Goal: Task Accomplishment & Management: Complete application form

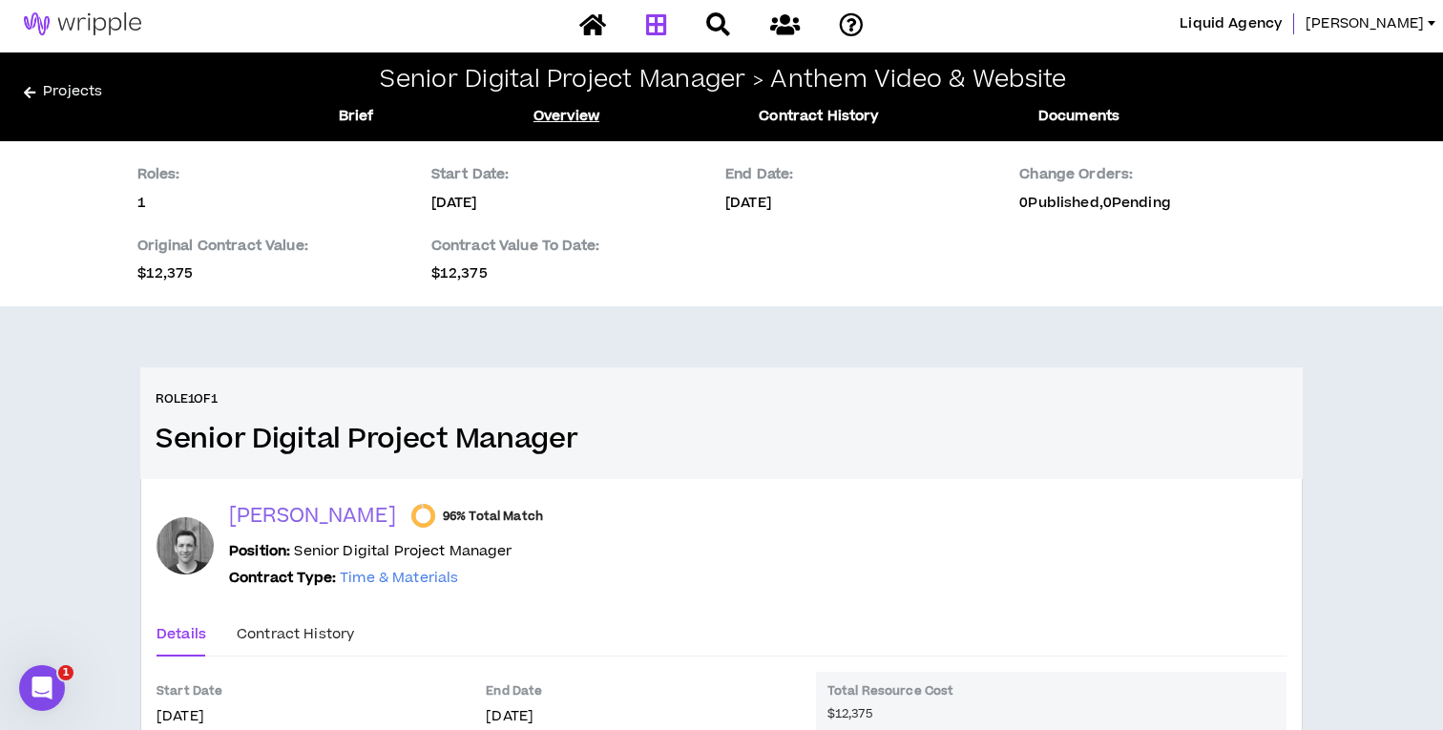
click at [650, 23] on icon at bounding box center [656, 24] width 21 height 24
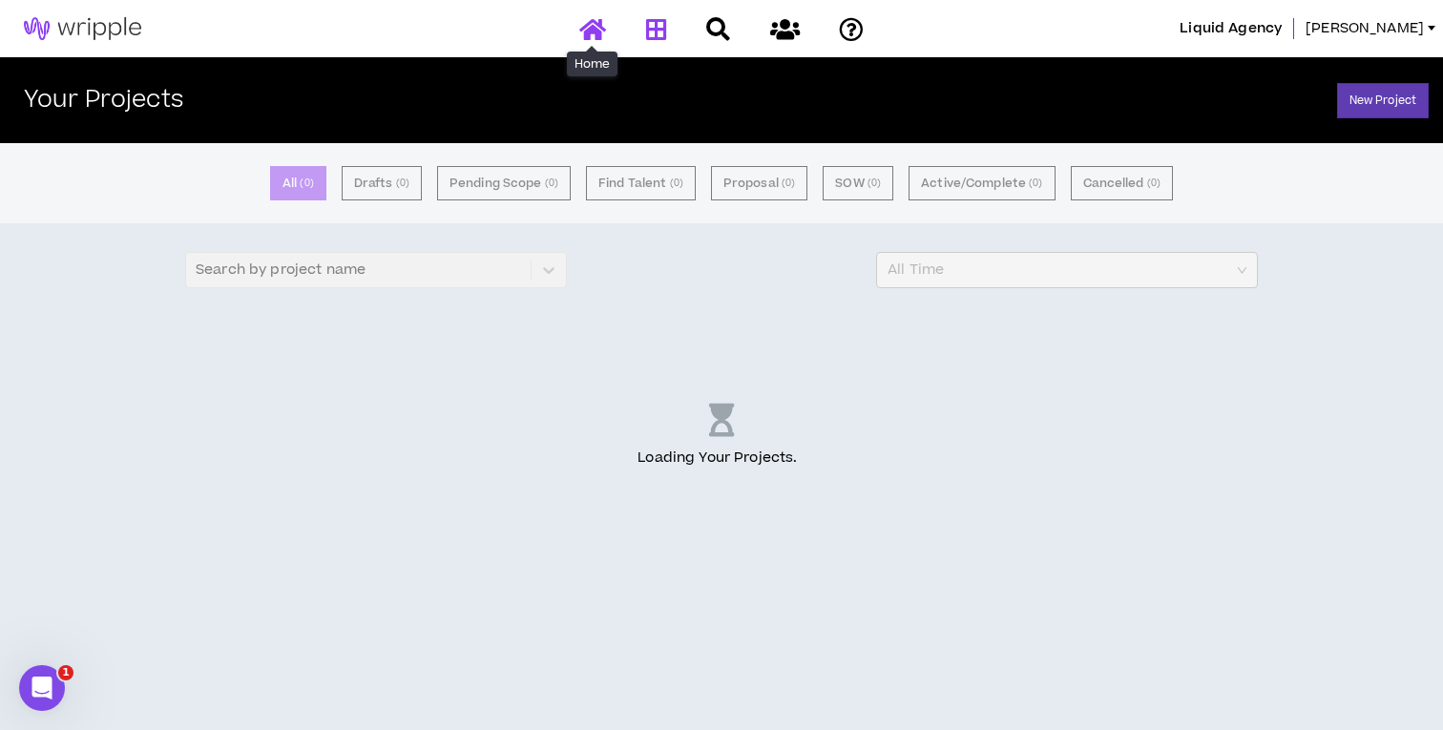
click at [598, 24] on icon at bounding box center [592, 29] width 27 height 24
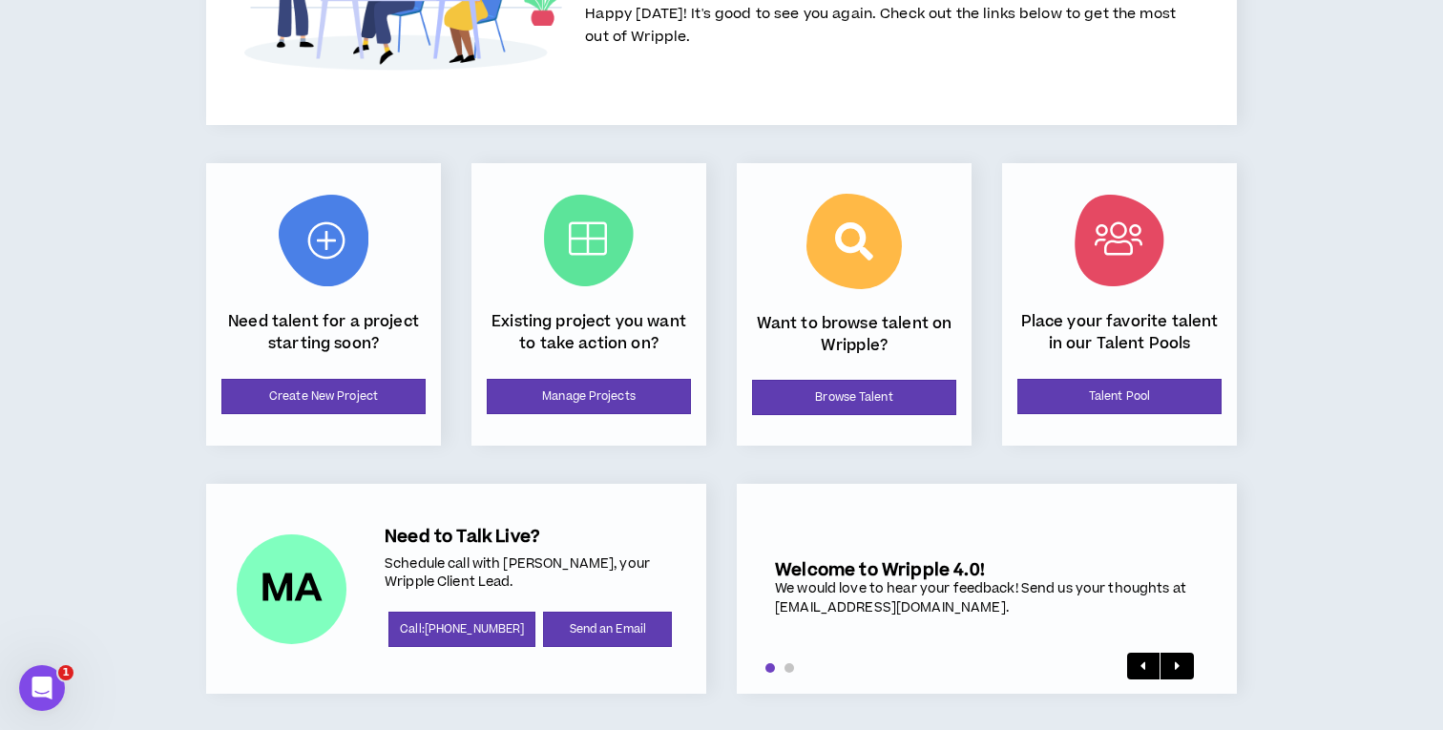
scroll to position [182, 0]
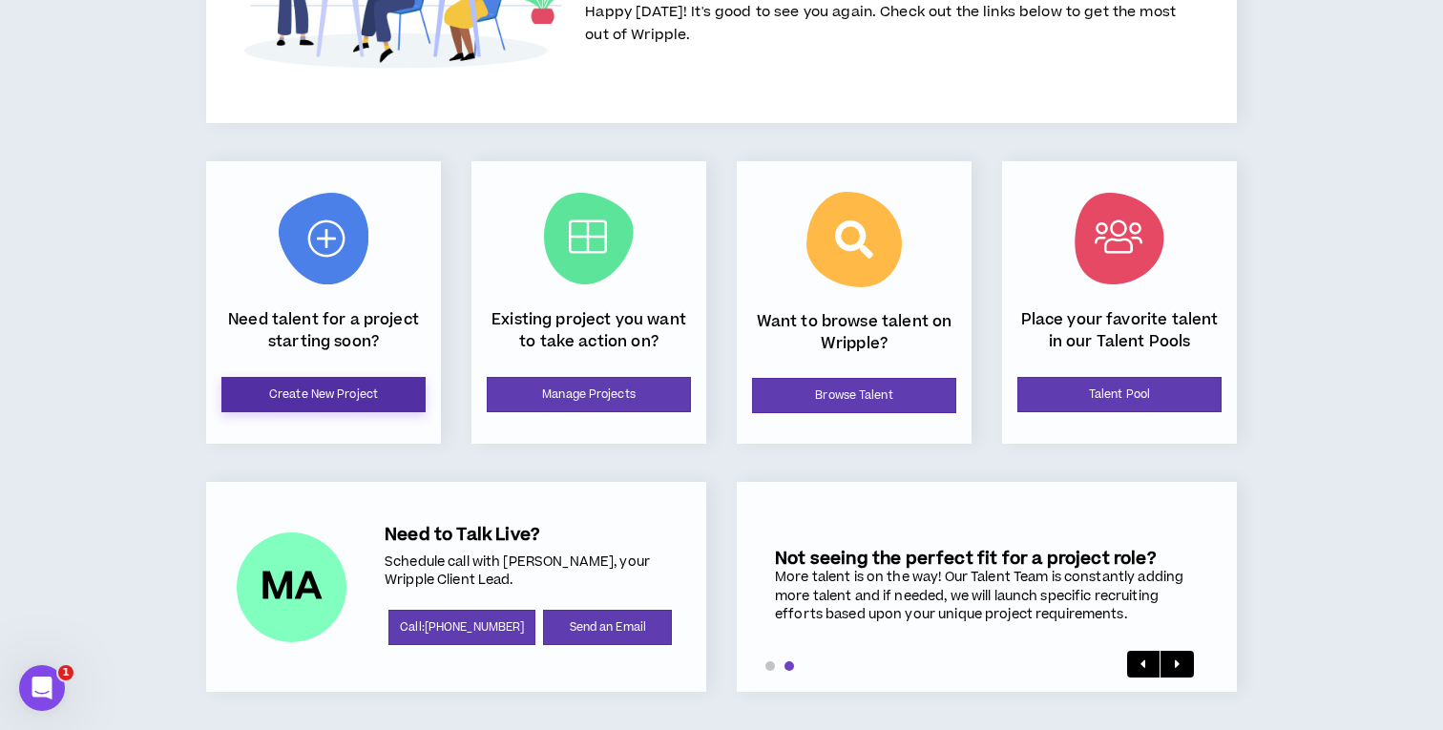
click at [400, 391] on link "Create New Project" at bounding box center [323, 394] width 204 height 35
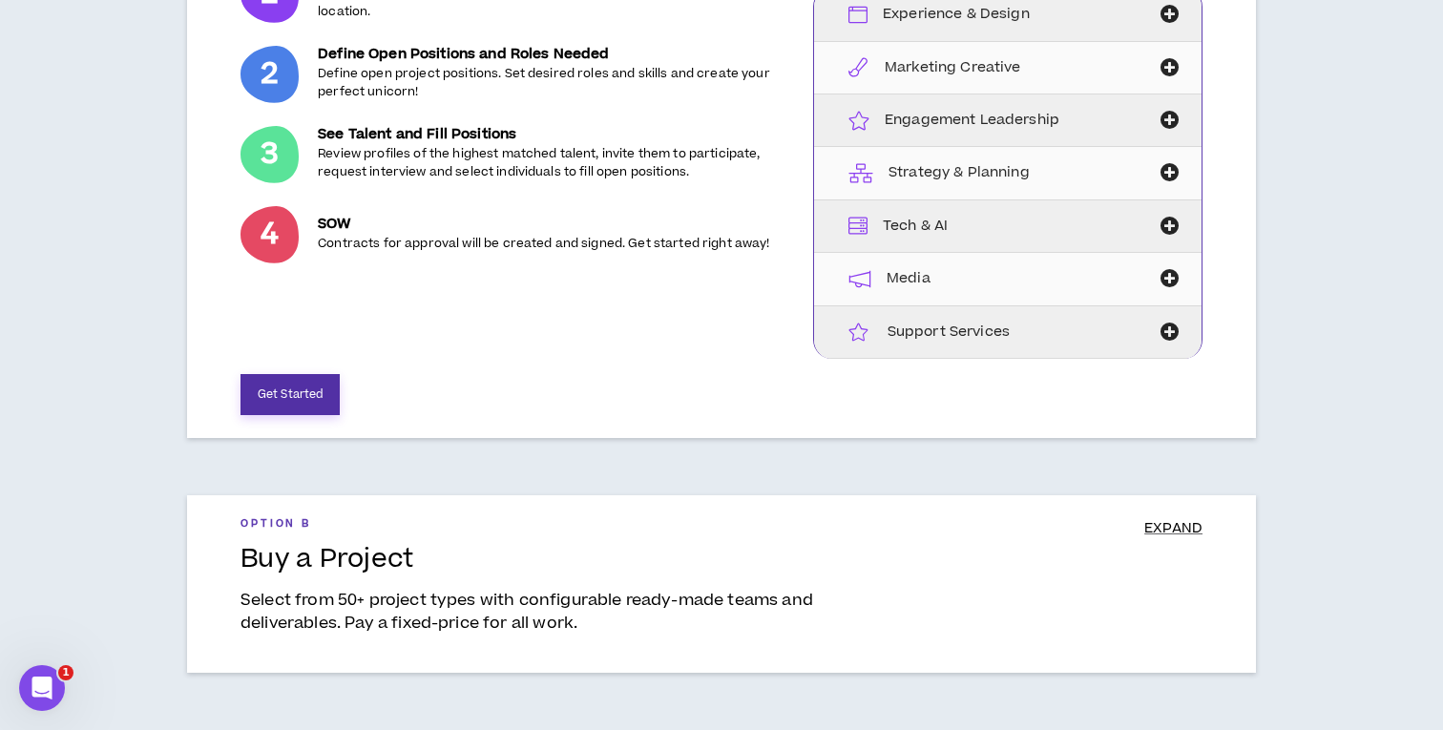
click at [306, 395] on button "Get Started" at bounding box center [289, 394] width 99 height 41
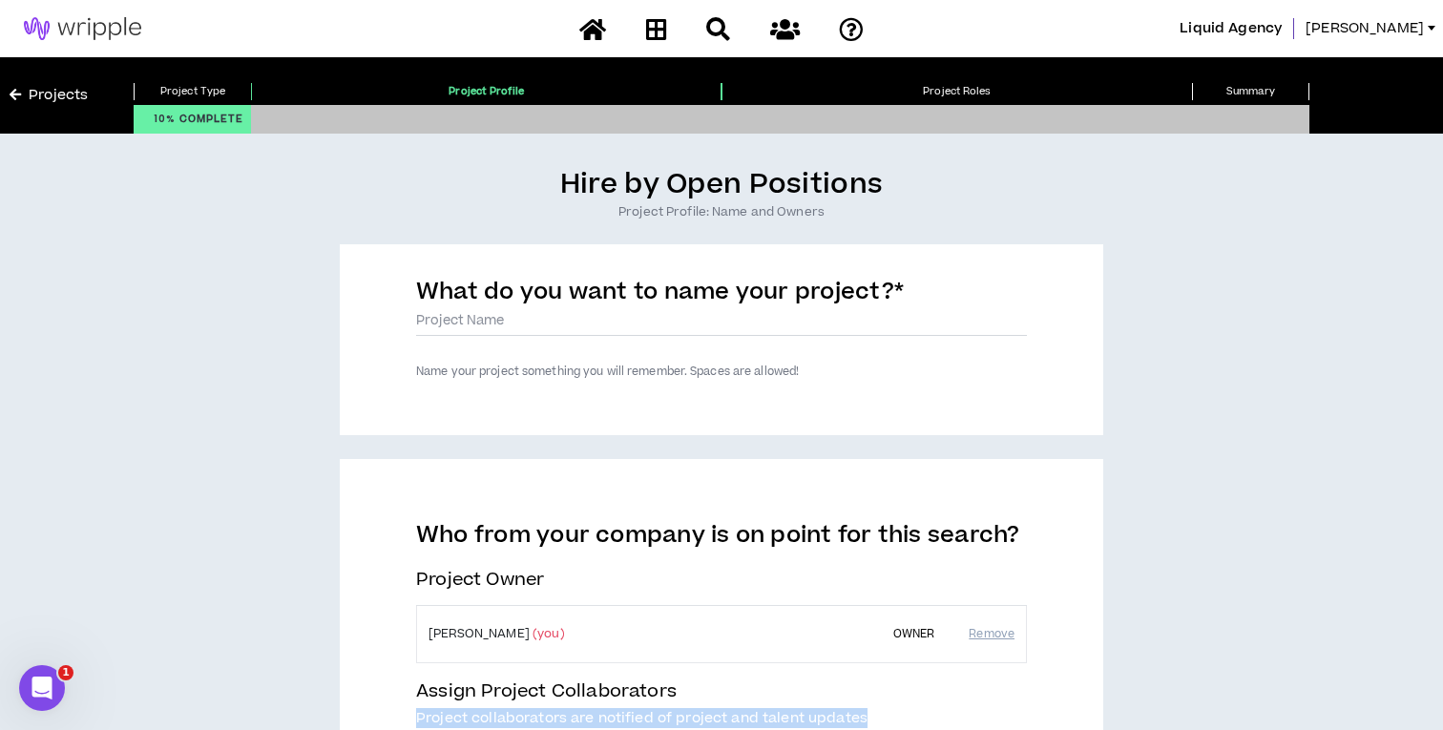
drag, startPoint x: 1439, startPoint y: 711, endPoint x: 1053, endPoint y: 703, distance: 386.5
click at [1053, 703] on div "Hire by Open Positions Project Profile: Name and Owners What do you want to nam…" at bounding box center [721, 607] width 1443 height 946
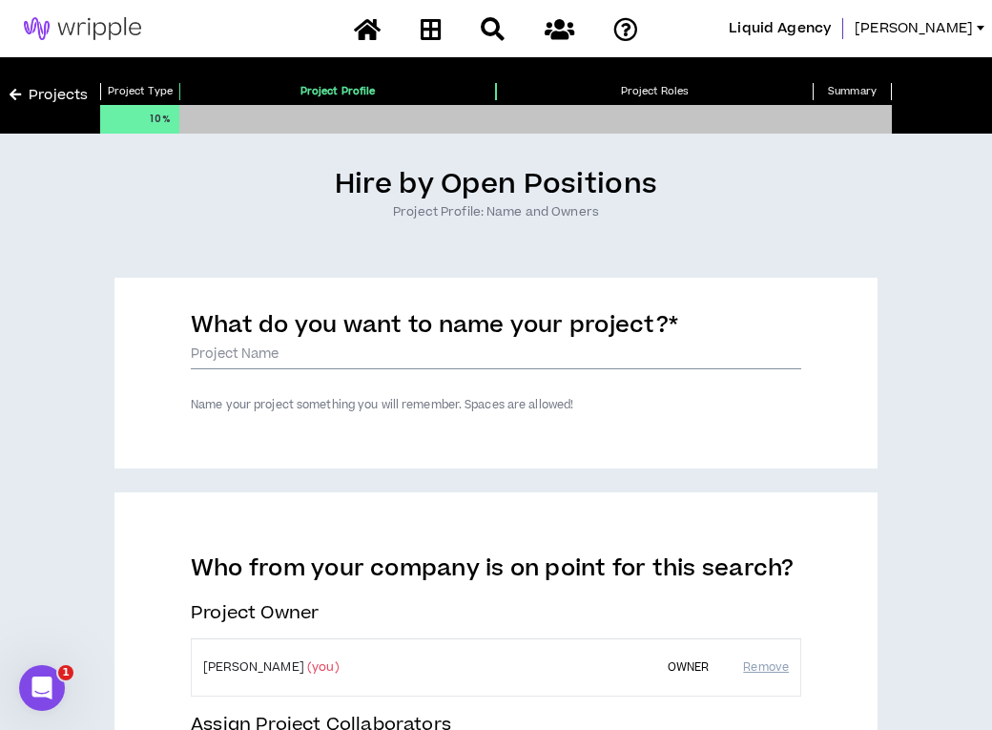
click at [412, 367] on input "What do you want to name your project? *" at bounding box center [496, 355] width 611 height 29
click at [407, 353] on input "MTO - Primary Research" at bounding box center [496, 355] width 611 height 29
type input "MTO - Primary Research and Brand & Lifestyle Strategy"
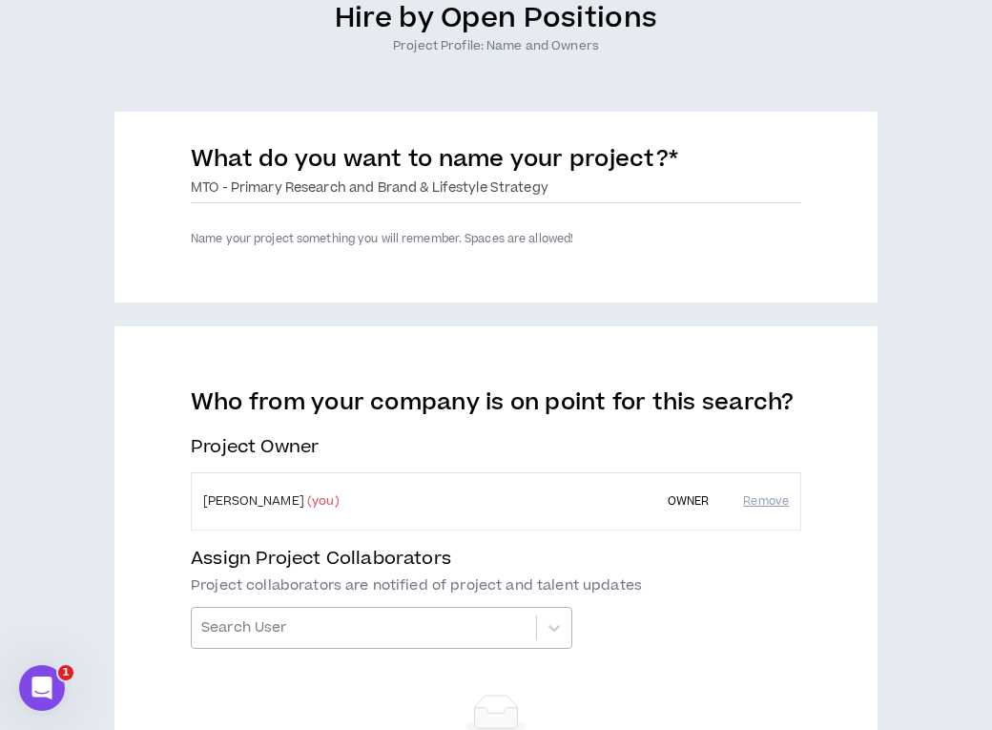
click at [443, 649] on div "Search User" at bounding box center [382, 628] width 382 height 42
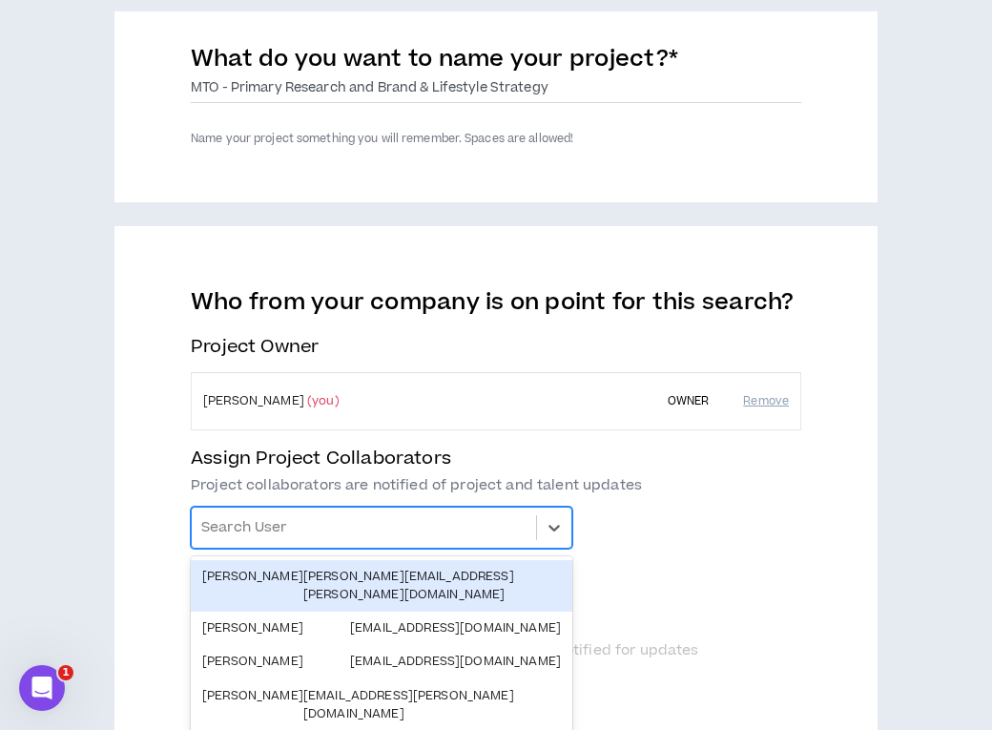
scroll to position [276, 0]
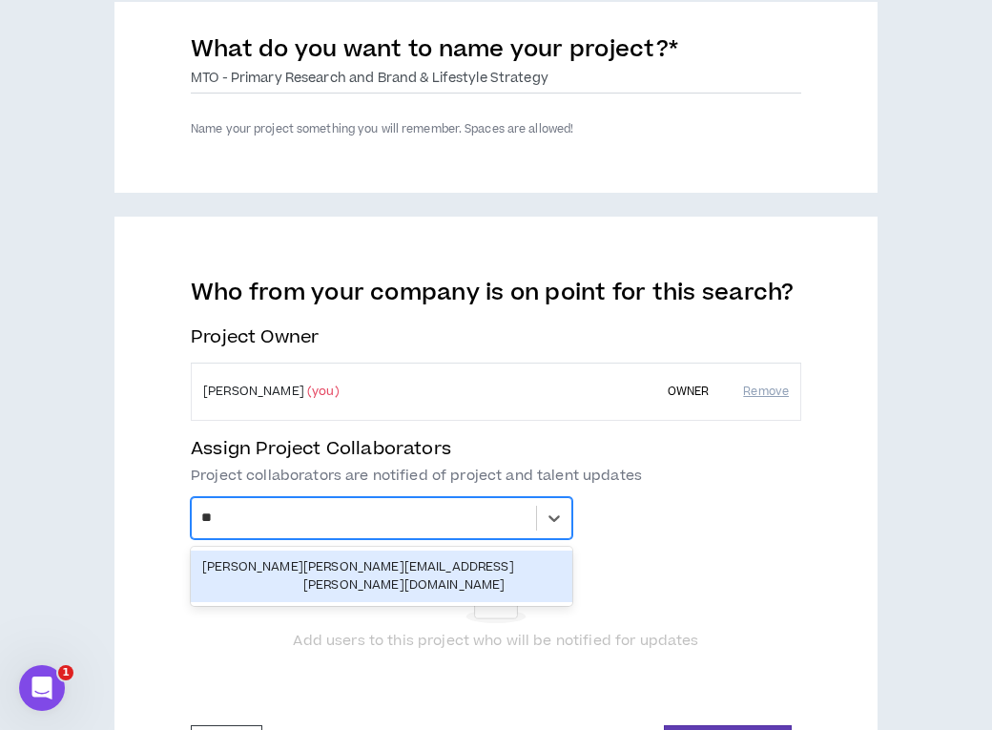
type input "***"
click at [432, 568] on div "[PERSON_NAME][EMAIL_ADDRESS][PERSON_NAME][DOMAIN_NAME]" at bounding box center [432, 576] width 258 height 36
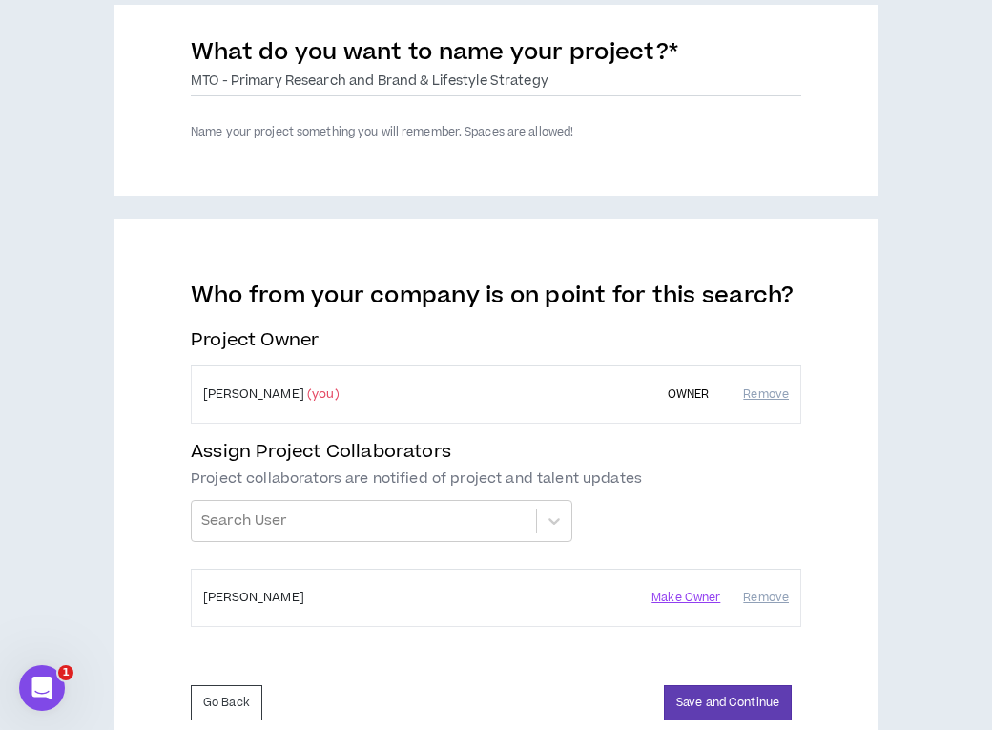
scroll to position [340, 0]
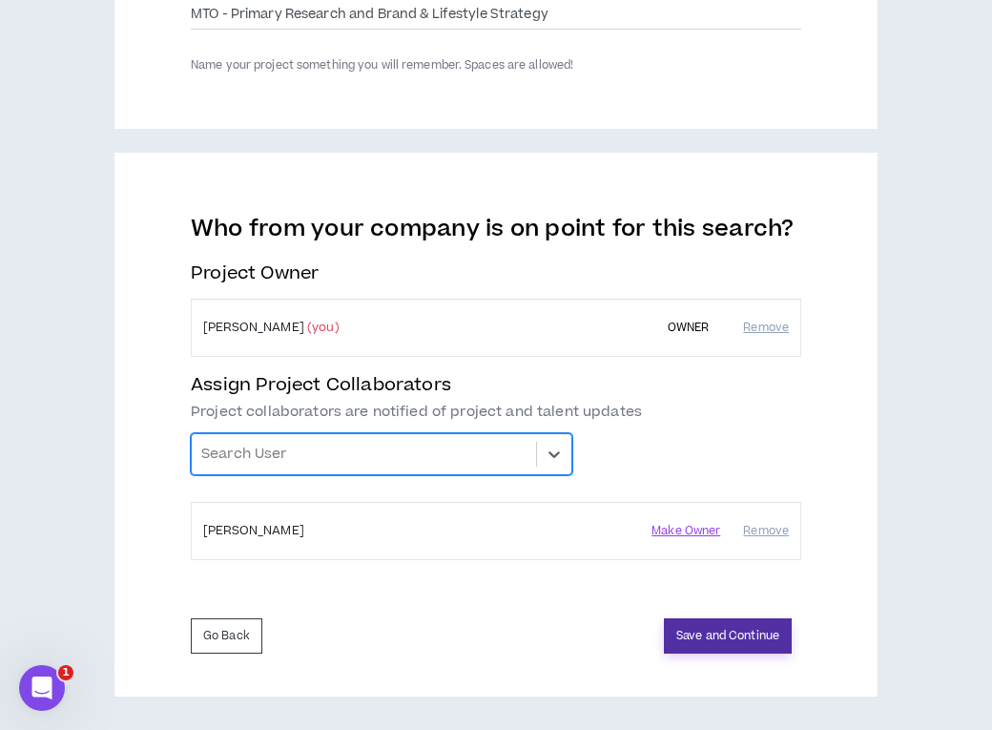
click at [727, 639] on button "Save and Continue" at bounding box center [728, 635] width 128 height 35
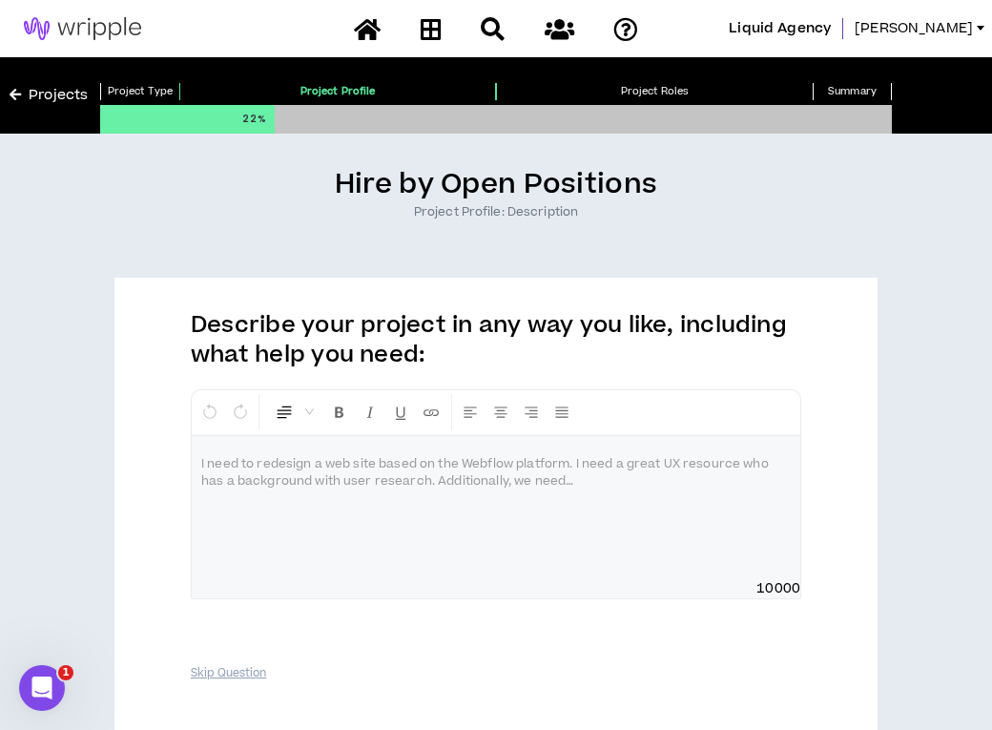
click at [435, 477] on div at bounding box center [496, 507] width 609 height 143
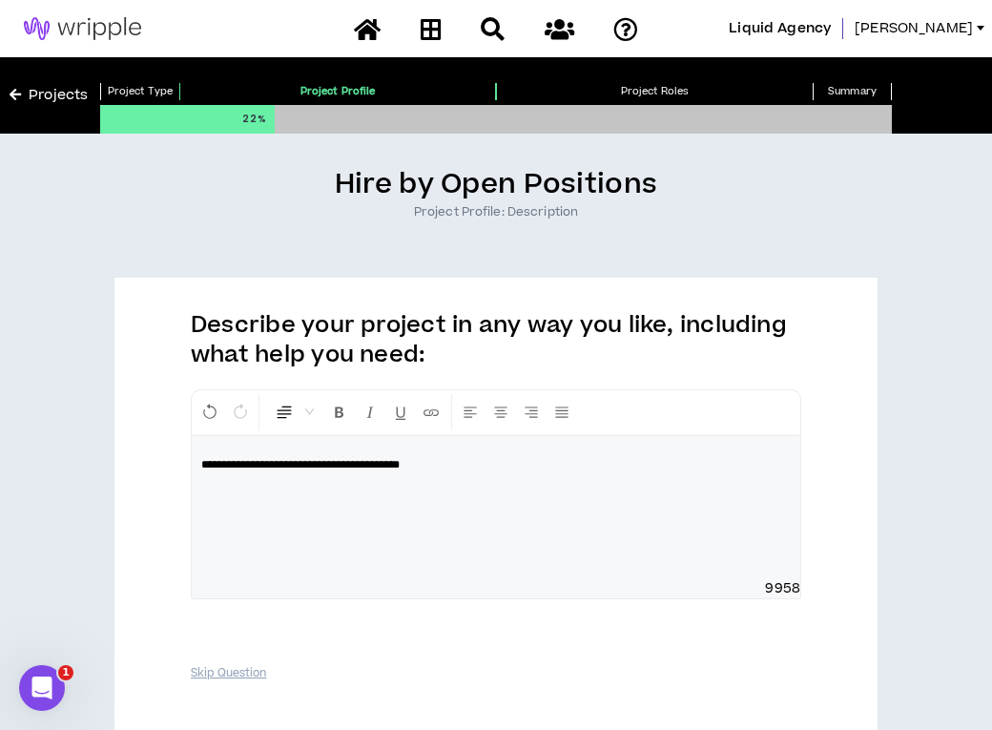
click at [400, 470] on span "**********" at bounding box center [300, 464] width 198 height 11
click at [529, 462] on p "**********" at bounding box center [496, 464] width 590 height 19
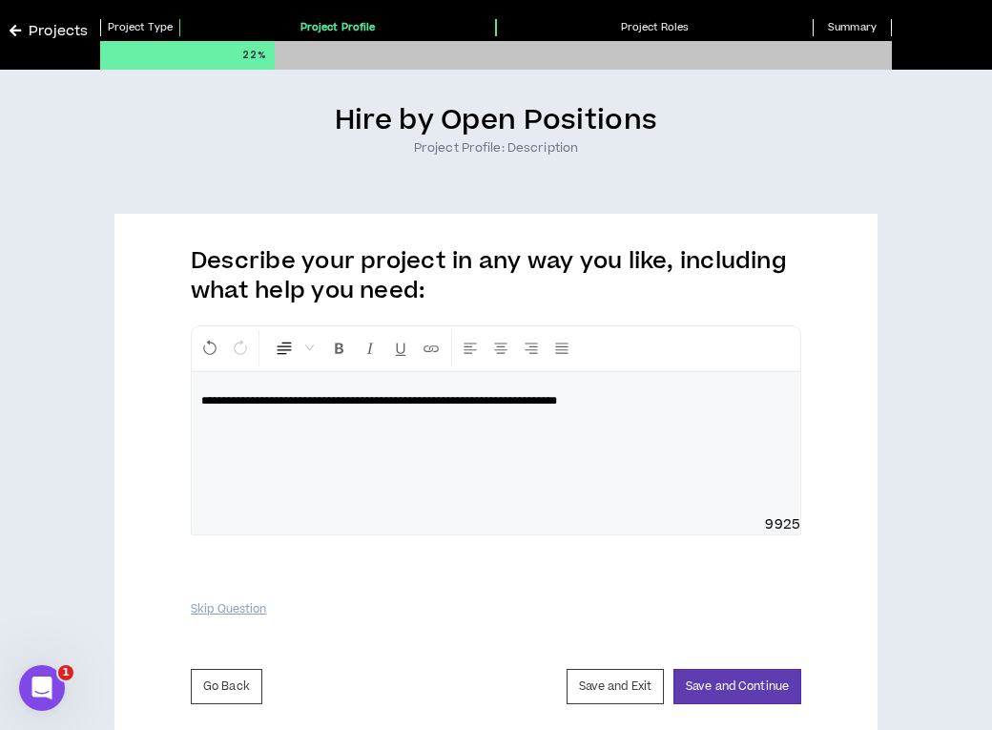
scroll to position [65, 0]
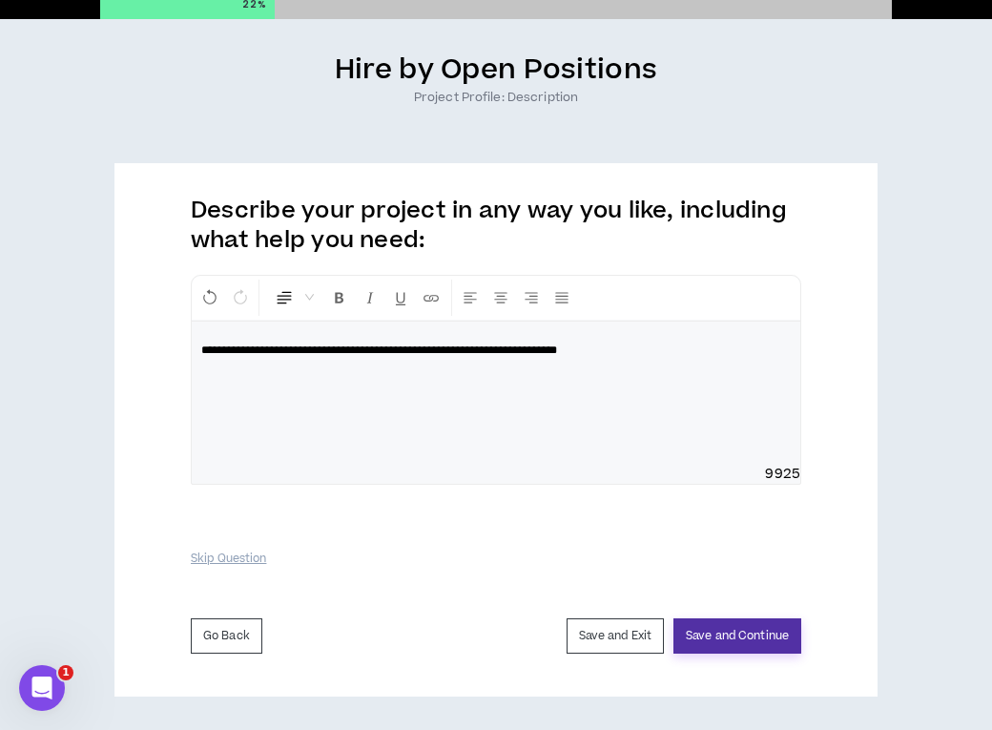
click at [738, 634] on button "Save and Continue" at bounding box center [738, 635] width 128 height 35
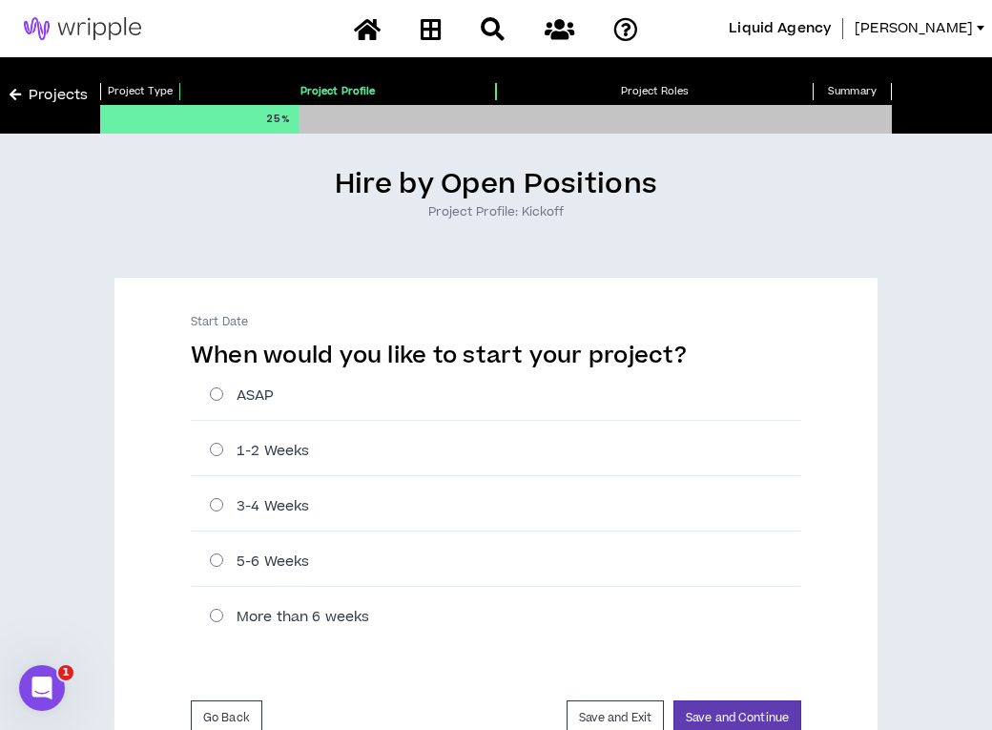
click at [285, 390] on label "ASAP" at bounding box center [506, 396] width 592 height 20
radio input "****"
click at [716, 705] on button "Save and Continue" at bounding box center [738, 717] width 128 height 35
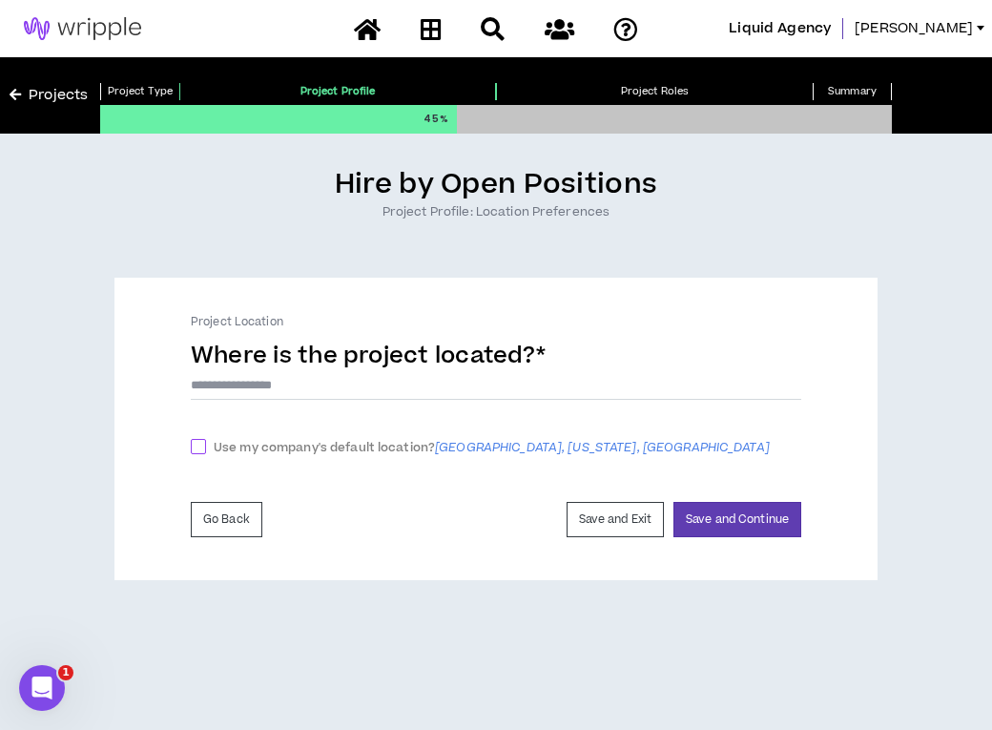
click at [245, 444] on span "Use my company's default location? [GEOGRAPHIC_DATA], [US_STATE], [GEOGRAPHIC_D…" at bounding box center [492, 448] width 572 height 20
checkbox input "****"
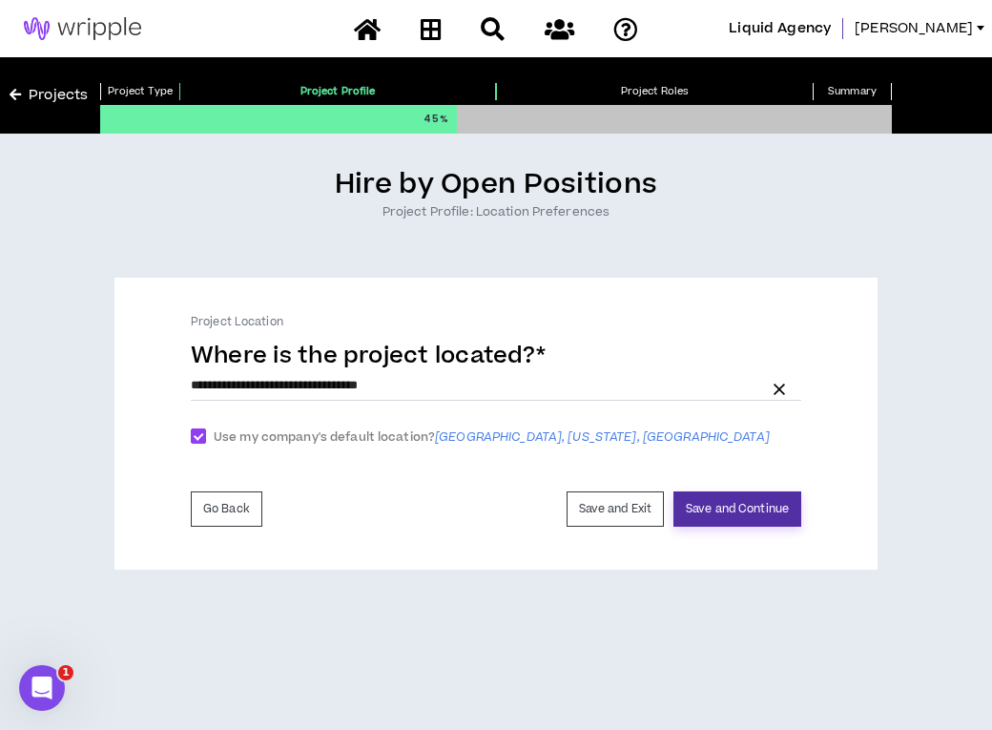
click at [747, 514] on button "Save and Continue" at bounding box center [738, 508] width 128 height 35
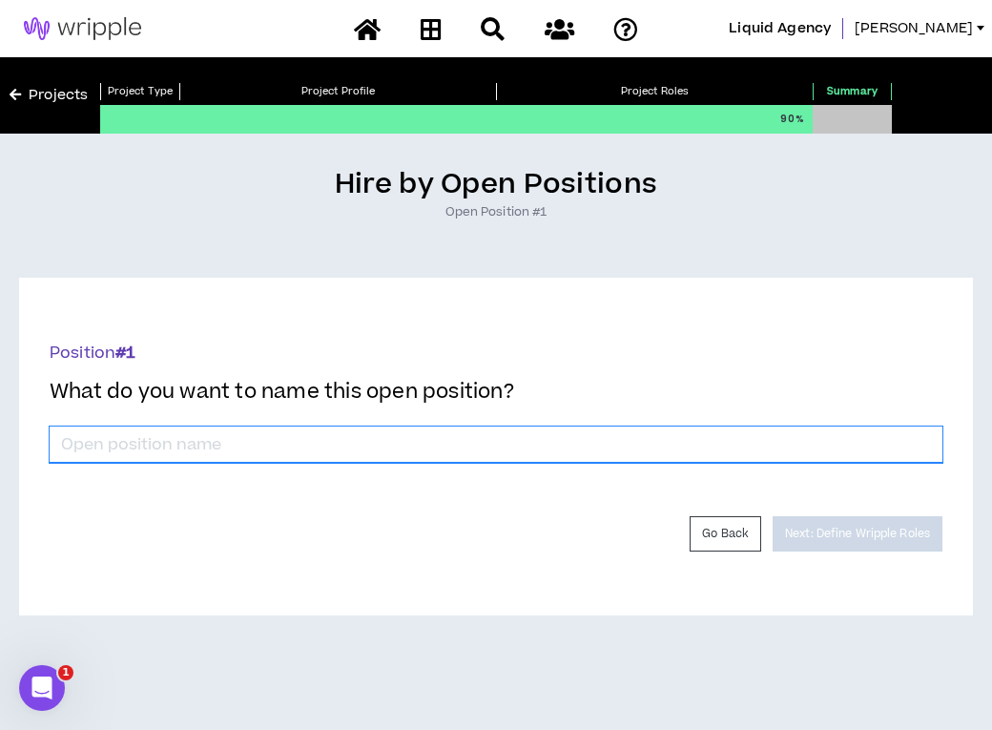
click at [505, 443] on input "*" at bounding box center [496, 445] width 893 height 36
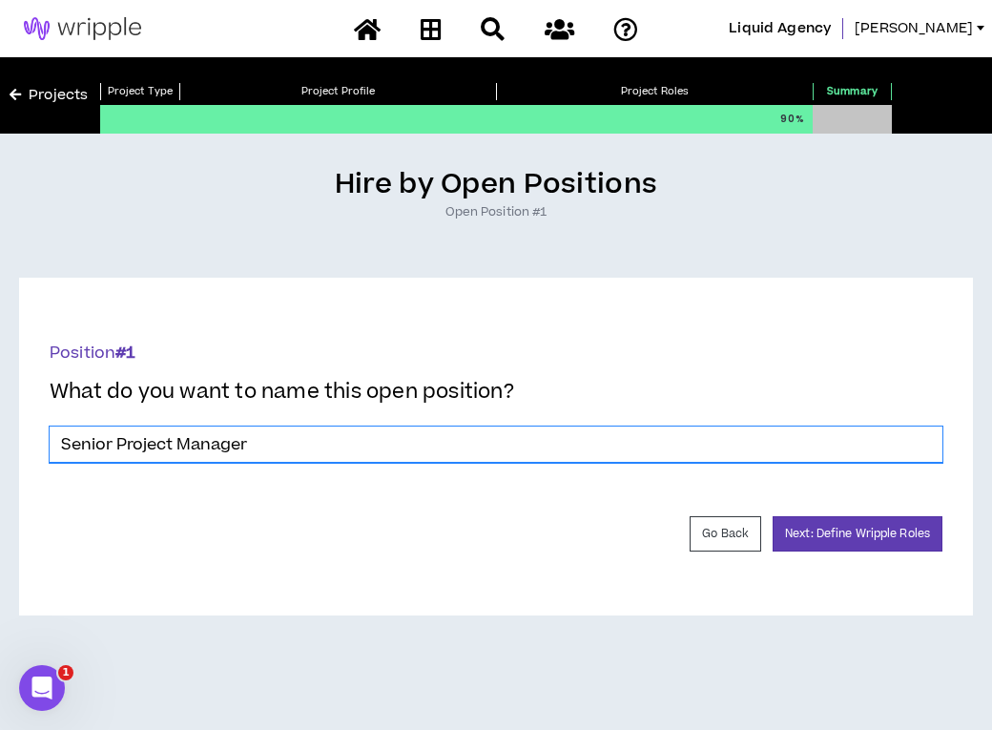
type input "Senior Project Manager"
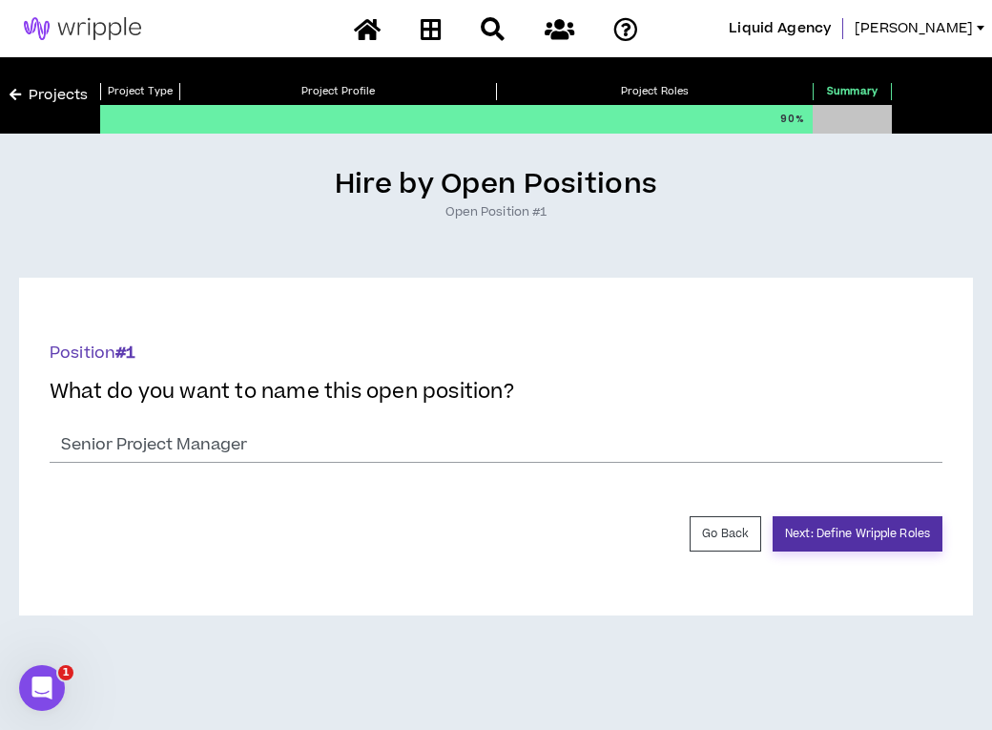
click at [866, 539] on button "Next: Define Wripple Roles" at bounding box center [858, 533] width 170 height 35
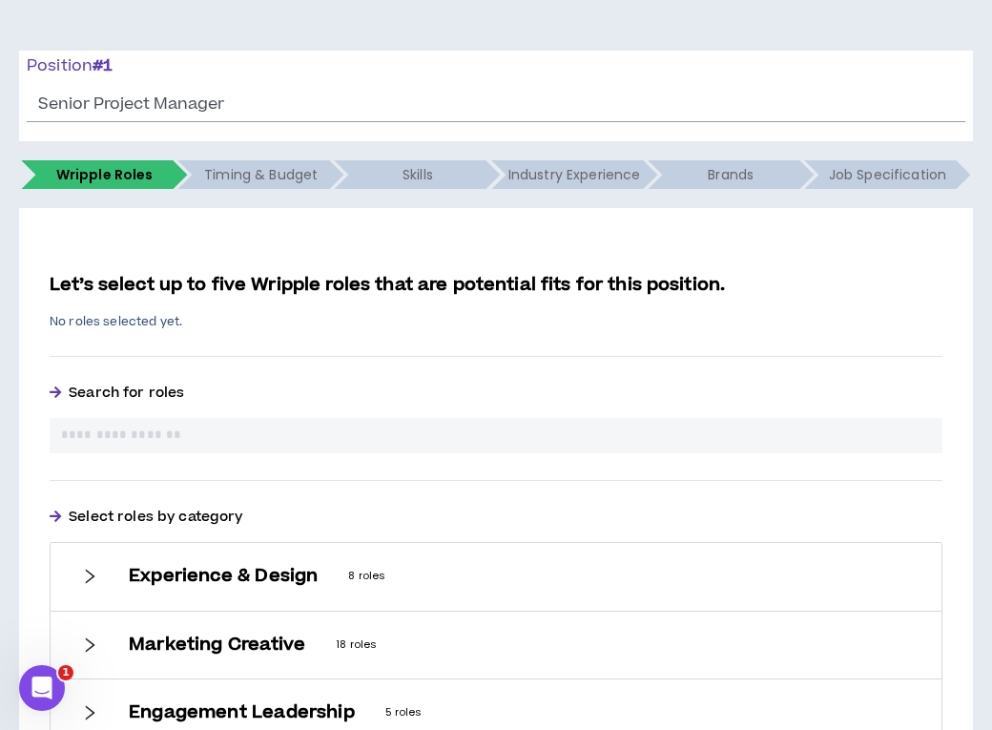
scroll to position [600, 0]
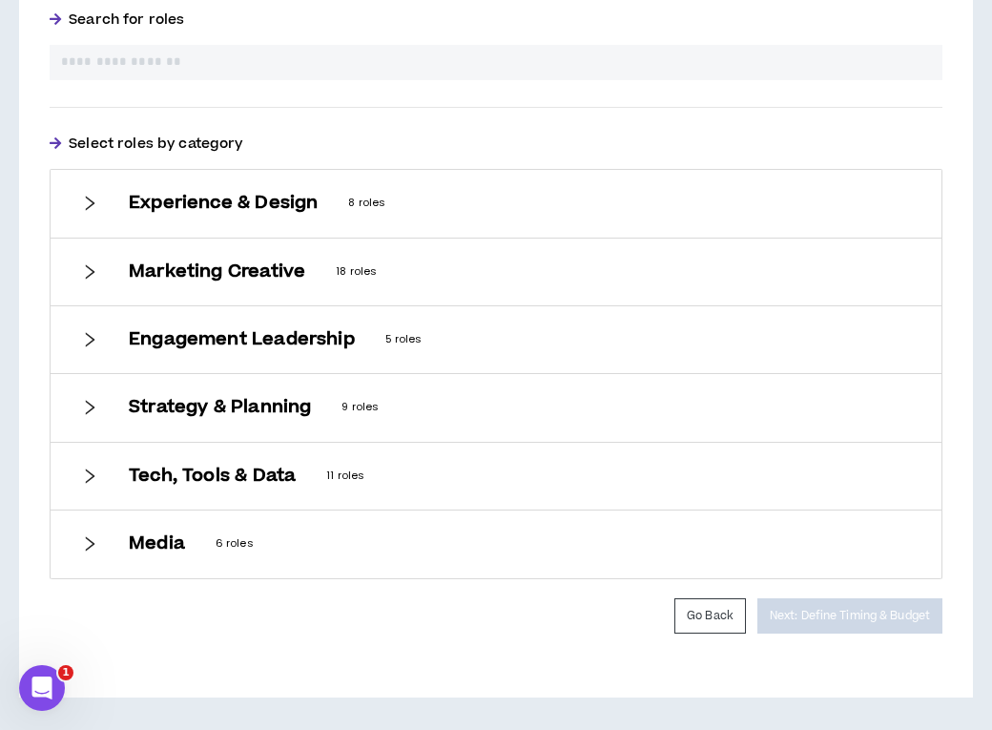
click at [354, 52] on input "text" at bounding box center [496, 62] width 870 height 20
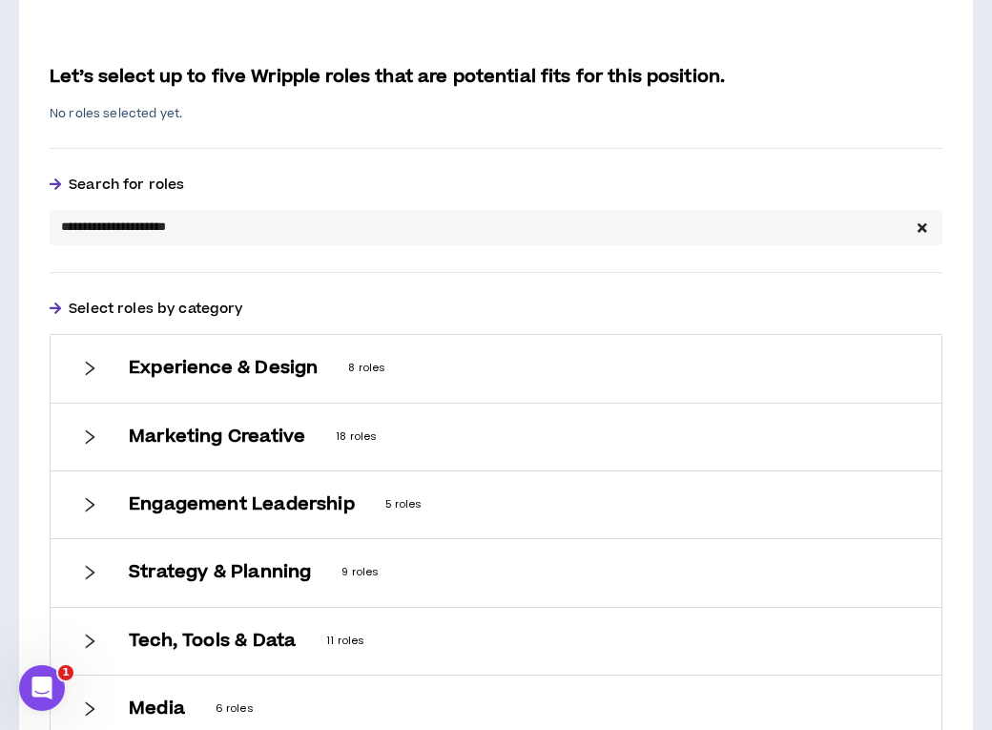
scroll to position [428, 0]
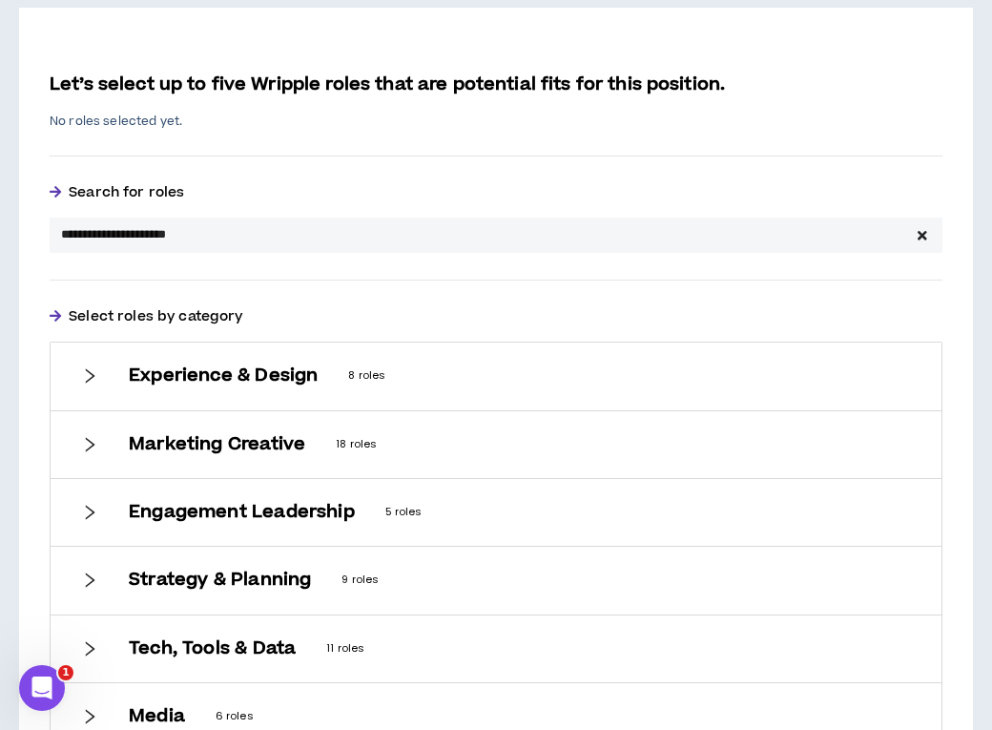
click at [94, 366] on div at bounding box center [89, 375] width 17 height 21
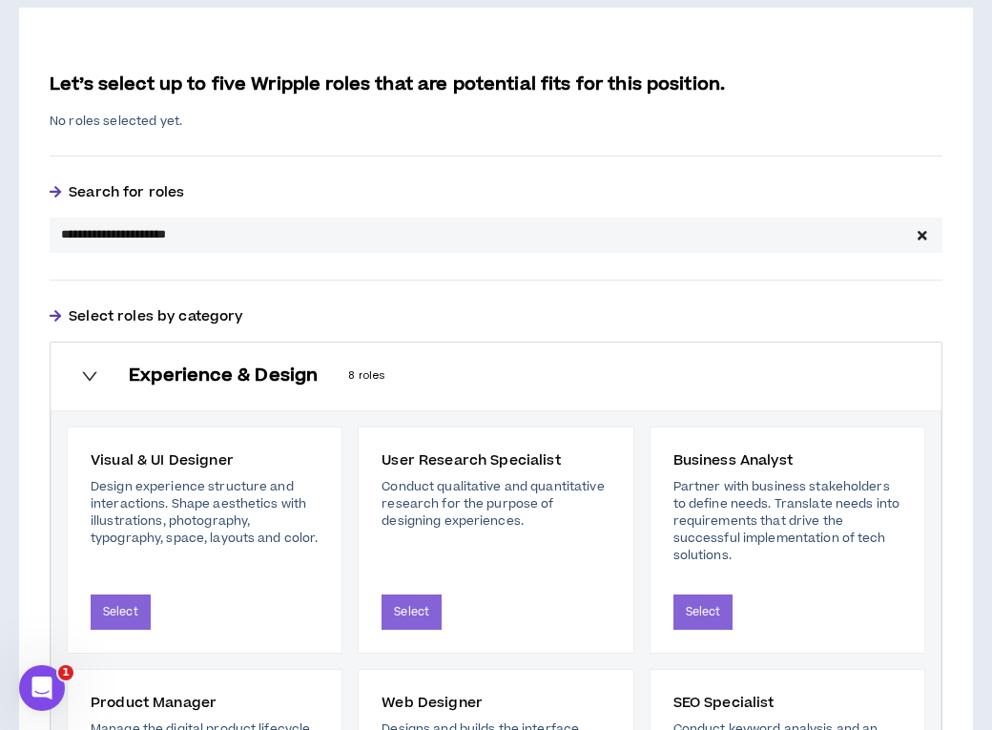
drag, startPoint x: 107, startPoint y: 235, endPoint x: 6, endPoint y: 224, distance: 101.7
click at [6, 224] on div "**********" at bounding box center [496, 677] width 992 height 1942
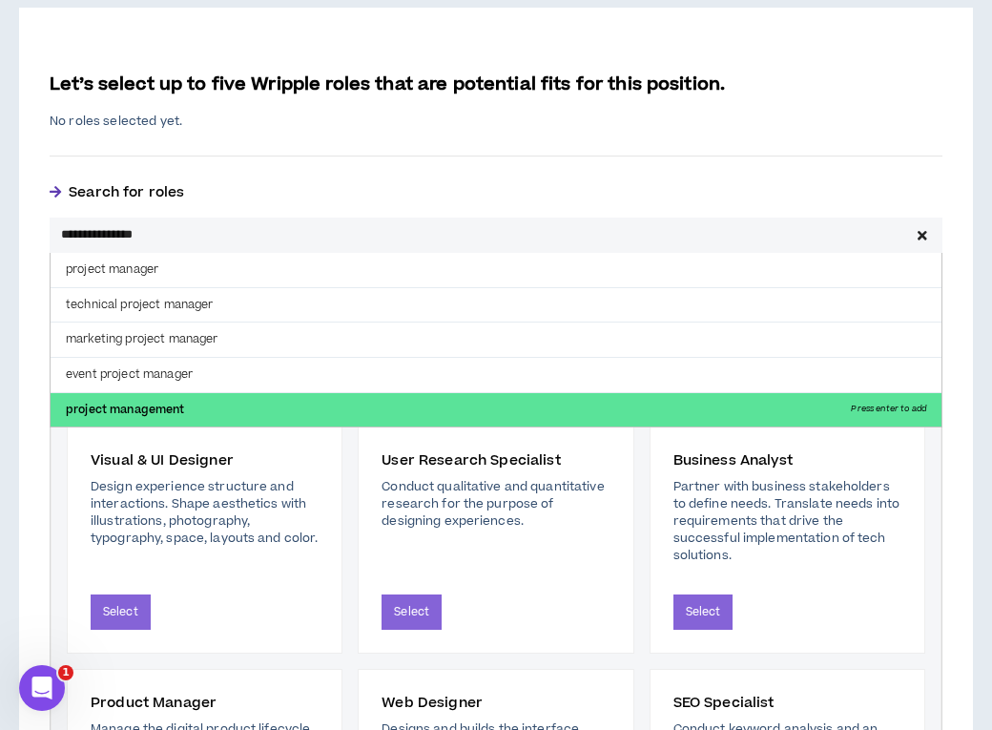
type input "**********"
click at [133, 399] on p "project management Press enter to add" at bounding box center [496, 410] width 891 height 34
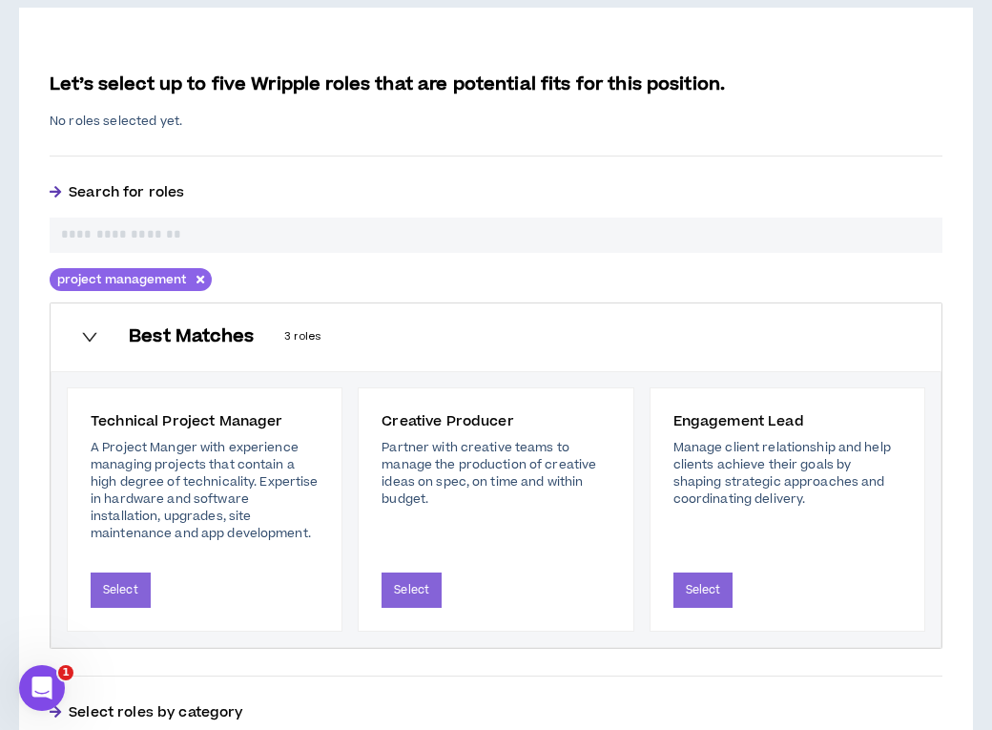
click at [190, 237] on input "text" at bounding box center [496, 235] width 870 height 20
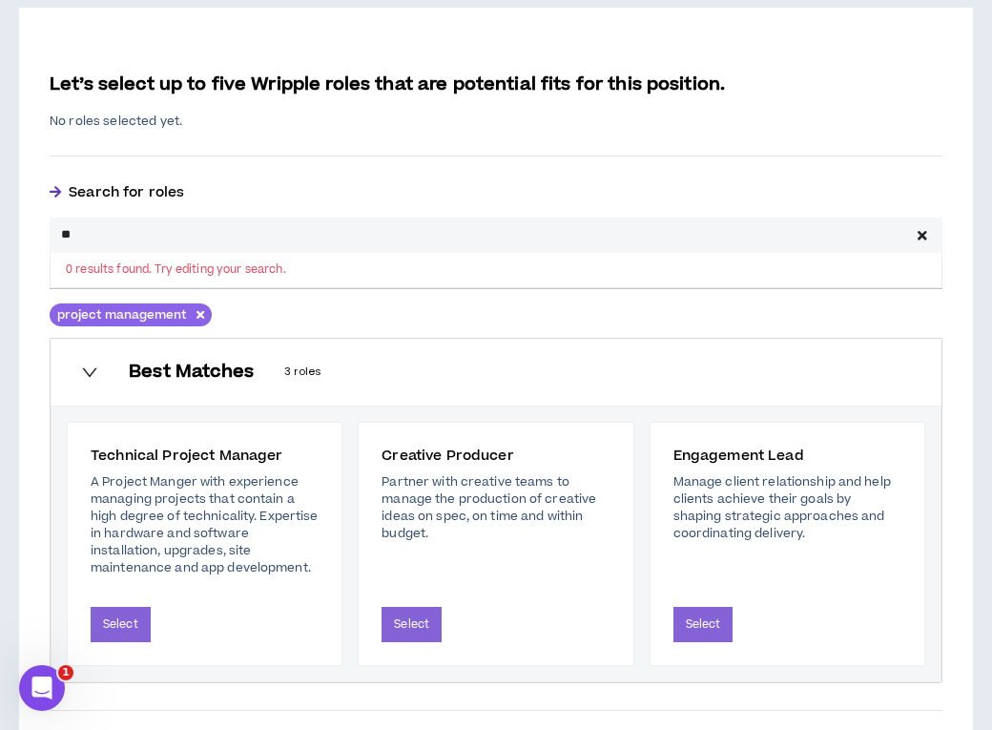
type input "*"
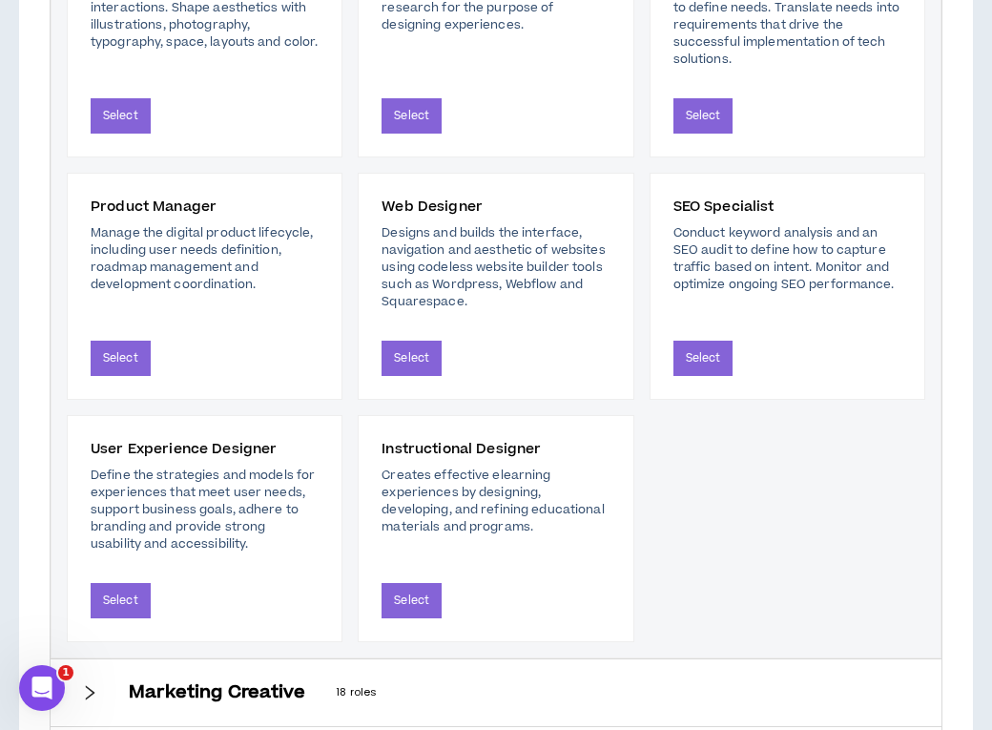
scroll to position [1741, 0]
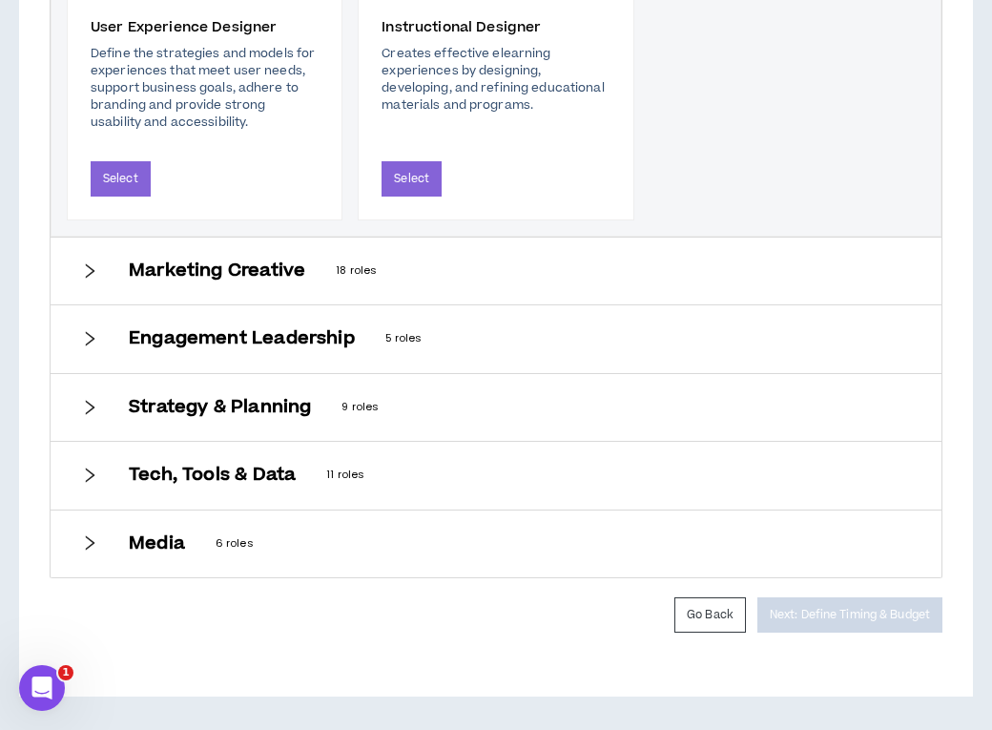
click at [426, 285] on div "Marketing Creative 18 roles" at bounding box center [496, 271] width 891 height 67
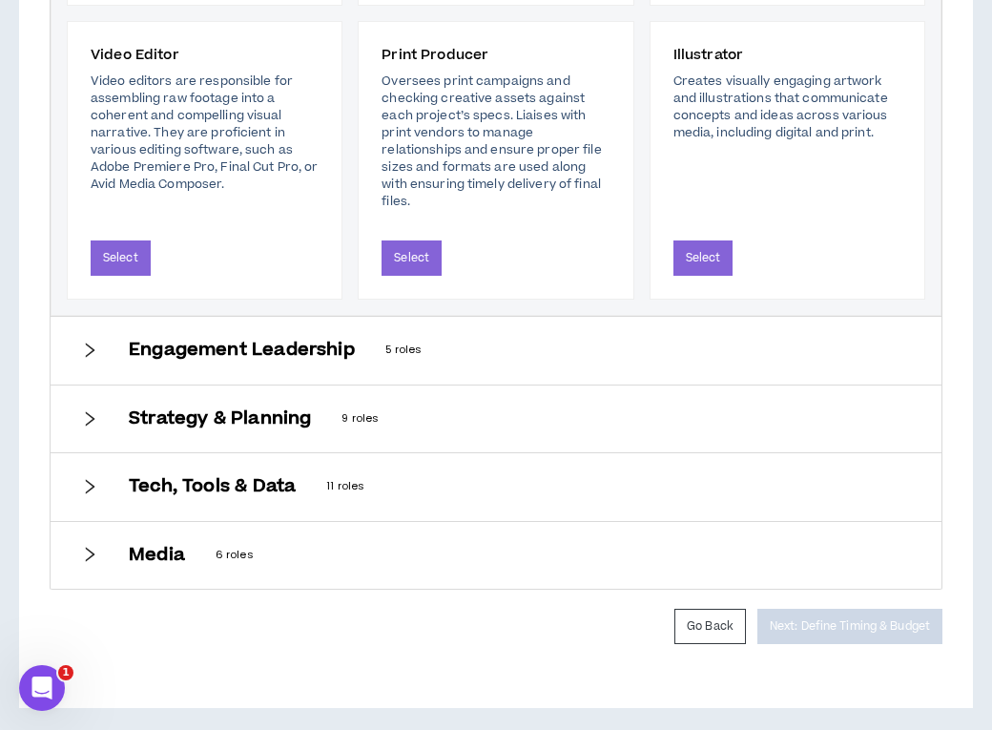
scroll to position [2497, 0]
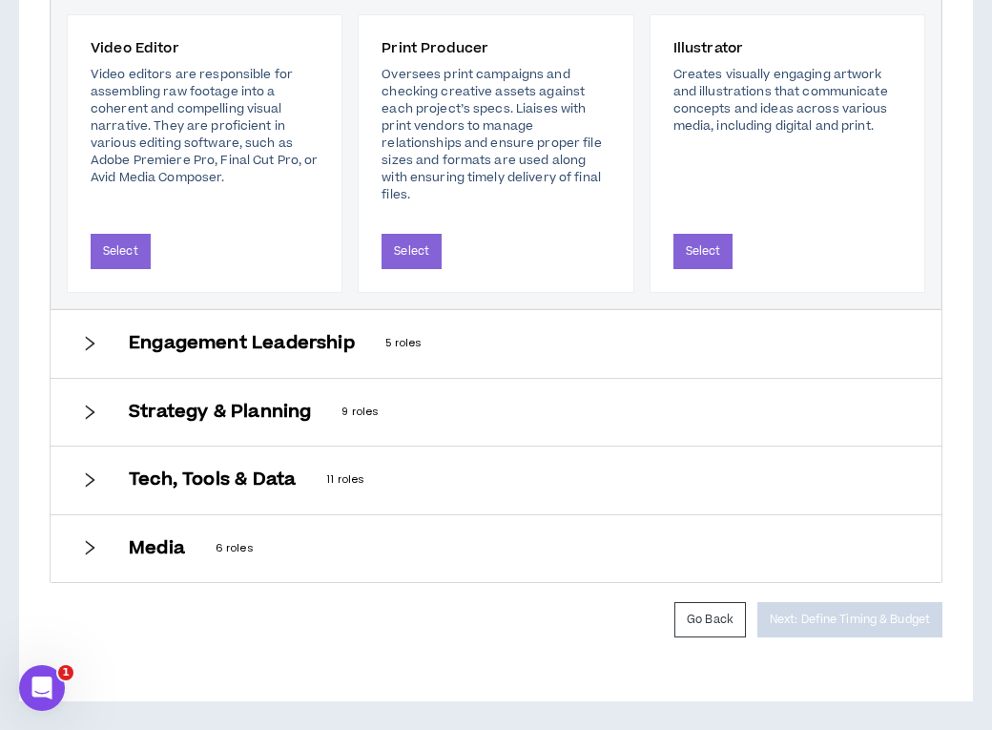
click at [372, 417] on p "9 roles" at bounding box center [627, 412] width 570 height 17
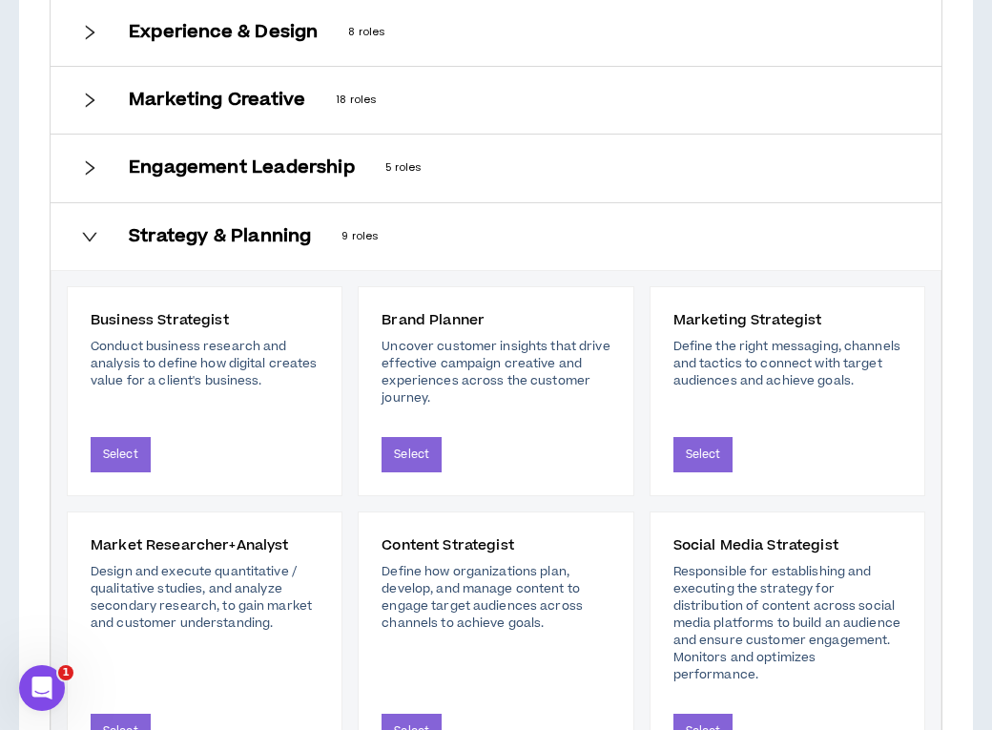
scroll to position [1102, 0]
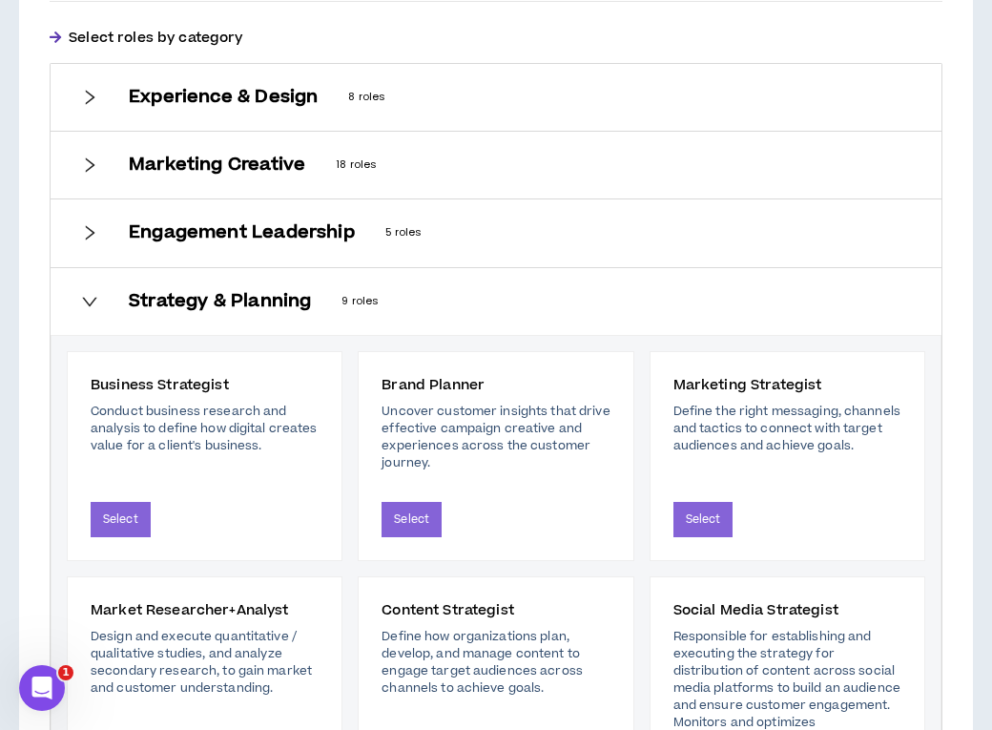
click at [350, 251] on div "Engagement Leadership 5 roles" at bounding box center [496, 232] width 891 height 67
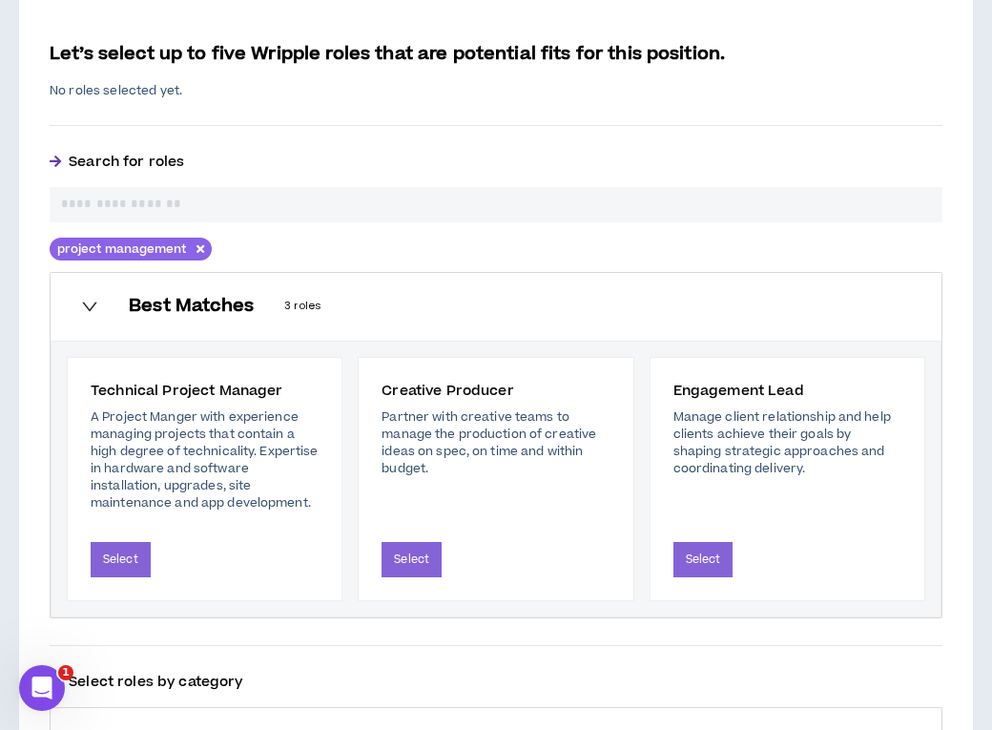
scroll to position [495, 0]
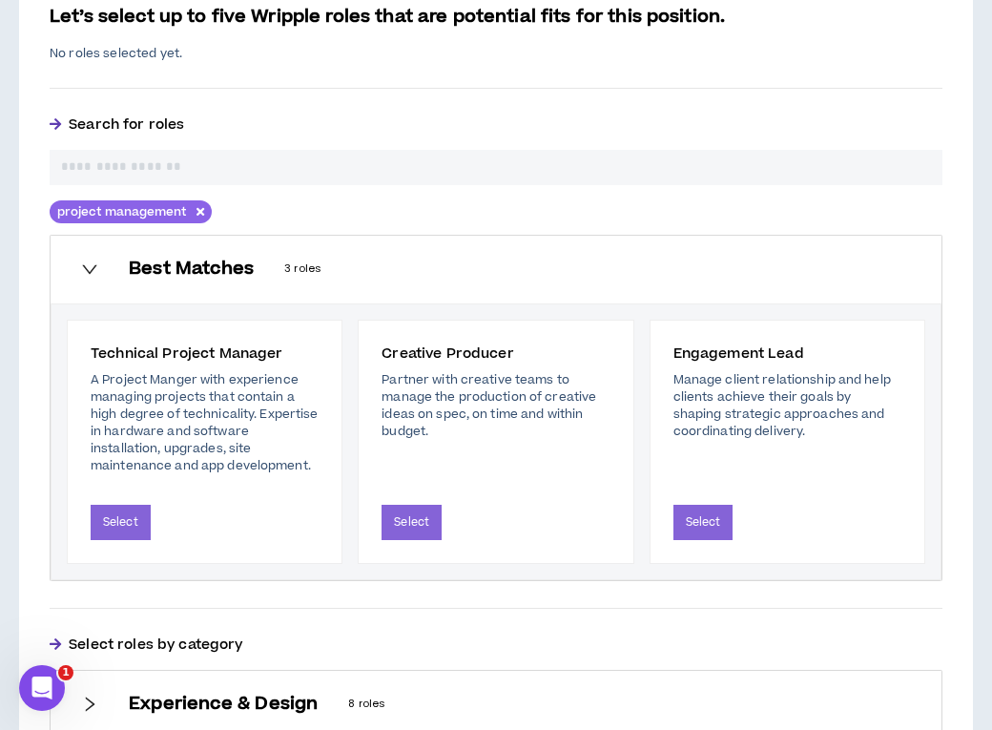
click at [85, 267] on icon "right" at bounding box center [89, 270] width 14 height 10
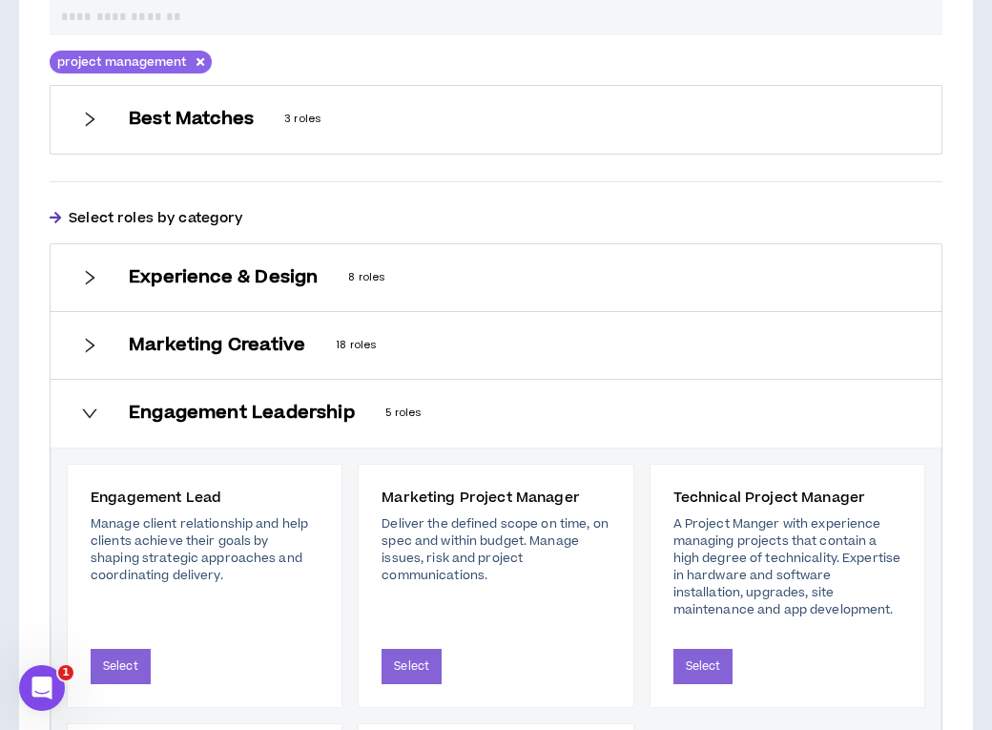
scroll to position [616, 0]
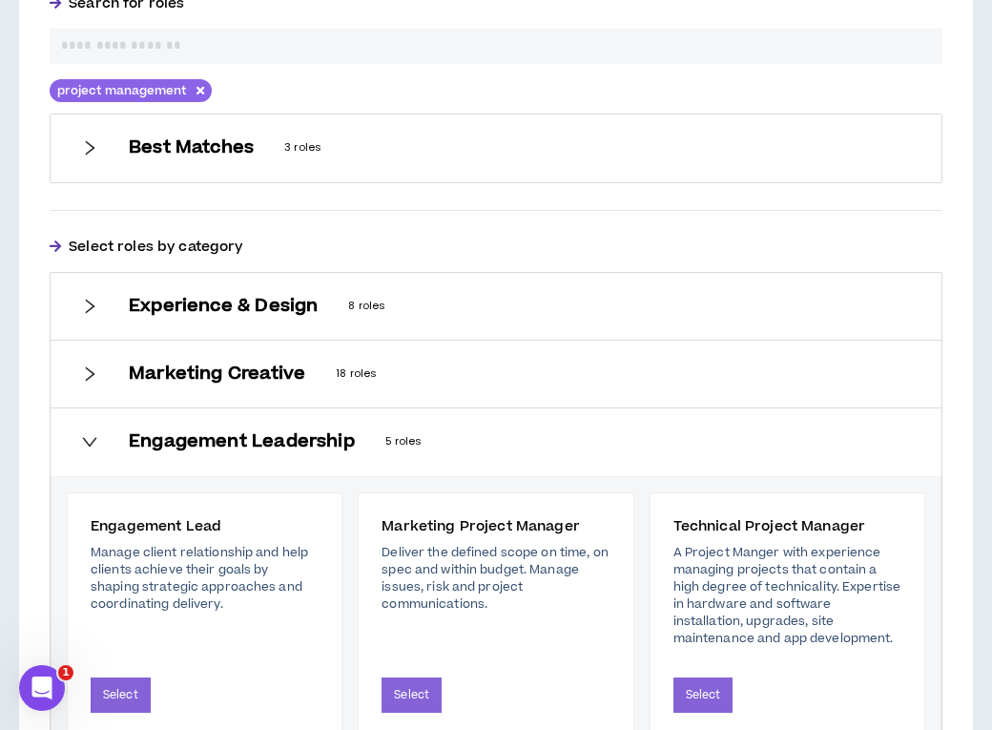
click at [192, 154] on h6 "Best Matches" at bounding box center [191, 147] width 125 height 21
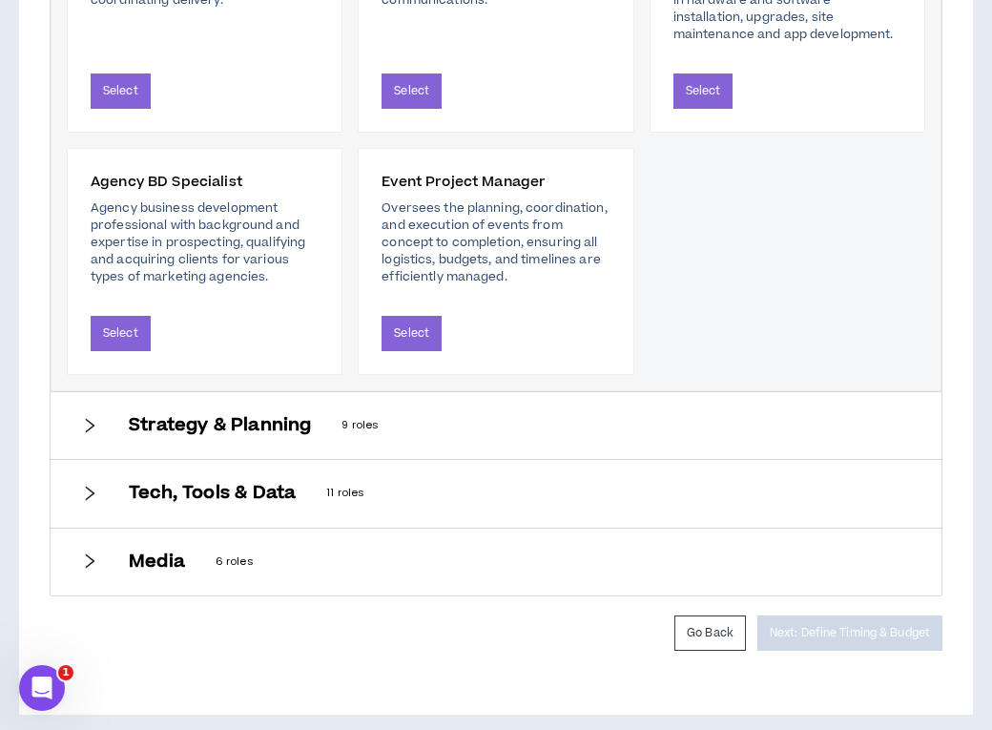
scroll to position [1515, 0]
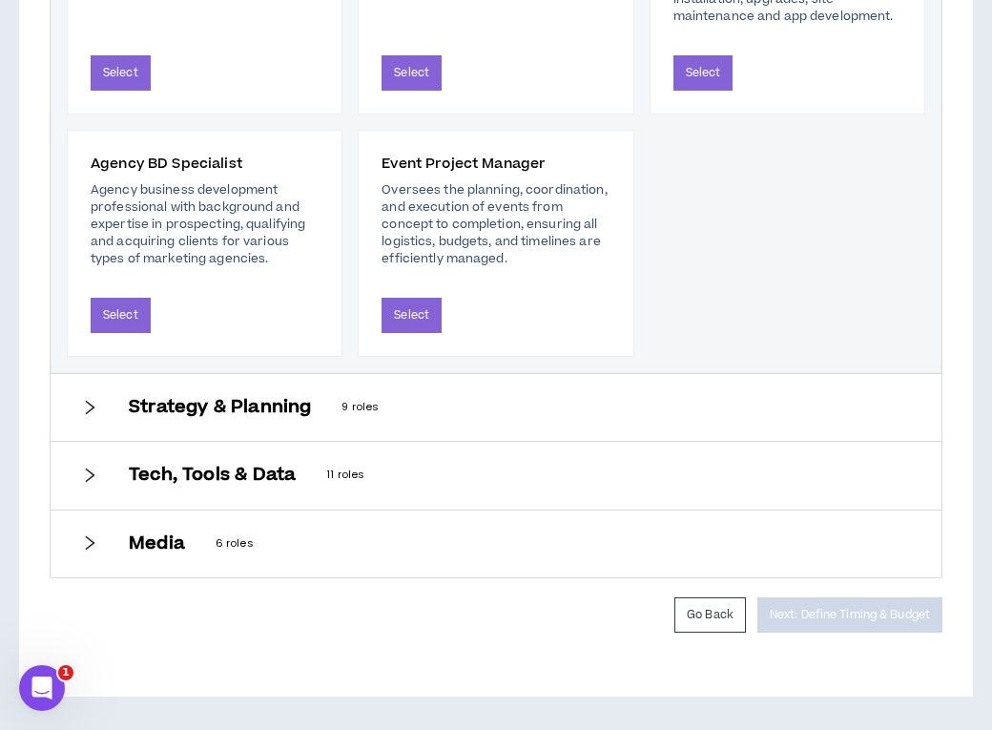
click at [202, 532] on div "Media 6 roles" at bounding box center [496, 544] width 891 height 67
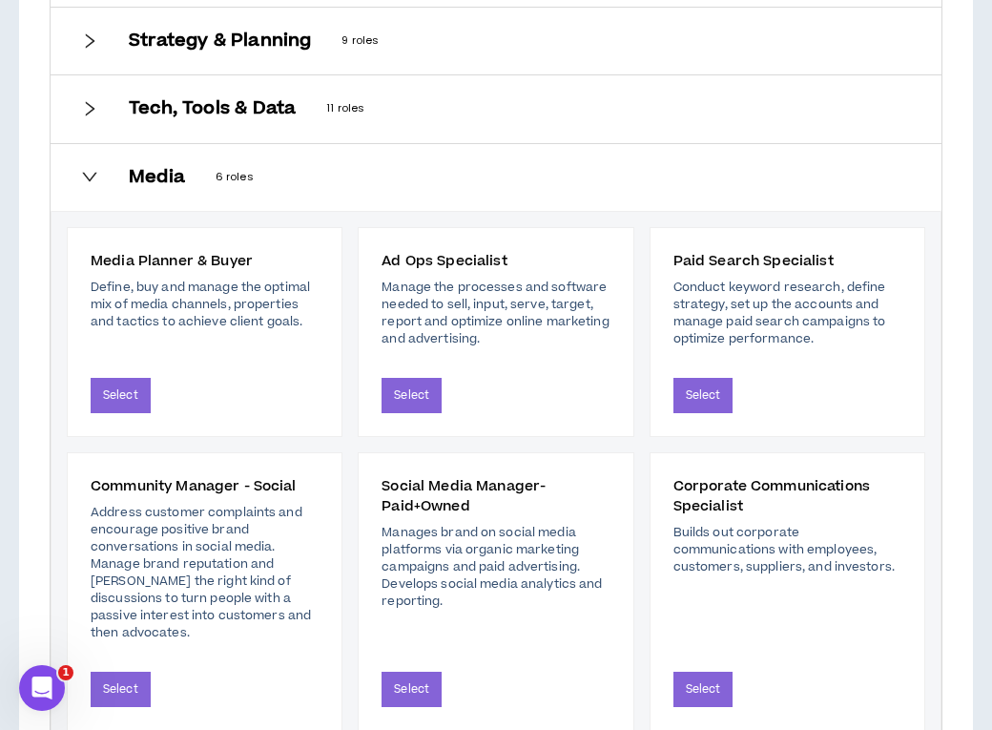
scroll to position [1358, 0]
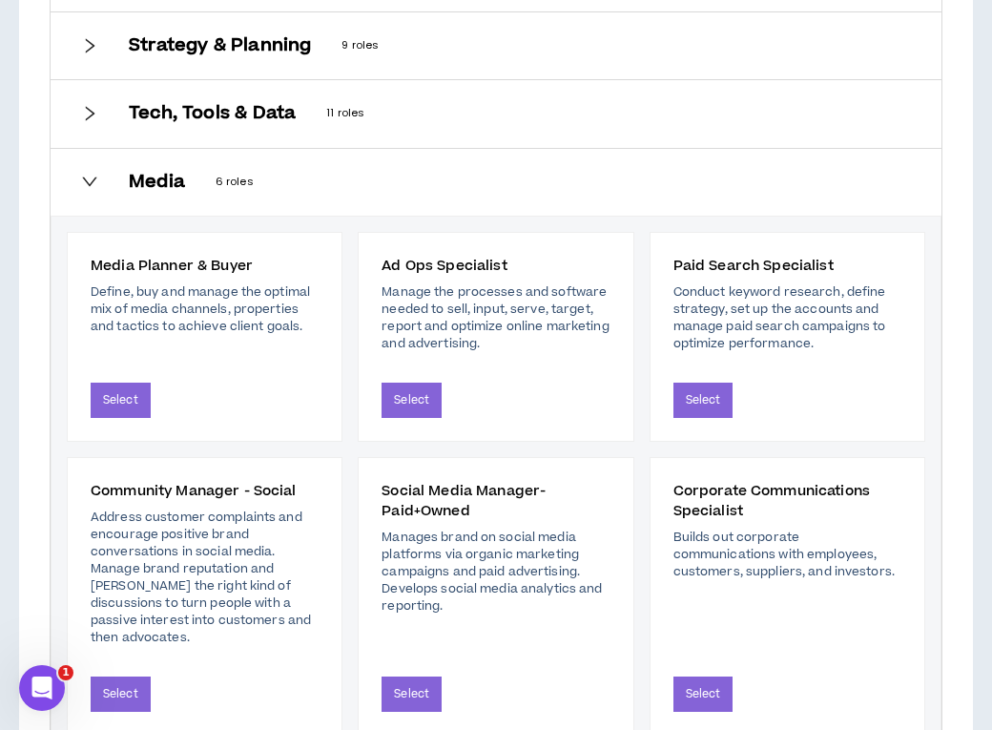
click at [242, 121] on h6 "Tech, Tools & Data" at bounding box center [212, 113] width 167 height 21
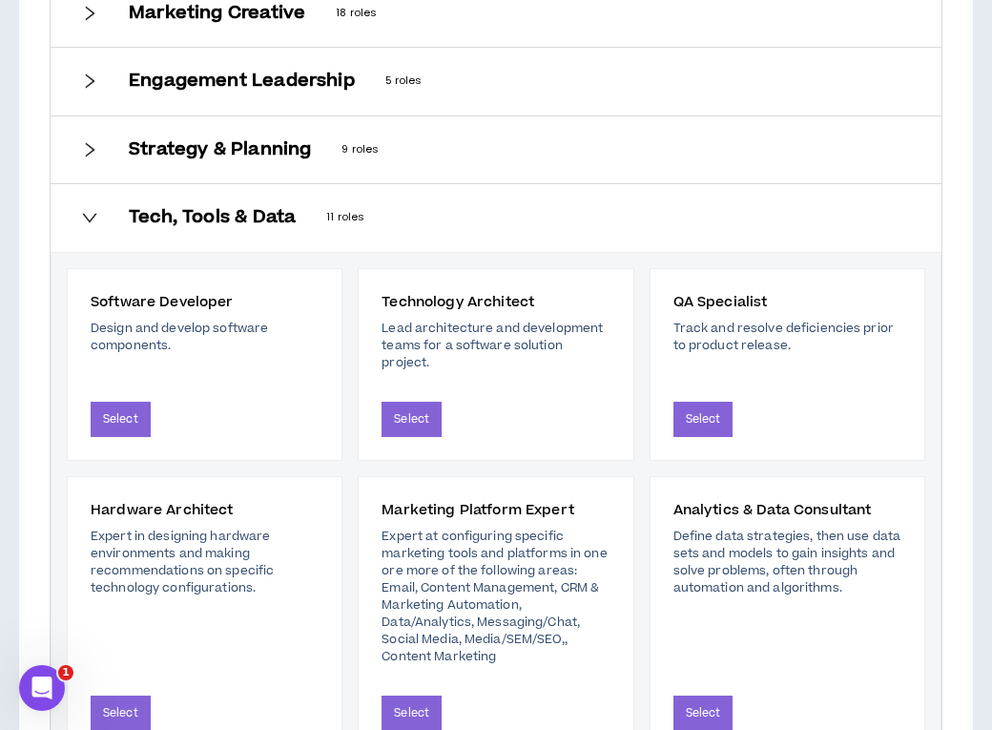
scroll to position [1178, 0]
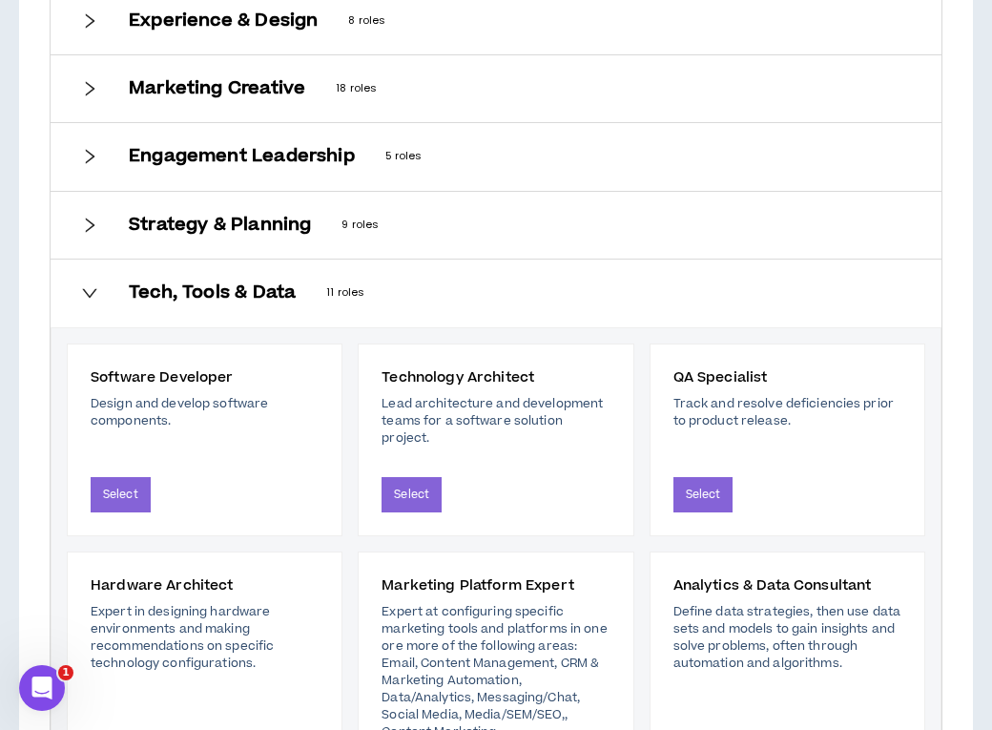
click at [244, 243] on div "Strategy & Planning 9 roles" at bounding box center [496, 225] width 891 height 67
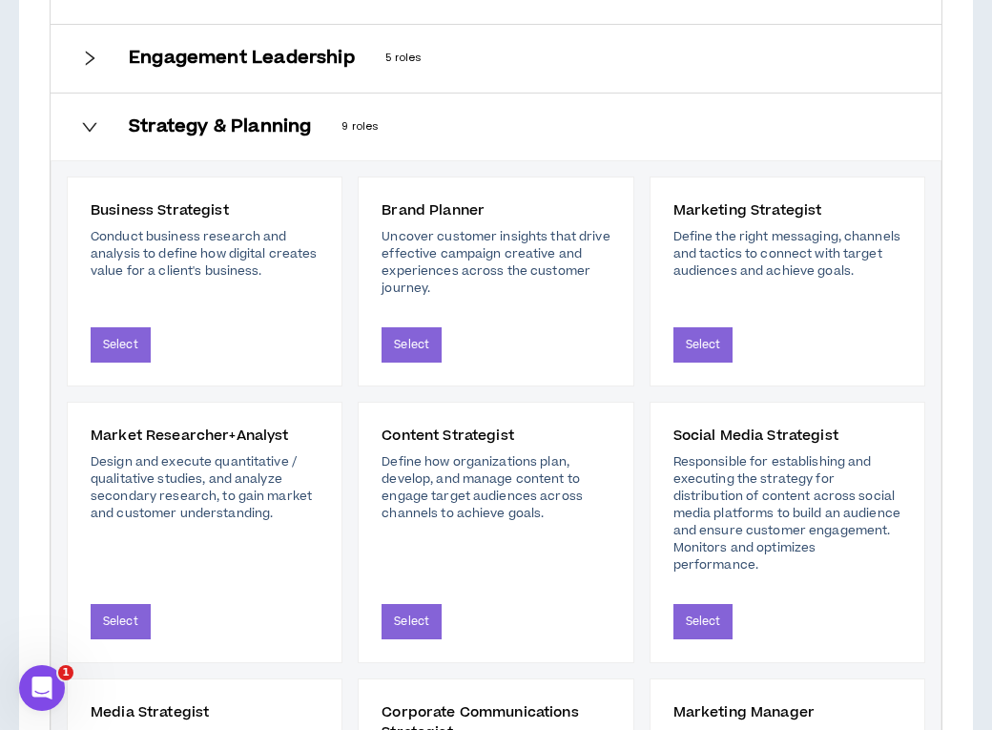
scroll to position [952, 0]
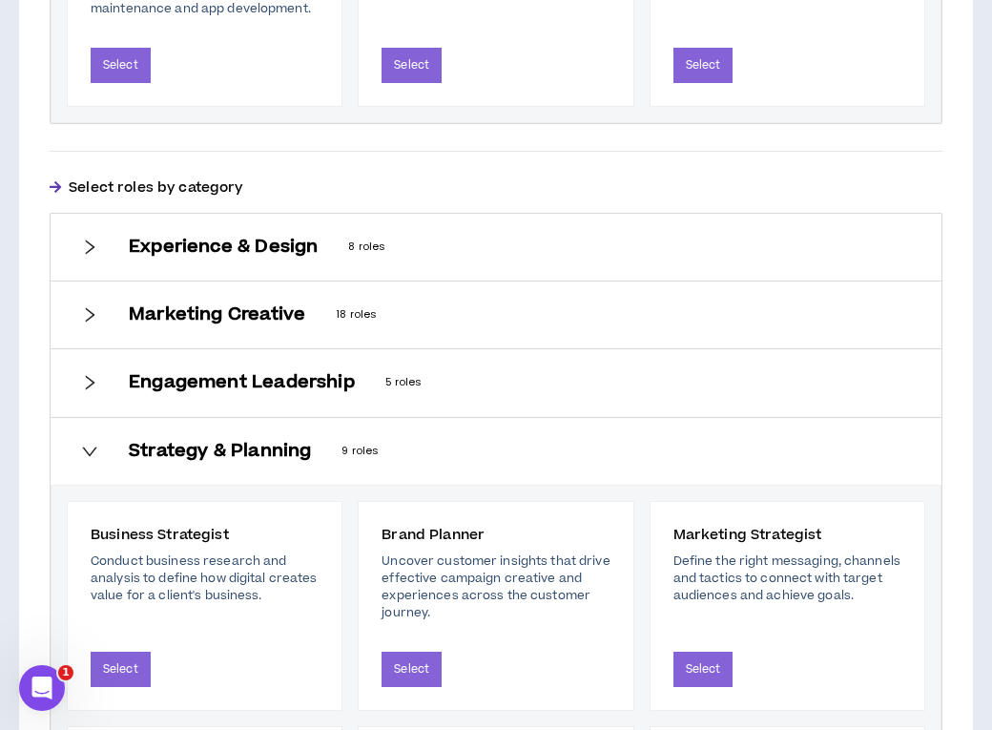
click at [265, 230] on div "Experience & Design 8 roles" at bounding box center [496, 247] width 891 height 67
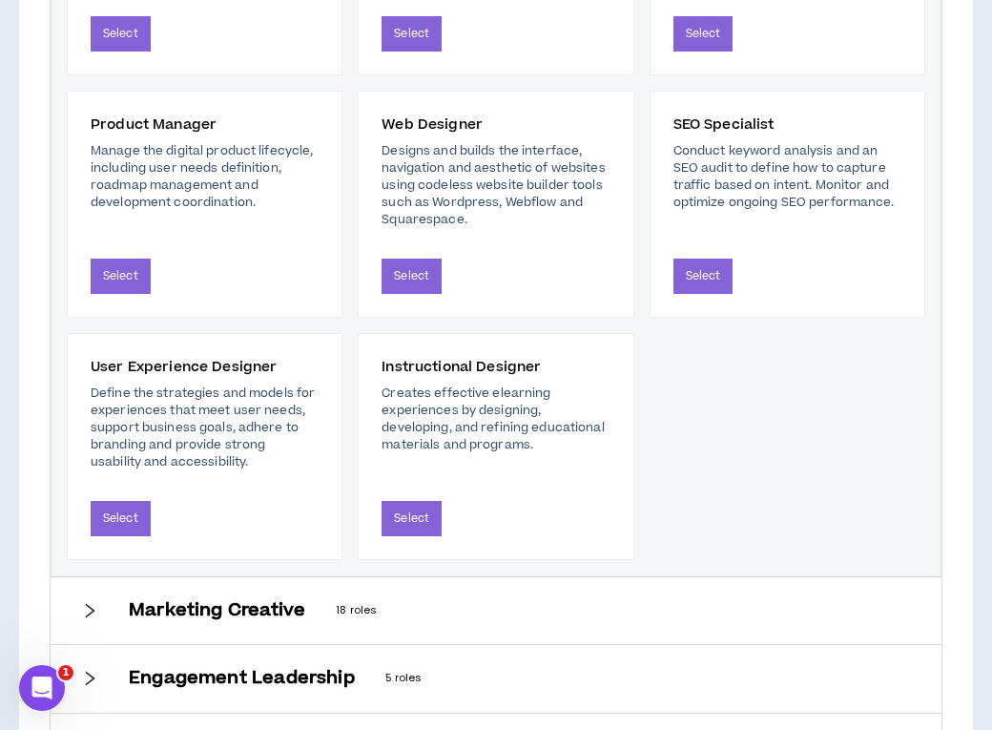
scroll to position [1407, 0]
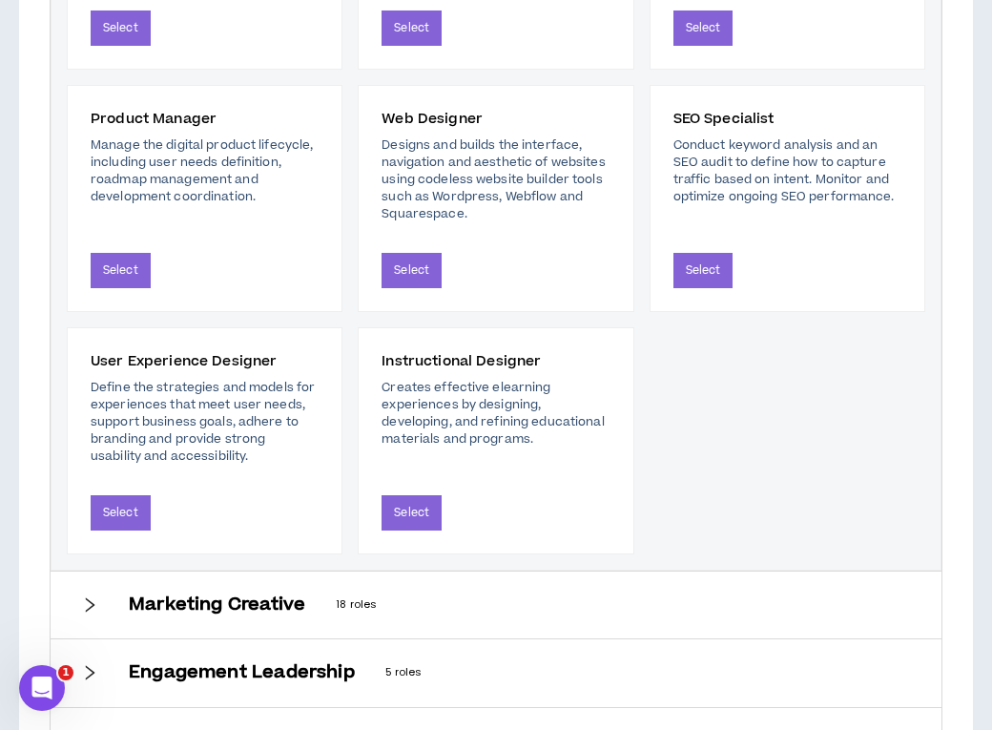
click at [128, 249] on div "Product Manager Manage the digital product lifecycle, including user needs defi…" at bounding box center [205, 198] width 276 height 227
click at [126, 278] on button "Select" at bounding box center [121, 270] width 60 height 35
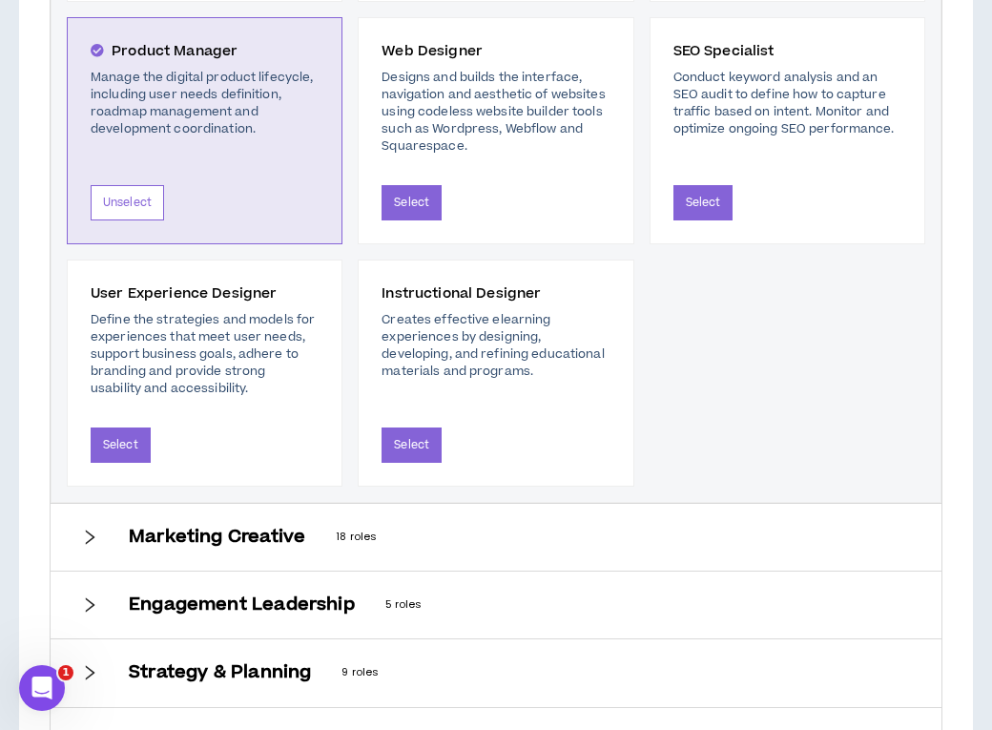
scroll to position [1756, 0]
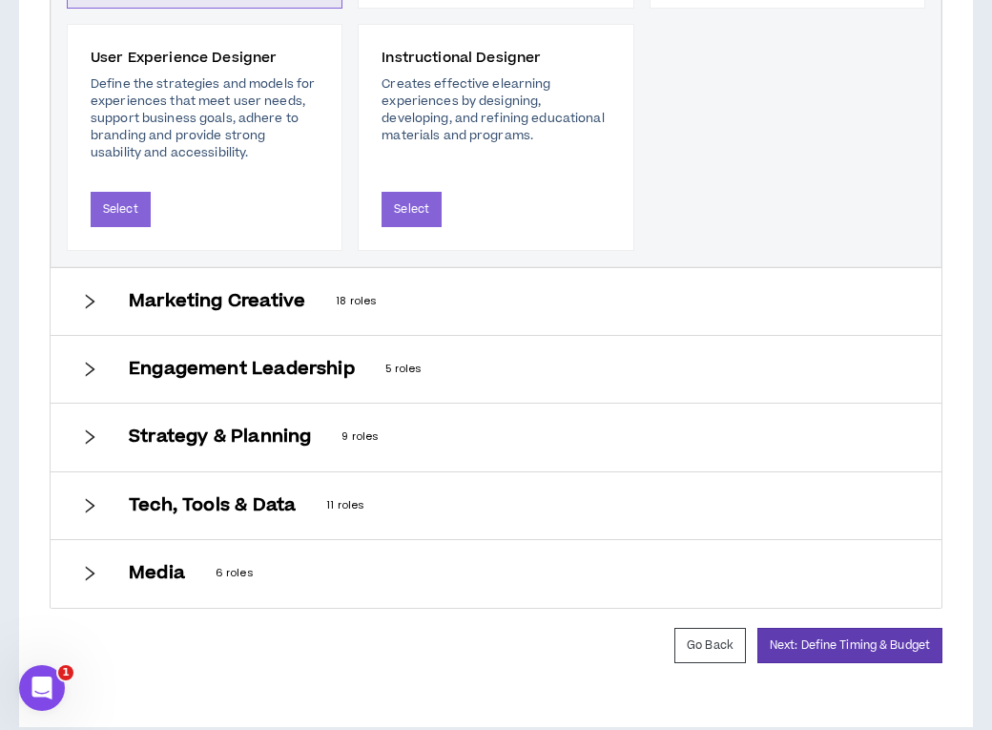
click at [178, 312] on h6 "Marketing Creative" at bounding box center [217, 301] width 177 height 21
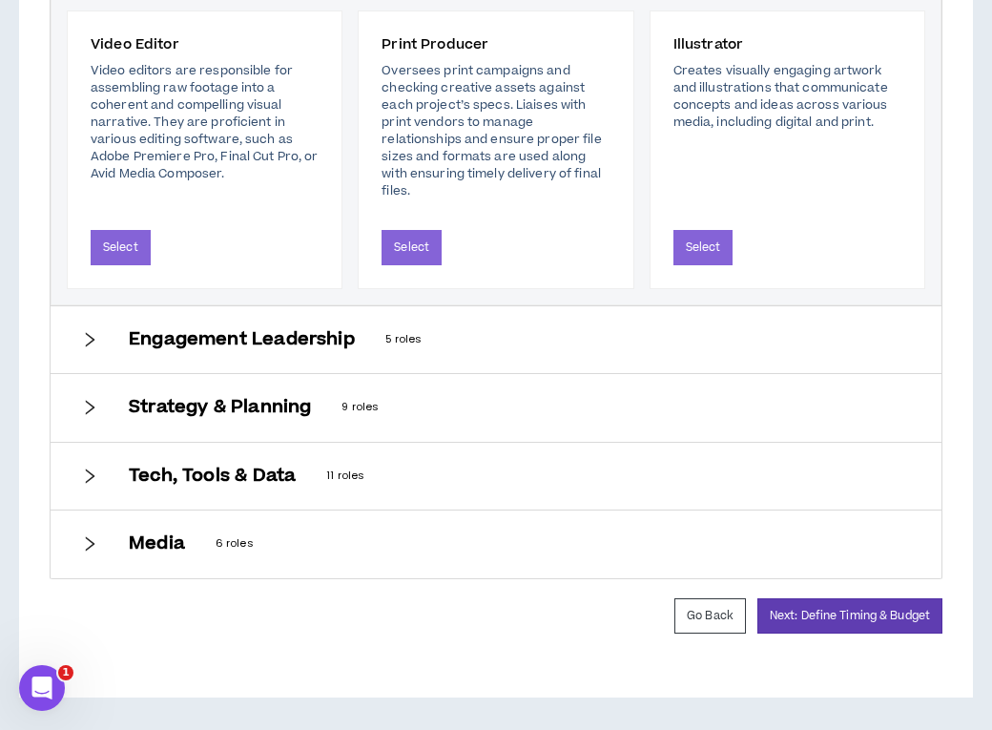
click at [162, 334] on h6 "Engagement Leadership" at bounding box center [242, 339] width 226 height 21
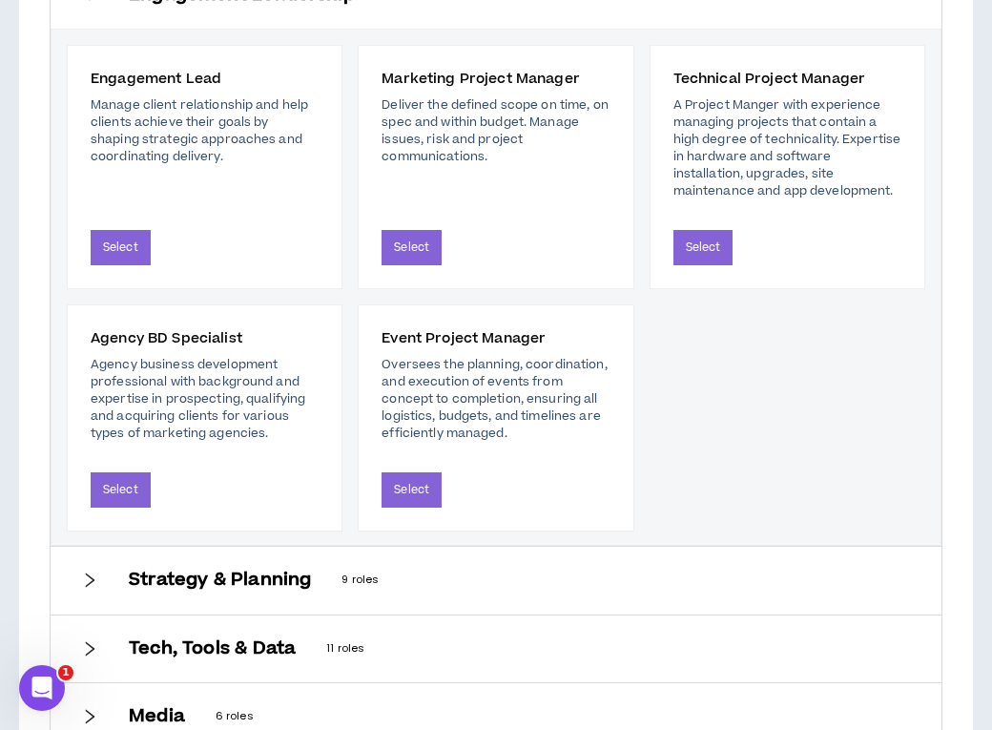
scroll to position [1366, 0]
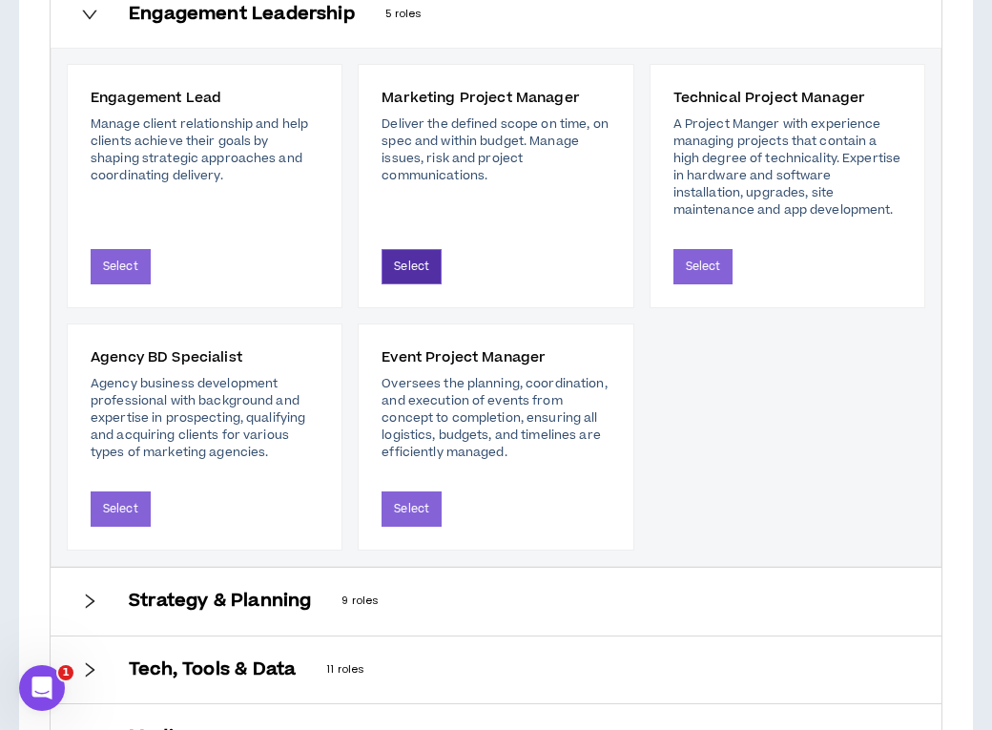
click at [415, 258] on button "Select" at bounding box center [412, 266] width 60 height 35
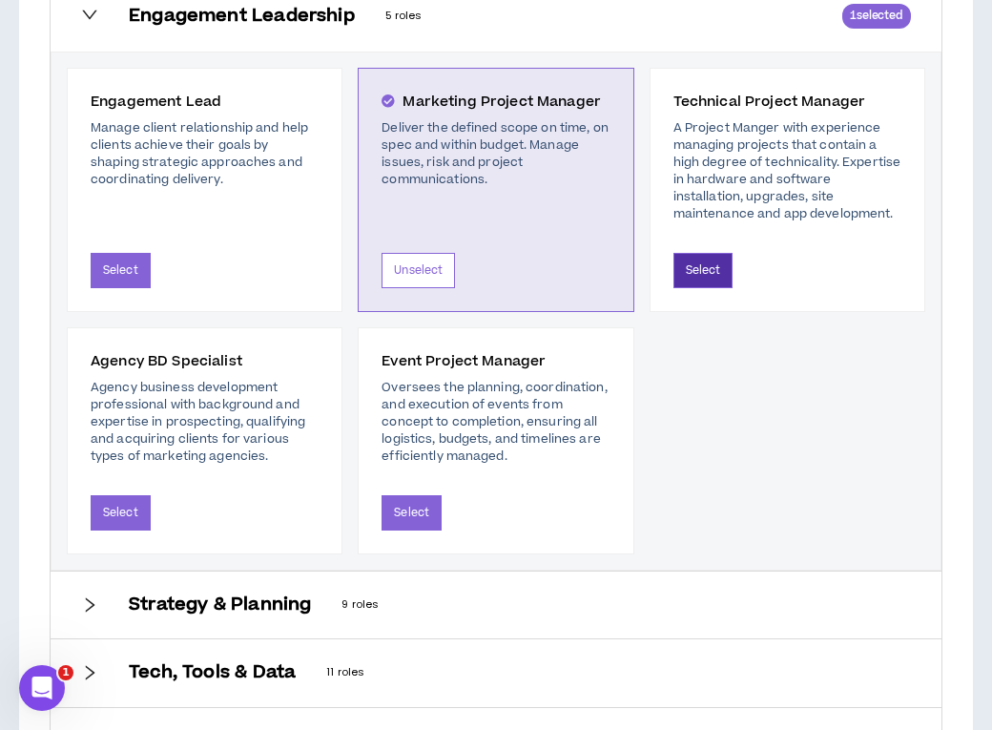
click at [696, 282] on button "Select" at bounding box center [704, 270] width 60 height 35
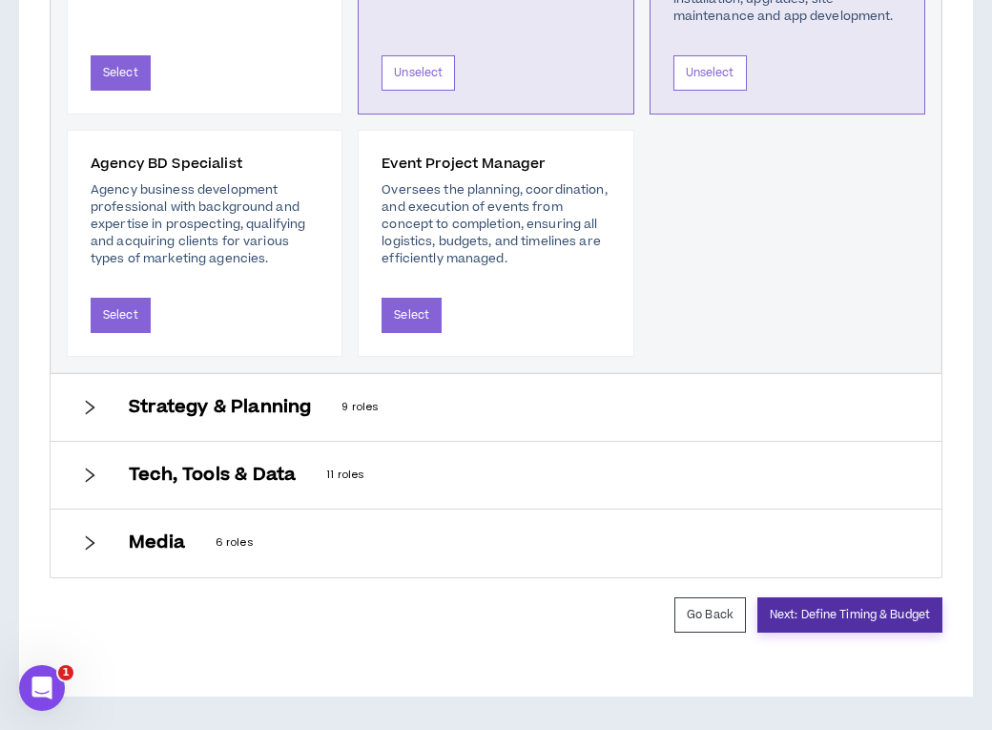
click at [852, 613] on button "Next: Define Timing & Budget" at bounding box center [850, 614] width 185 height 35
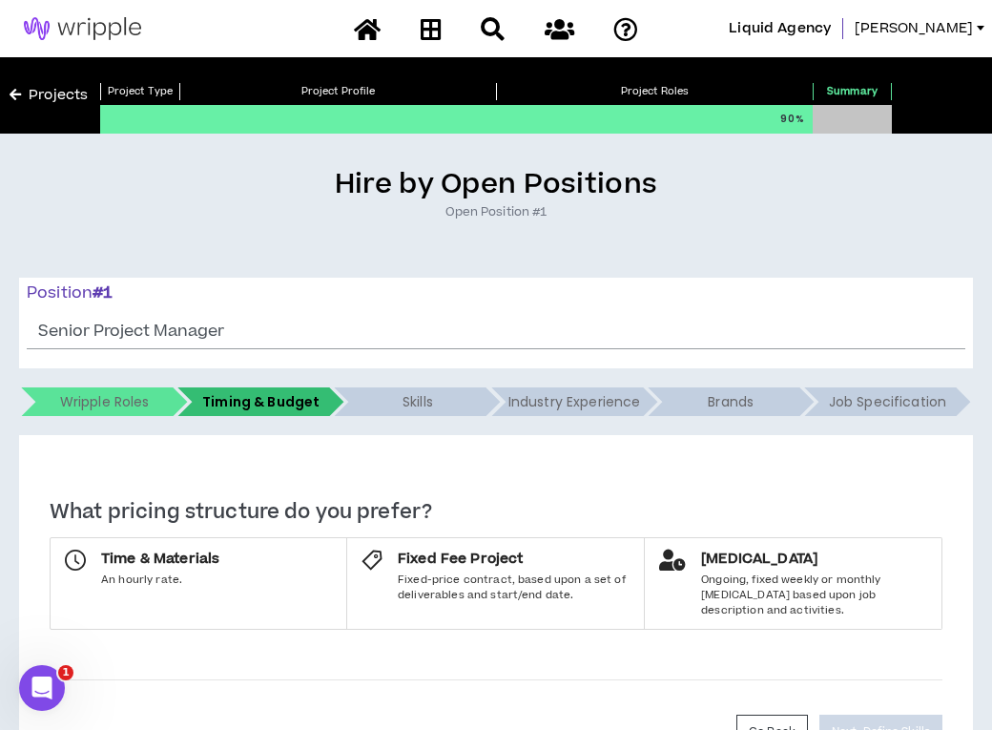
scroll to position [102, 0]
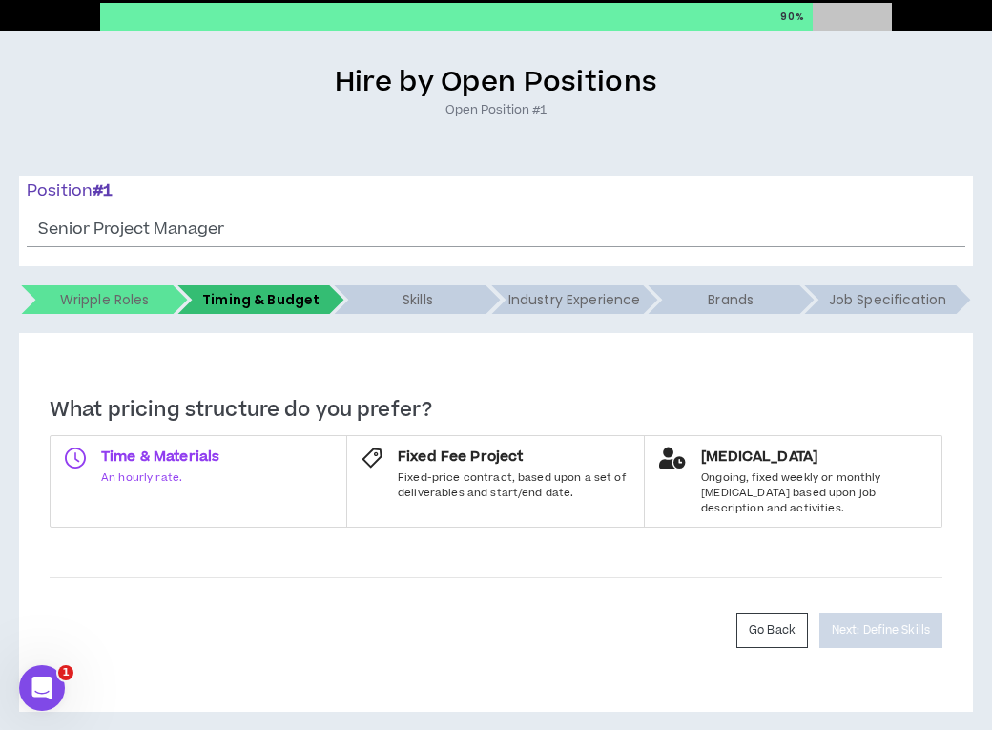
click at [261, 472] on label "Time & Materials An hourly rate." at bounding box center [199, 481] width 298 height 93
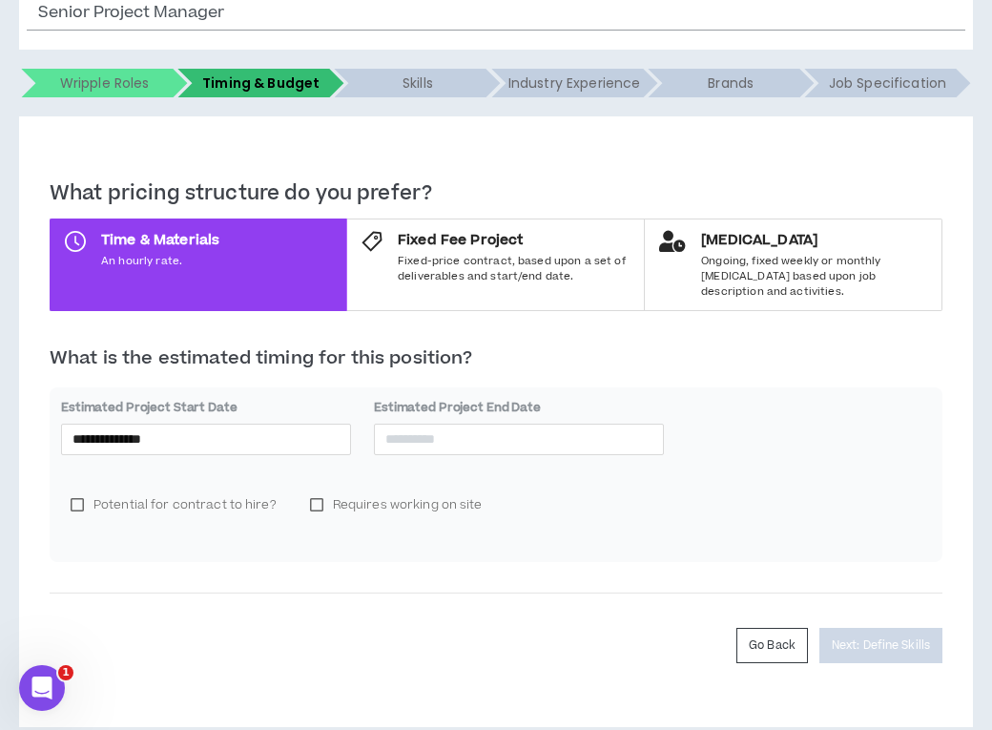
scroll to position [334, 0]
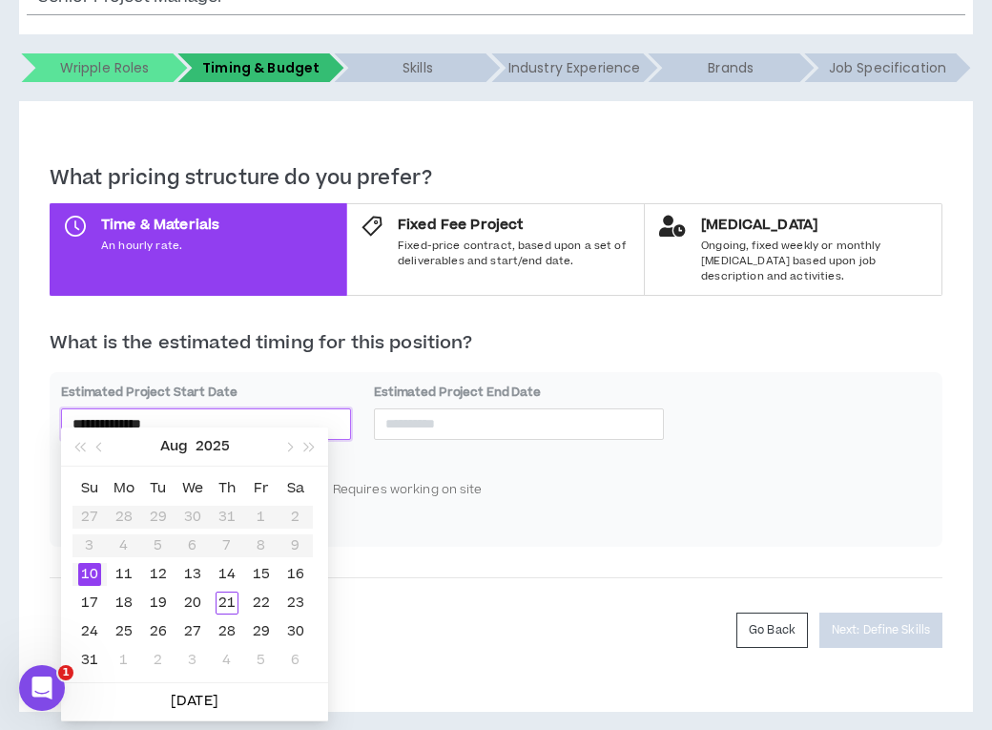
click at [292, 413] on input "**********" at bounding box center [206, 423] width 267 height 21
type input "**********"
click at [222, 598] on div "21" at bounding box center [227, 603] width 23 height 23
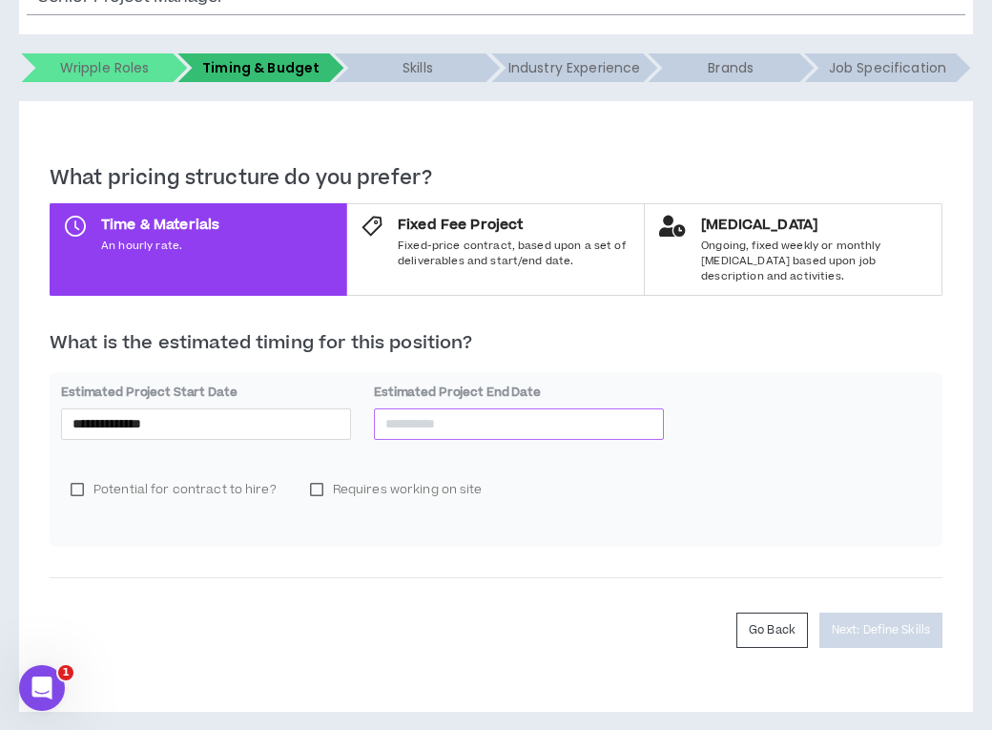
click at [493, 414] on input at bounding box center [519, 423] width 267 height 21
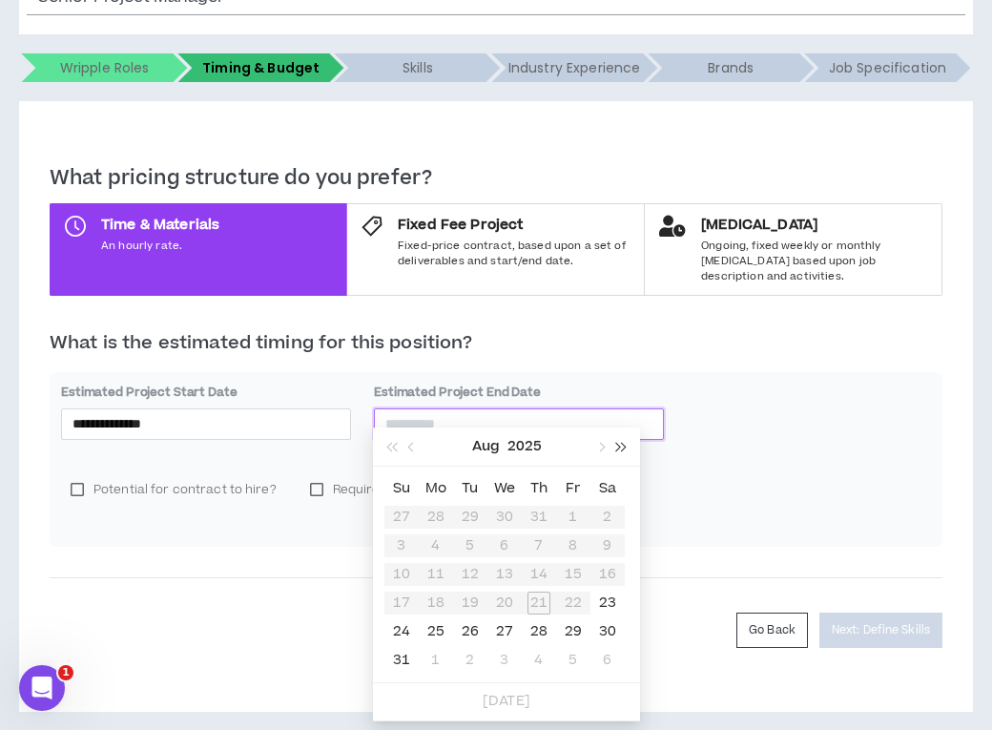
click at [617, 448] on span "button" at bounding box center [622, 448] width 10 height 10
click at [388, 441] on button "button" at bounding box center [391, 447] width 21 height 38
click at [597, 446] on span "button" at bounding box center [600, 448] width 10 height 10
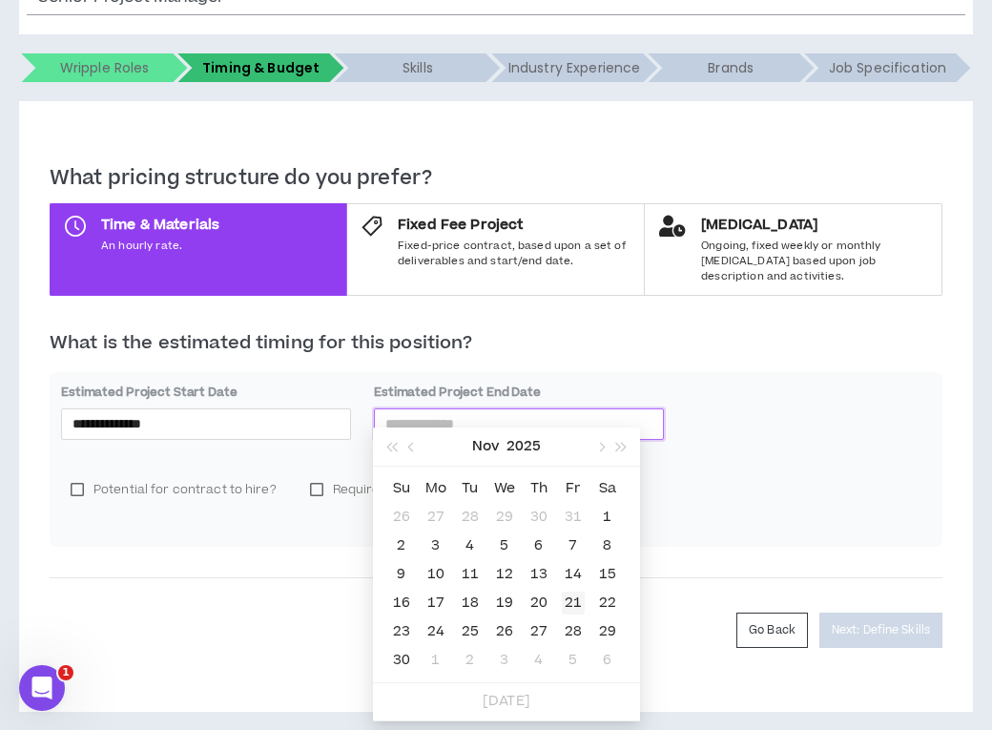
type input "**********"
click at [575, 602] on div "21" at bounding box center [573, 603] width 23 height 23
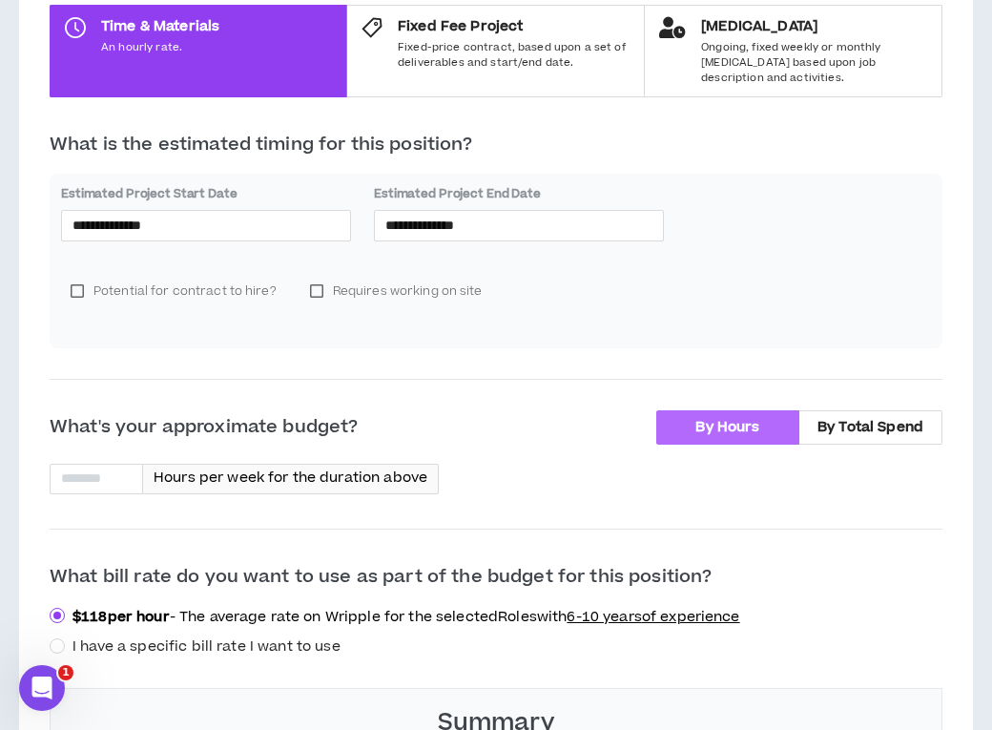
scroll to position [552, 0]
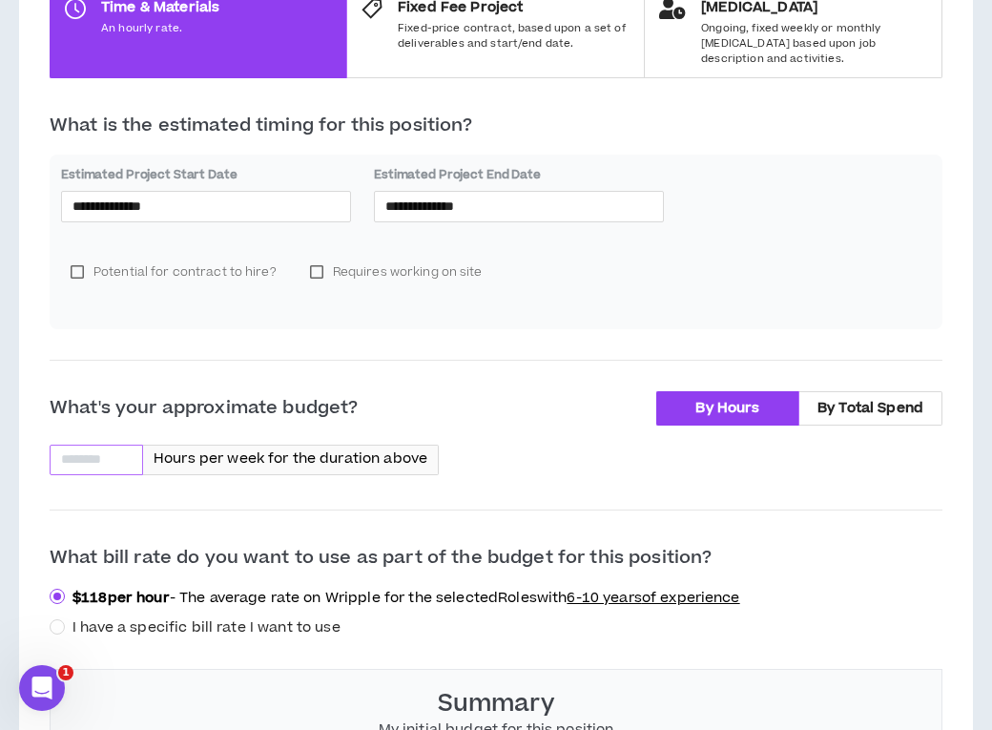
click at [97, 446] on input at bounding box center [97, 460] width 92 height 29
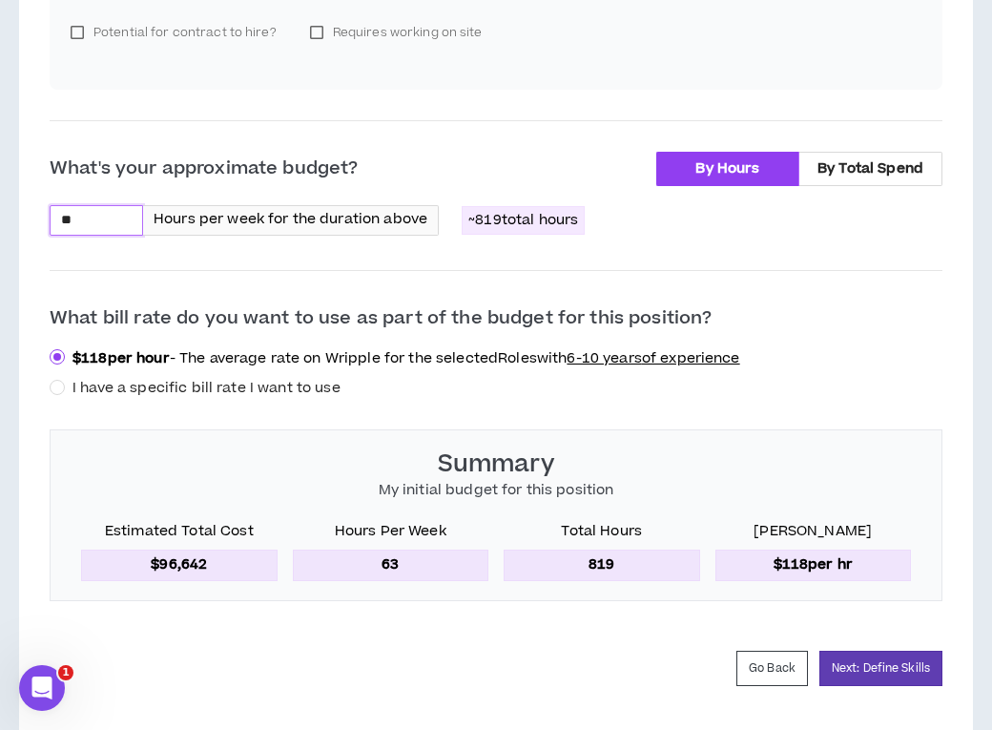
scroll to position [801, 0]
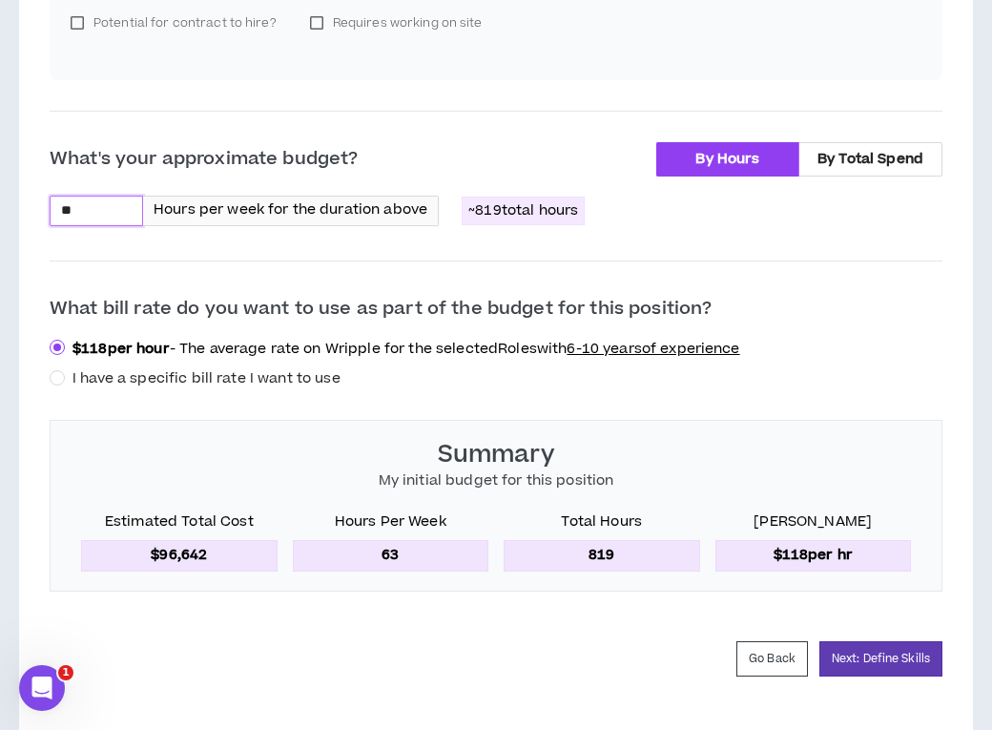
type input "**"
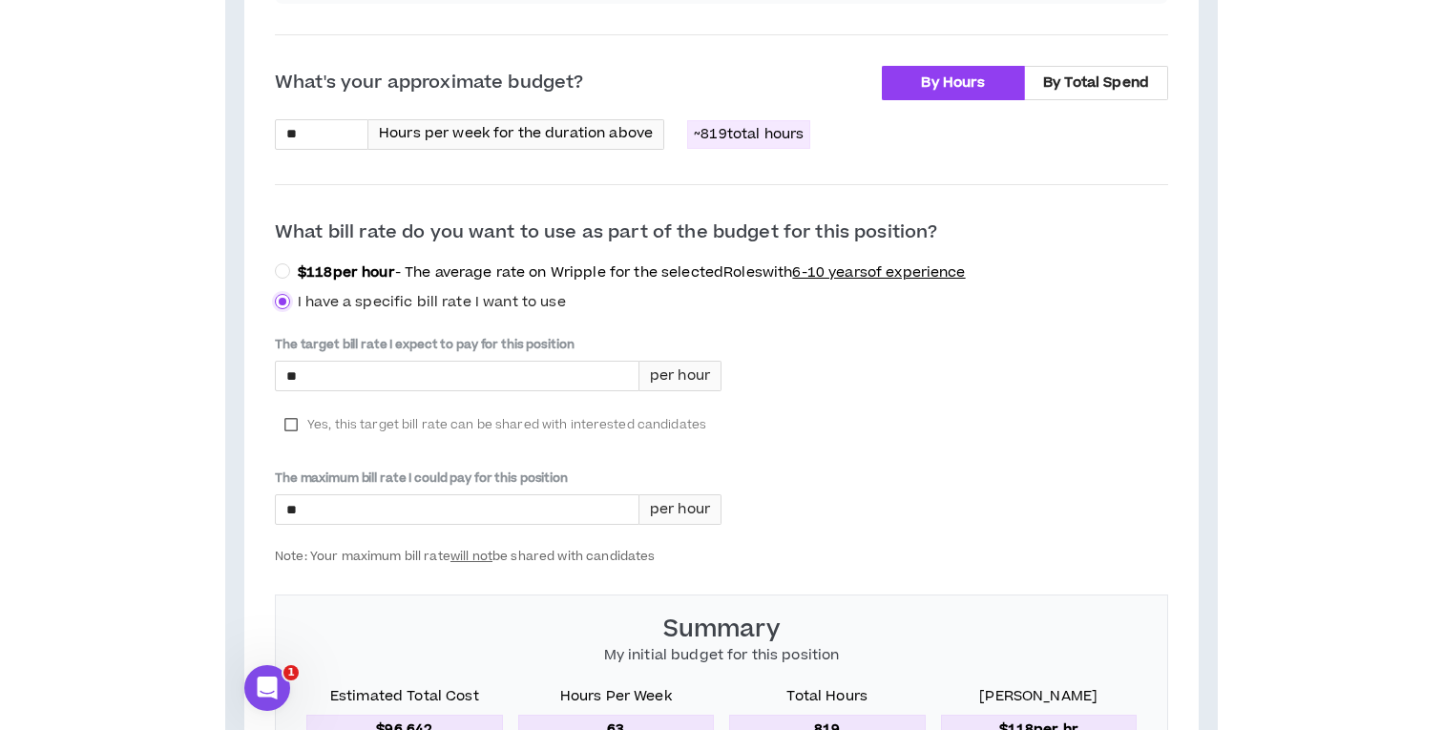
scroll to position [898, 0]
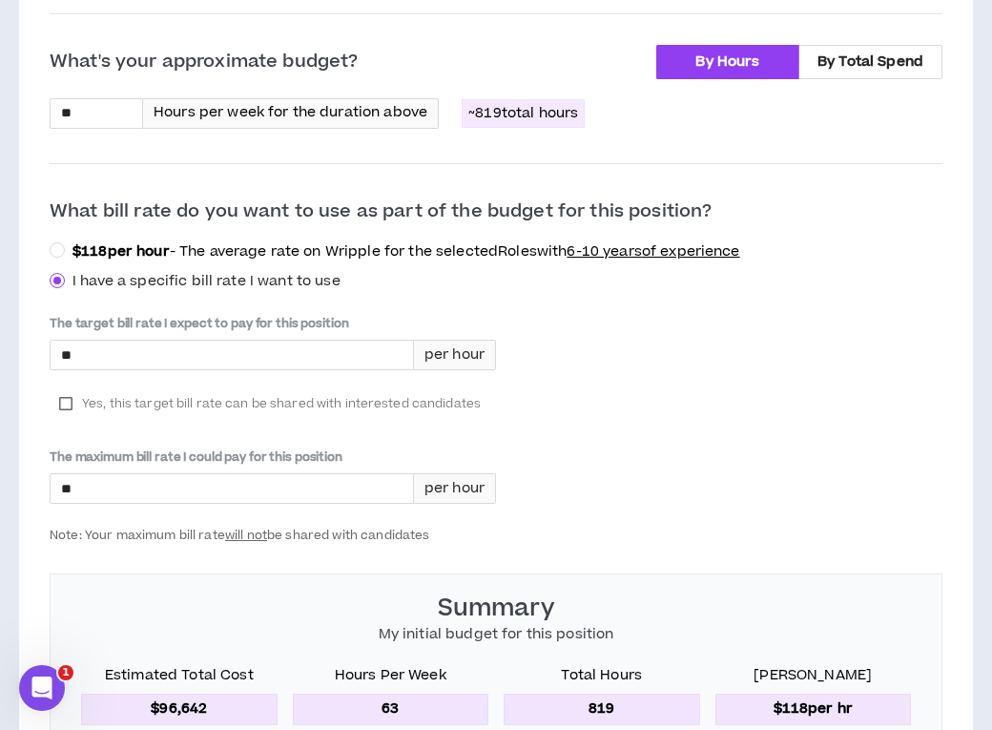
click at [69, 390] on label "Yes, this target bill rate can be shared with interested candidates" at bounding box center [270, 403] width 441 height 29
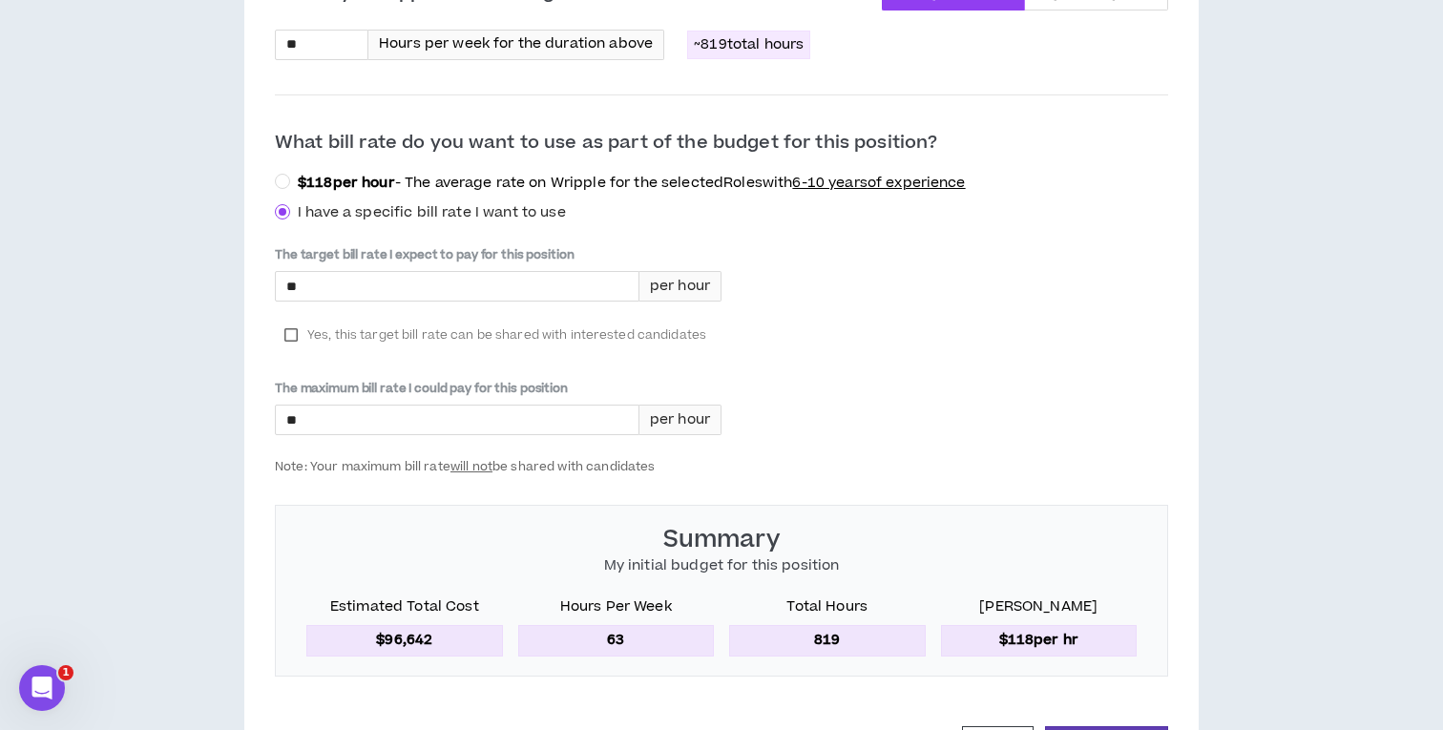
scroll to position [937, 0]
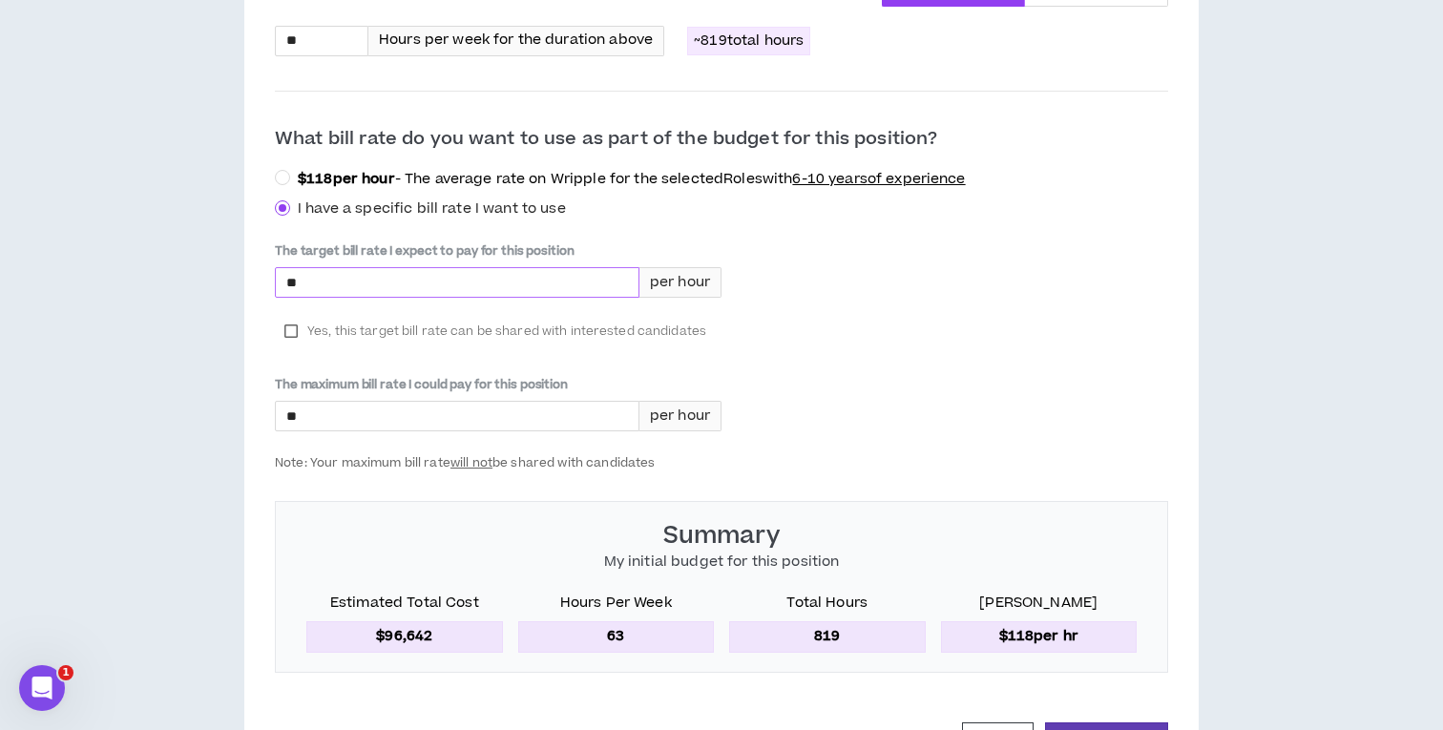
click at [478, 269] on input "*" at bounding box center [457, 282] width 363 height 29
type input "****"
click at [459, 402] on input "*" at bounding box center [457, 416] width 363 height 29
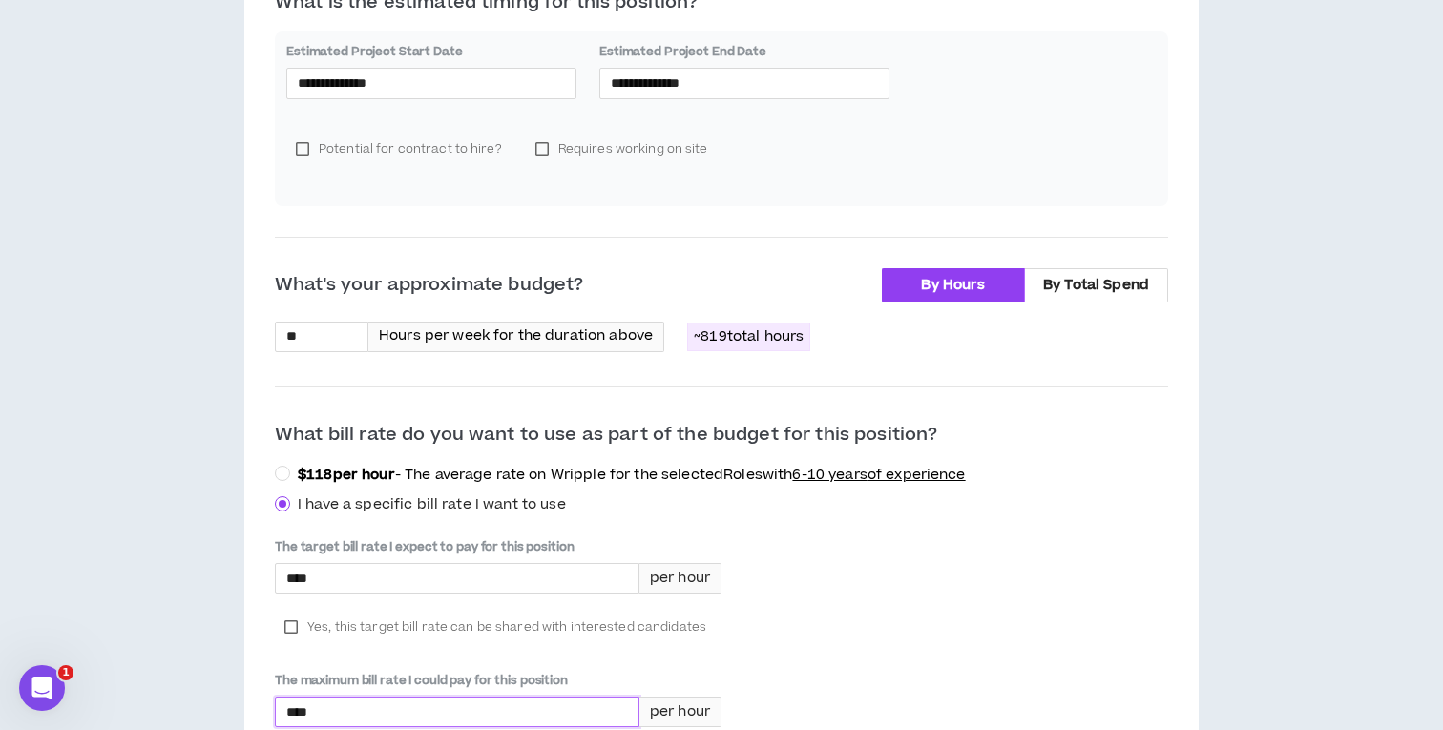
scroll to position [638, 0]
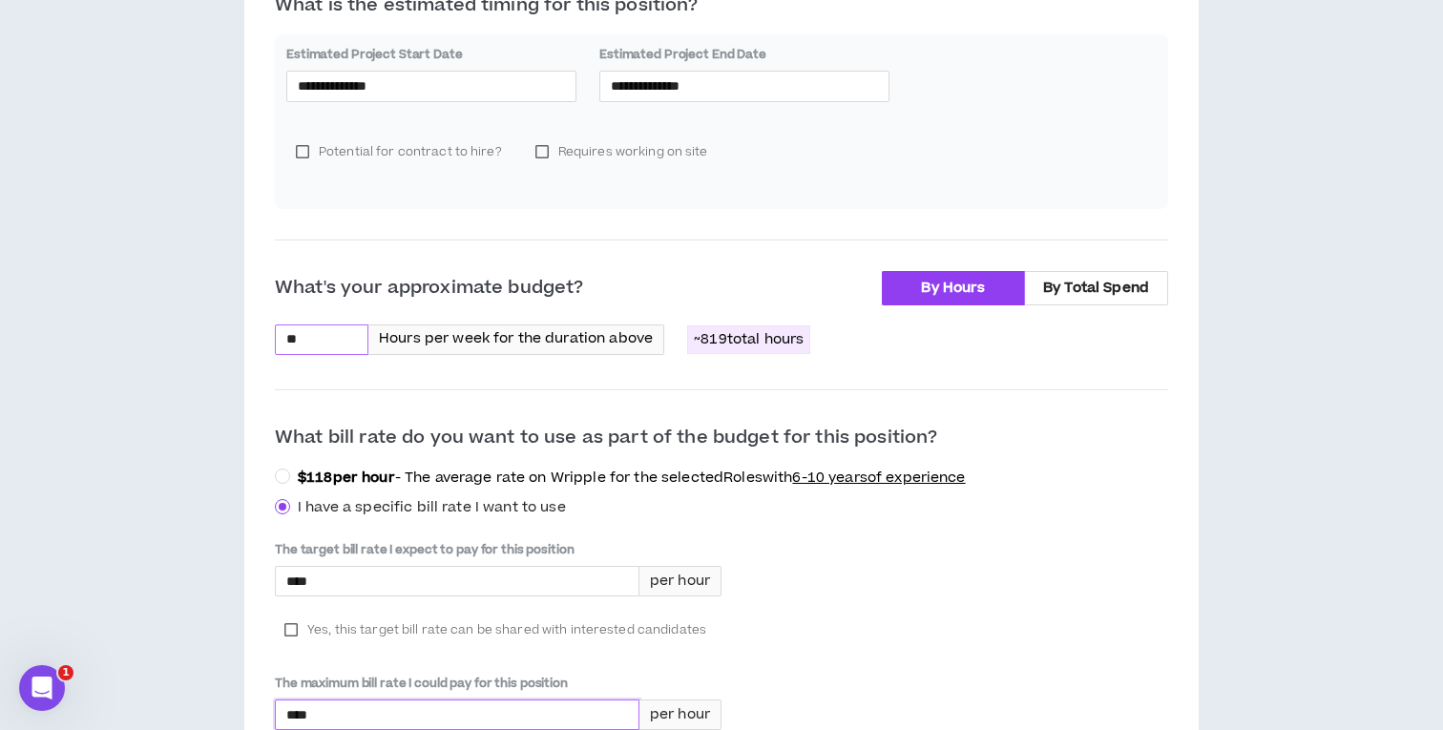
type input "****"
drag, startPoint x: 315, startPoint y: 323, endPoint x: 238, endPoint y: 319, distance: 77.4
click at [238, 321] on div "**********" at bounding box center [722, 325] width 1424 height 1592
type input "*"
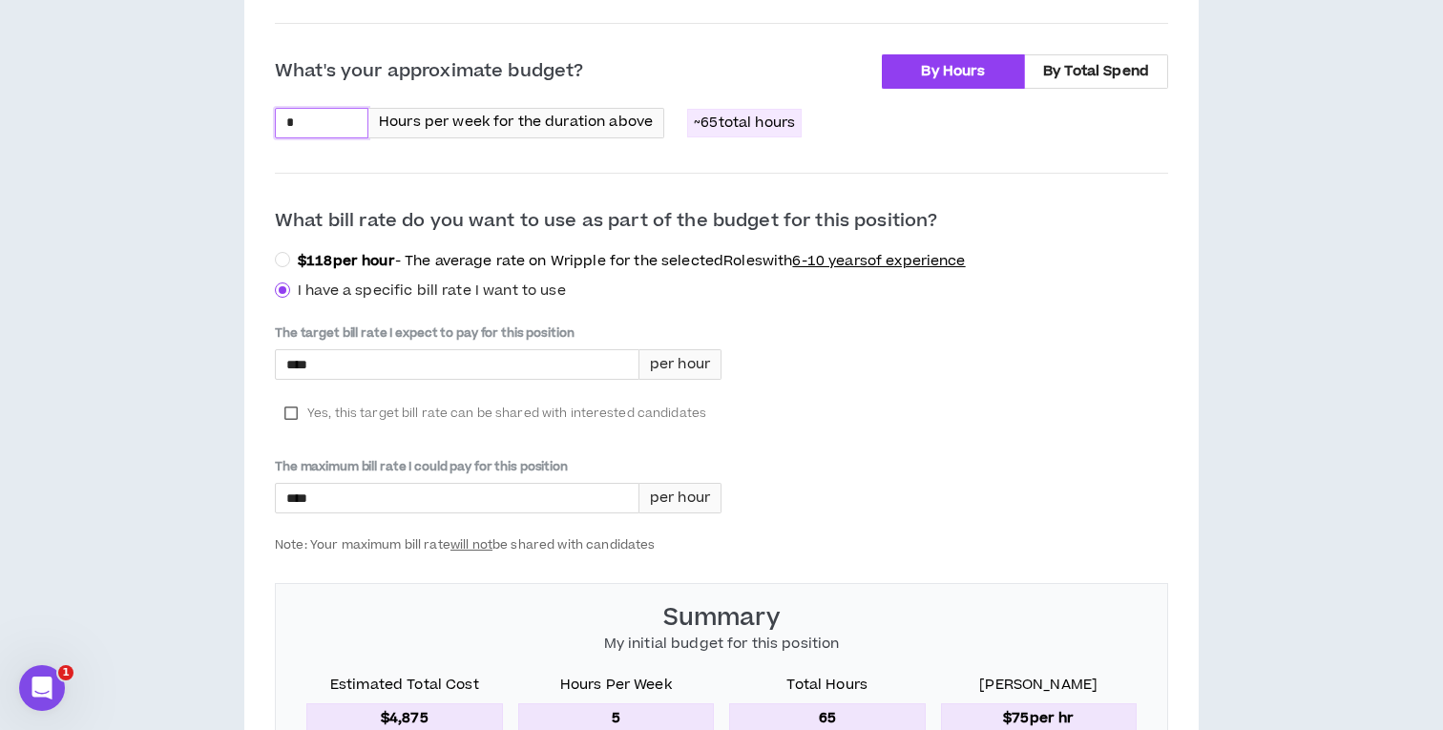
scroll to position [862, 0]
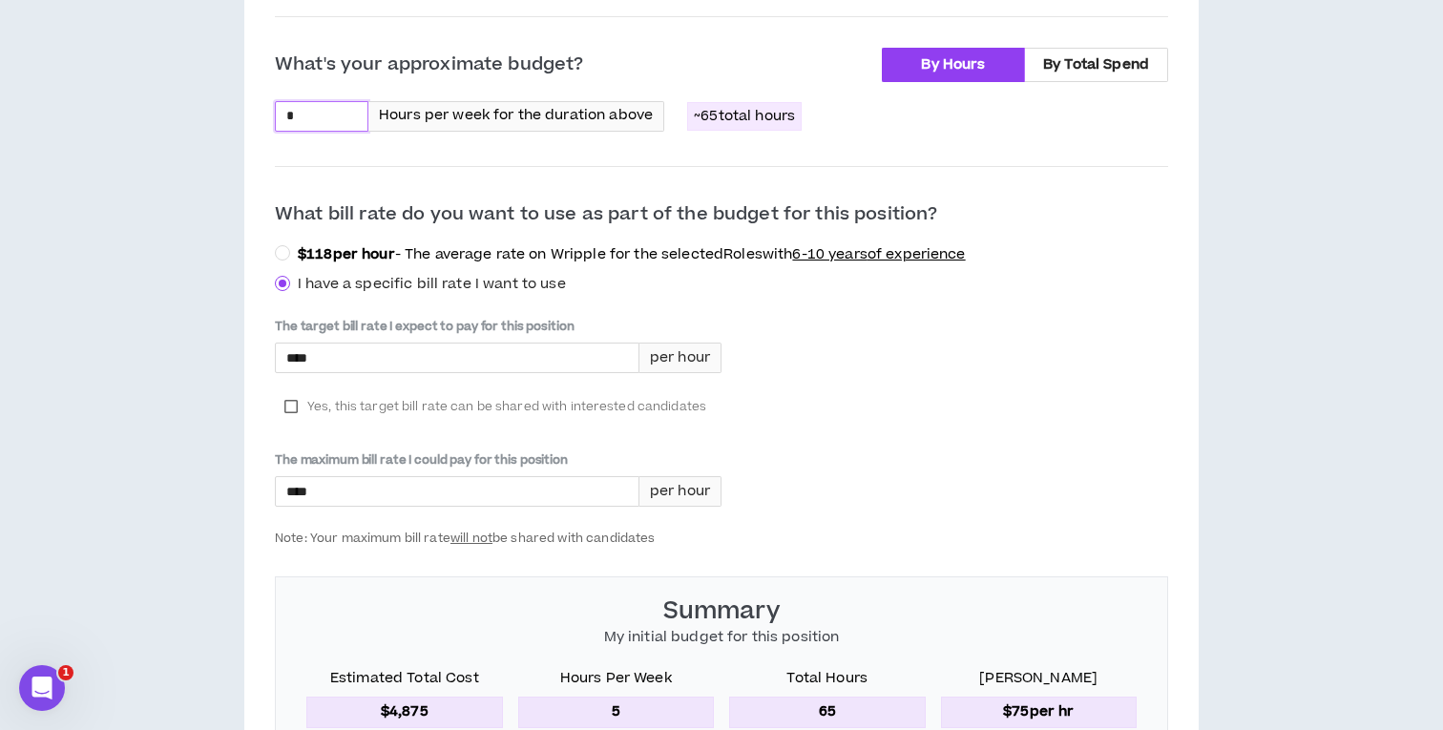
type input "*"
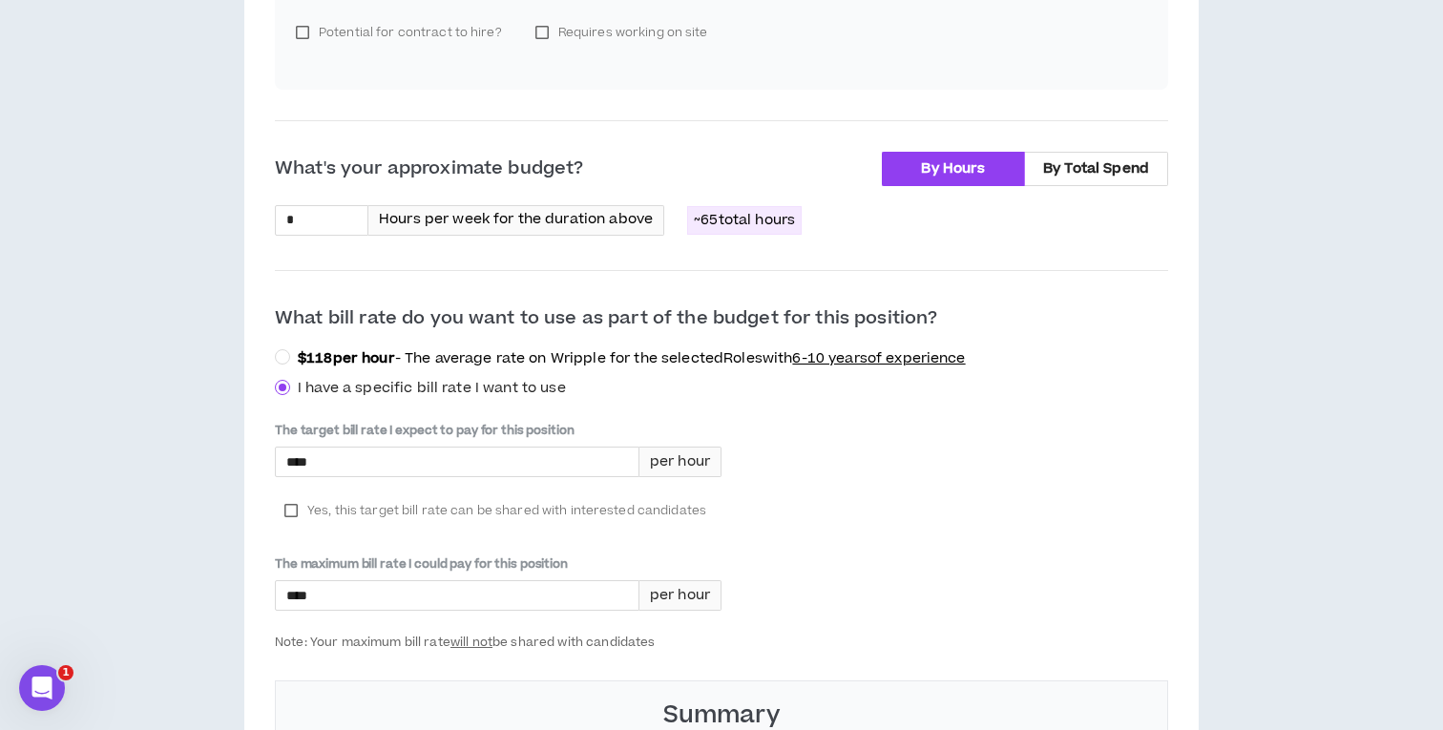
scroll to position [754, 0]
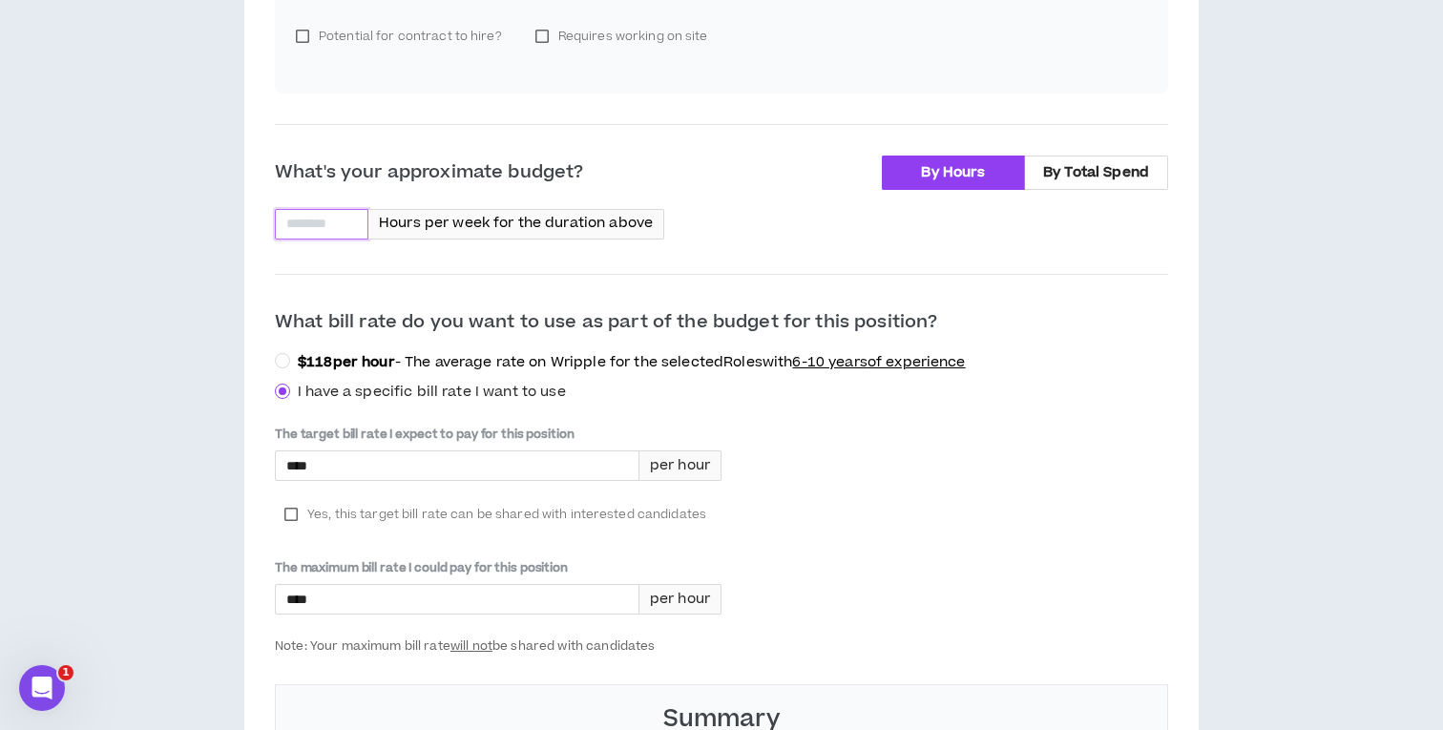
type input "*"
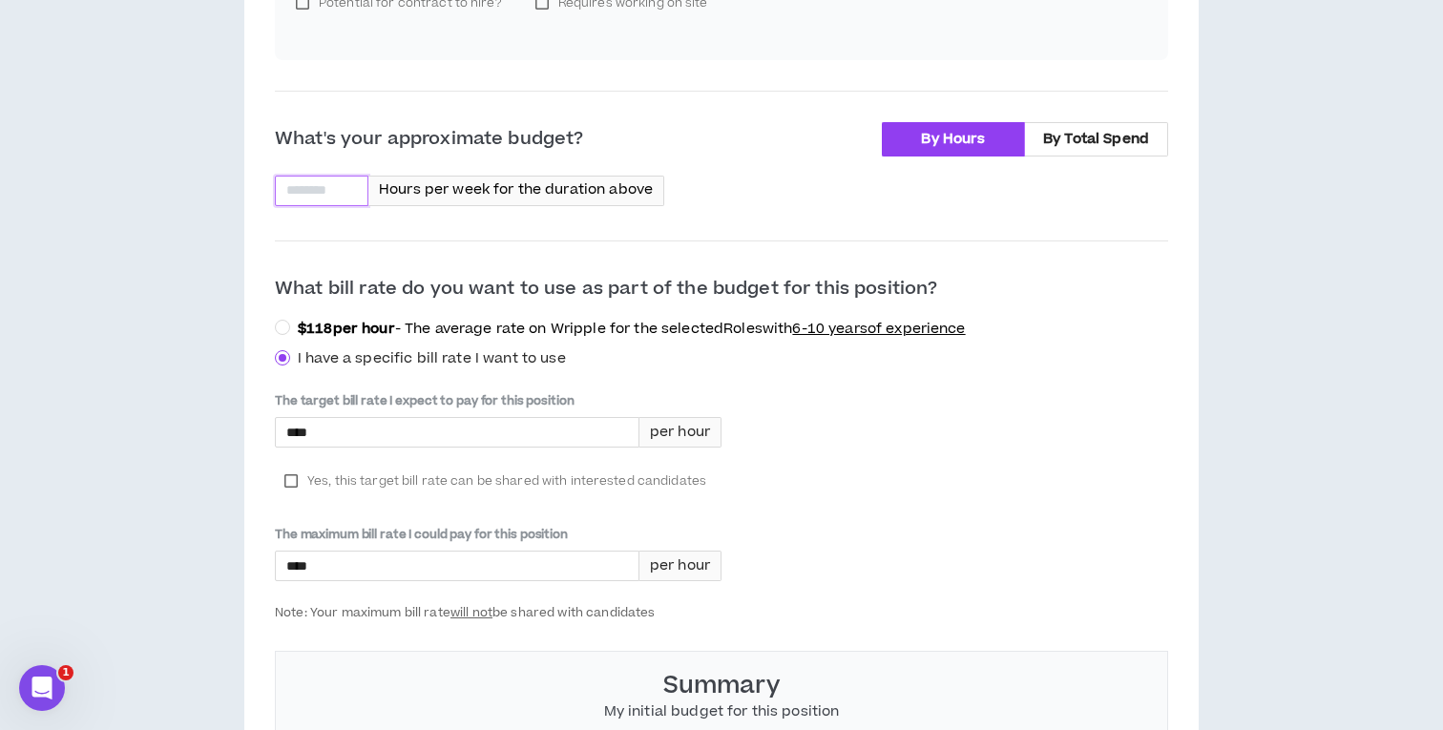
type input "*"
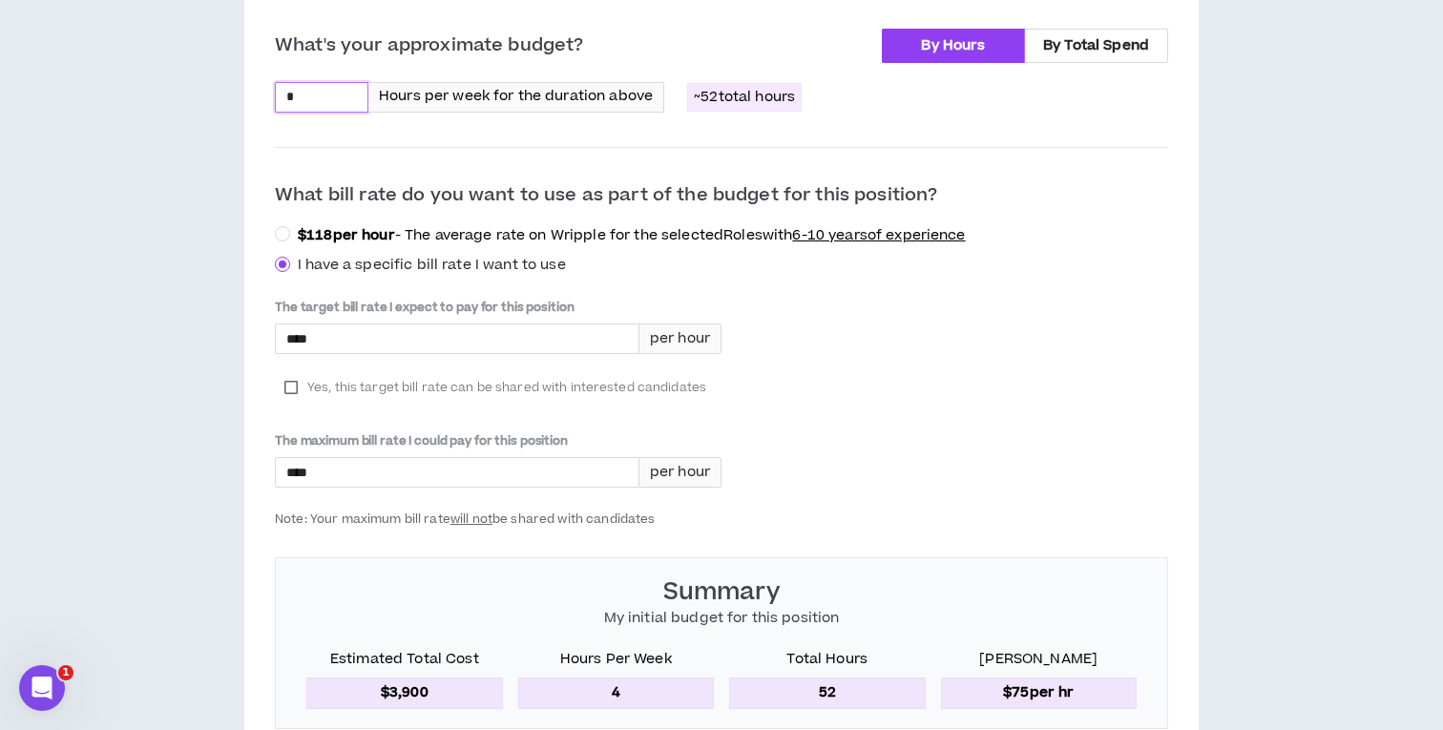
scroll to position [778, 0]
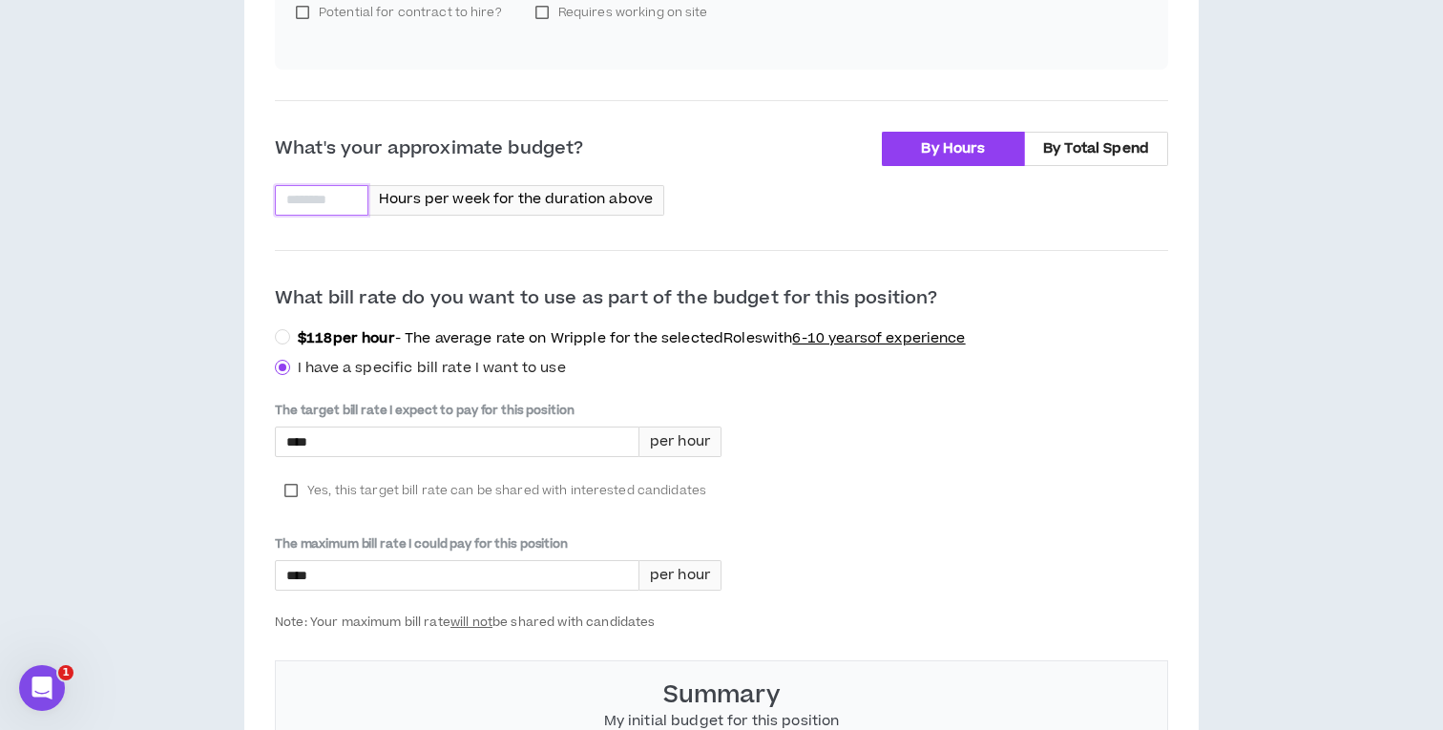
type input "*"
click at [71, 331] on div "**********" at bounding box center [722, 185] width 1424 height 1592
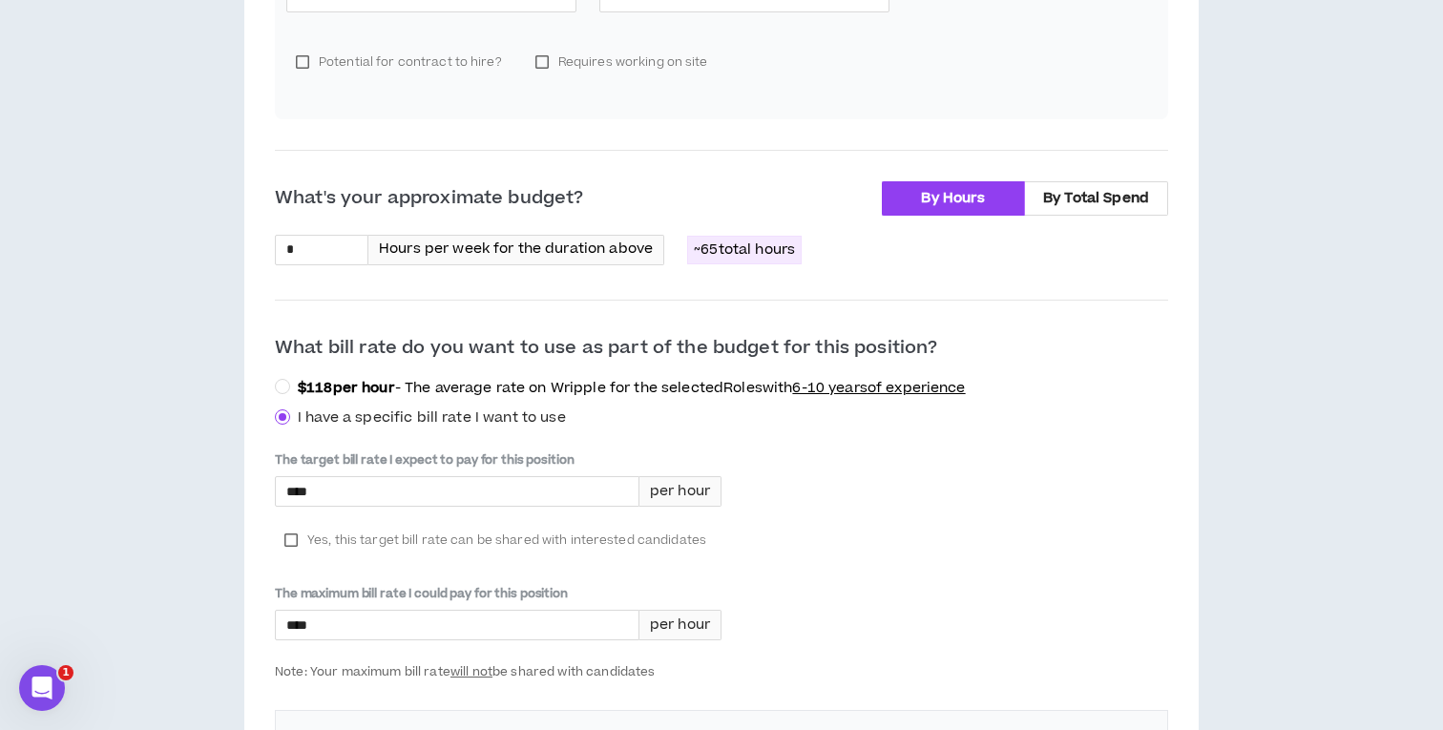
scroll to position [1046, 0]
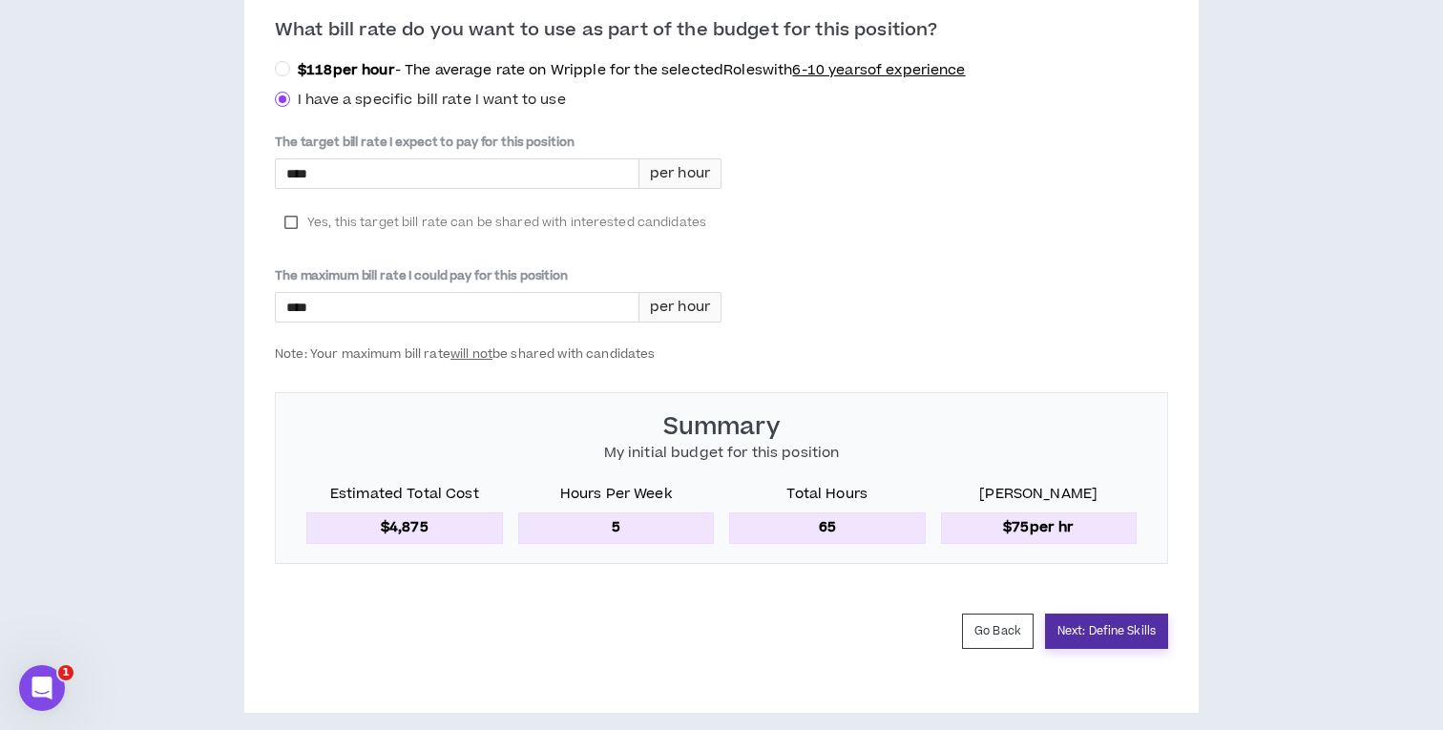
click at [1090, 624] on button "Next: Define Skills" at bounding box center [1106, 631] width 123 height 35
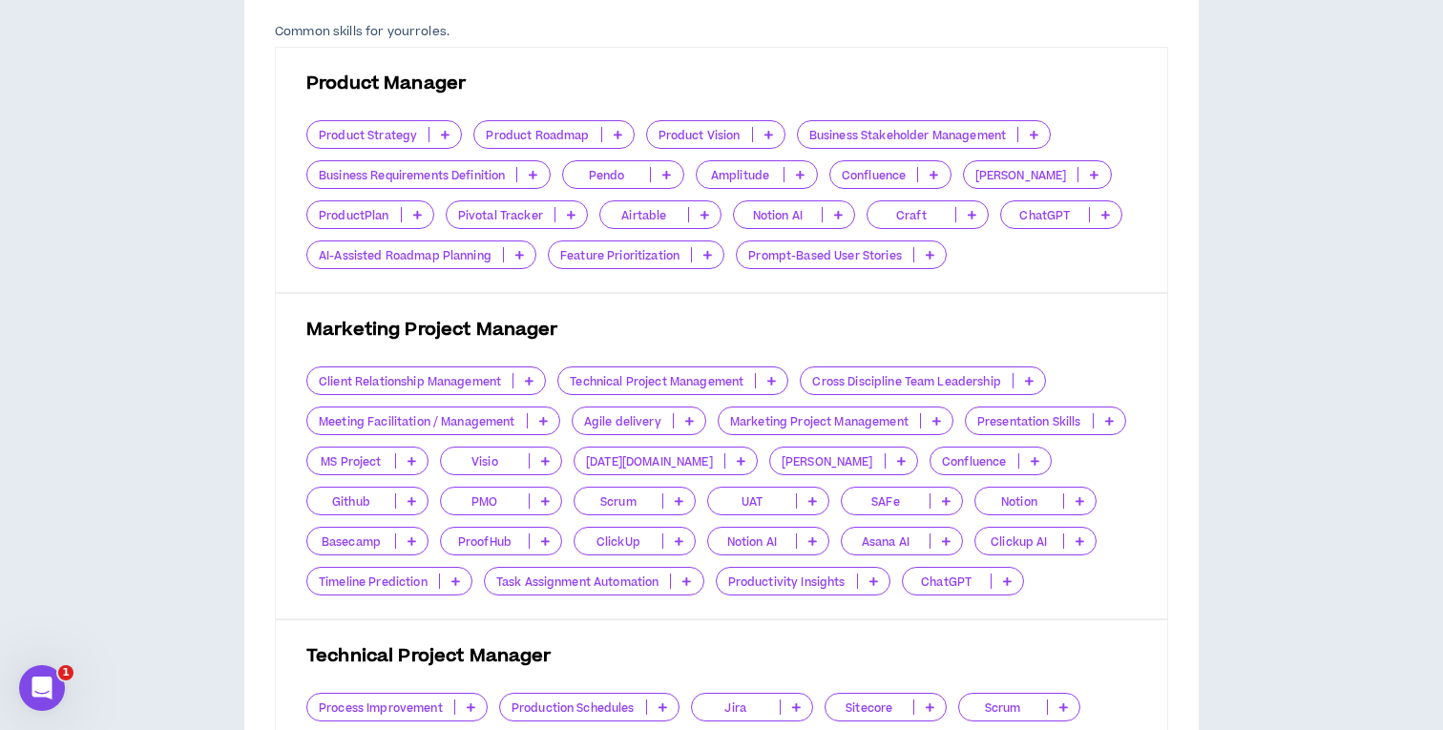
scroll to position [662, 0]
click at [542, 412] on p at bounding box center [543, 419] width 31 height 15
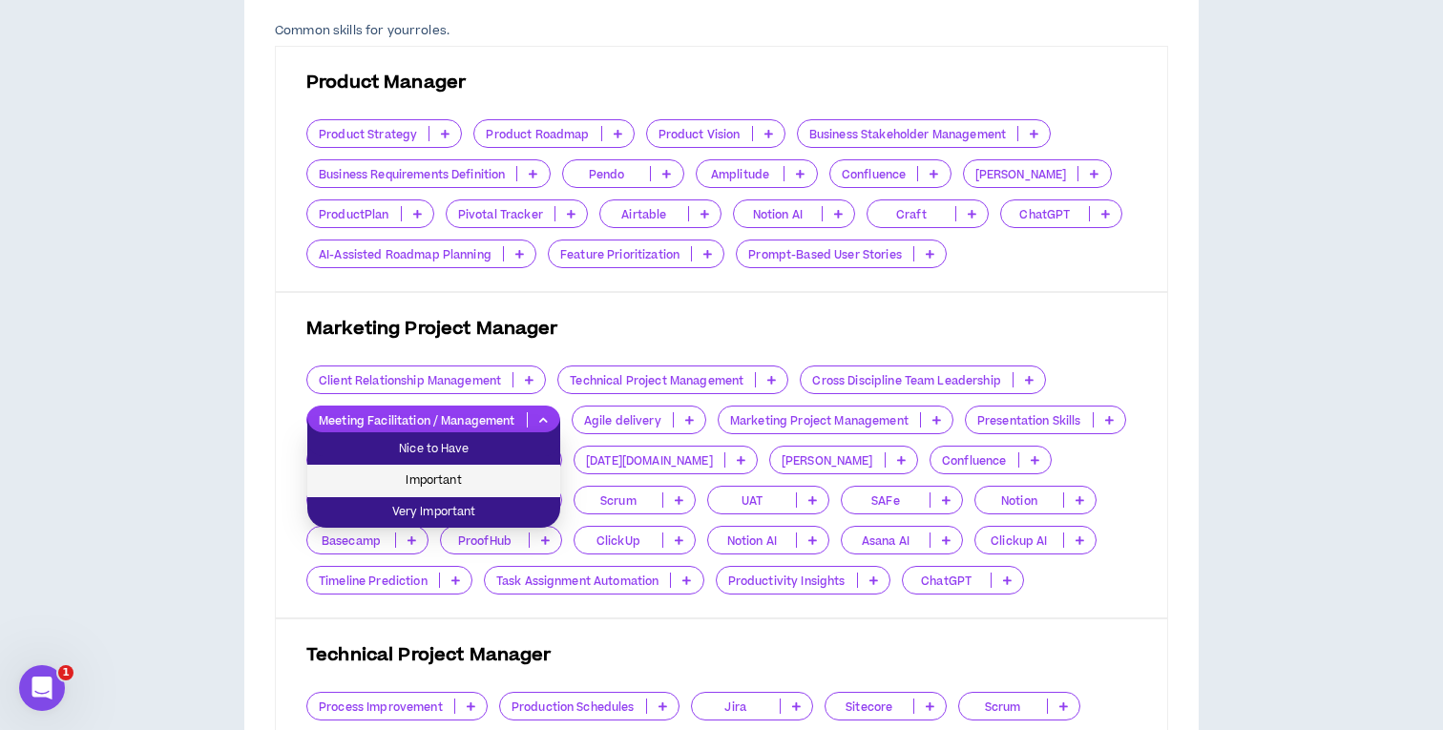
click at [514, 472] on span "Important" at bounding box center [434, 480] width 230 height 21
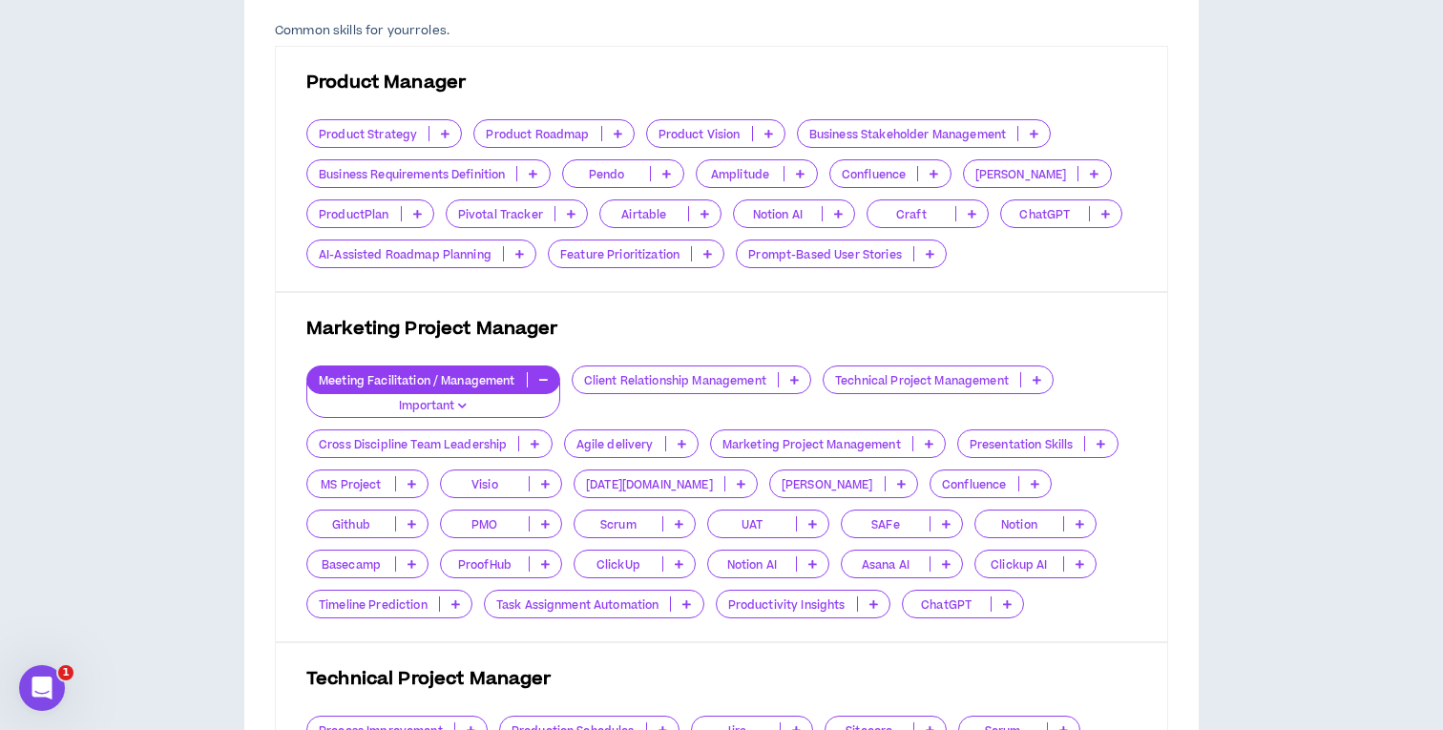
click at [919, 443] on p at bounding box center [928, 443] width 31 height 15
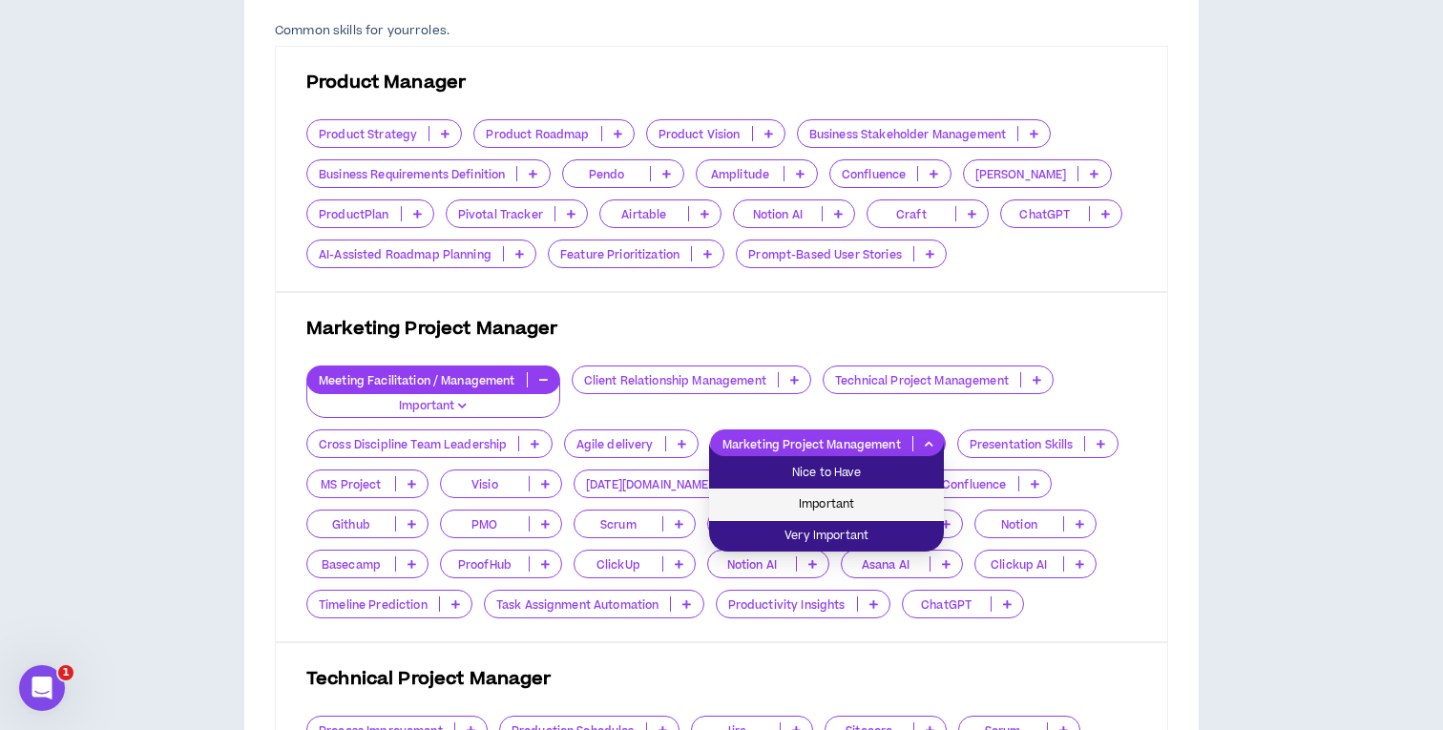
click at [879, 497] on span "Important" at bounding box center [826, 504] width 212 height 21
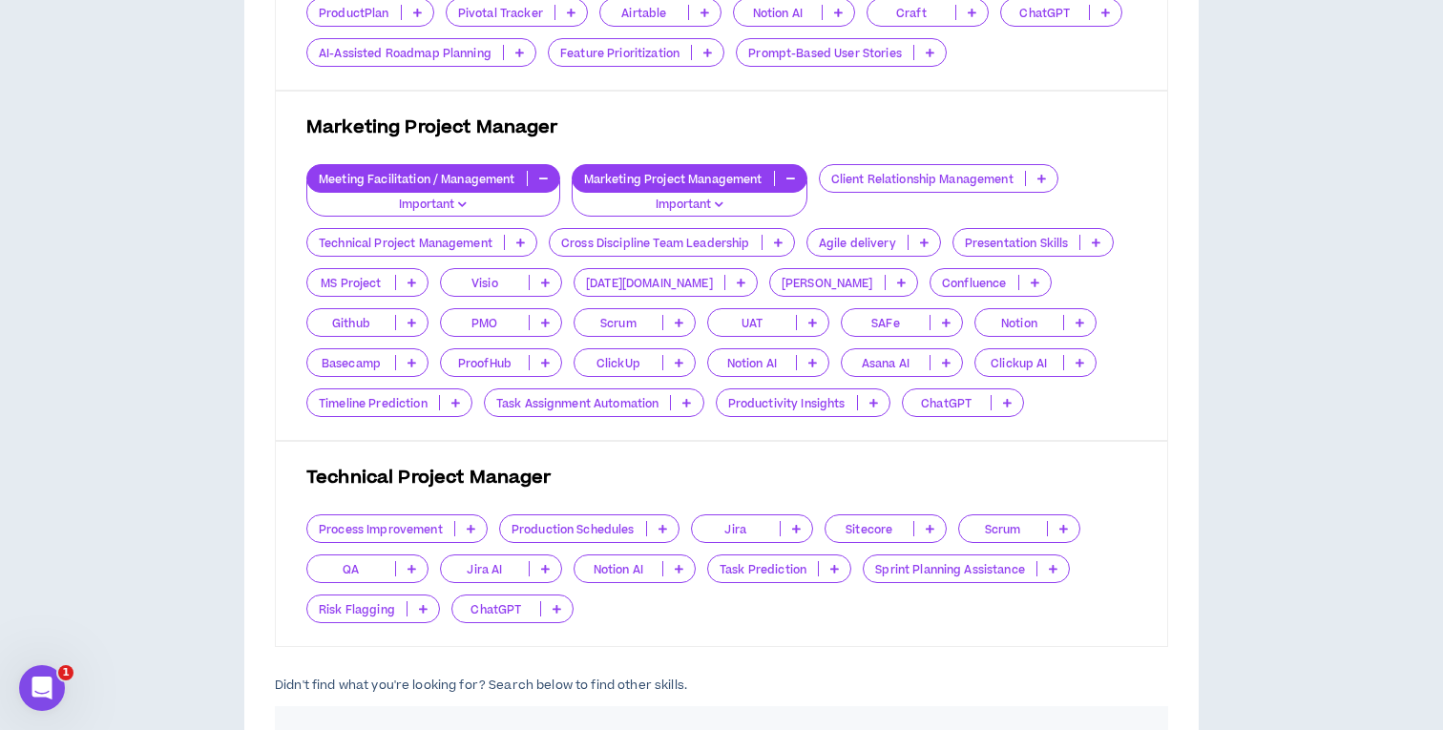
scroll to position [873, 0]
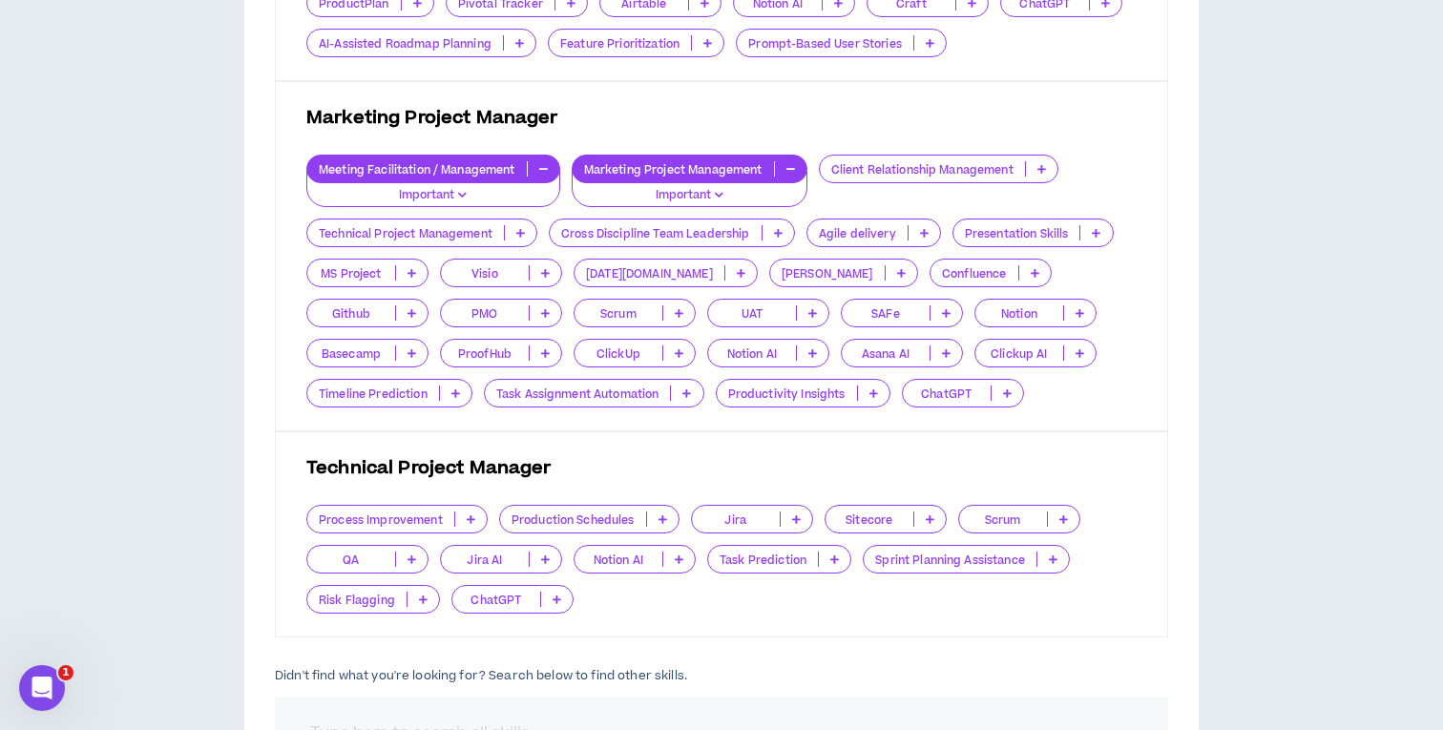
click at [416, 348] on icon at bounding box center [411, 353] width 9 height 10
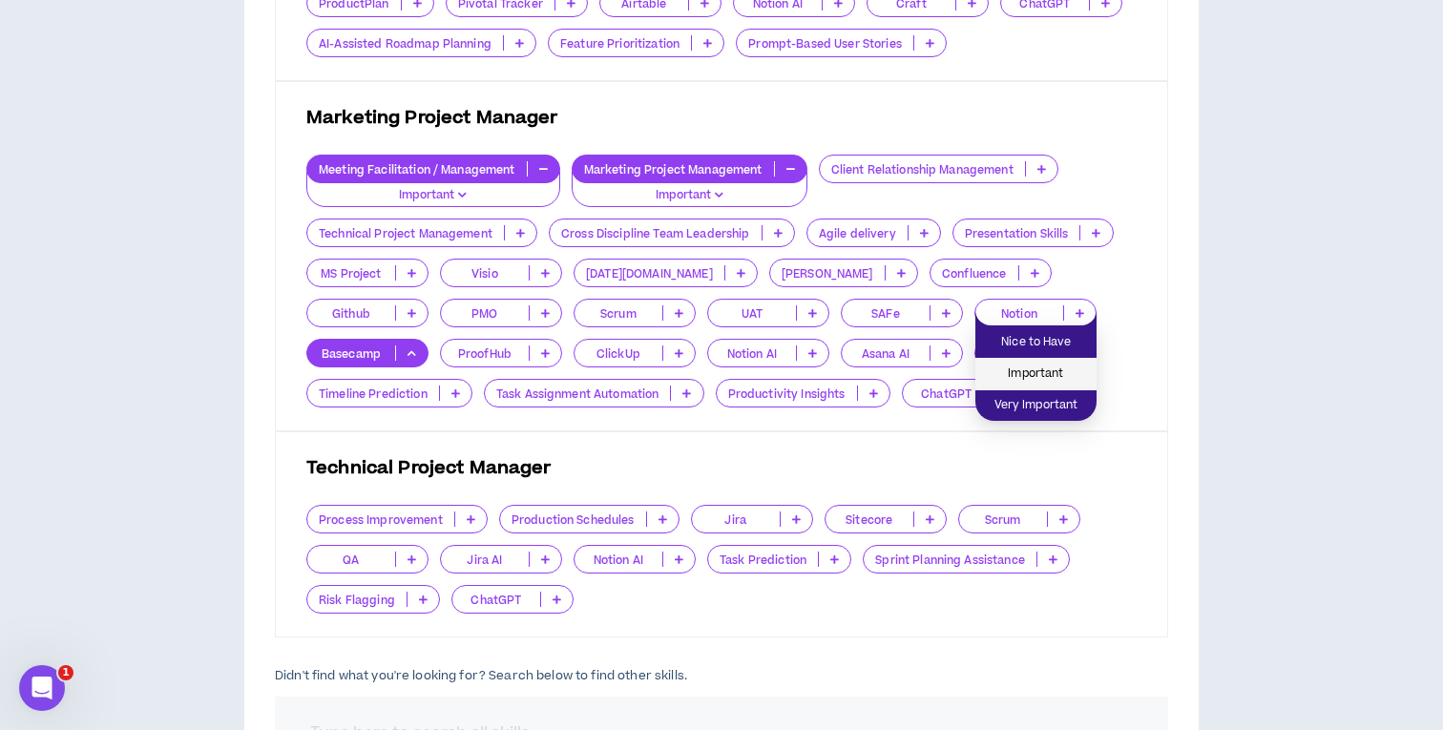
click at [1053, 367] on span "Important" at bounding box center [1036, 374] width 98 height 21
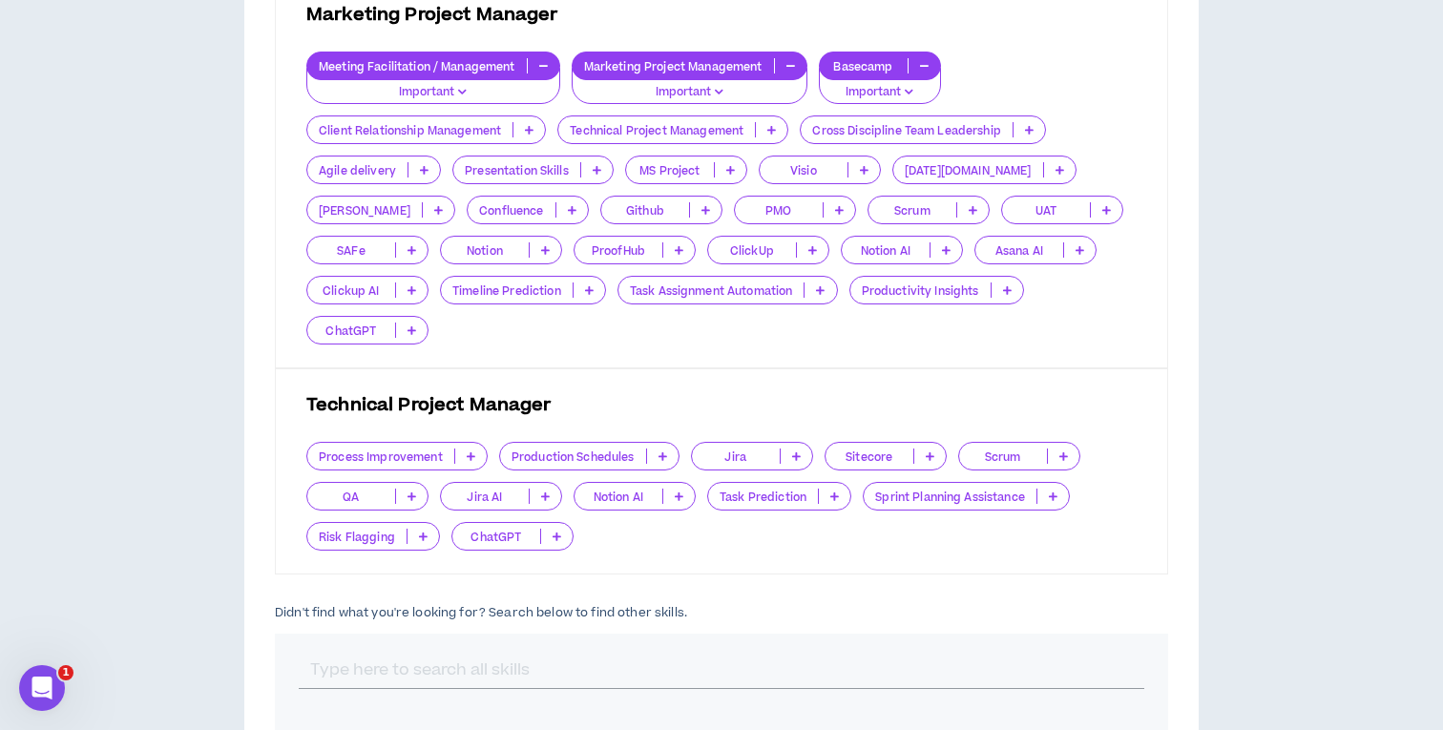
scroll to position [978, 0]
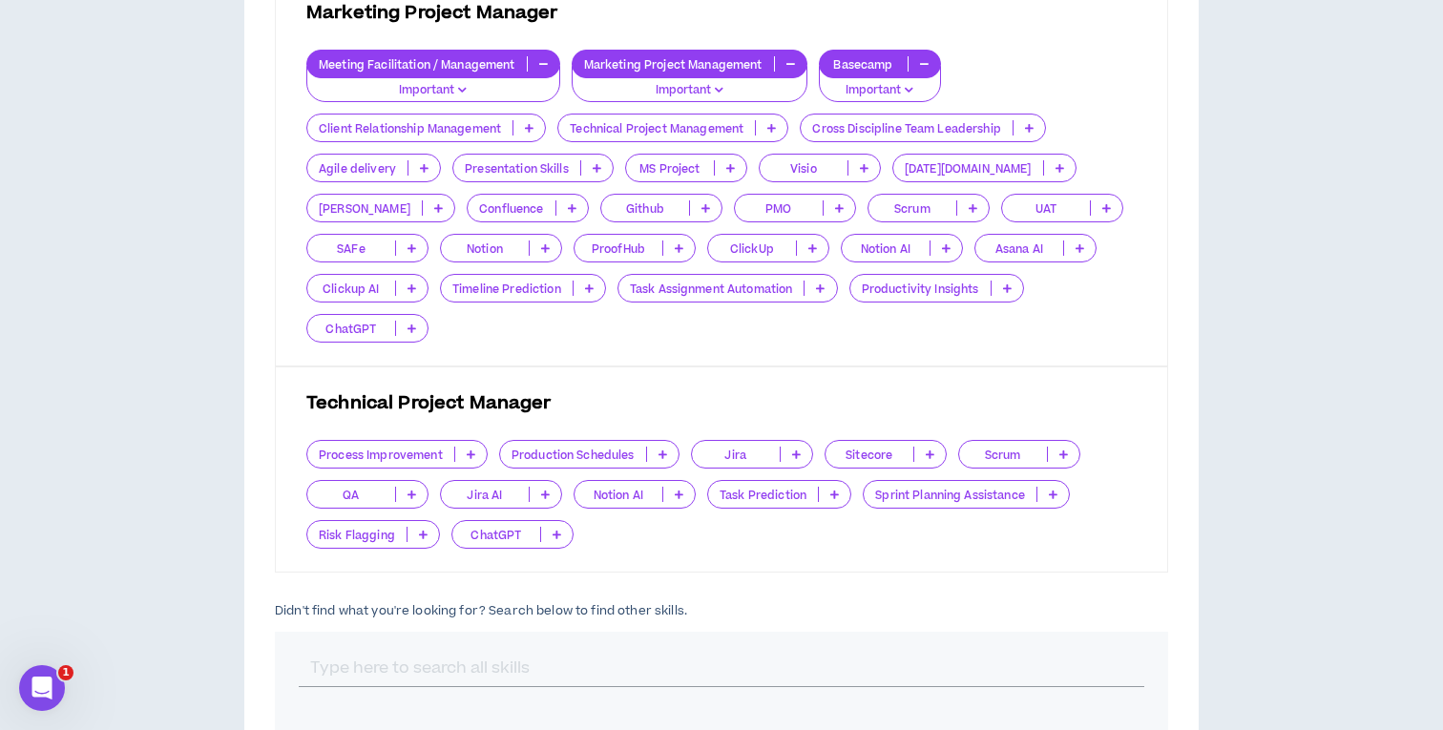
click at [588, 293] on p at bounding box center [589, 288] width 31 height 15
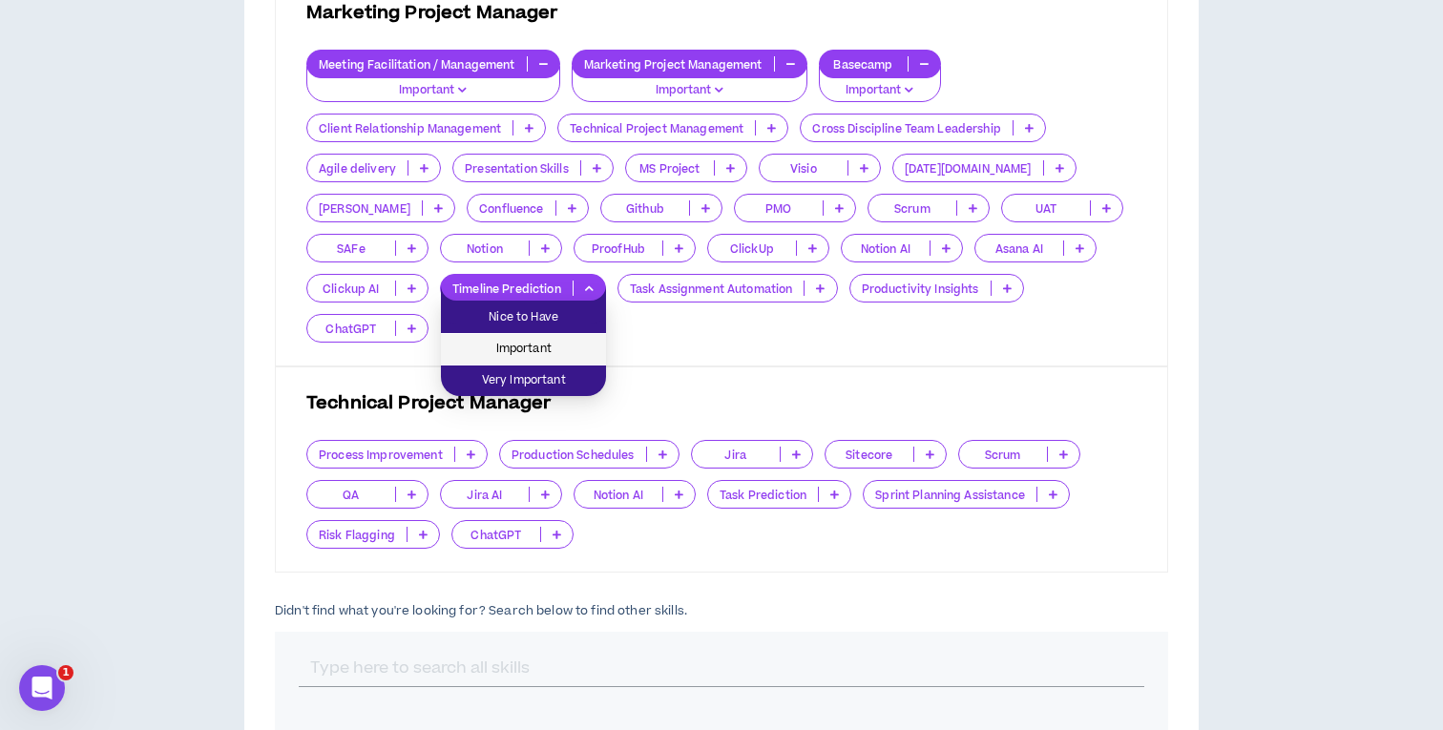
click at [566, 334] on li "Important" at bounding box center [523, 349] width 165 height 31
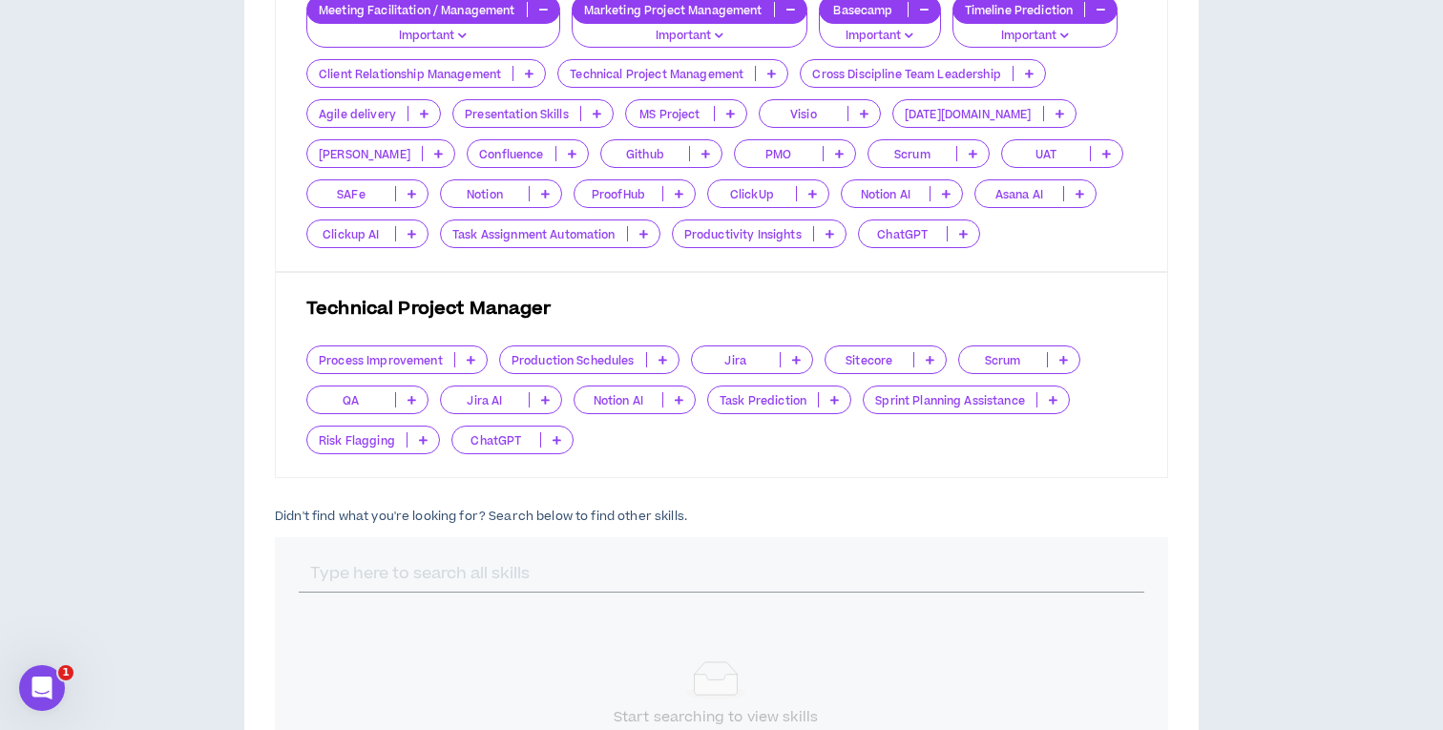
scroll to position [1011, 0]
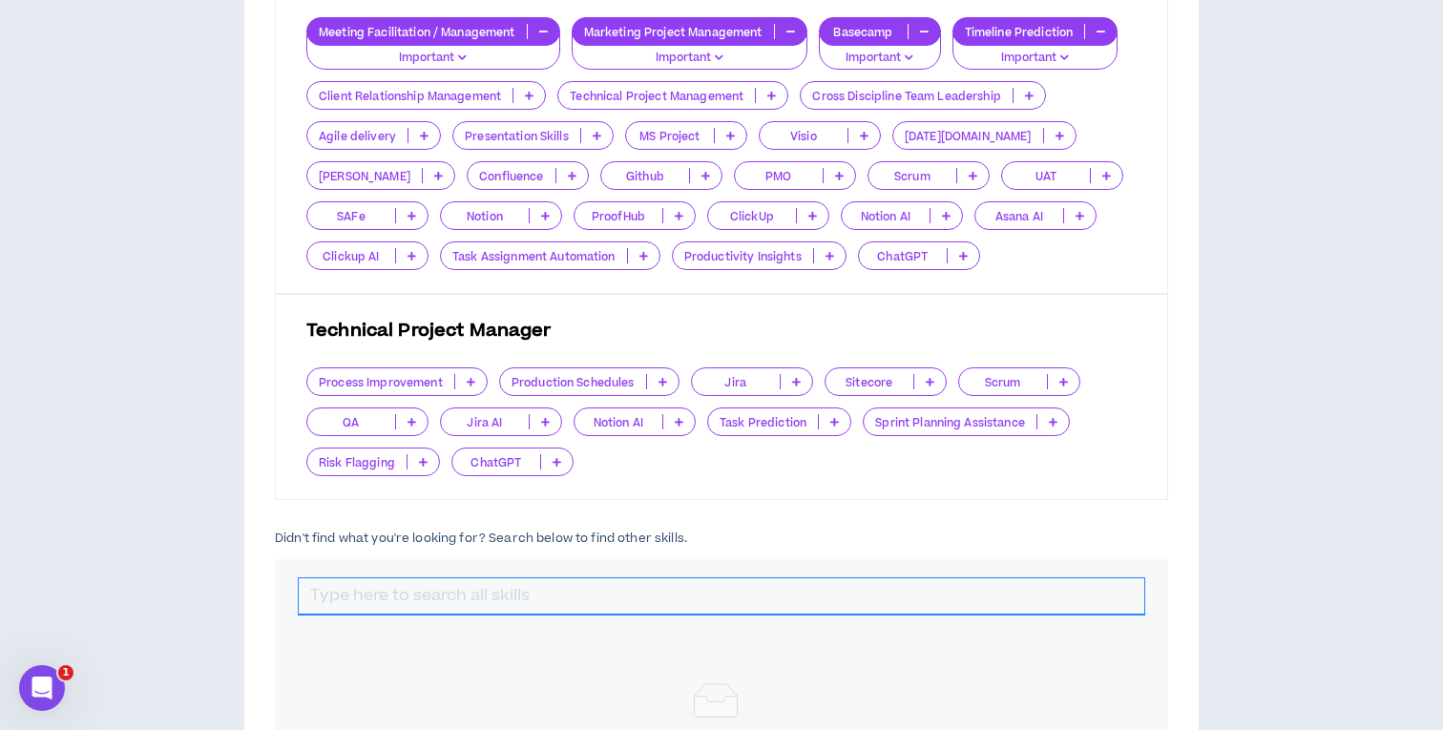
click at [613, 589] on input "text" at bounding box center [721, 596] width 845 height 36
type input "z"
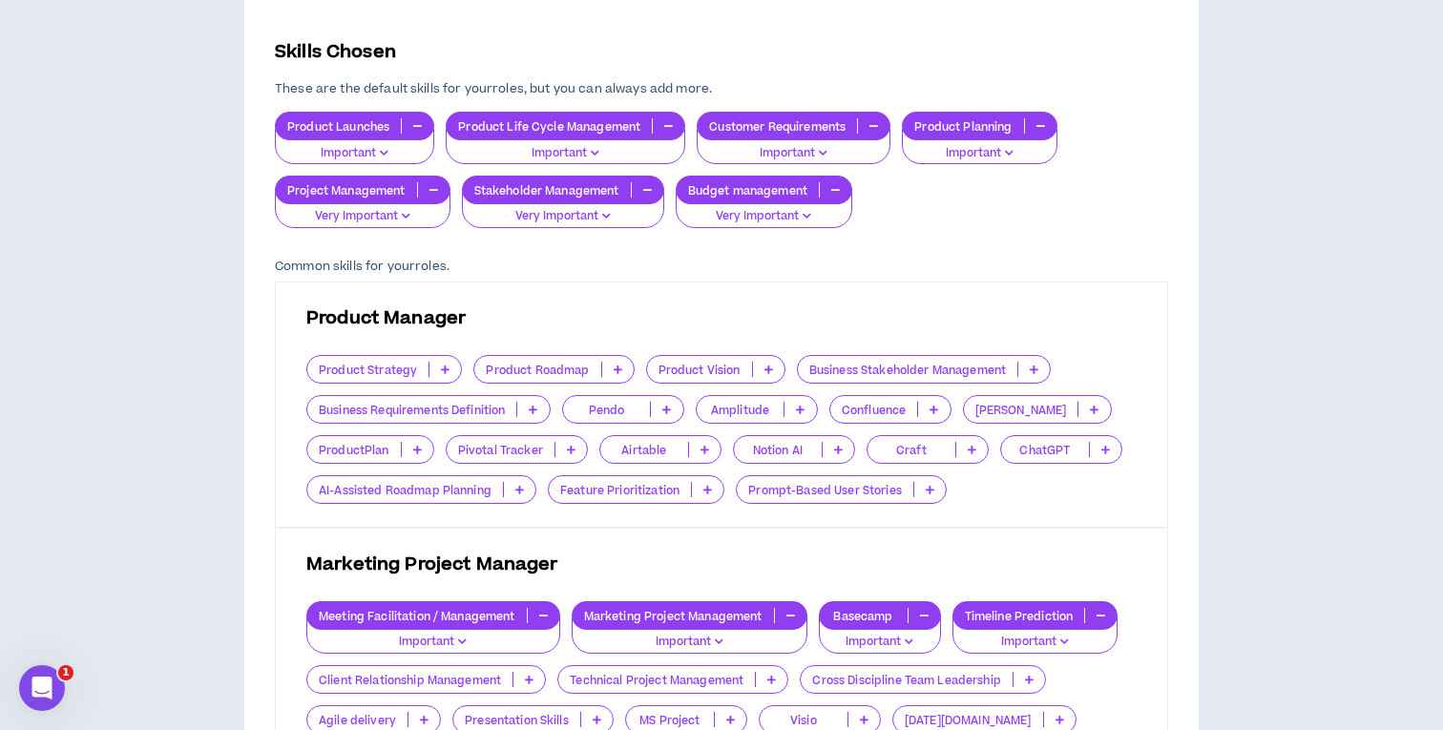
scroll to position [418, 0]
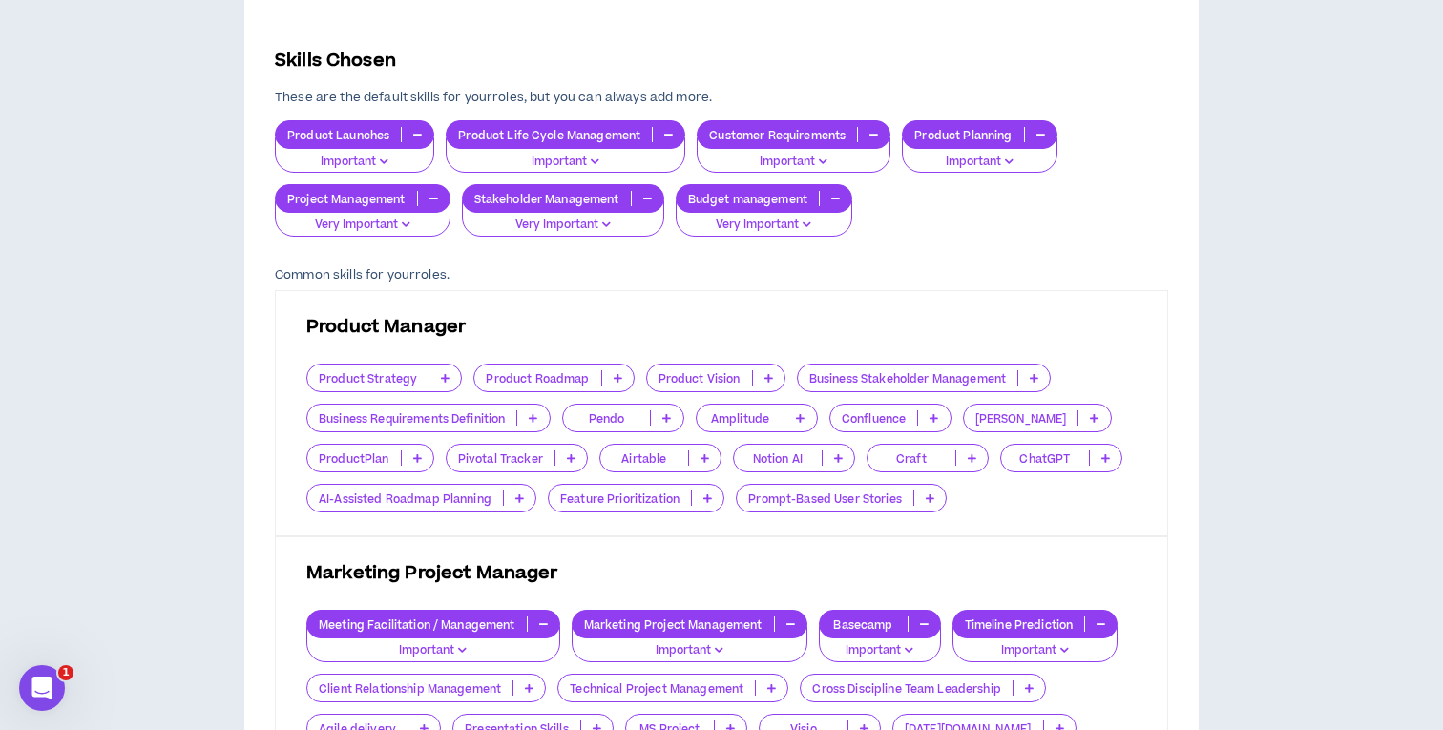
click at [875, 131] on icon "button" at bounding box center [873, 135] width 9 height 10
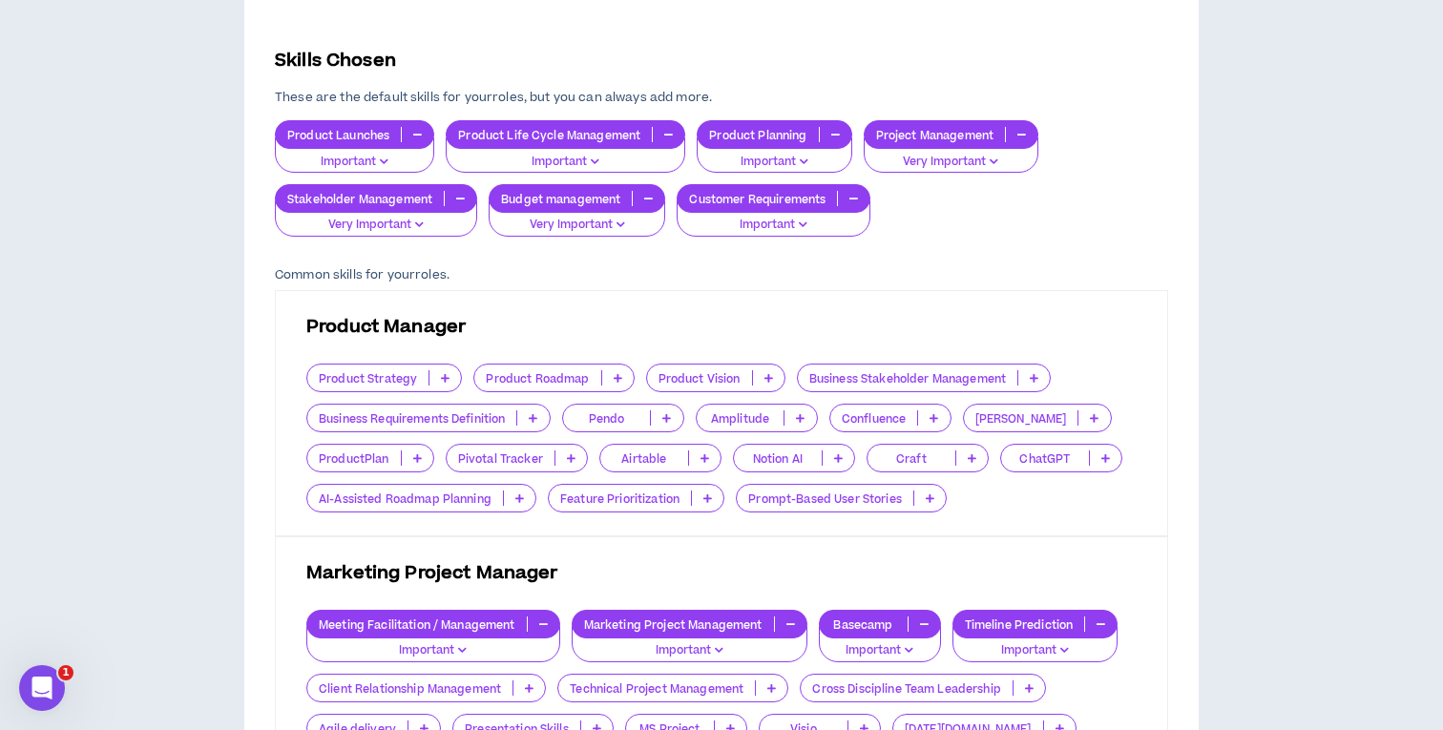
click at [856, 199] on icon "button" at bounding box center [853, 199] width 9 height 10
click at [787, 199] on p "Customer Requirements" at bounding box center [757, 199] width 159 height 14
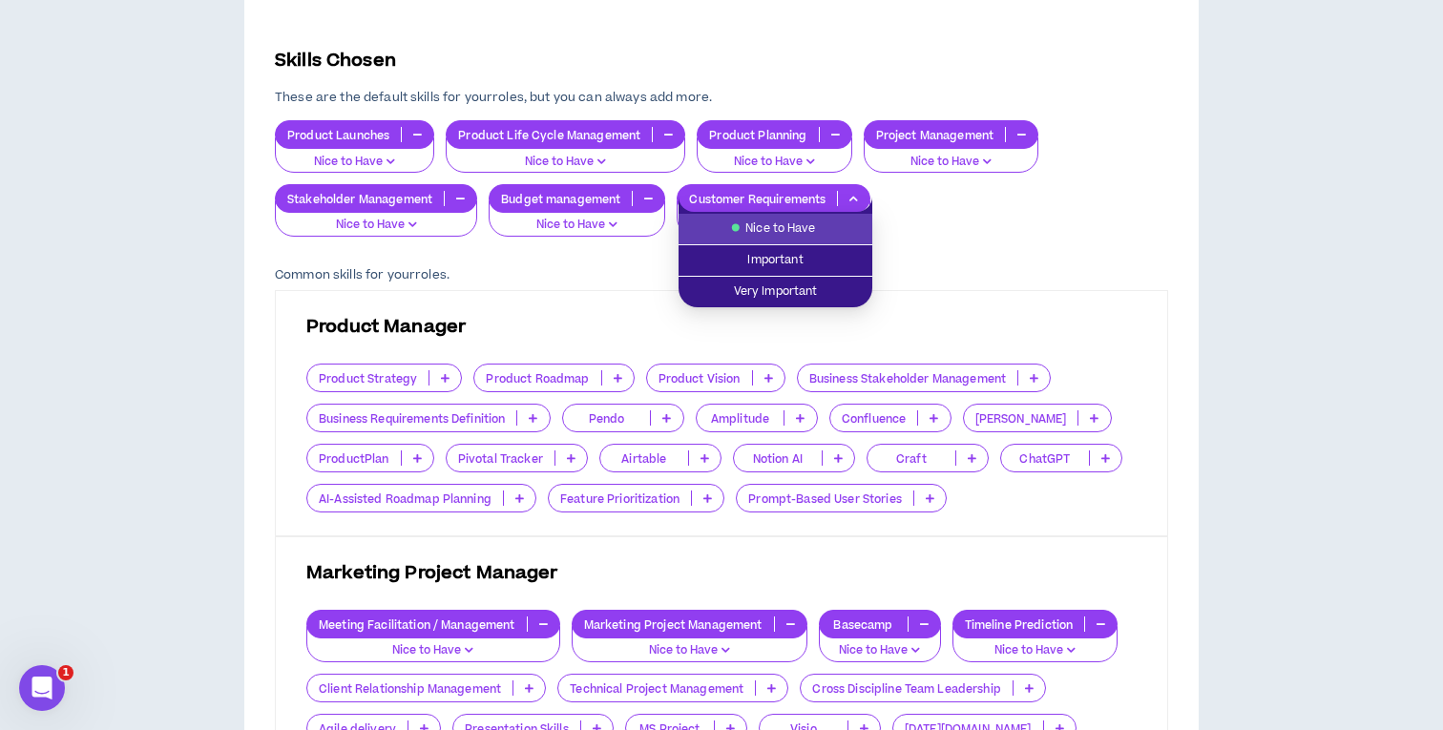
click at [854, 194] on icon "button" at bounding box center [853, 199] width 9 height 10
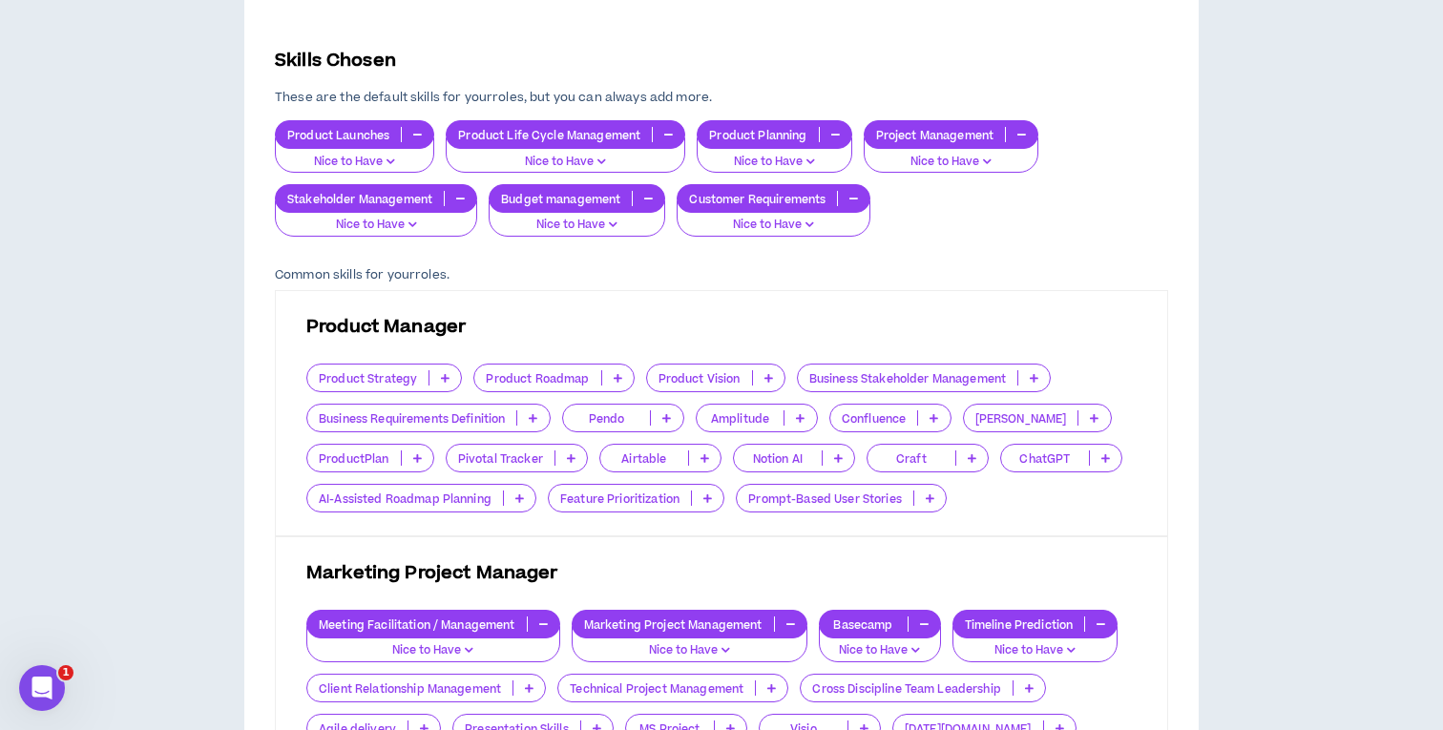
scroll to position [384, 0]
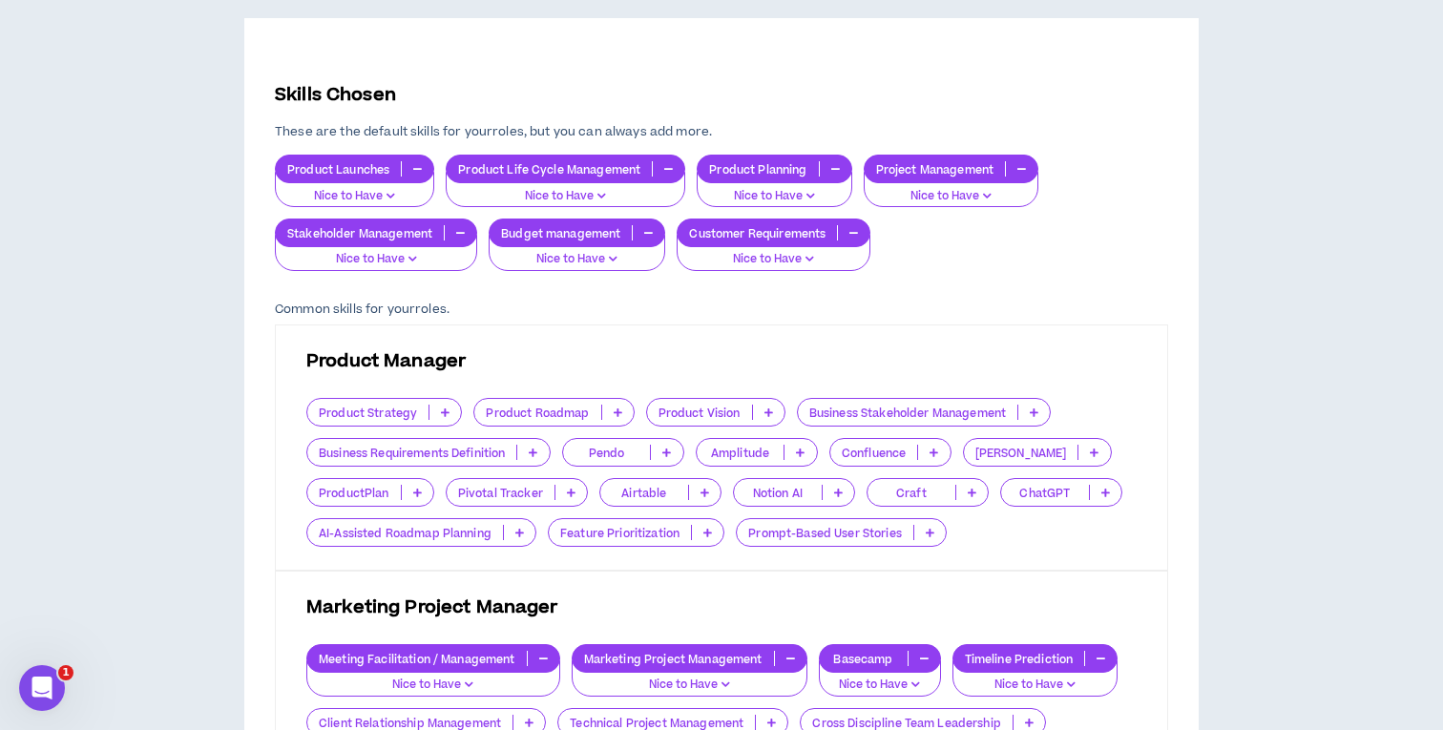
click at [791, 240] on p "Customer Requirements" at bounding box center [757, 233] width 159 height 14
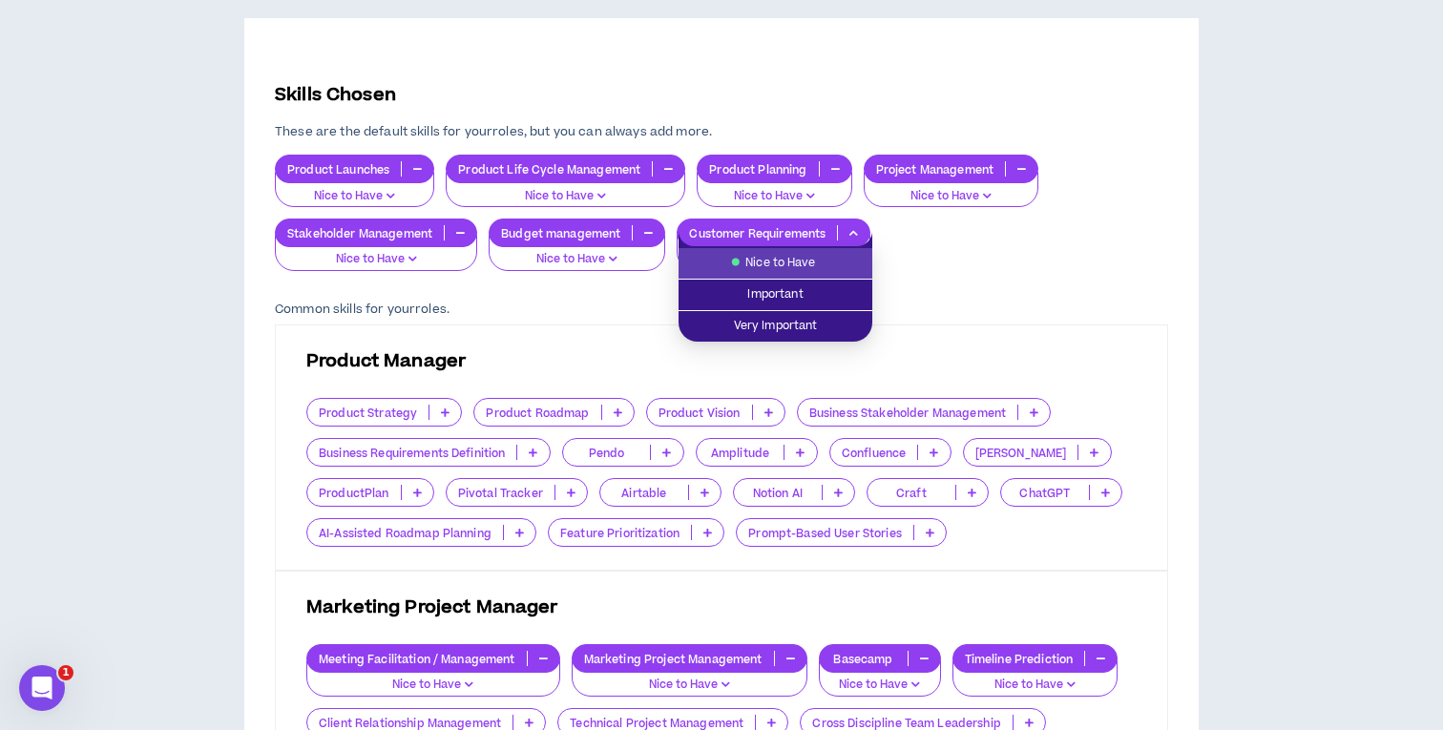
click at [927, 251] on div "Product Launches Nice to Have Product Life Cycle Management Nice to Have Produc…" at bounding box center [721, 213] width 893 height 116
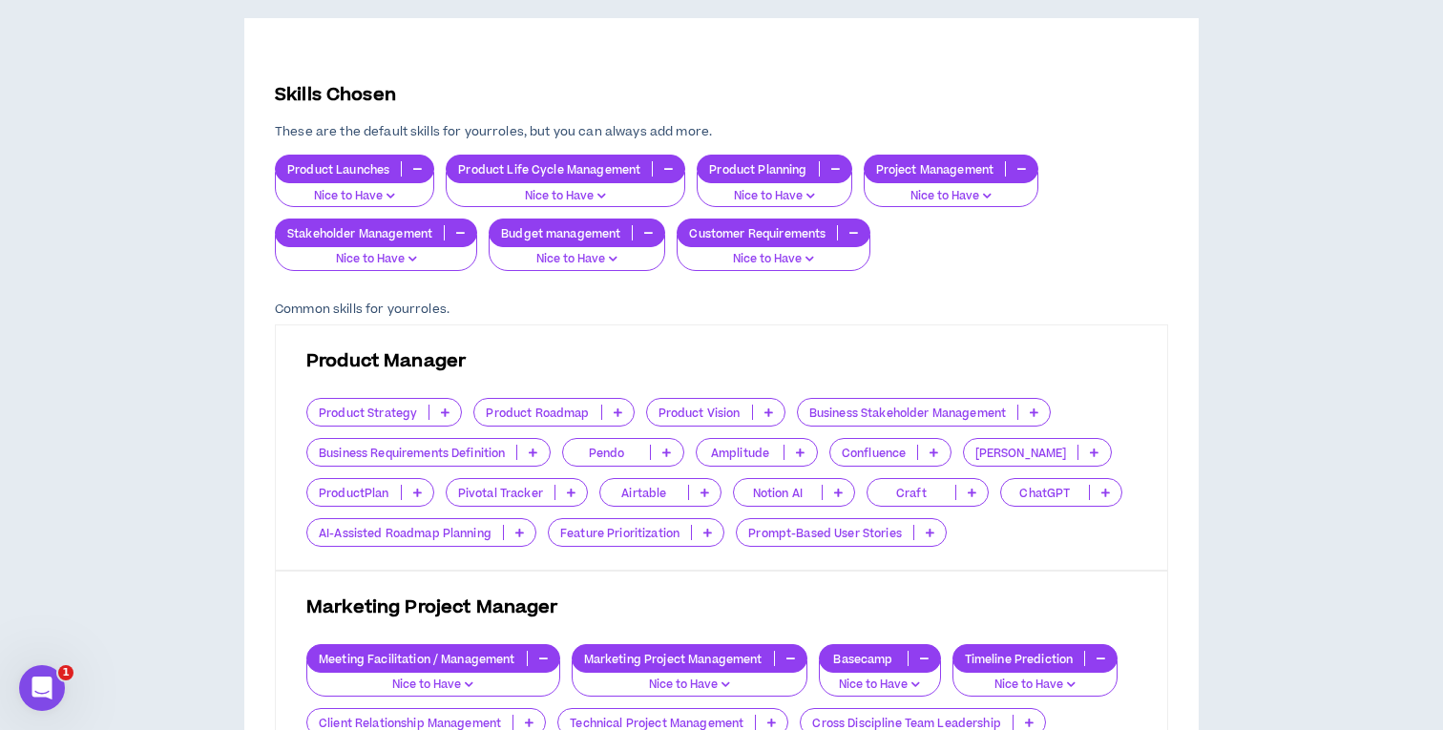
click at [857, 233] on icon "button" at bounding box center [853, 233] width 9 height 10
click at [782, 238] on p "Customer Requirements" at bounding box center [757, 233] width 159 height 14
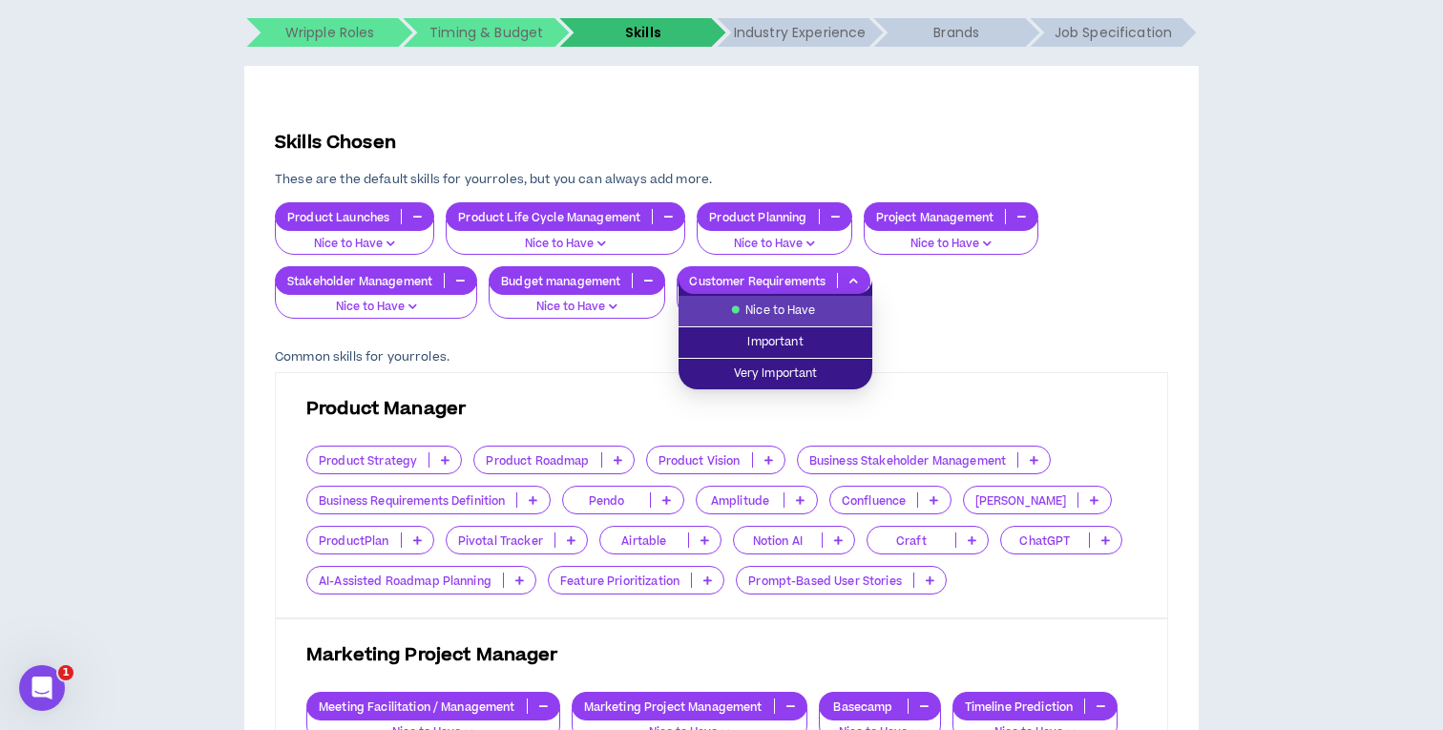
scroll to position [348, 0]
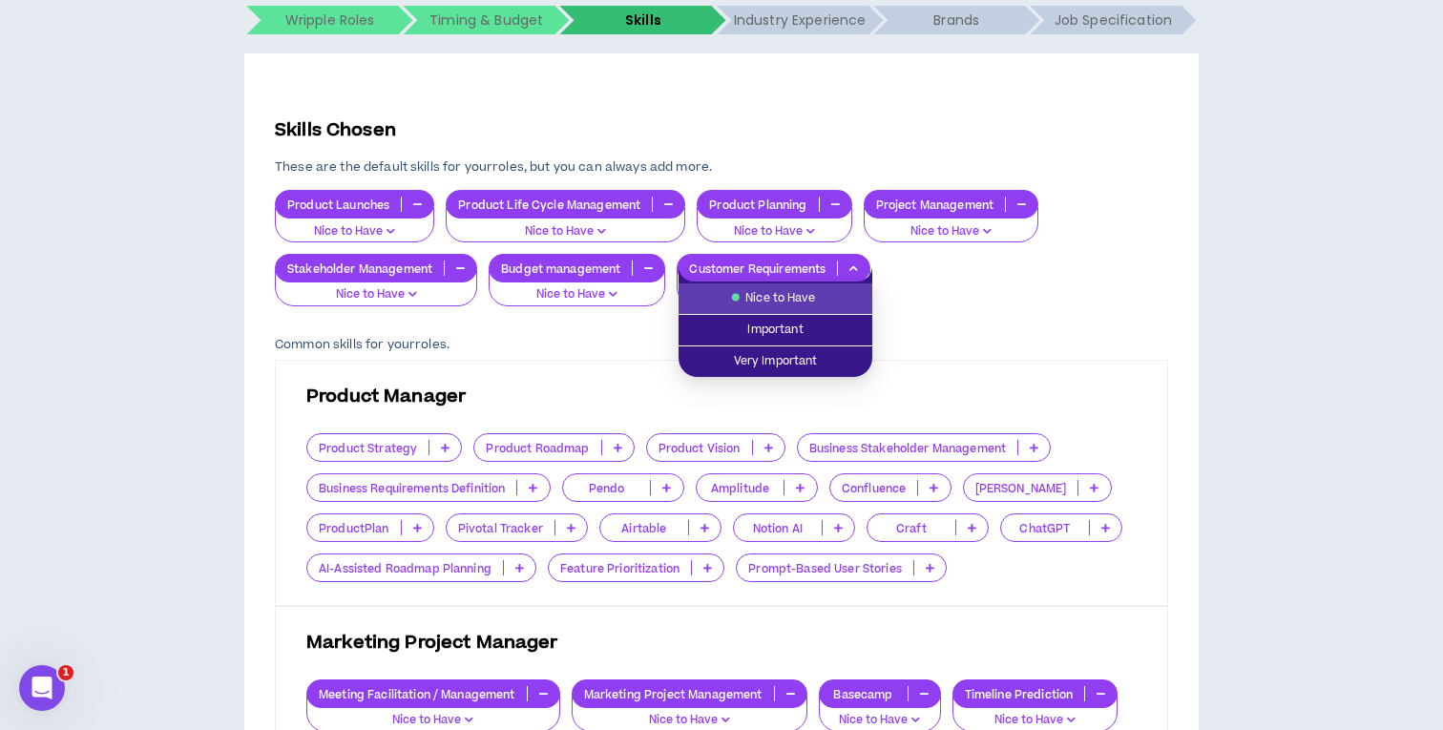
click at [778, 298] on span "Nice to Have" at bounding box center [775, 298] width 171 height 21
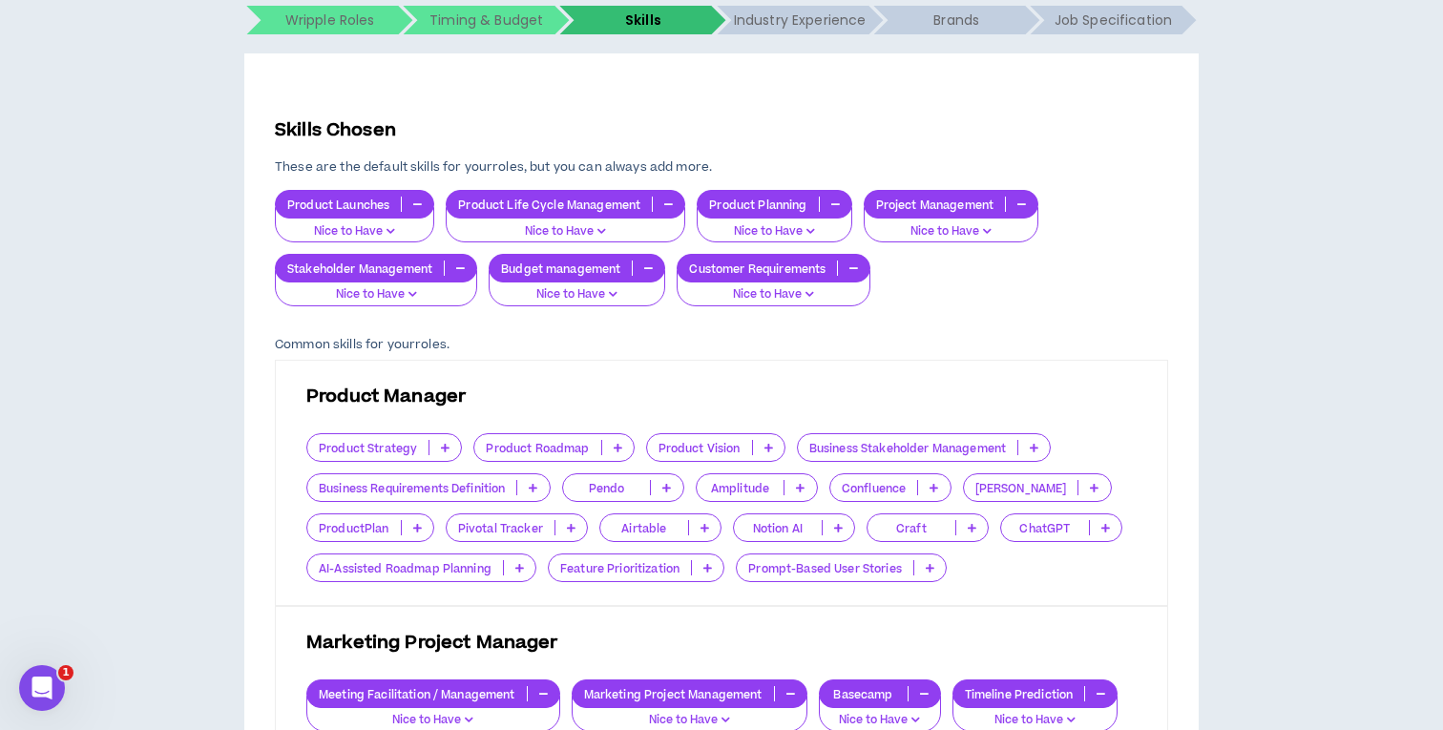
click at [648, 269] on icon "button" at bounding box center [648, 268] width 9 height 10
click at [800, 298] on p "Nice to Have" at bounding box center [782, 294] width 152 height 17
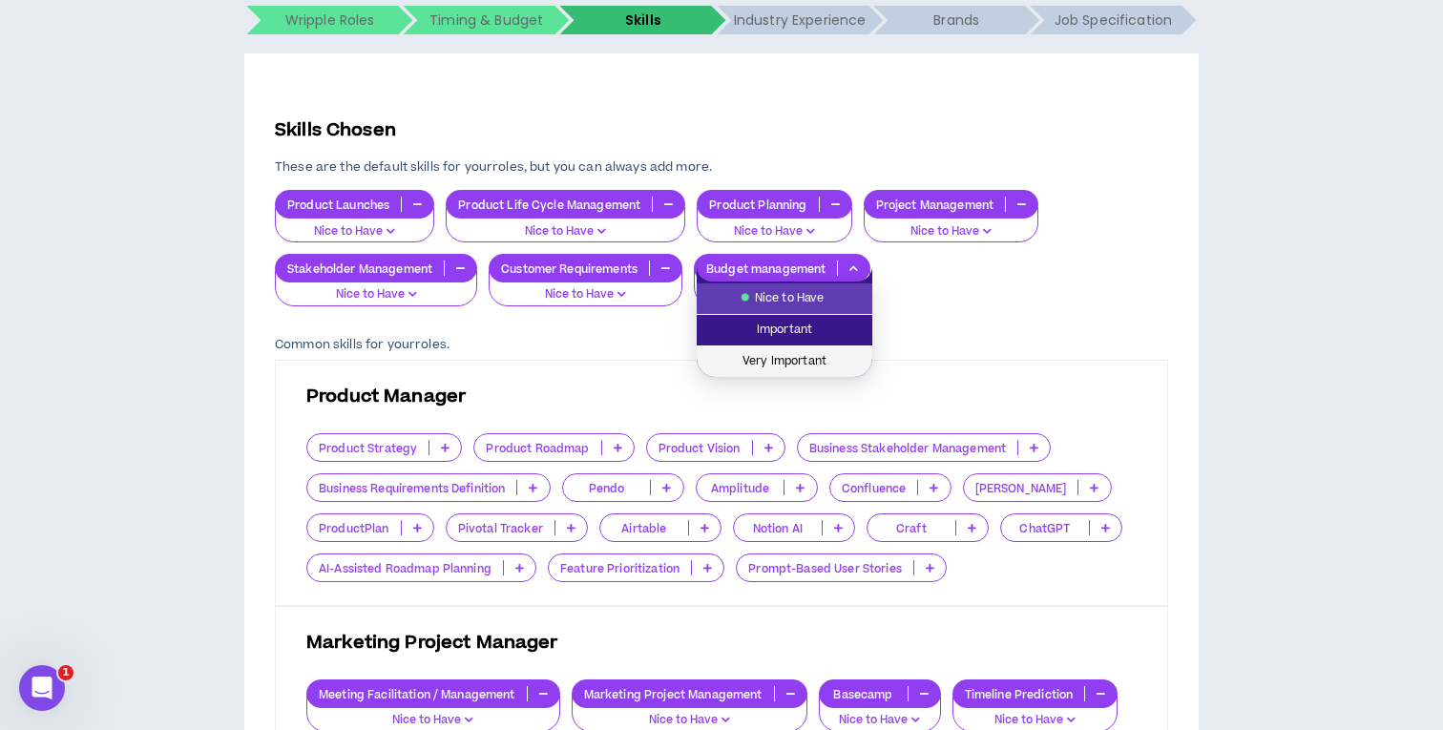
click at [790, 359] on span "Very Important" at bounding box center [784, 361] width 153 height 21
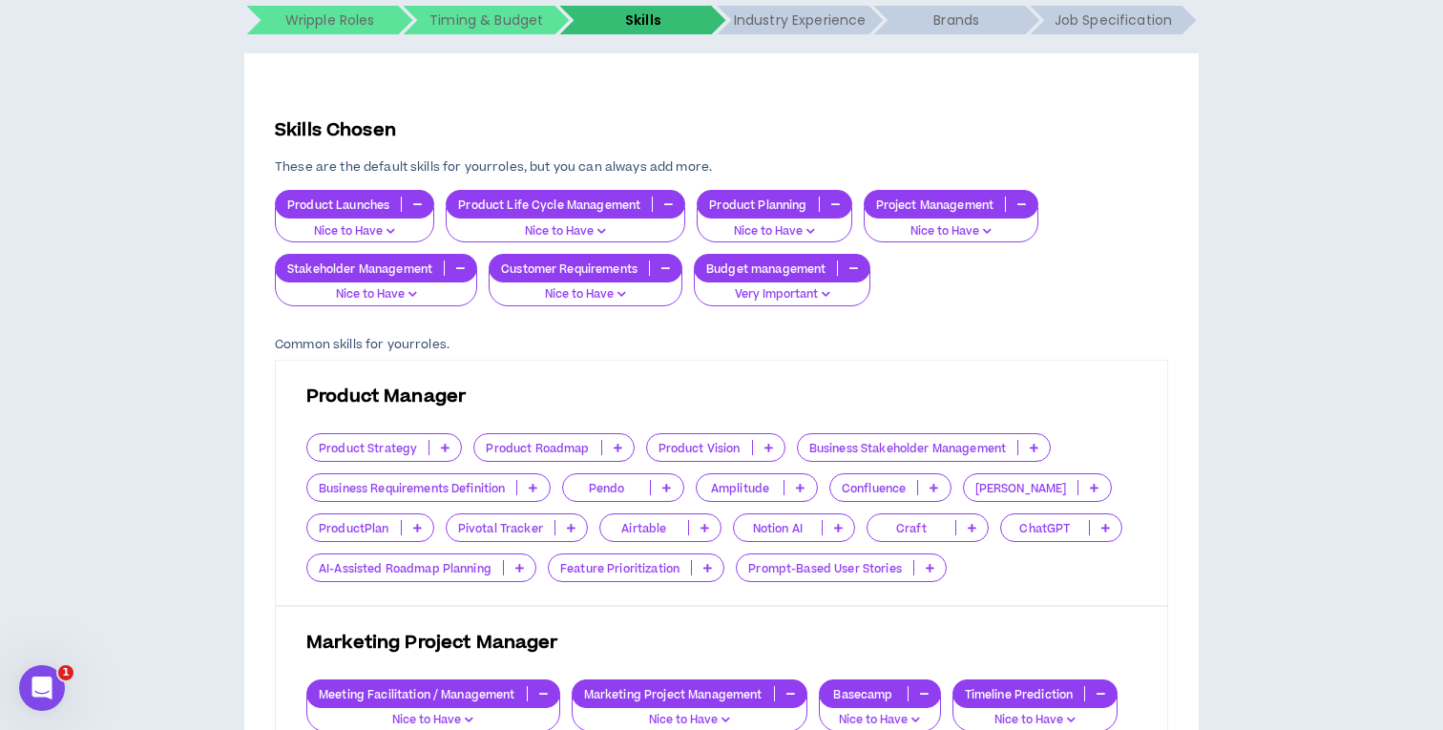
click at [978, 233] on p "Nice to Have" at bounding box center [951, 231] width 151 height 17
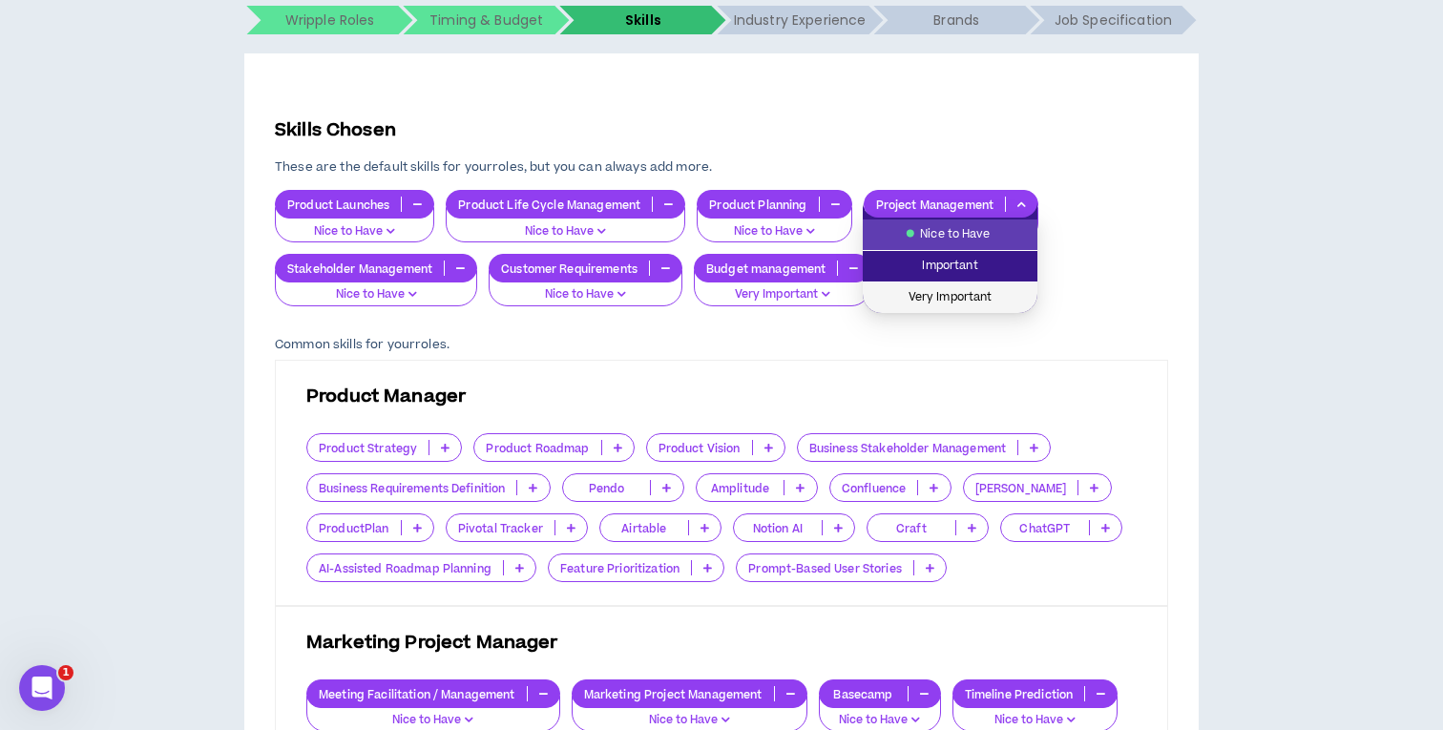
click at [949, 301] on span "Very Important" at bounding box center [950, 297] width 152 height 21
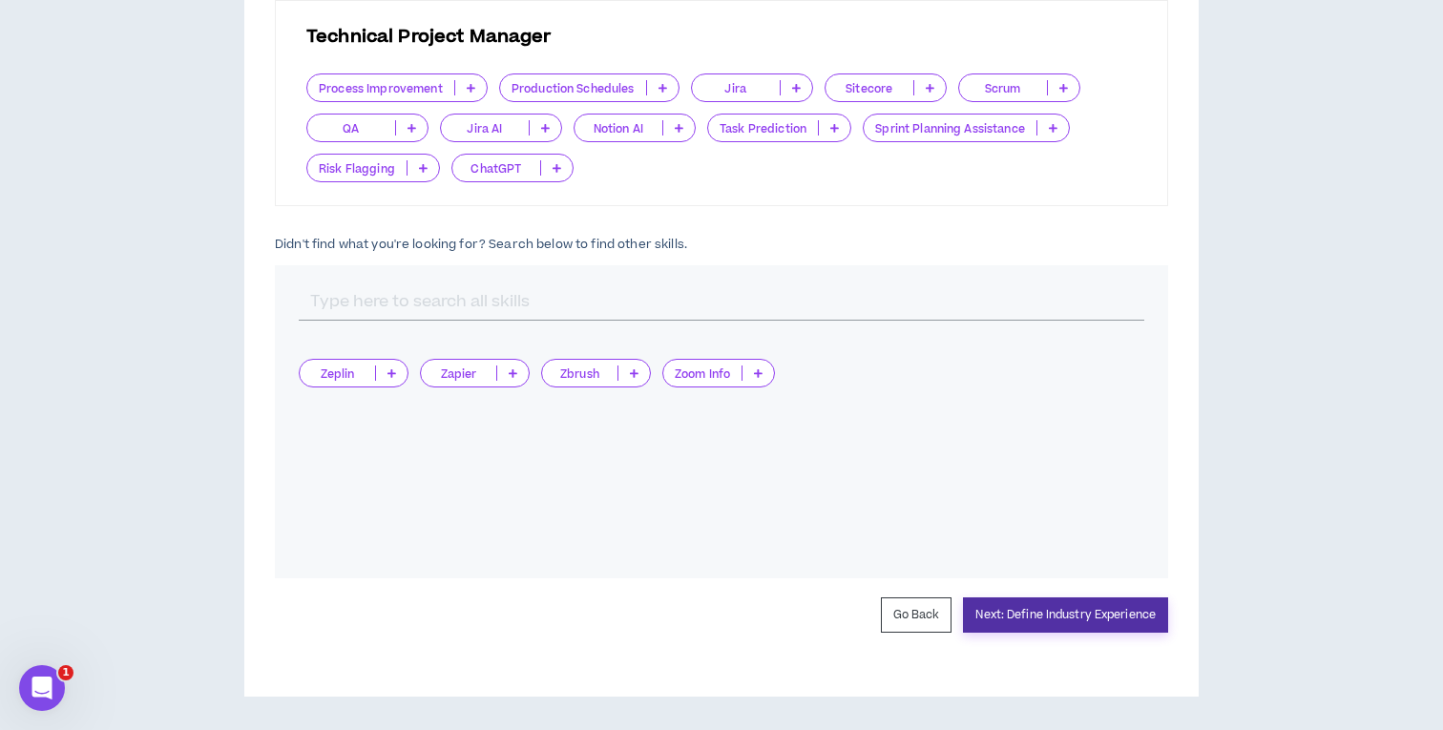
click at [1059, 607] on button "Next: Define Industry Experience" at bounding box center [1065, 614] width 205 height 35
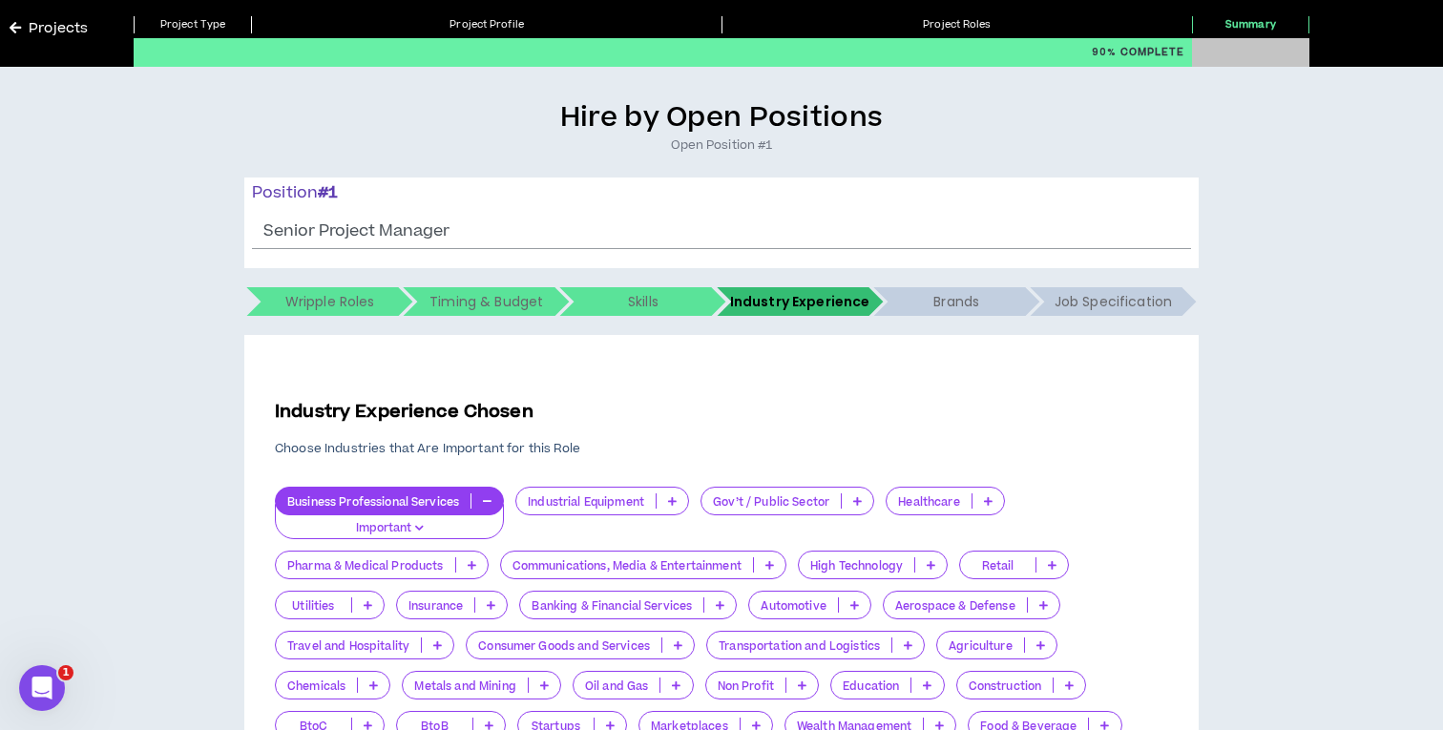
scroll to position [268, 0]
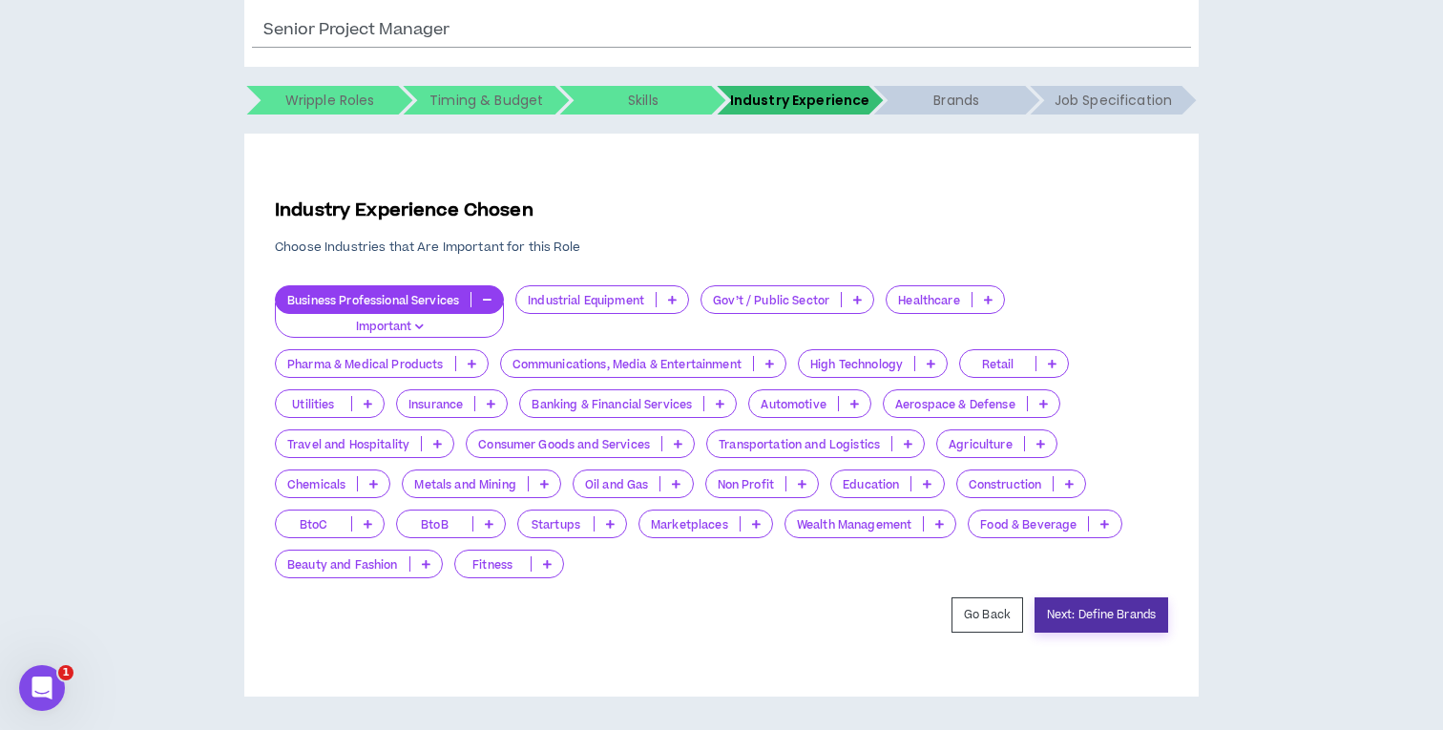
click at [1071, 615] on button "Next: Define Brands" at bounding box center [1101, 614] width 134 height 35
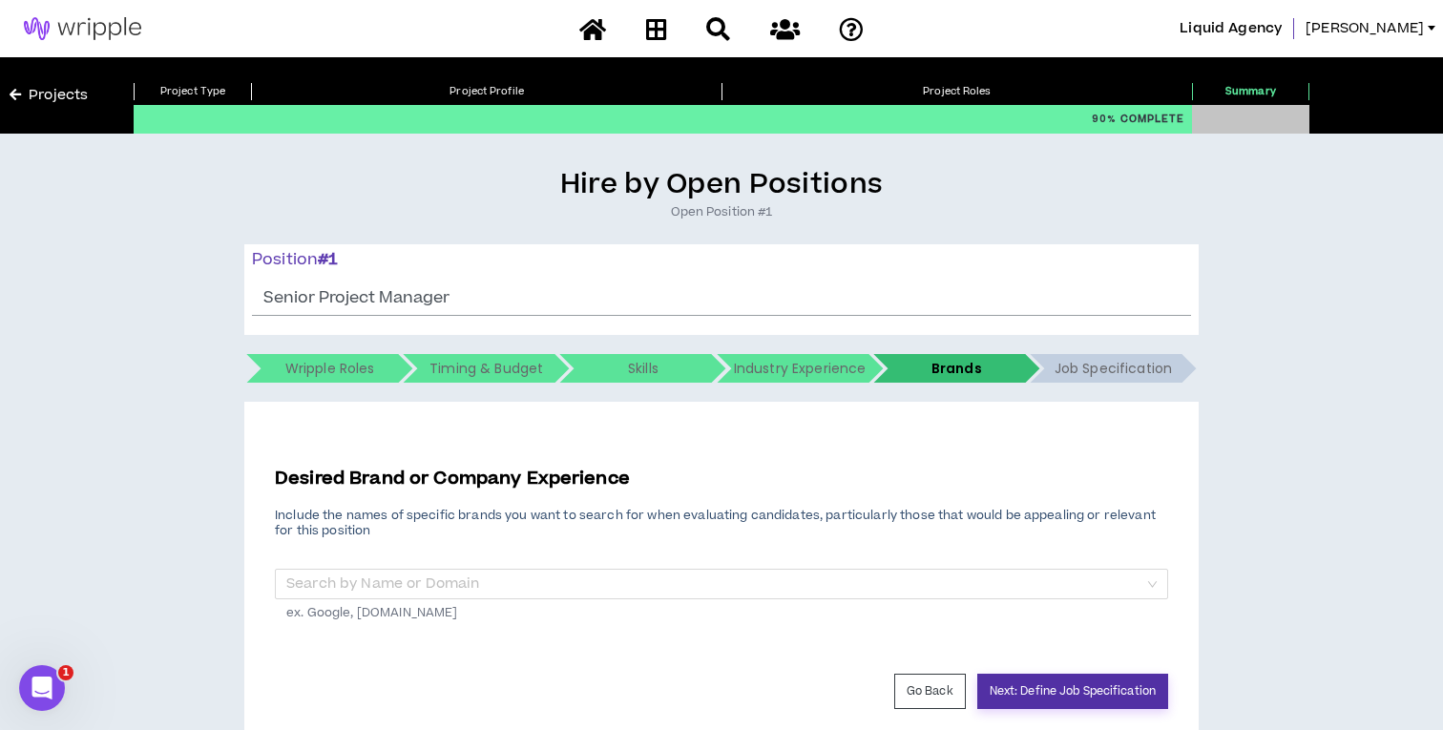
click at [1046, 693] on button "Next: Define Job Specification" at bounding box center [1072, 691] width 191 height 35
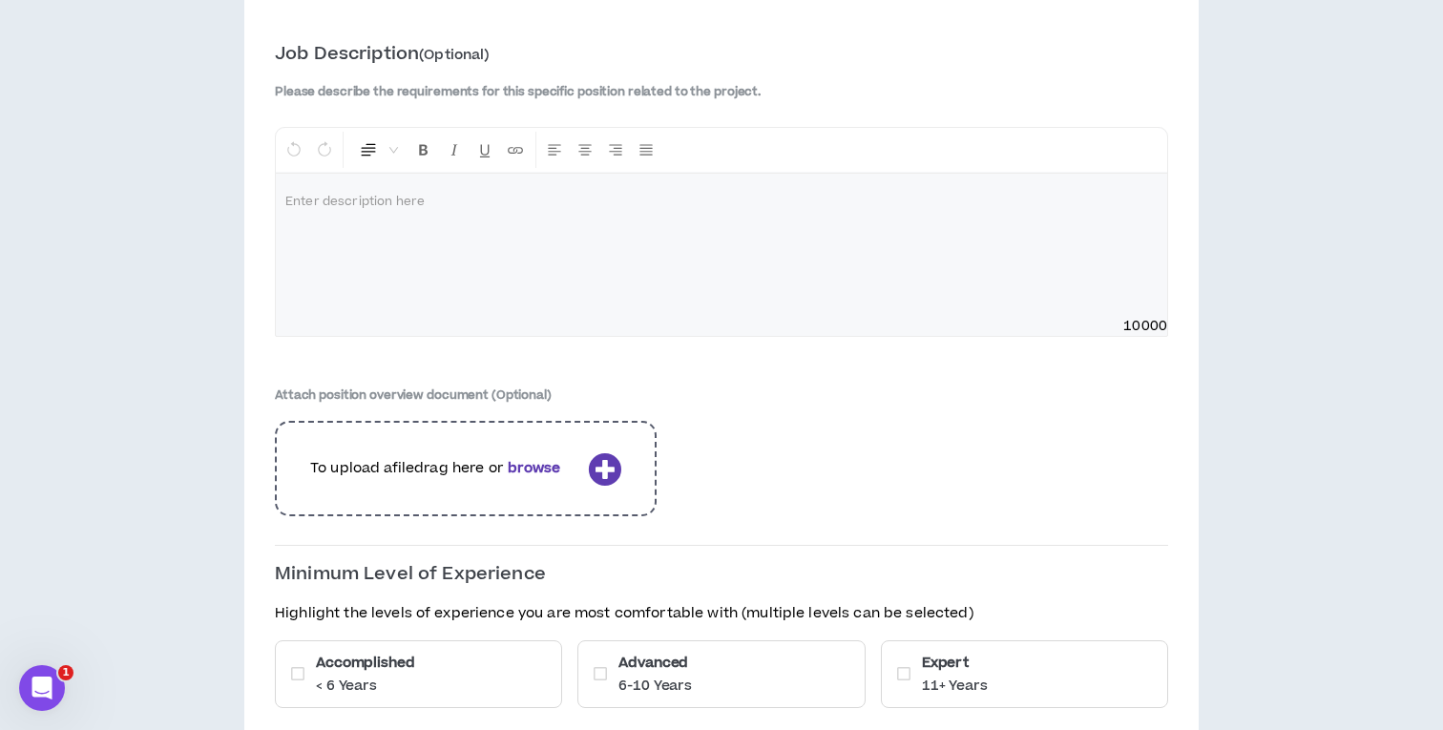
scroll to position [404, 0]
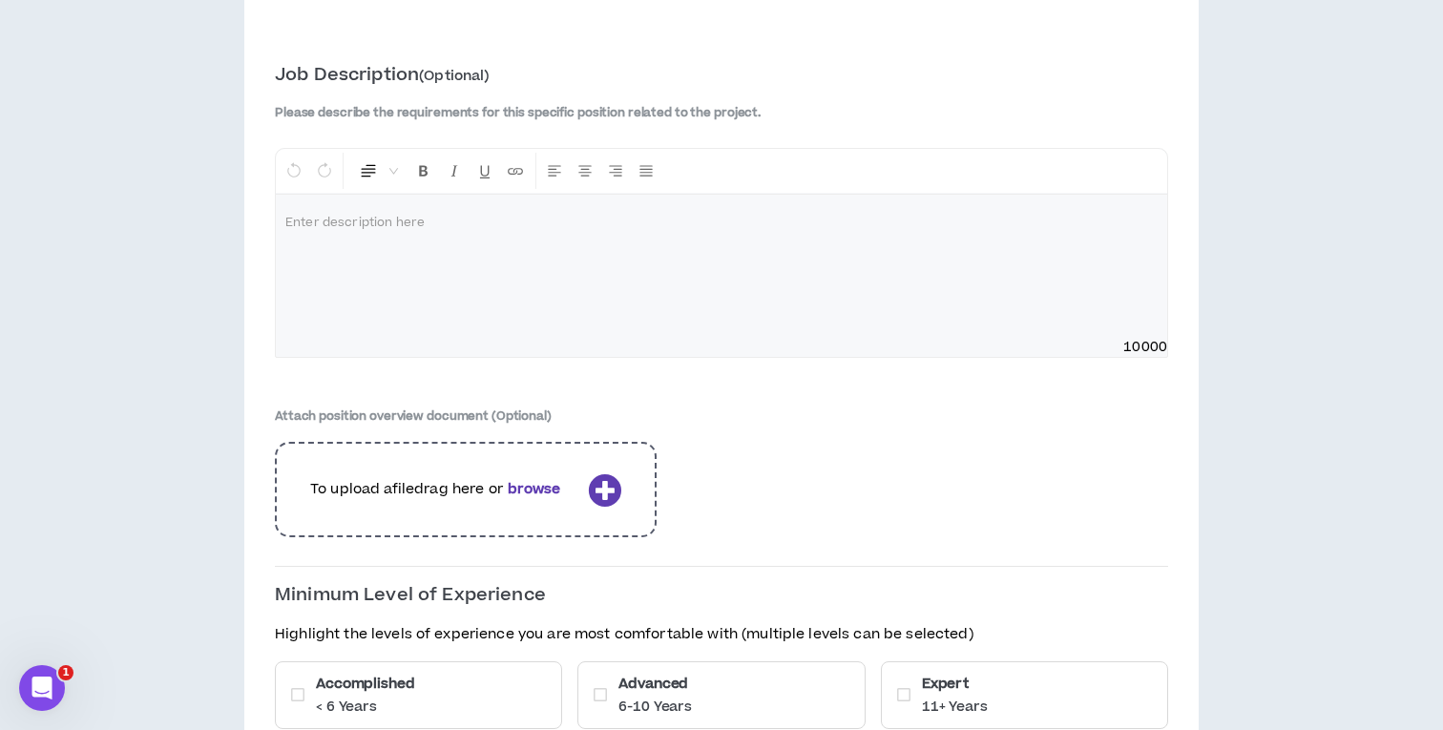
click at [596, 482] on icon at bounding box center [604, 489] width 33 height 33
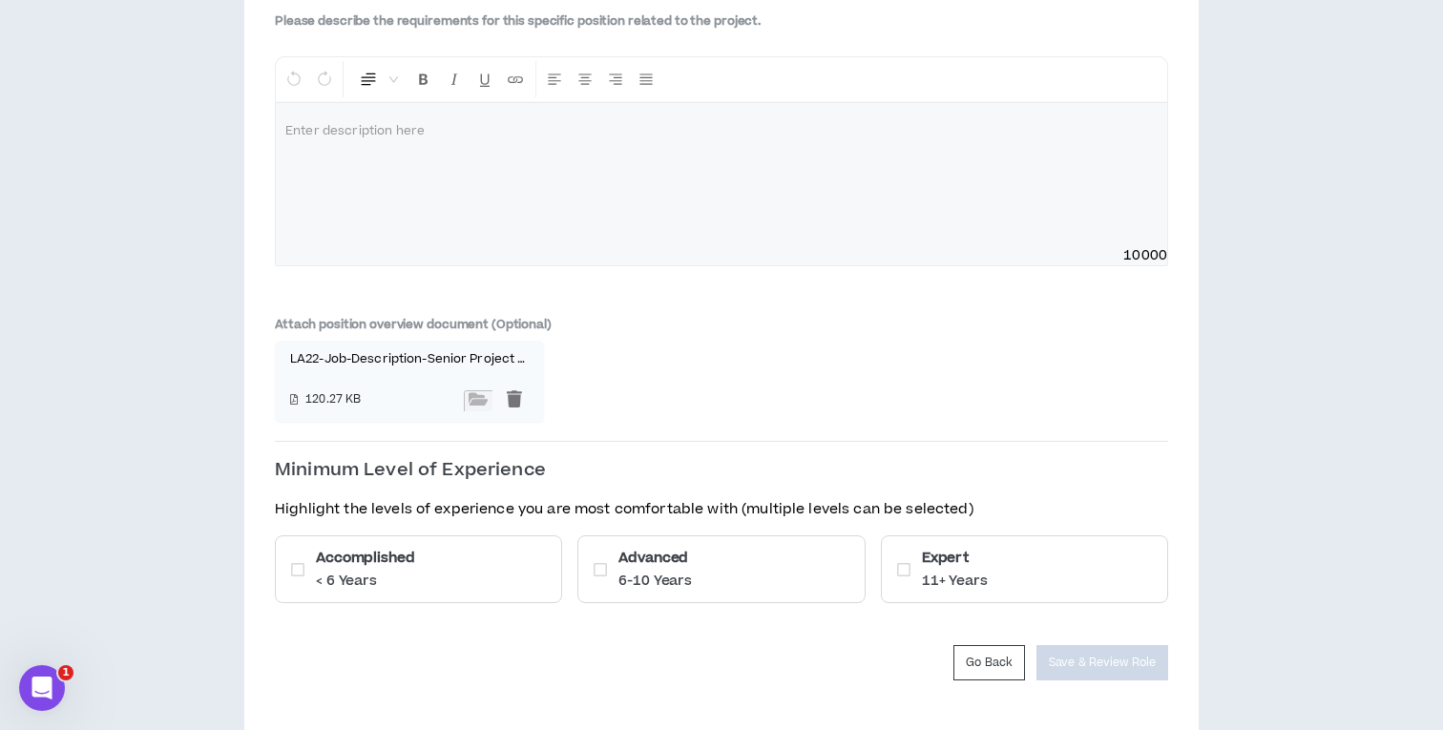
scroll to position [542, 0]
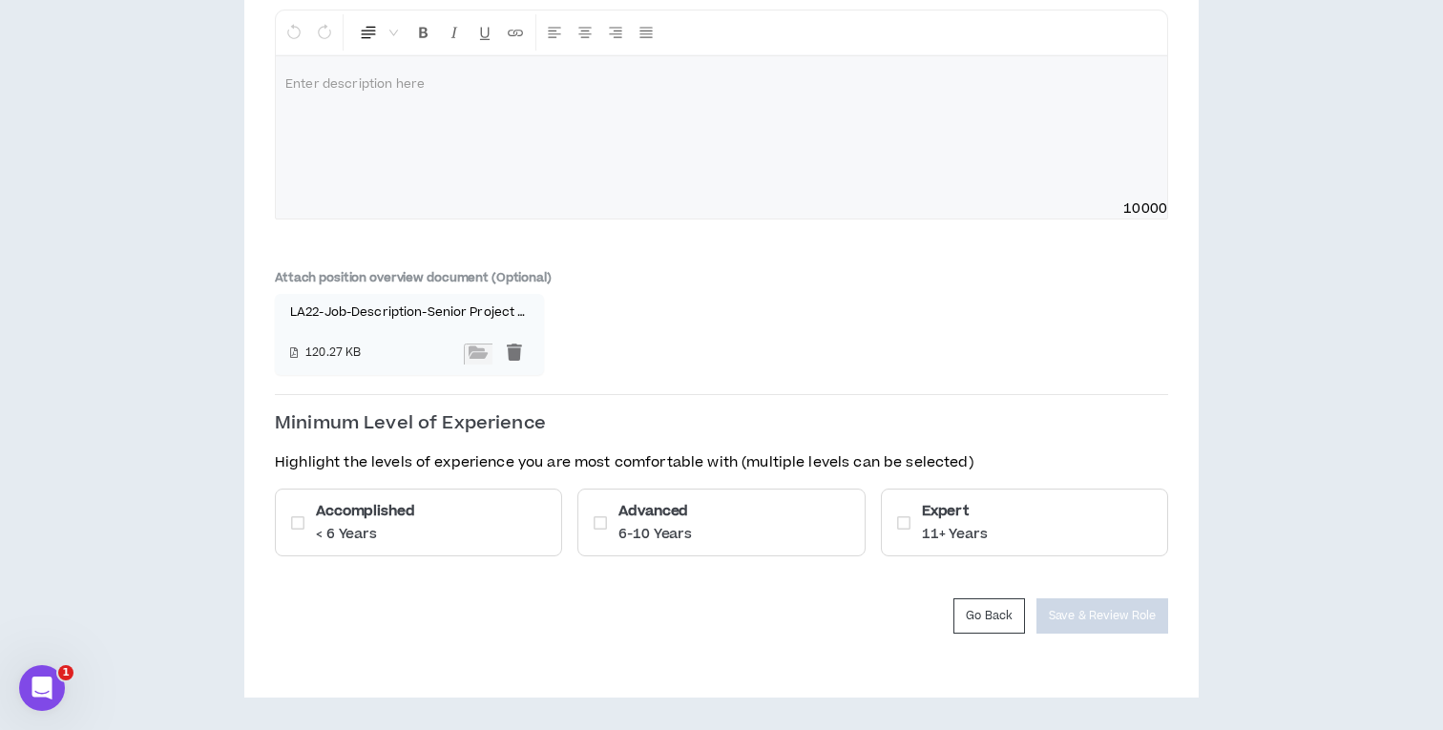
click at [530, 517] on div "Accomplished < 6 Years" at bounding box center [418, 523] width 287 height 68
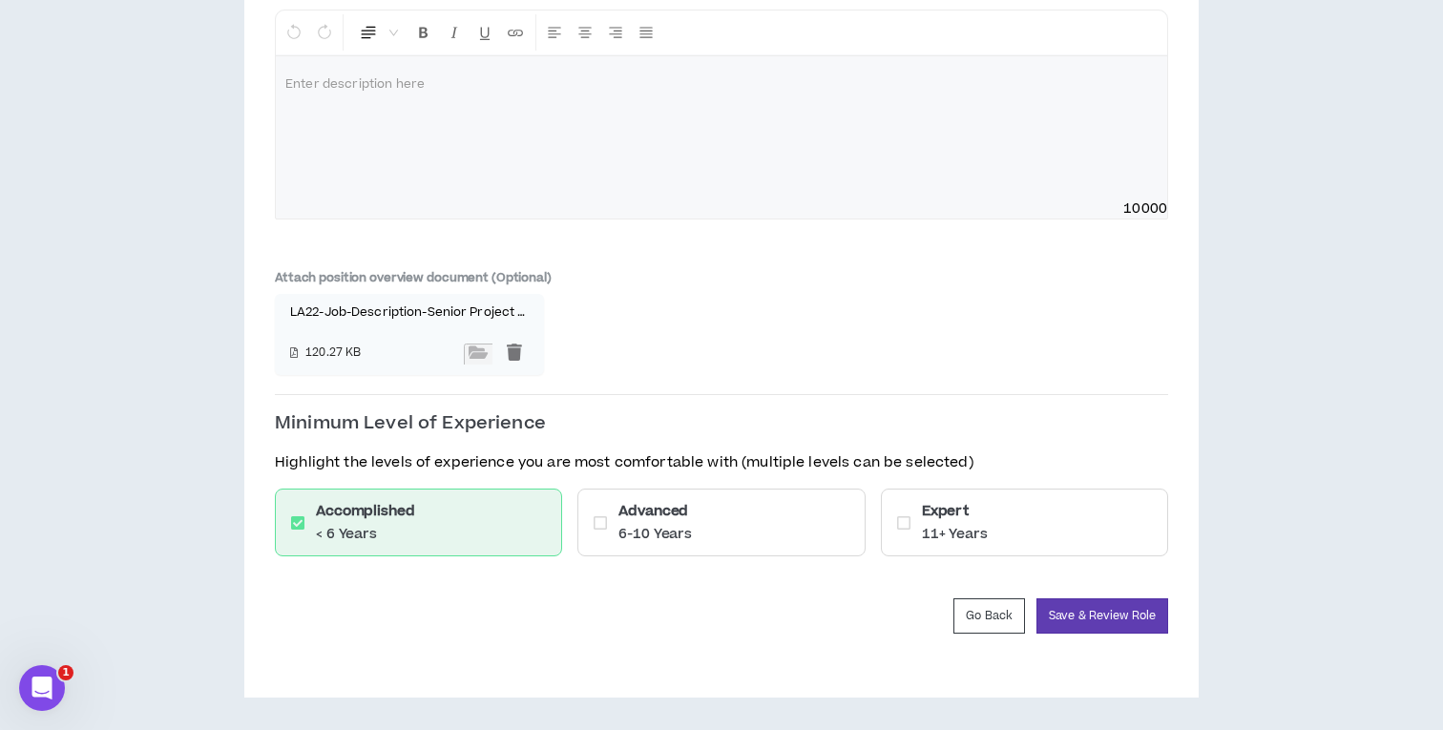
click at [660, 534] on p "6-10 Years" at bounding box center [654, 534] width 73 height 19
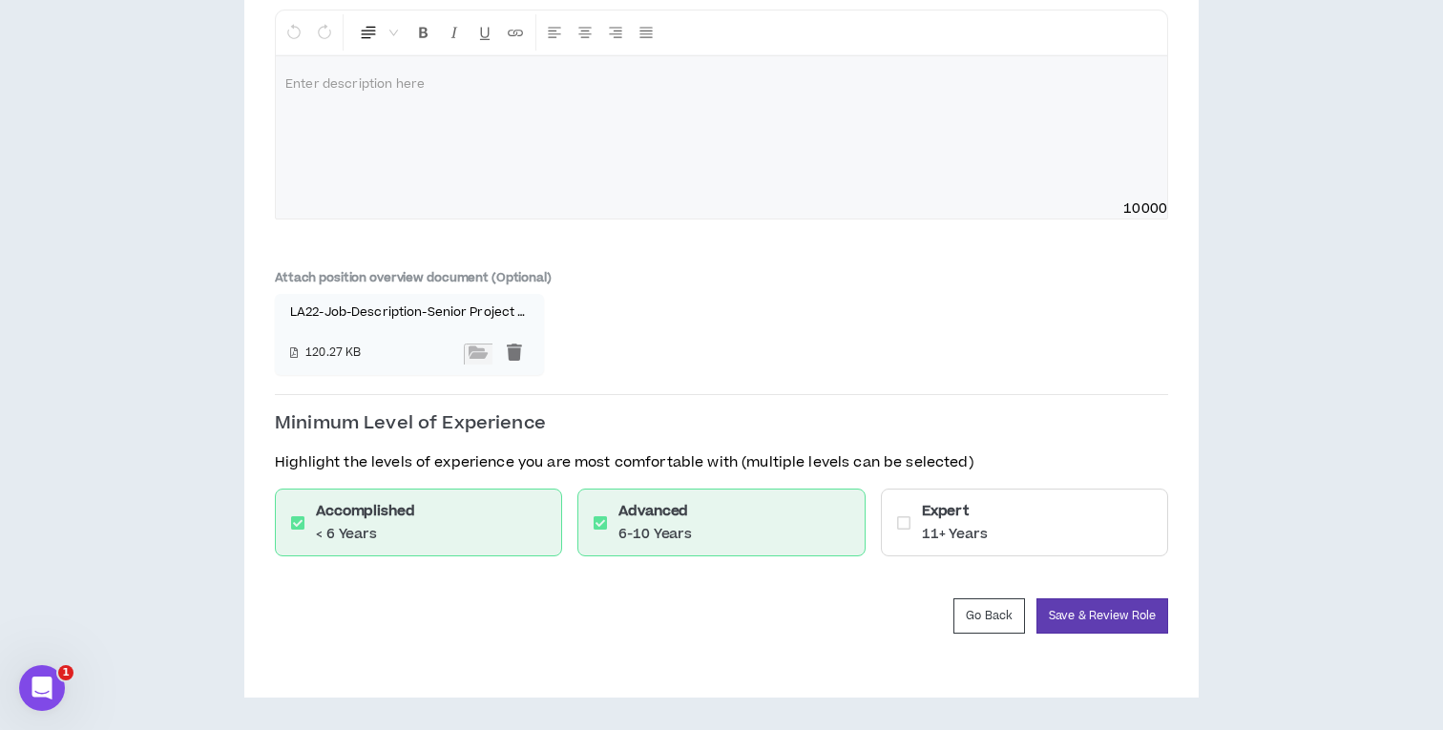
click at [999, 543] on div "Expert 11+ Years" at bounding box center [1024, 523] width 287 height 68
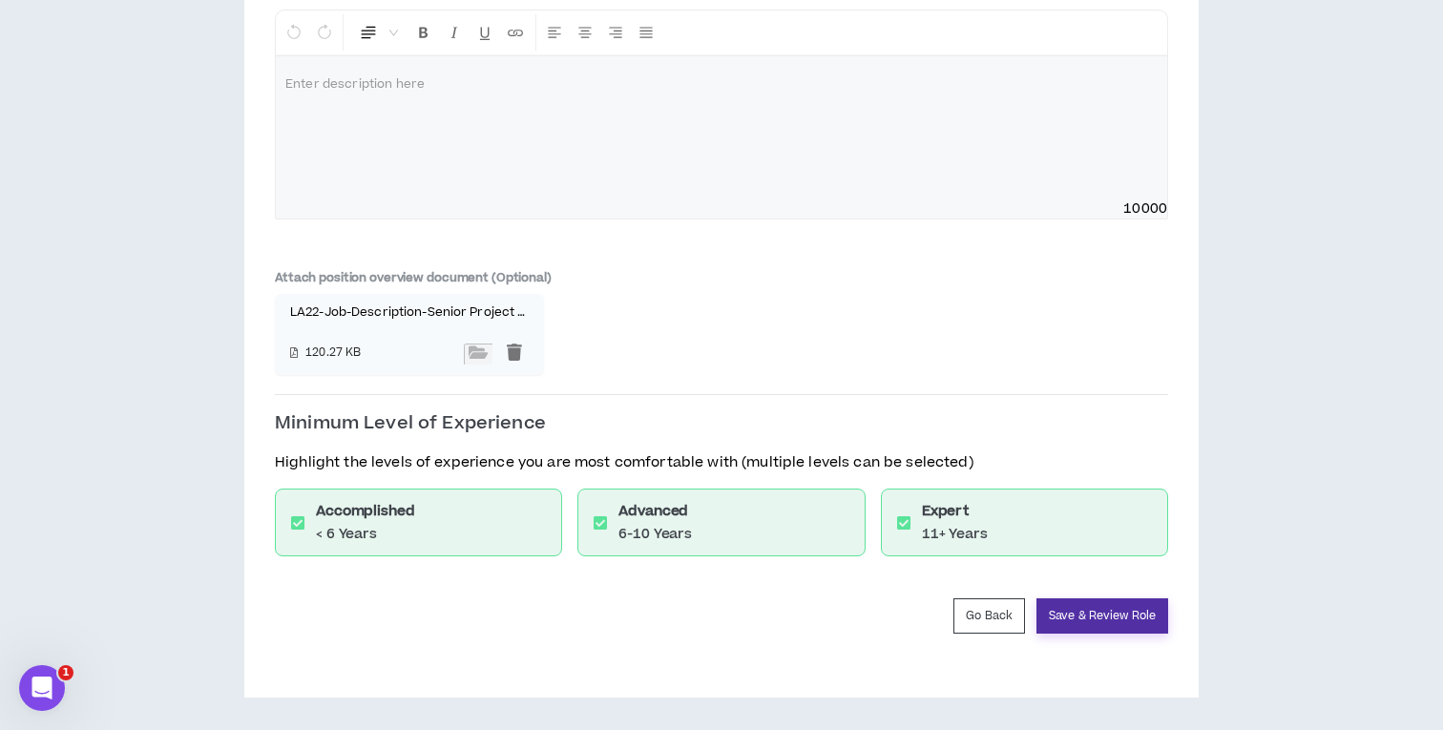
click at [1063, 605] on button "Save & Review Role" at bounding box center [1102, 615] width 132 height 35
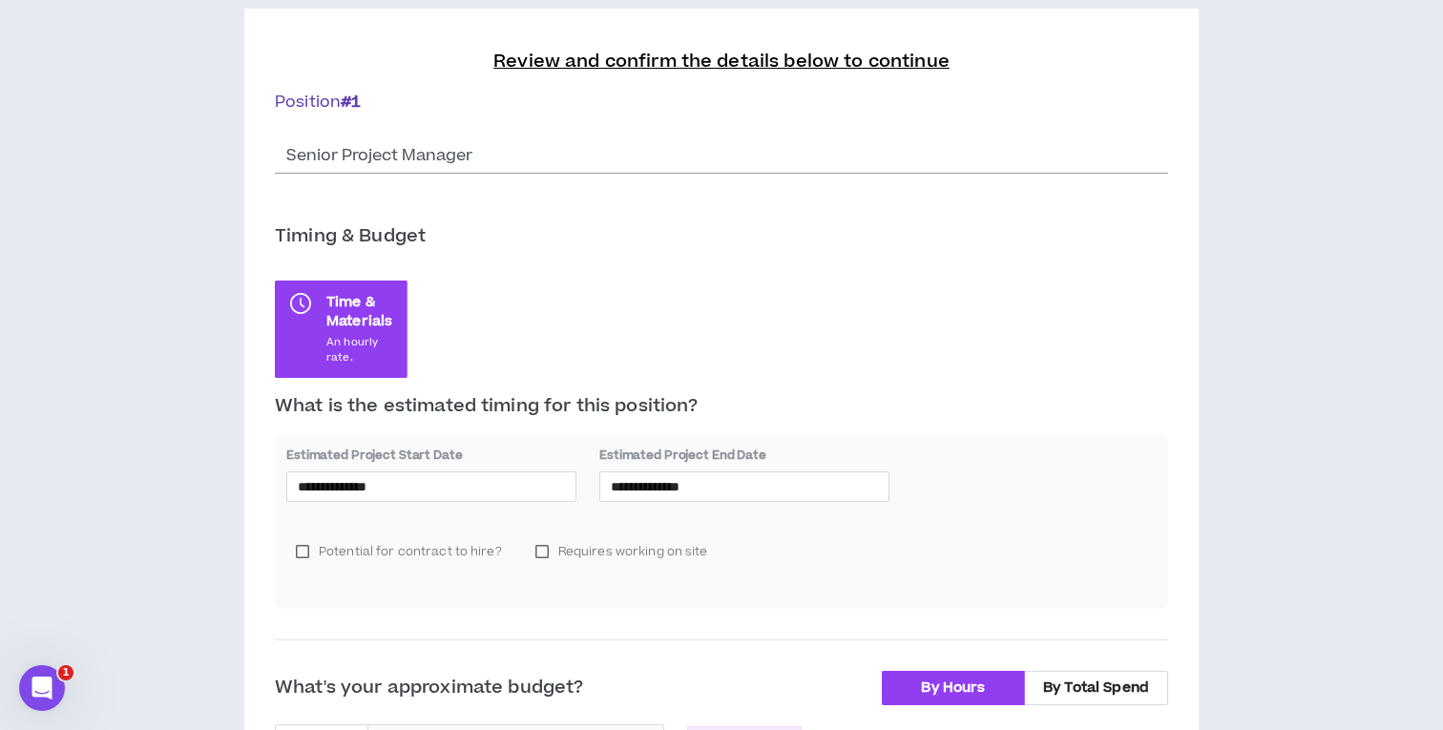
scroll to position [246, 0]
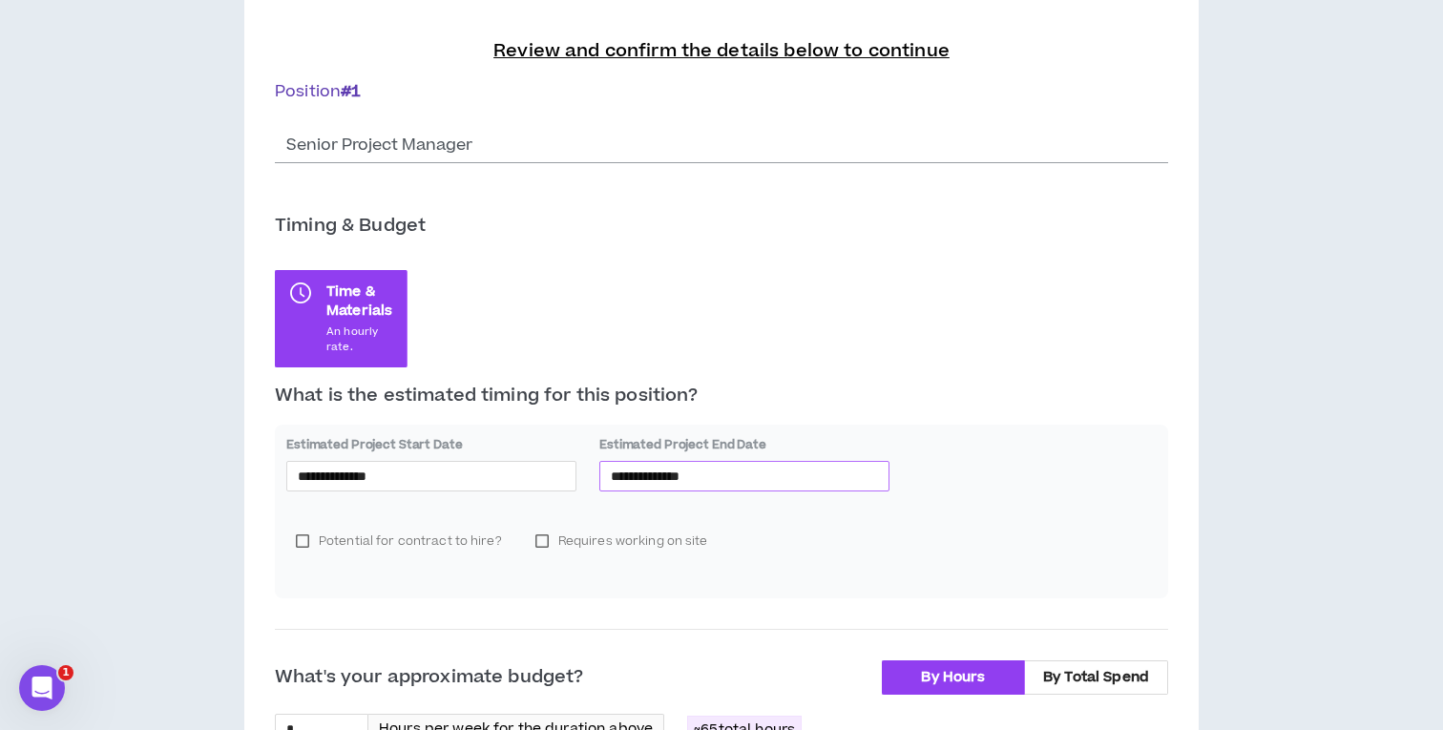
click at [633, 469] on input "**********" at bounding box center [744, 476] width 267 height 21
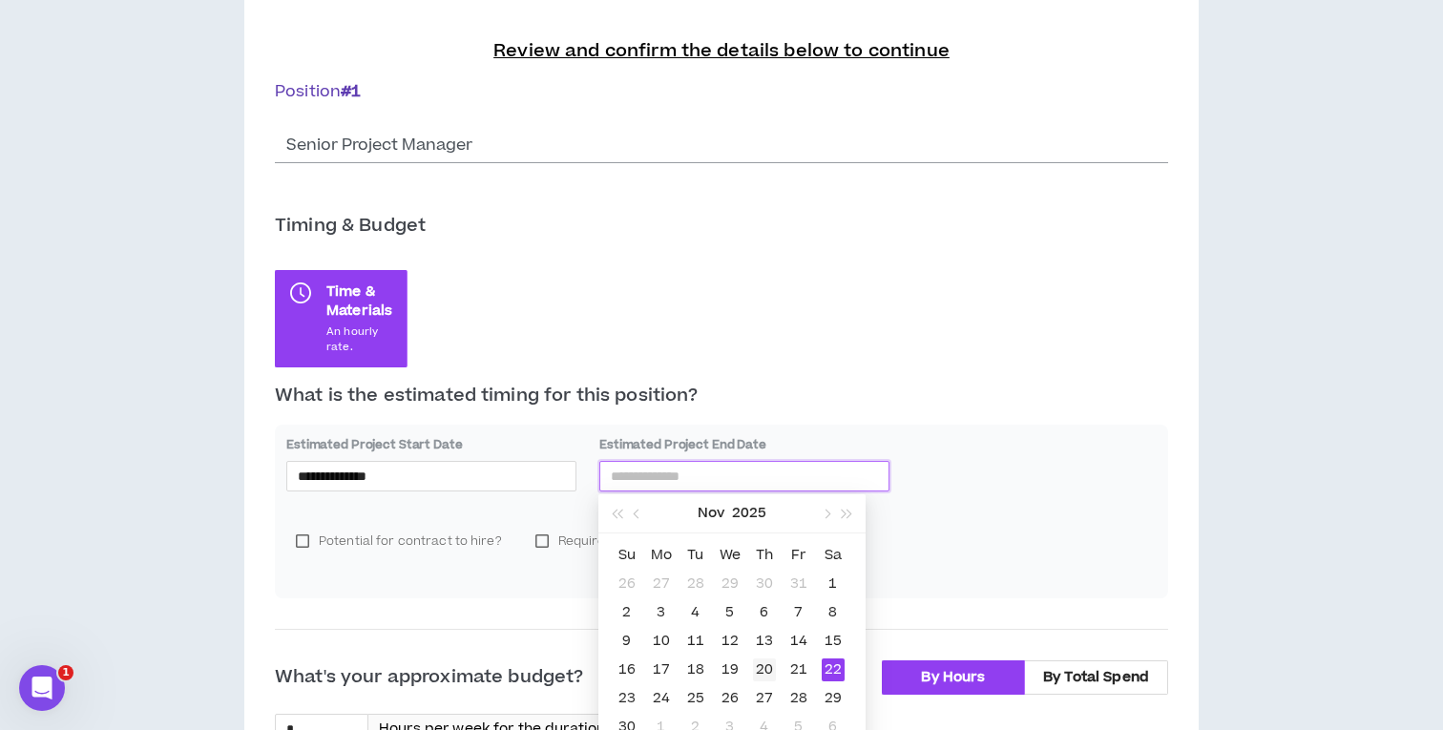
type input "**********"
click at [771, 666] on div "20" at bounding box center [764, 669] width 23 height 23
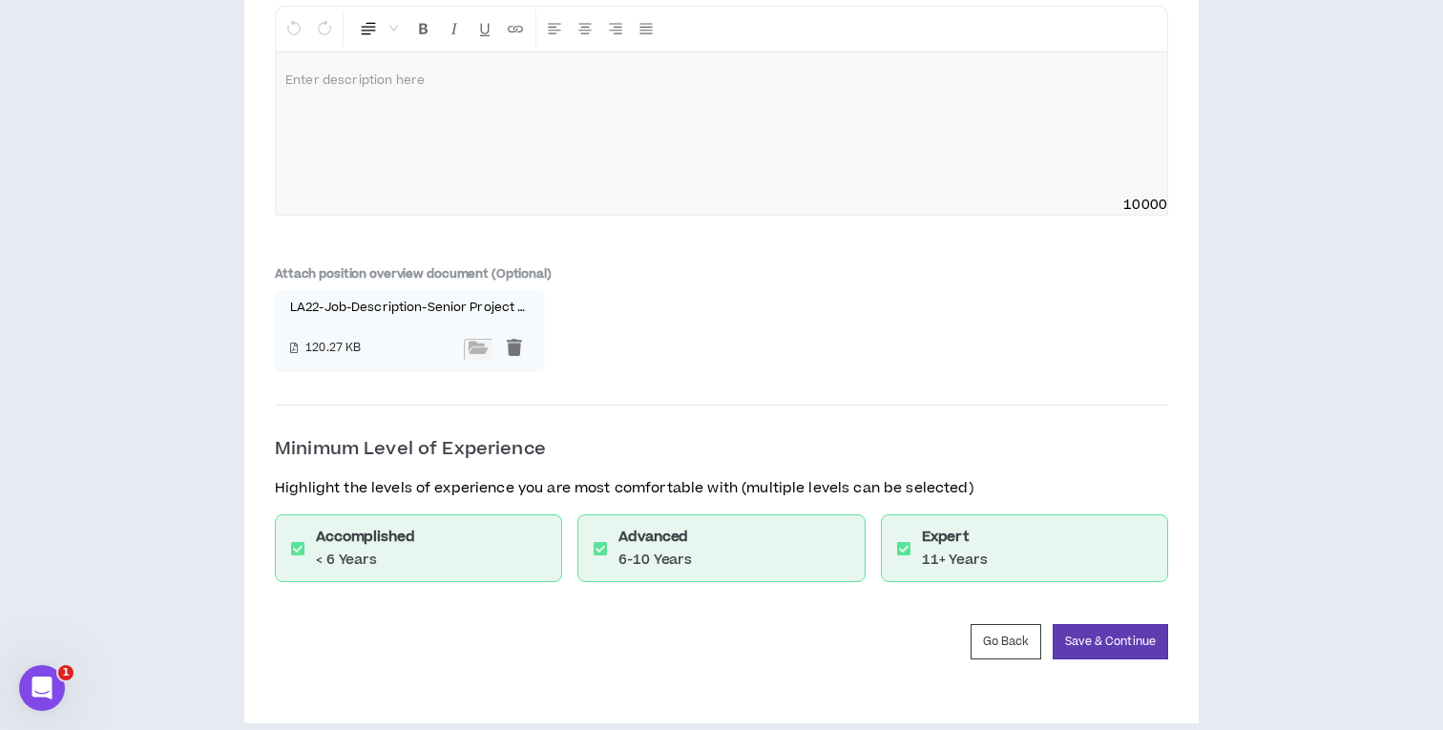
scroll to position [2675, 0]
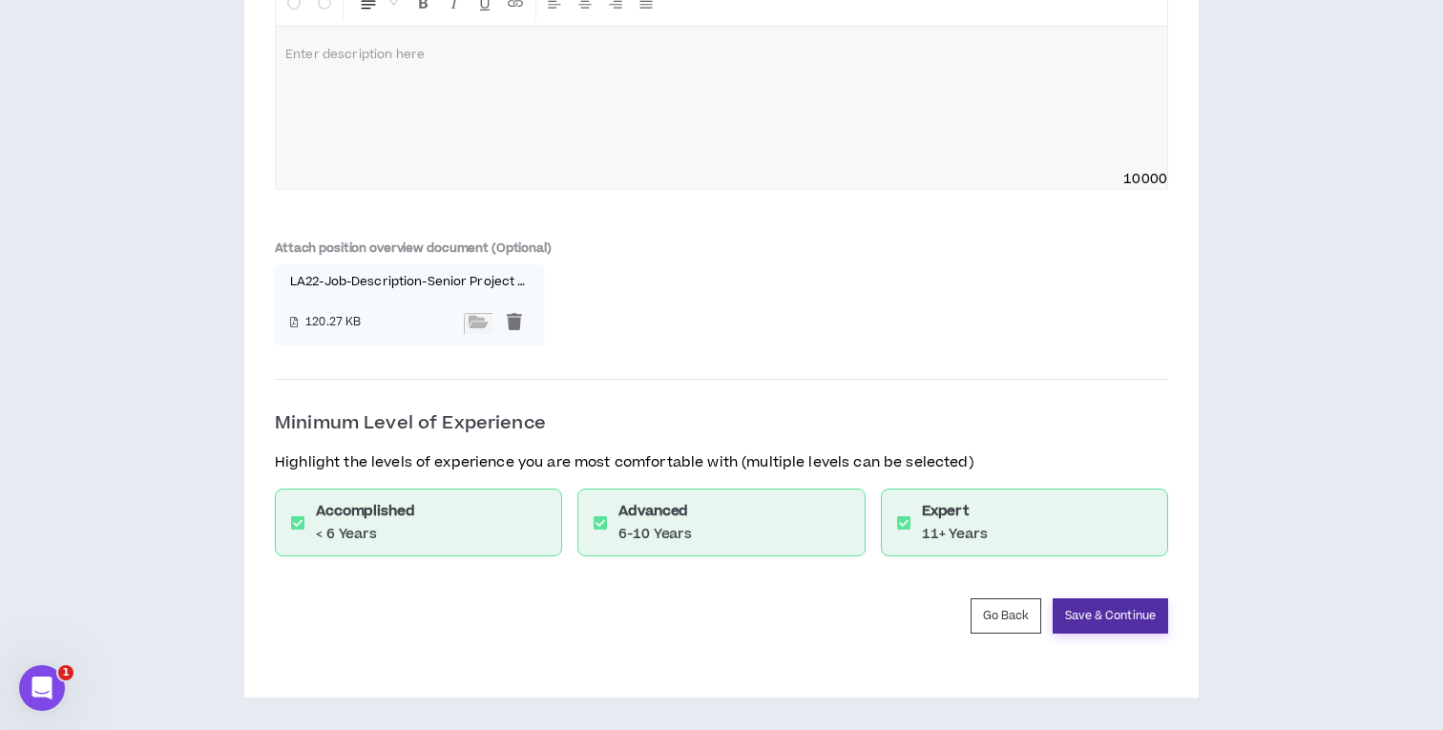
click at [1129, 628] on button "Save & Continue" at bounding box center [1110, 615] width 115 height 35
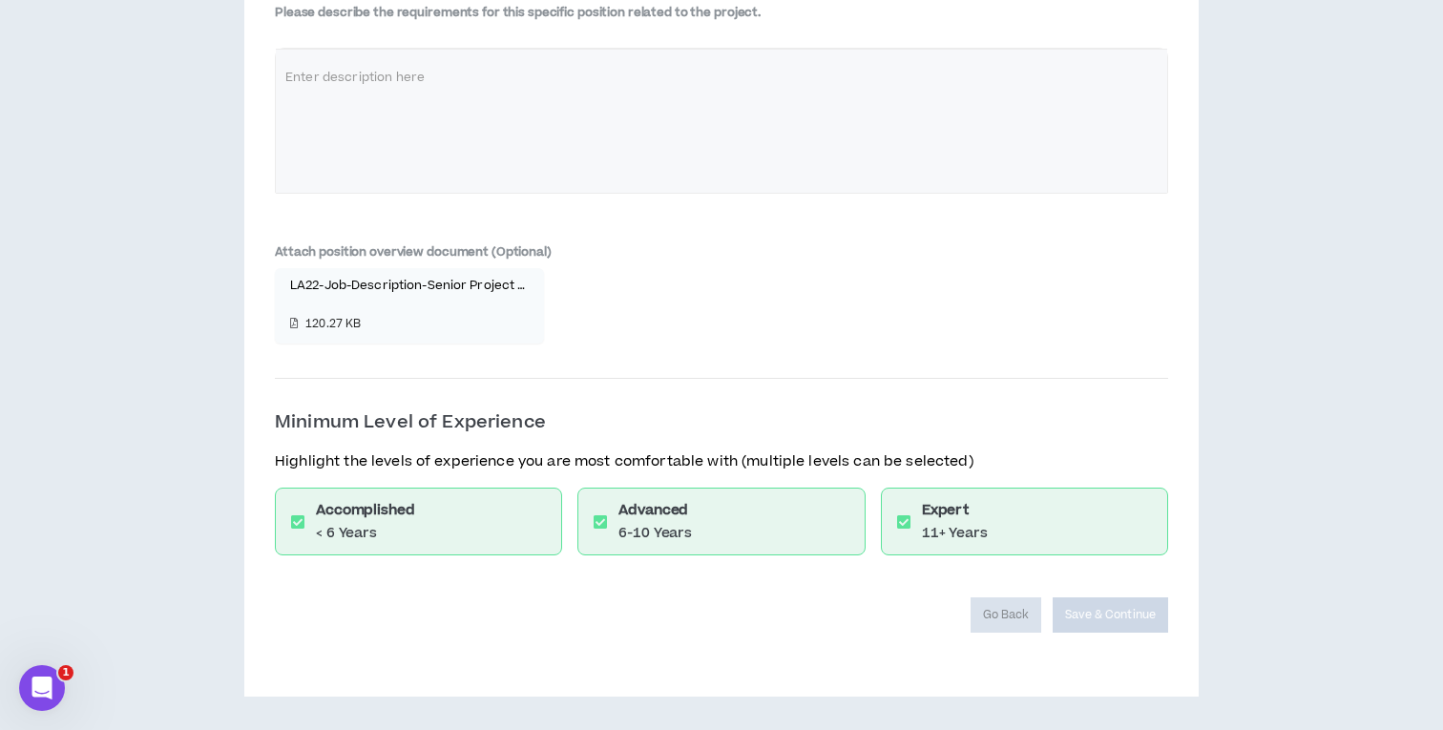
scroll to position [2606, 0]
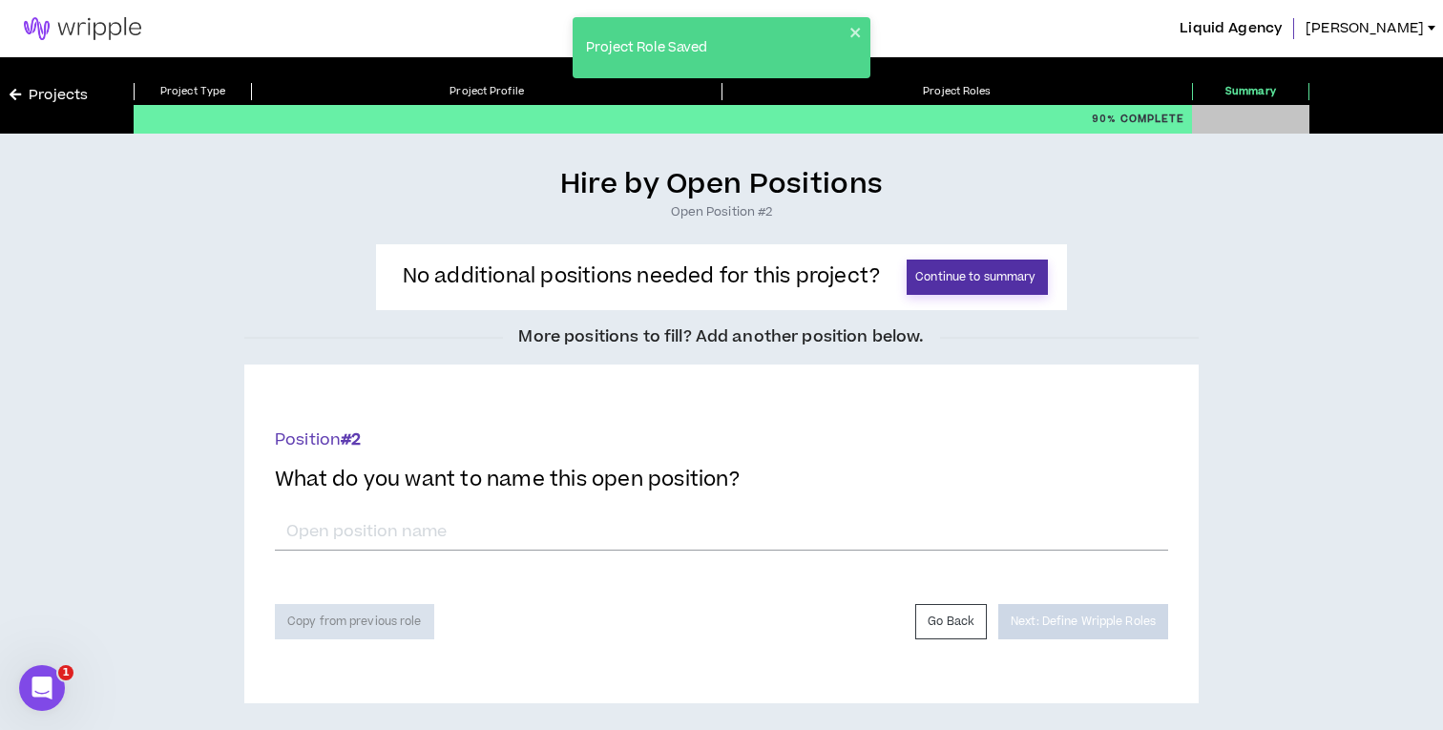
click at [962, 283] on button "Continue to summary" at bounding box center [977, 277] width 141 height 35
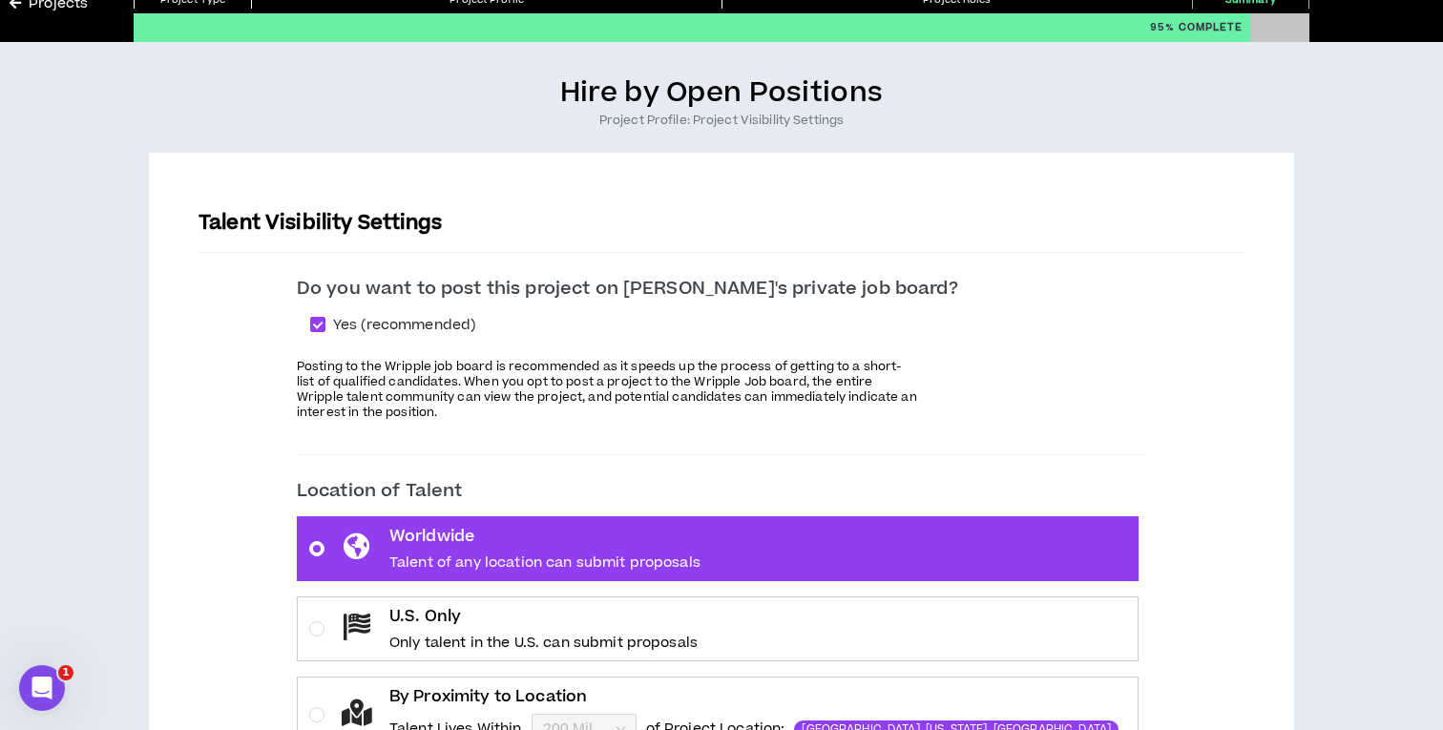
scroll to position [124, 0]
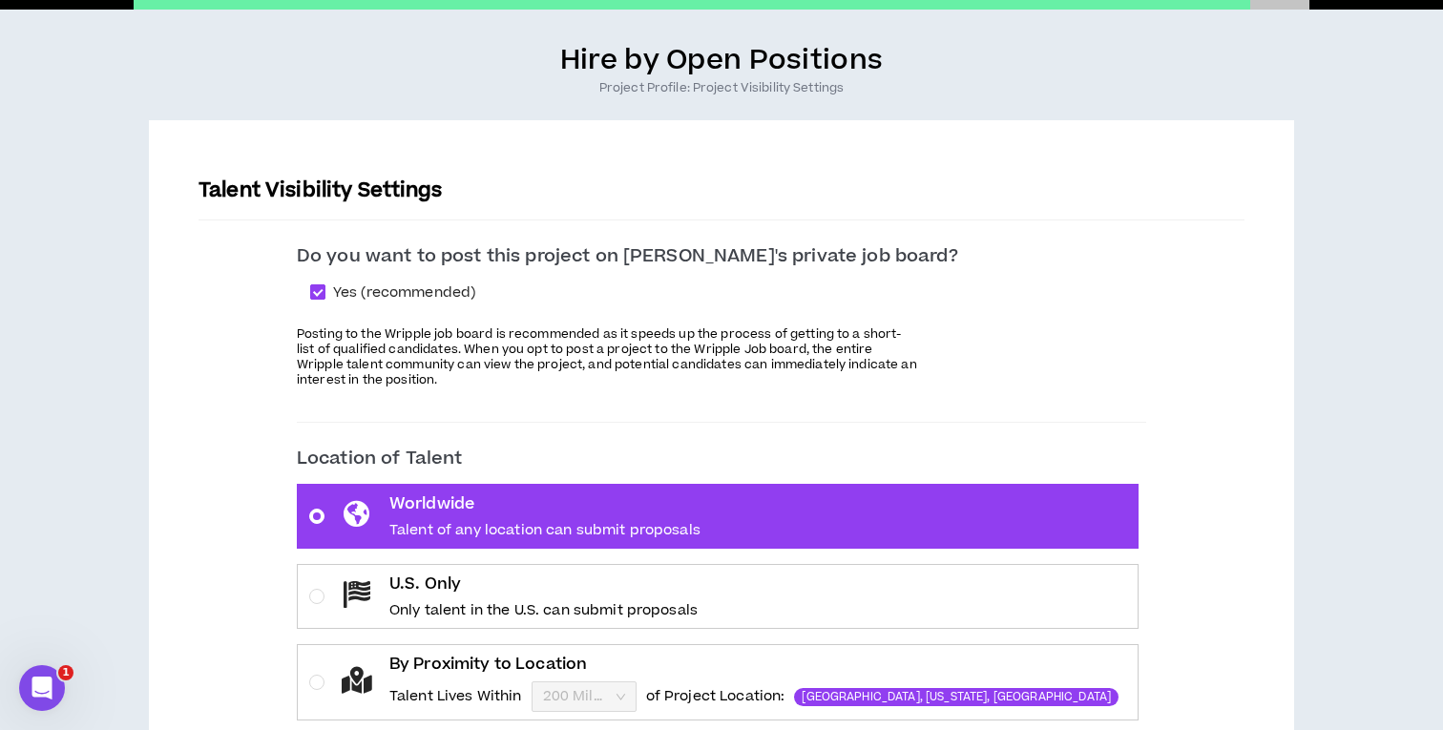
click at [325, 298] on span at bounding box center [317, 291] width 15 height 15
checkbox input "*****"
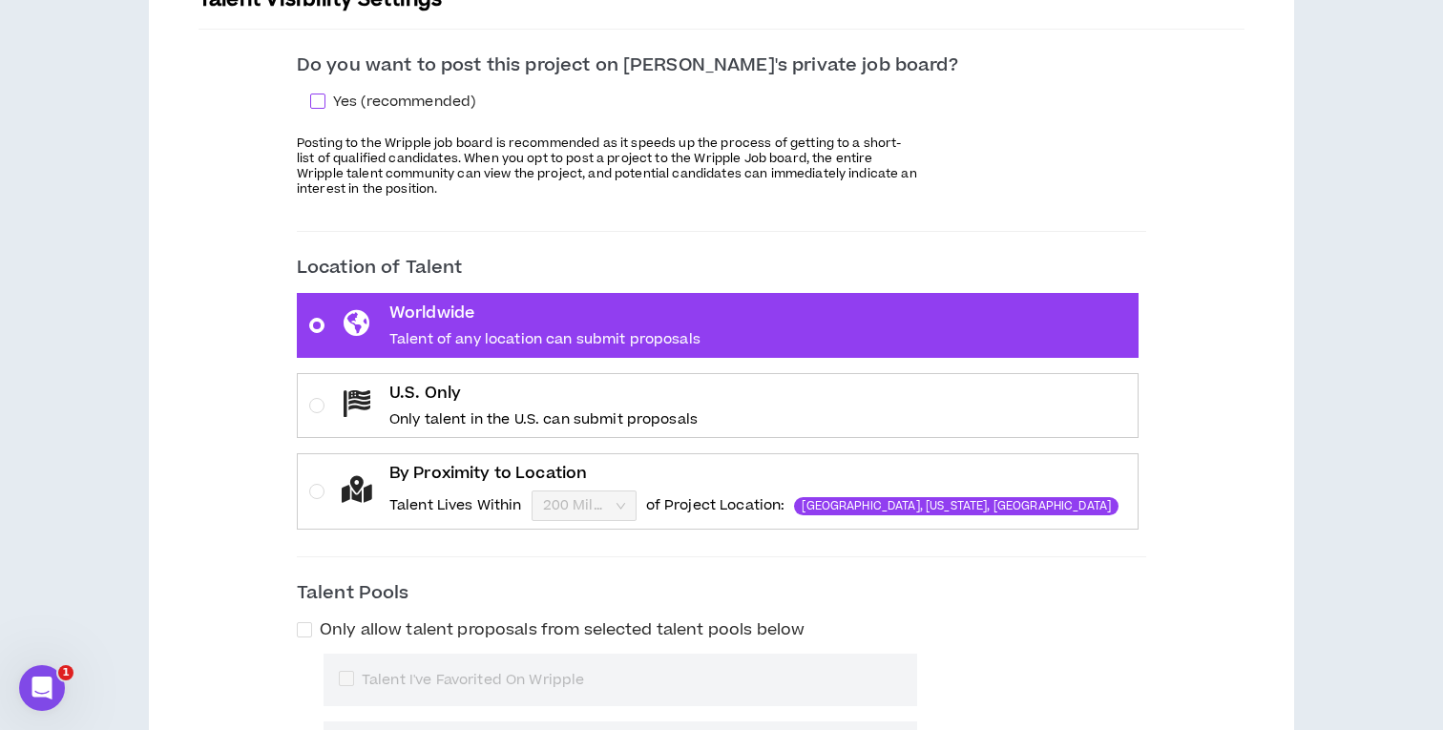
scroll to position [428, 0]
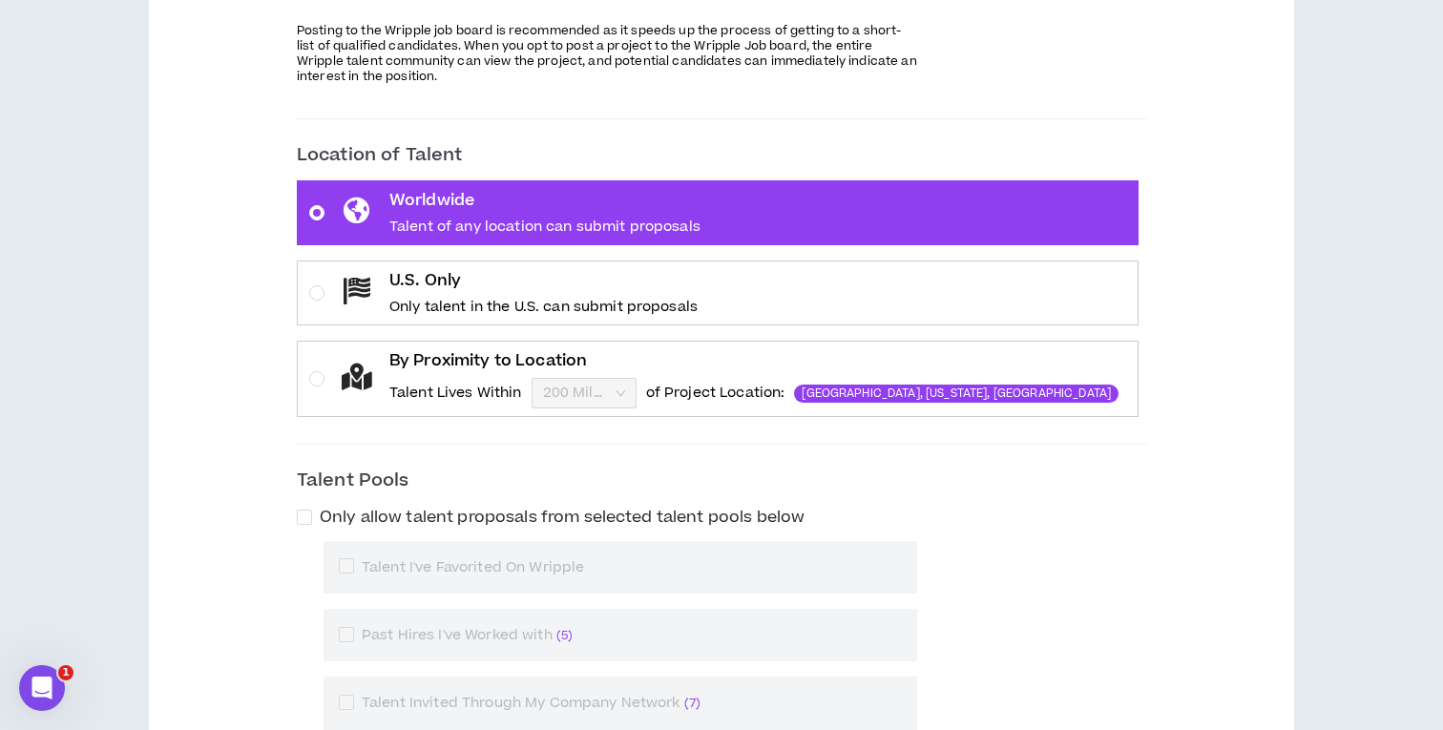
click at [539, 244] on label "Worldwide Talent of any location can submit proposals" at bounding box center [718, 212] width 842 height 65
click at [508, 305] on p "Only talent in the U.S. can submit proposals" at bounding box center [543, 307] width 308 height 19
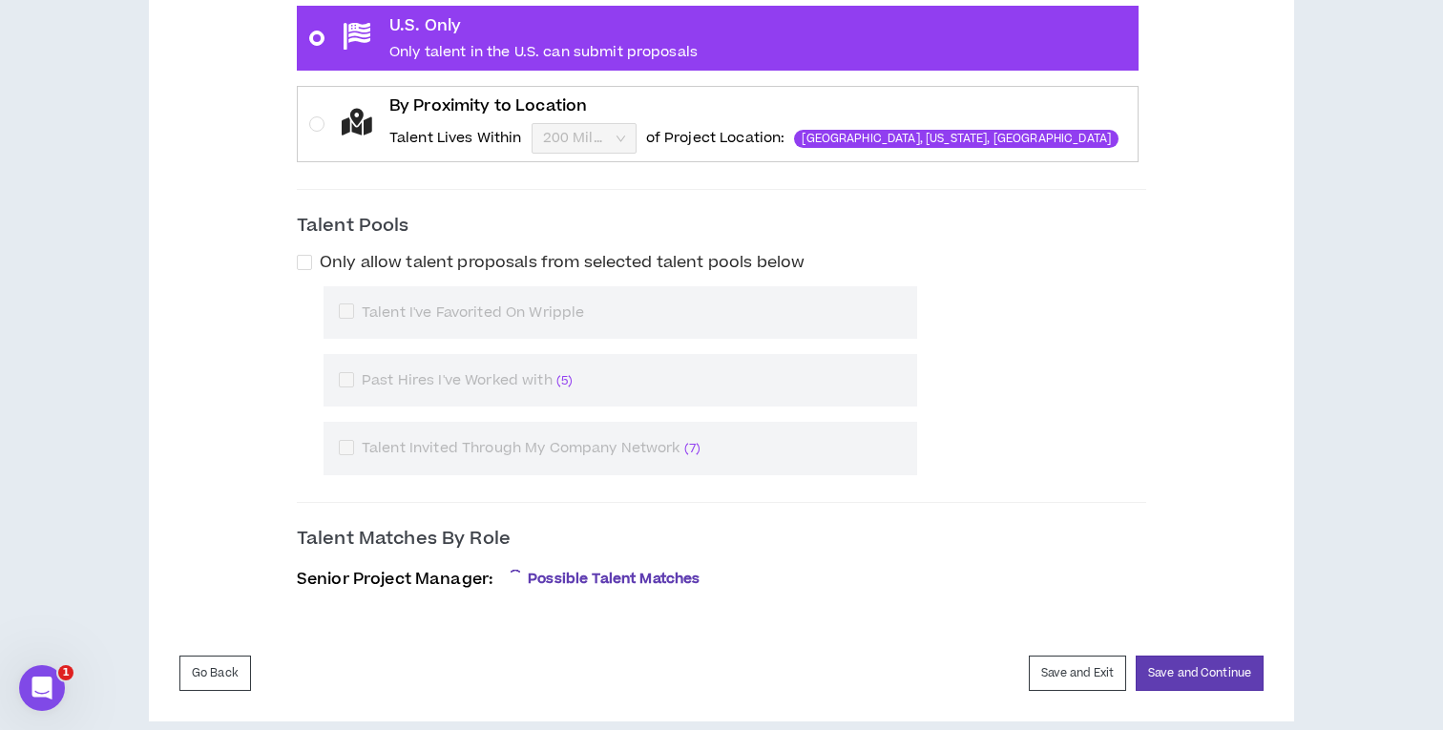
scroll to position [704, 0]
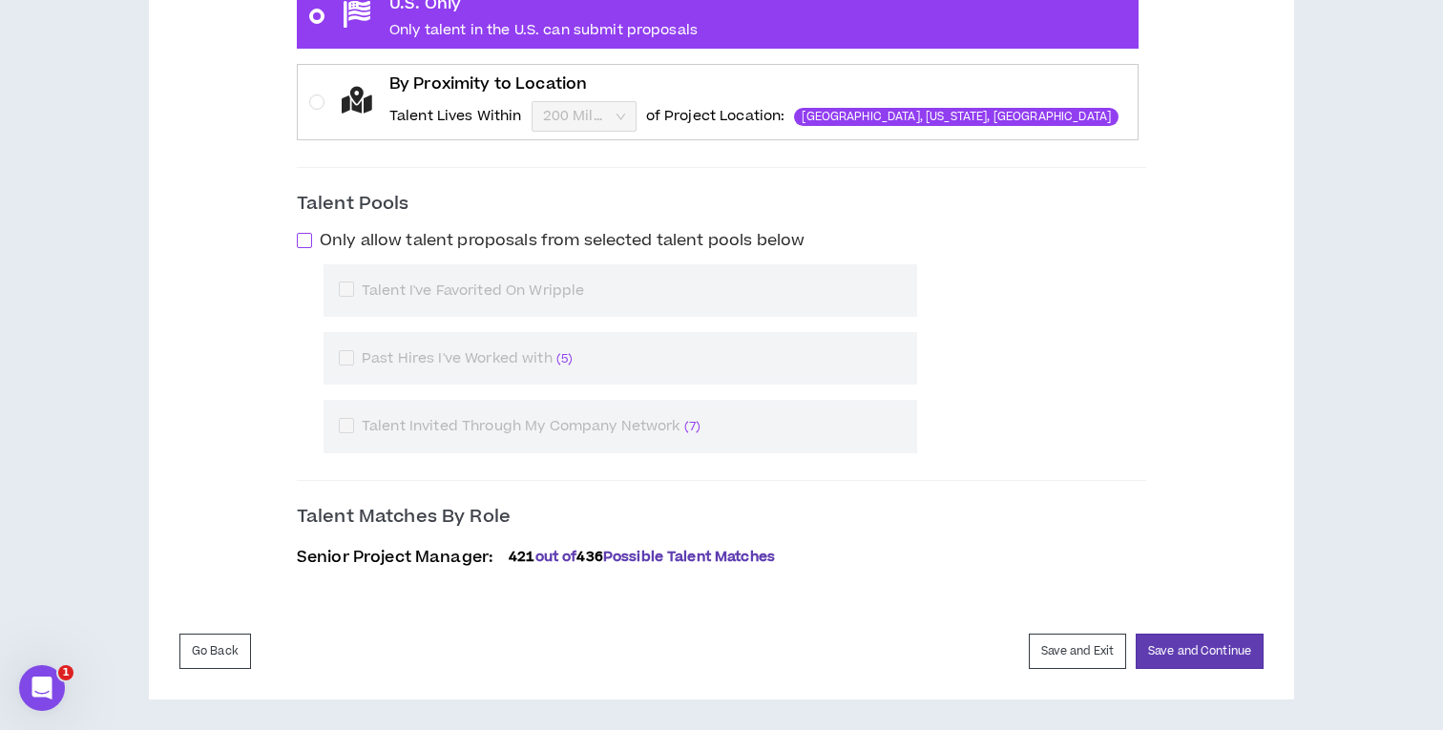
click at [312, 238] on span at bounding box center [304, 240] width 15 height 15
checkbox input "****"
click at [354, 427] on span at bounding box center [346, 425] width 15 height 15
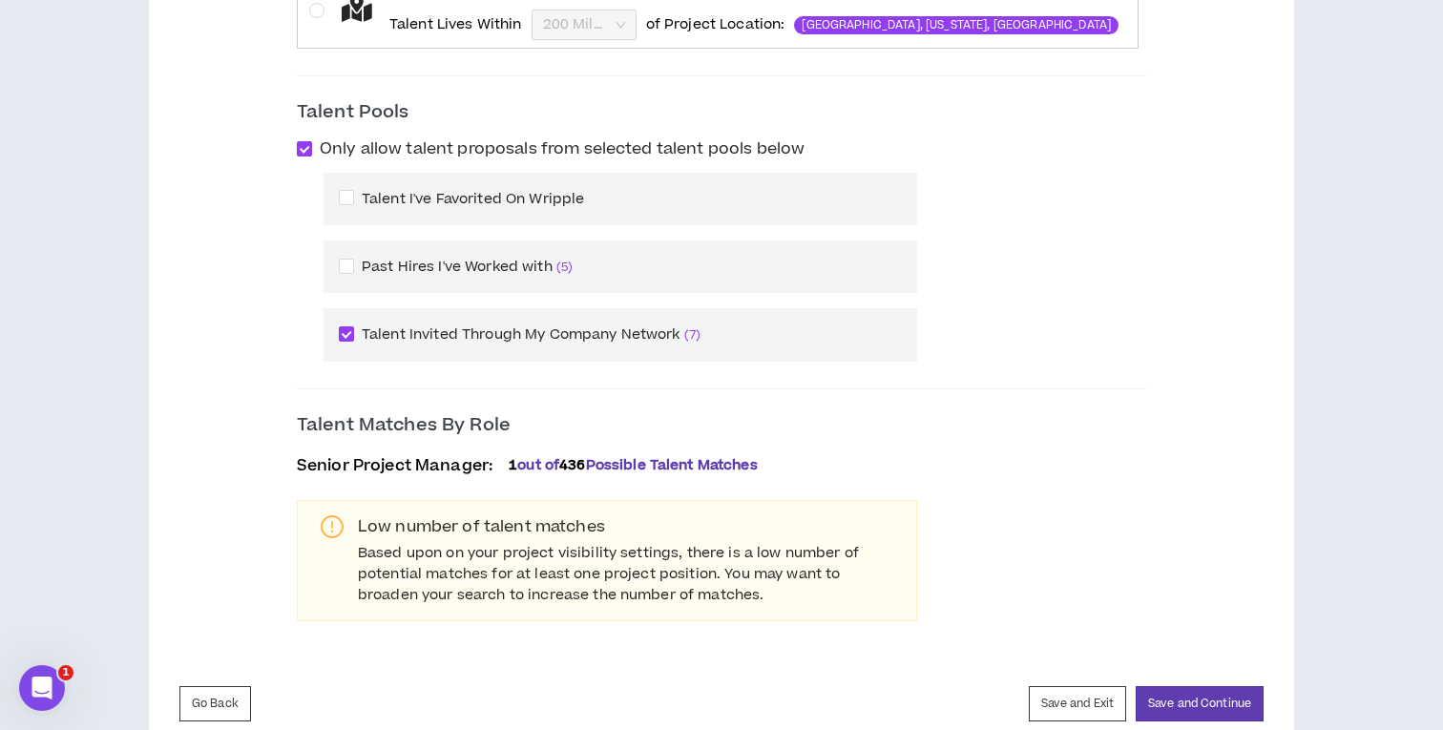
scroll to position [849, 0]
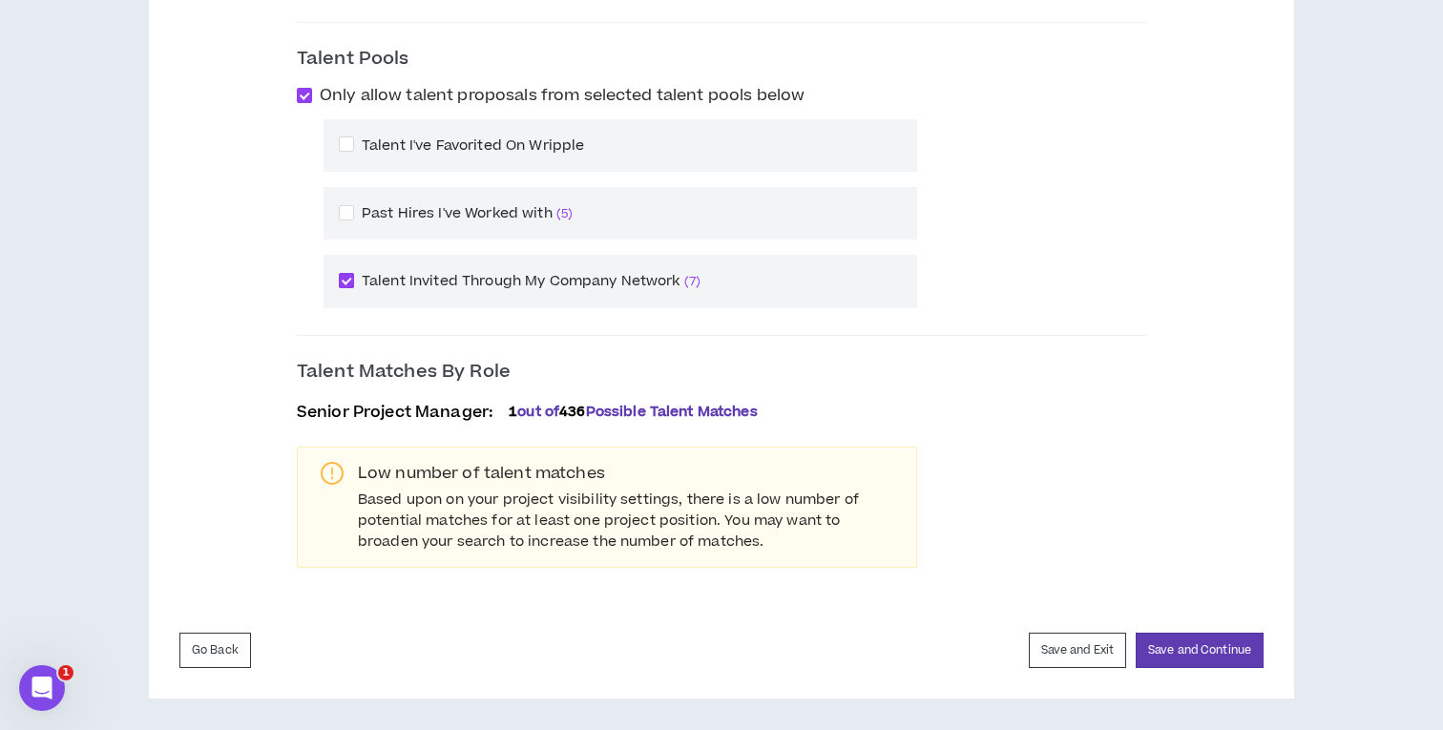
click at [700, 280] on span "( 7 )" at bounding box center [692, 281] width 16 height 17
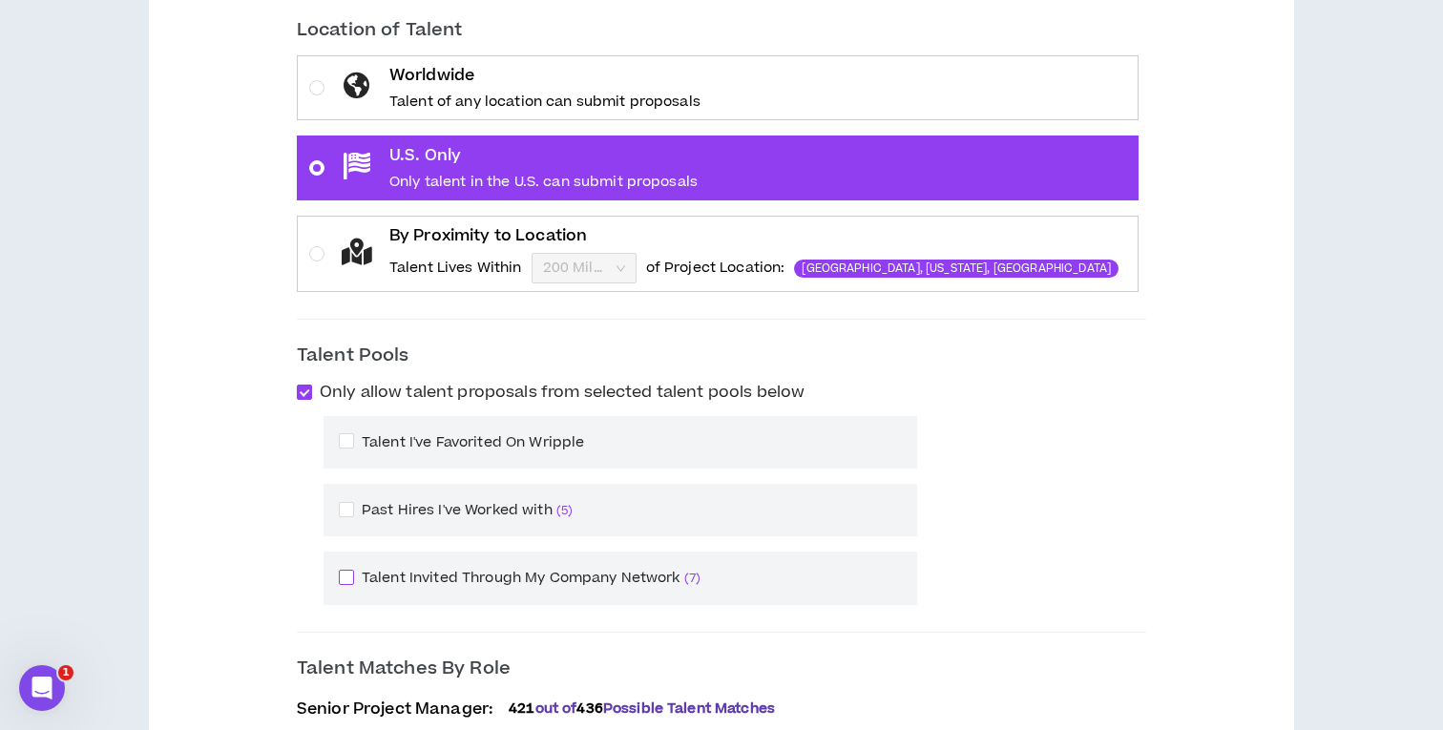
scroll to position [704, 0]
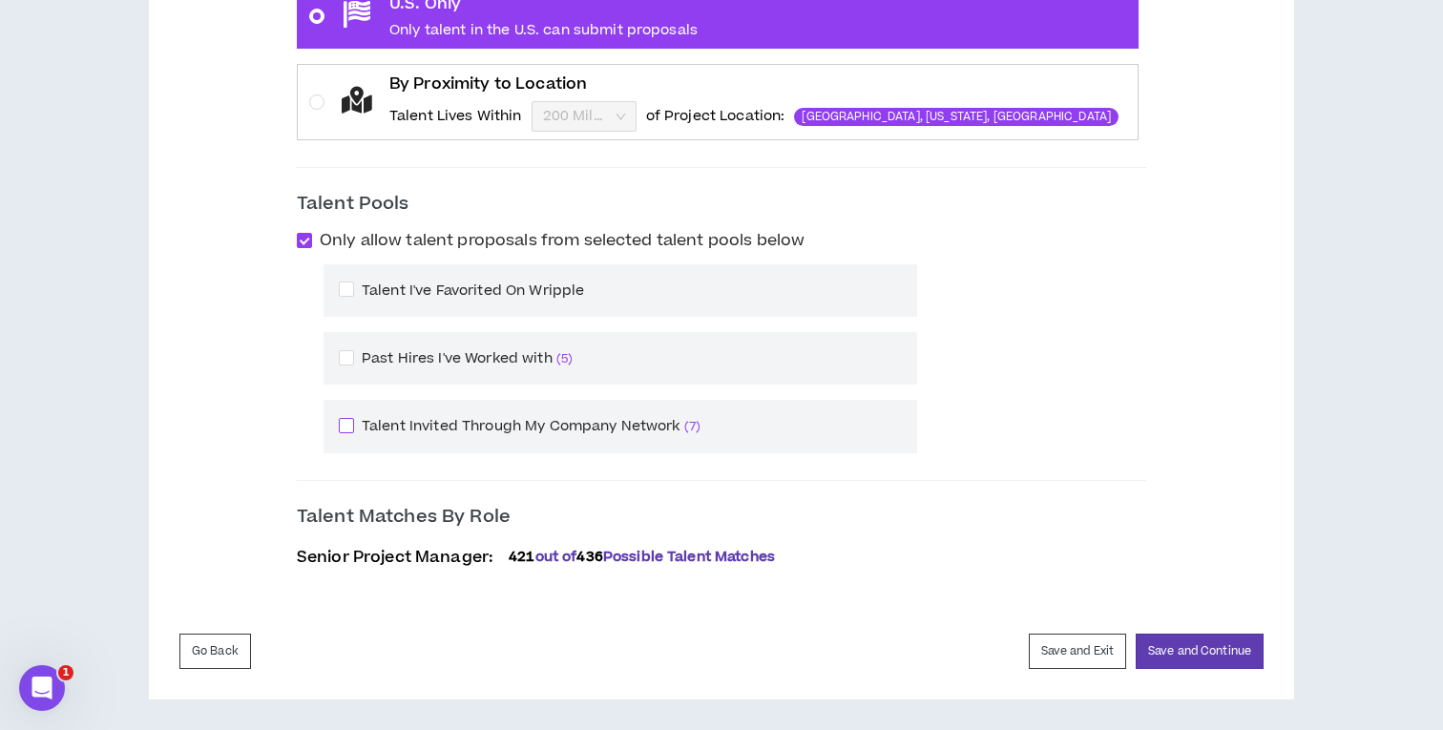
click at [700, 428] on span "( 7 )" at bounding box center [692, 426] width 16 height 17
checkbox input "****"
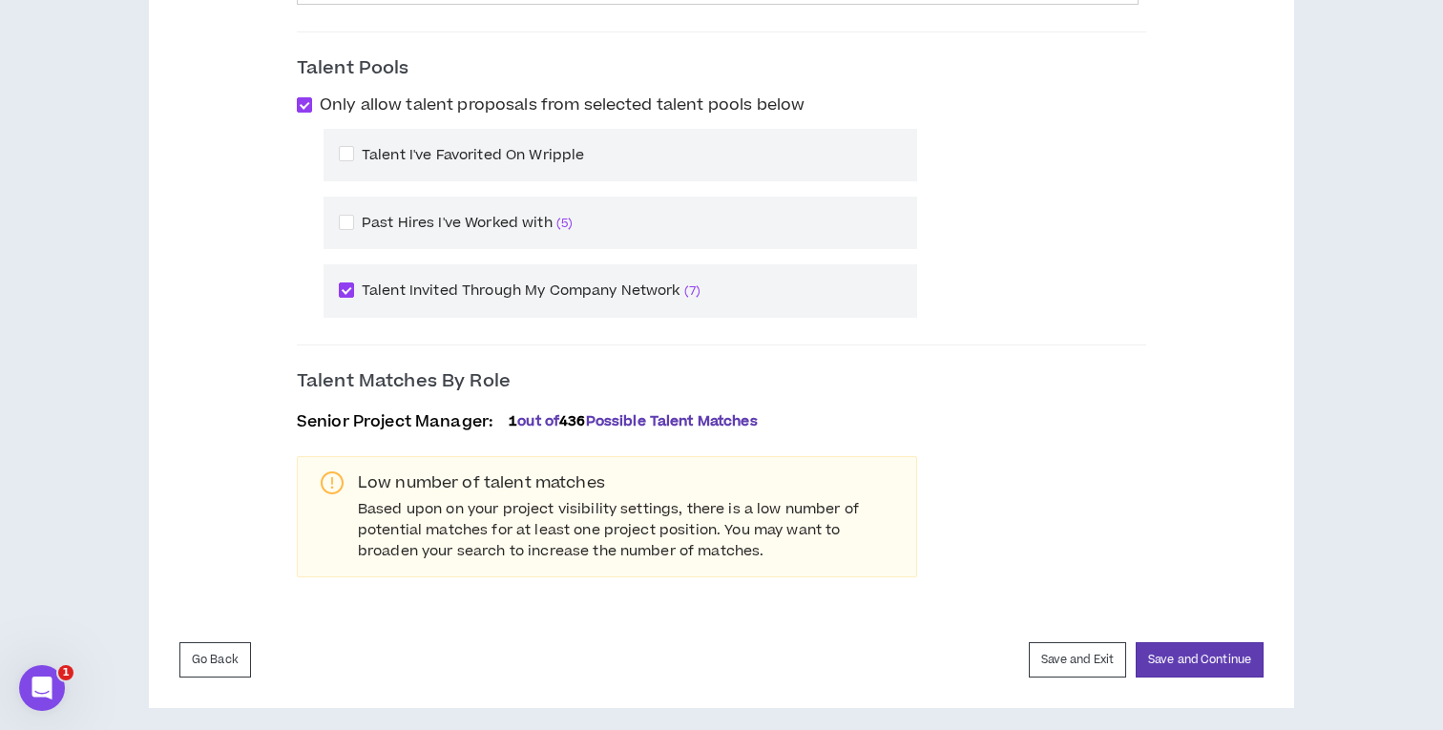
scroll to position [849, 0]
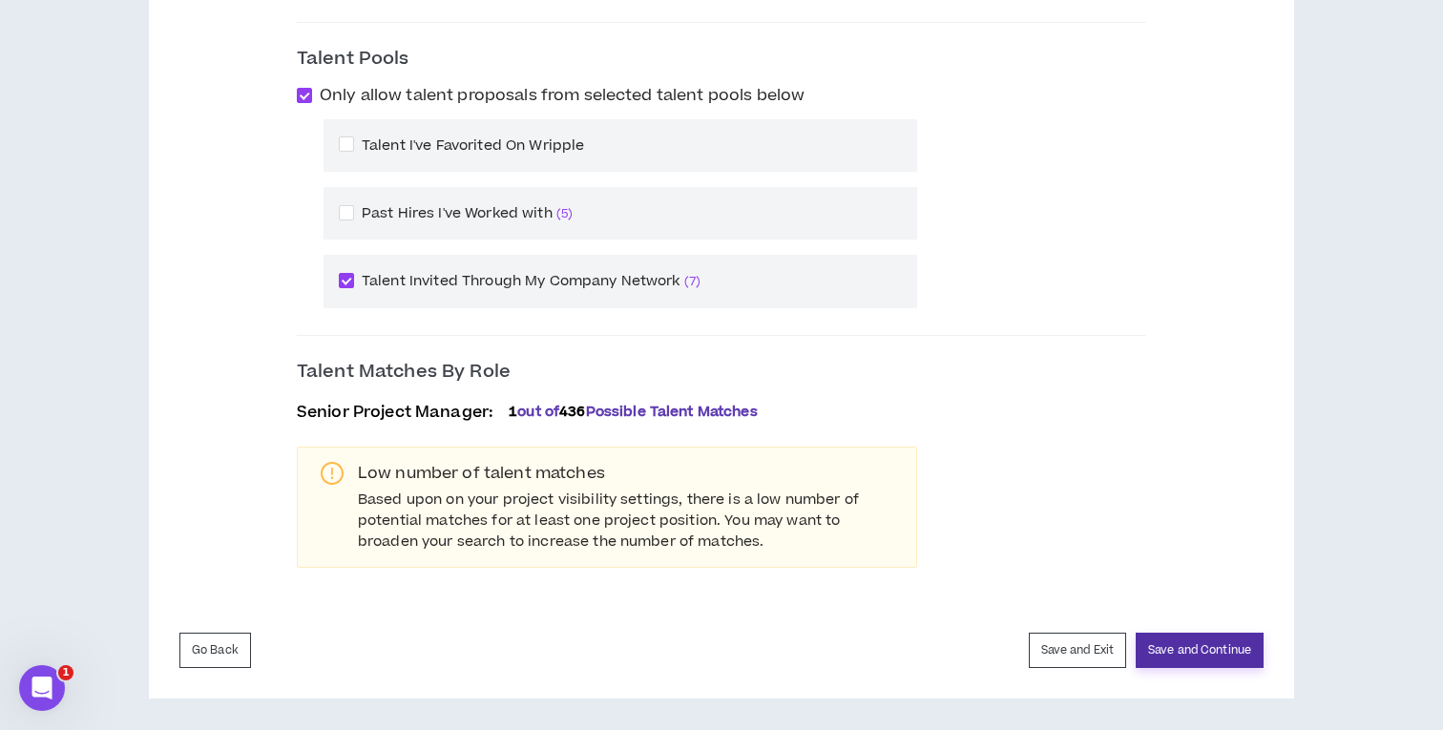
click at [1182, 654] on button "Save and Continue" at bounding box center [1200, 650] width 128 height 35
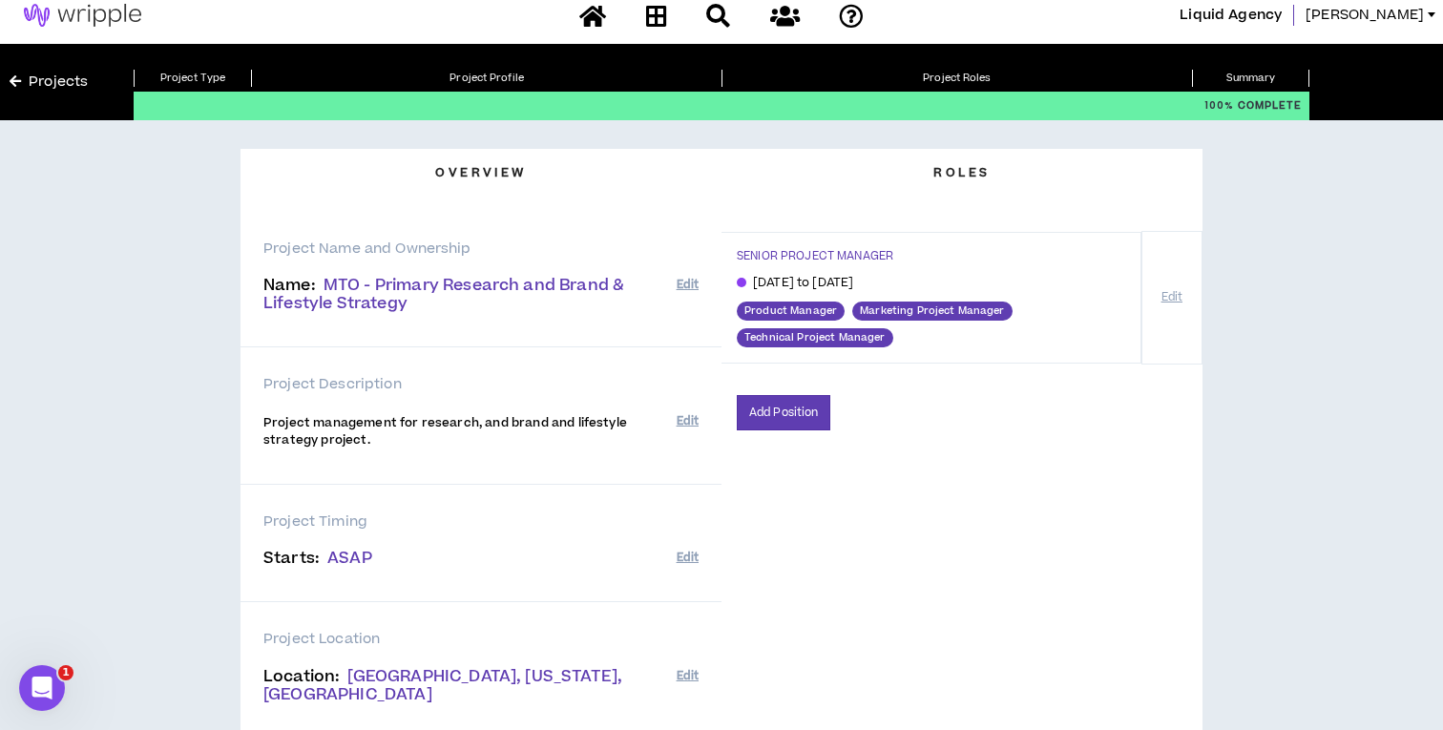
scroll to position [376, 0]
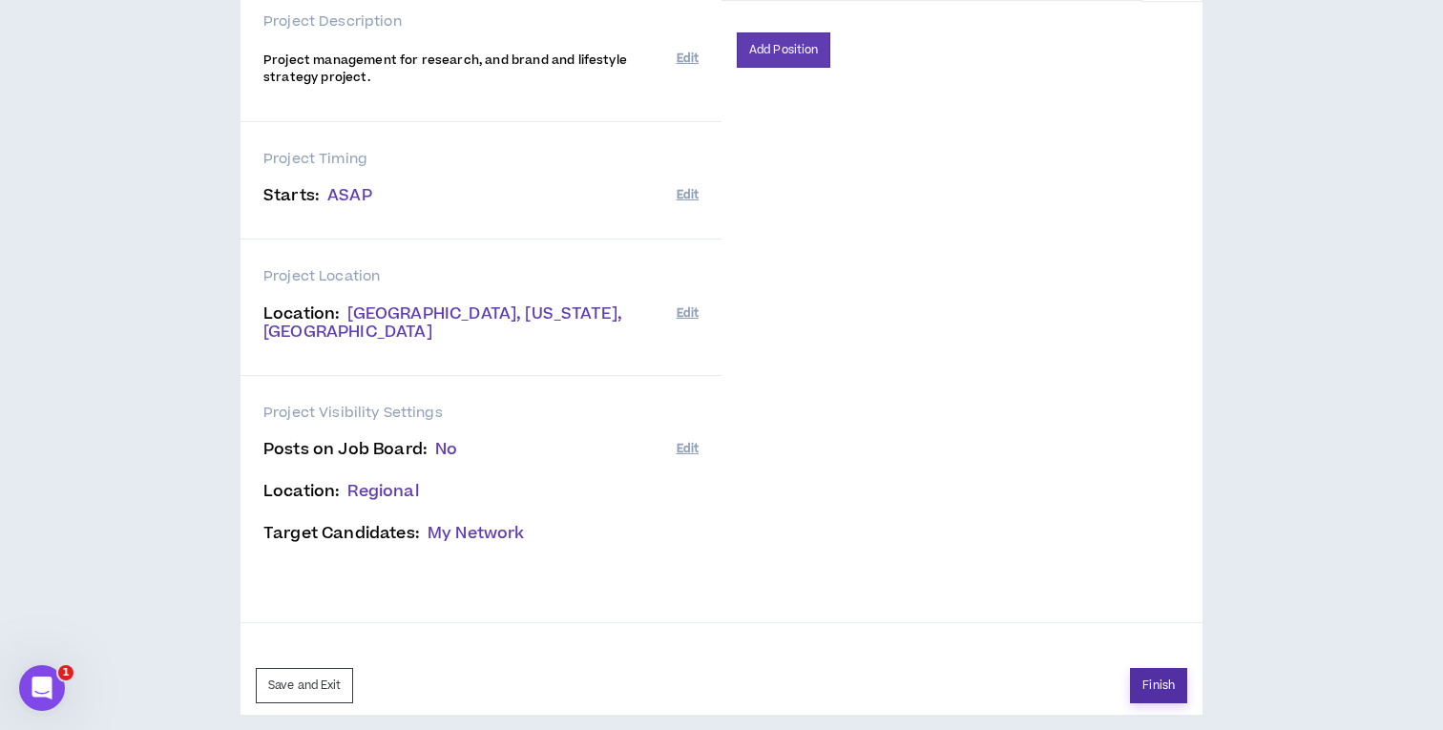
click at [1153, 677] on button "Finish" at bounding box center [1158, 685] width 57 height 35
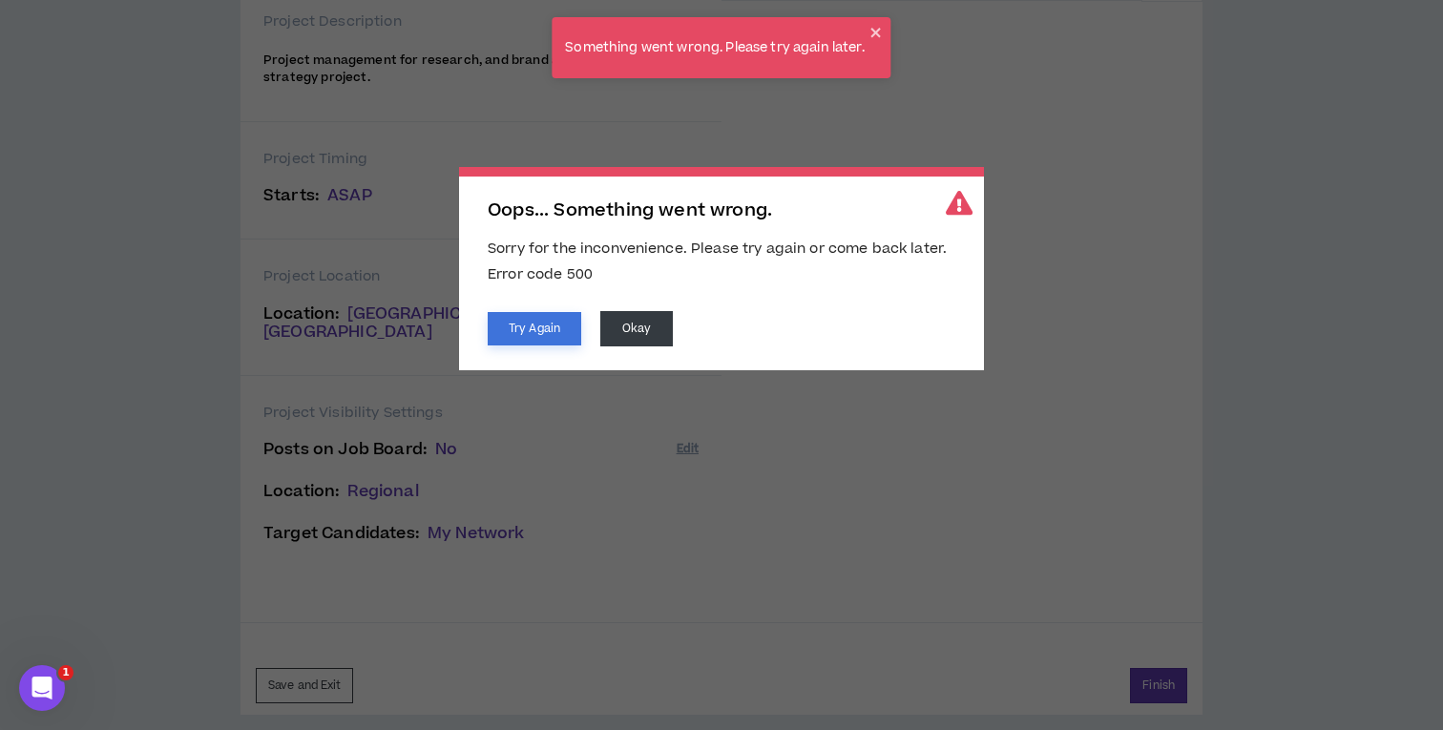
click at [549, 324] on button "Try Again" at bounding box center [535, 328] width 94 height 33
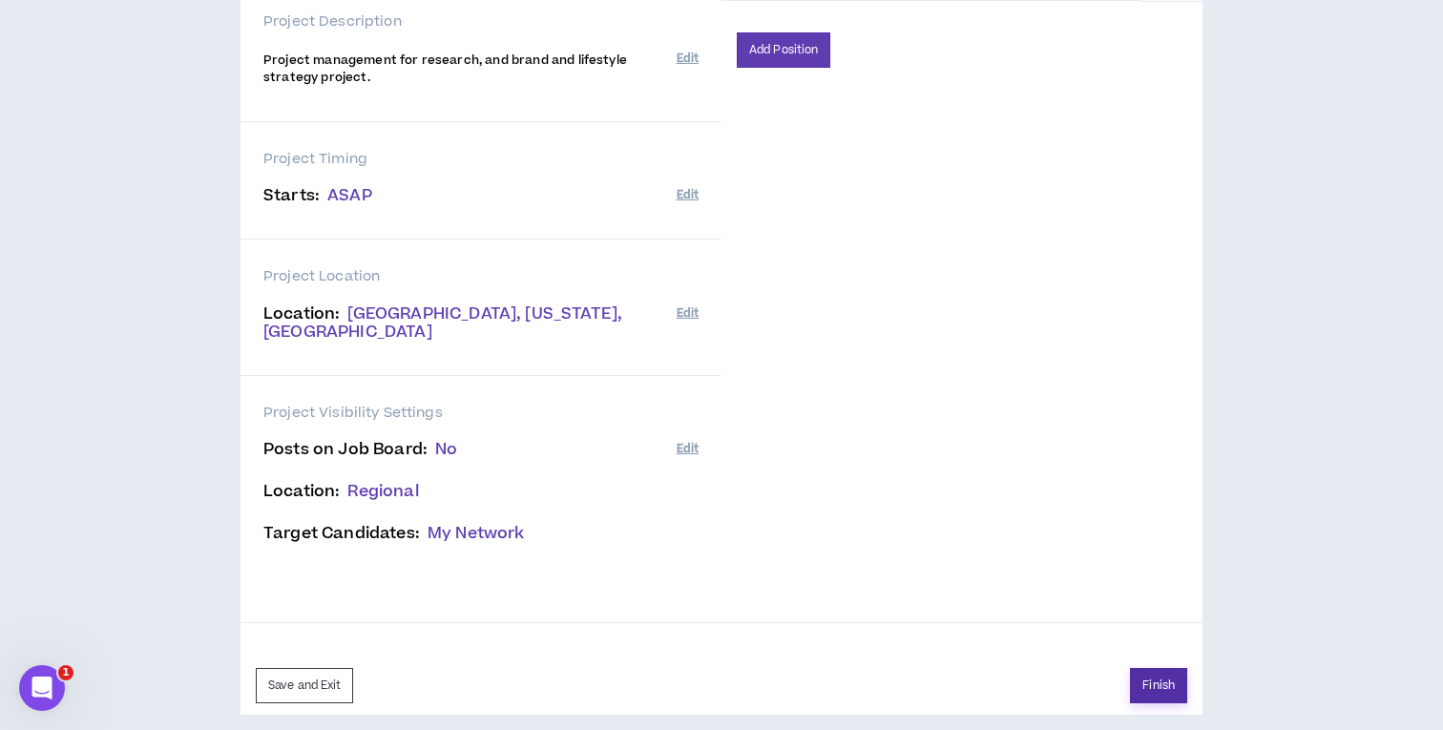
click at [1158, 668] on button "Finish" at bounding box center [1158, 685] width 57 height 35
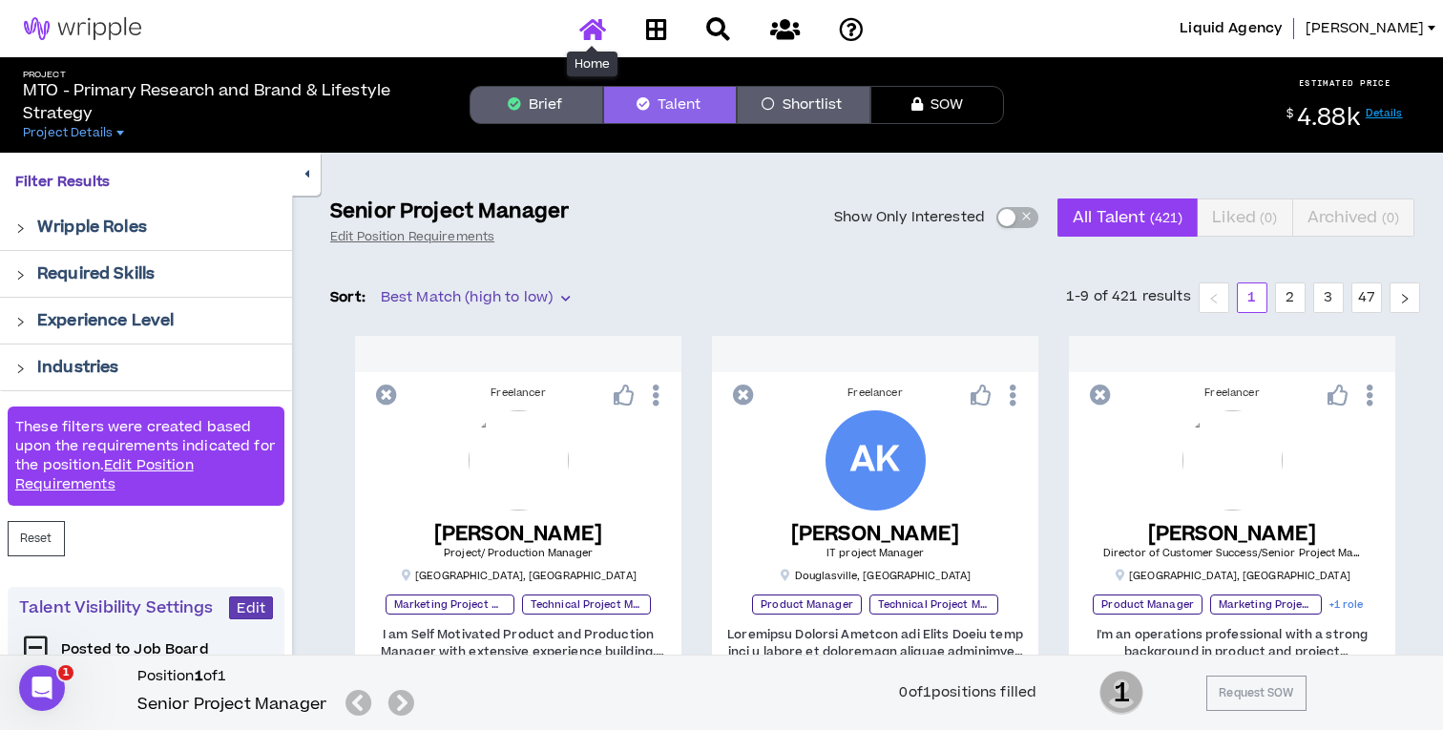
click at [595, 20] on icon at bounding box center [592, 29] width 27 height 24
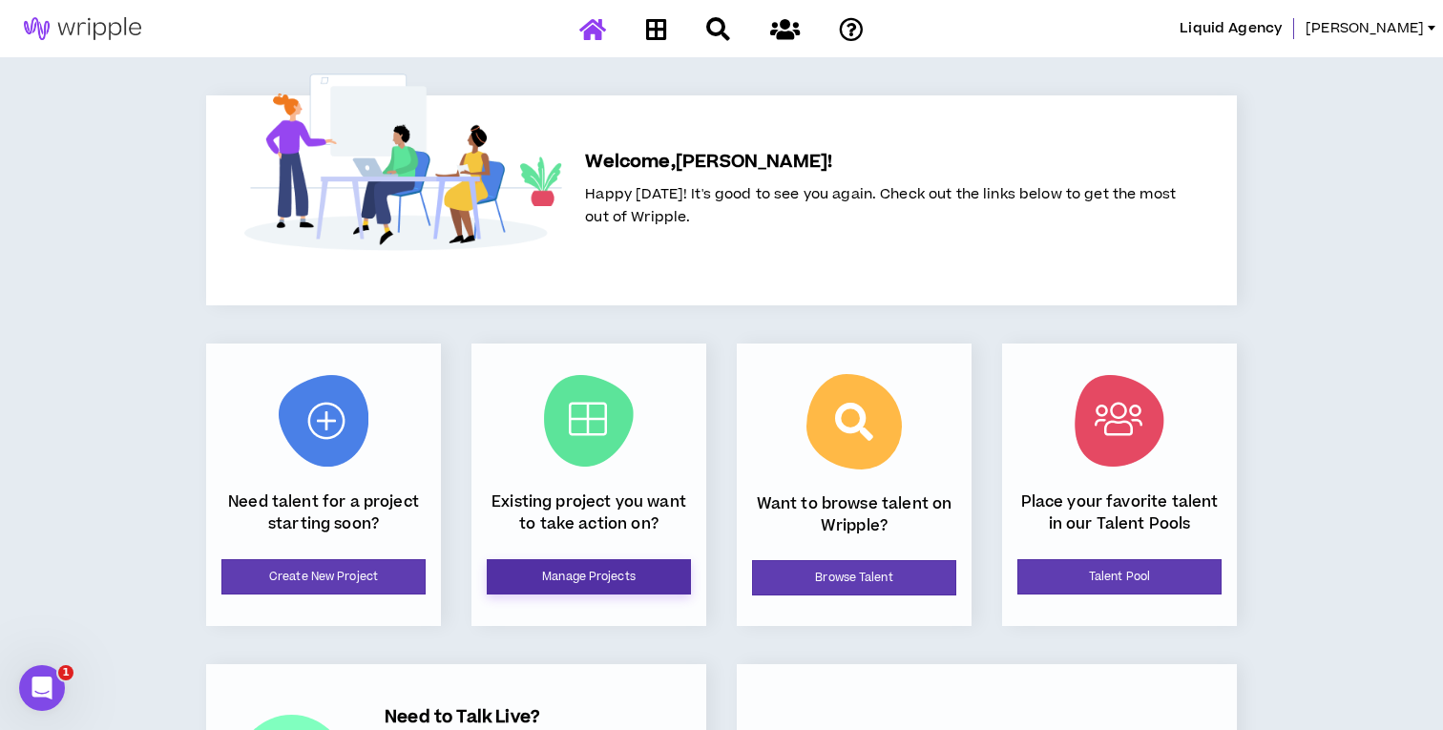
click at [512, 575] on link "Manage Projects" at bounding box center [589, 576] width 204 height 35
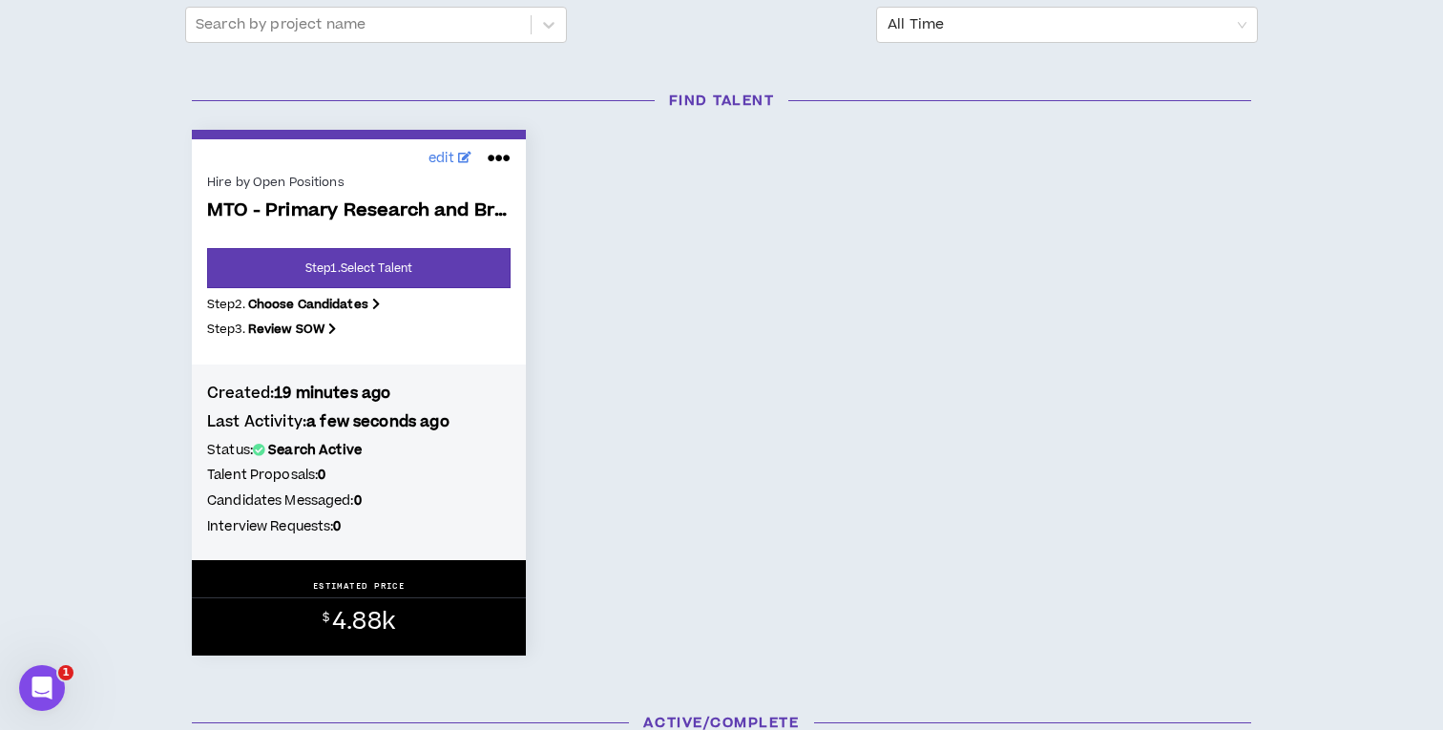
scroll to position [249, 0]
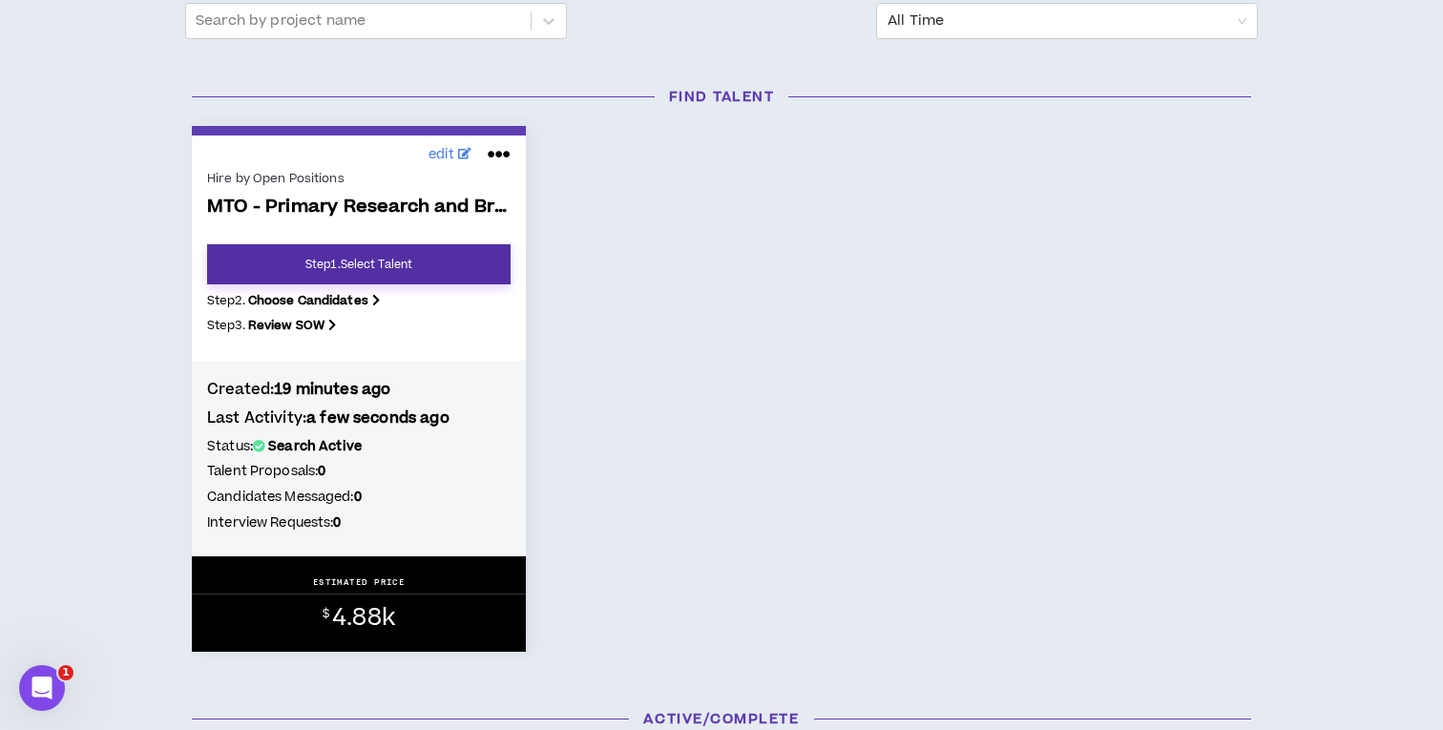
click at [391, 265] on link "Step 1 . Select Talent" at bounding box center [358, 264] width 303 height 40
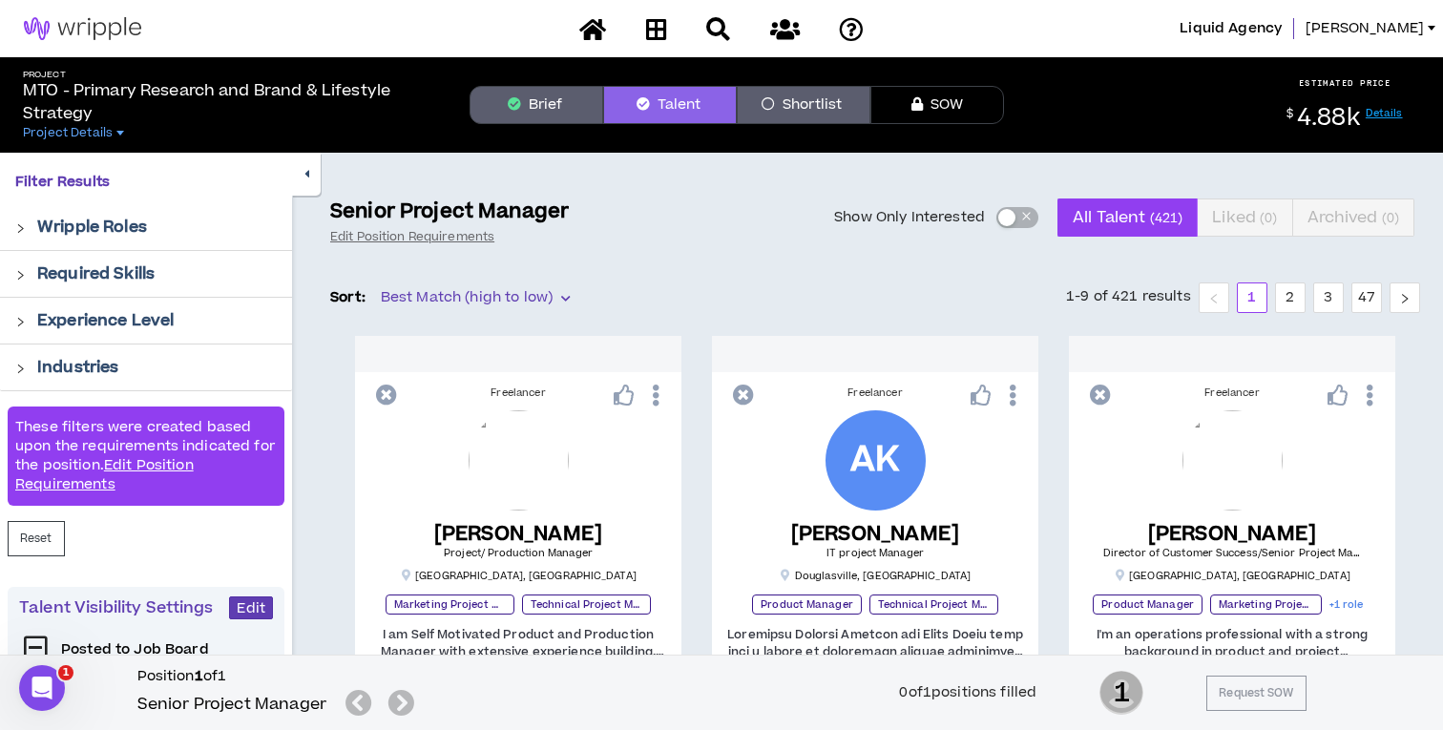
click at [811, 111] on button "Shortlist" at bounding box center [804, 105] width 134 height 38
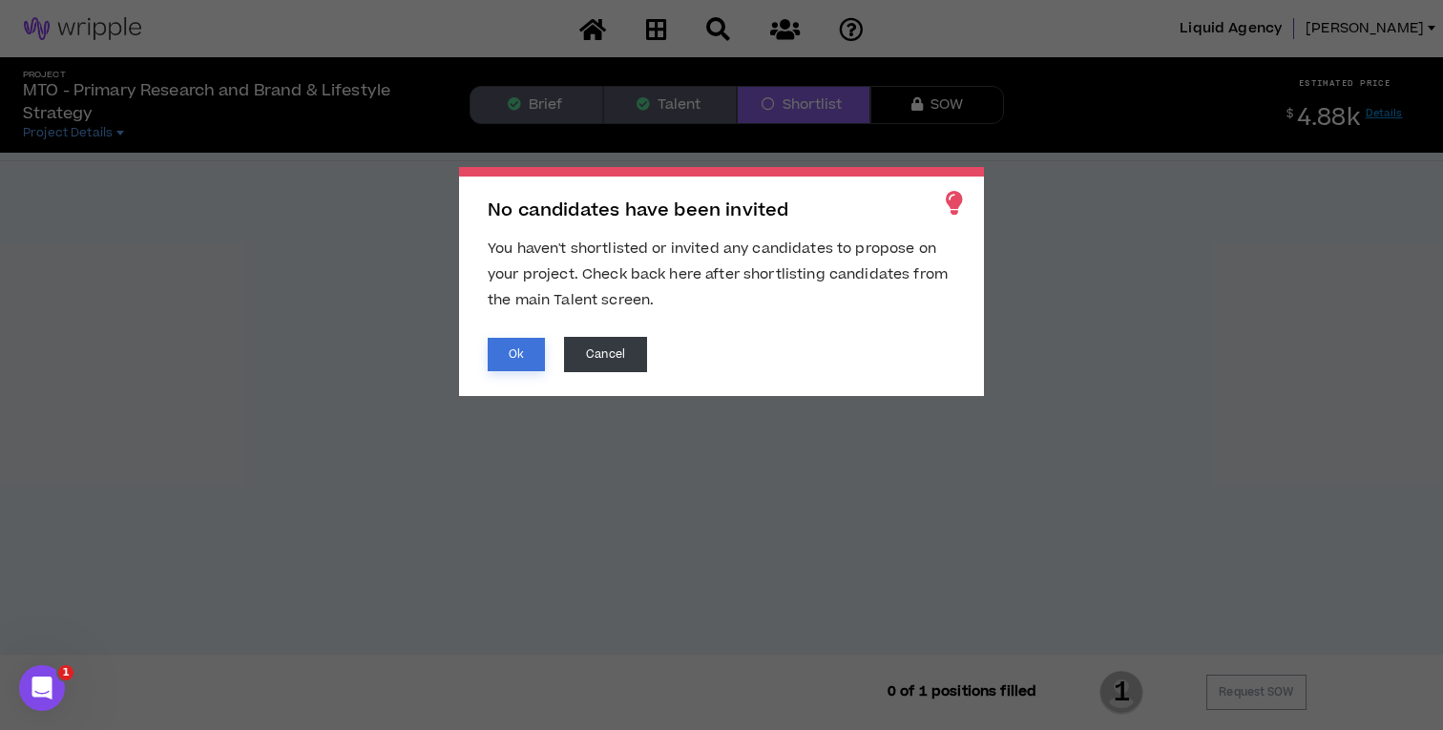
click at [512, 352] on button "Ok" at bounding box center [516, 354] width 57 height 33
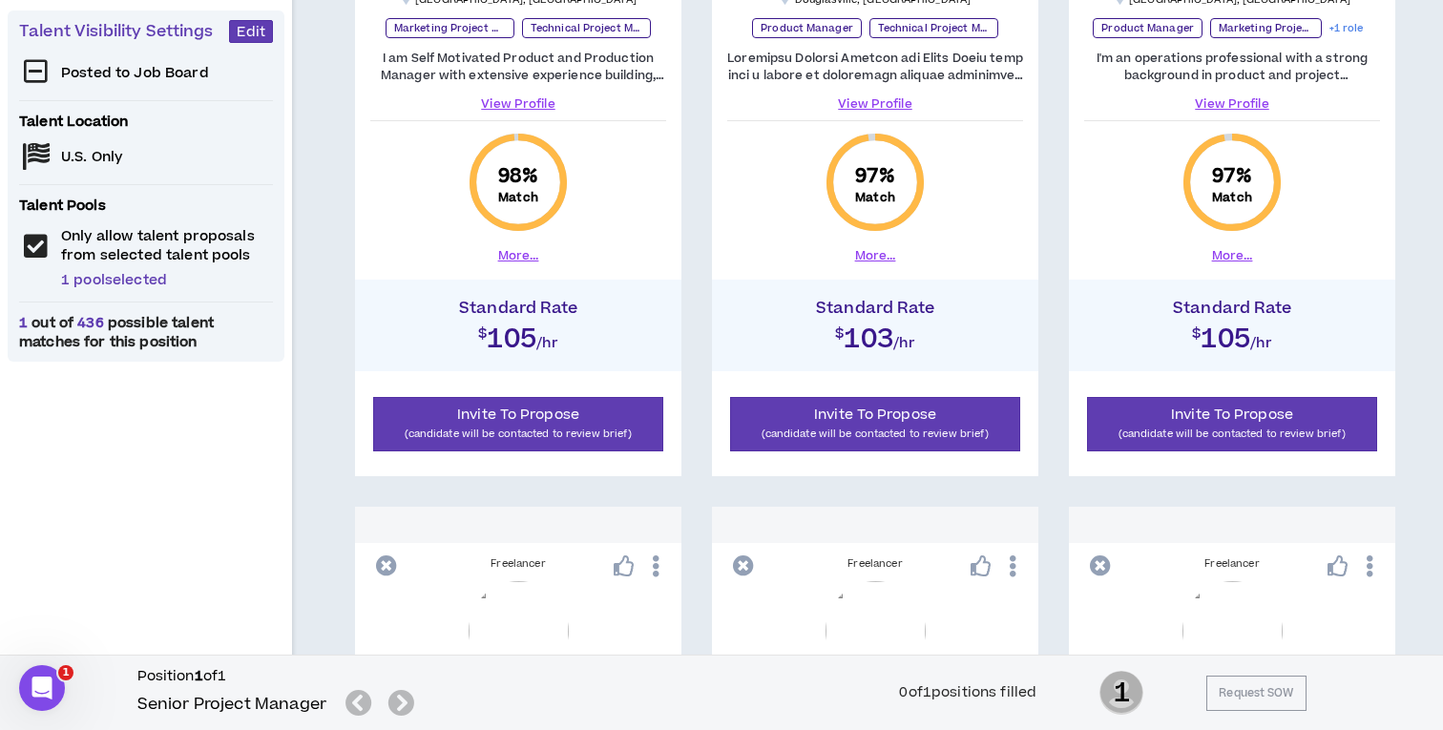
scroll to position [566, 0]
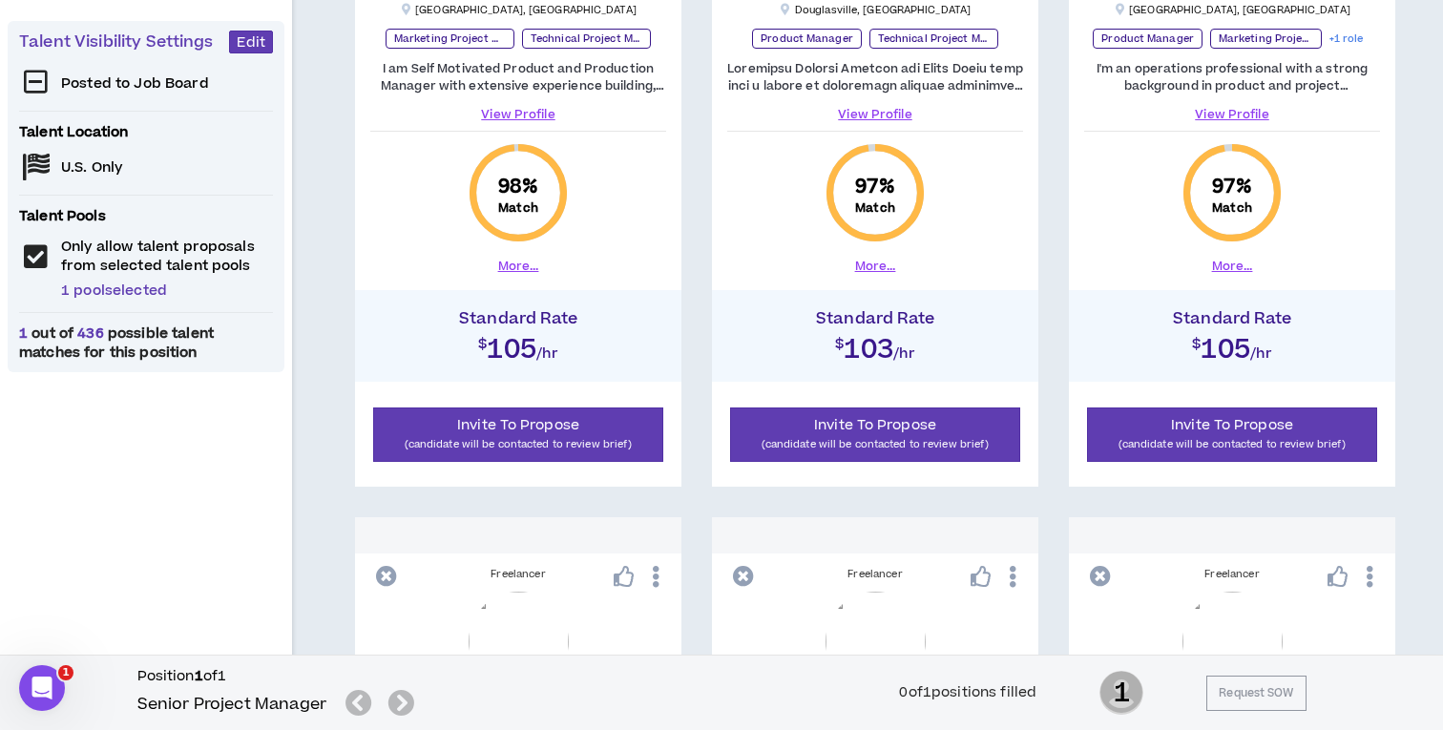
click at [98, 294] on div "Posted to Job Board Talent Location U.S. Only Talent Pools Only allow talent pr…" at bounding box center [146, 216] width 254 height 294
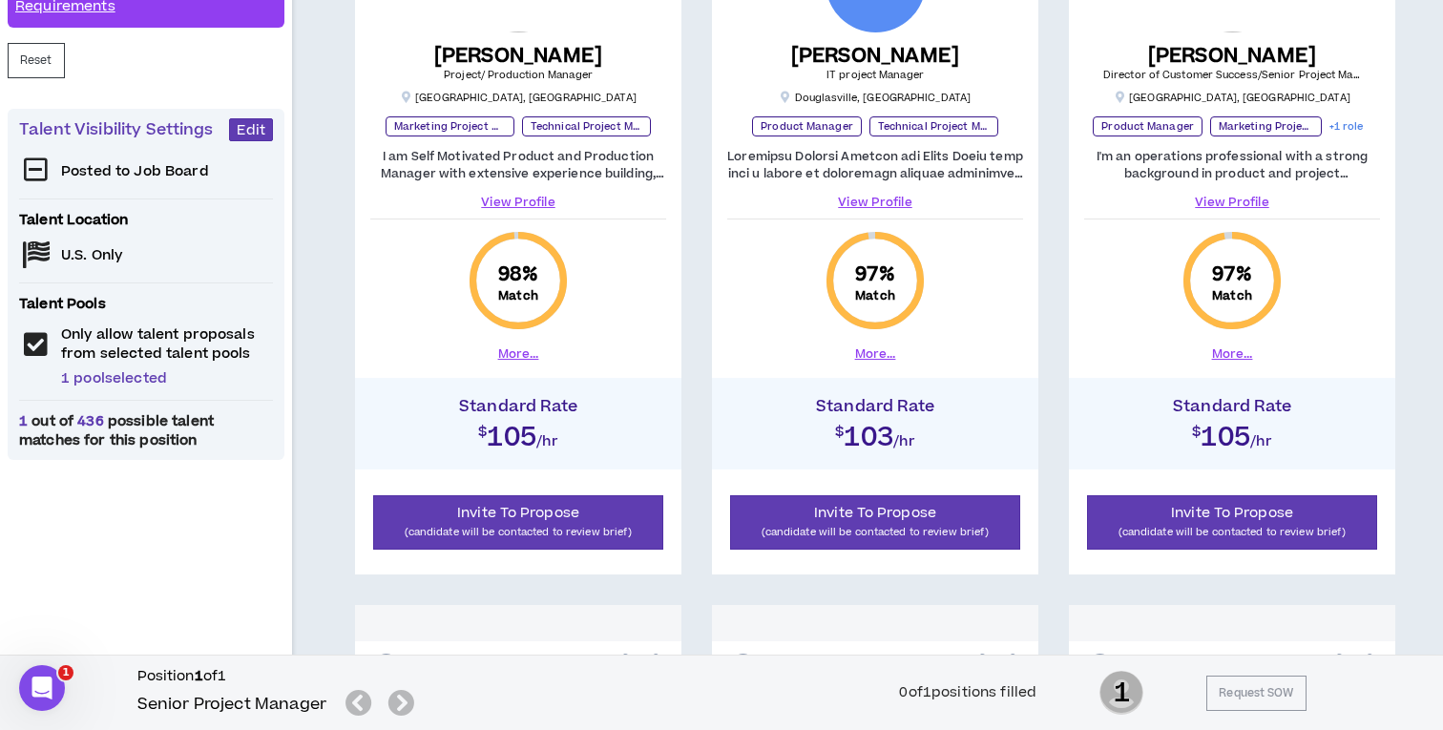
scroll to position [499, 0]
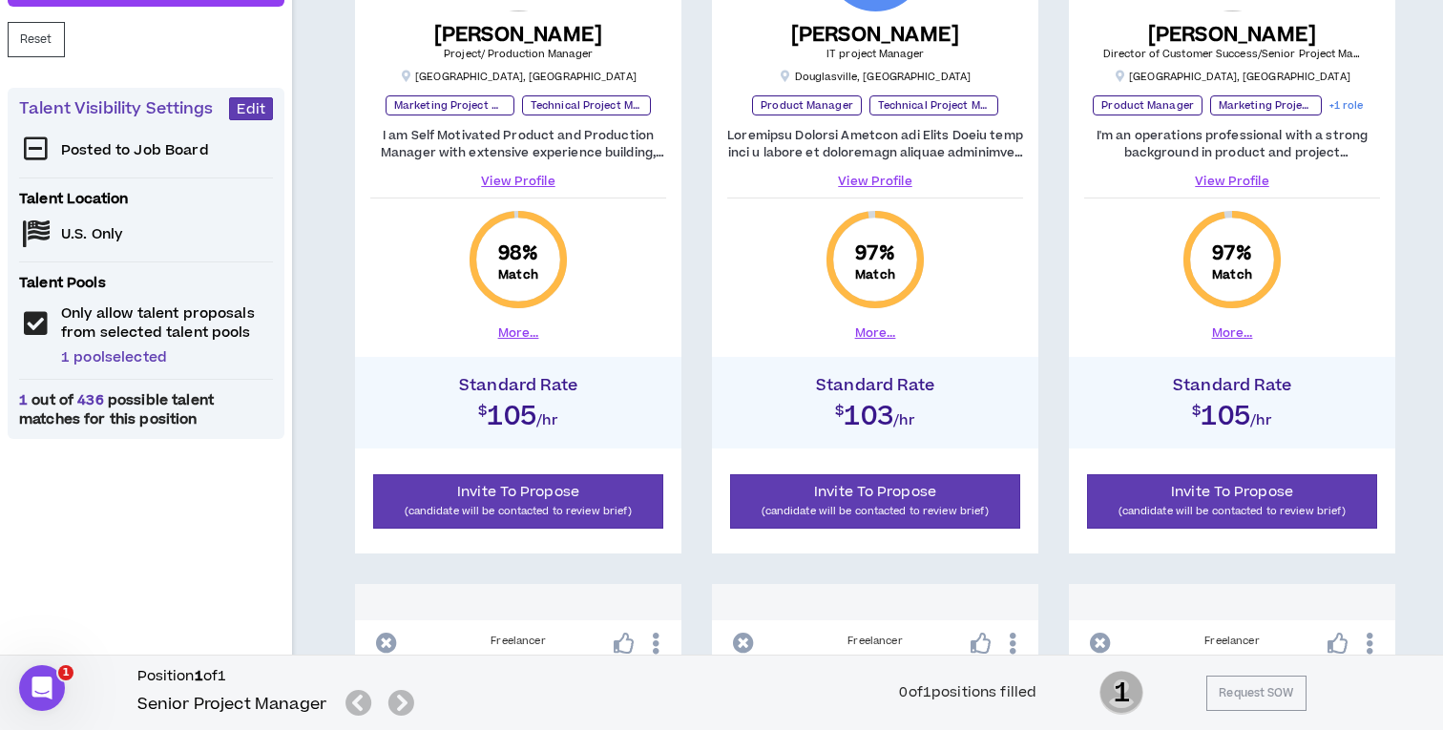
click at [39, 323] on div "Posted to Job Board Talent Location U.S. Only Talent Pools Only allow talent pr…" at bounding box center [146, 283] width 254 height 294
click at [34, 324] on div "Posted to Job Board Talent Location U.S. Only Talent Pools Only allow talent pr…" at bounding box center [146, 283] width 254 height 294
click at [81, 355] on div "Posted to Job Board Talent Location U.S. Only Talent Pools Only allow talent pr…" at bounding box center [146, 283] width 254 height 294
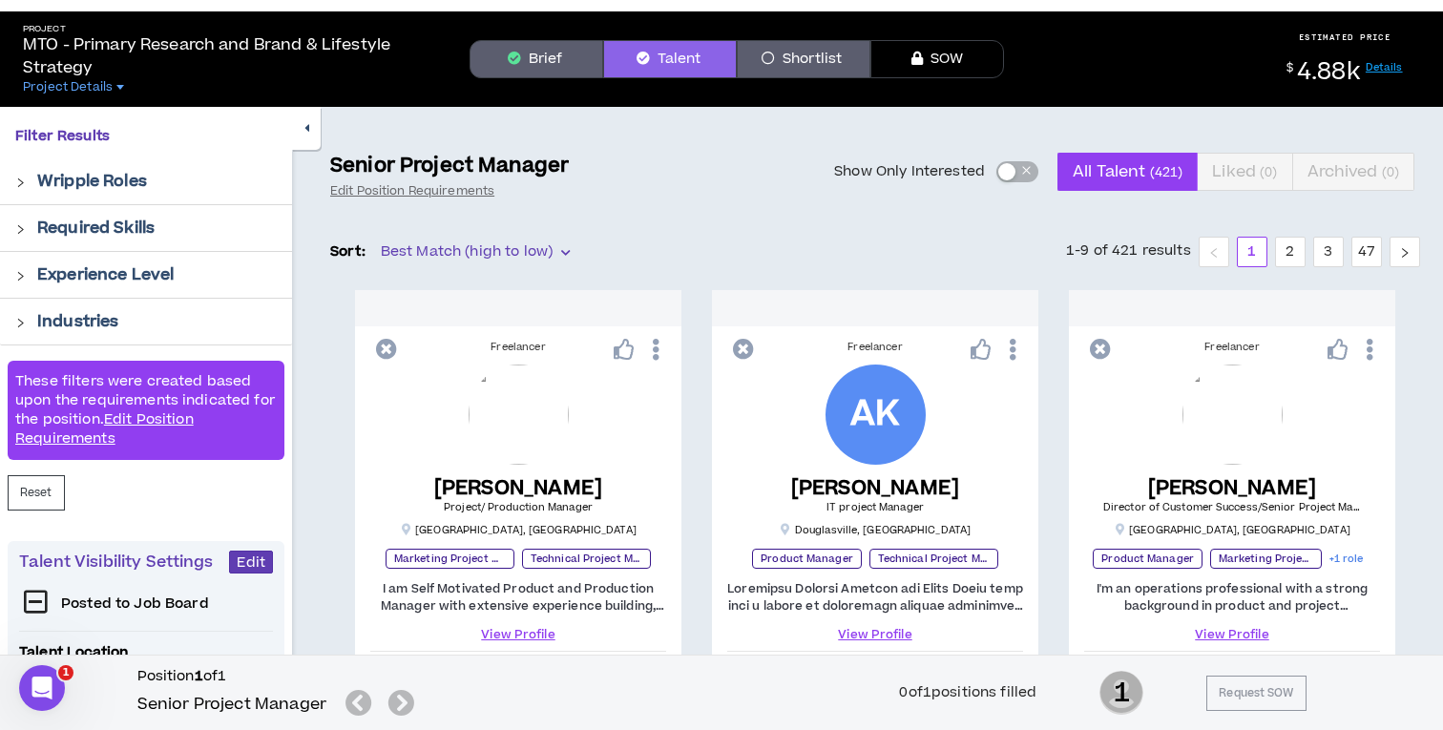
scroll to position [0, 0]
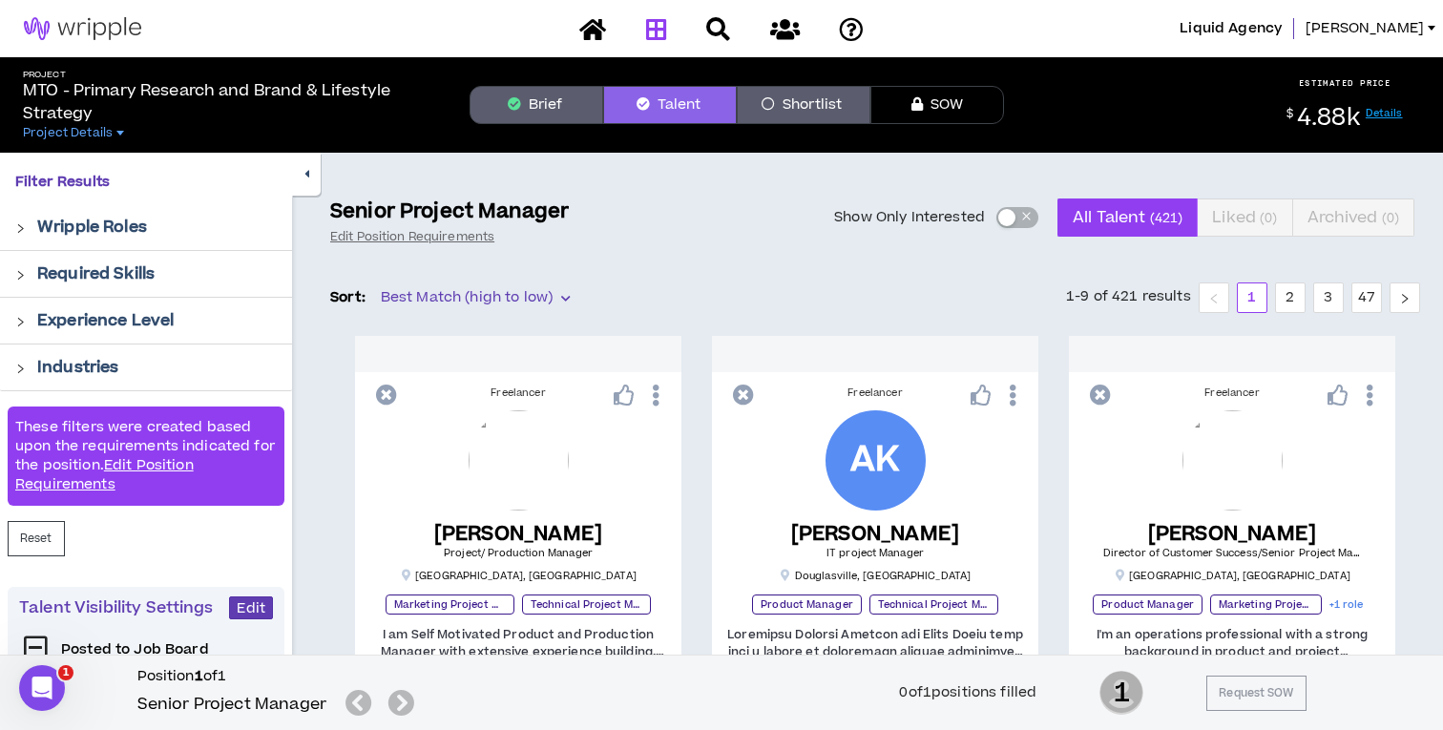
click at [657, 31] on icon at bounding box center [656, 29] width 21 height 24
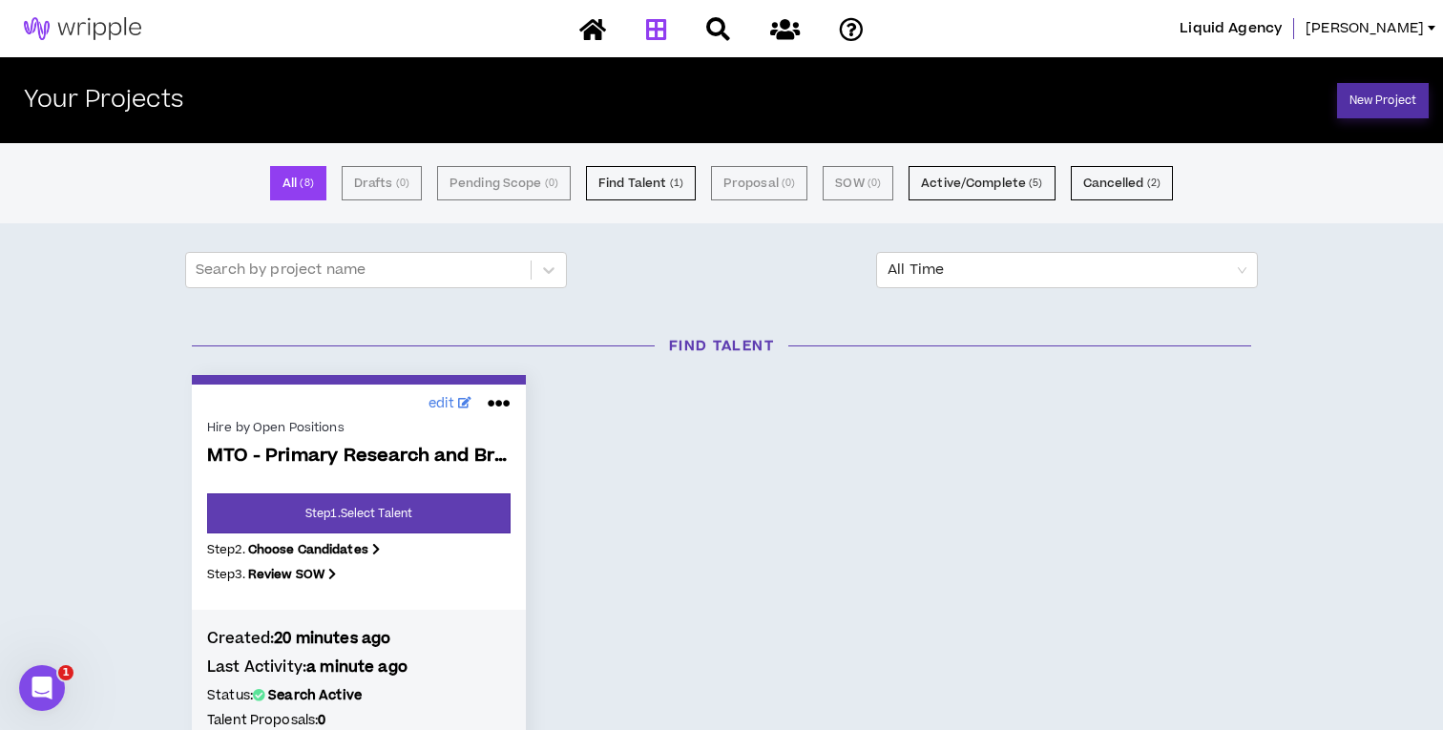
click at [1369, 97] on link "New Project" at bounding box center [1383, 100] width 92 height 35
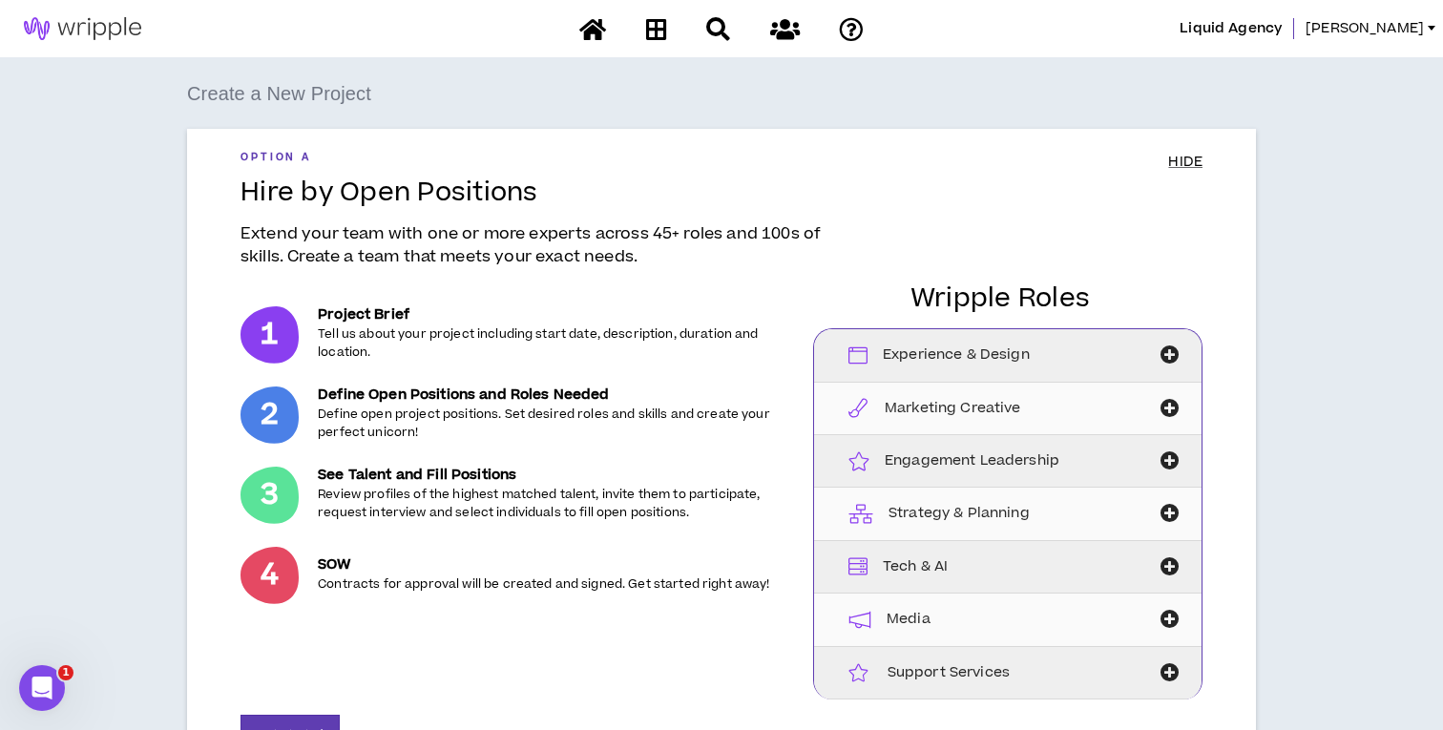
scroll to position [341, 0]
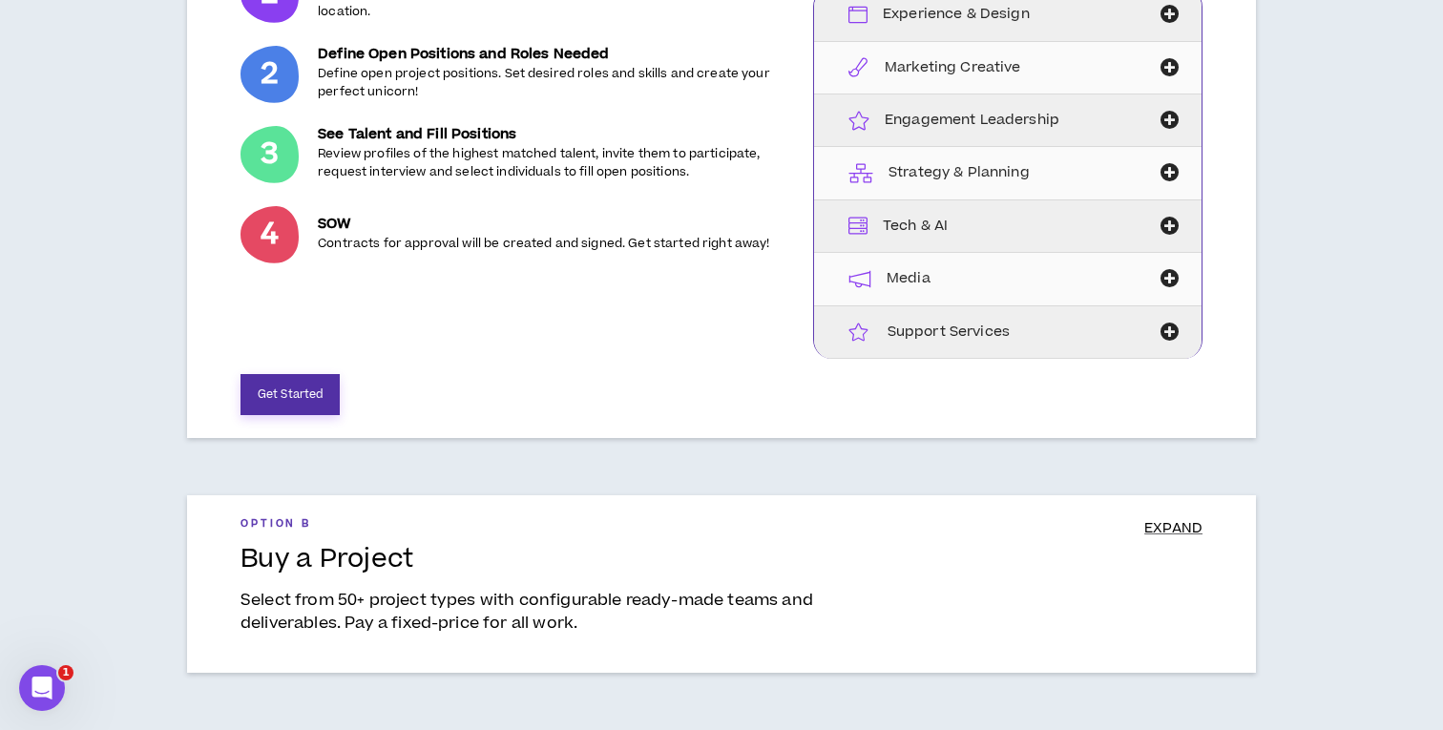
click at [306, 400] on button "Get Started" at bounding box center [289, 394] width 99 height 41
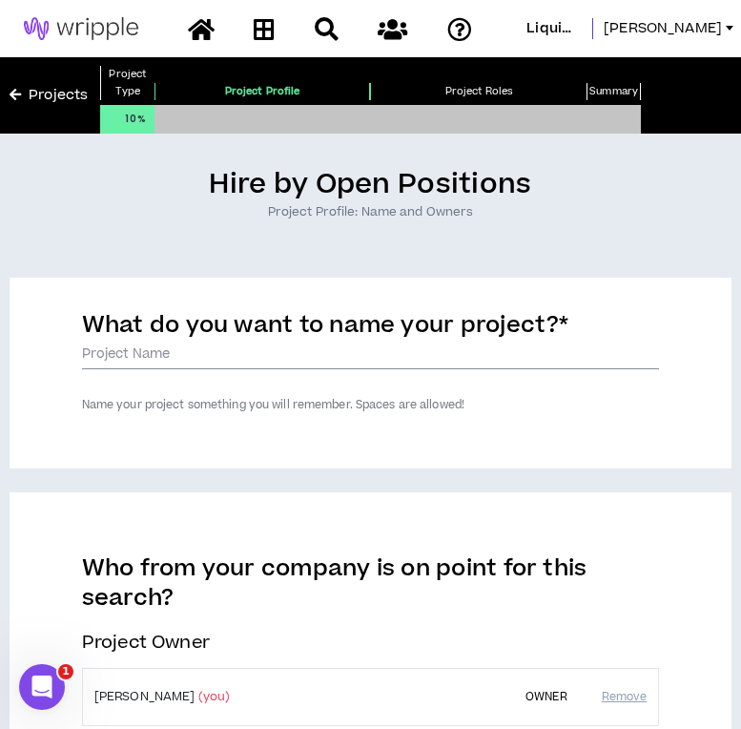
click at [585, 355] on input "What do you want to name your project? *" at bounding box center [371, 355] width 578 height 29
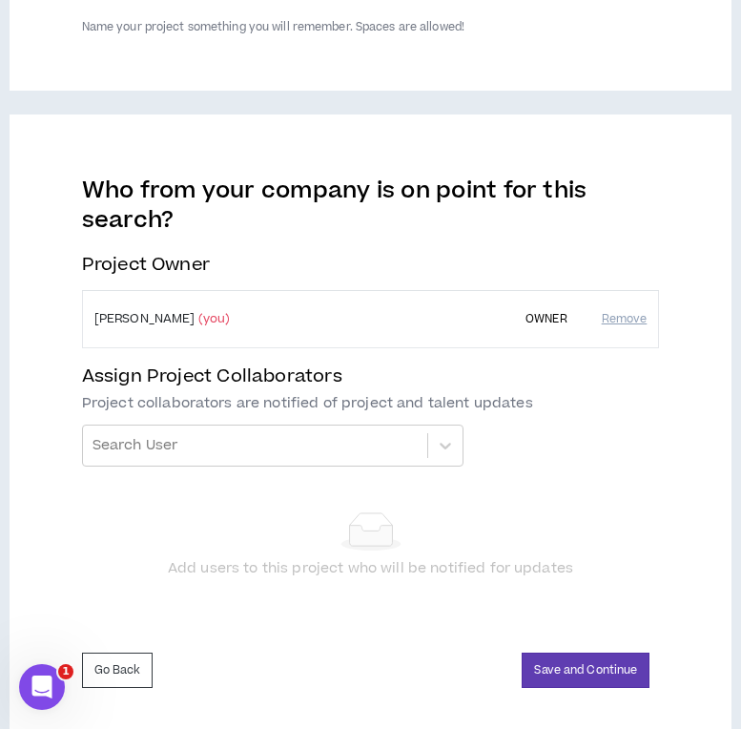
scroll to position [396, 0]
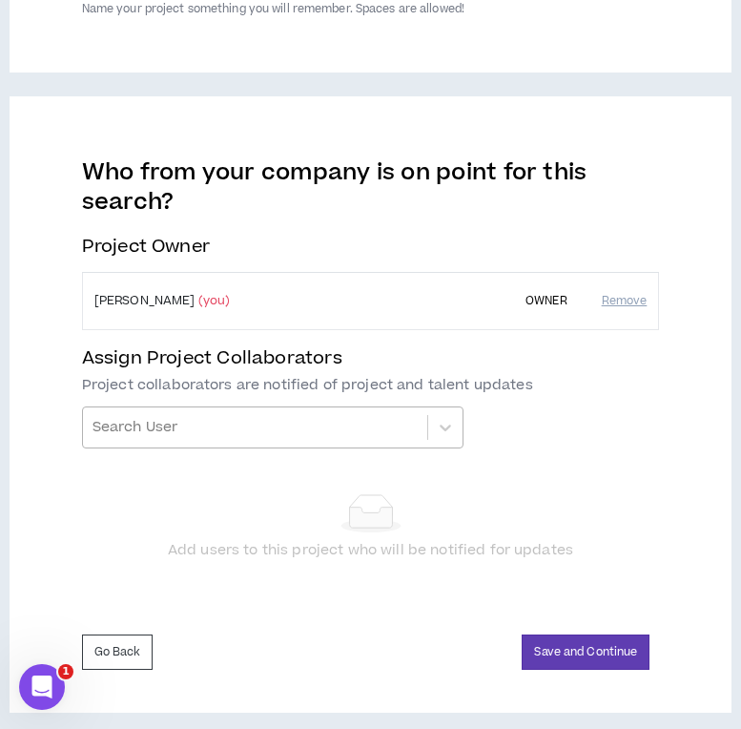
type input "INL - Q3 25 EVP Updates"
click at [257, 421] on div at bounding box center [255, 427] width 325 height 32
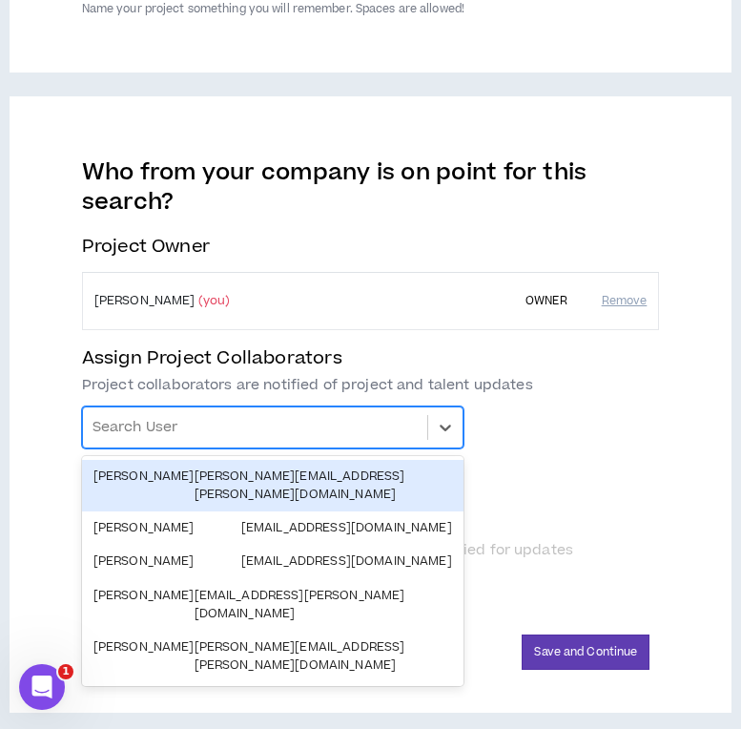
type input "*"
type input "***"
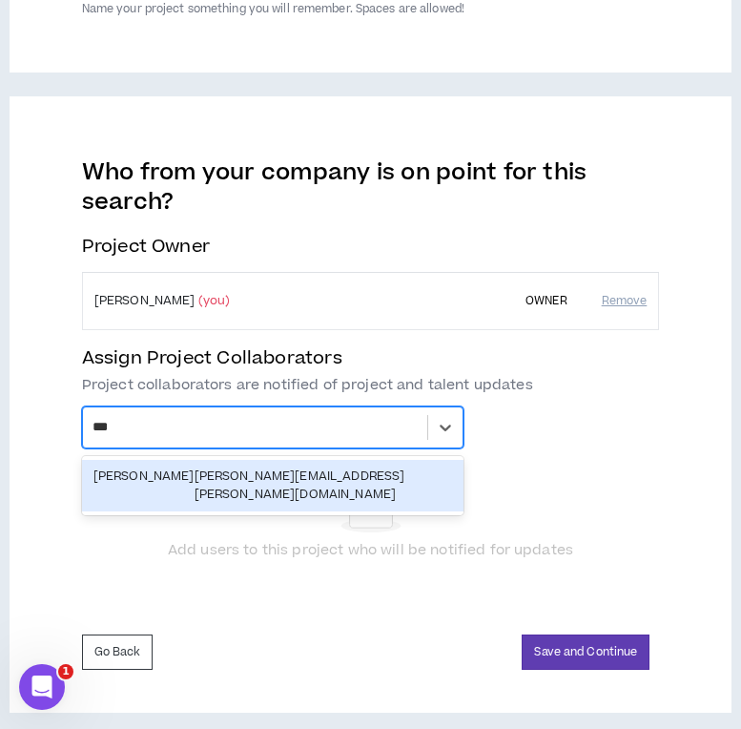
click at [263, 475] on div "[PERSON_NAME] [PERSON_NAME][EMAIL_ADDRESS][PERSON_NAME][DOMAIN_NAME]" at bounding box center [273, 486] width 359 height 36
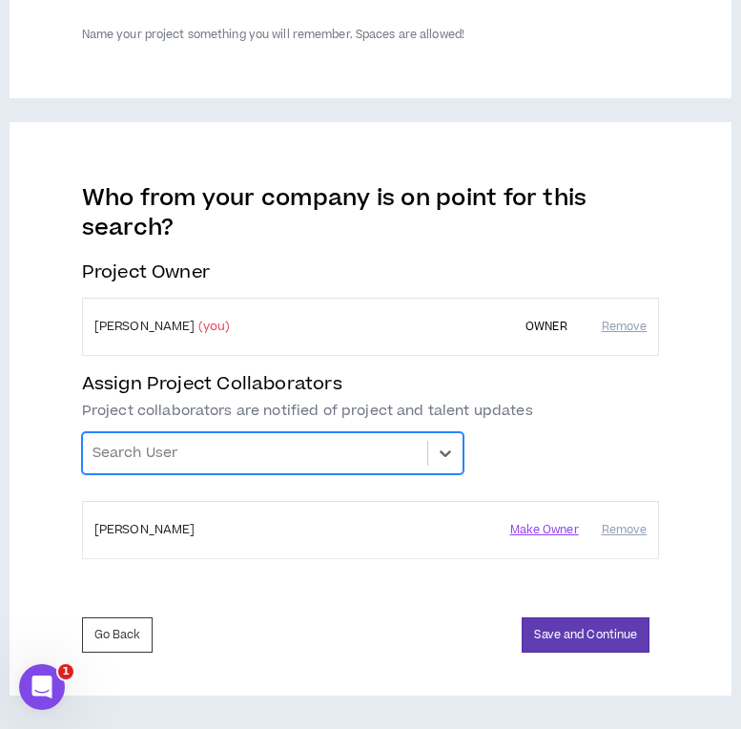
scroll to position [370, 0]
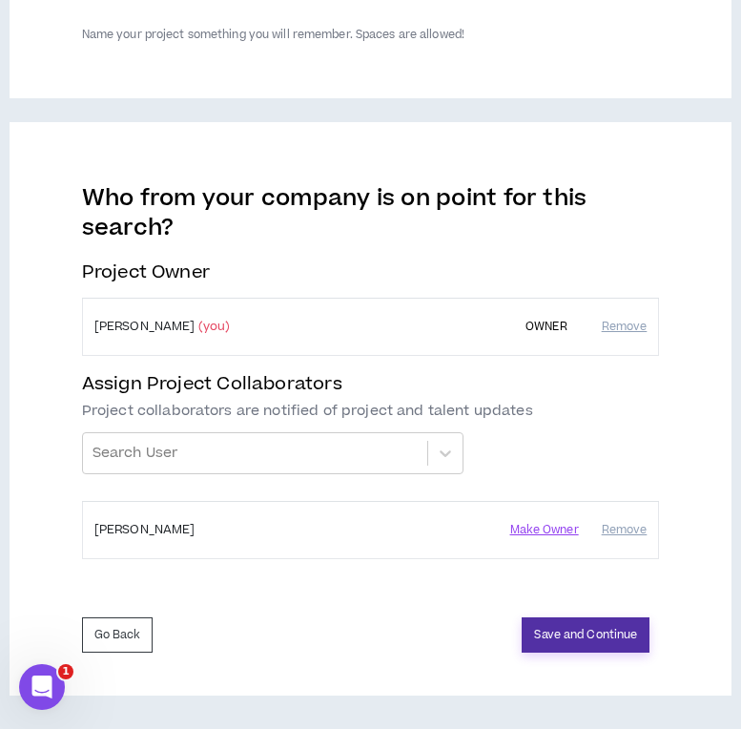
click at [572, 635] on button "Save and Continue" at bounding box center [586, 634] width 128 height 35
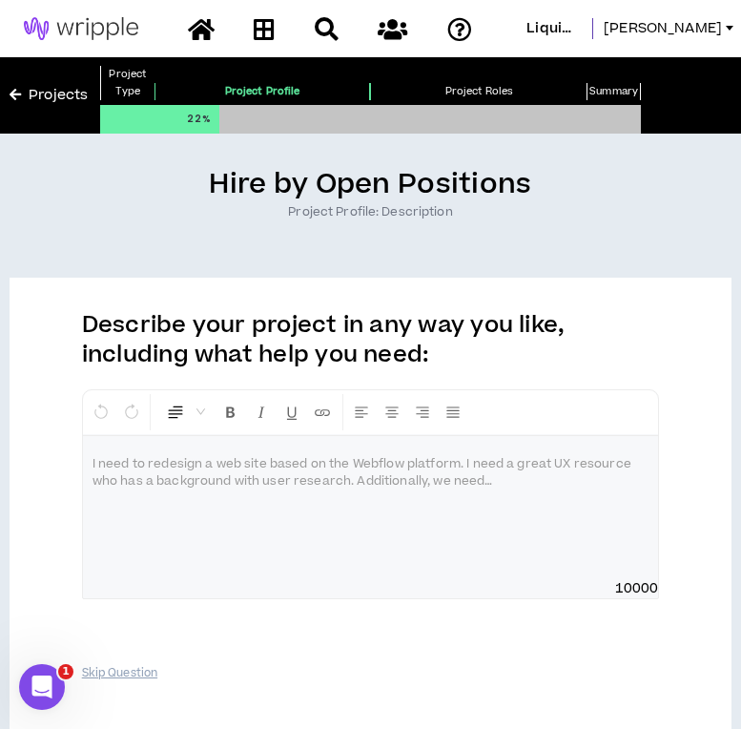
click at [511, 537] on div at bounding box center [371, 507] width 576 height 143
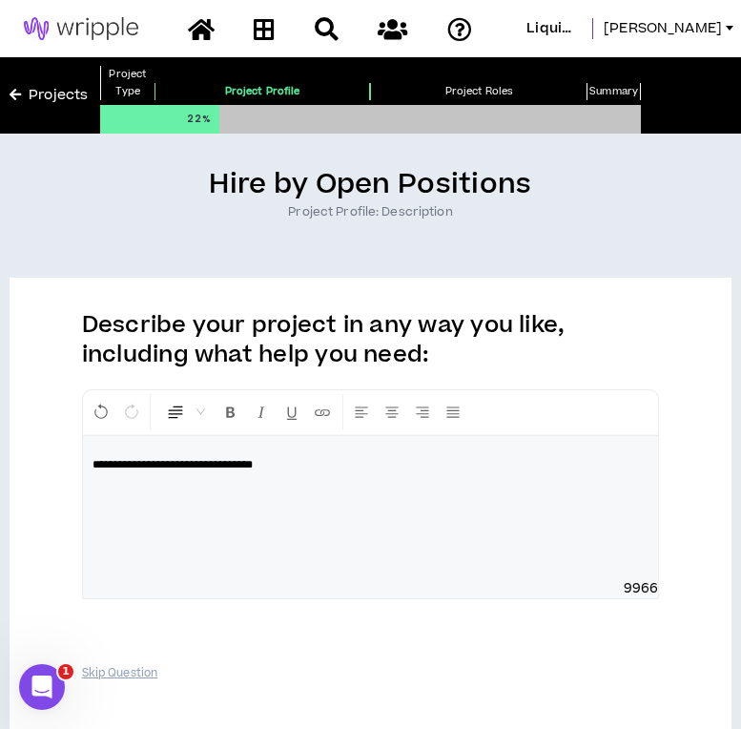
click at [247, 467] on span "**********" at bounding box center [173, 464] width 160 height 11
click at [185, 467] on span "**********" at bounding box center [173, 464] width 160 height 11
click at [177, 466] on span "**********" at bounding box center [171, 464] width 156 height 11
click at [295, 511] on div "**********" at bounding box center [371, 507] width 576 height 143
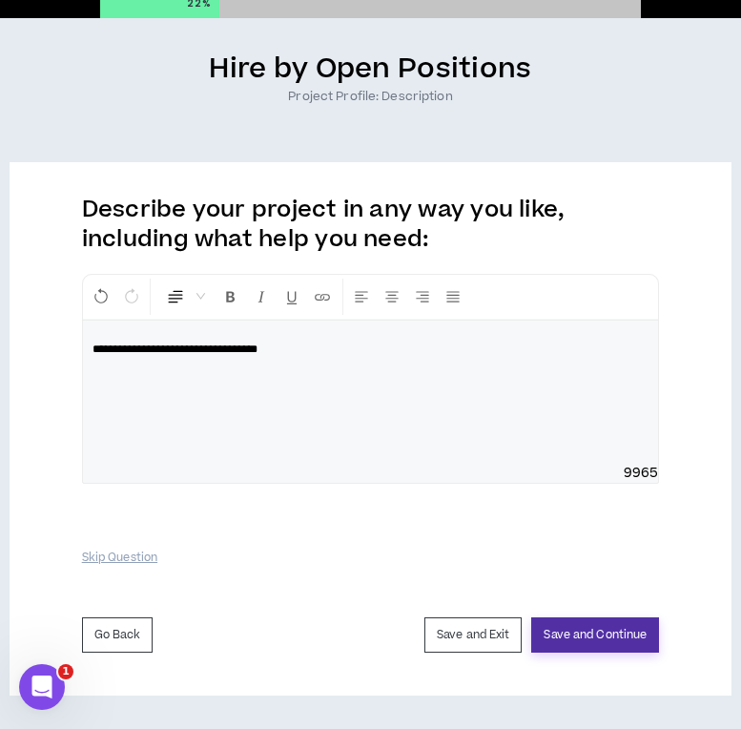
click at [636, 630] on button "Save and Continue" at bounding box center [596, 634] width 128 height 35
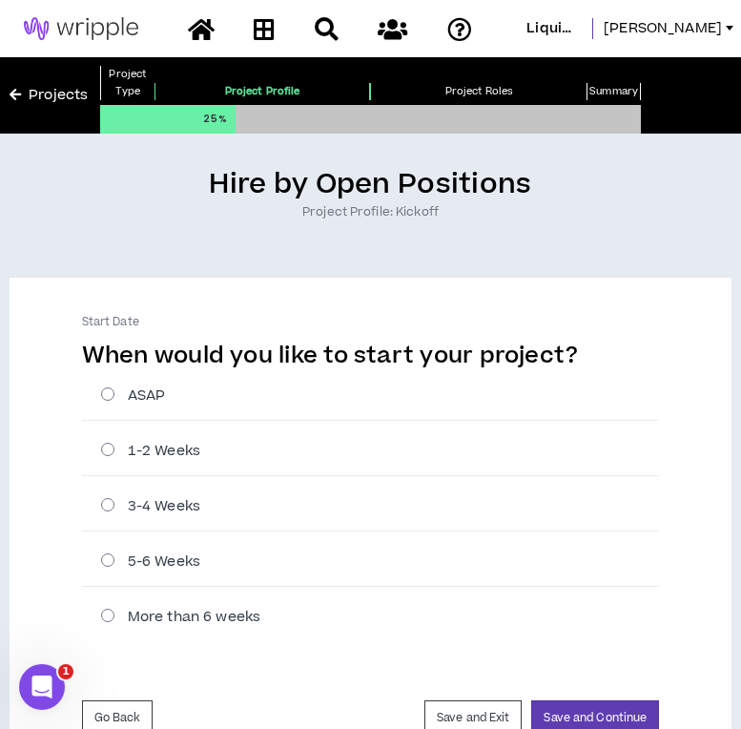
click at [249, 397] on label "ASAP" at bounding box center [380, 396] width 559 height 20
radio input "****"
click at [562, 704] on button "Save and Continue" at bounding box center [596, 717] width 128 height 35
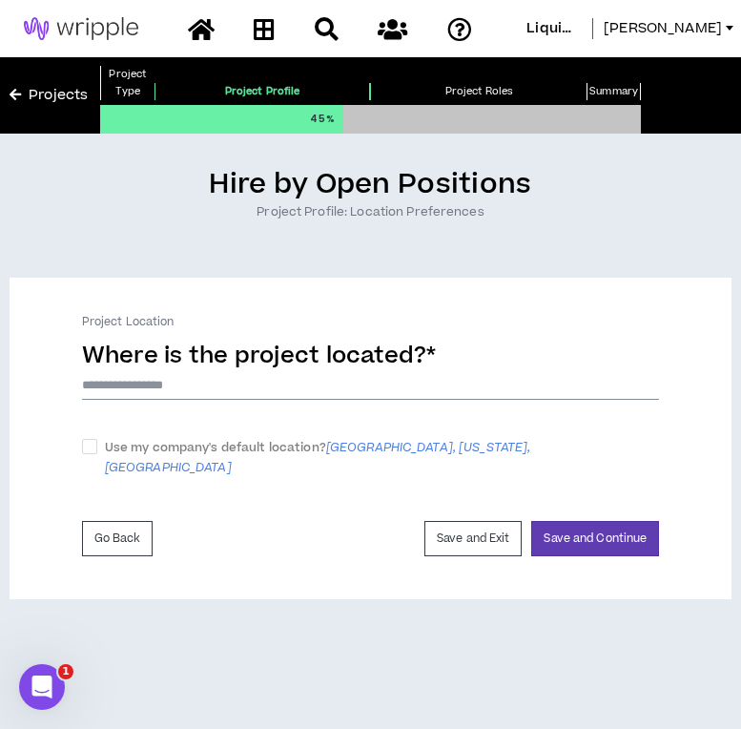
click at [253, 379] on input at bounding box center [371, 385] width 578 height 29
click at [160, 447] on span "Use my company's default location? [GEOGRAPHIC_DATA], [US_STATE], [GEOGRAPHIC_D…" at bounding box center [378, 458] width 563 height 40
checkbox input "****"
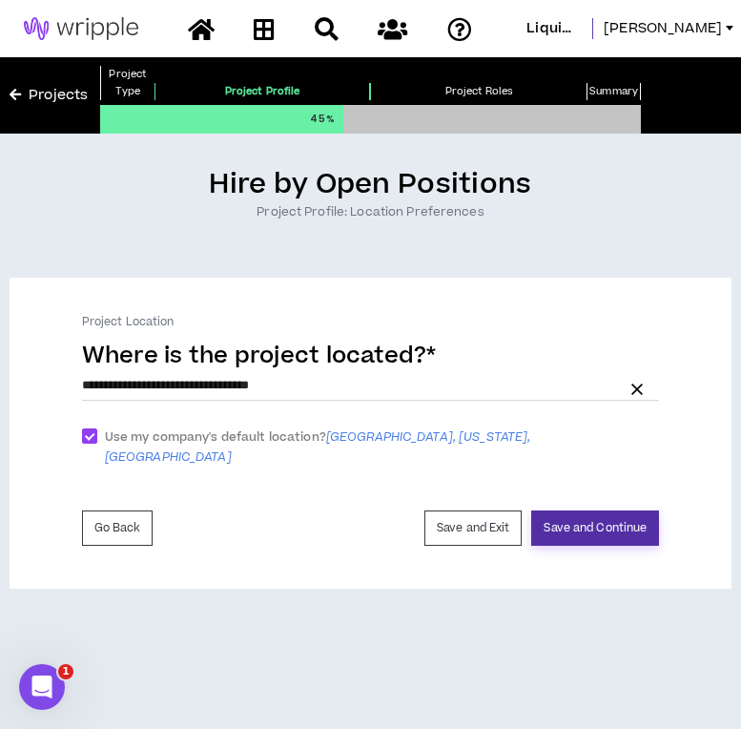
click at [635, 511] on button "Save and Continue" at bounding box center [596, 528] width 128 height 35
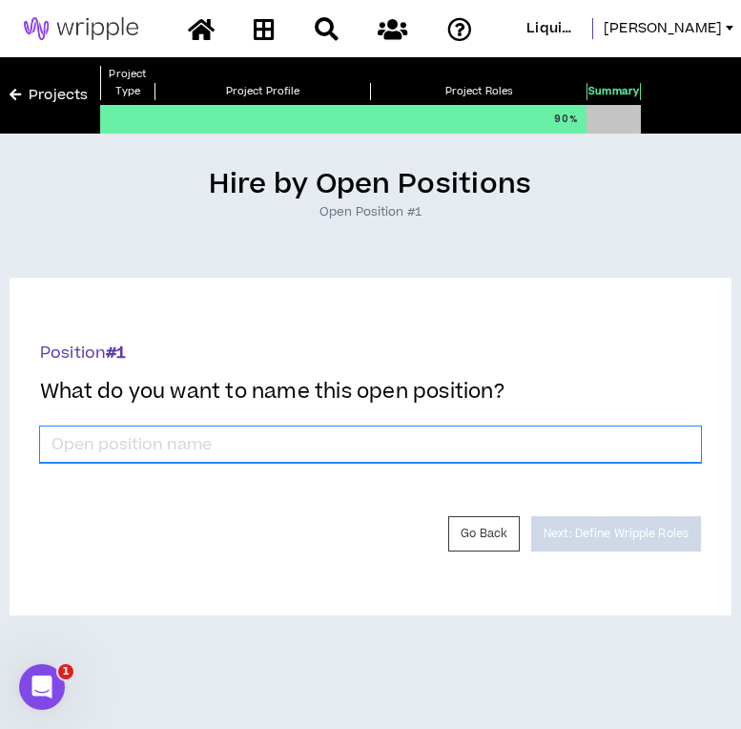
click at [311, 427] on input "*" at bounding box center [370, 445] width 661 height 36
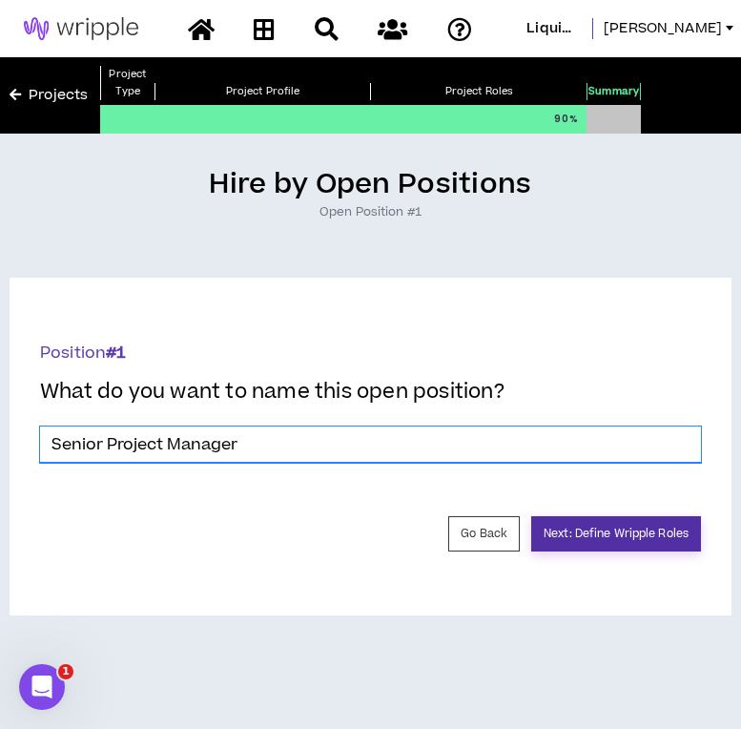
type input "Senior Project Manager"
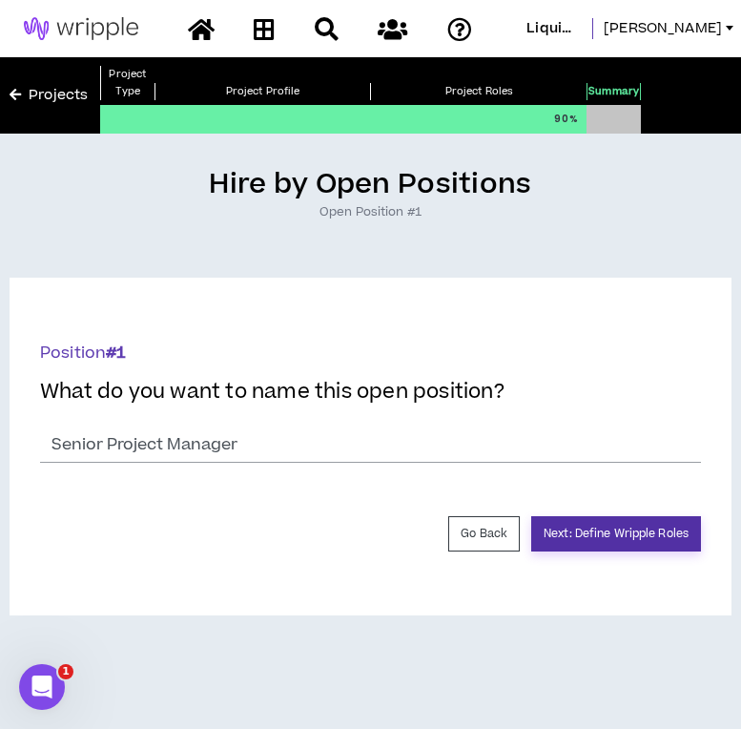
click at [594, 540] on button "Next: Define Wripple Roles" at bounding box center [617, 533] width 170 height 35
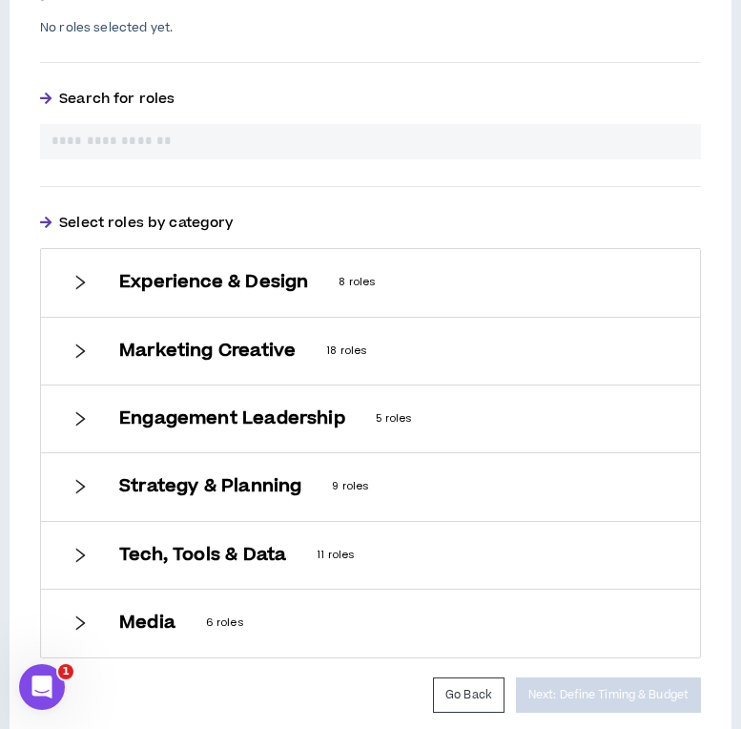
scroll to position [628, 0]
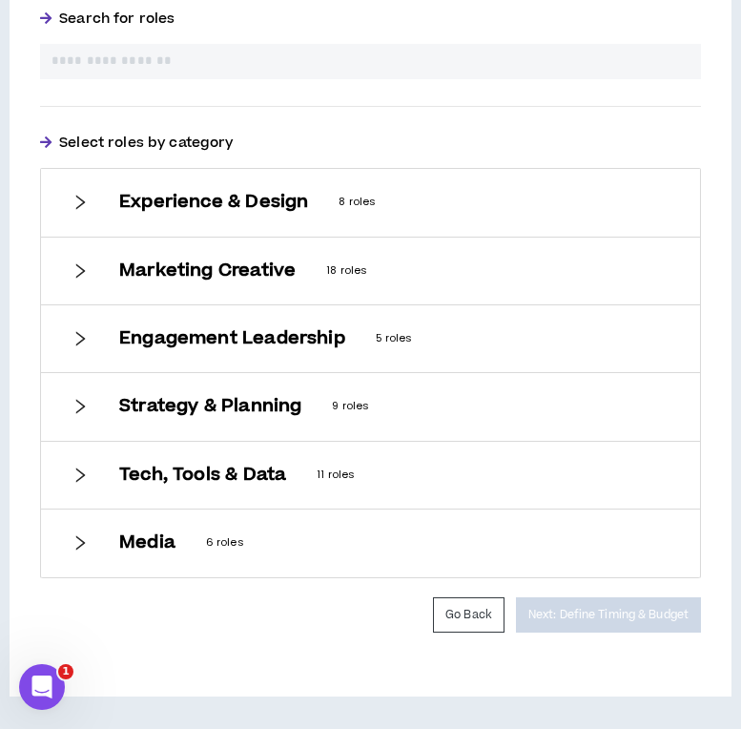
click at [289, 54] on input "text" at bounding box center [371, 62] width 638 height 20
type input "*"
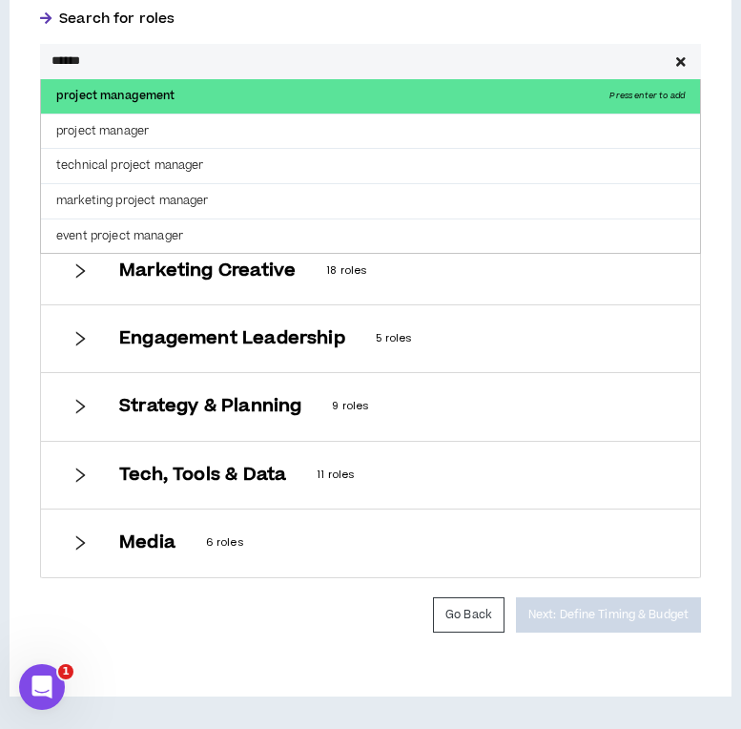
type input "******"
click at [281, 90] on p "project management Press enter to add" at bounding box center [370, 96] width 659 height 34
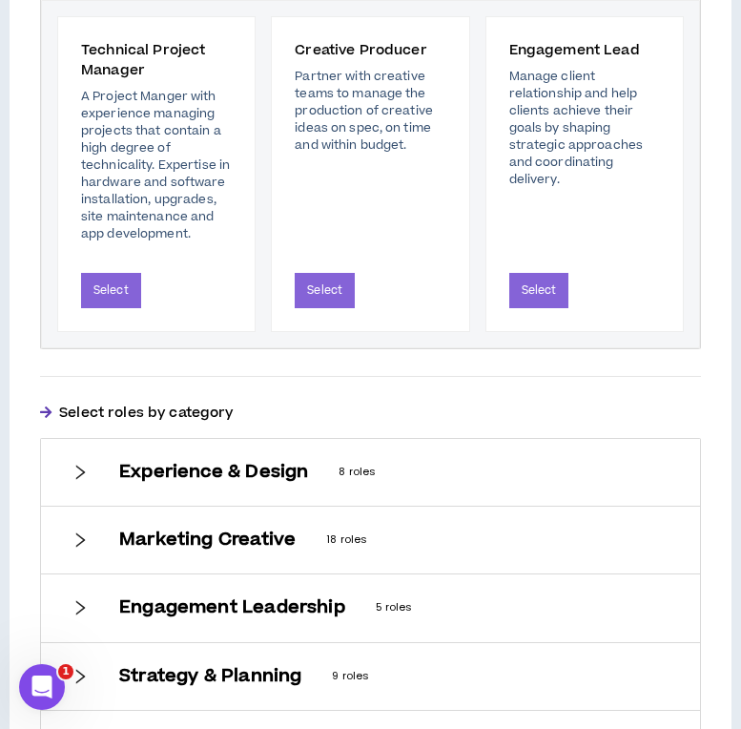
scroll to position [832, 0]
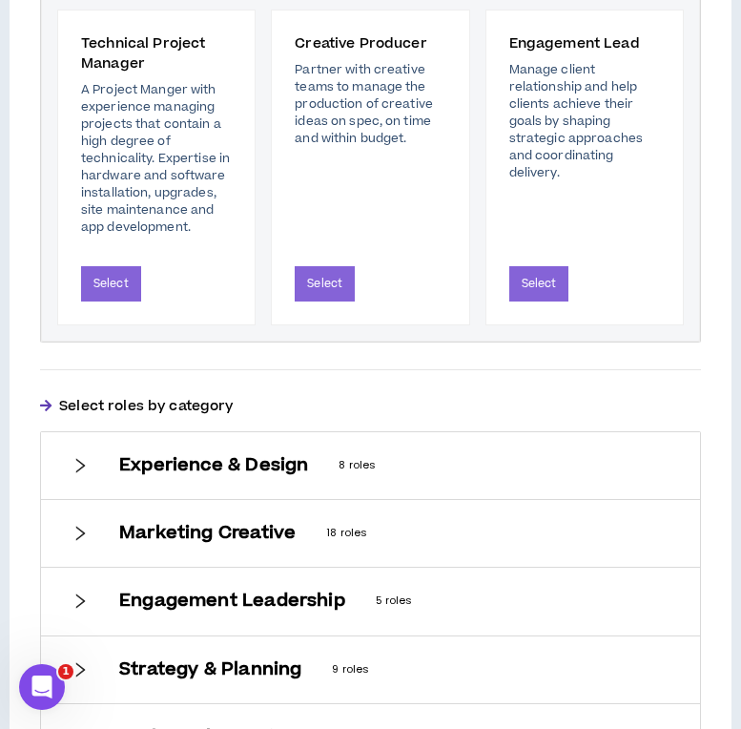
click at [259, 459] on h6 "Experience & Design" at bounding box center [213, 465] width 189 height 21
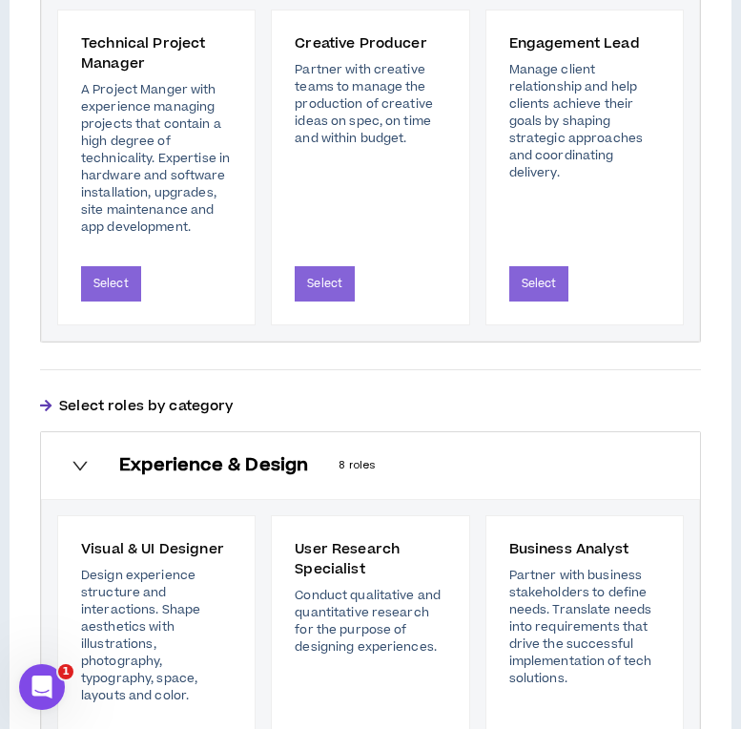
click at [250, 460] on h6 "Experience & Design" at bounding box center [213, 465] width 189 height 21
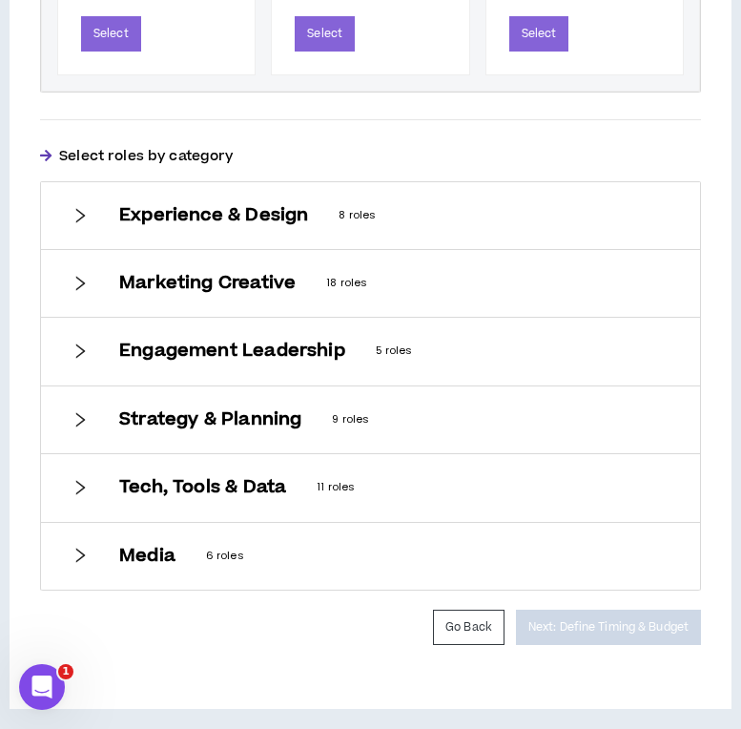
scroll to position [1095, 0]
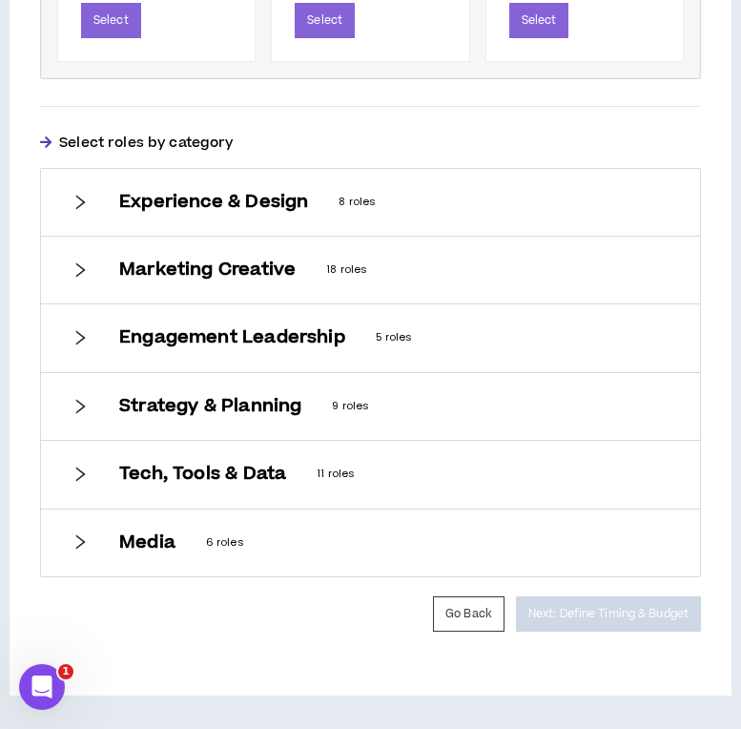
click at [293, 270] on h6 "Marketing Creative" at bounding box center [207, 270] width 177 height 21
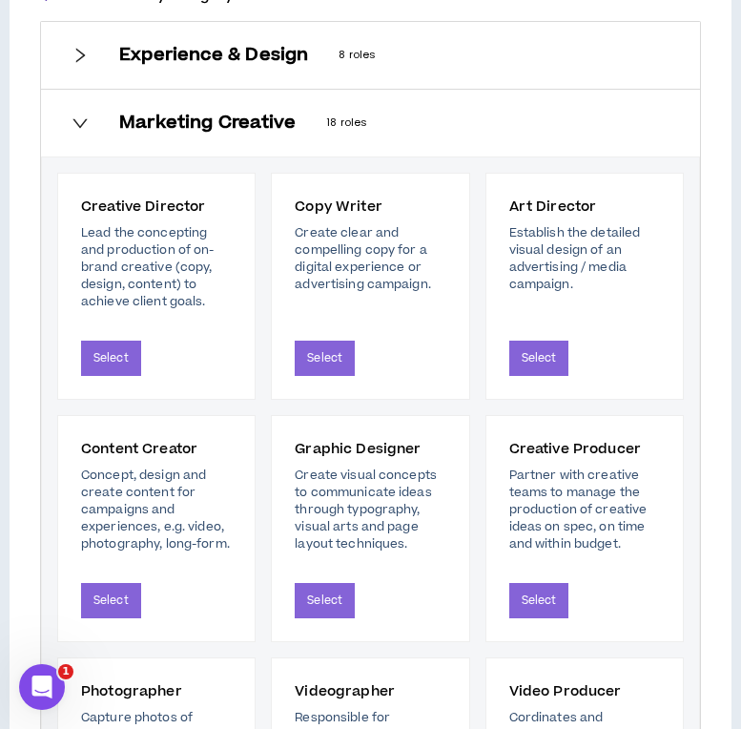
click at [296, 132] on div "Marketing Creative 18 roles" at bounding box center [394, 123] width 551 height 21
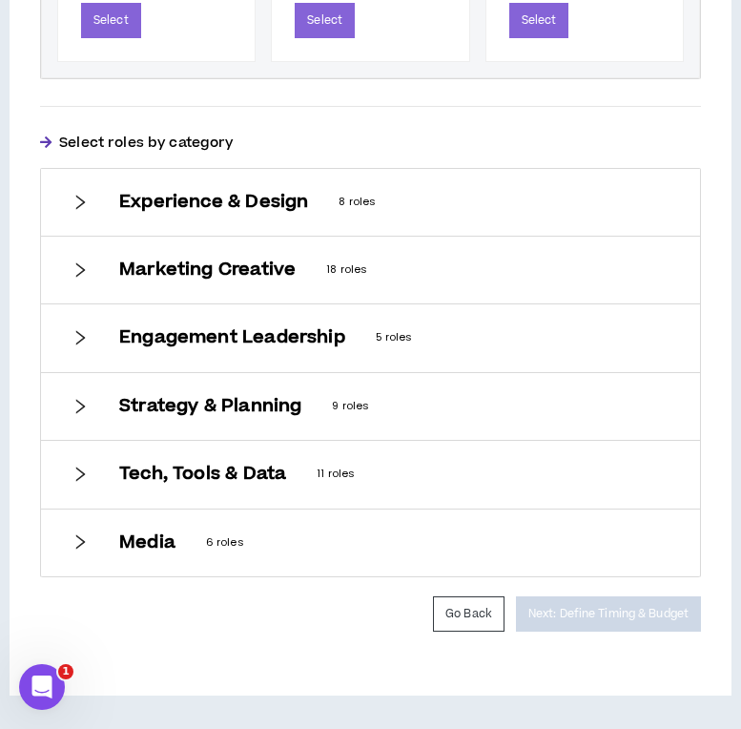
click at [311, 346] on h6 "Engagement Leadership" at bounding box center [232, 337] width 226 height 21
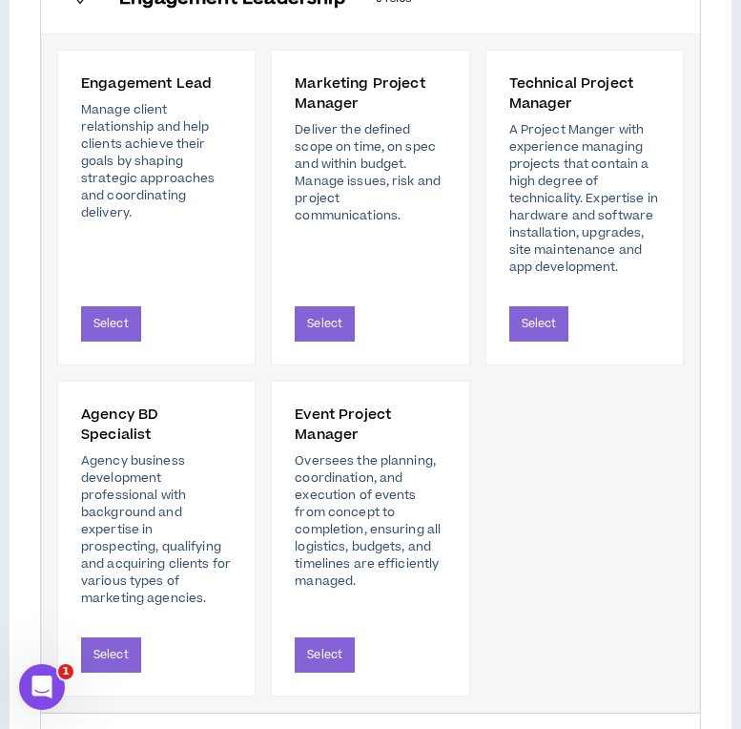
scroll to position [1440, 0]
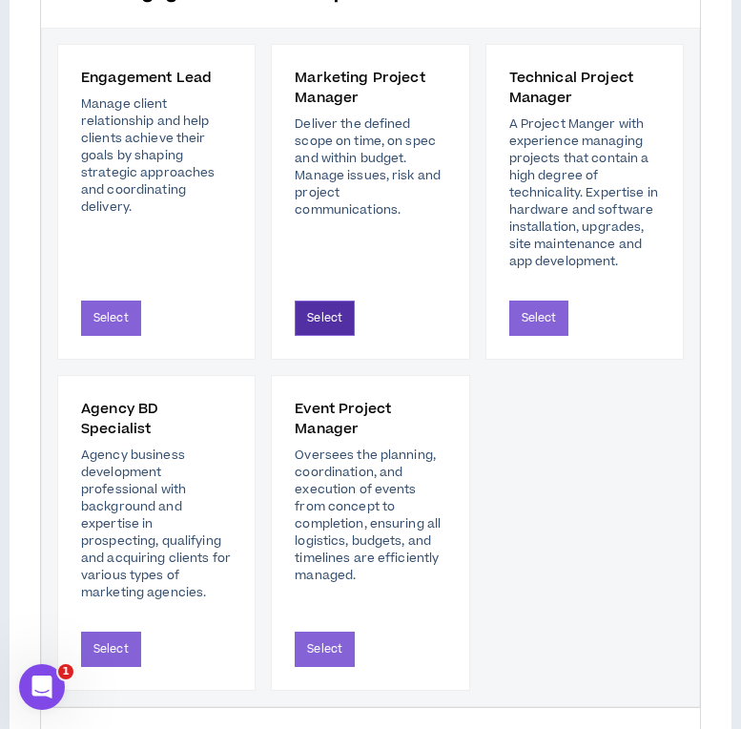
click at [334, 325] on button "Select" at bounding box center [325, 318] width 60 height 35
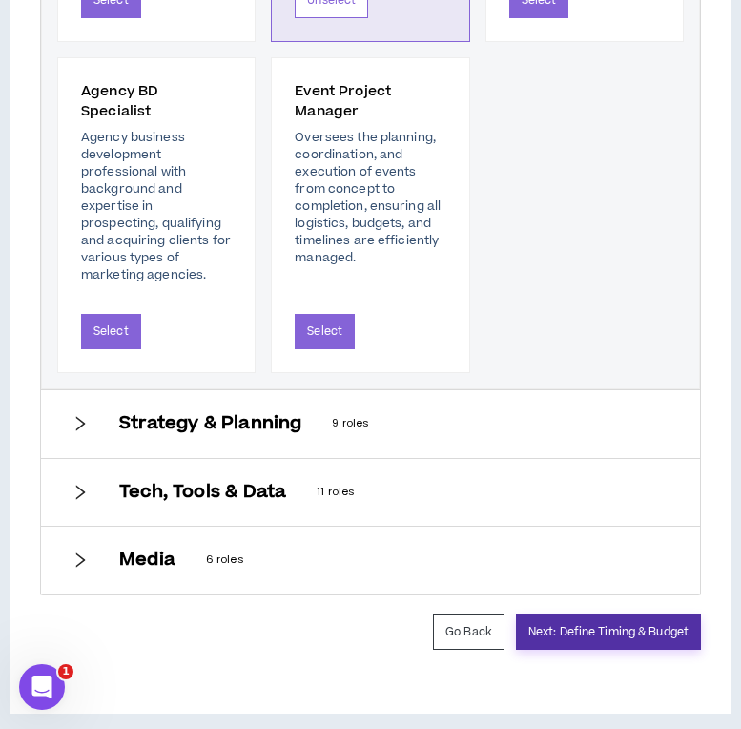
click at [585, 615] on button "Next: Define Timing & Budget" at bounding box center [608, 632] width 185 height 35
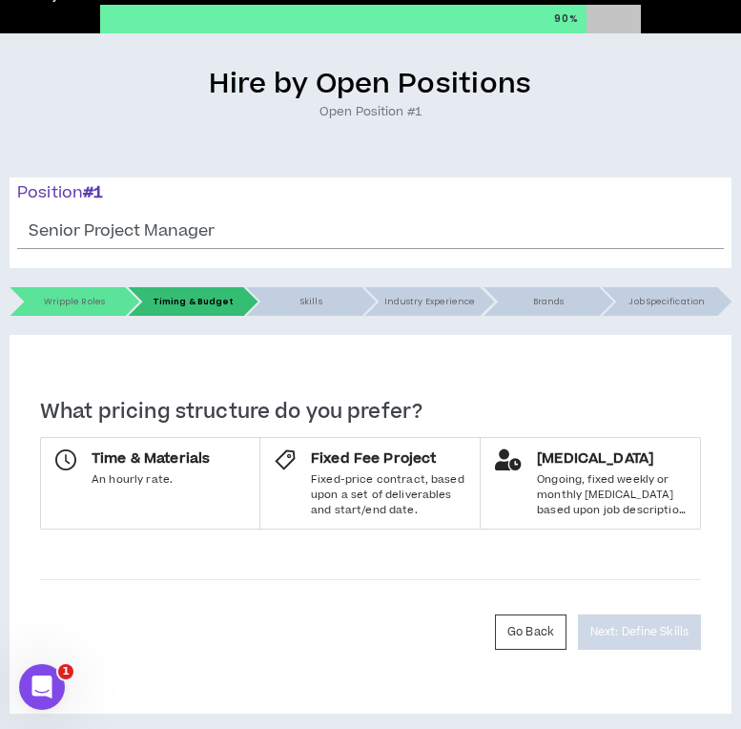
scroll to position [118, 0]
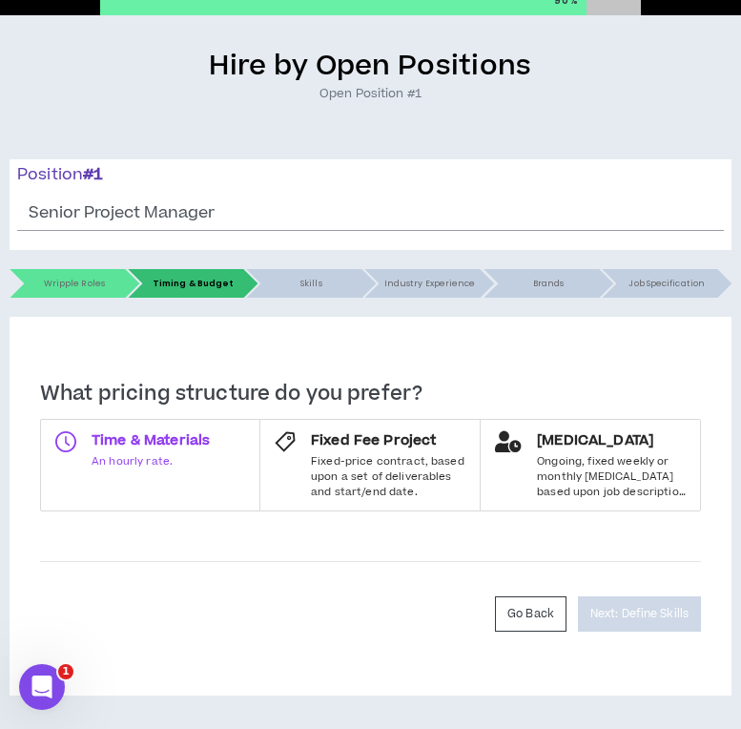
click at [168, 437] on span "Time & Materials" at bounding box center [151, 440] width 118 height 19
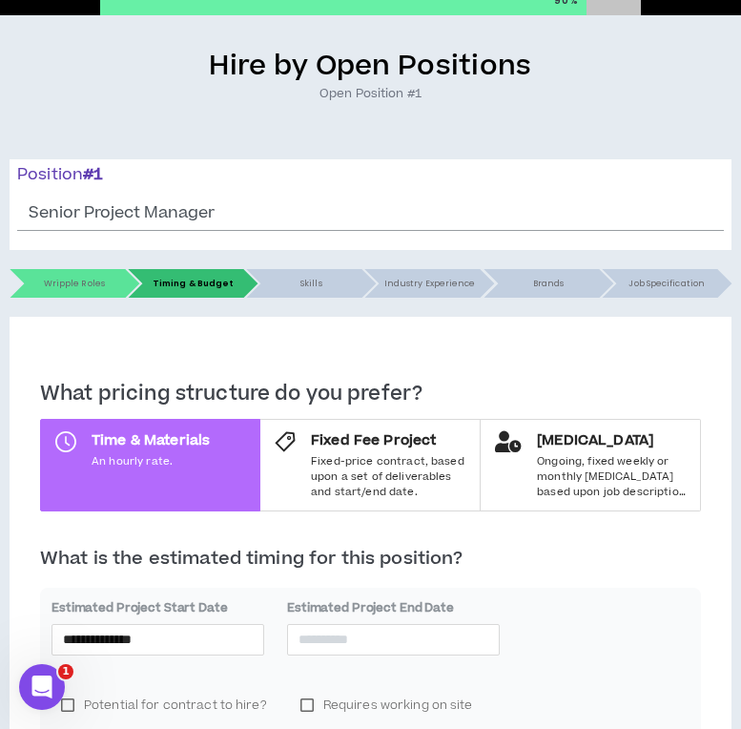
scroll to position [349, 0]
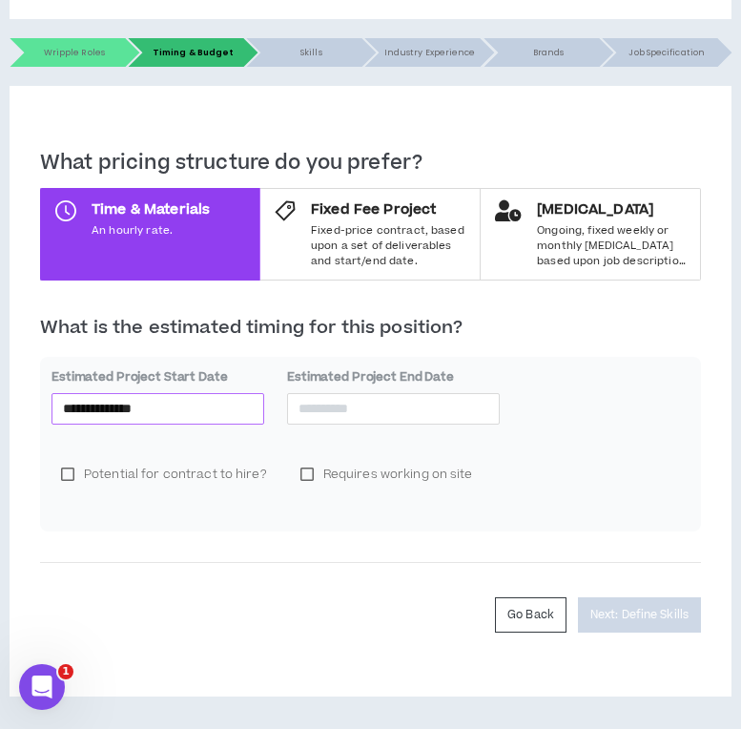
click at [215, 393] on div "**********" at bounding box center [158, 408] width 213 height 31
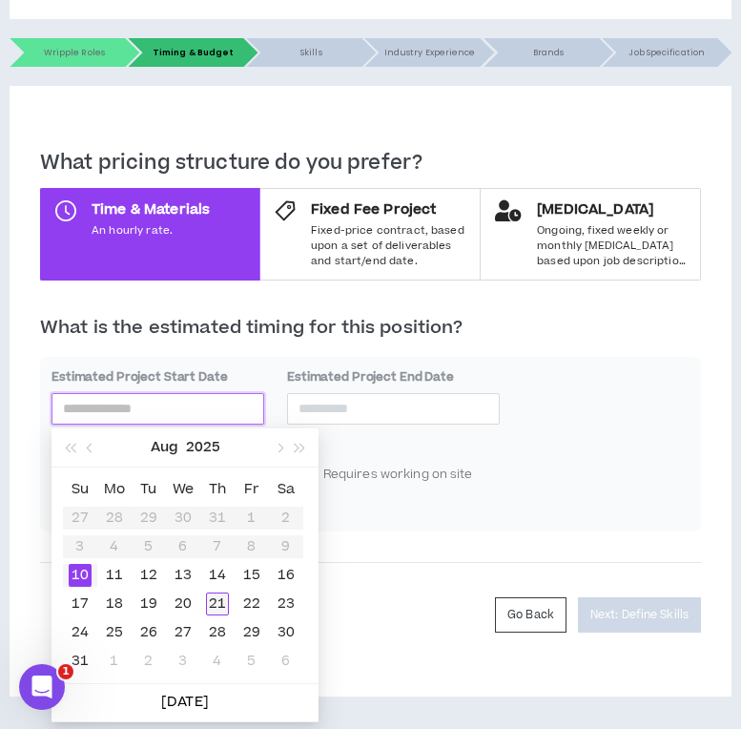
type input "**********"
click at [220, 600] on div "21" at bounding box center [217, 604] width 23 height 23
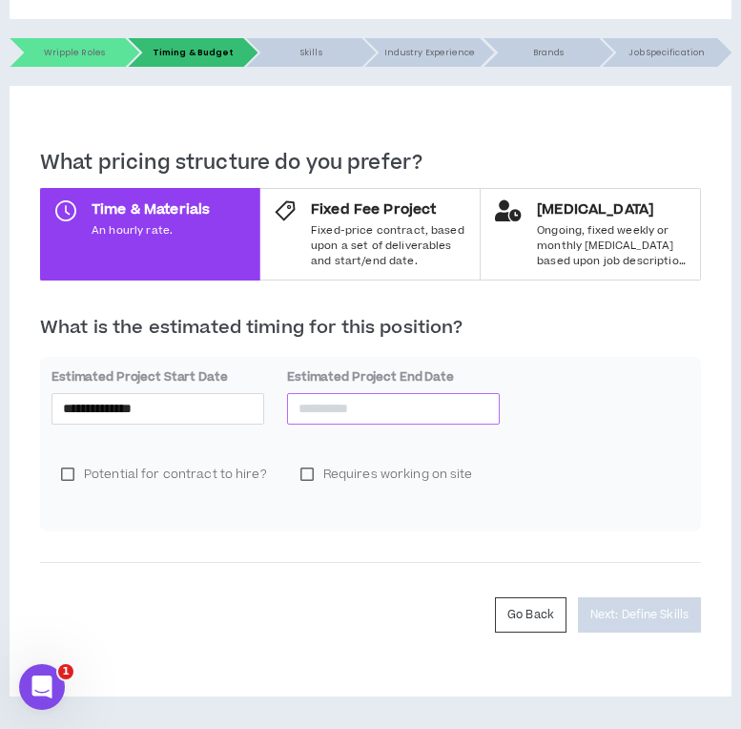
click at [375, 409] on input at bounding box center [394, 408] width 190 height 21
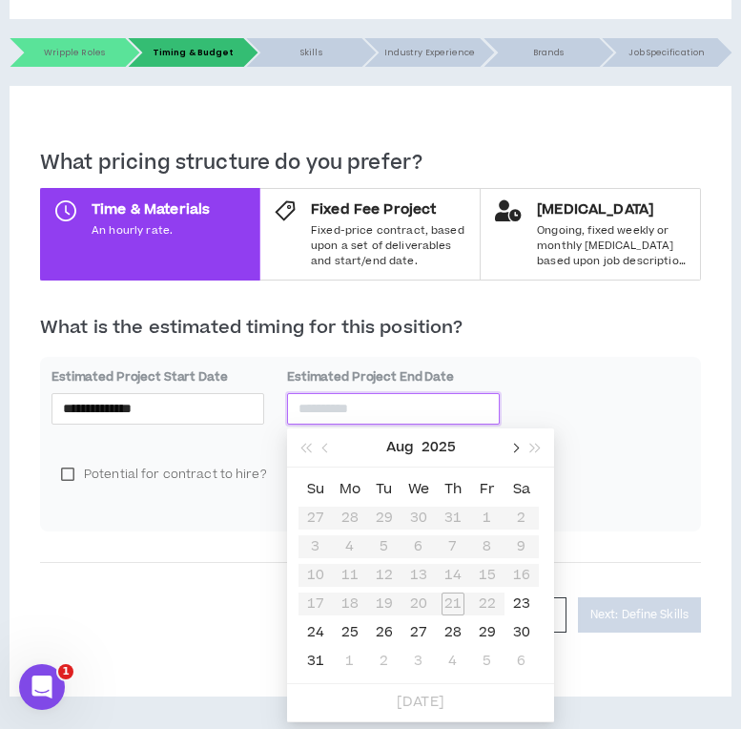
click at [514, 444] on span "button" at bounding box center [515, 448] width 10 height 10
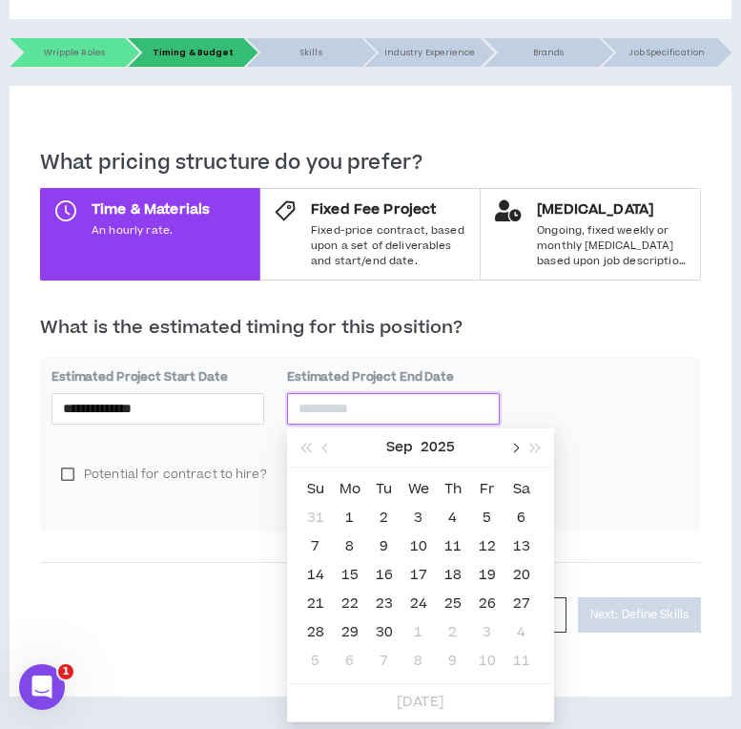
click at [514, 444] on span "button" at bounding box center [515, 448] width 10 height 10
type input "**********"
click at [416, 569] on div "15" at bounding box center [418, 575] width 23 height 23
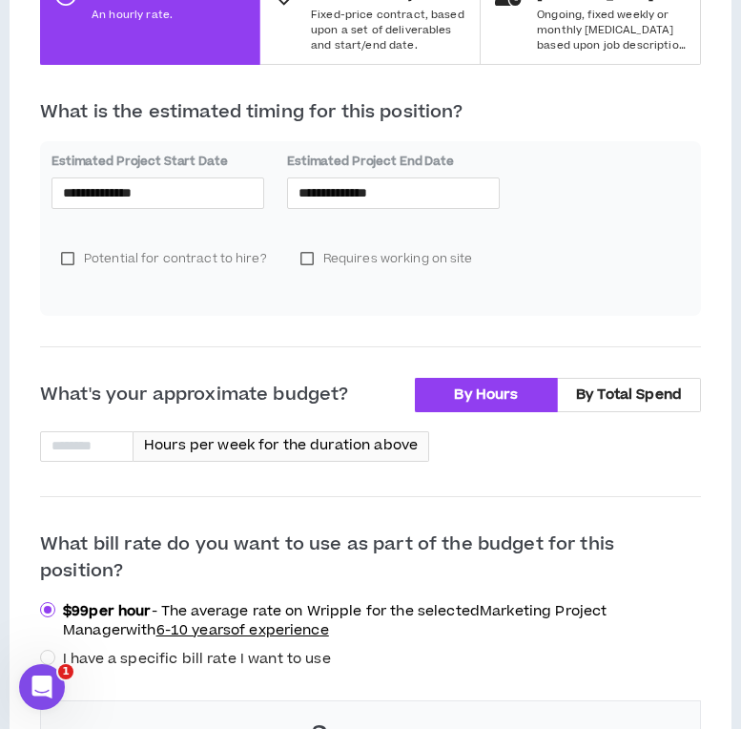
scroll to position [644, 0]
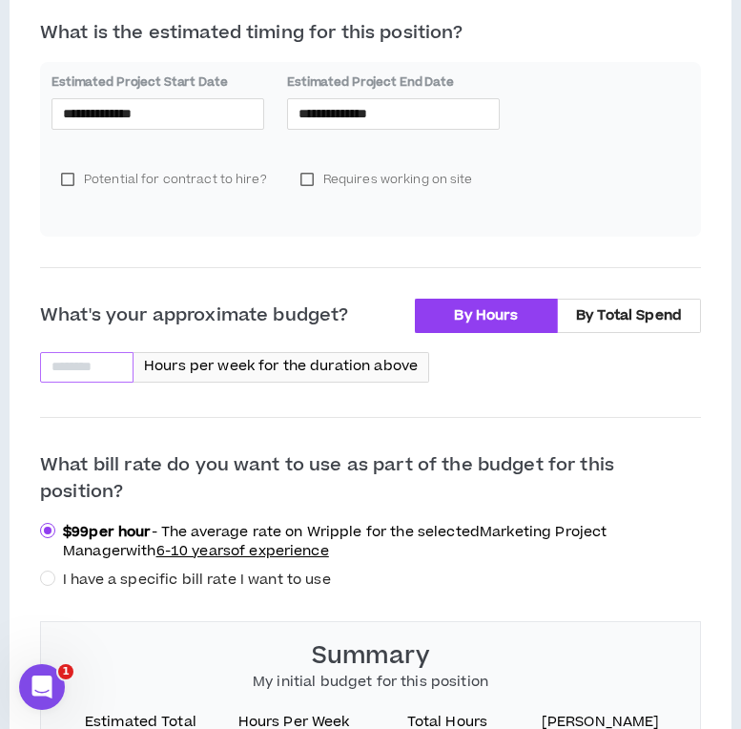
click at [93, 373] on input at bounding box center [87, 367] width 92 height 29
type input "*"
click at [386, 569] on div "I have a specific bill rate I want to use" at bounding box center [370, 580] width 661 height 22
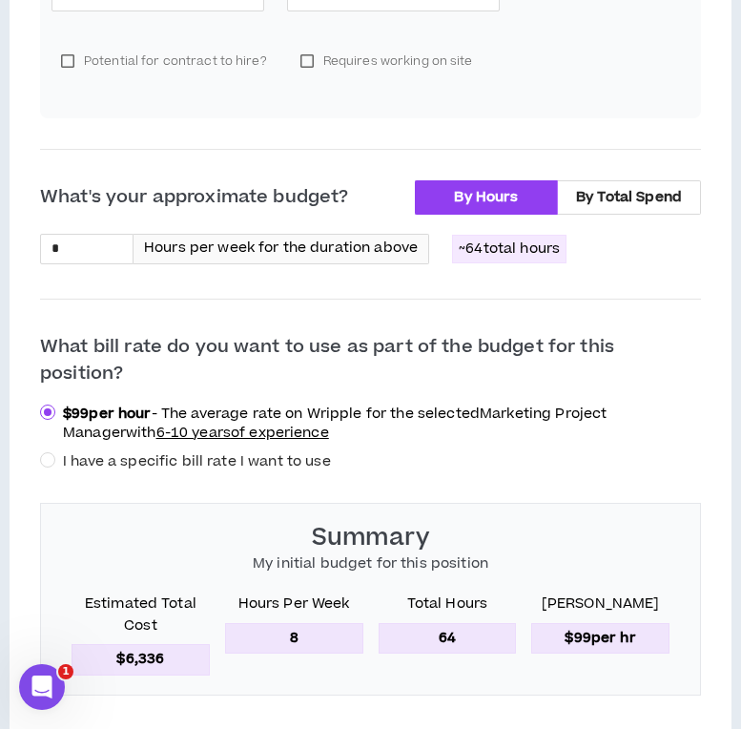
scroll to position [741, 0]
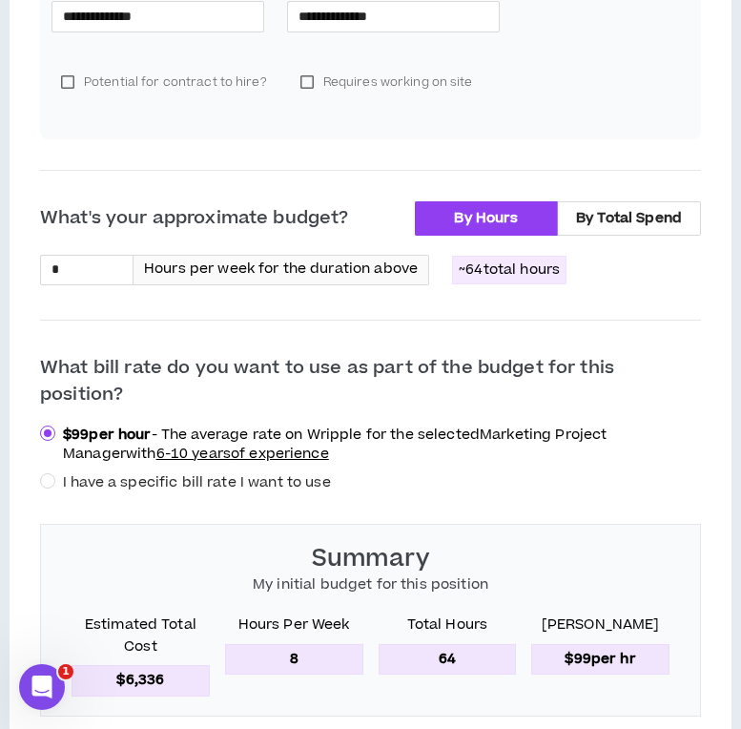
click at [54, 471] on label "I have a specific bill rate I want to use" at bounding box center [189, 482] width 299 height 22
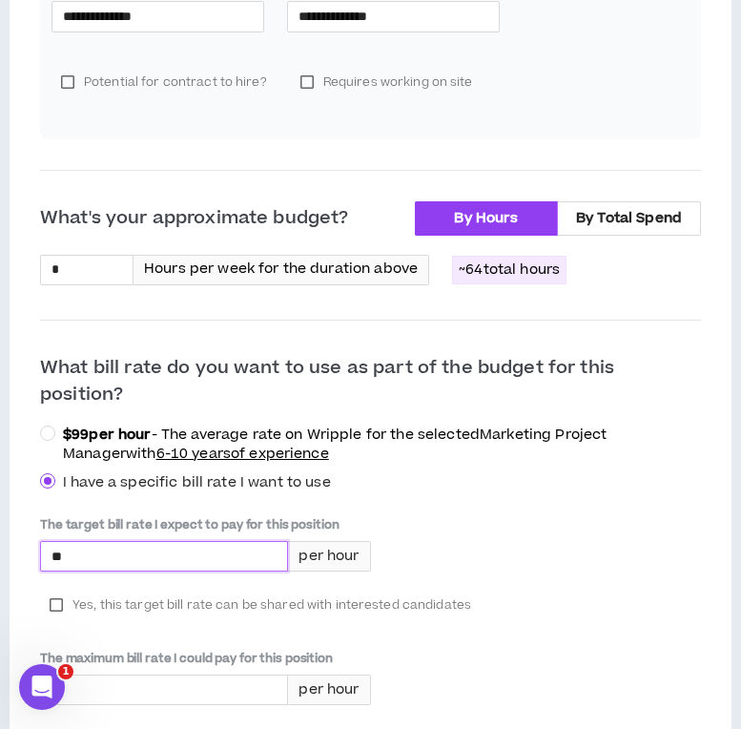
click at [91, 542] on input "*" at bounding box center [164, 556] width 246 height 29
type input "****"
click at [52, 591] on label "Yes, this target bill rate can be shared with interested candidates" at bounding box center [260, 605] width 441 height 29
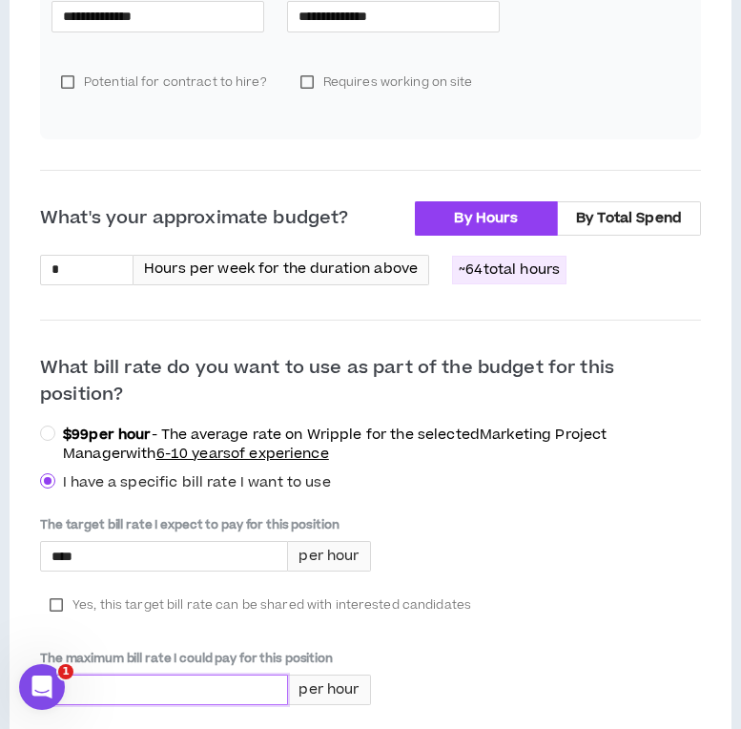
click at [160, 676] on input "*" at bounding box center [164, 690] width 246 height 29
type input "****"
click at [521, 678] on div "The target bill rate I expect to pay for this position **** per hour Yes, this …" at bounding box center [370, 637] width 661 height 243
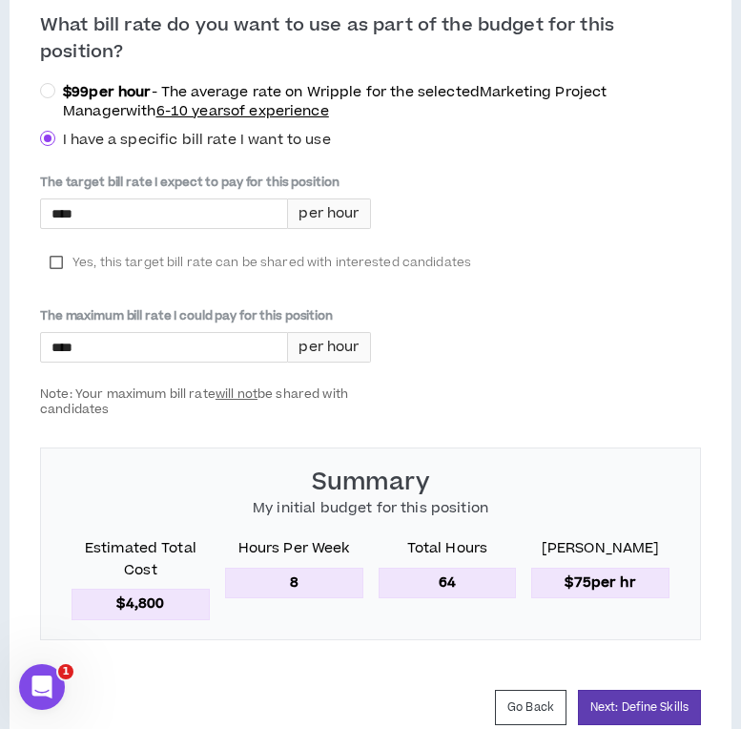
scroll to position [1149, 0]
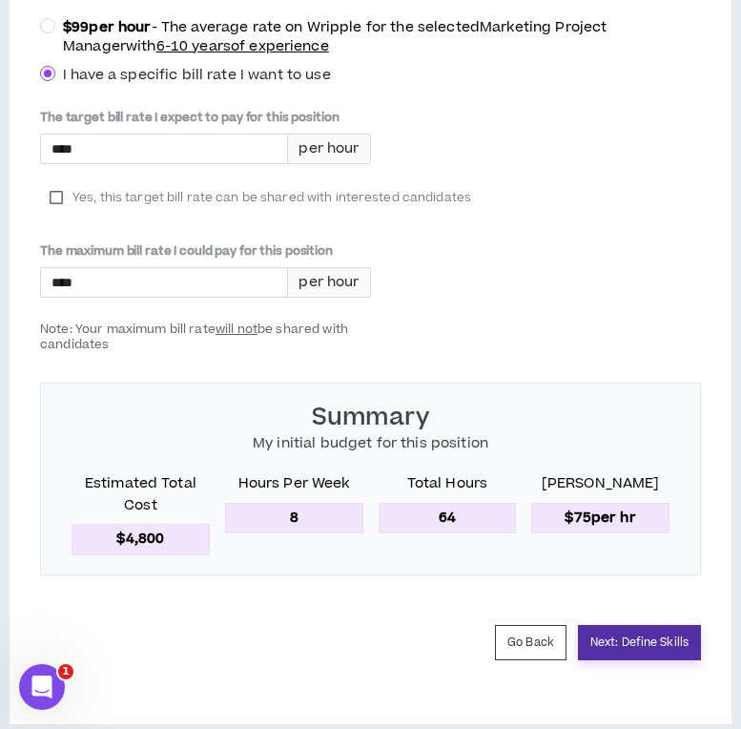
click at [609, 625] on button "Next: Define Skills" at bounding box center [639, 642] width 123 height 35
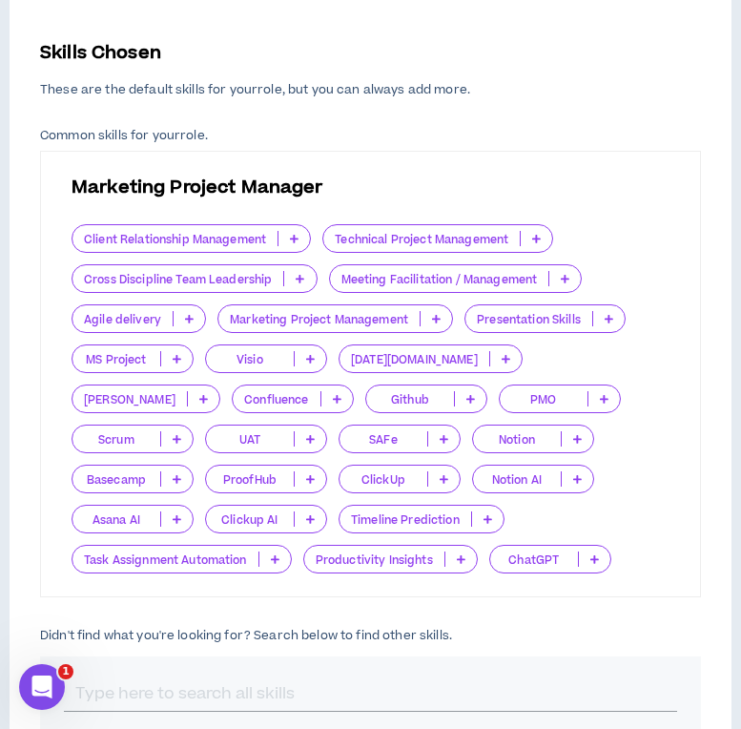
scroll to position [461, 0]
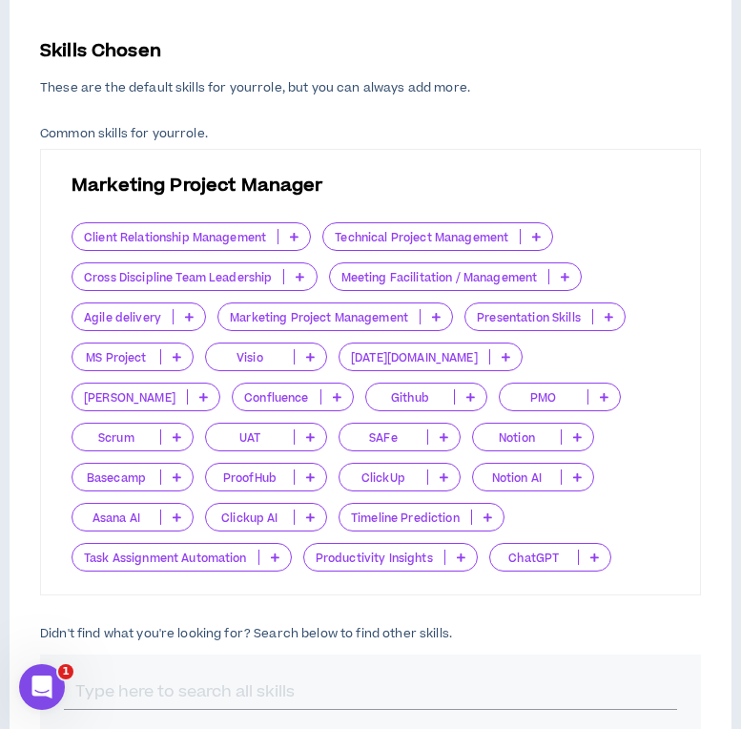
click at [569, 277] on icon at bounding box center [565, 277] width 9 height 10
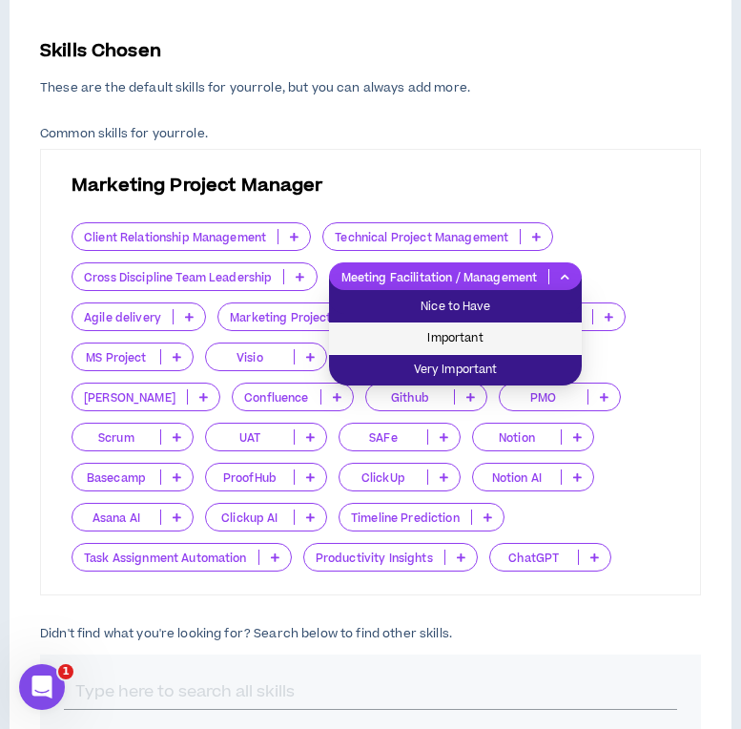
click at [526, 334] on span "Important" at bounding box center [456, 338] width 230 height 21
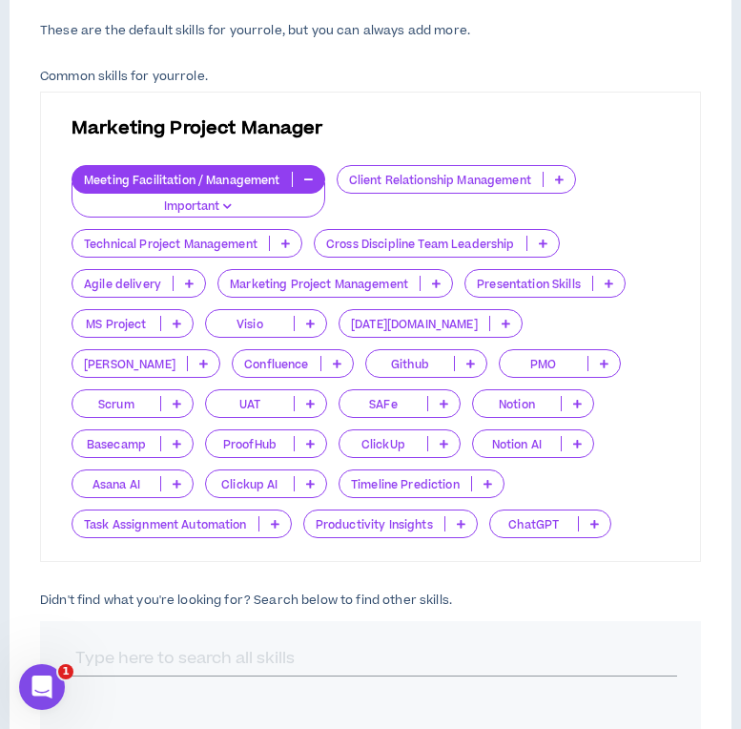
scroll to position [532, 0]
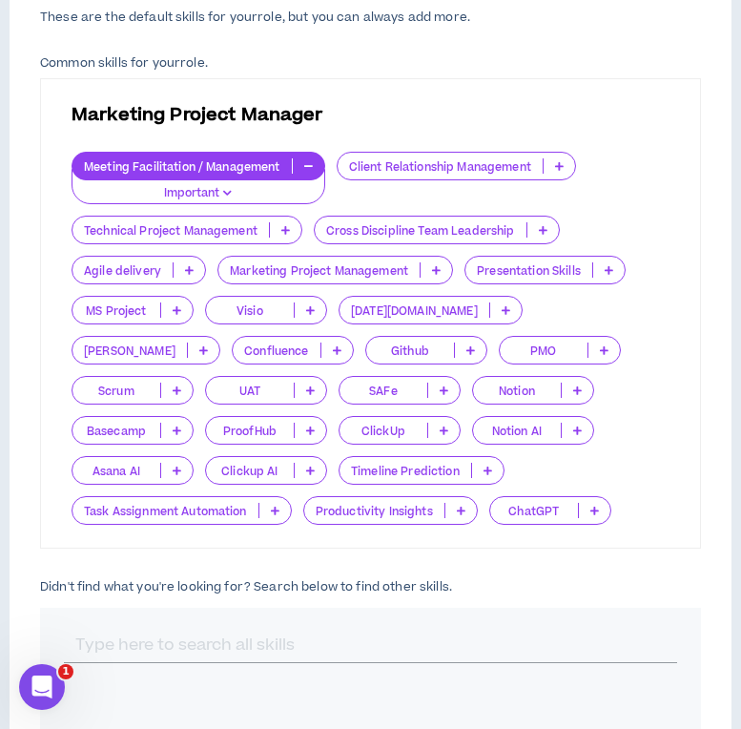
click at [185, 269] on icon at bounding box center [189, 270] width 9 height 10
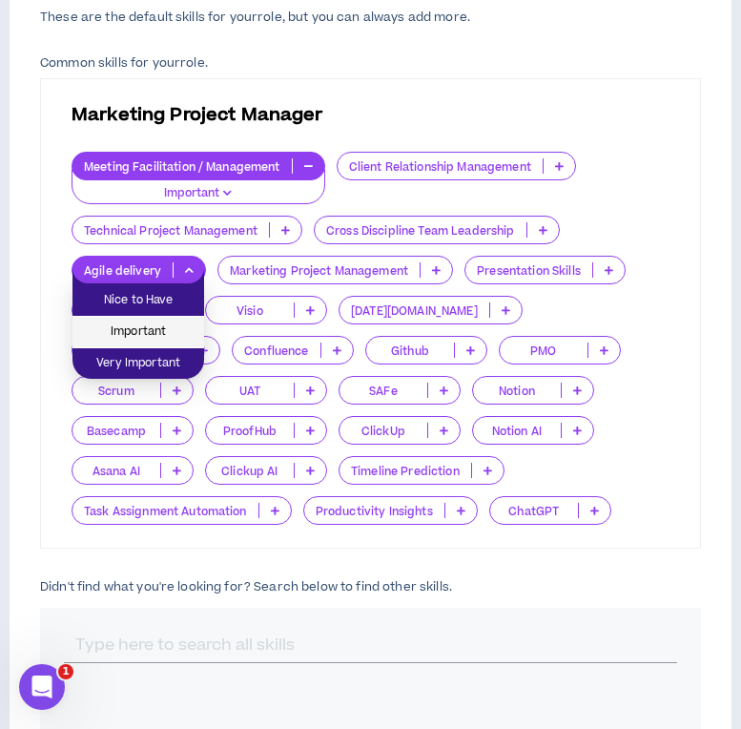
click at [182, 323] on span "Important" at bounding box center [138, 332] width 109 height 21
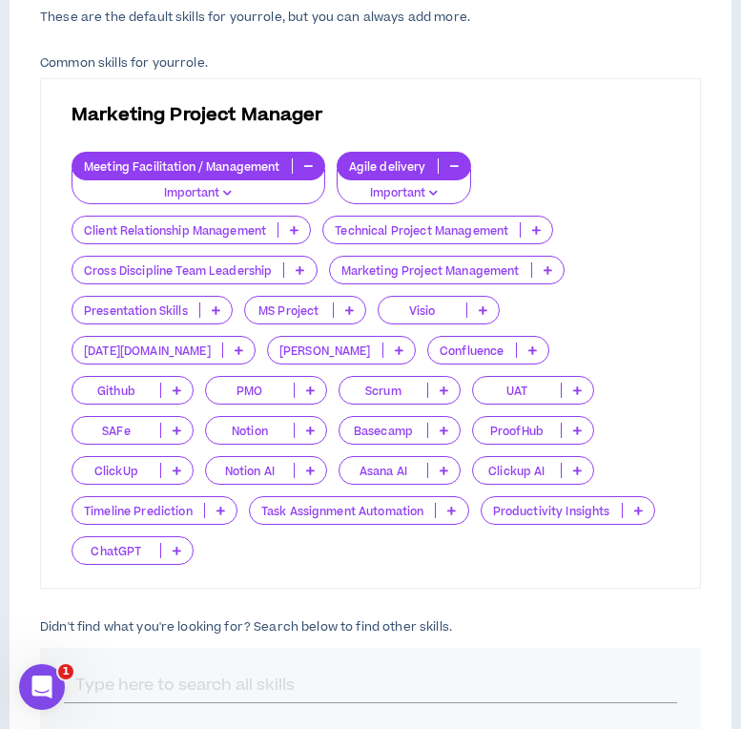
click at [548, 269] on icon at bounding box center [548, 270] width 9 height 10
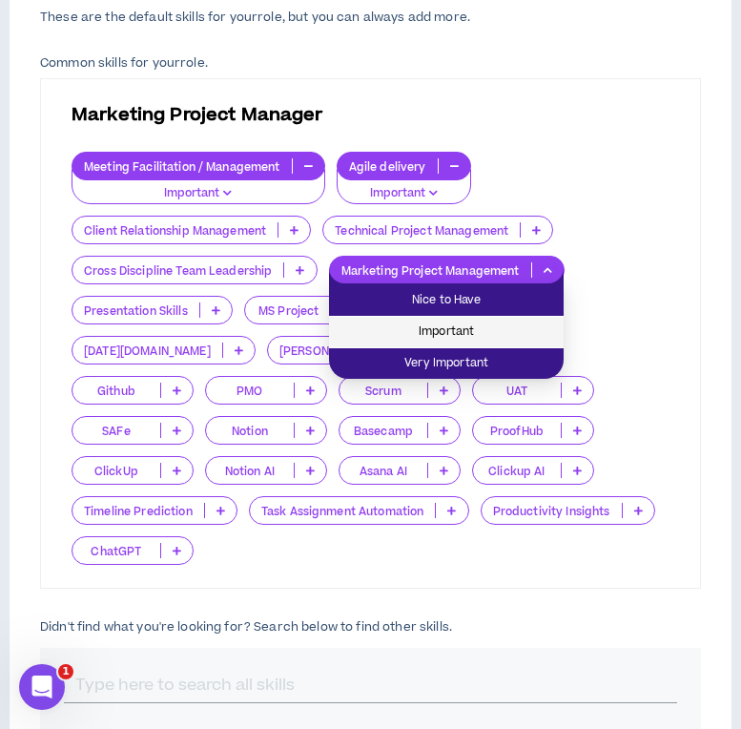
click at [524, 324] on span "Important" at bounding box center [447, 332] width 212 height 21
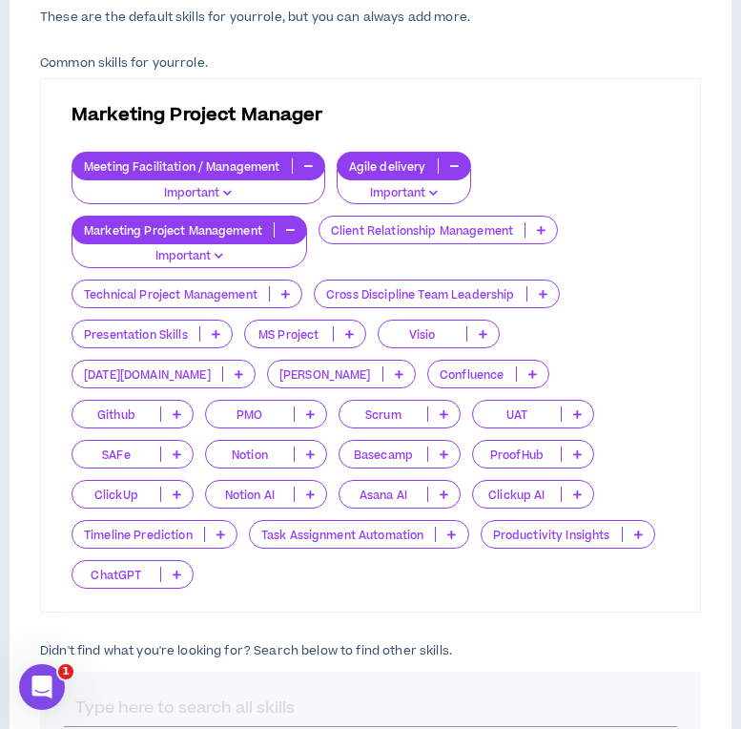
click at [352, 331] on icon at bounding box center [349, 334] width 9 height 10
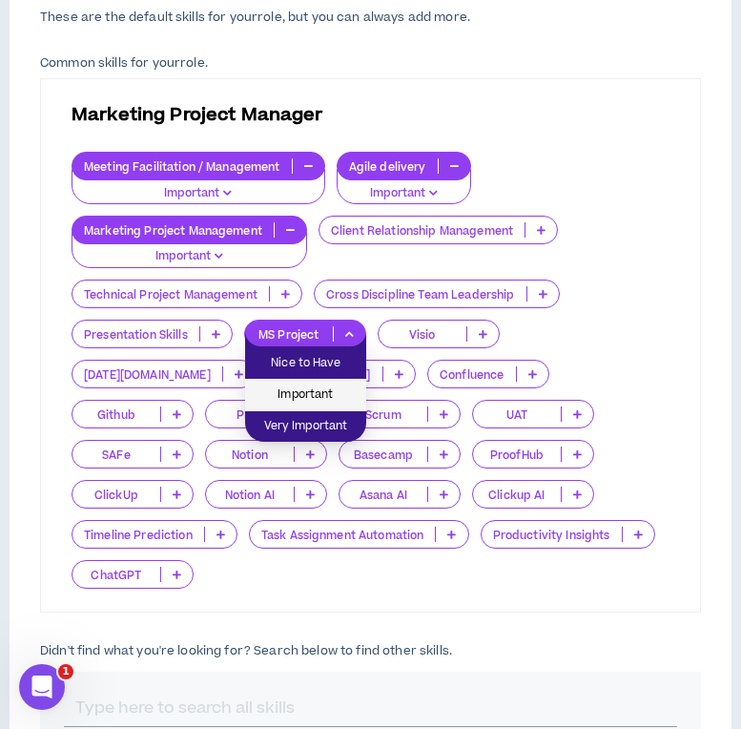
click at [345, 389] on span "Important" at bounding box center [306, 395] width 98 height 21
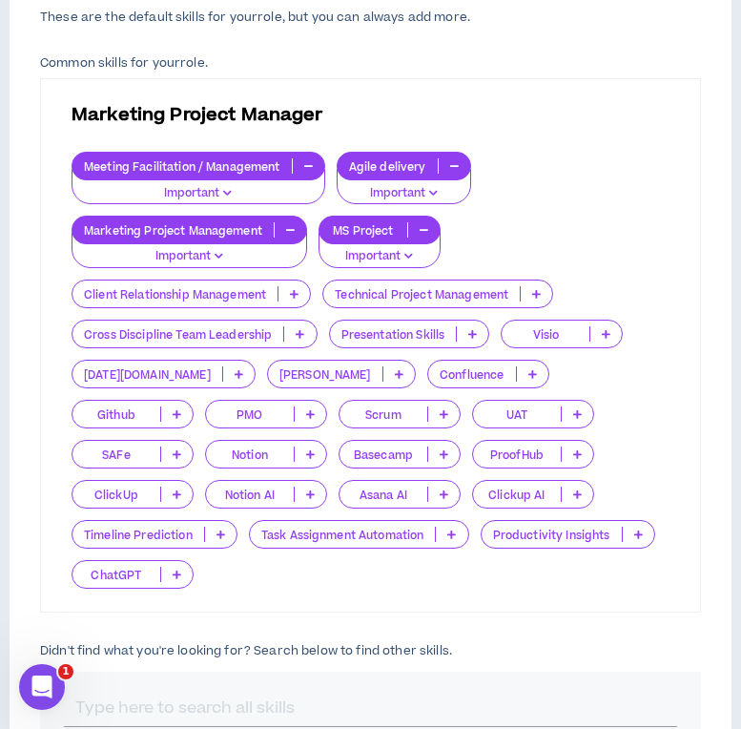
click at [297, 294] on icon at bounding box center [294, 294] width 9 height 10
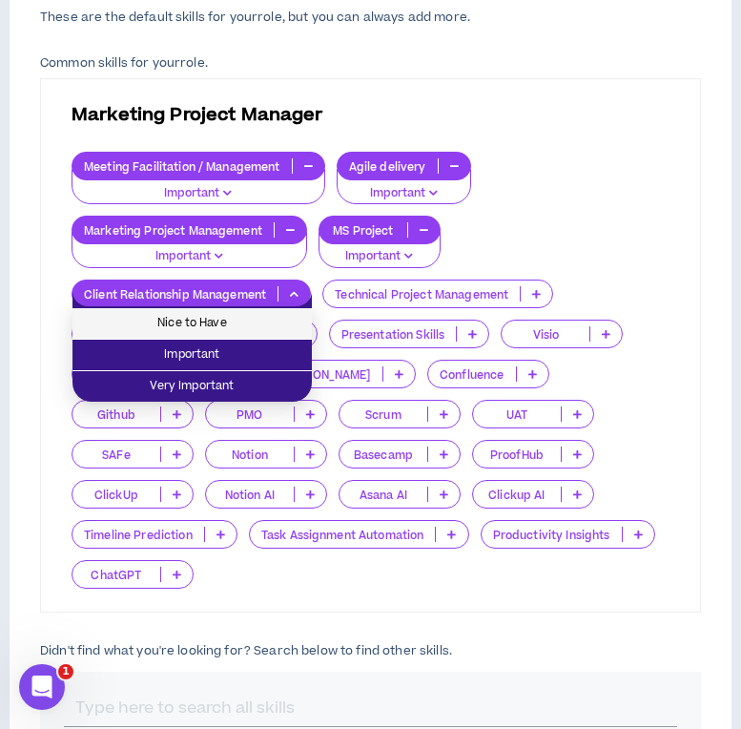
click at [280, 325] on span "Nice to Have" at bounding box center [192, 323] width 217 height 21
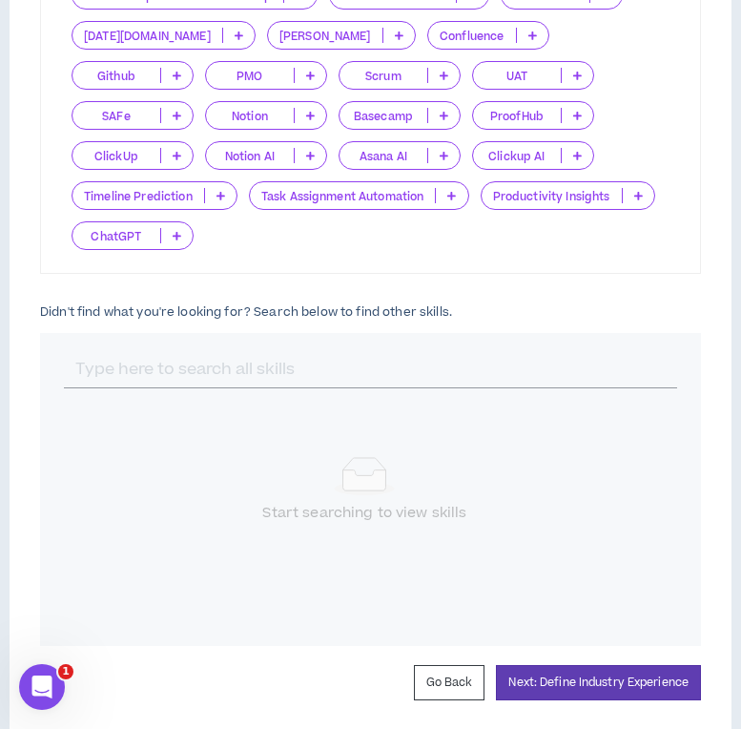
scroll to position [856, 0]
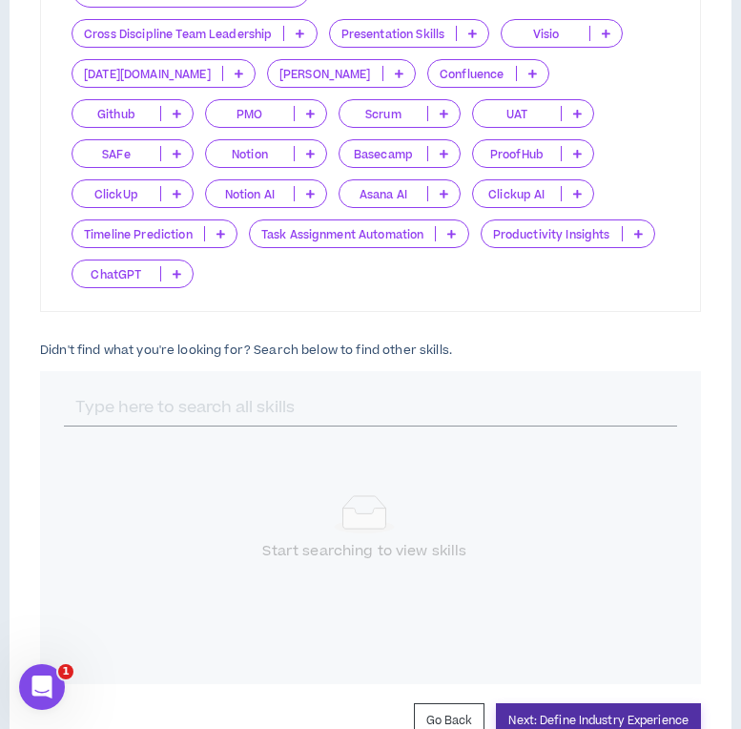
click at [600, 703] on button "Next: Define Industry Experience" at bounding box center [598, 720] width 205 height 35
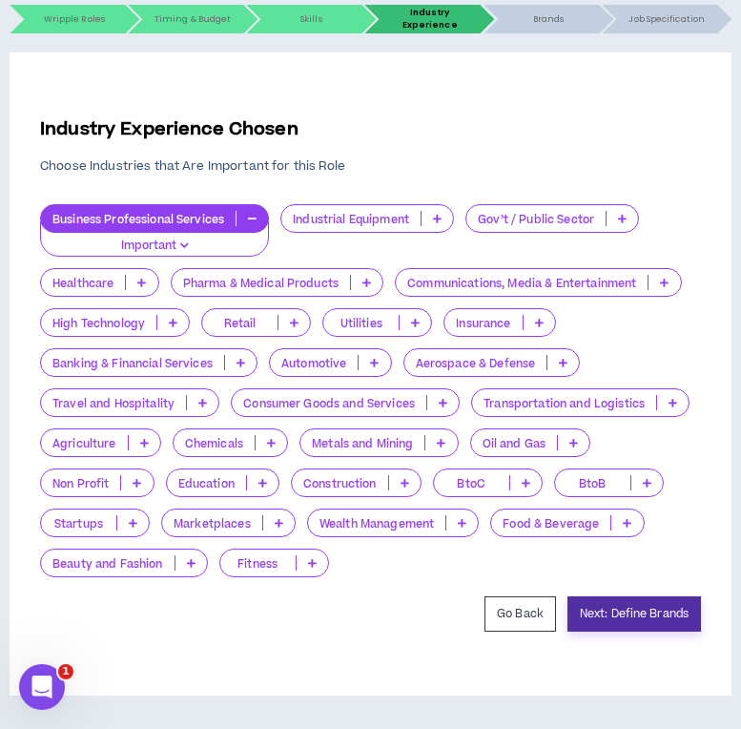
click at [602, 616] on button "Next: Define Brands" at bounding box center [635, 613] width 134 height 35
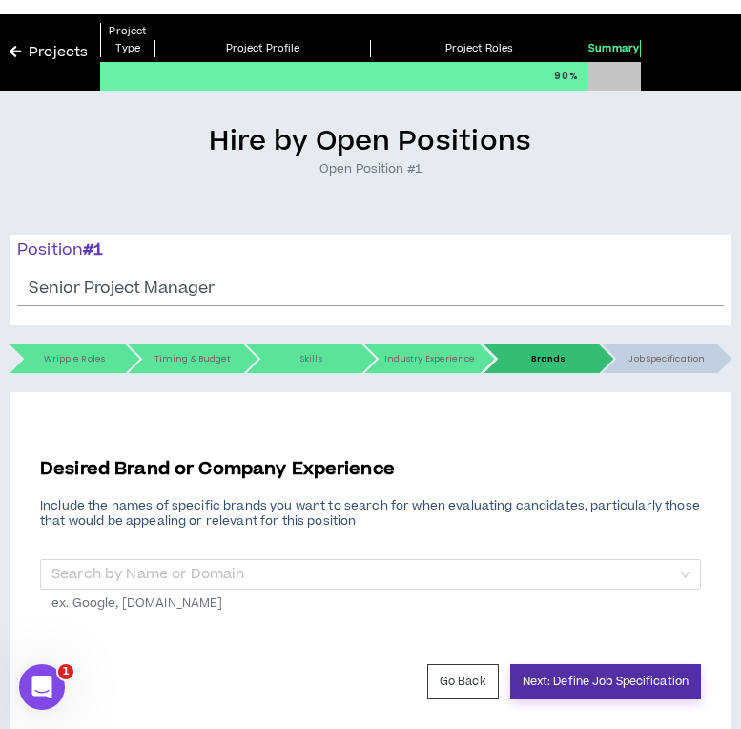
scroll to position [111, 0]
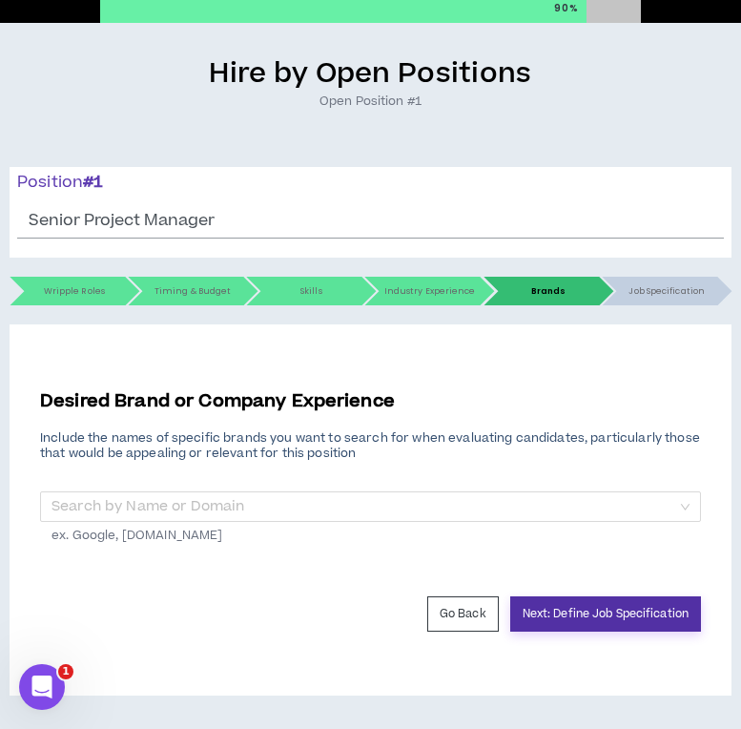
click at [577, 612] on button "Next: Define Job Specification" at bounding box center [606, 613] width 191 height 35
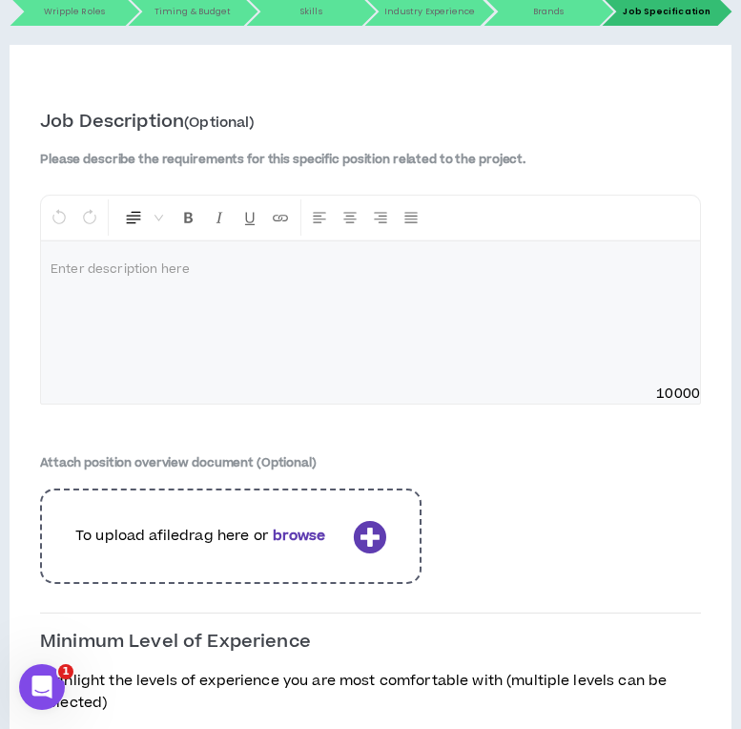
scroll to position [404, 0]
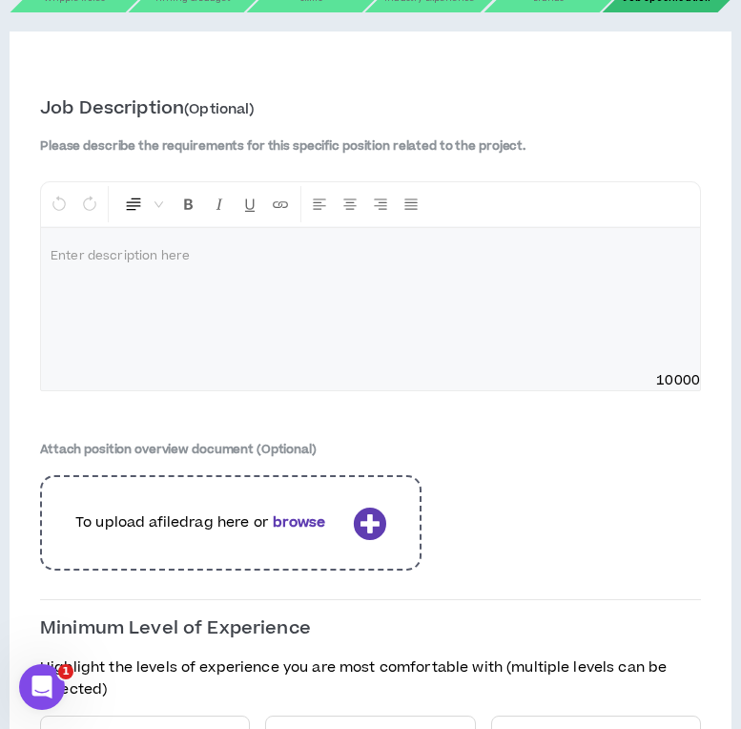
click at [293, 521] on b "browse" at bounding box center [299, 522] width 53 height 20
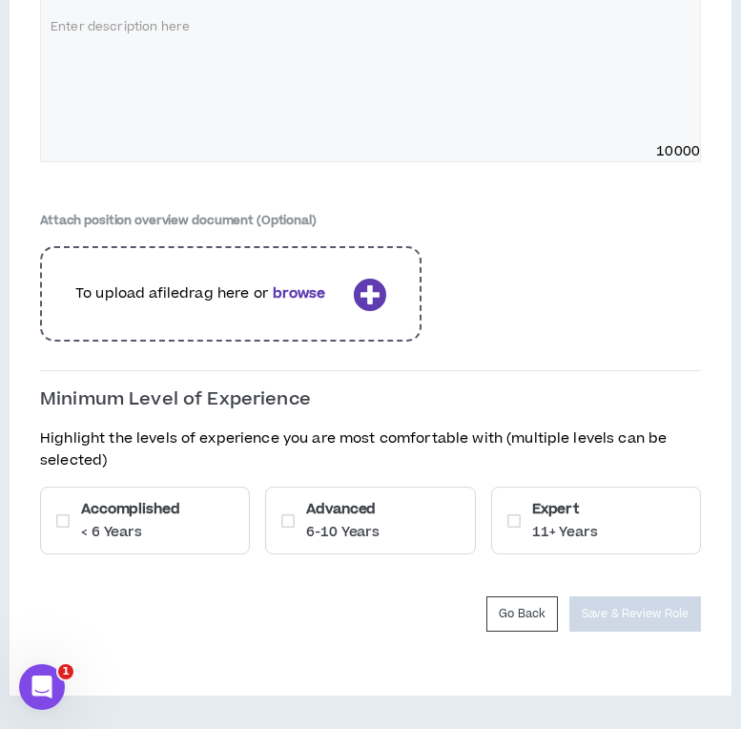
click at [150, 518] on h6 "Accomplished" at bounding box center [130, 509] width 98 height 20
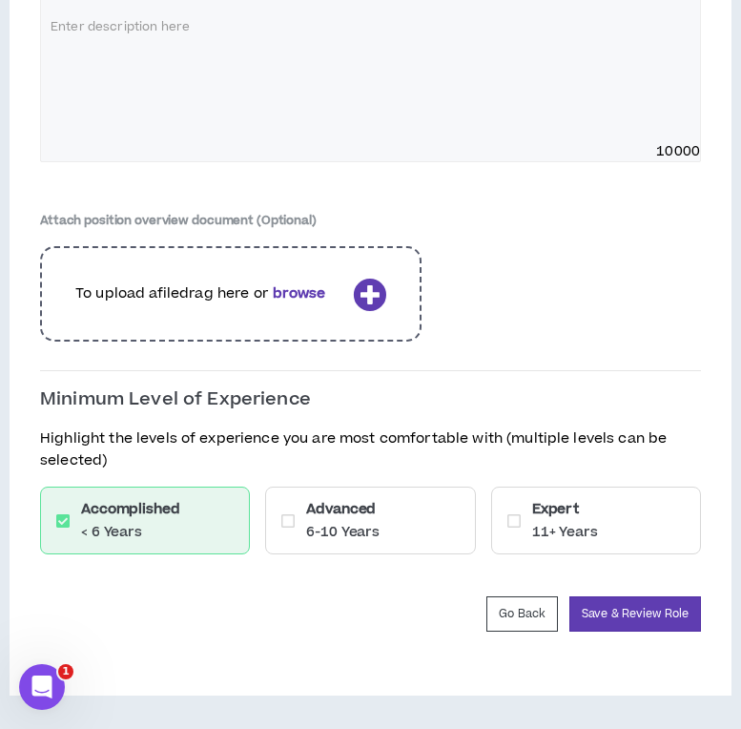
click at [291, 519] on icon at bounding box center [288, 520] width 13 height 15
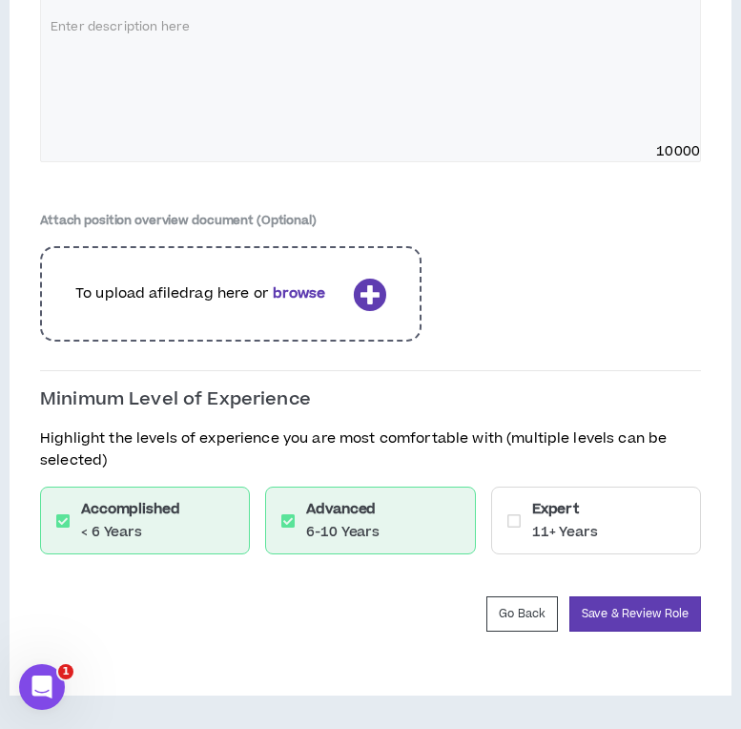
click at [561, 527] on p "11+ Years" at bounding box center [565, 532] width 66 height 19
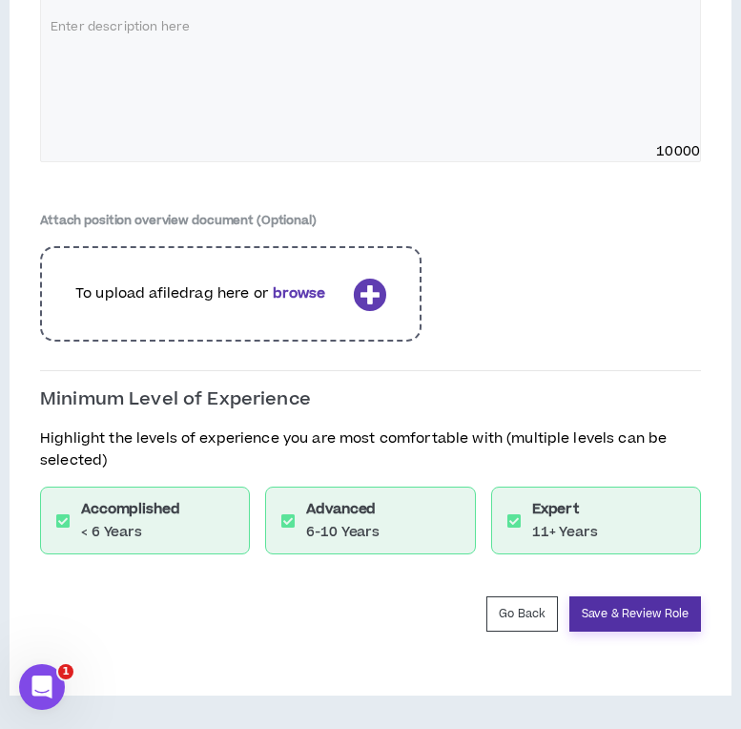
click at [618, 609] on button "Save & Review Role" at bounding box center [636, 613] width 132 height 35
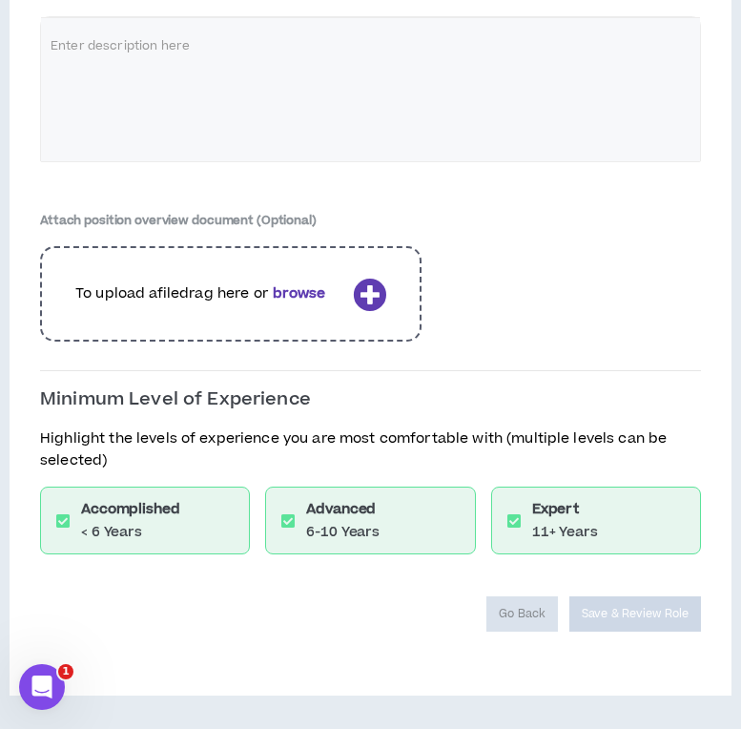
scroll to position [569, 0]
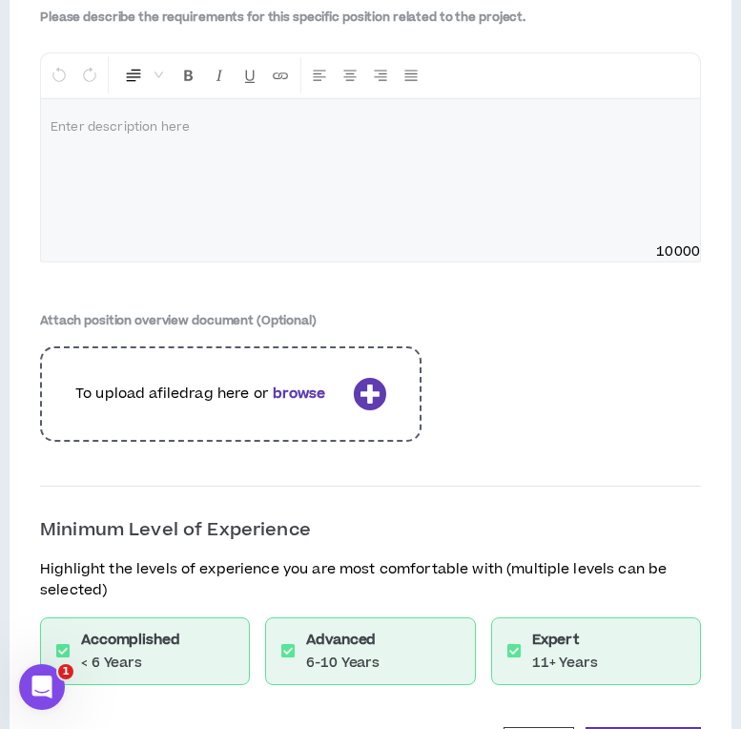
scroll to position [2755, 0]
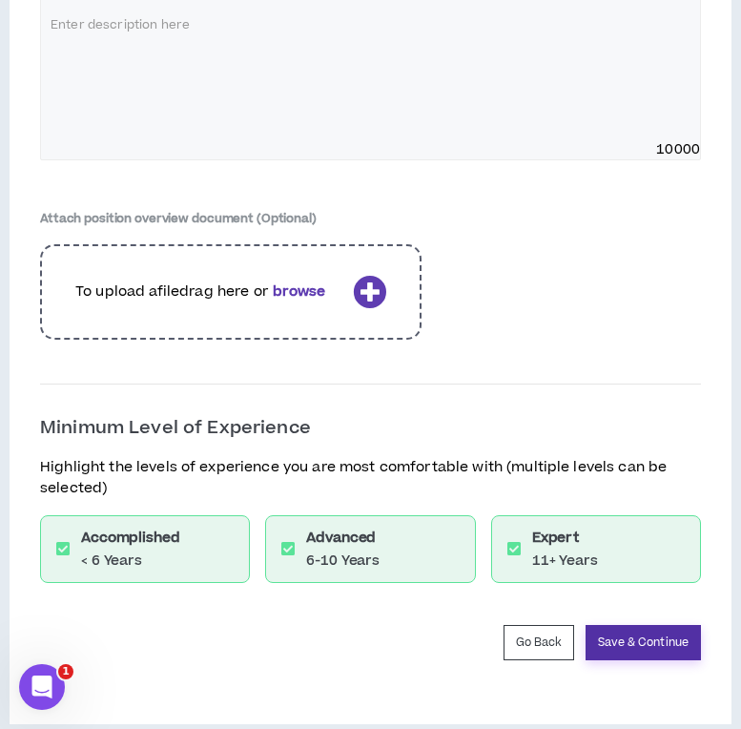
click at [650, 627] on button "Save & Continue" at bounding box center [643, 642] width 115 height 35
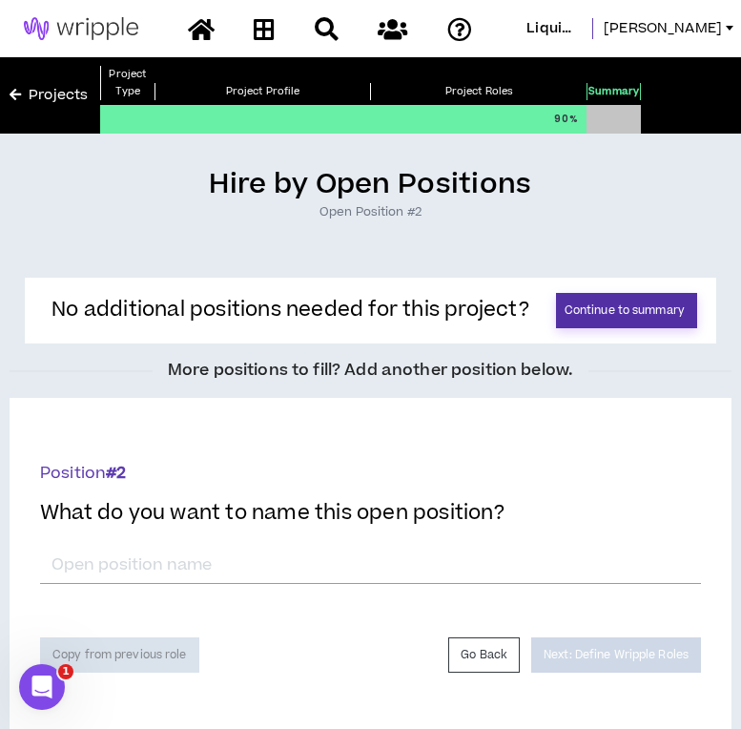
click at [580, 318] on button "Continue to summary" at bounding box center [626, 310] width 141 height 35
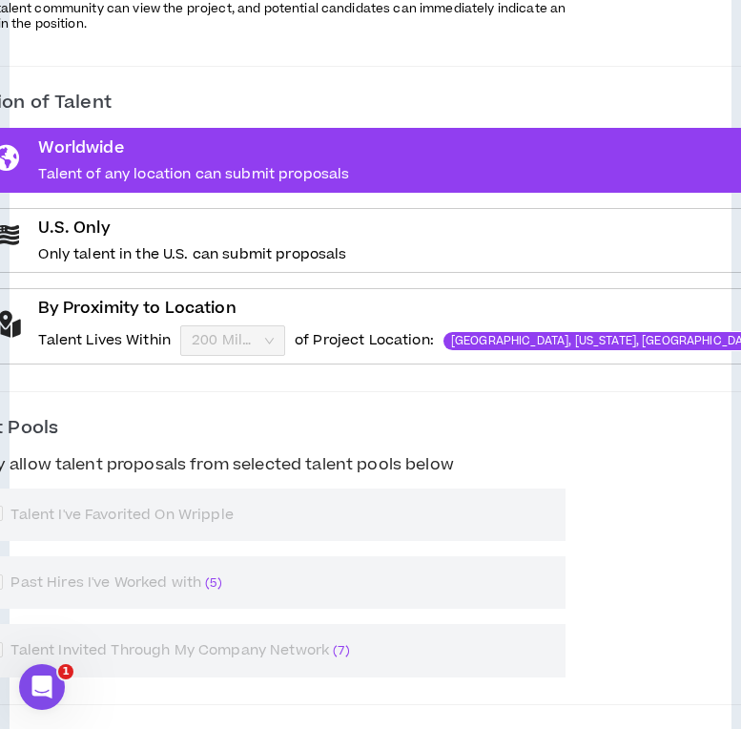
scroll to position [344, 0]
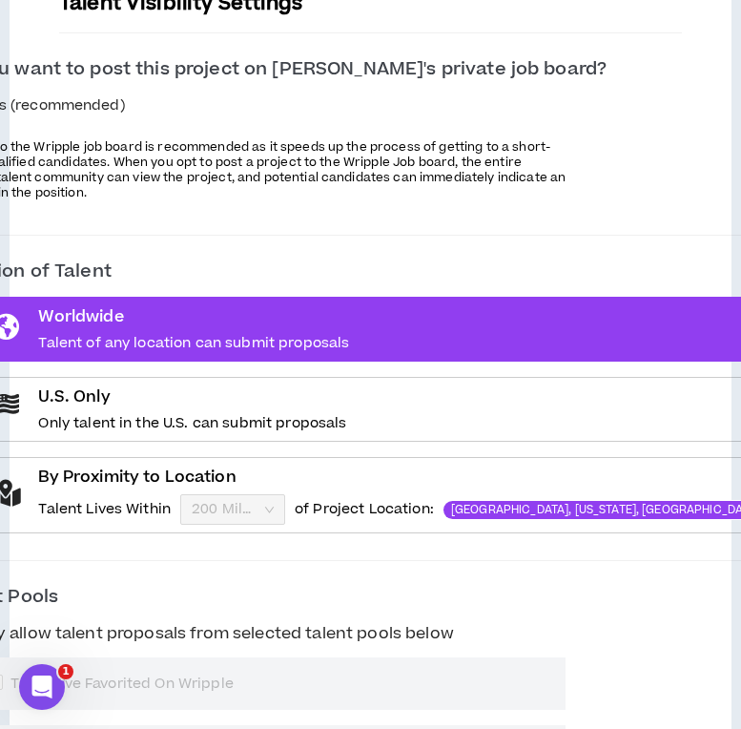
click at [132, 97] on span "Yes (recommended)" at bounding box center [52, 105] width 157 height 21
checkbox input "*****"
click at [19, 407] on icon at bounding box center [5, 407] width 27 height 27
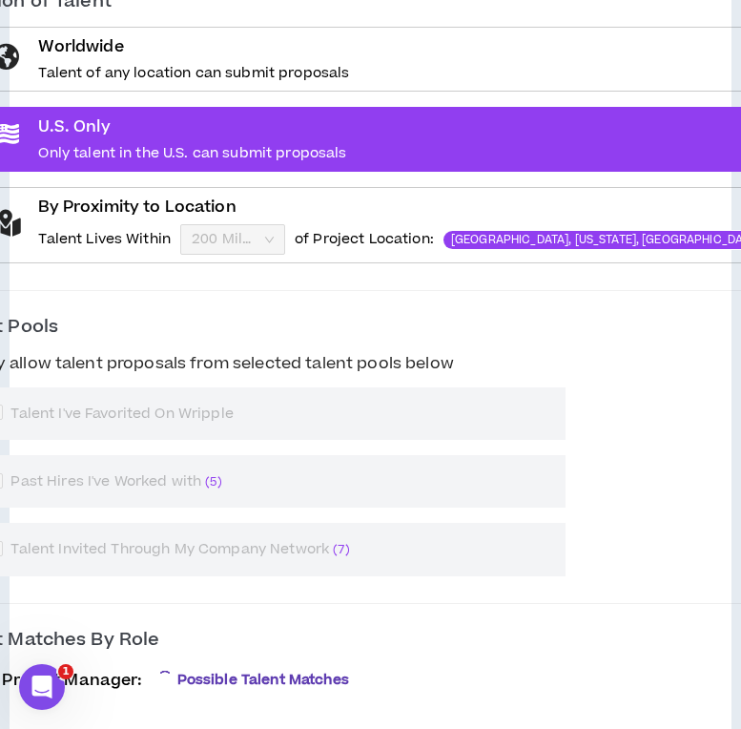
scroll to position [739, 0]
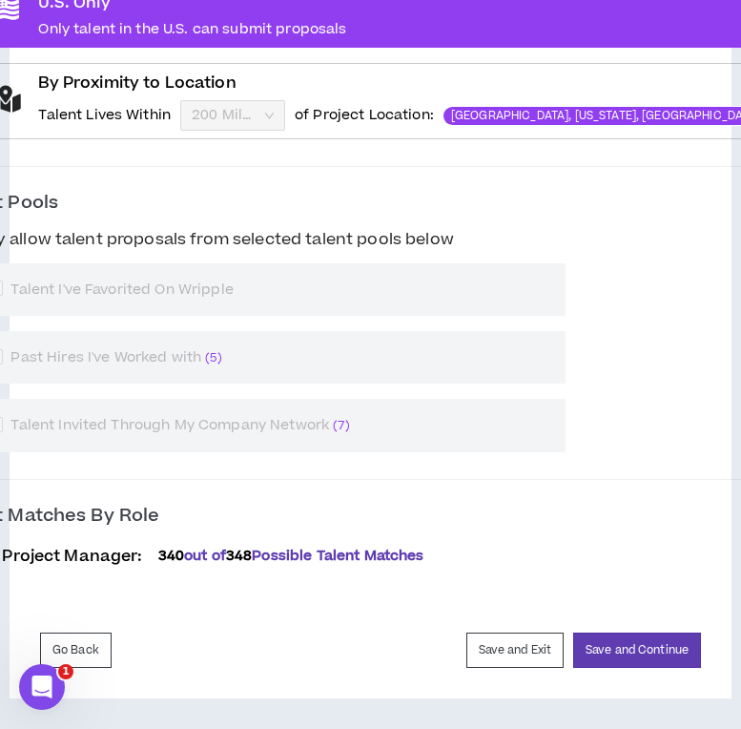
click at [27, 237] on span "Only allow talent proposals from selected talent pools below" at bounding box center [211, 239] width 500 height 23
checkbox input "****"
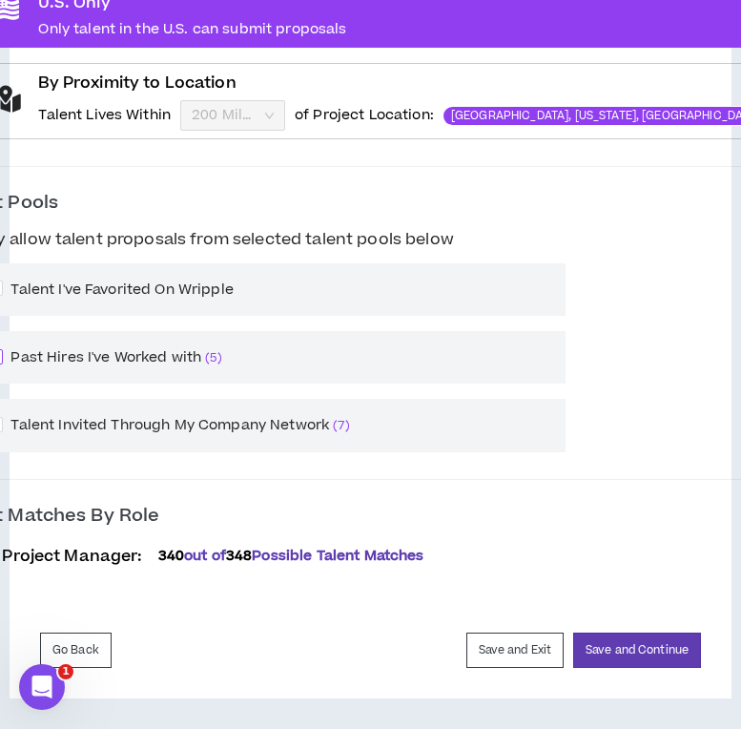
click at [62, 354] on span "Past Hires I've Worked with ( 5 )" at bounding box center [116, 357] width 226 height 21
checkbox input "****"
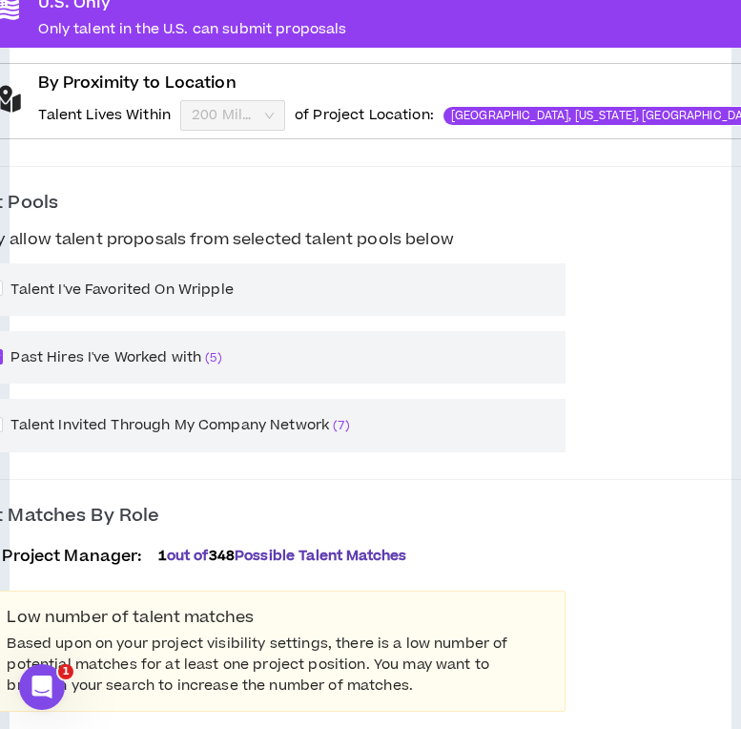
click at [60, 410] on div "Talent Invited Through My Company Network ( 7 )" at bounding box center [269, 425] width 594 height 52
checkbox input "****"
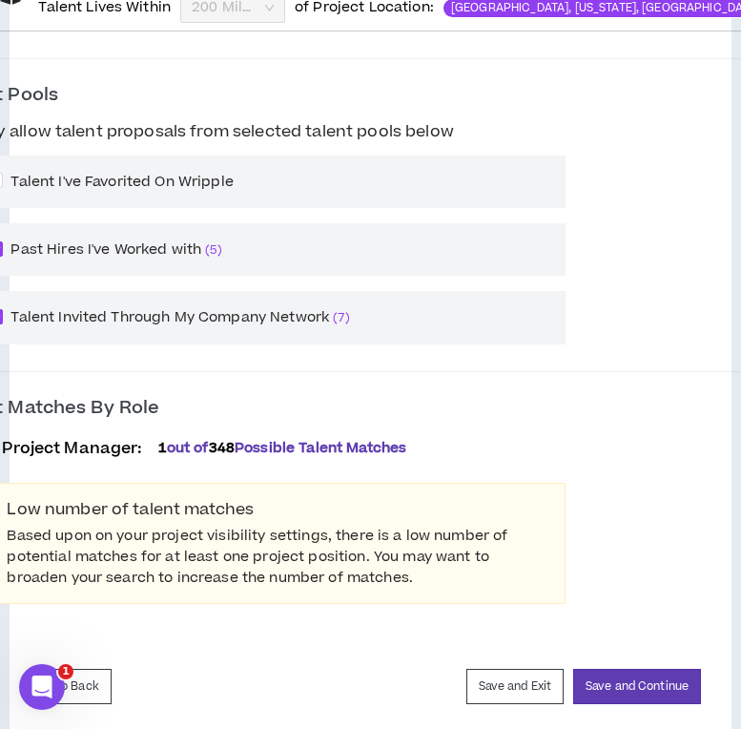
scroll to position [884, 0]
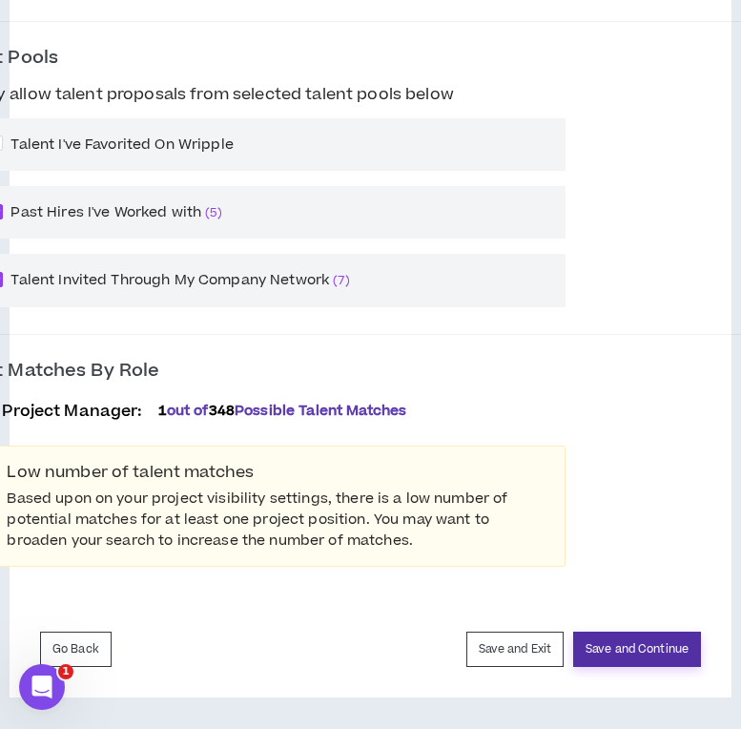
click at [656, 642] on button "Save and Continue" at bounding box center [638, 649] width 128 height 35
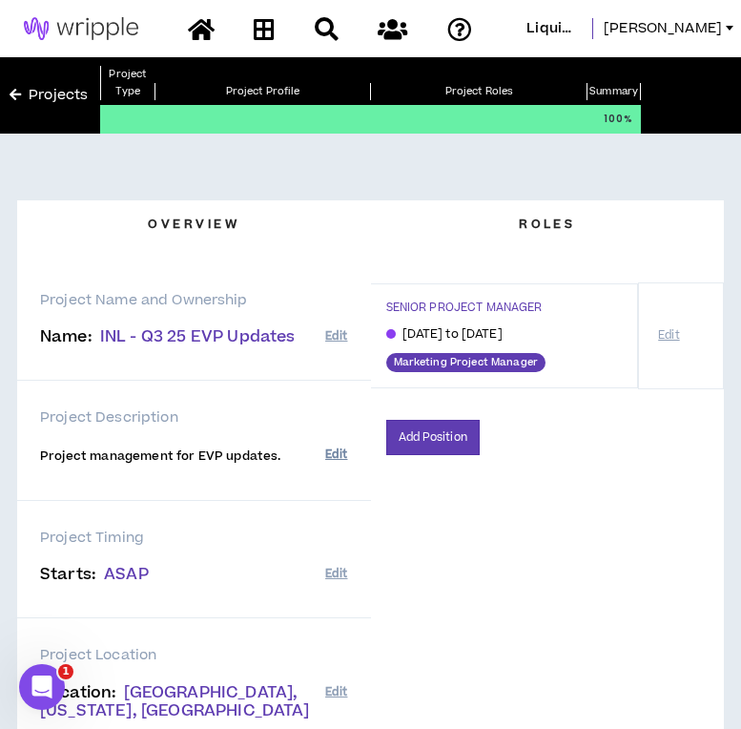
click at [337, 450] on button "Edit" at bounding box center [336, 454] width 22 height 31
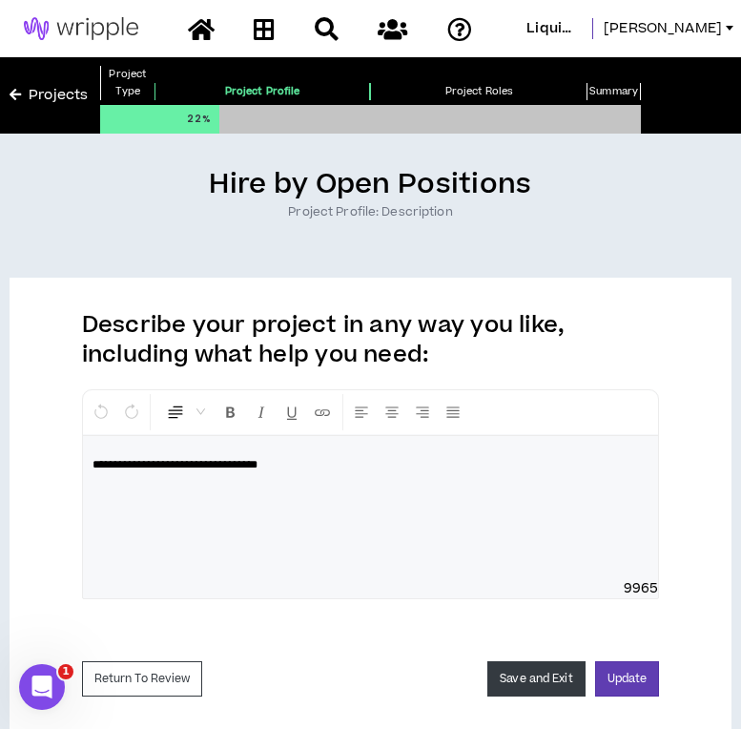
click at [542, 678] on button "Save and Exit" at bounding box center [536, 678] width 97 height 35
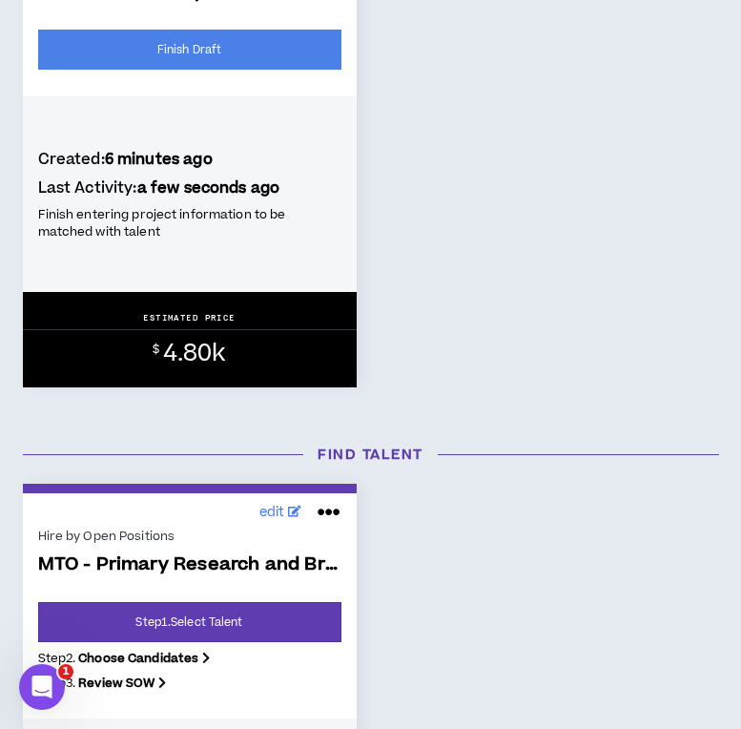
scroll to position [140, 0]
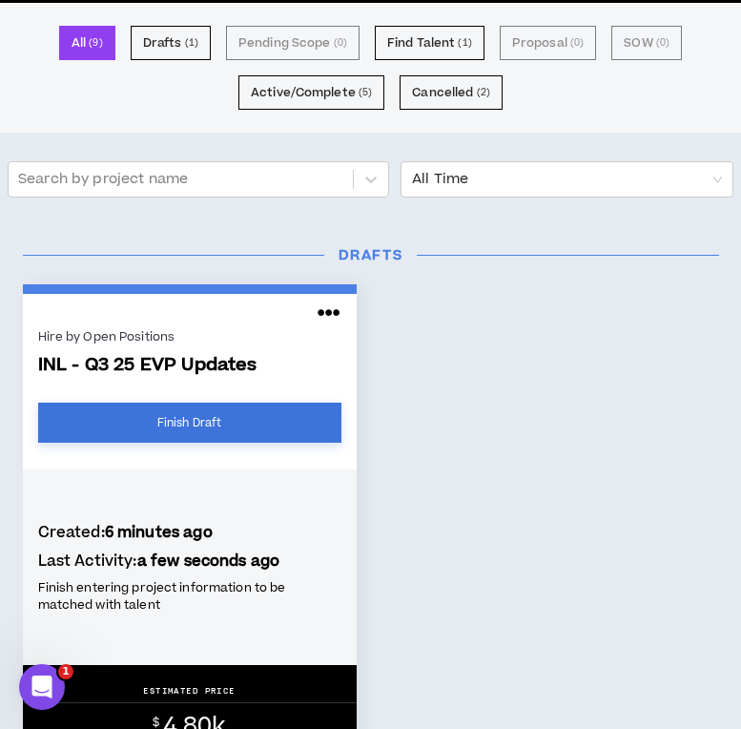
click at [282, 417] on link "Finish Draft" at bounding box center [189, 423] width 303 height 40
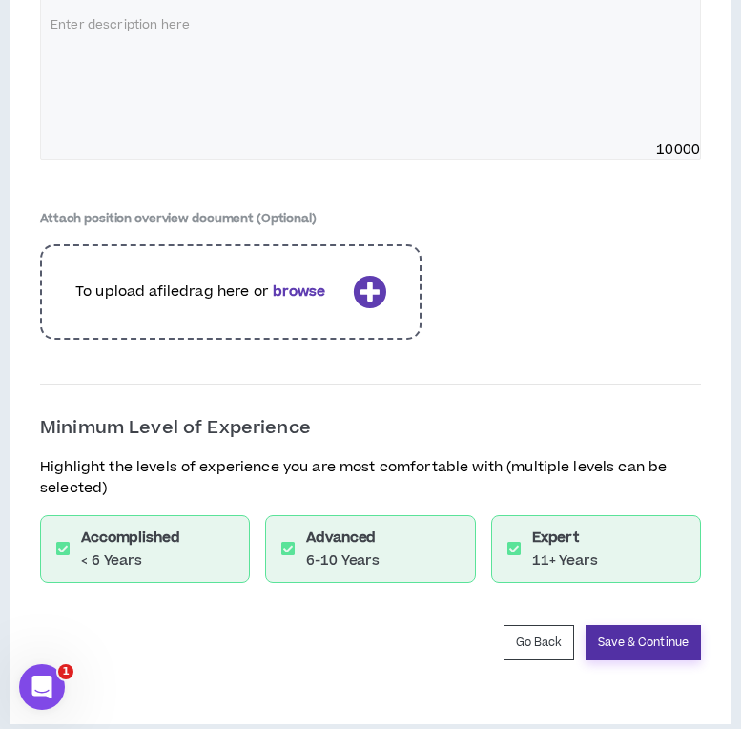
click at [666, 625] on button "Save & Continue" at bounding box center [643, 642] width 115 height 35
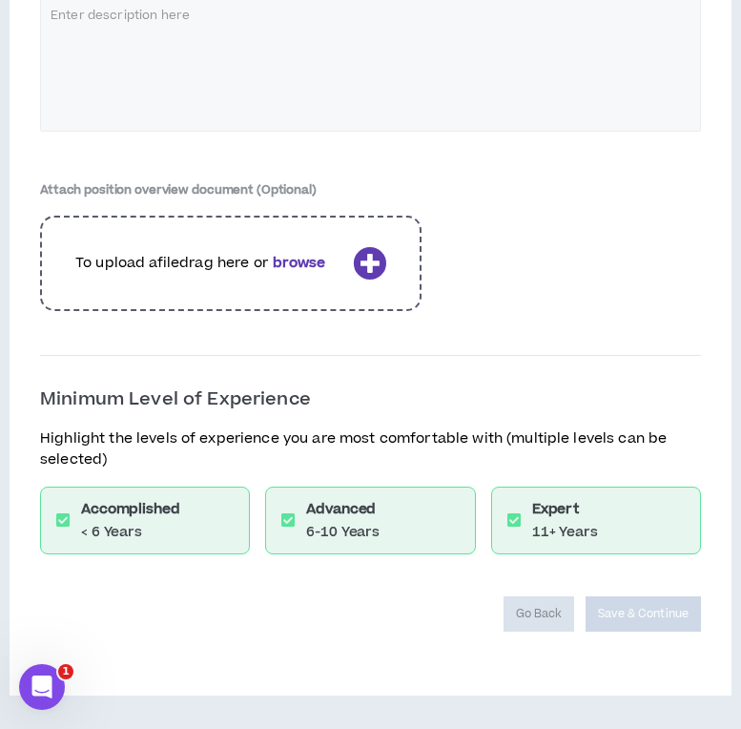
scroll to position [2691, 0]
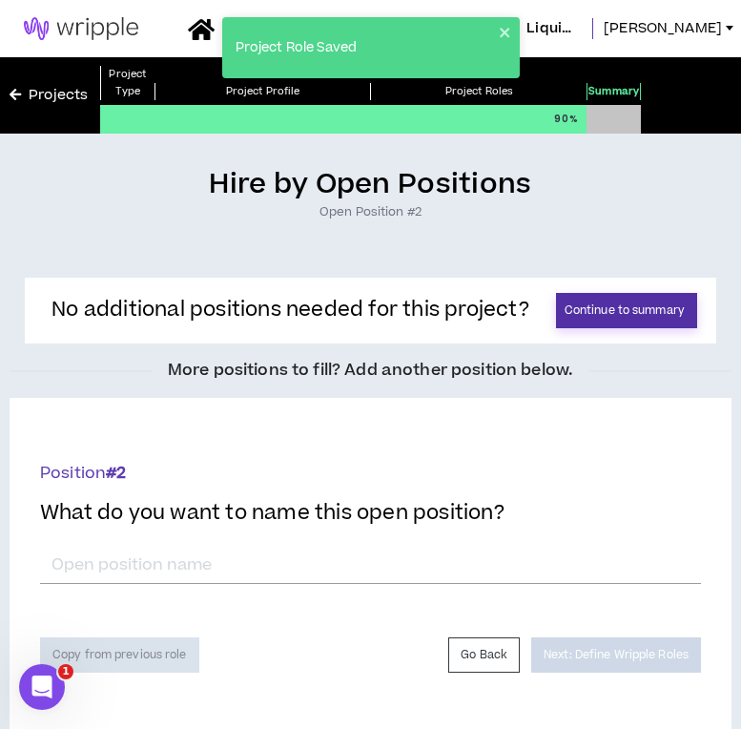
click at [633, 310] on button "Continue to summary" at bounding box center [626, 310] width 141 height 35
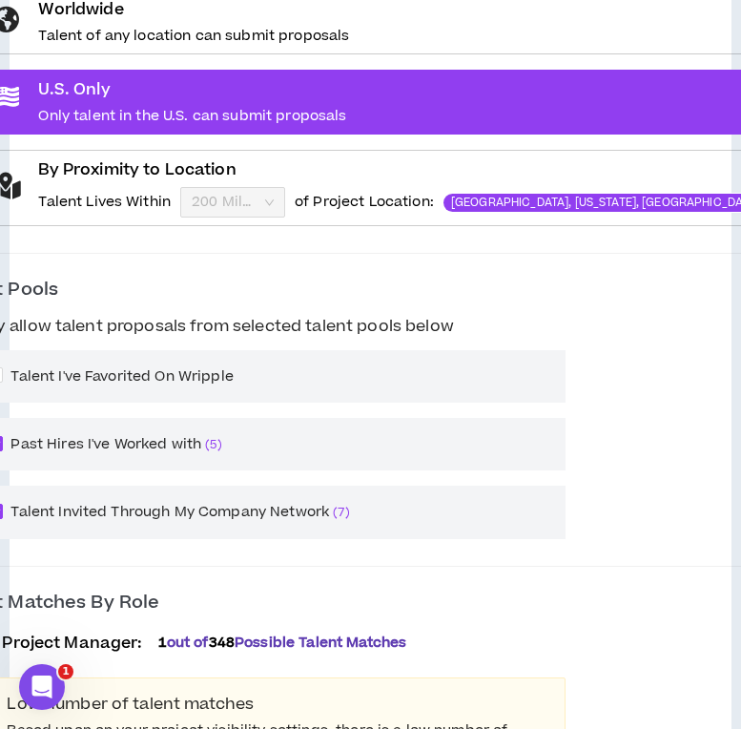
scroll to position [884, 0]
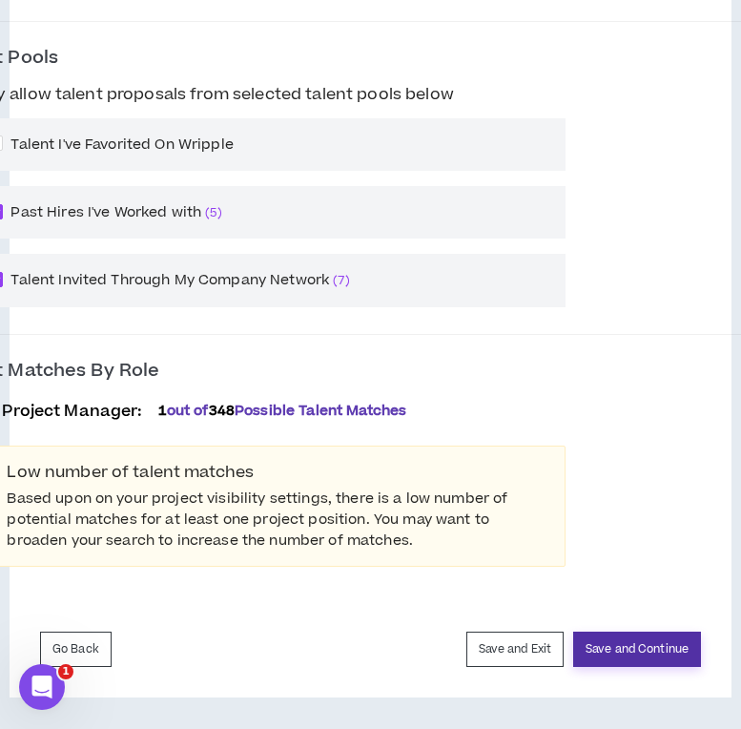
click at [619, 638] on button "Save and Continue" at bounding box center [638, 649] width 128 height 35
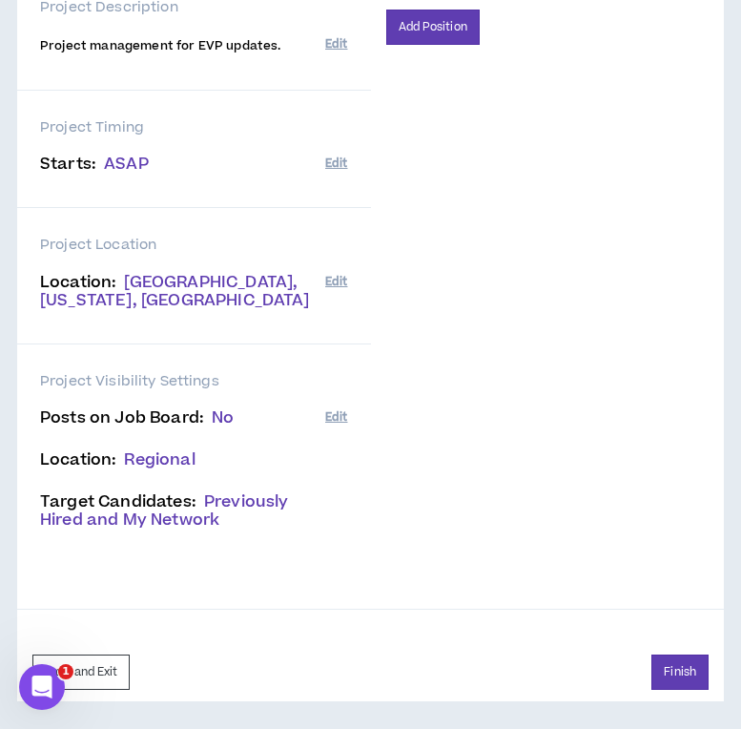
scroll to position [416, 0]
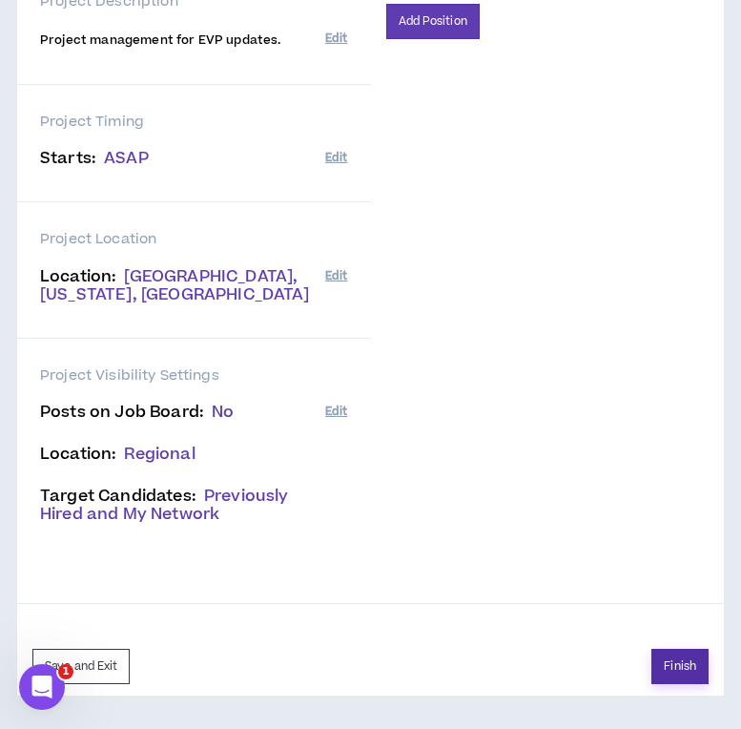
click at [669, 661] on button "Finish" at bounding box center [680, 666] width 57 height 35
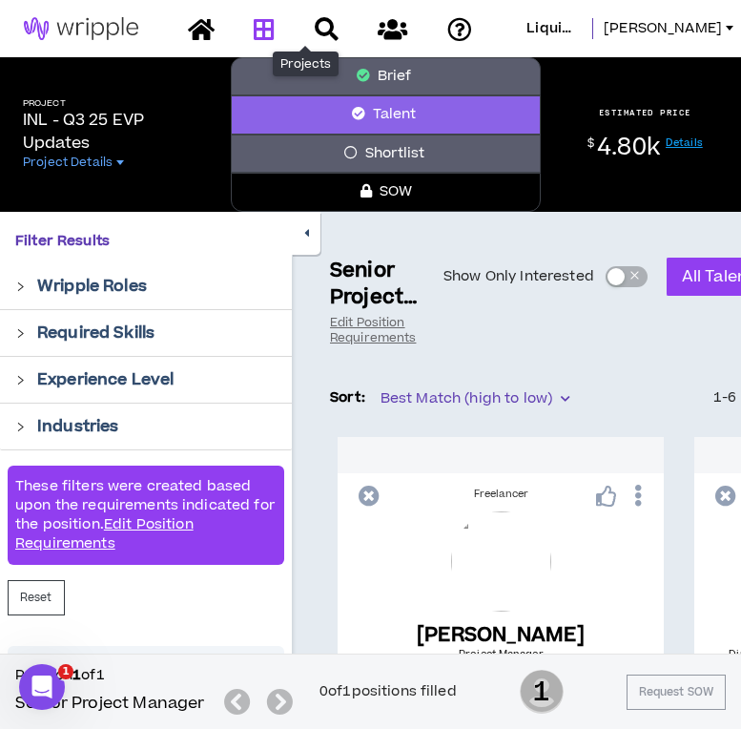
click at [275, 28] on icon at bounding box center [264, 29] width 21 height 24
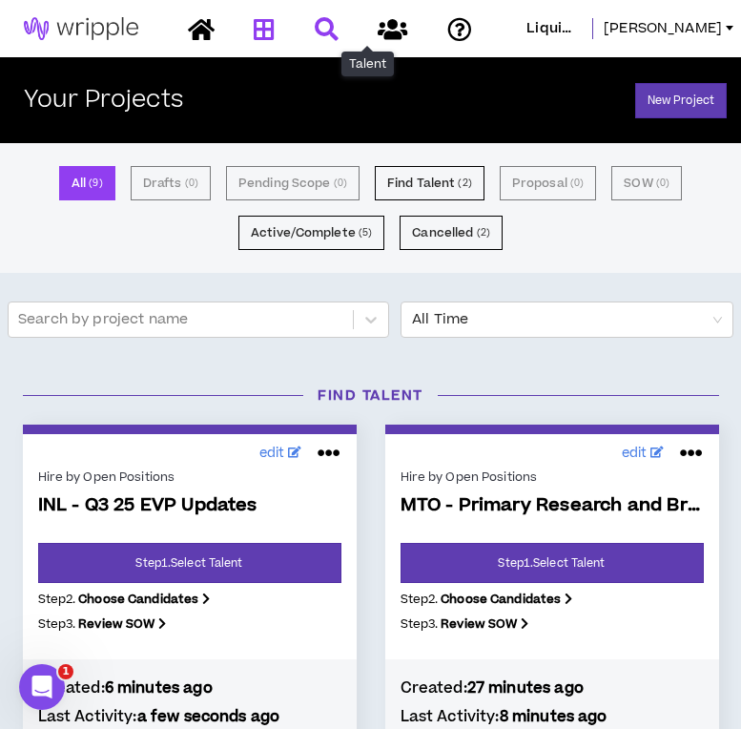
click at [344, 14] on link at bounding box center [326, 28] width 33 height 33
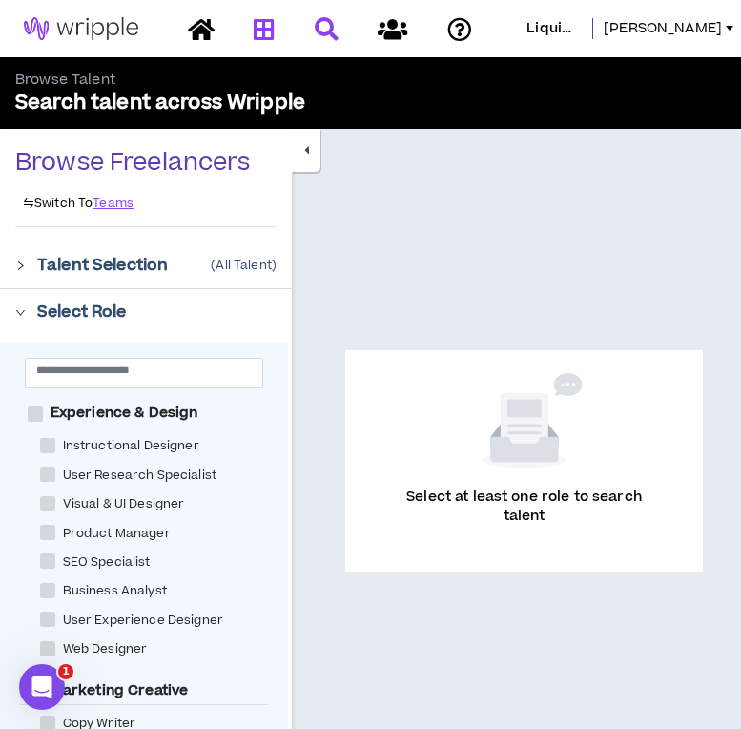
click at [275, 28] on icon at bounding box center [264, 29] width 21 height 24
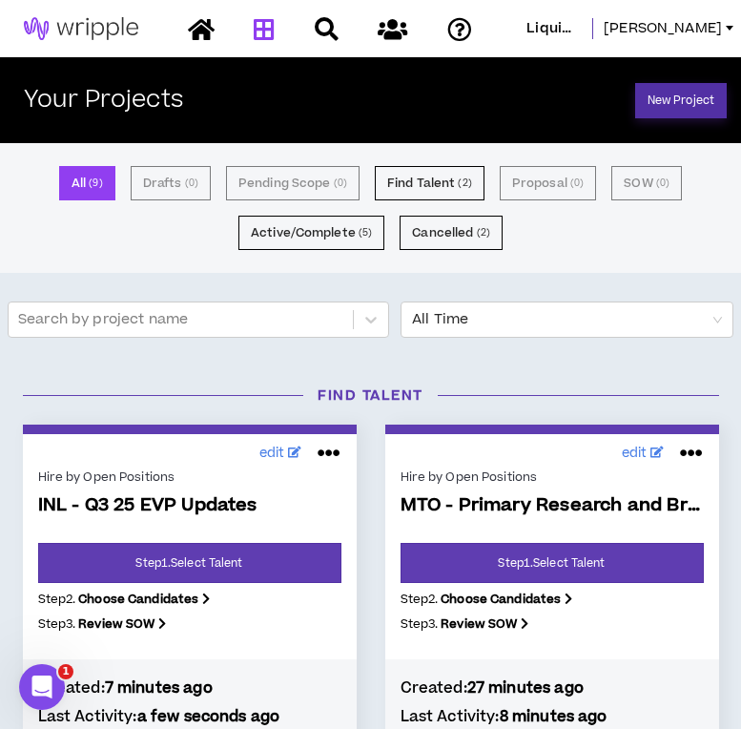
click at [649, 106] on link "New Project" at bounding box center [682, 100] width 92 height 35
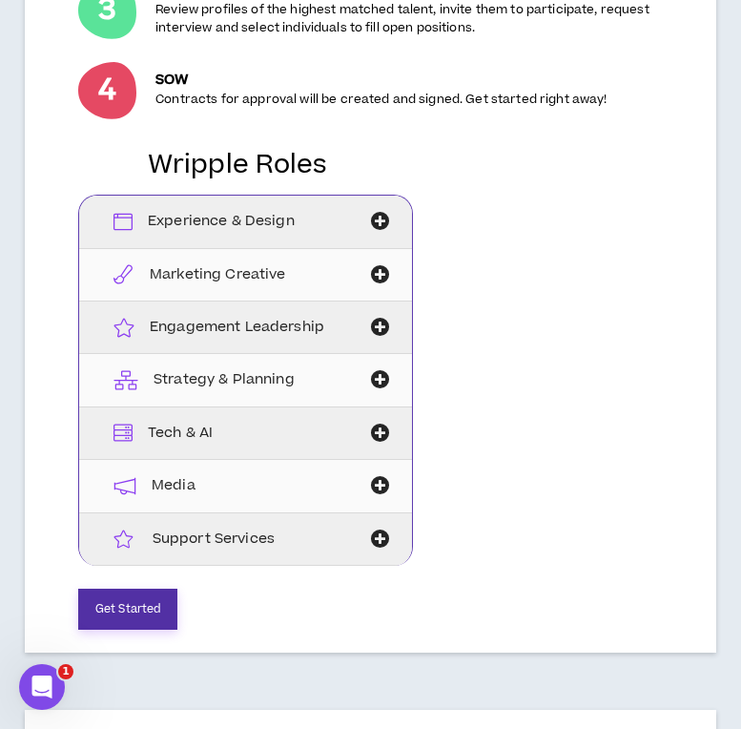
click at [126, 613] on button "Get Started" at bounding box center [127, 609] width 99 height 41
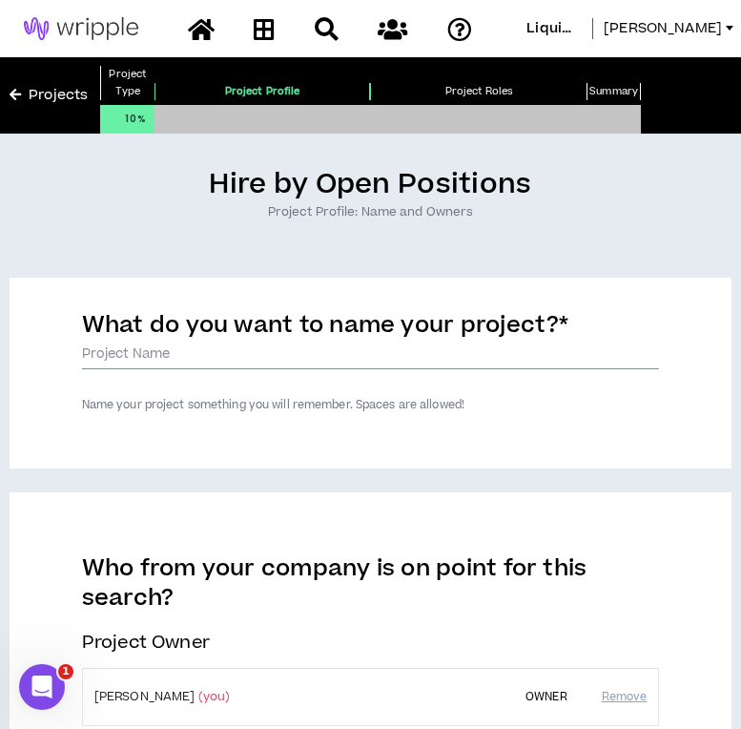
click at [332, 355] on input "What do you want to name your project? *" at bounding box center [371, 355] width 578 height 29
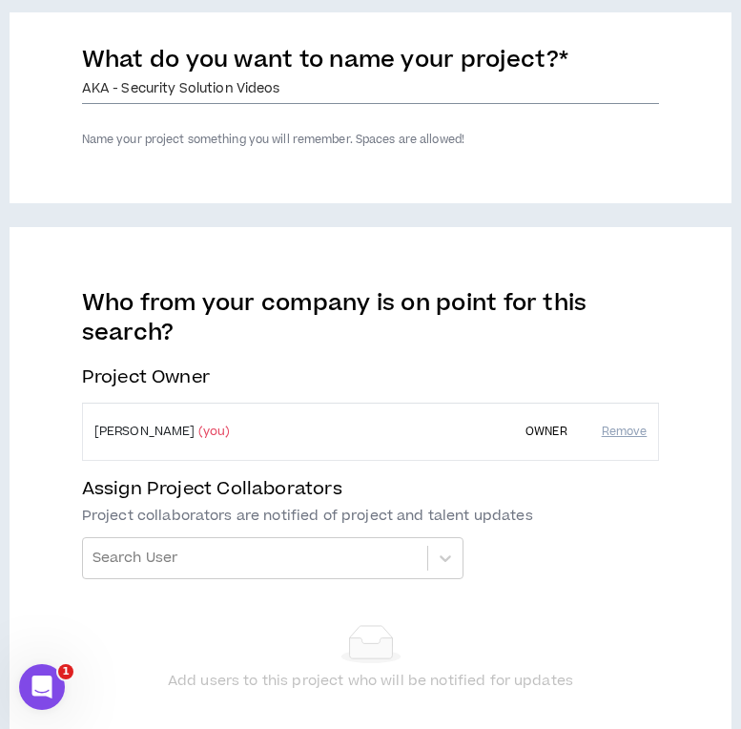
scroll to position [413, 0]
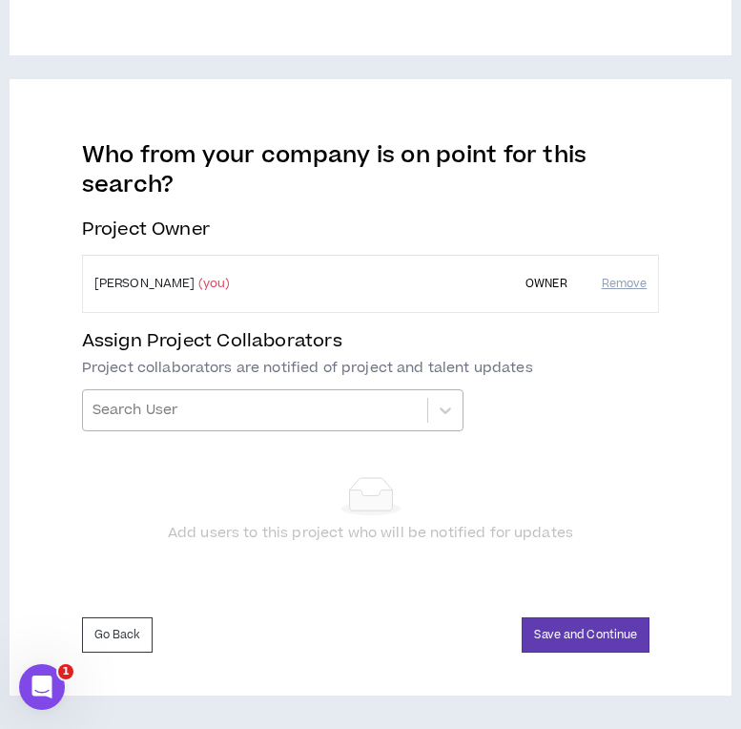
type input "AKA - Security Solution Videos"
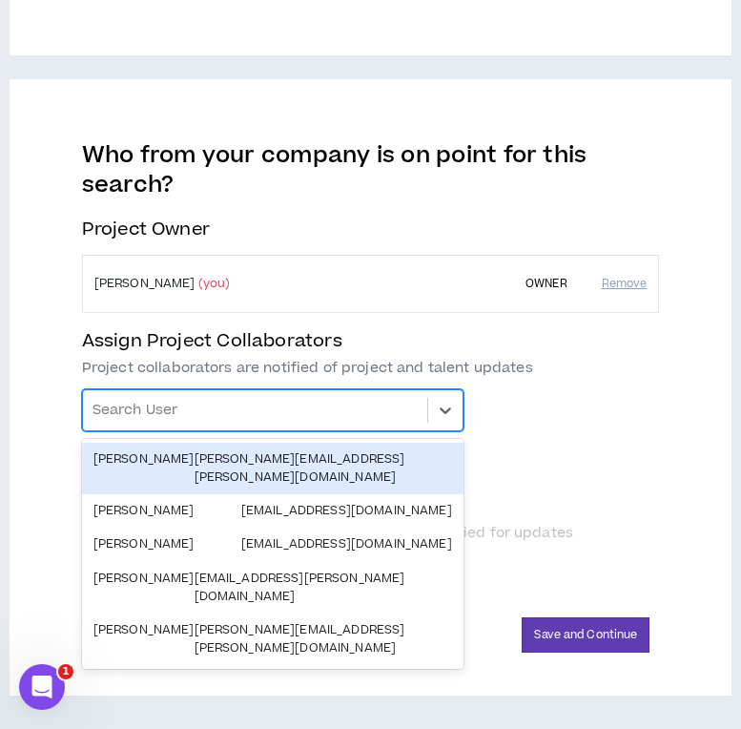
click at [313, 407] on div at bounding box center [255, 410] width 325 height 32
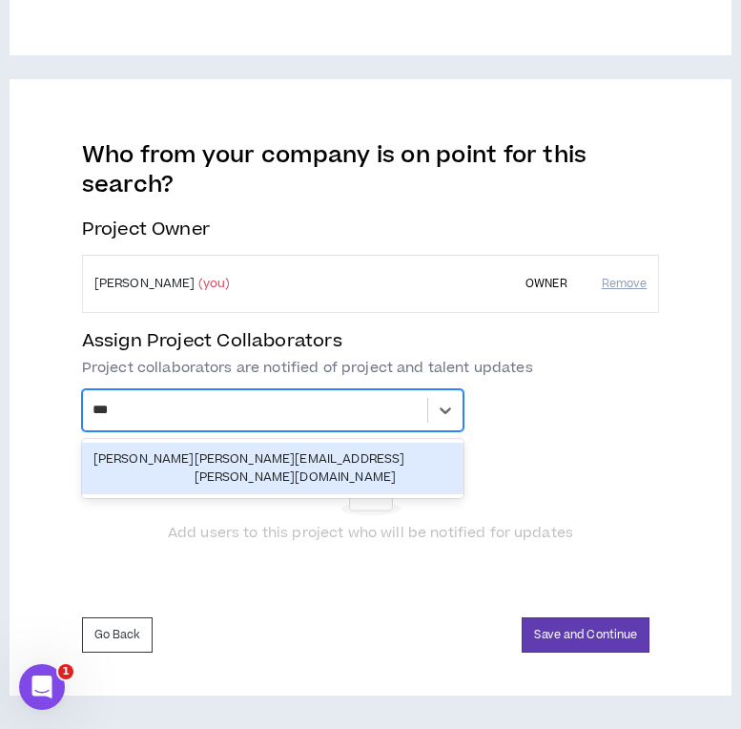
type input "****"
click at [312, 458] on div "[PERSON_NAME][EMAIL_ADDRESS][PERSON_NAME][DOMAIN_NAME]" at bounding box center [324, 468] width 258 height 36
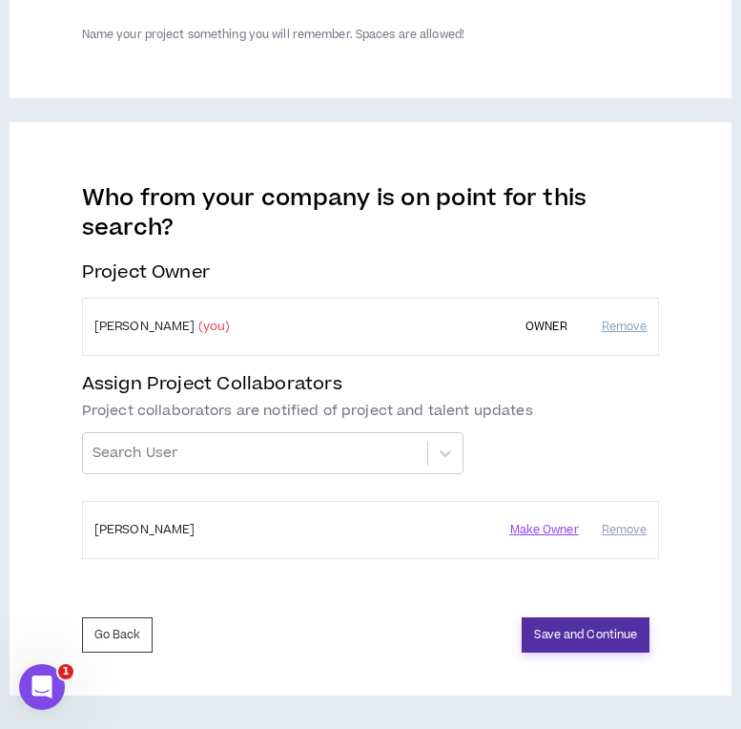
click at [599, 634] on button "Save and Continue" at bounding box center [586, 634] width 128 height 35
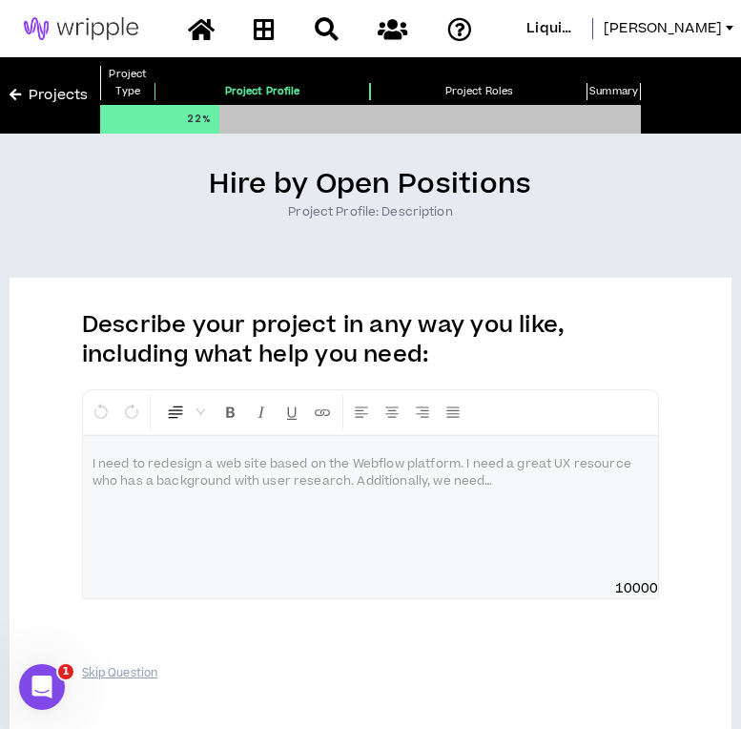
click at [381, 473] on p at bounding box center [371, 464] width 557 height 19
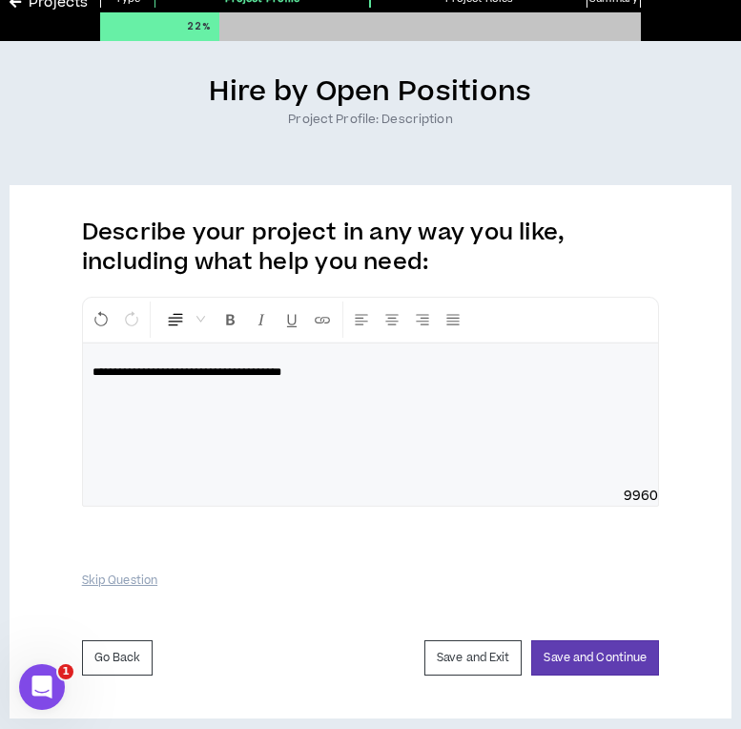
scroll to position [113, 0]
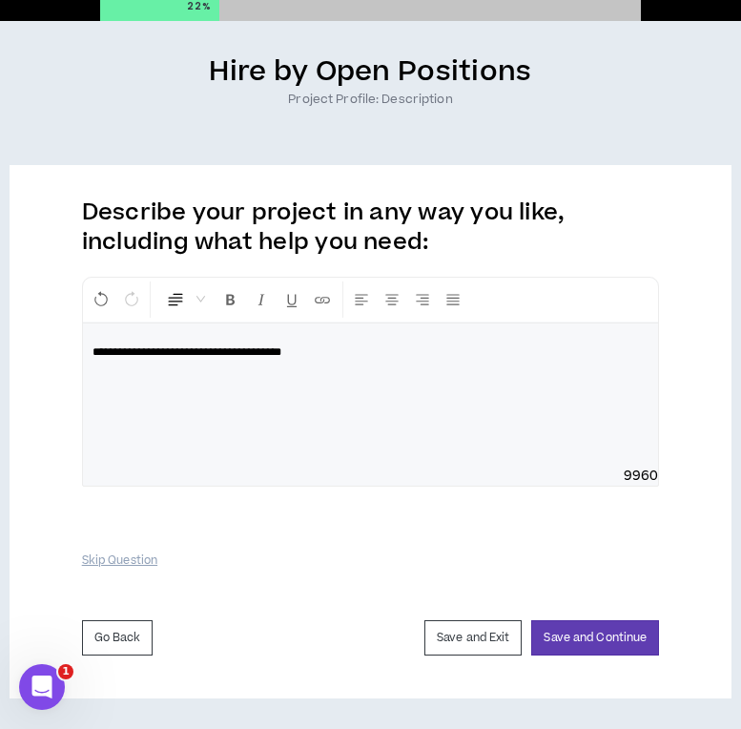
click at [241, 352] on span "**********" at bounding box center [187, 351] width 189 height 11
click at [615, 631] on button "Save and Continue" at bounding box center [596, 637] width 128 height 35
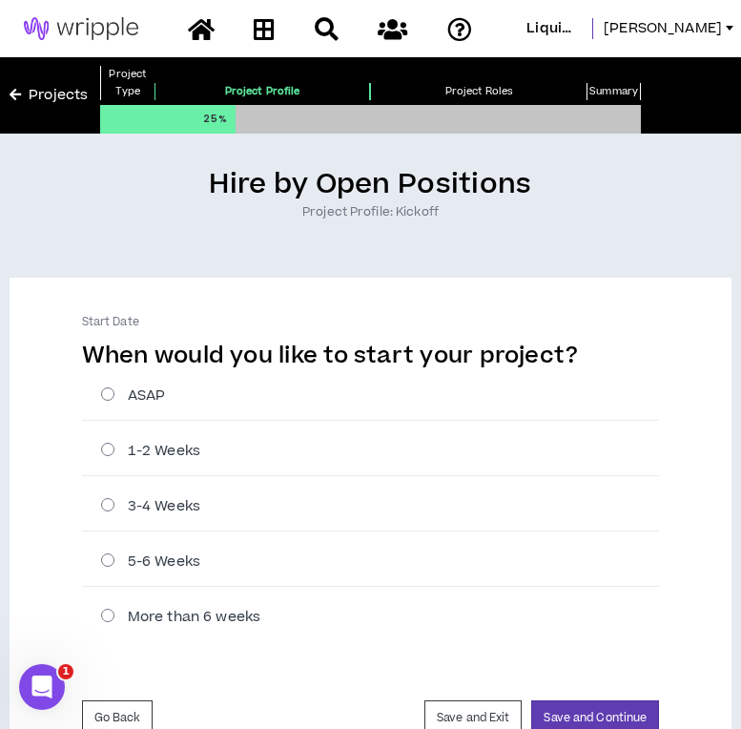
click at [283, 395] on label "ASAP" at bounding box center [380, 396] width 559 height 20
radio input "****"
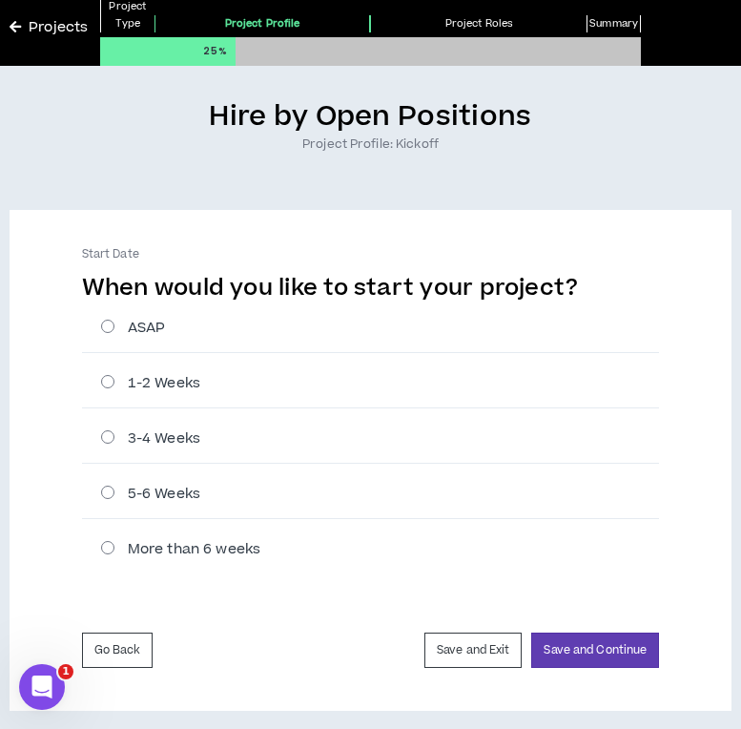
scroll to position [82, 0]
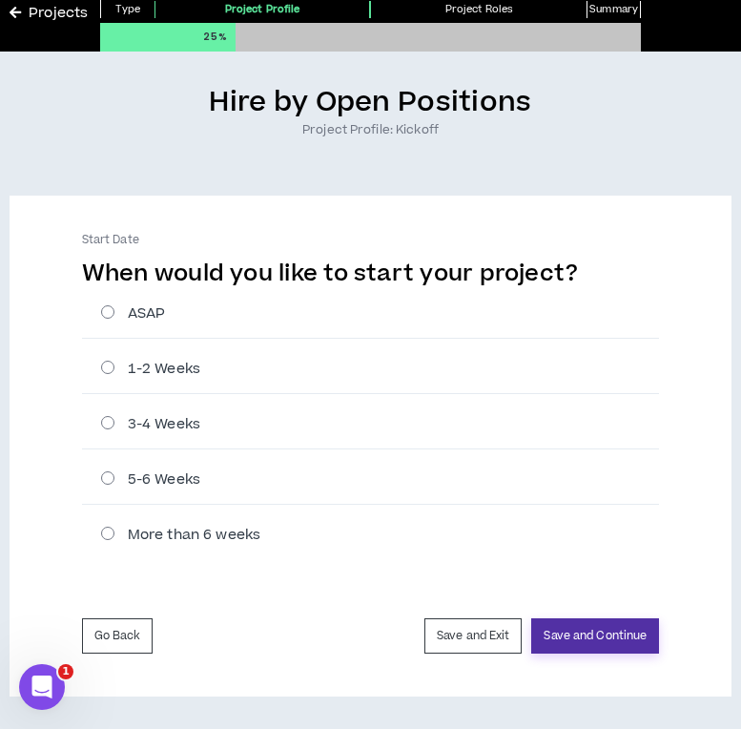
click at [610, 631] on button "Save and Continue" at bounding box center [596, 635] width 128 height 35
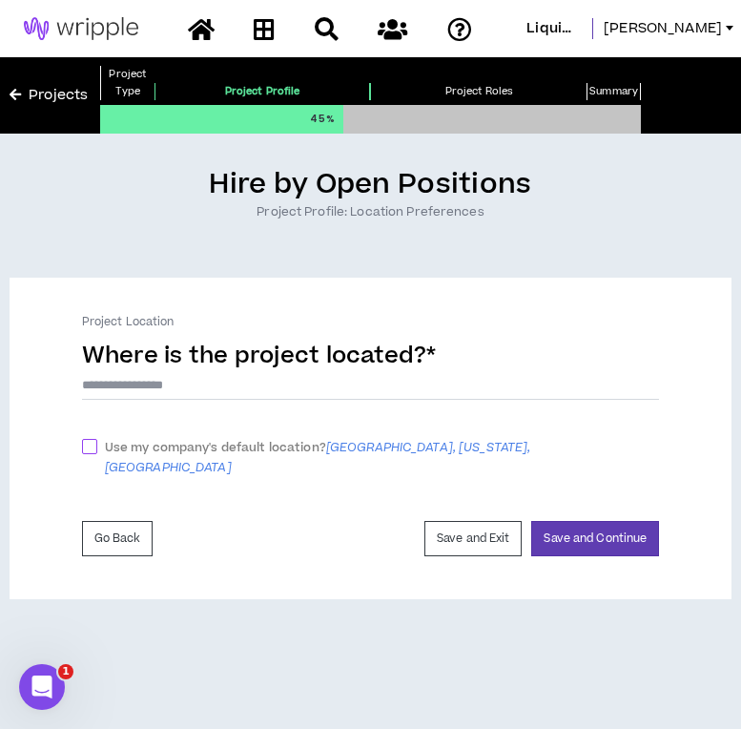
click at [382, 439] on span "[GEOGRAPHIC_DATA], [US_STATE], [GEOGRAPHIC_DATA]" at bounding box center [318, 457] width 427 height 37
checkbox input "****"
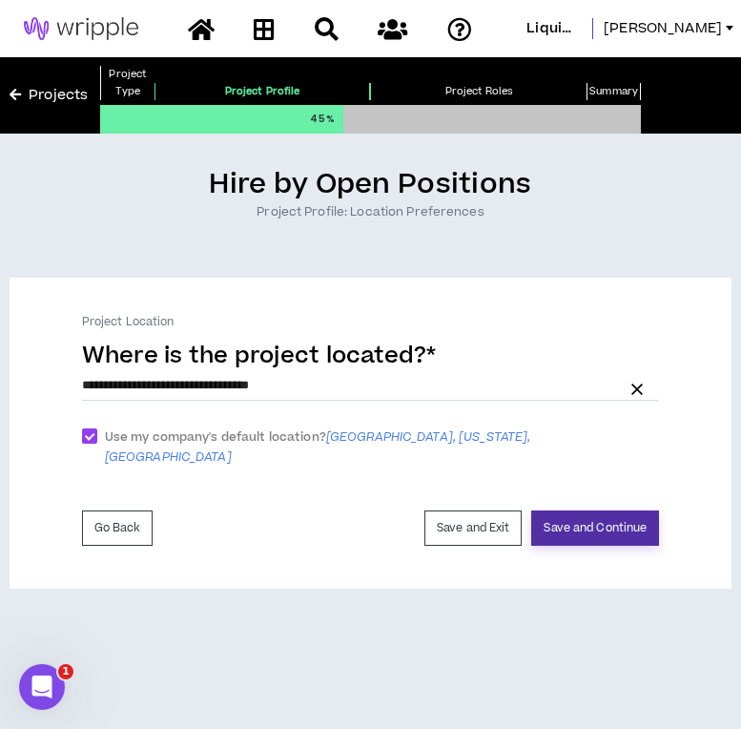
click at [635, 514] on button "Save and Continue" at bounding box center [596, 528] width 128 height 35
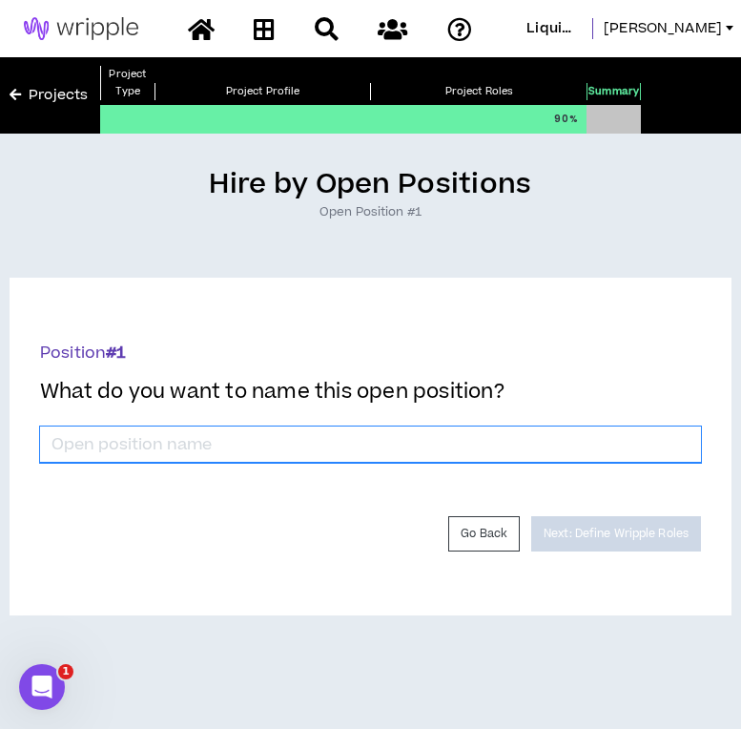
click at [383, 450] on input "*" at bounding box center [370, 445] width 661 height 36
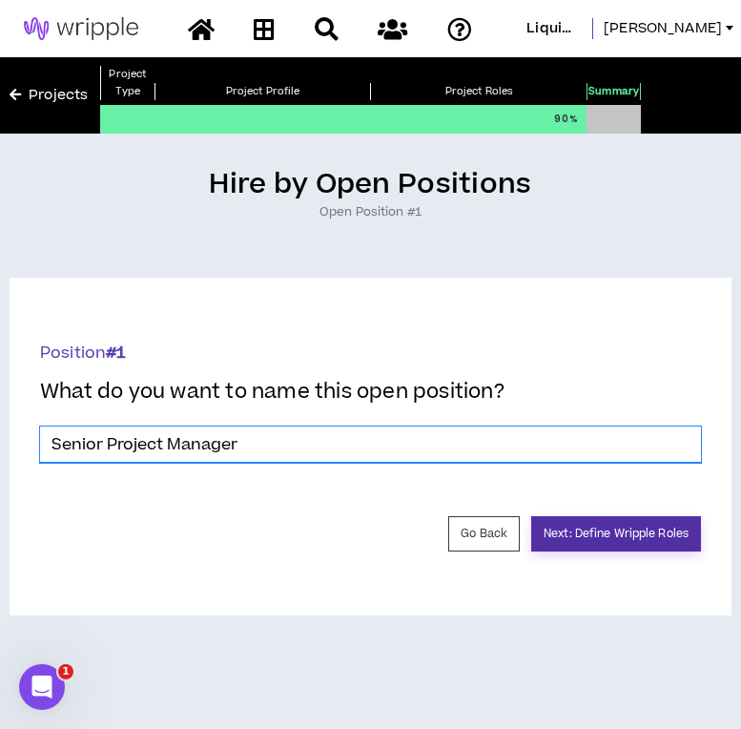
type input "Senior Project Manager"
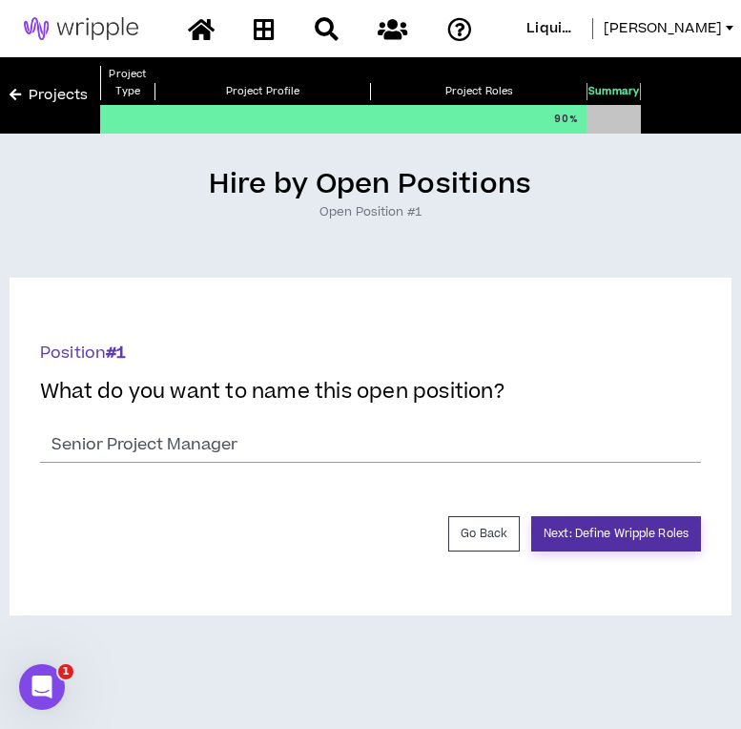
click at [618, 534] on button "Next: Define Wripple Roles" at bounding box center [617, 533] width 170 height 35
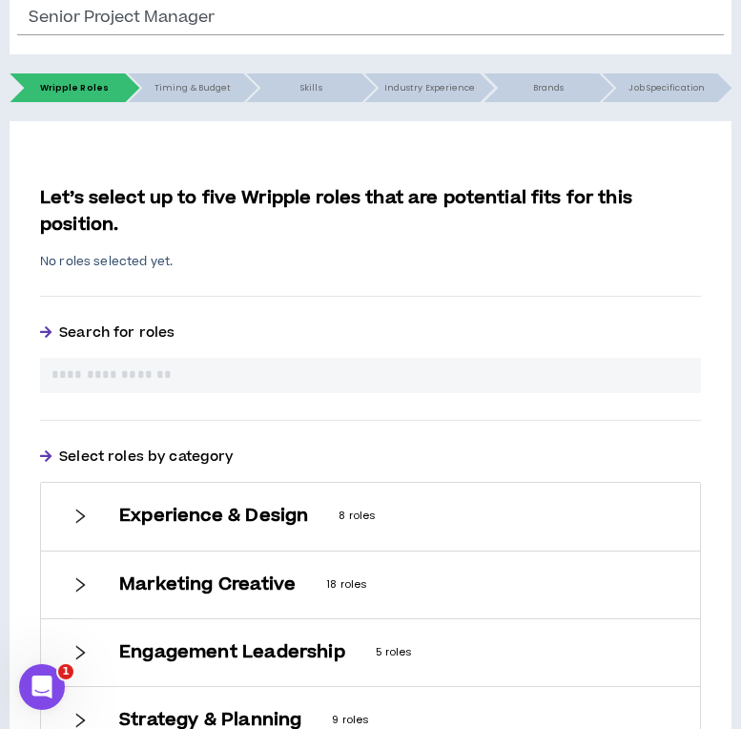
scroll to position [388, 0]
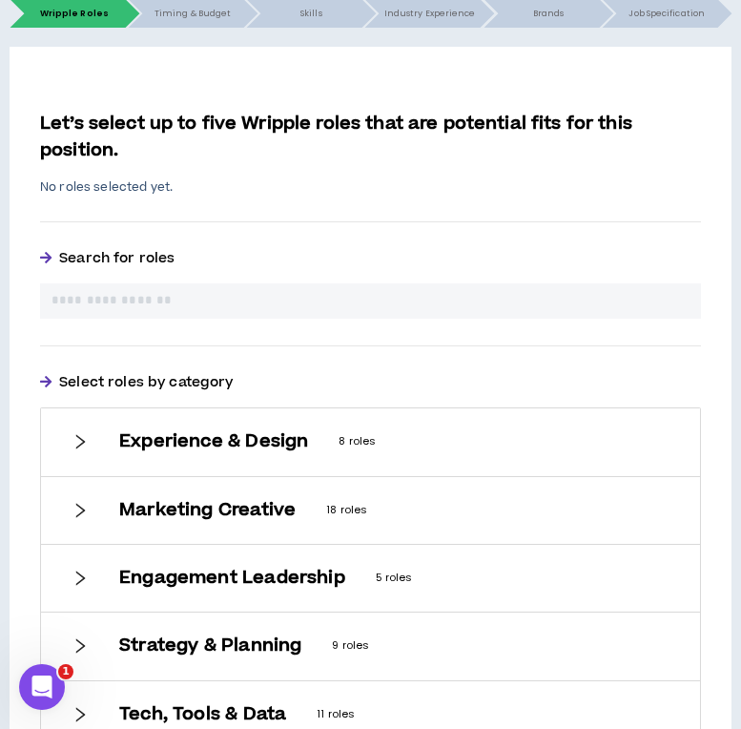
click at [164, 298] on input "text" at bounding box center [371, 301] width 638 height 20
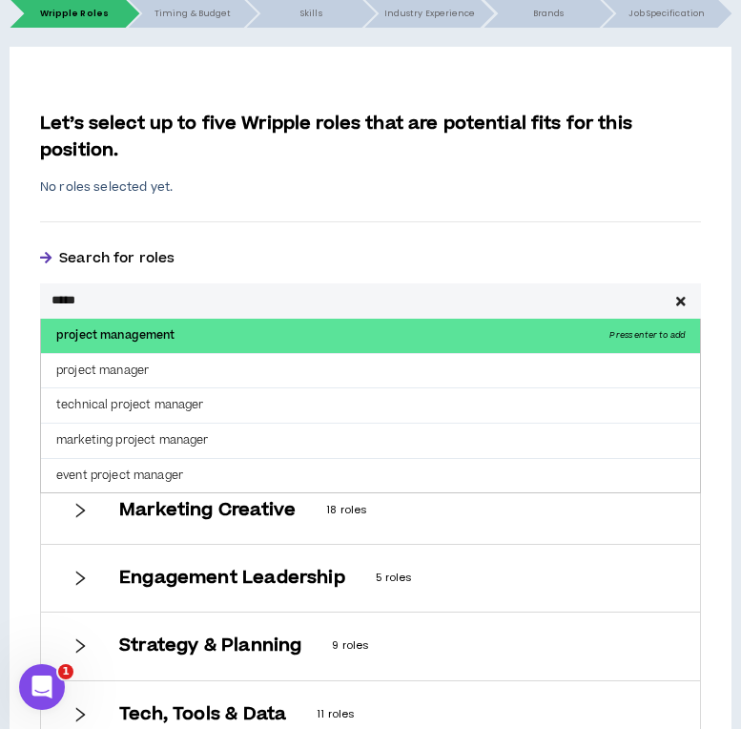
type input "*****"
click at [177, 344] on p "project management Press enter to add" at bounding box center [370, 336] width 659 height 34
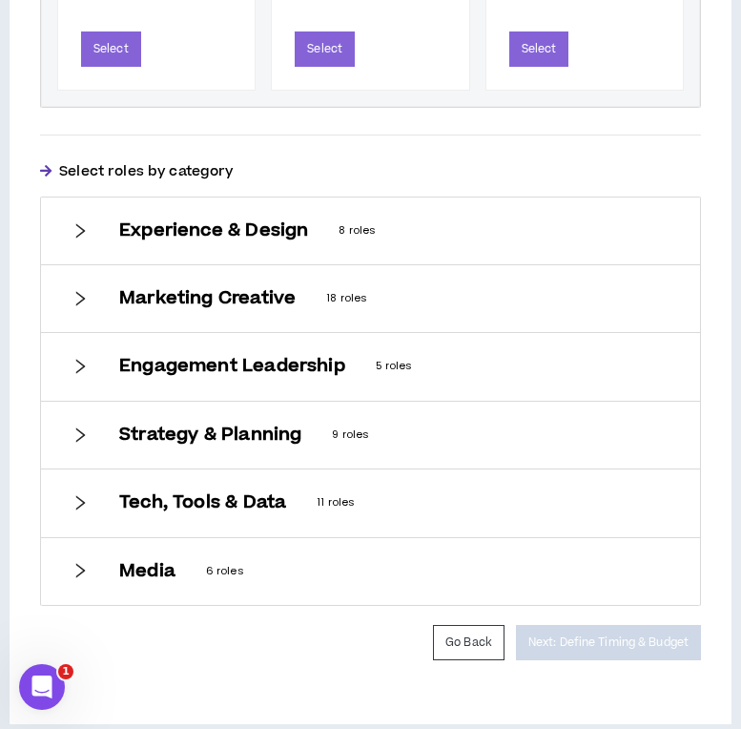
scroll to position [1076, 0]
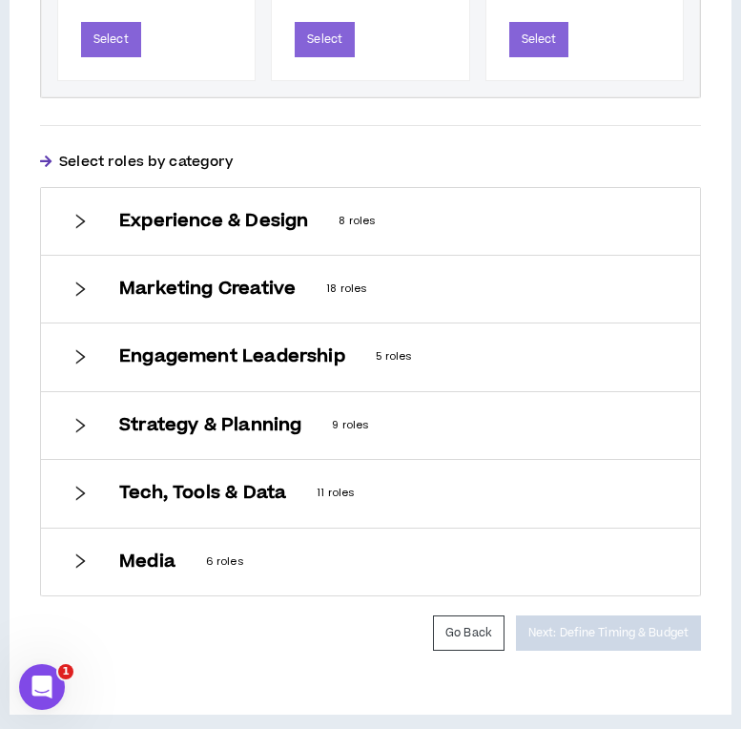
click at [329, 370] on div "Engagement Leadership 5 roles" at bounding box center [370, 356] width 659 height 67
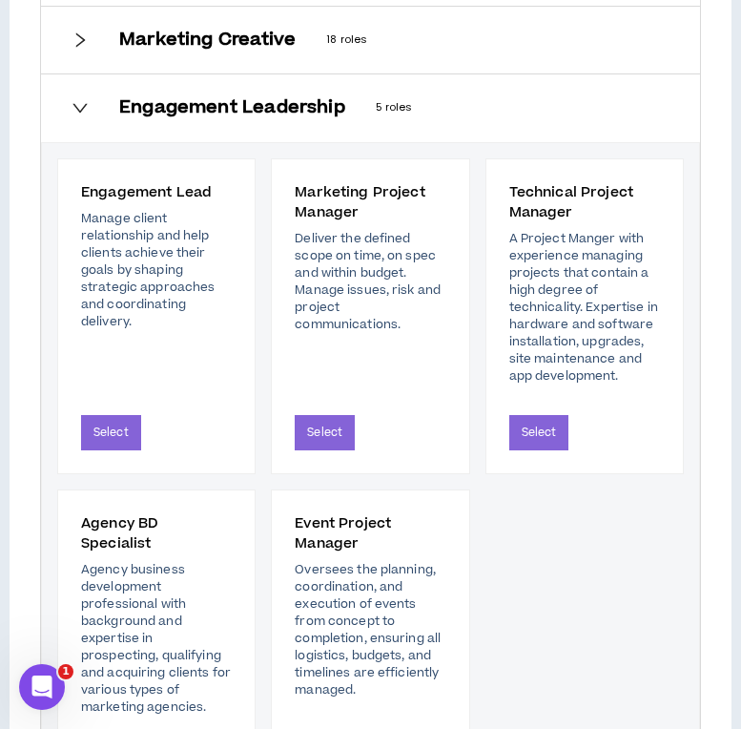
scroll to position [1339, 0]
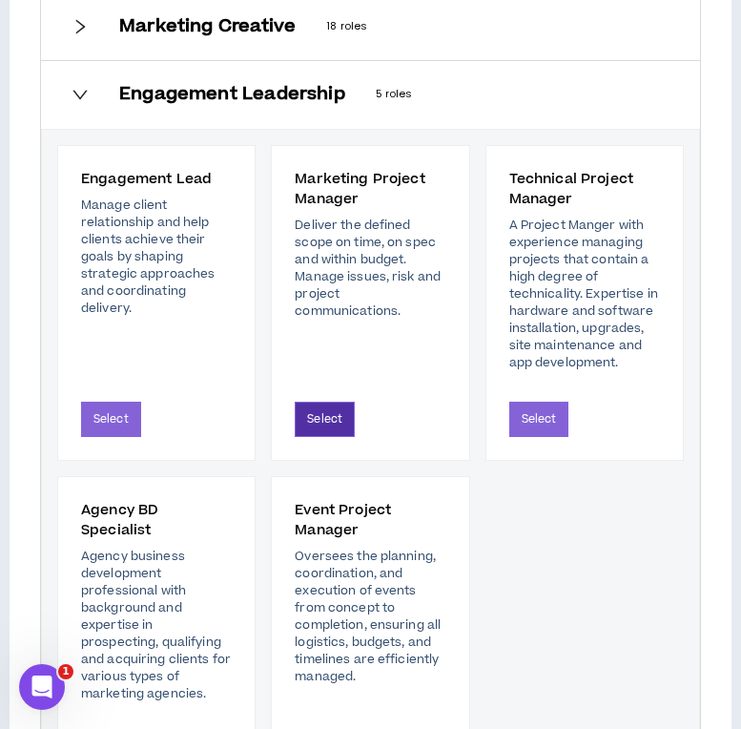
click at [329, 411] on button "Select" at bounding box center [325, 419] width 60 height 35
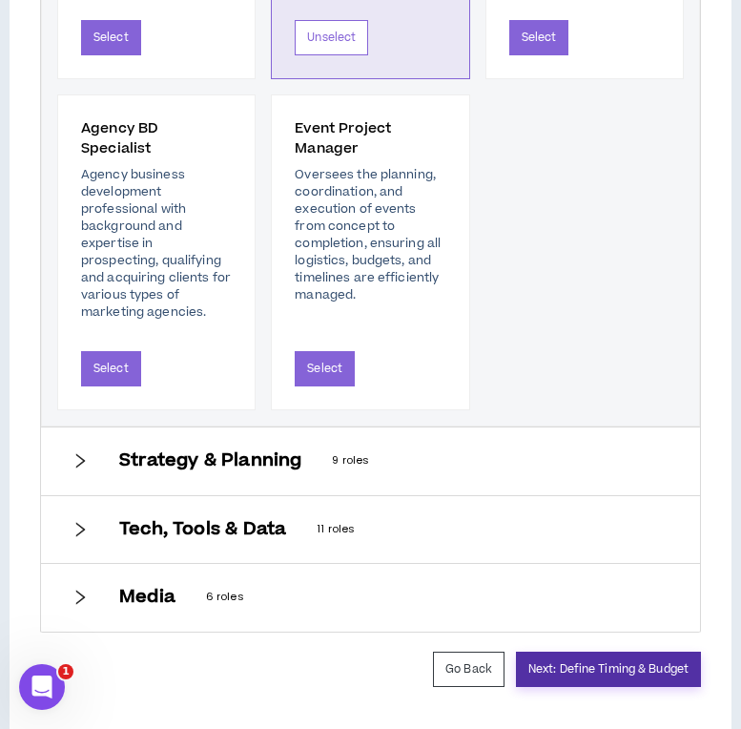
click at [607, 661] on button "Next: Define Timing & Budget" at bounding box center [608, 669] width 185 height 35
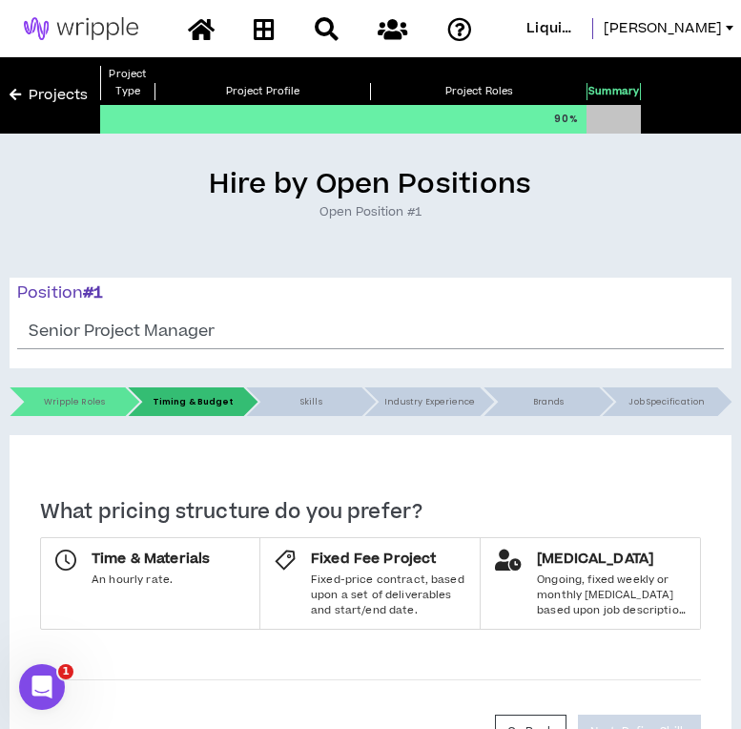
scroll to position [118, 0]
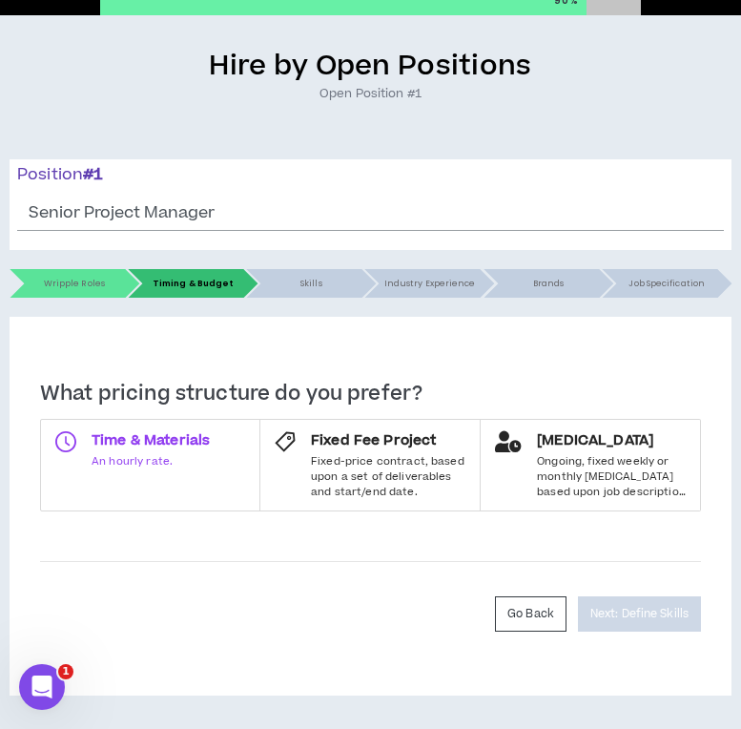
click at [104, 419] on label "Time & Materials An hourly rate." at bounding box center [150, 465] width 220 height 93
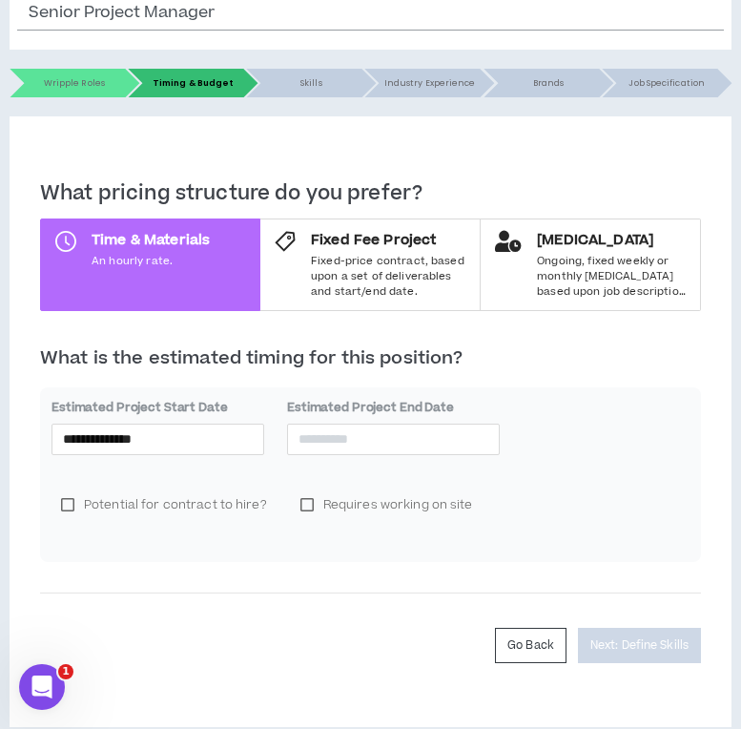
scroll to position [349, 0]
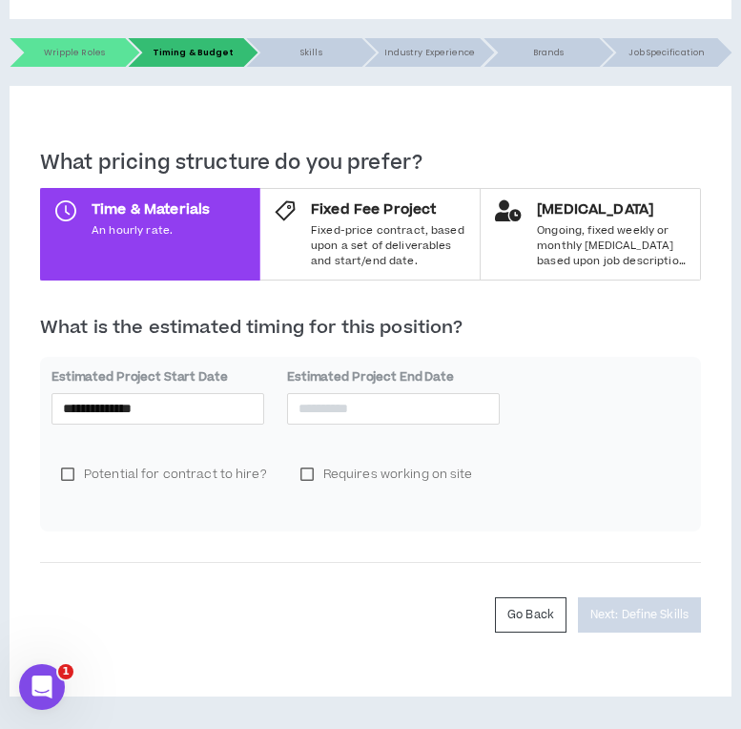
click at [208, 390] on div "**********" at bounding box center [158, 397] width 213 height 59
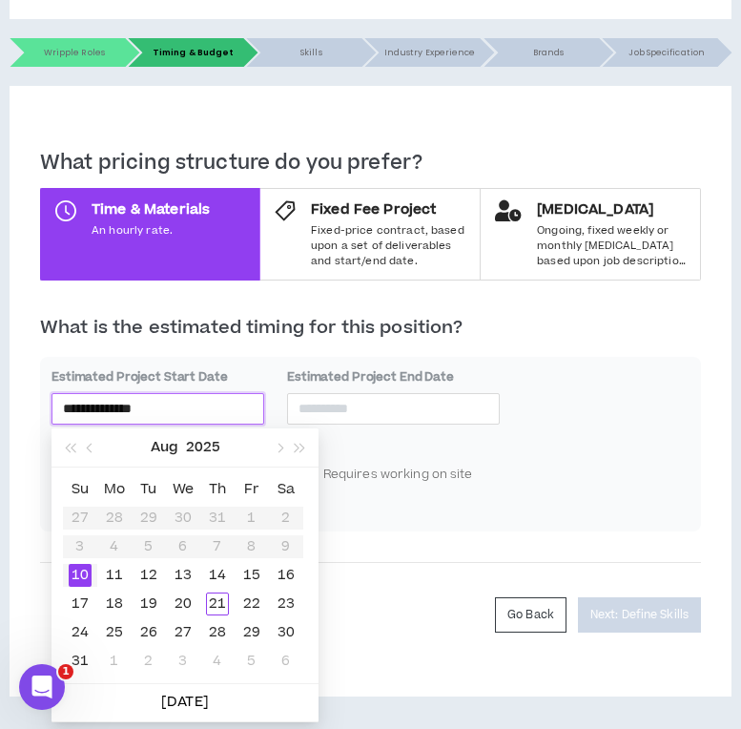
click at [208, 399] on input "**********" at bounding box center [158, 408] width 190 height 21
type input "**********"
click at [220, 599] on div "21" at bounding box center [217, 604] width 23 height 23
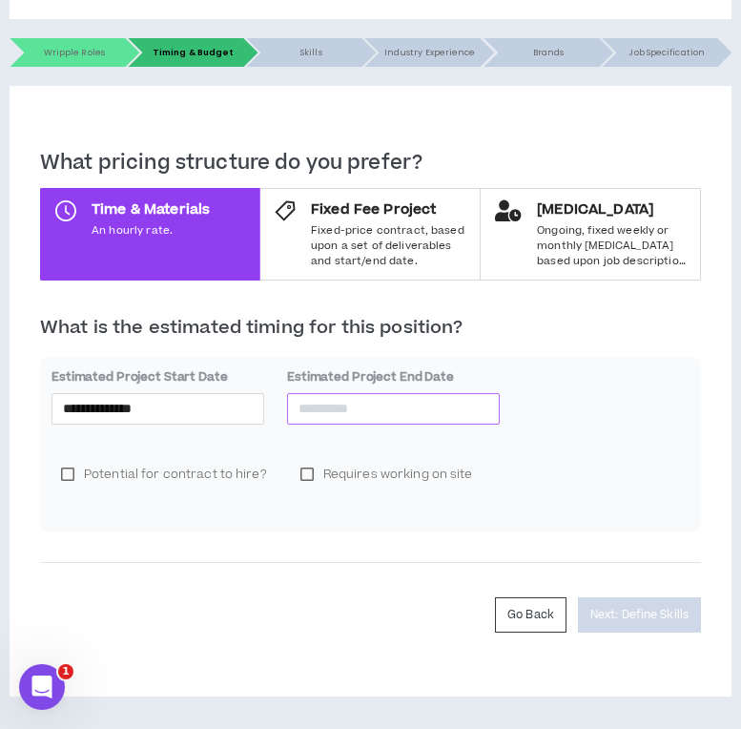
click at [368, 415] on input at bounding box center [394, 408] width 190 height 21
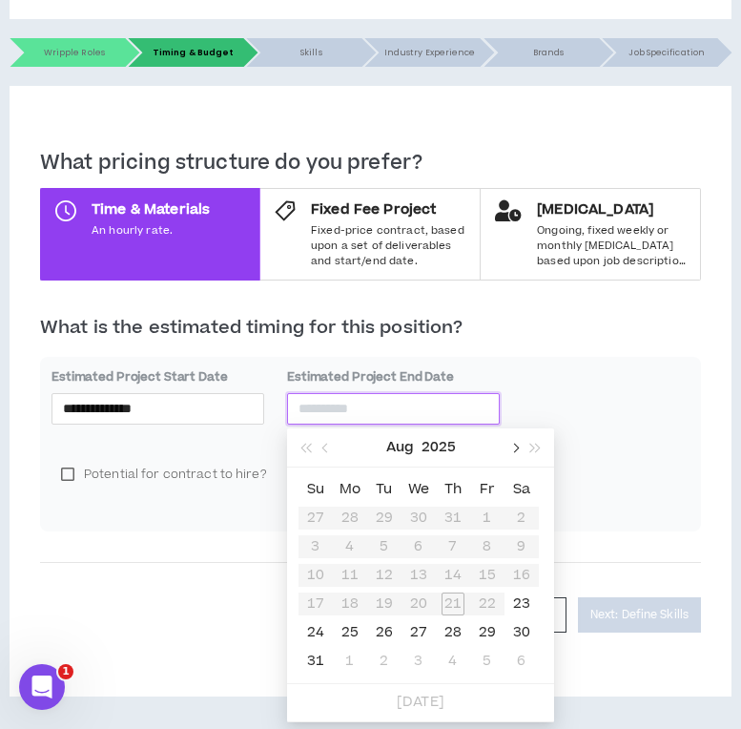
click at [517, 449] on button "button" at bounding box center [514, 447] width 21 height 38
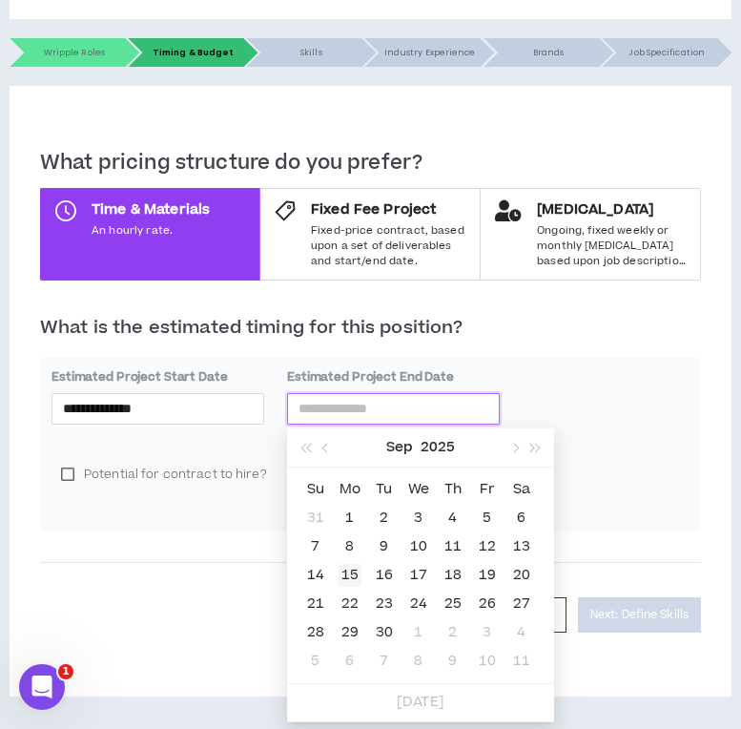
type input "**********"
click at [353, 571] on div "15" at bounding box center [350, 575] width 23 height 23
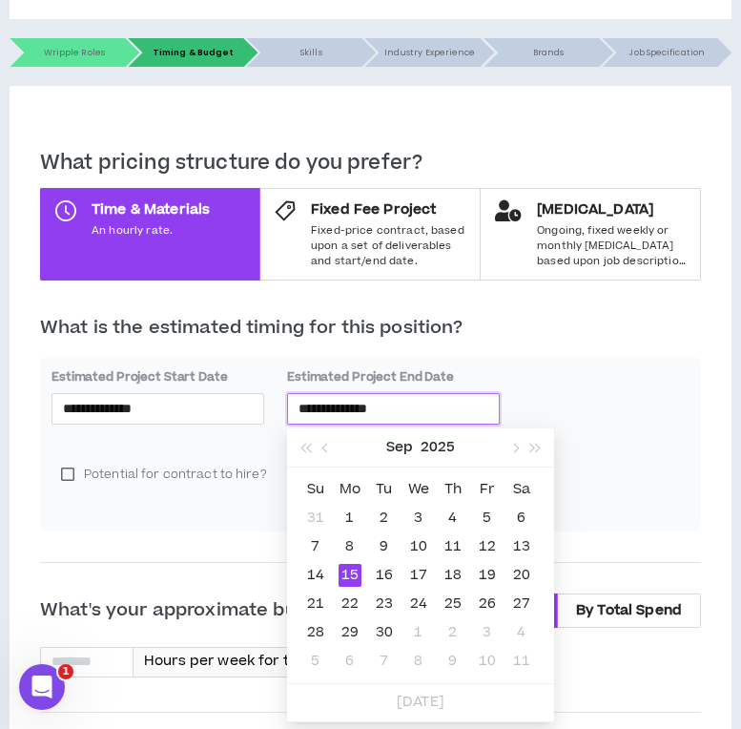
click at [459, 401] on input "**********" at bounding box center [394, 408] width 190 height 21
click at [513, 448] on span "button" at bounding box center [515, 448] width 10 height 10
type input "**********"
click at [521, 574] on div "15" at bounding box center [522, 575] width 23 height 23
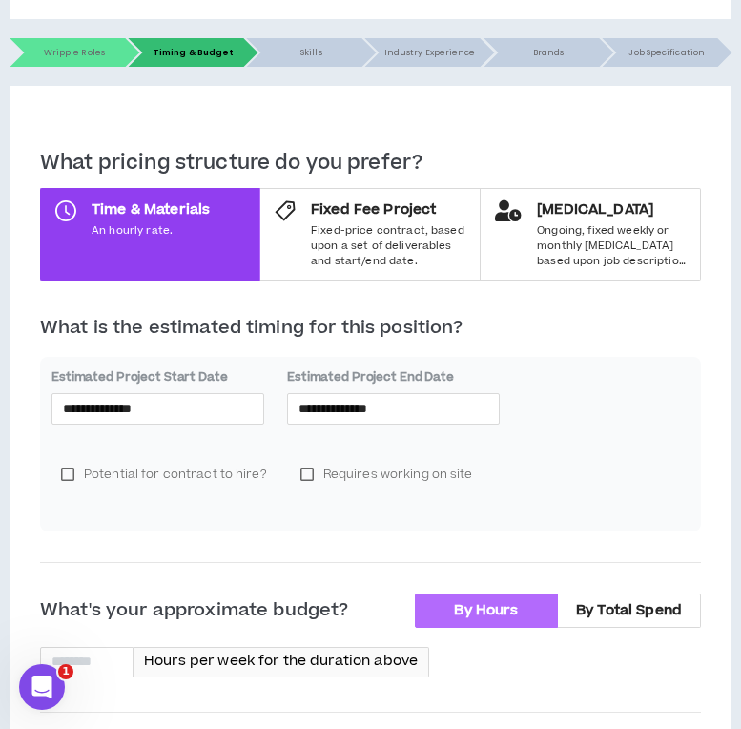
click at [481, 613] on span "By Hours" at bounding box center [486, 610] width 64 height 20
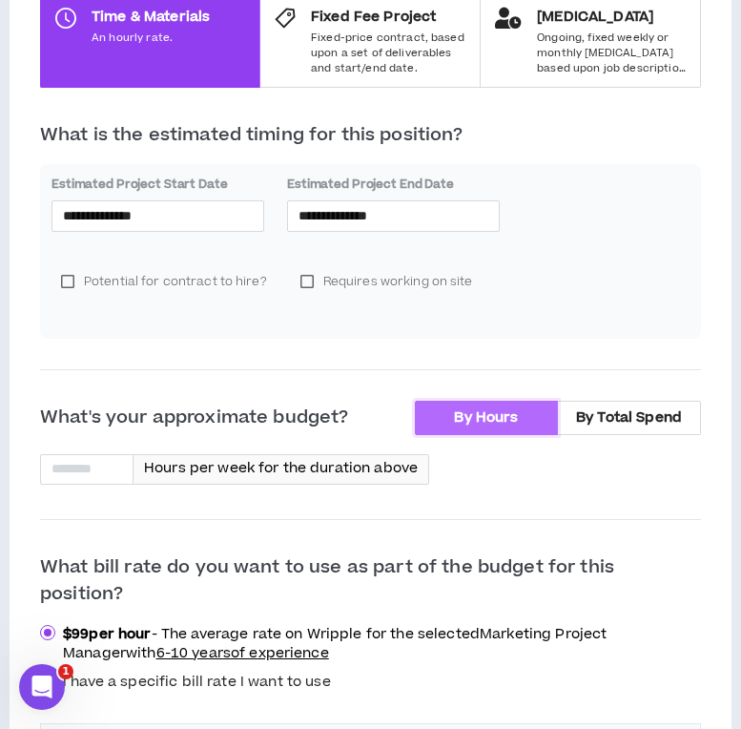
scroll to position [677, 0]
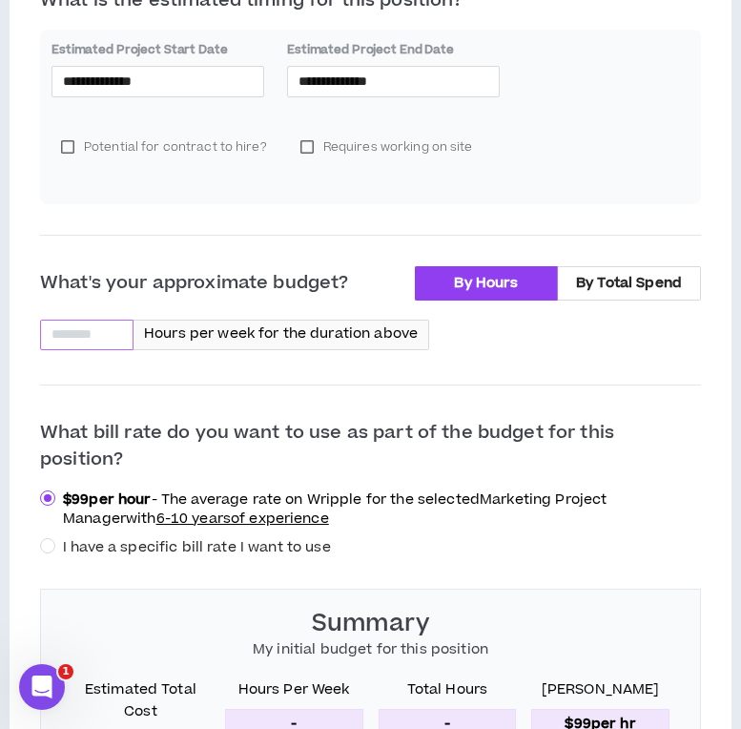
click at [107, 334] on input at bounding box center [87, 335] width 92 height 29
type input "*"
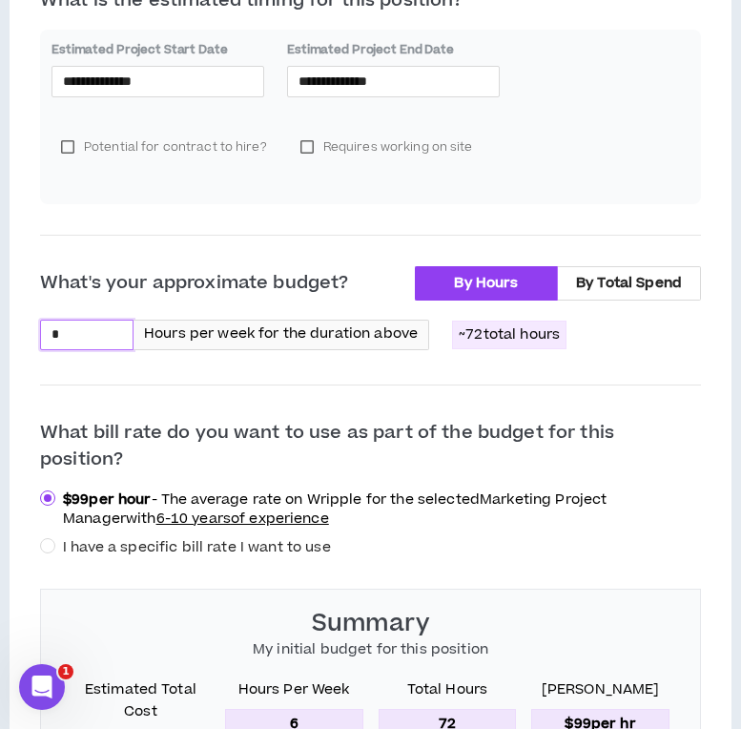
type input "*"
click at [475, 490] on p "$ 99 per hour - The average rate on Wripple for the selected Marketing Project …" at bounding box center [374, 509] width 623 height 38
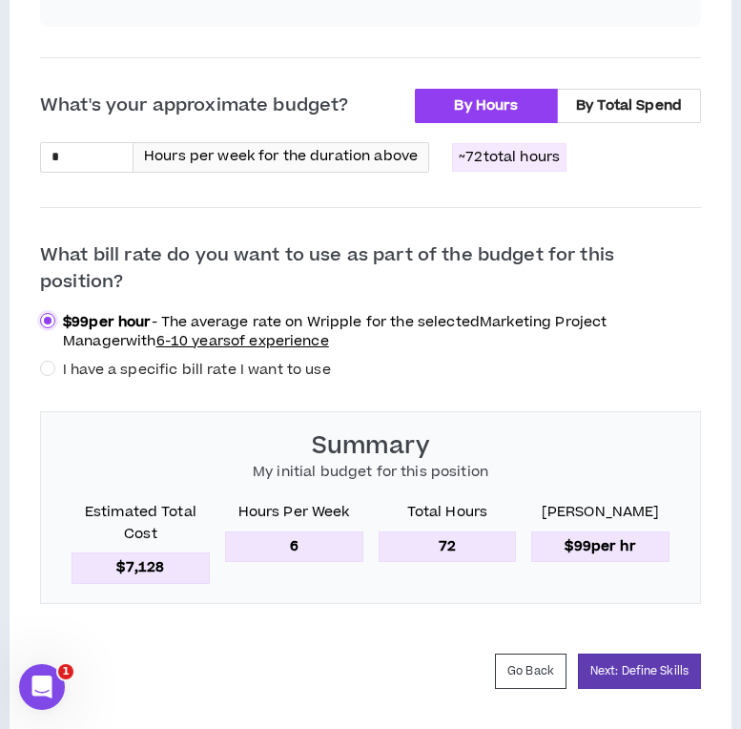
scroll to position [883, 0]
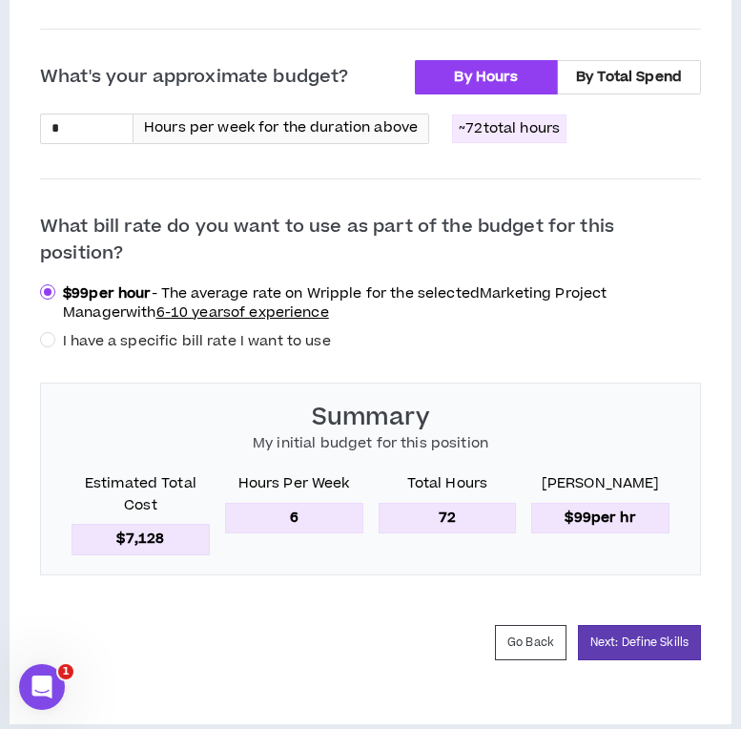
click at [295, 331] on span "I have a specific bill rate I want to use" at bounding box center [197, 341] width 268 height 20
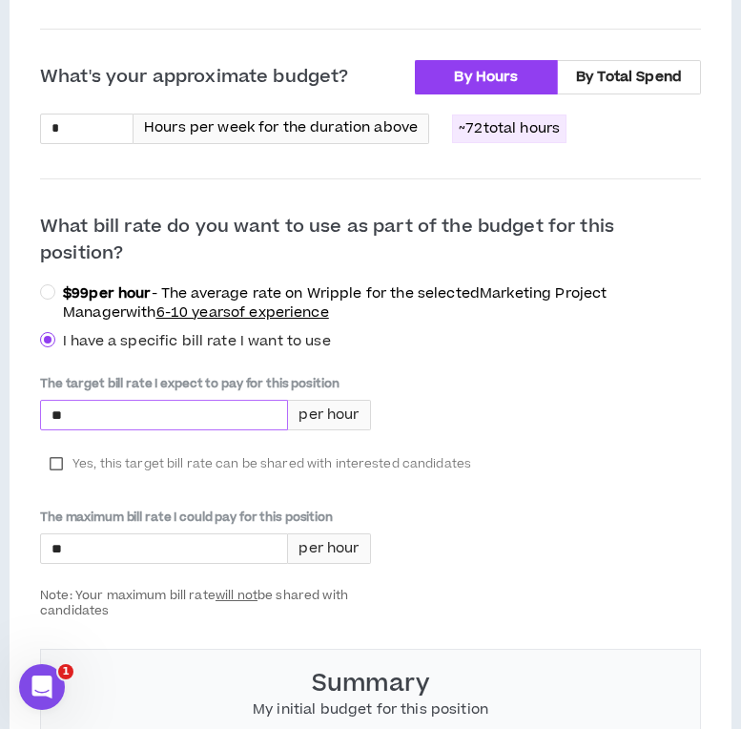
click at [191, 401] on input "*" at bounding box center [164, 415] width 246 height 29
type input "****"
click at [55, 449] on label "Yes, this target bill rate can be shared with interested candidates" at bounding box center [260, 463] width 441 height 29
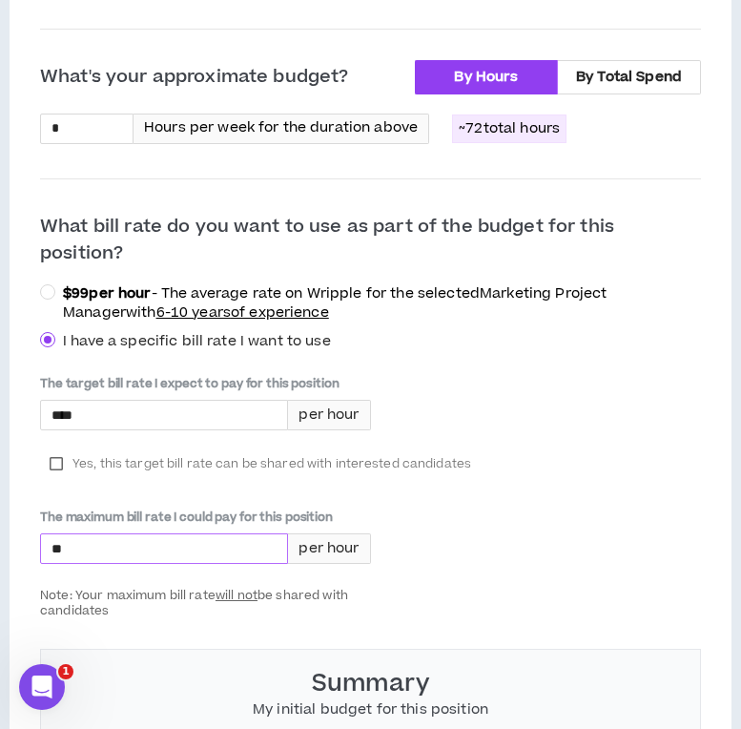
click at [91, 534] on input "*" at bounding box center [164, 548] width 246 height 29
type input "****"
click at [456, 561] on div "The target bill rate I expect to pay for this position **** per hour Yes, this …" at bounding box center [370, 496] width 661 height 243
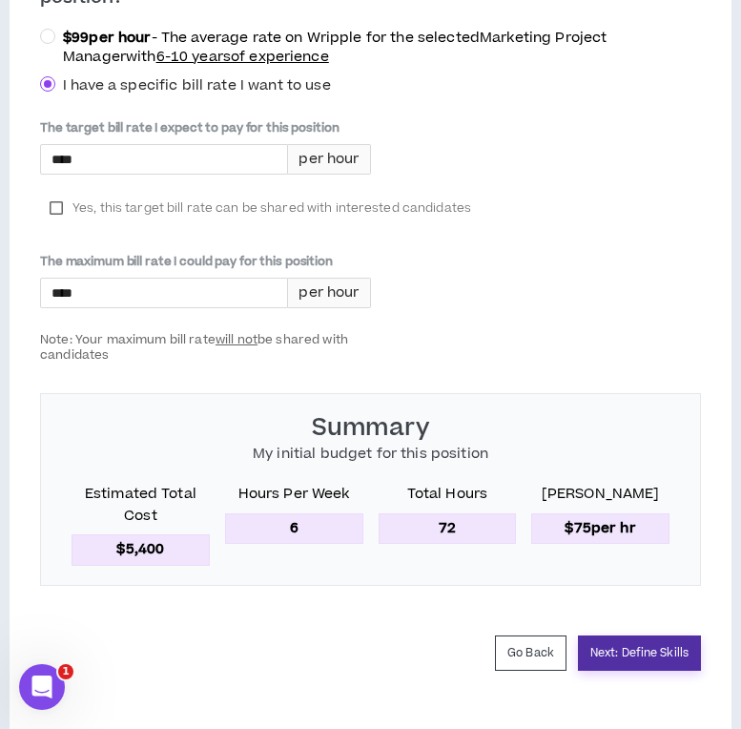
click at [623, 636] on button "Next: Define Skills" at bounding box center [639, 653] width 123 height 35
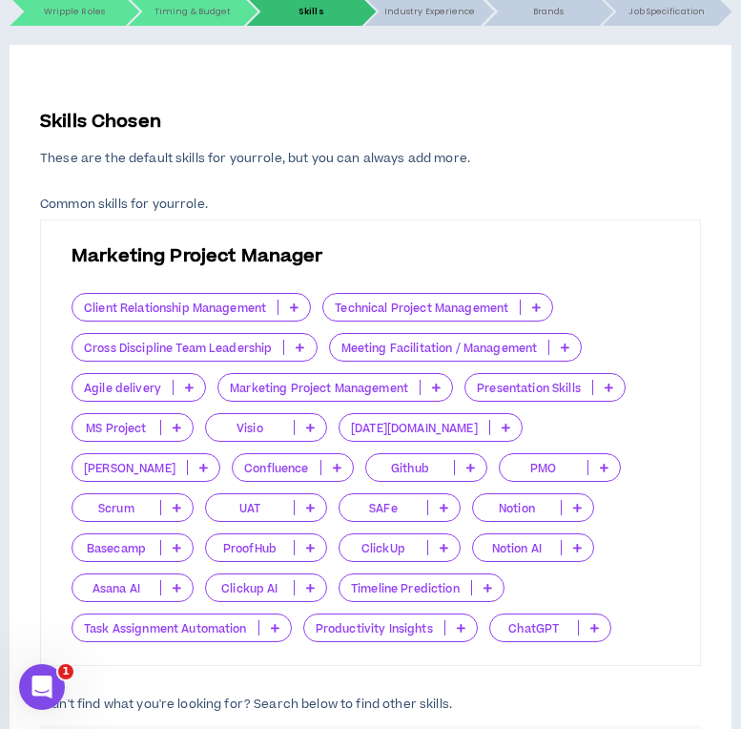
scroll to position [451, 0]
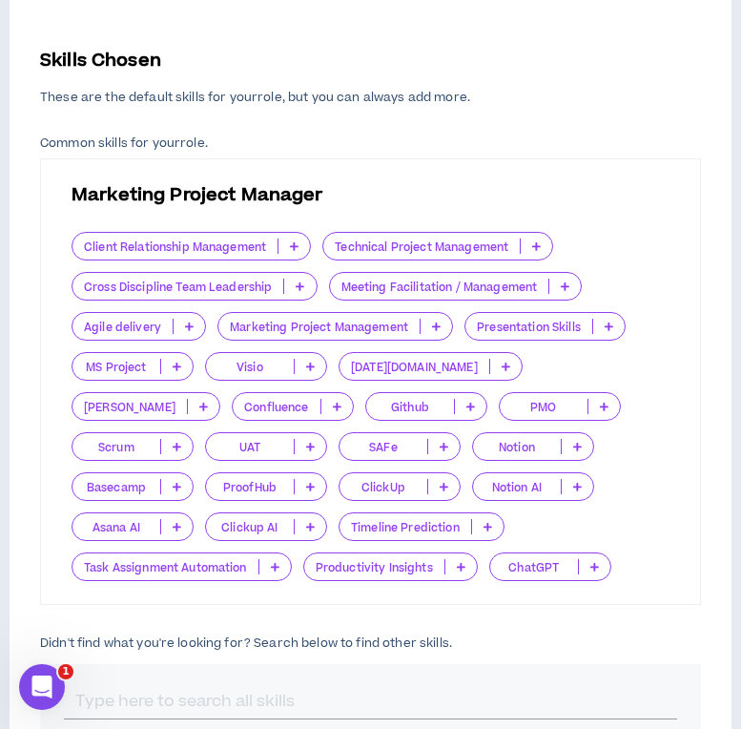
click at [540, 243] on icon at bounding box center [536, 246] width 9 height 10
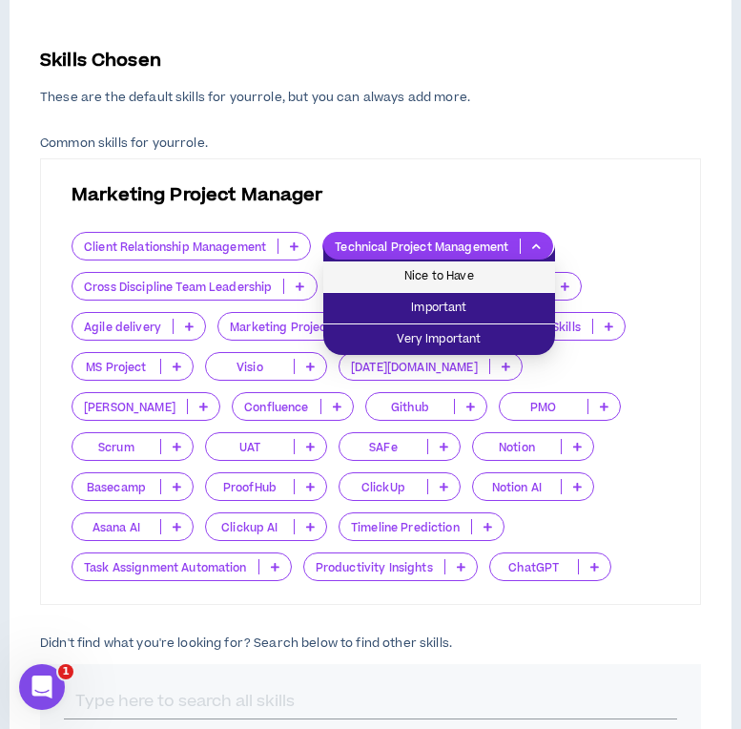
click at [527, 279] on span "Nice to Have" at bounding box center [439, 276] width 209 height 21
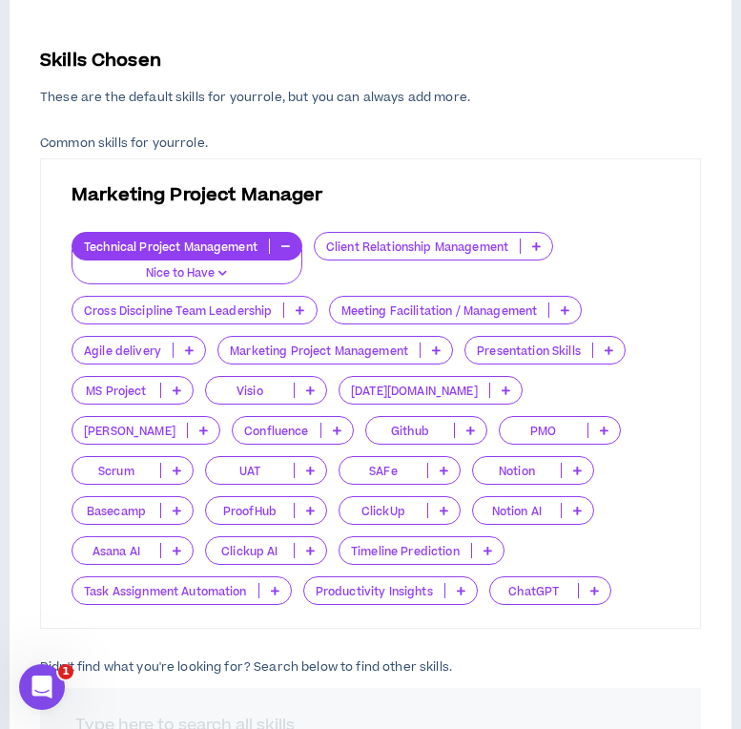
click at [574, 306] on p at bounding box center [565, 309] width 31 height 15
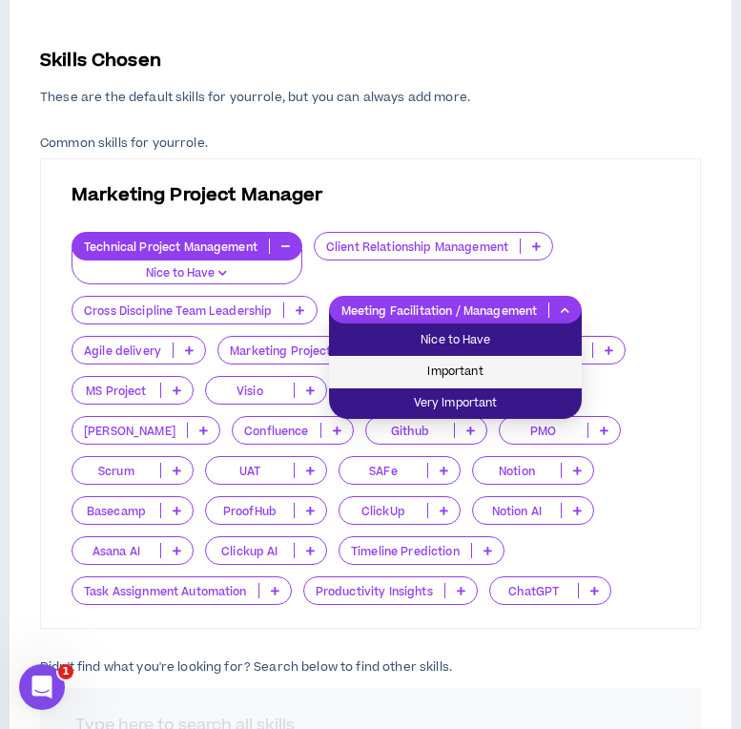
click at [535, 377] on span "Important" at bounding box center [456, 372] width 230 height 21
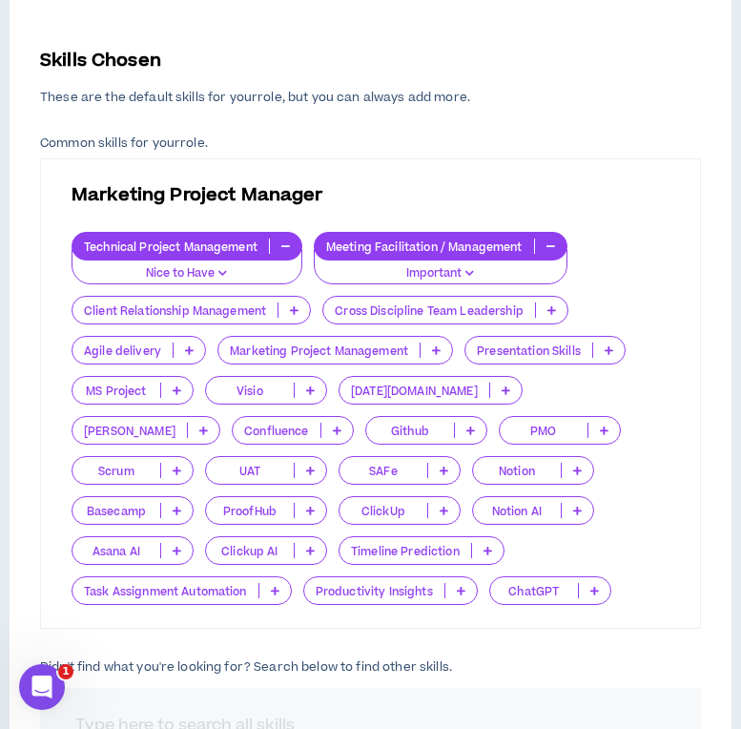
click at [186, 349] on icon at bounding box center [189, 350] width 9 height 10
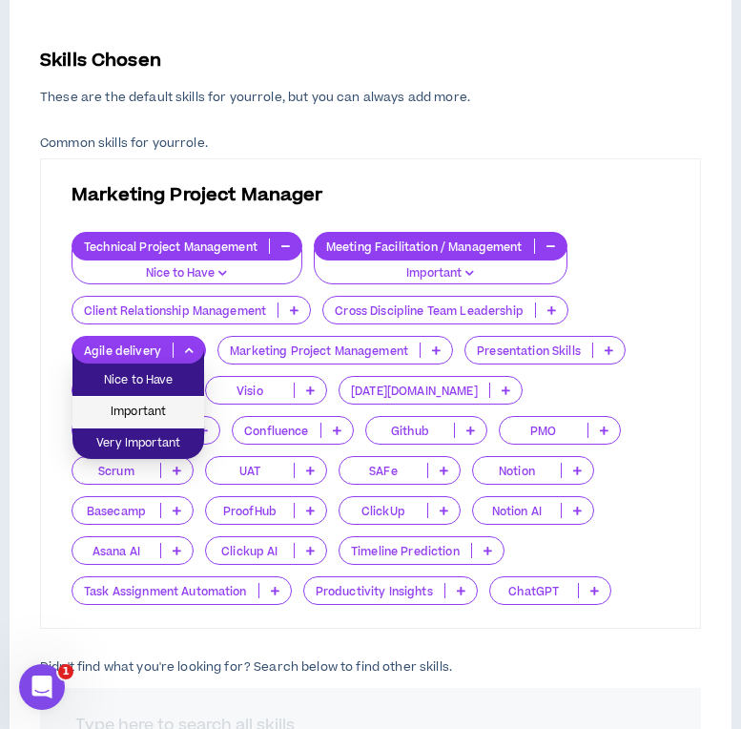
click at [180, 400] on li "Important" at bounding box center [139, 412] width 132 height 31
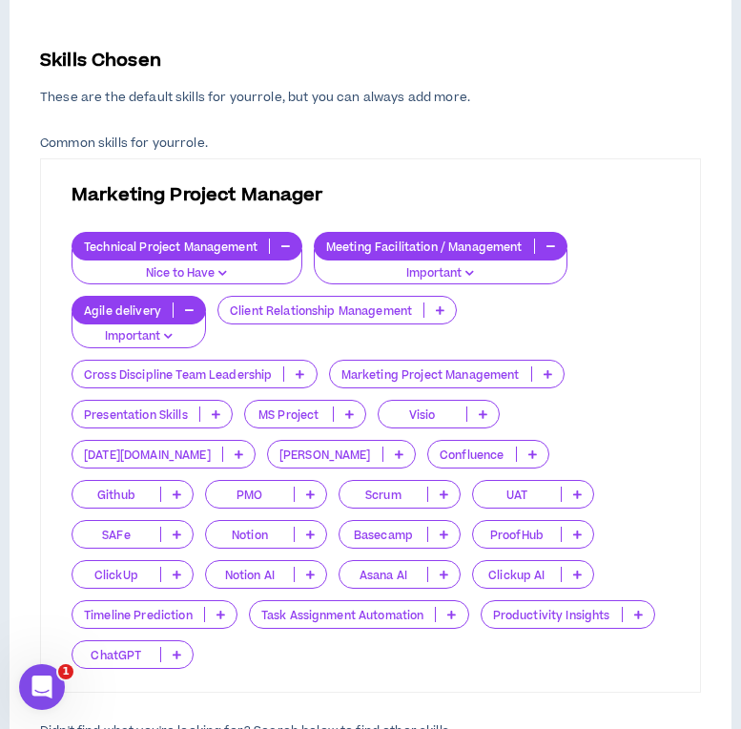
click at [553, 371] on p at bounding box center [547, 373] width 31 height 15
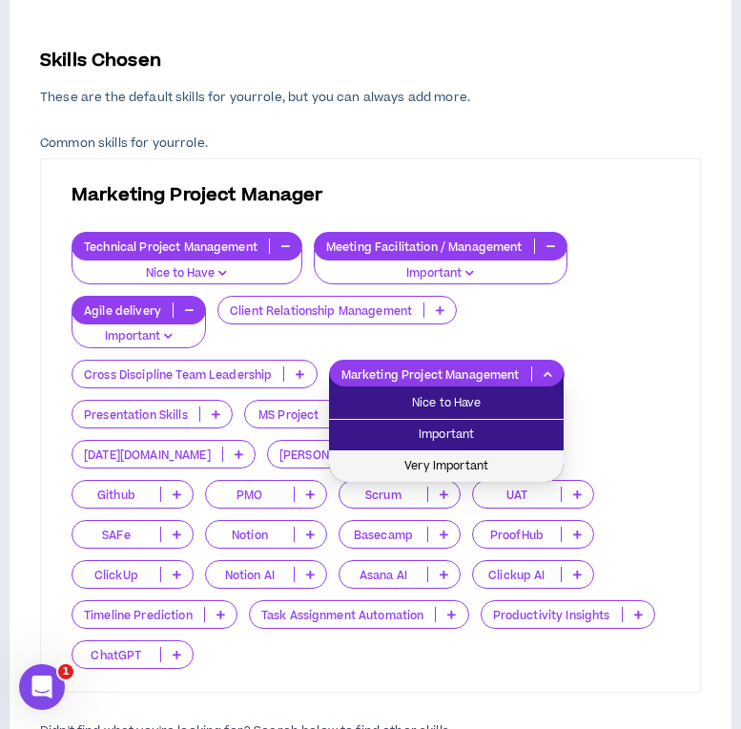
click at [517, 461] on span "Very Important" at bounding box center [447, 466] width 212 height 21
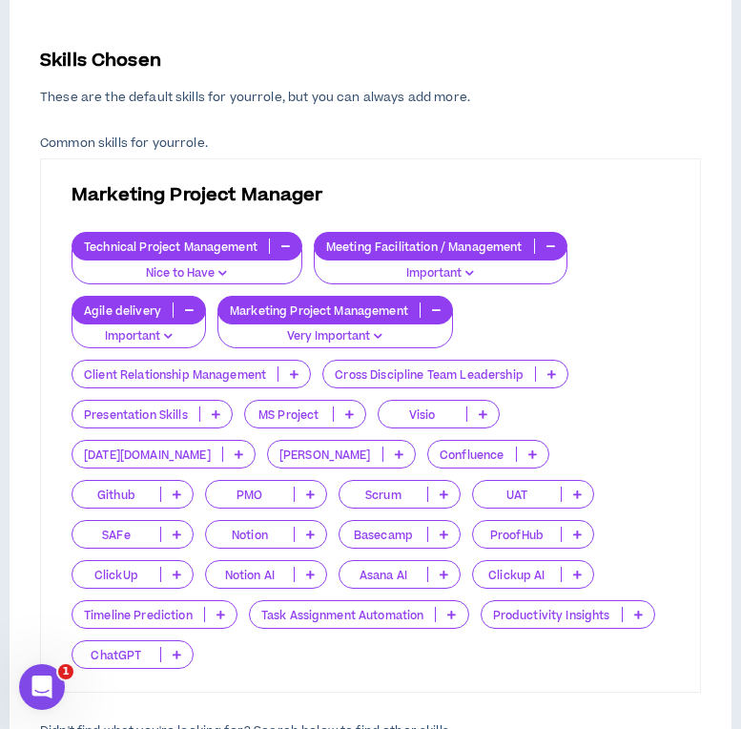
click at [346, 409] on icon at bounding box center [349, 414] width 9 height 10
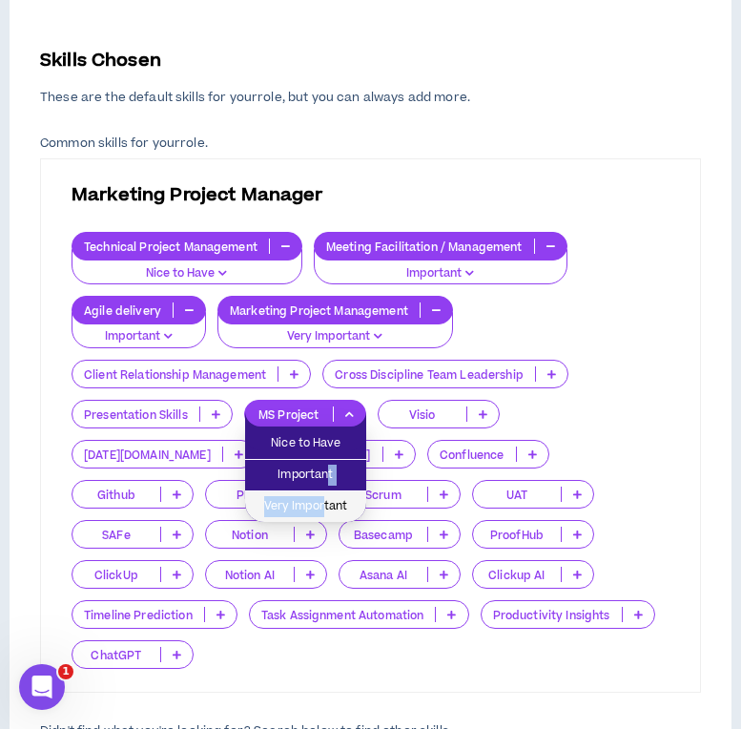
drag, startPoint x: 328, startPoint y: 467, endPoint x: 323, endPoint y: 496, distance: 30.1
click at [323, 498] on ul "Nice to Have Important Very Important" at bounding box center [305, 474] width 121 height 95
click at [317, 496] on span "Very Important" at bounding box center [306, 506] width 98 height 21
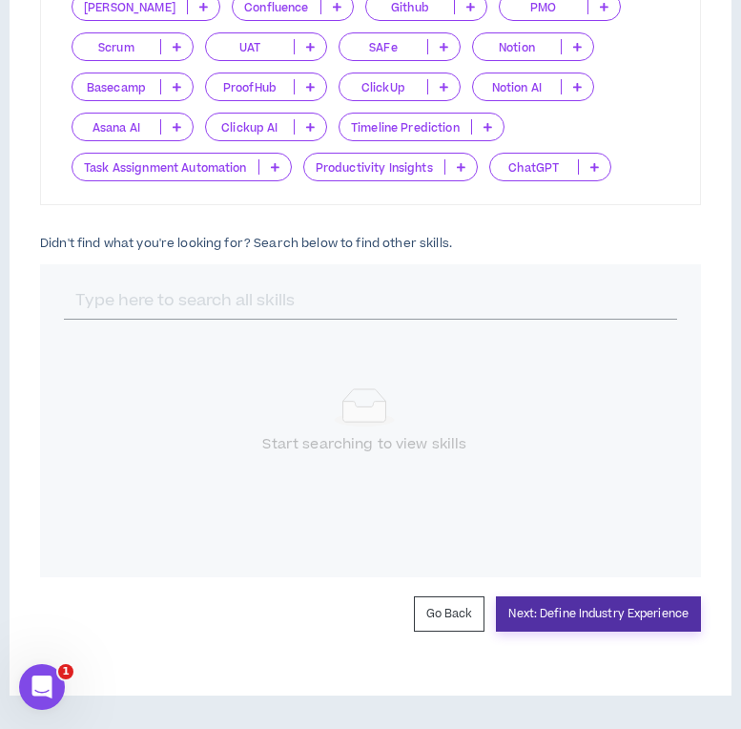
click at [603, 604] on button "Next: Define Industry Experience" at bounding box center [598, 613] width 205 height 35
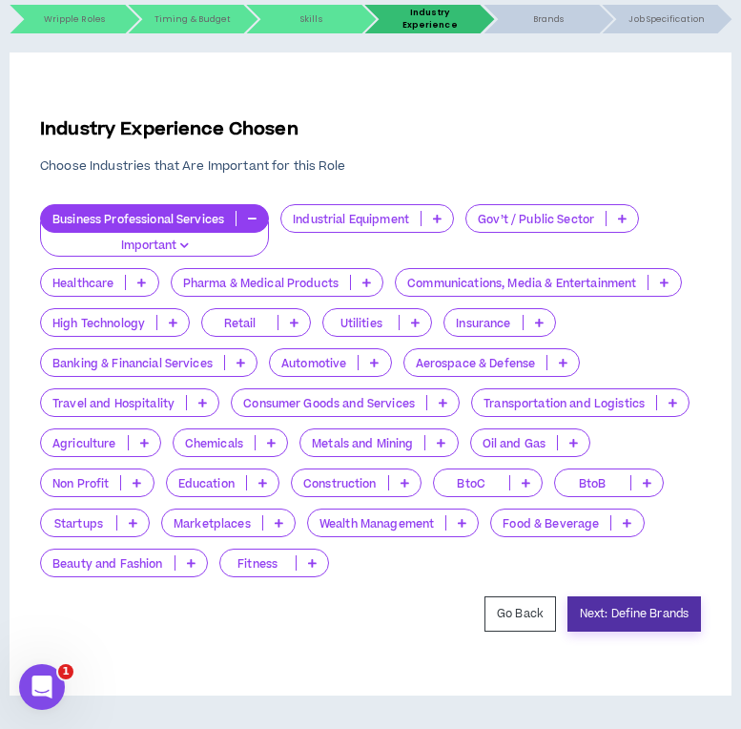
click at [599, 605] on button "Next: Define Brands" at bounding box center [635, 613] width 134 height 35
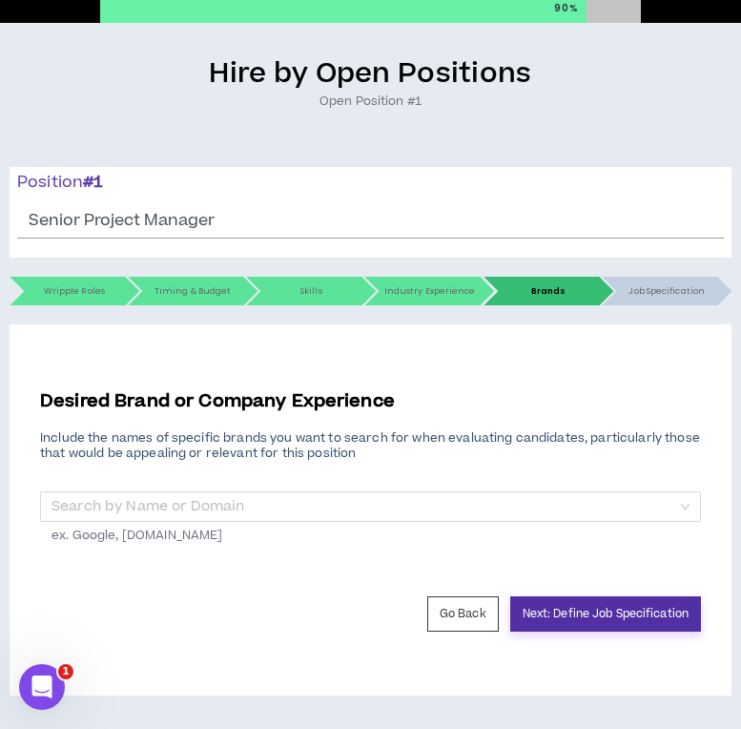
click at [602, 616] on button "Next: Define Job Specification" at bounding box center [606, 613] width 191 height 35
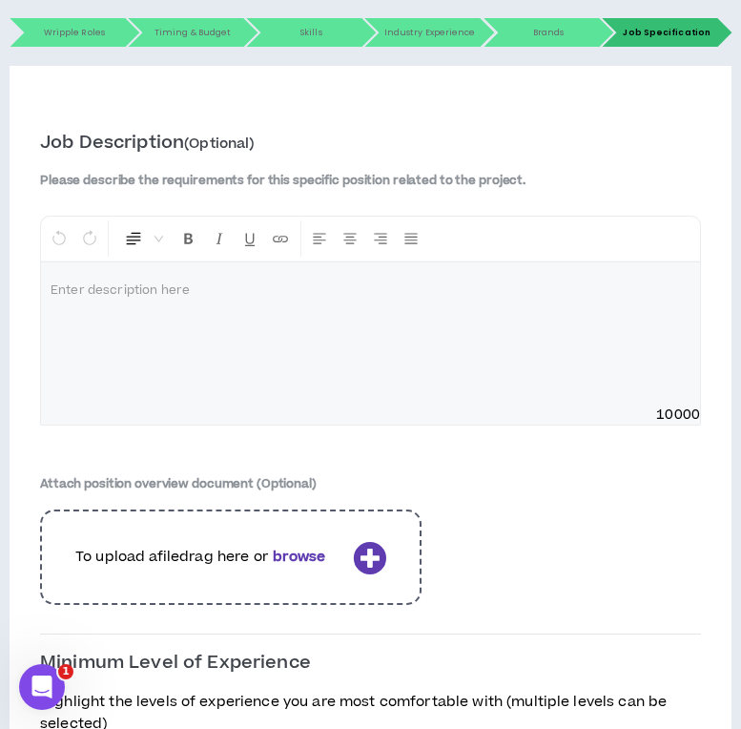
scroll to position [633, 0]
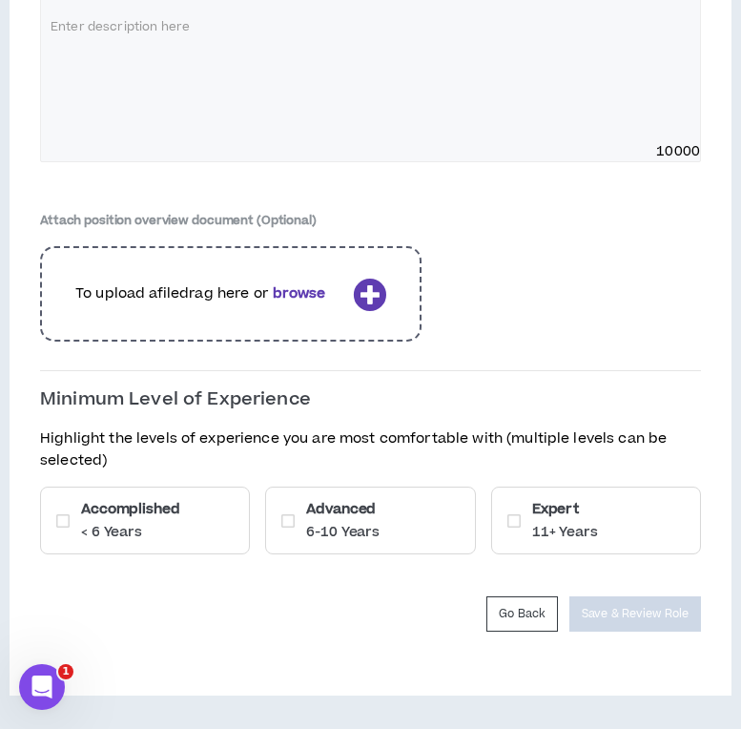
click at [207, 492] on div "Accomplished < 6 Years" at bounding box center [145, 521] width 210 height 68
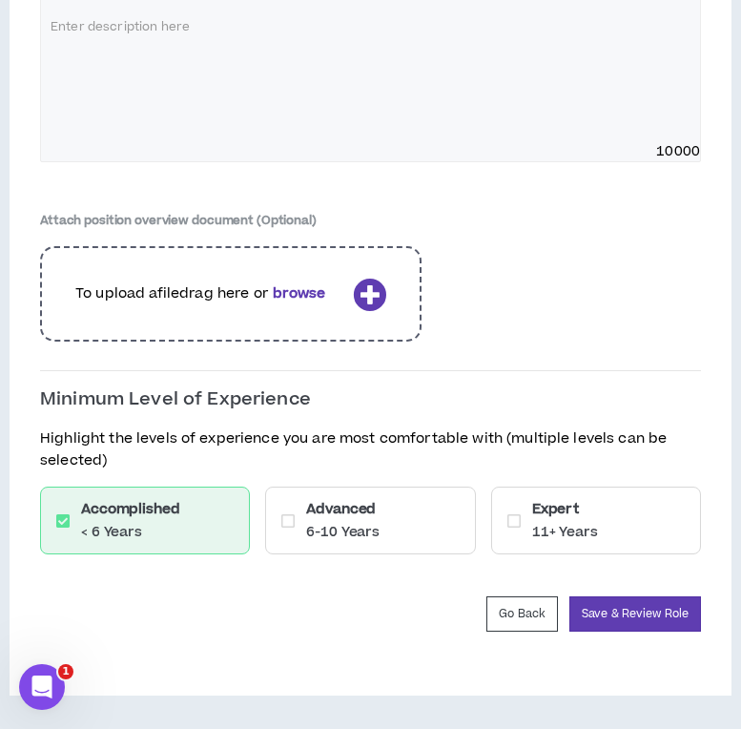
click at [283, 501] on div "Advanced 6-10 Years" at bounding box center [370, 521] width 210 height 68
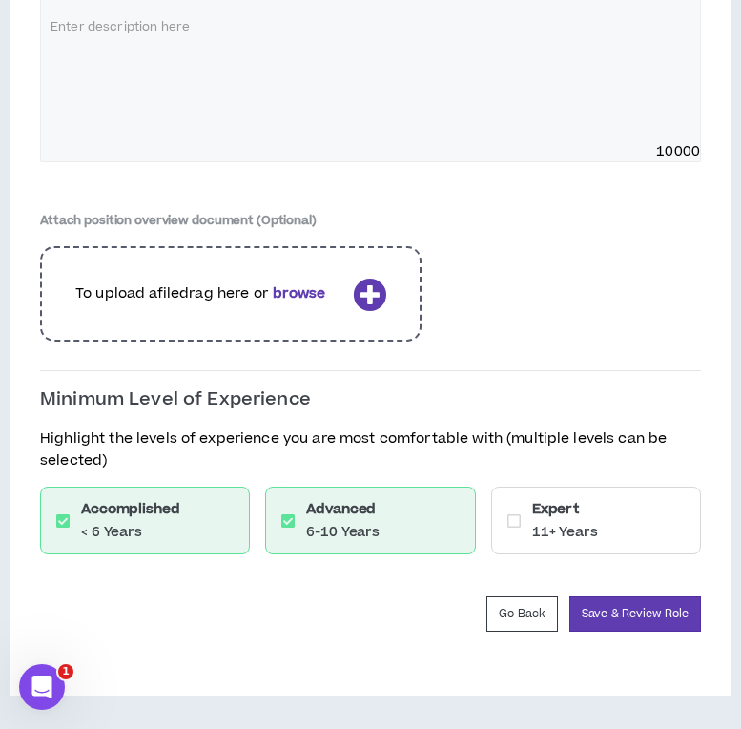
click at [577, 514] on h6 "Expert" at bounding box center [565, 509] width 66 height 20
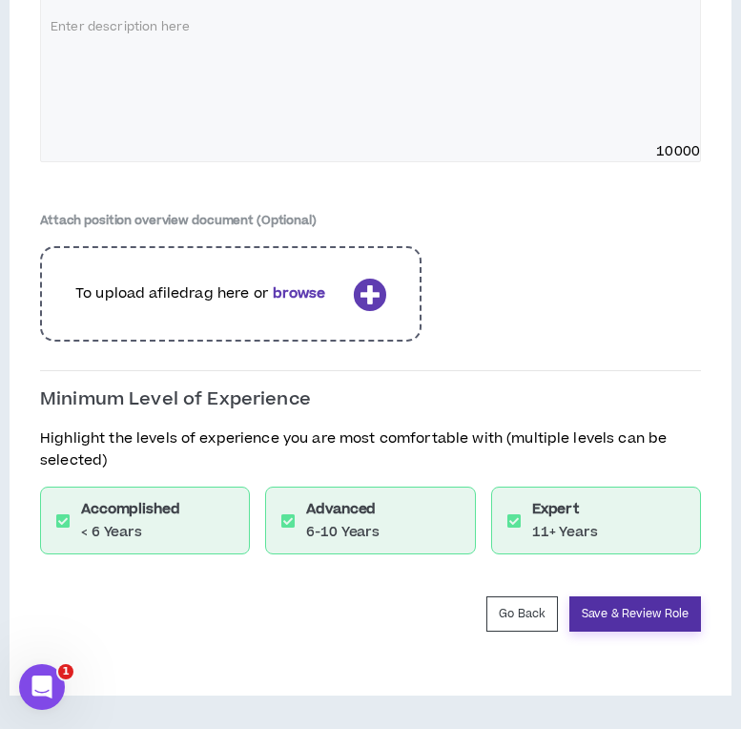
click at [602, 603] on button "Save & Review Role" at bounding box center [636, 613] width 132 height 35
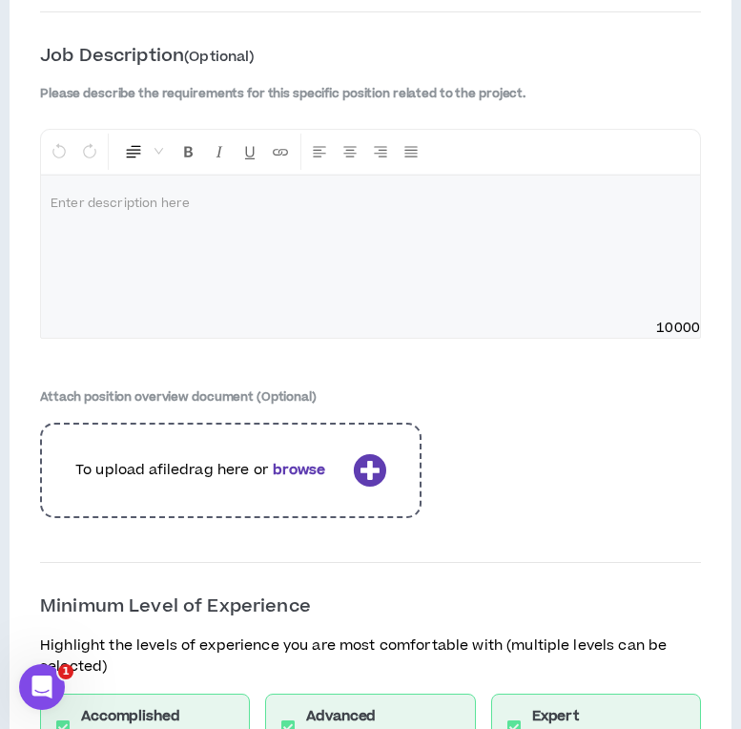
scroll to position [2755, 0]
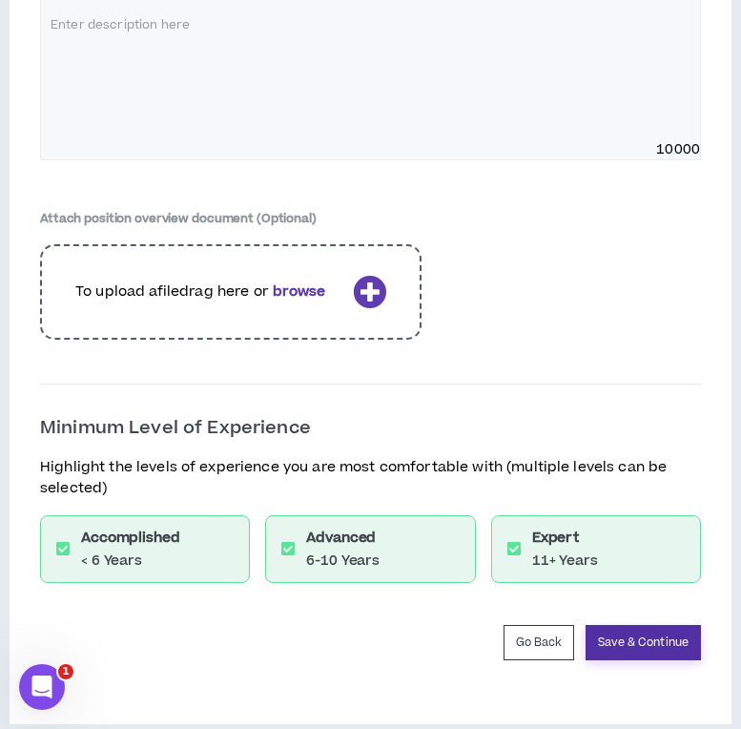
click at [661, 625] on button "Save & Continue" at bounding box center [643, 642] width 115 height 35
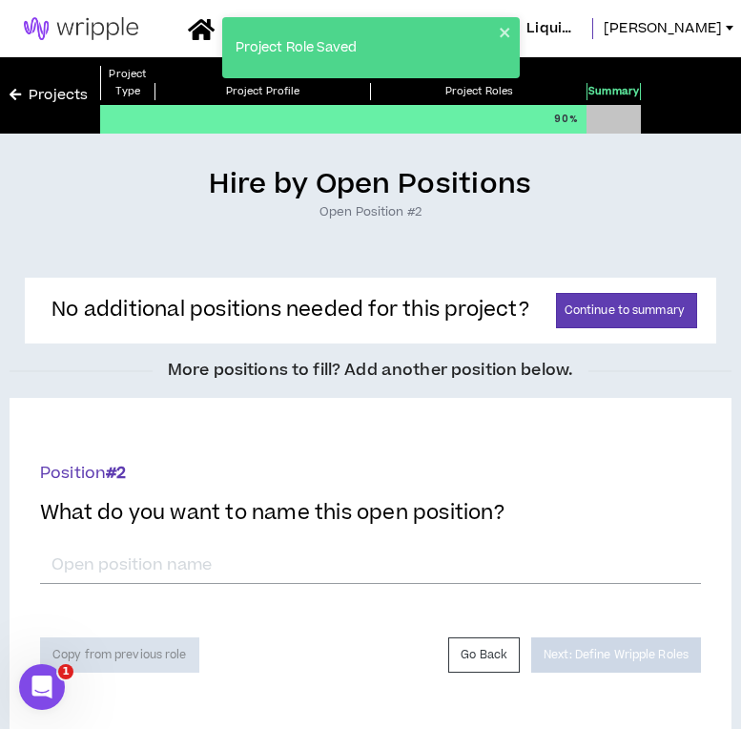
scroll to position [41, 0]
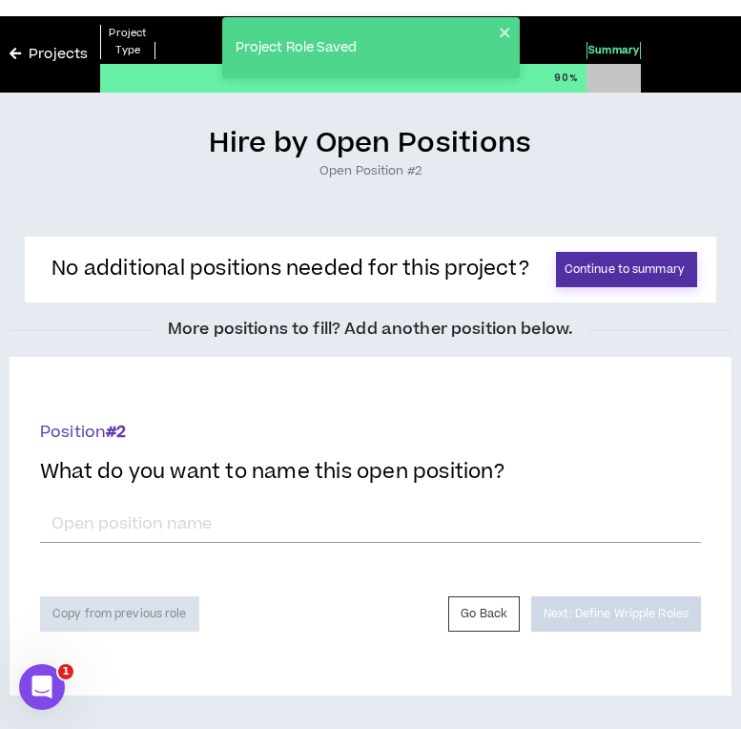
click at [605, 269] on button "Continue to summary" at bounding box center [626, 269] width 141 height 35
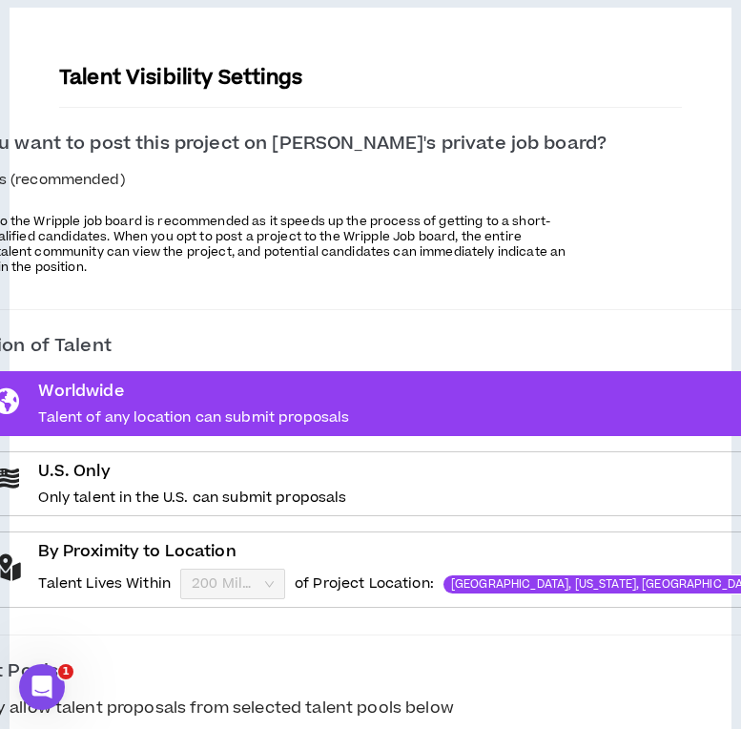
scroll to position [326, 0]
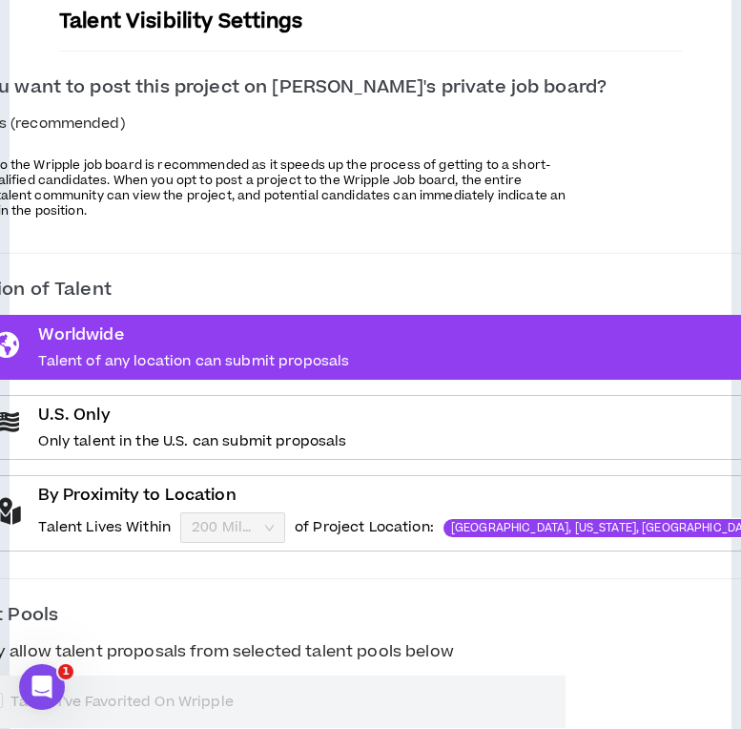
click at [132, 129] on span "Yes (recommended)" at bounding box center [52, 124] width 157 height 21
checkbox input "*****"
click at [111, 437] on p "Only talent in the U.S. can submit proposals" at bounding box center [192, 441] width 308 height 19
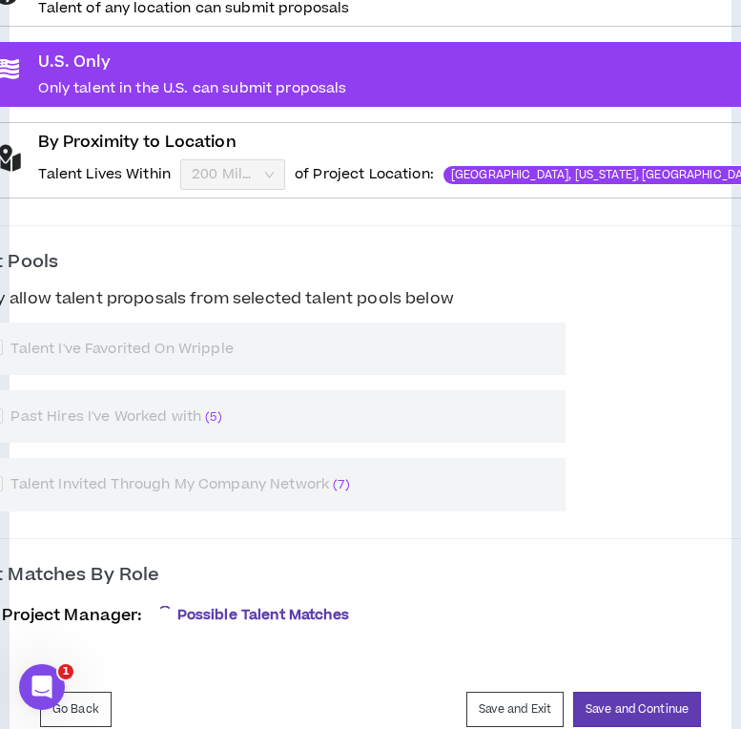
scroll to position [739, 0]
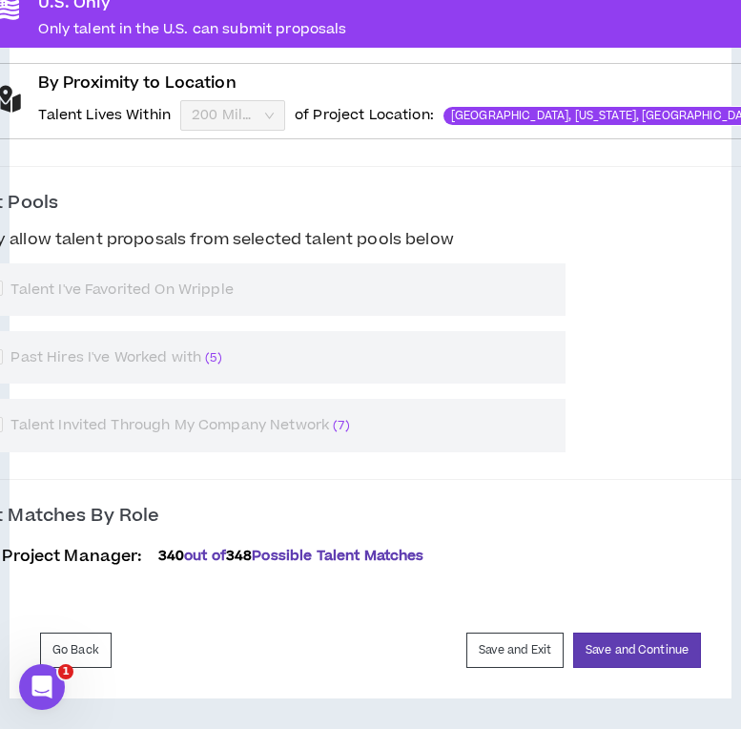
click at [89, 251] on div "Talent Pools Only allow talent proposals from selected talent pools below Talen…" at bounding box center [370, 321] width 849 height 262
click at [20, 243] on span "Only allow talent proposals from selected talent pools below" at bounding box center [211, 239] width 500 height 23
checkbox input "****"
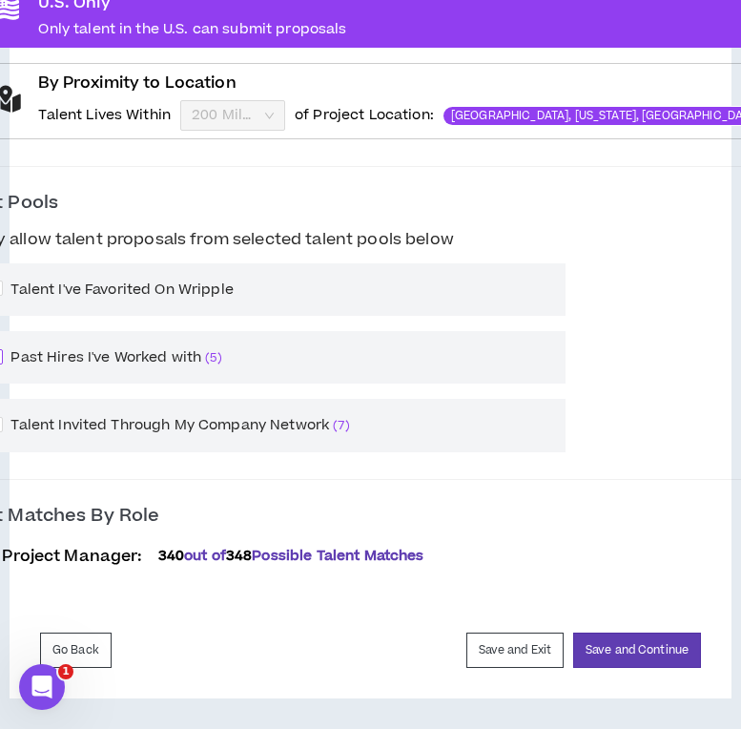
click at [64, 364] on span "Past Hires I've Worked with ( 5 )" at bounding box center [116, 357] width 226 height 21
checkbox input "****"
click at [67, 419] on span "Talent Invited Through My Company Network ( 7 )" at bounding box center [180, 425] width 354 height 21
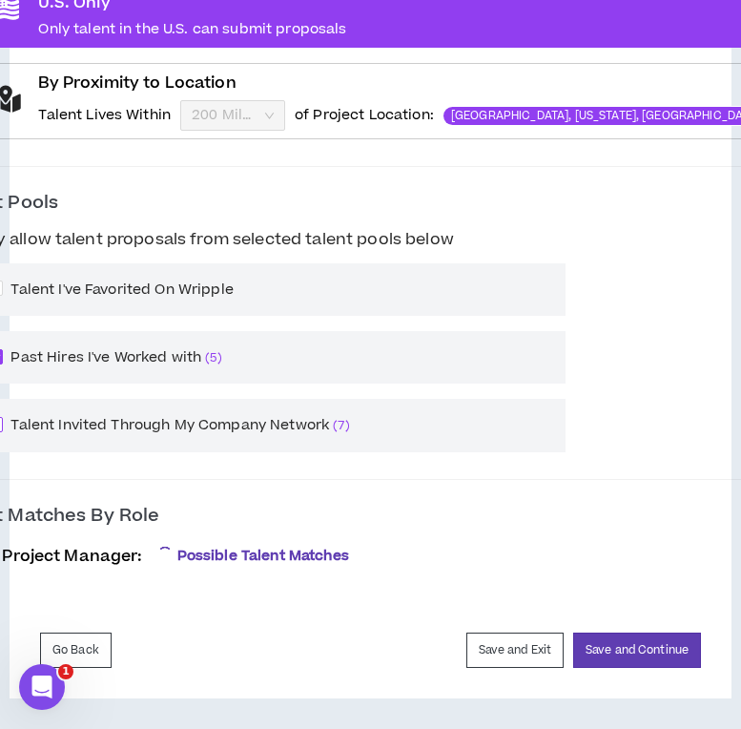
checkbox input "****"
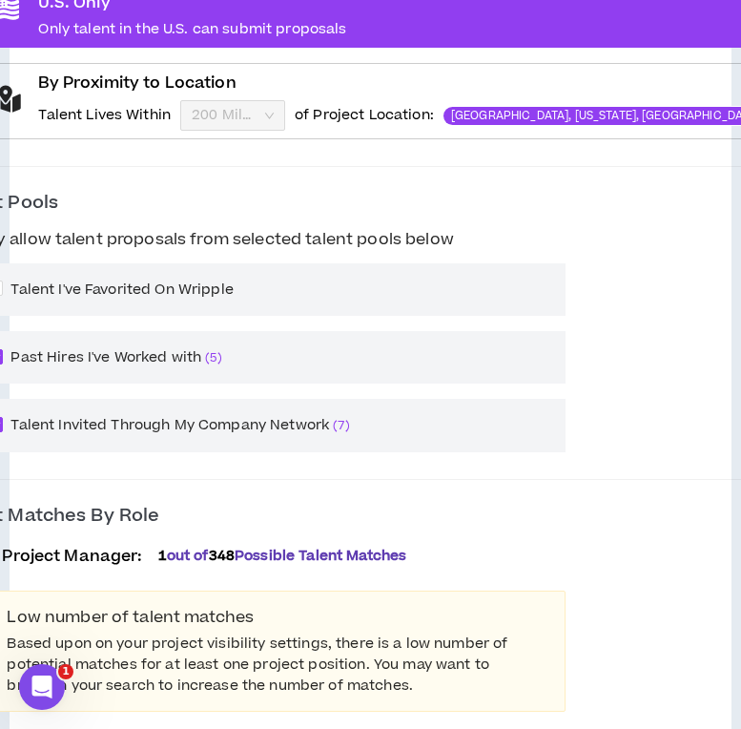
scroll to position [884, 0]
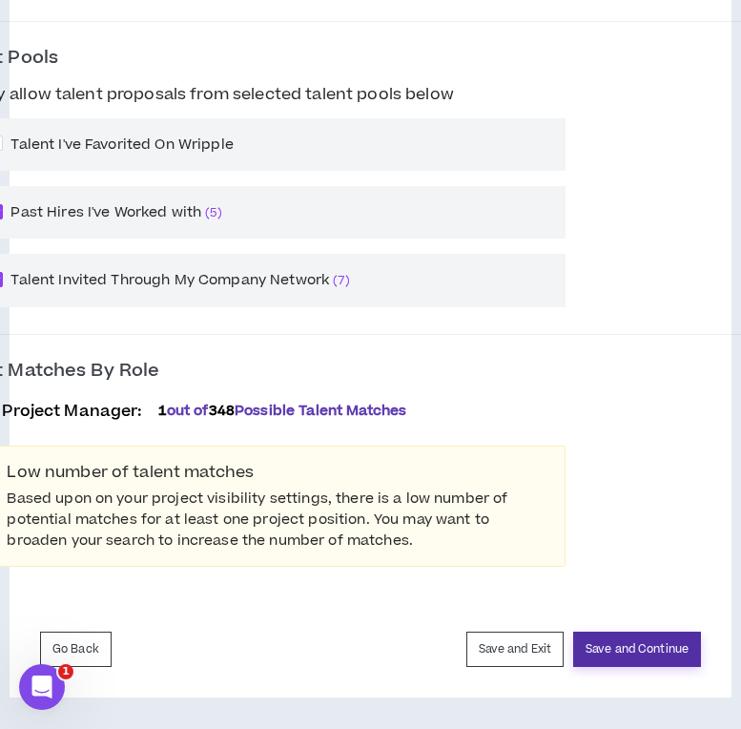
click at [623, 657] on button "Save and Continue" at bounding box center [638, 649] width 128 height 35
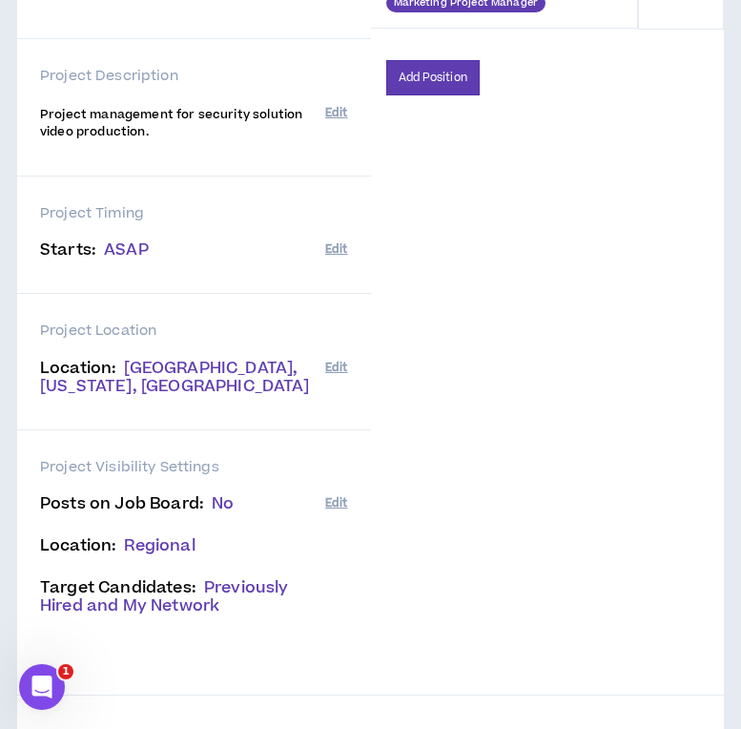
scroll to position [443, 0]
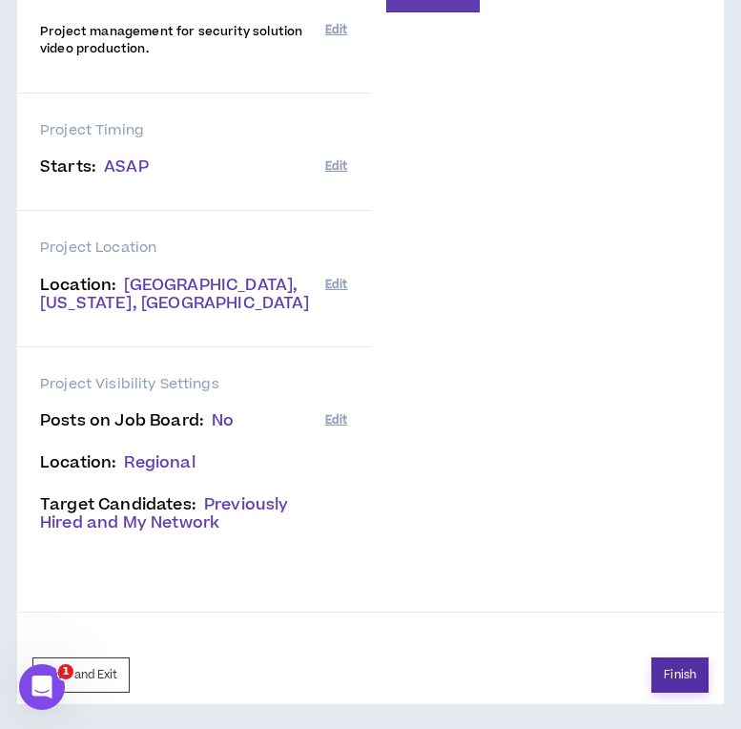
click at [662, 682] on button "Finish" at bounding box center [680, 674] width 57 height 35
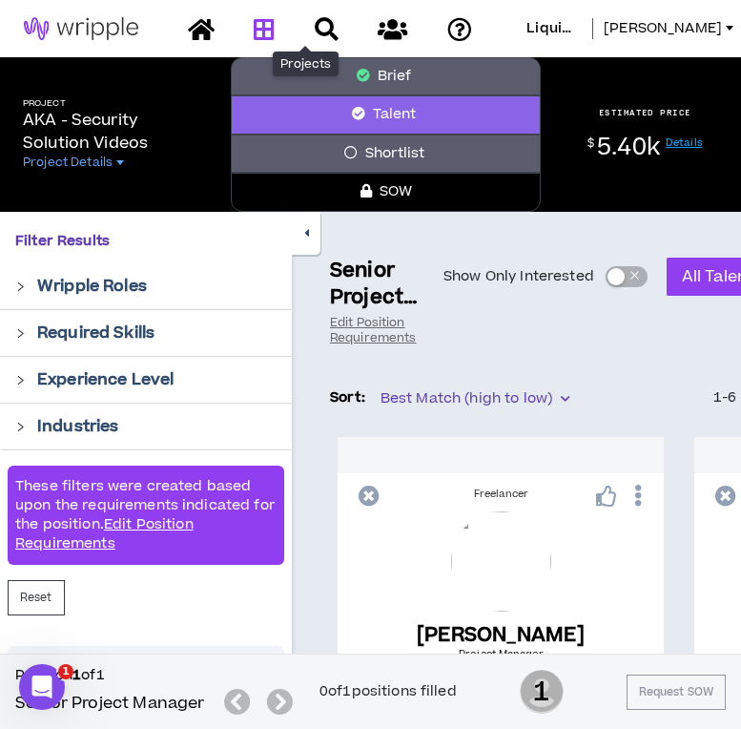
click at [280, 26] on link at bounding box center [264, 28] width 31 height 33
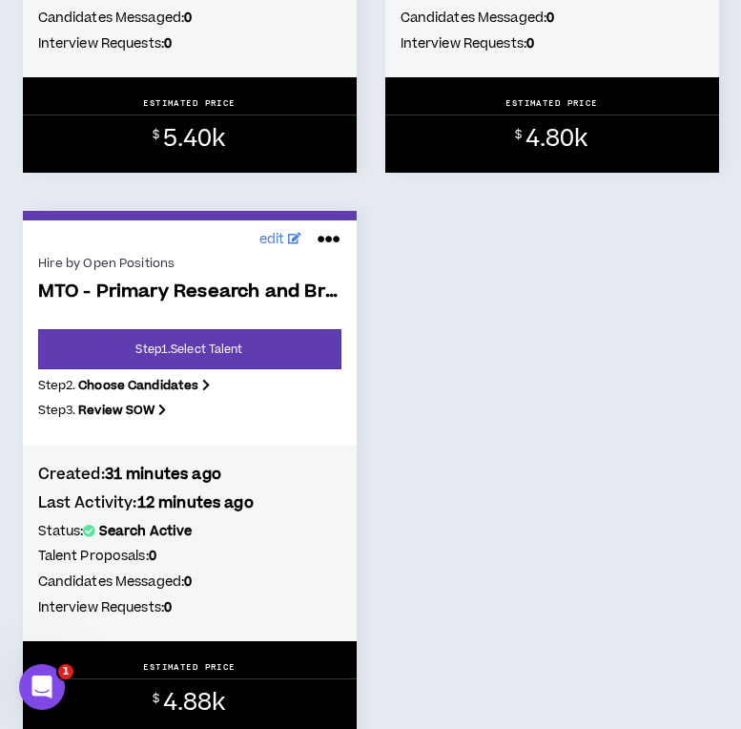
scroll to position [770, 0]
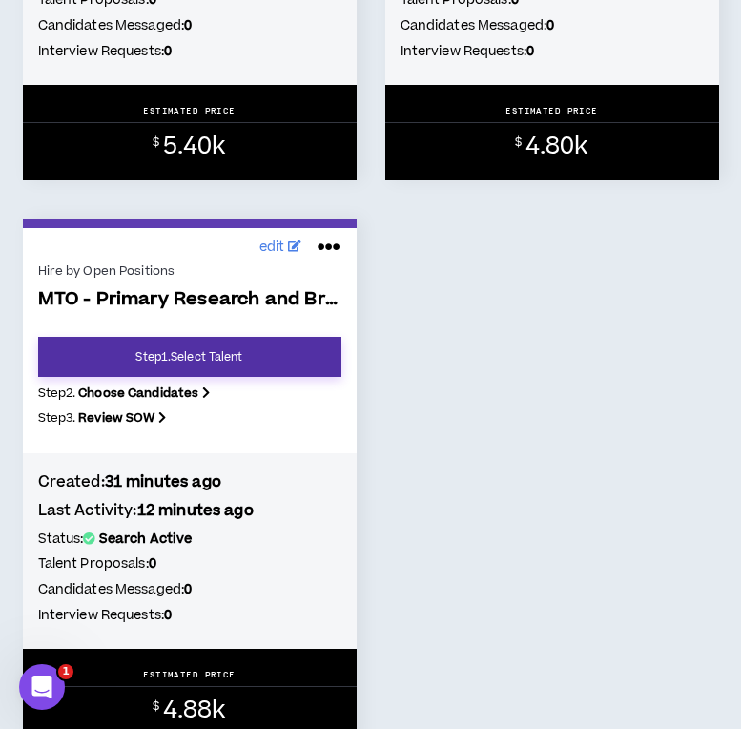
click at [244, 347] on link "Step 1 . Select Talent" at bounding box center [189, 357] width 303 height 40
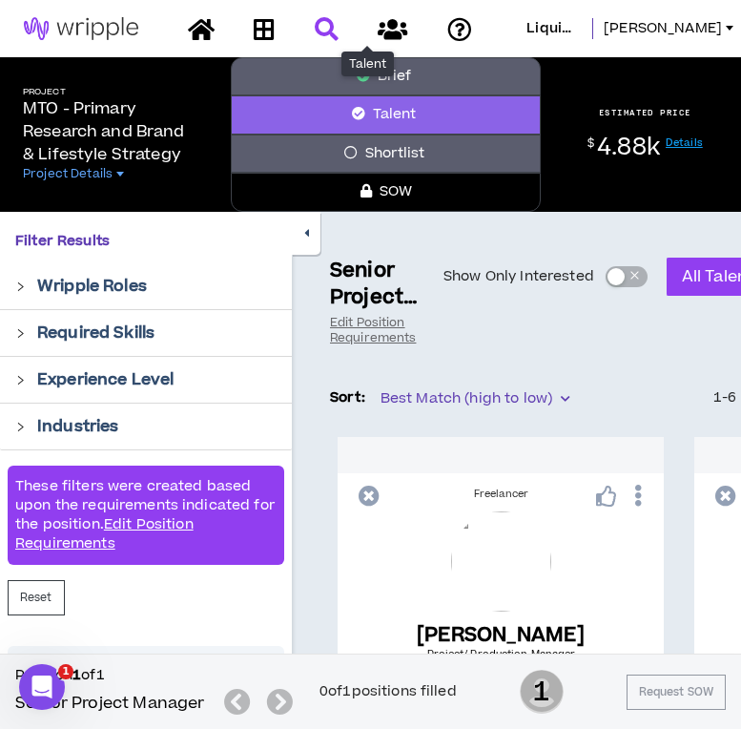
click at [339, 24] on icon at bounding box center [327, 29] width 24 height 24
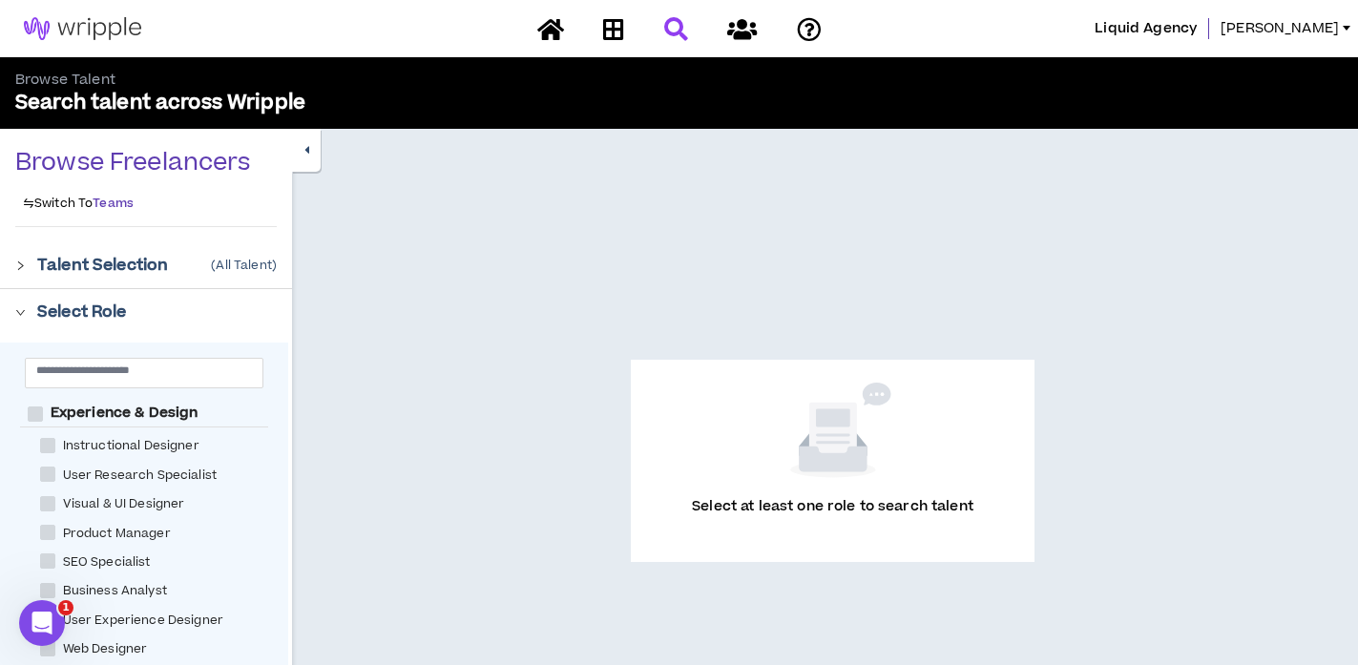
click at [123, 204] on link "Teams" at bounding box center [113, 203] width 41 height 15
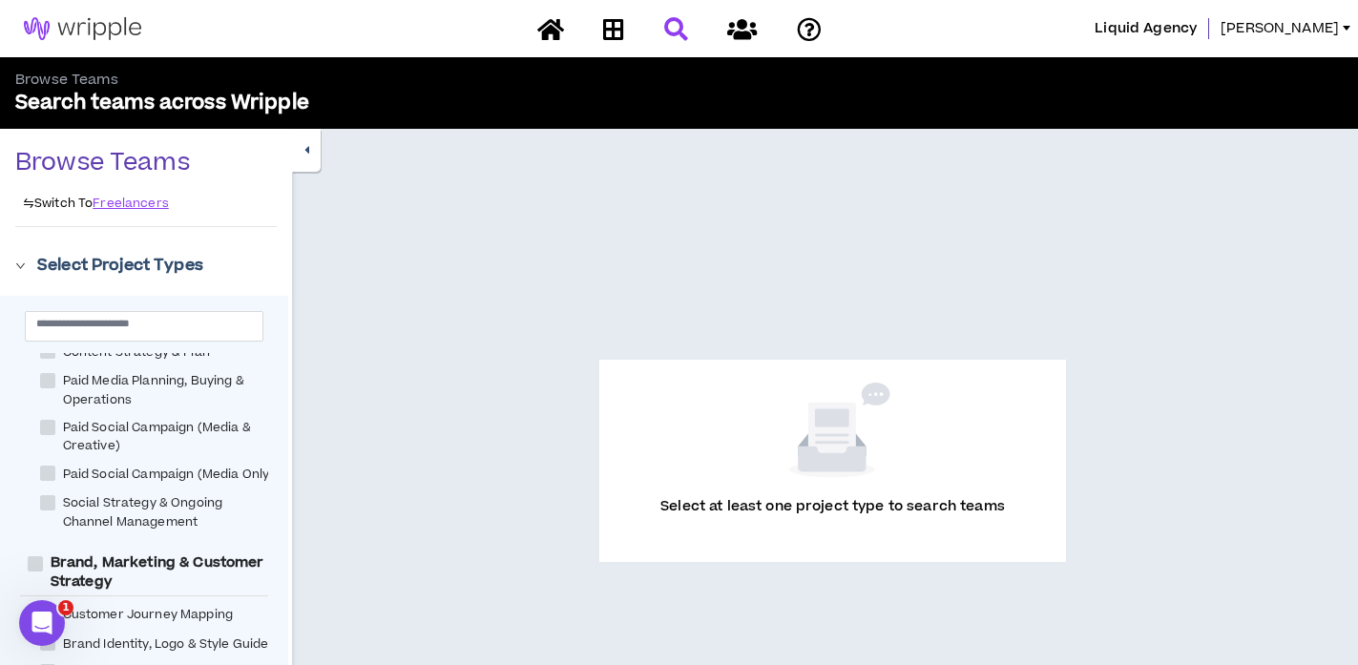
scroll to position [452, 0]
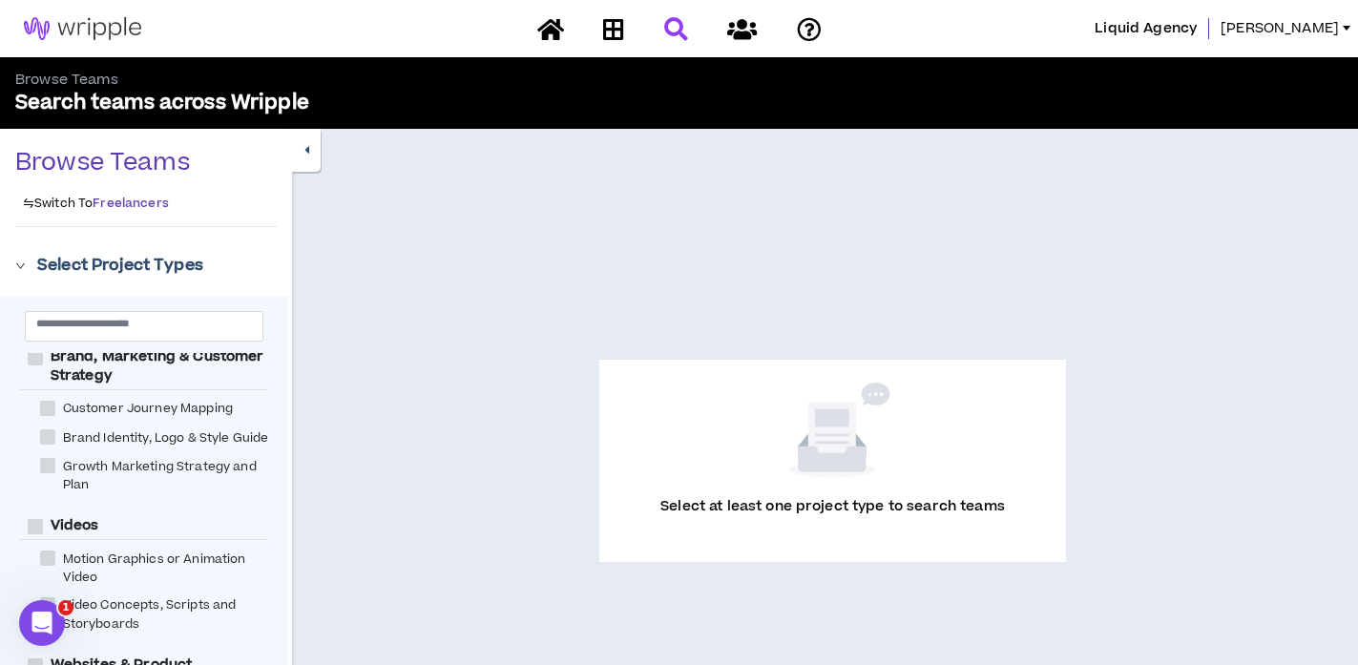
click at [144, 207] on link "Freelancers" at bounding box center [131, 203] width 76 height 15
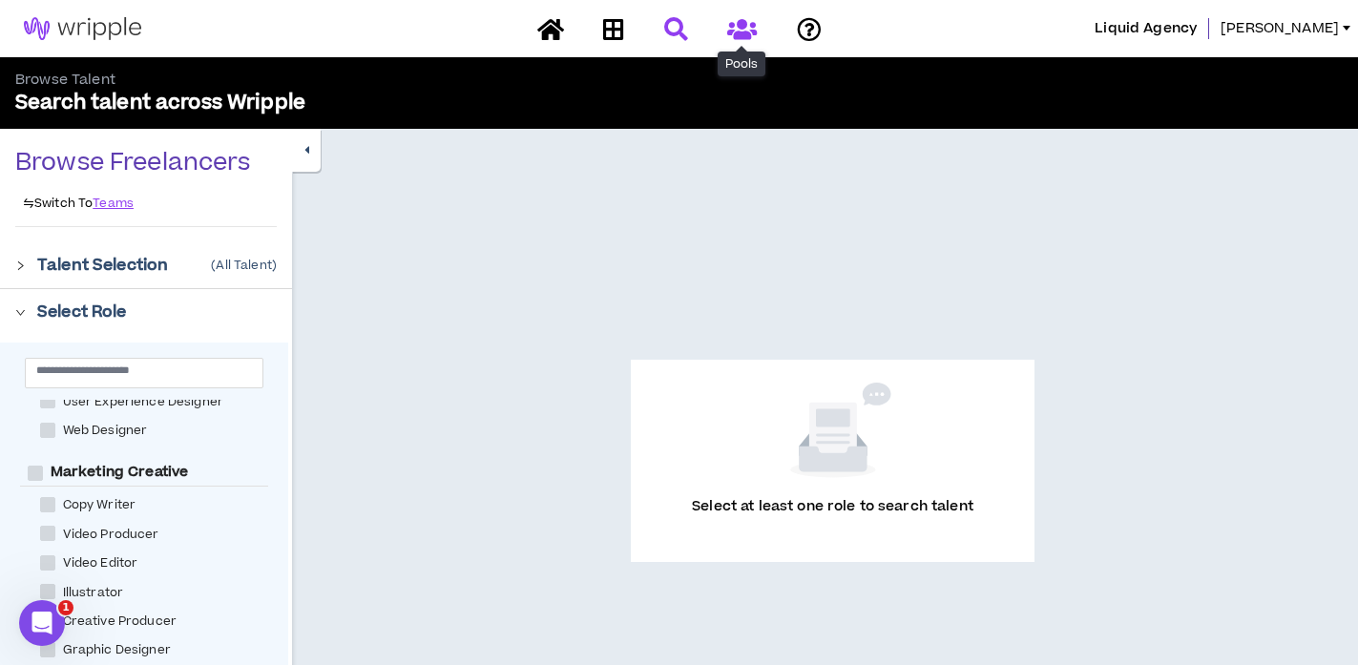
click at [746, 33] on icon at bounding box center [742, 29] width 30 height 24
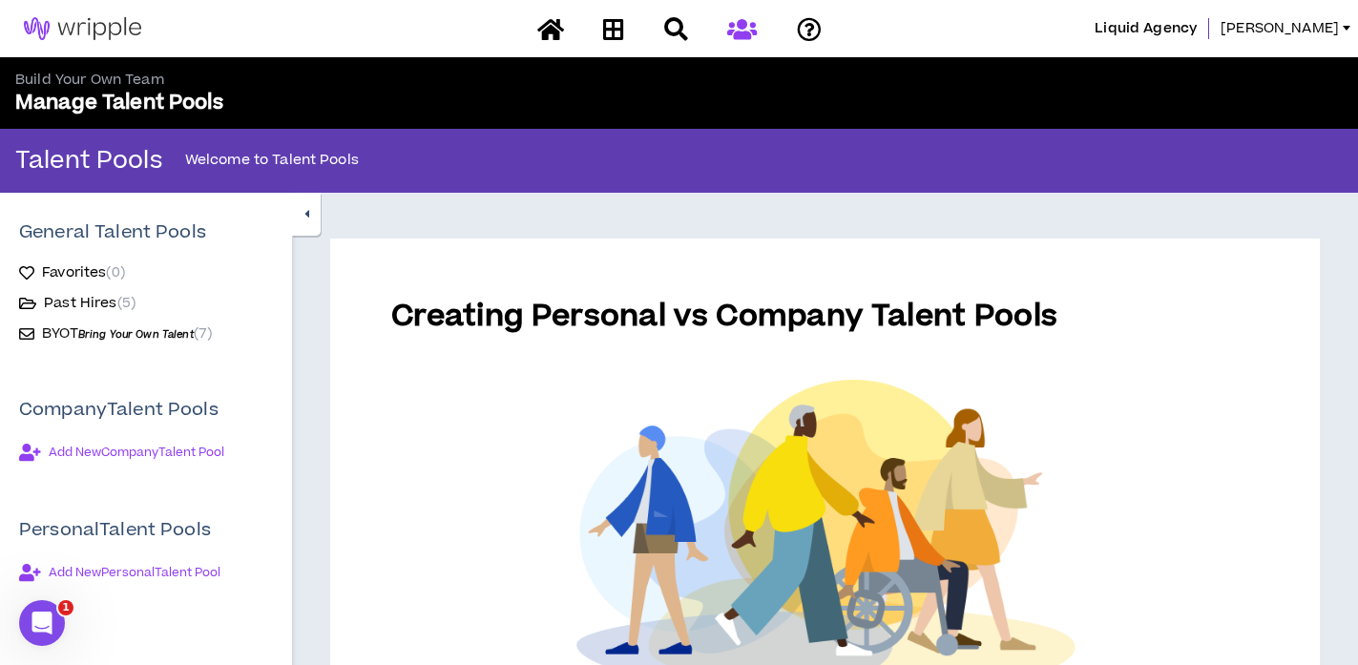
click at [111, 334] on span "Bring Your Own Talent" at bounding box center [135, 334] width 115 height 14
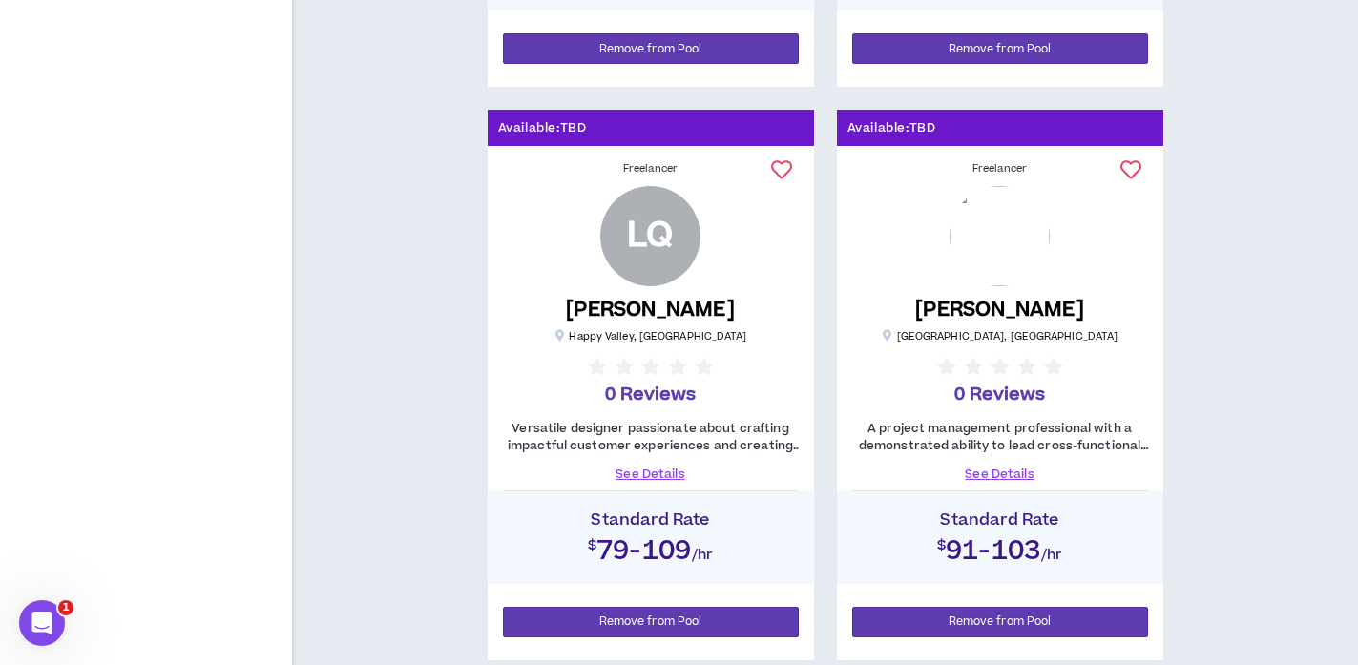
scroll to position [1516, 0]
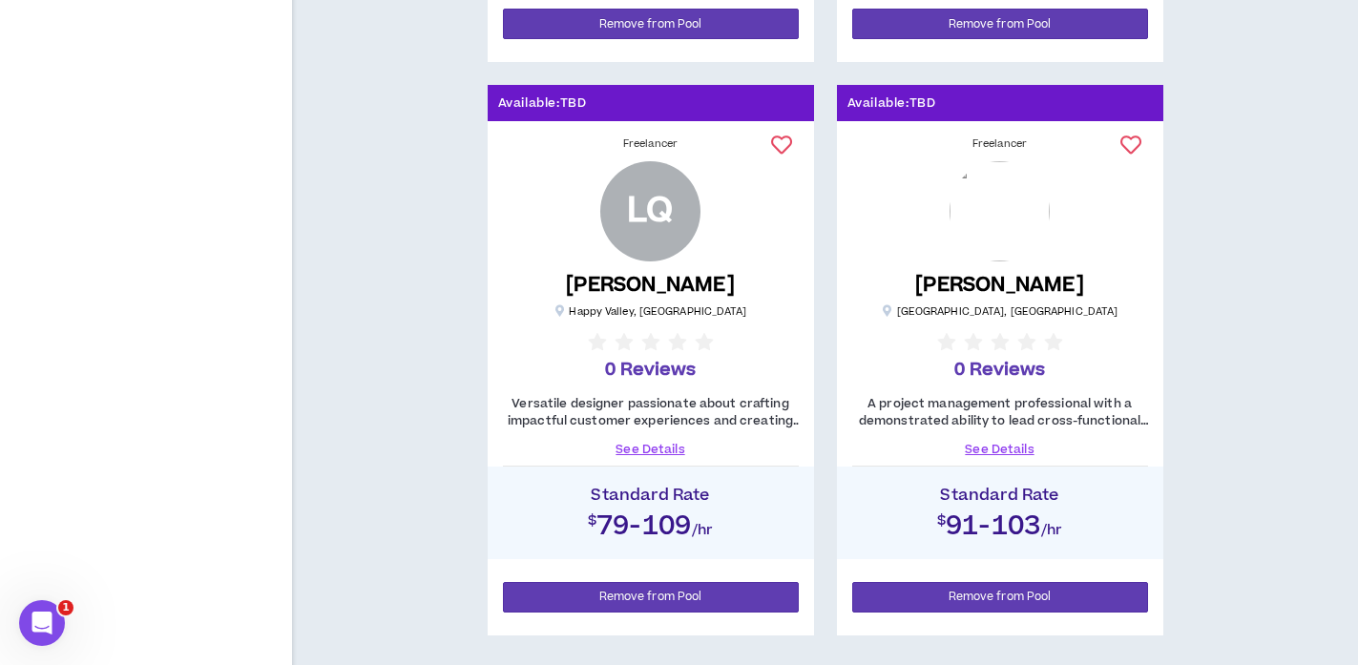
click at [1084, 193] on div "[PERSON_NAME] [GEOGRAPHIC_DATA] , [GEOGRAPHIC_DATA] 0 Reviews" at bounding box center [999, 272] width 307 height 222
click at [985, 449] on link "See Details" at bounding box center [1000, 449] width 296 height 17
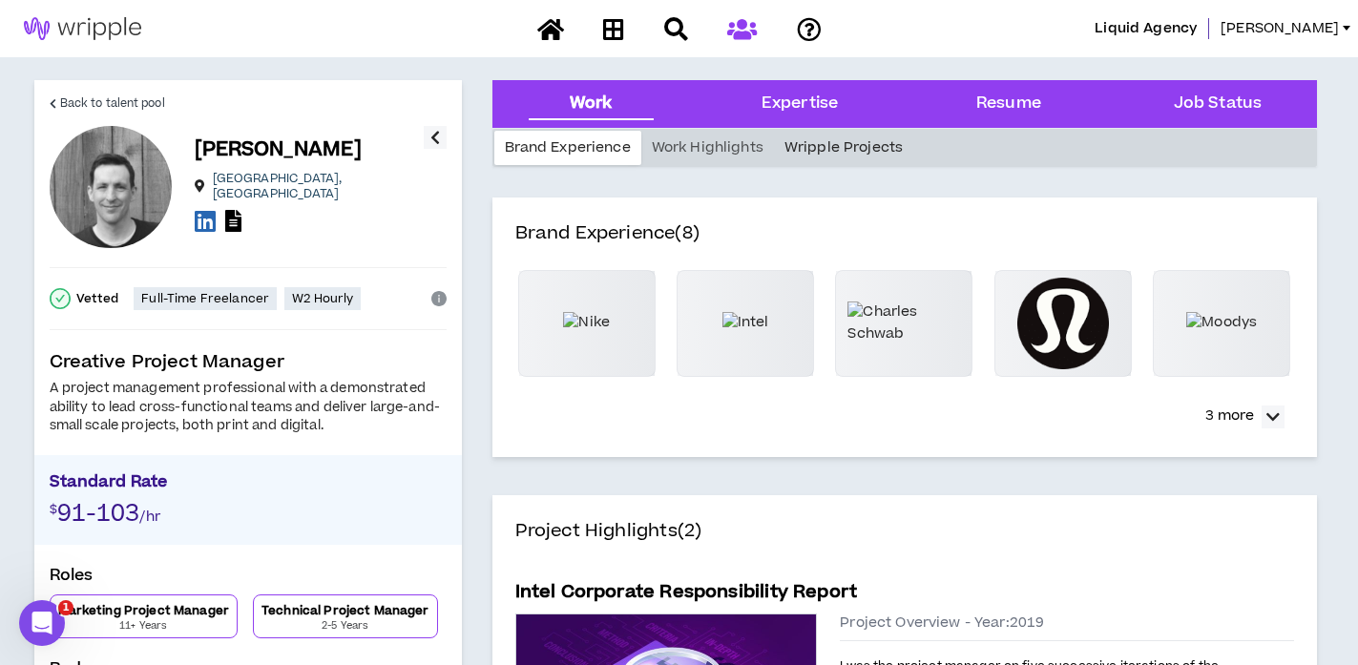
click at [815, 153] on div "Wripple Projects" at bounding box center [843, 148] width 139 height 34
click at [616, 30] on icon at bounding box center [613, 29] width 21 height 24
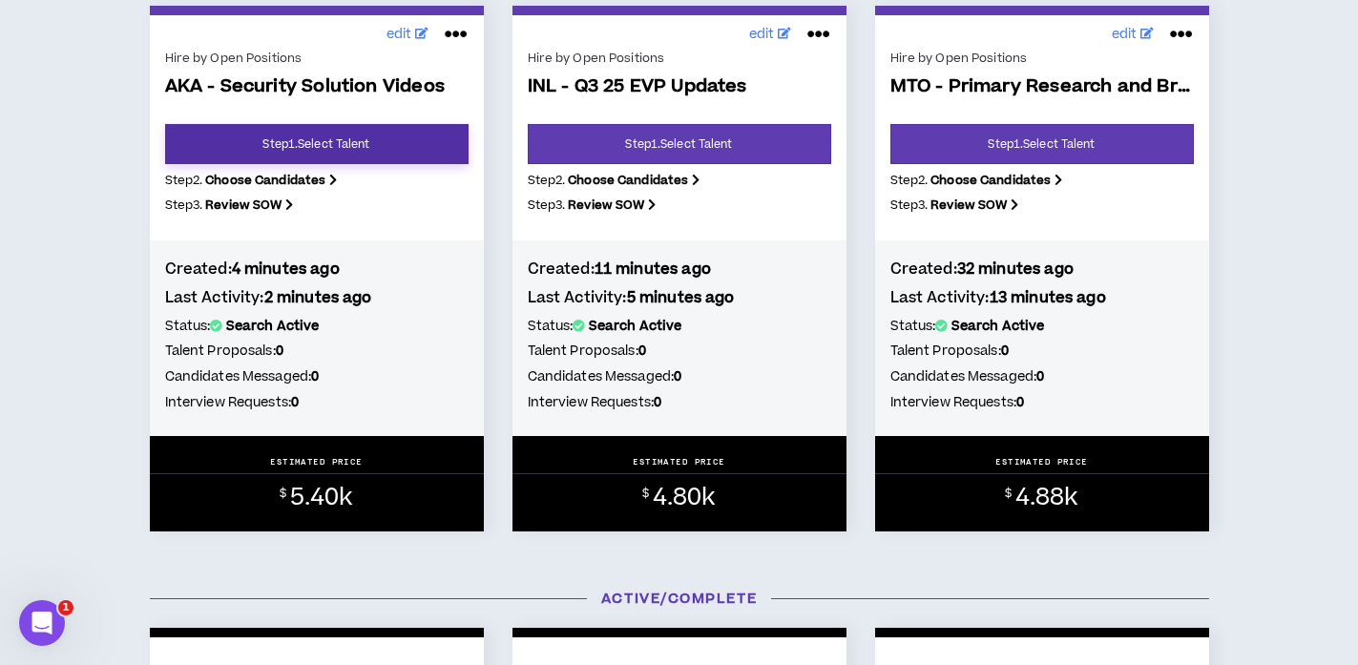
scroll to position [357, 0]
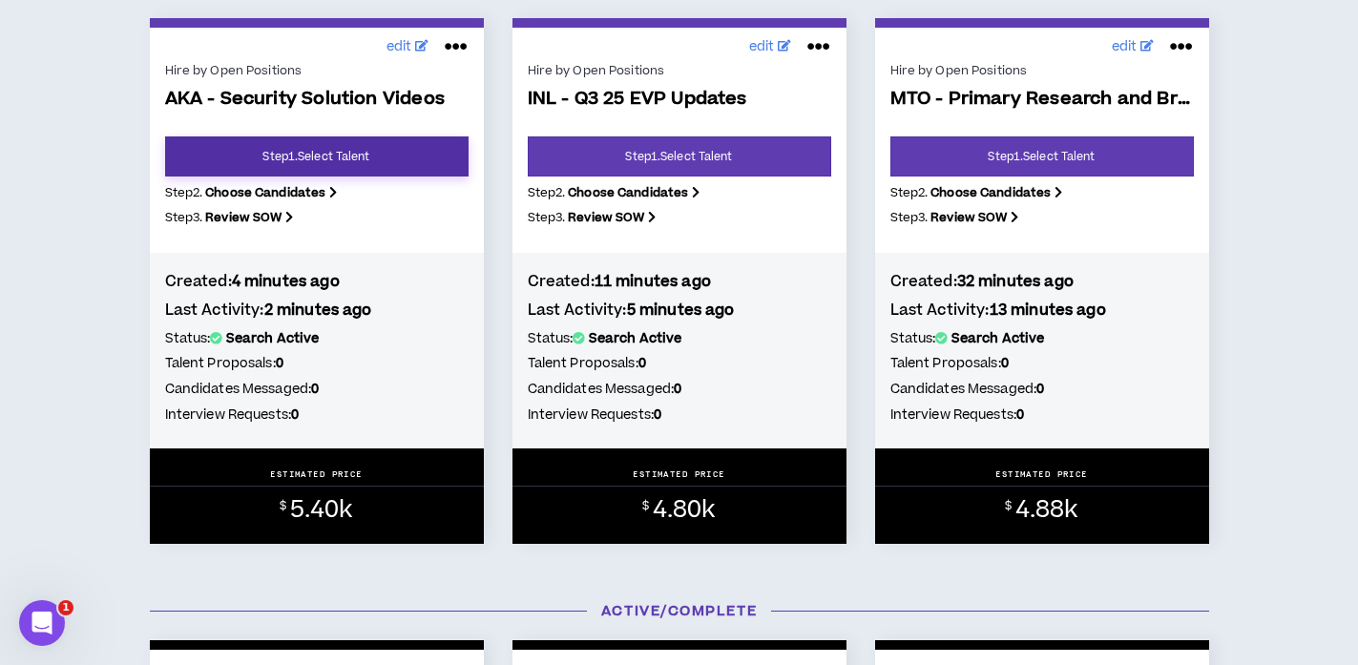
click at [379, 160] on link "Step 1 . Select Talent" at bounding box center [316, 156] width 303 height 40
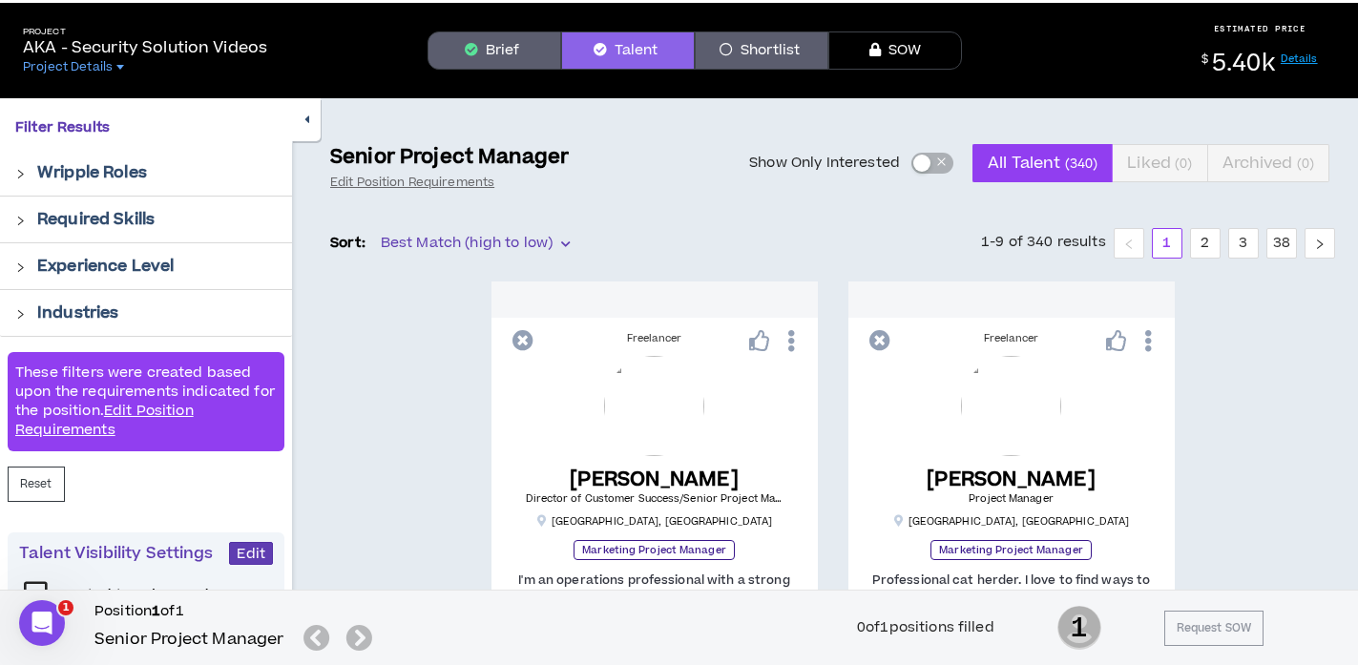
scroll to position [70, 0]
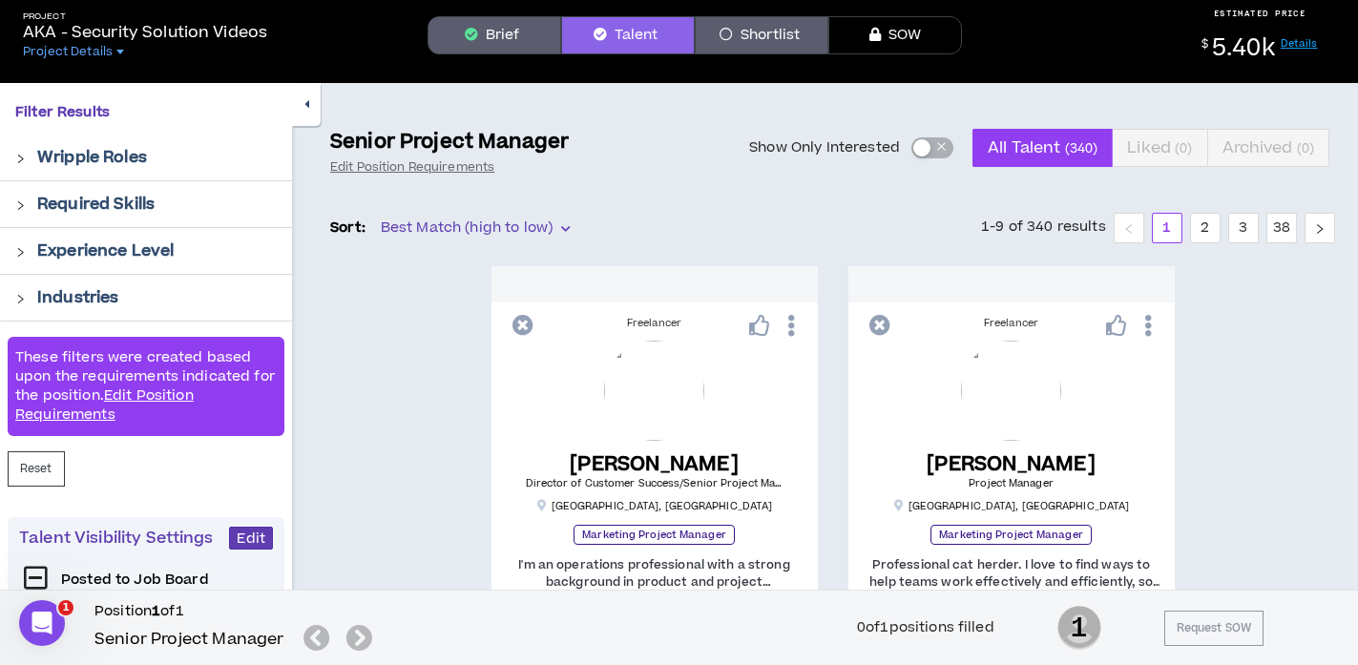
click at [769, 41] on button "Shortlist" at bounding box center [762, 35] width 134 height 38
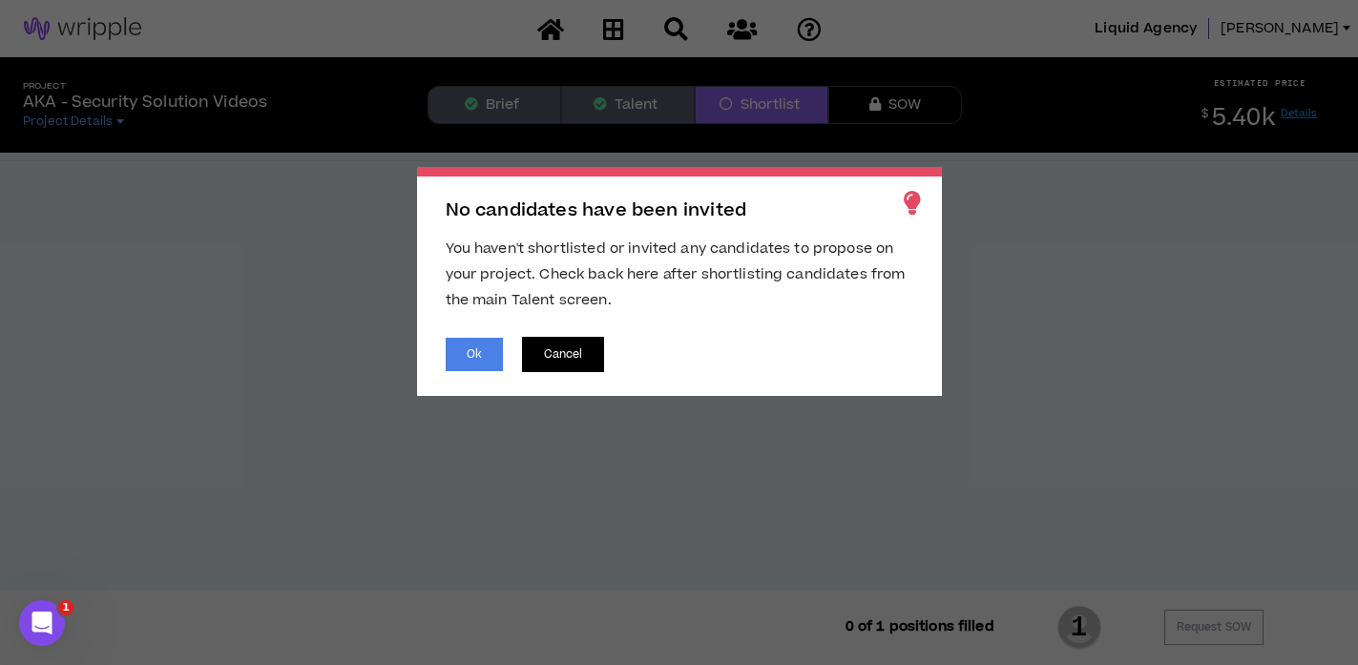
click at [551, 353] on button "Cancel" at bounding box center [563, 354] width 83 height 35
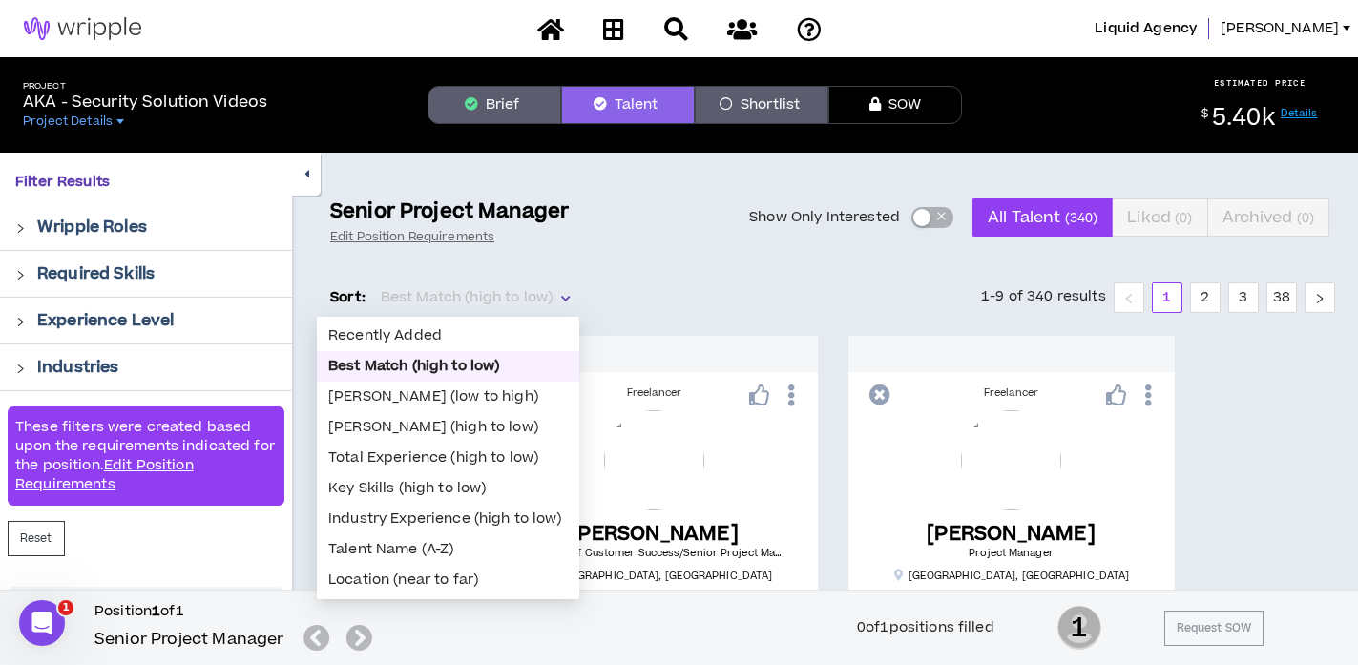
click at [550, 298] on span "Best Match (high to low)" at bounding box center [475, 297] width 189 height 29
click at [431, 548] on div "Talent Name (A-Z)" at bounding box center [448, 549] width 240 height 21
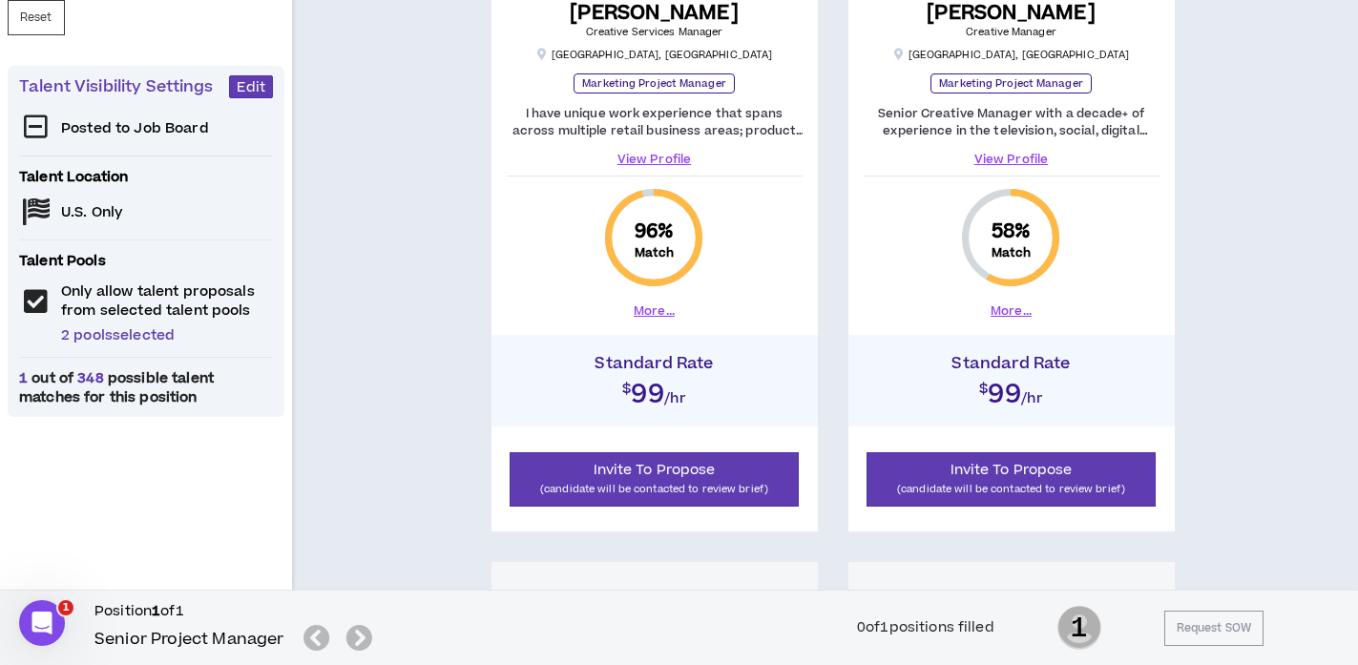
scroll to position [523, 0]
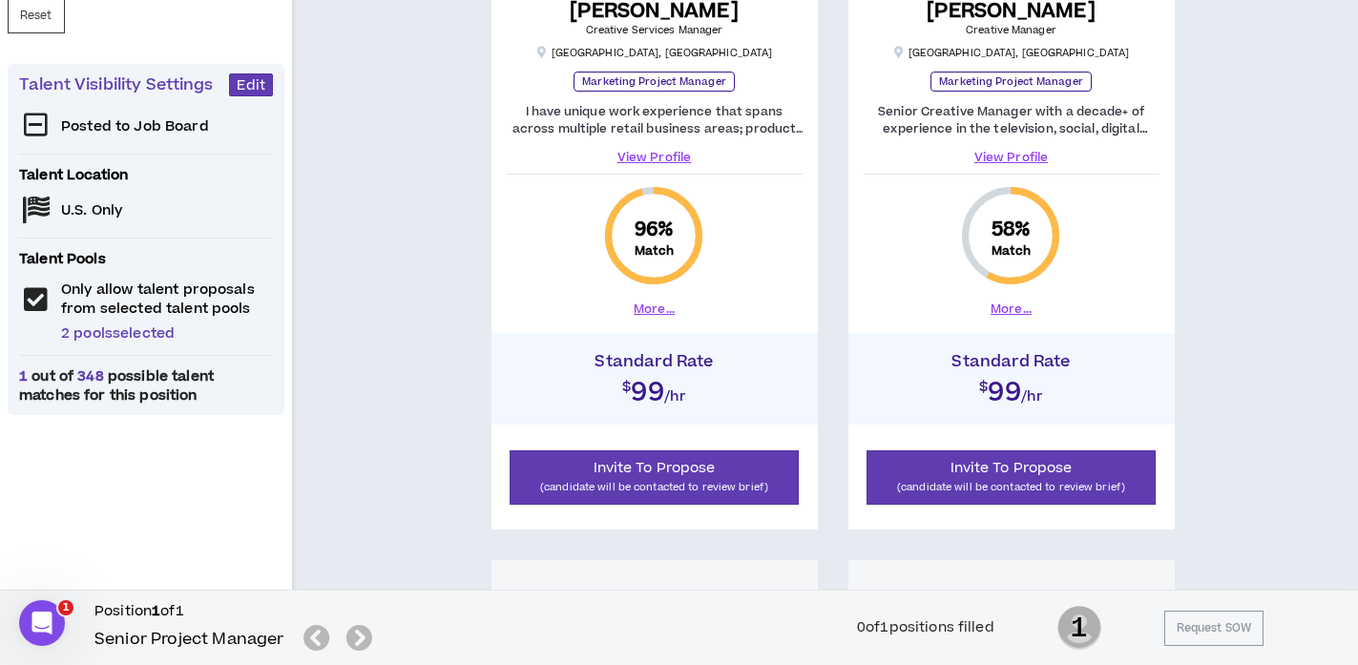
click at [42, 306] on div "Posted to Job Board Talent Location U.S. Only Talent Pools Only allow talent pr…" at bounding box center [146, 259] width 254 height 294
click at [31, 303] on div "Posted to Job Board Talent Location U.S. Only Talent Pools Only allow talent pr…" at bounding box center [146, 259] width 254 height 294
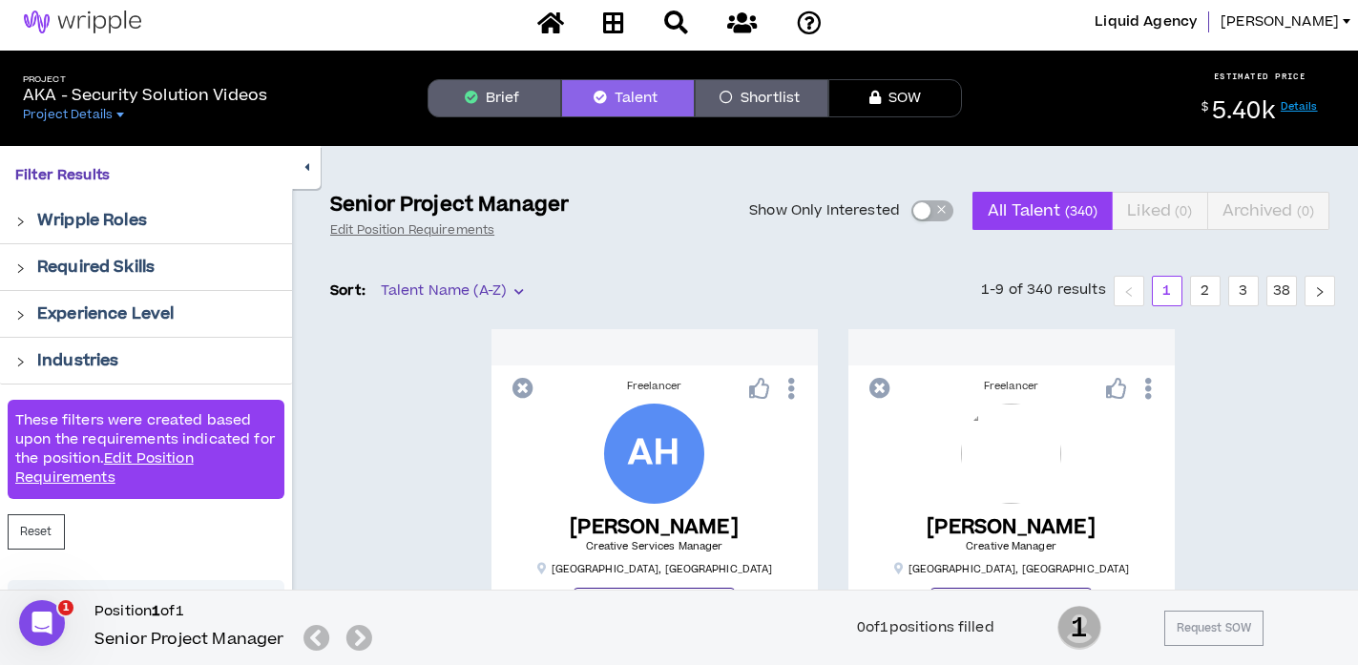
scroll to position [2, 0]
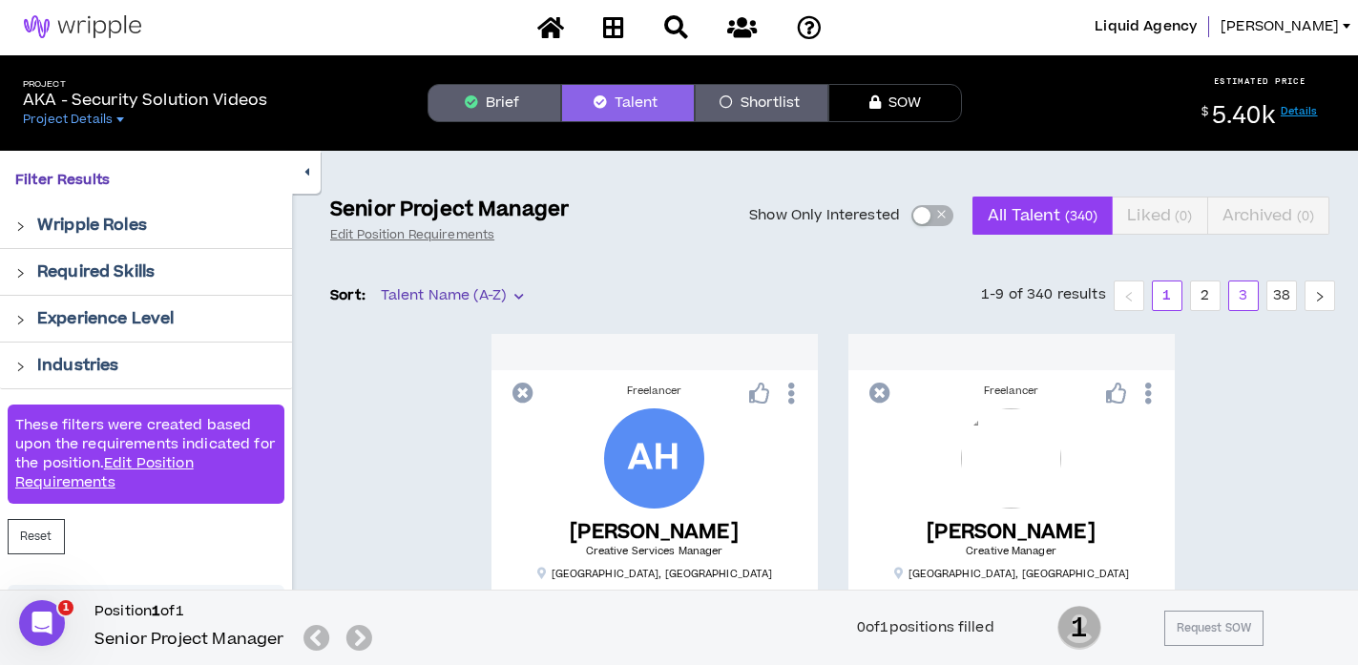
click at [1250, 299] on link "3" at bounding box center [1243, 296] width 29 height 29
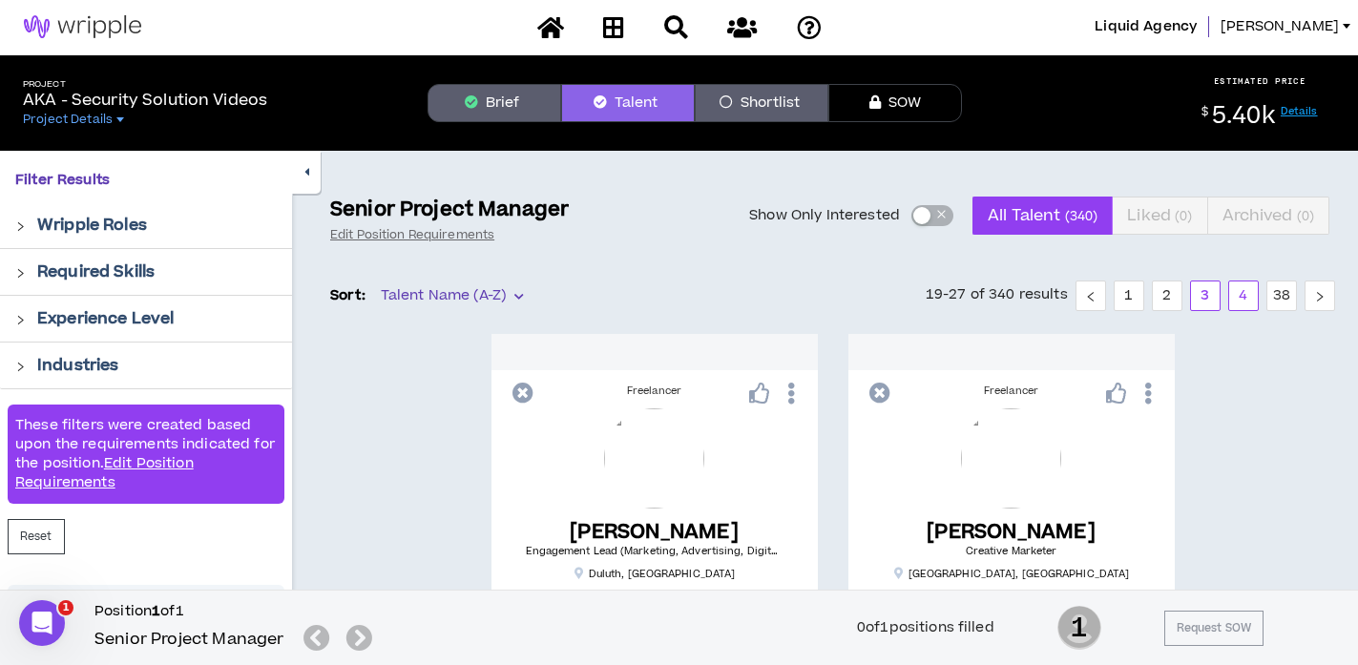
click at [1249, 299] on link "4" at bounding box center [1243, 296] width 29 height 29
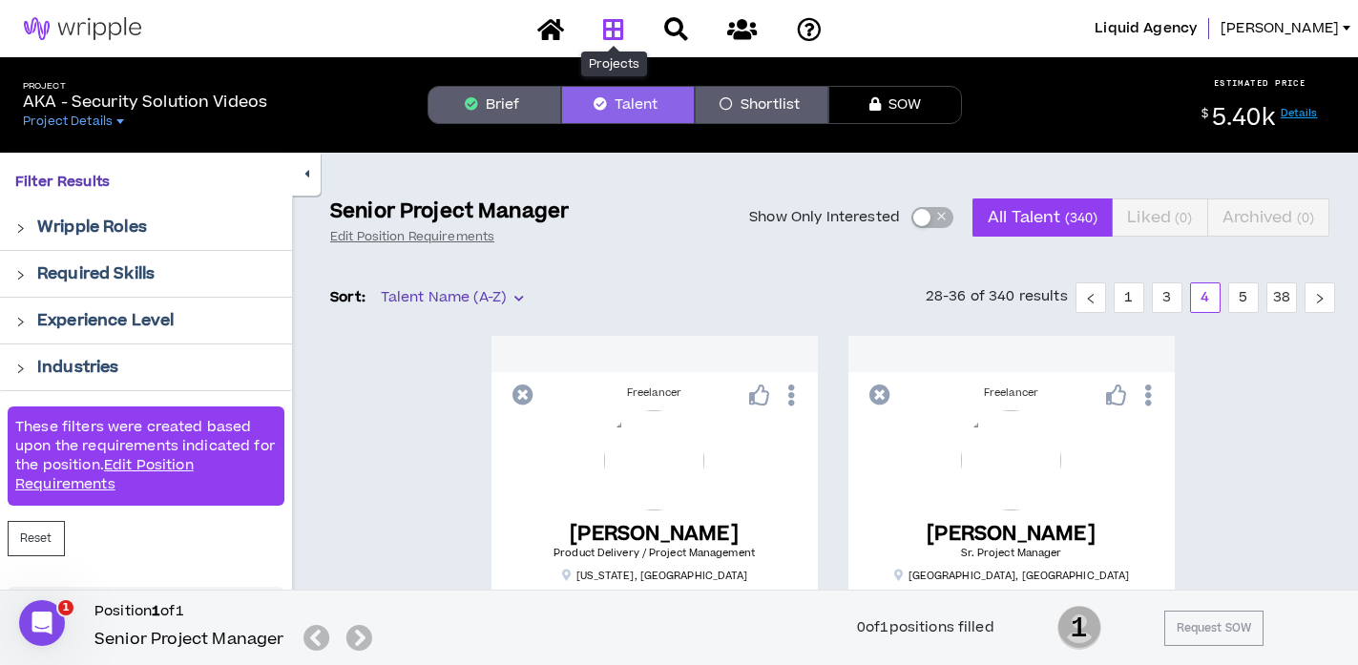
click at [606, 32] on icon at bounding box center [613, 29] width 21 height 24
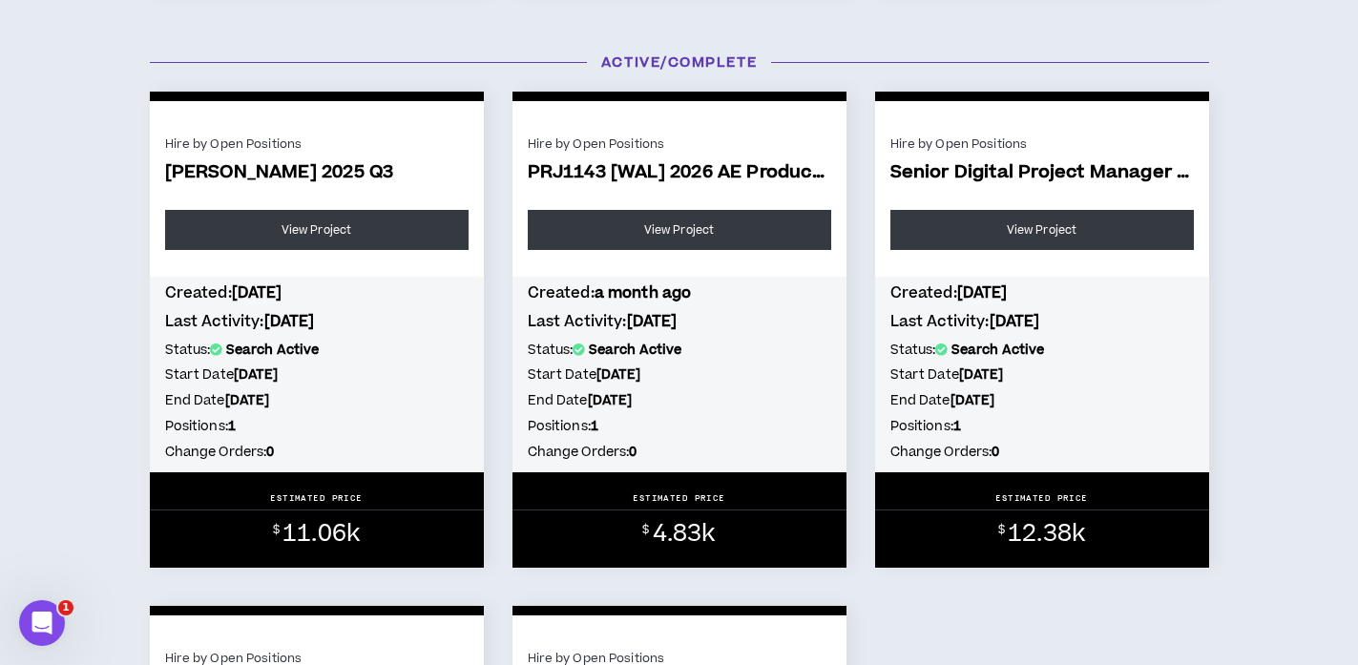
scroll to position [907, 0]
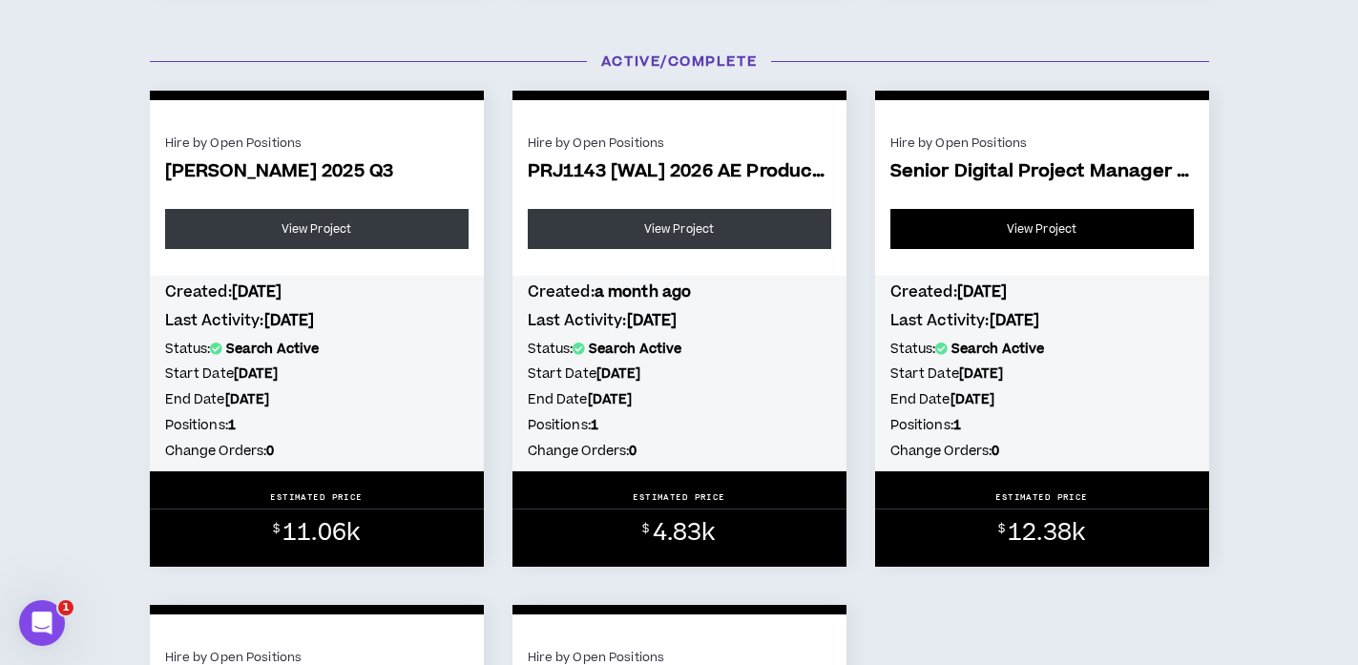
click at [1019, 226] on link "View Project" at bounding box center [1041, 229] width 303 height 40
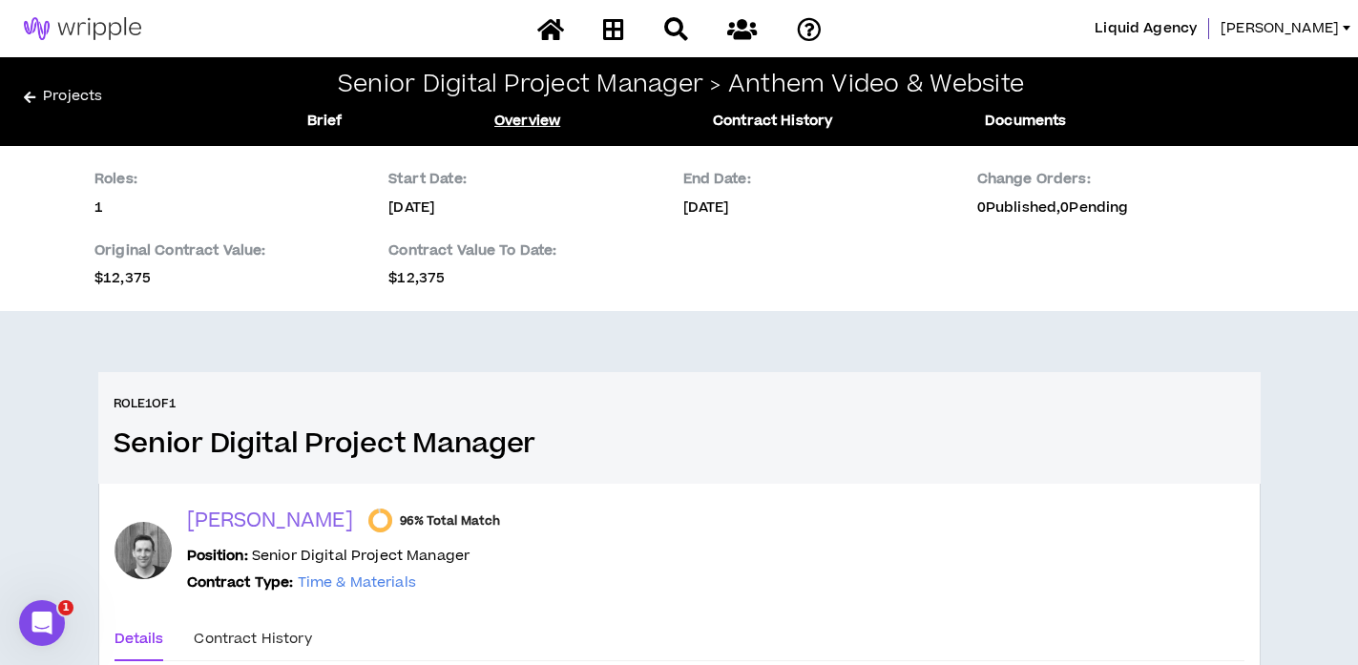
click at [77, 104] on link "Projects" at bounding box center [131, 101] width 215 height 31
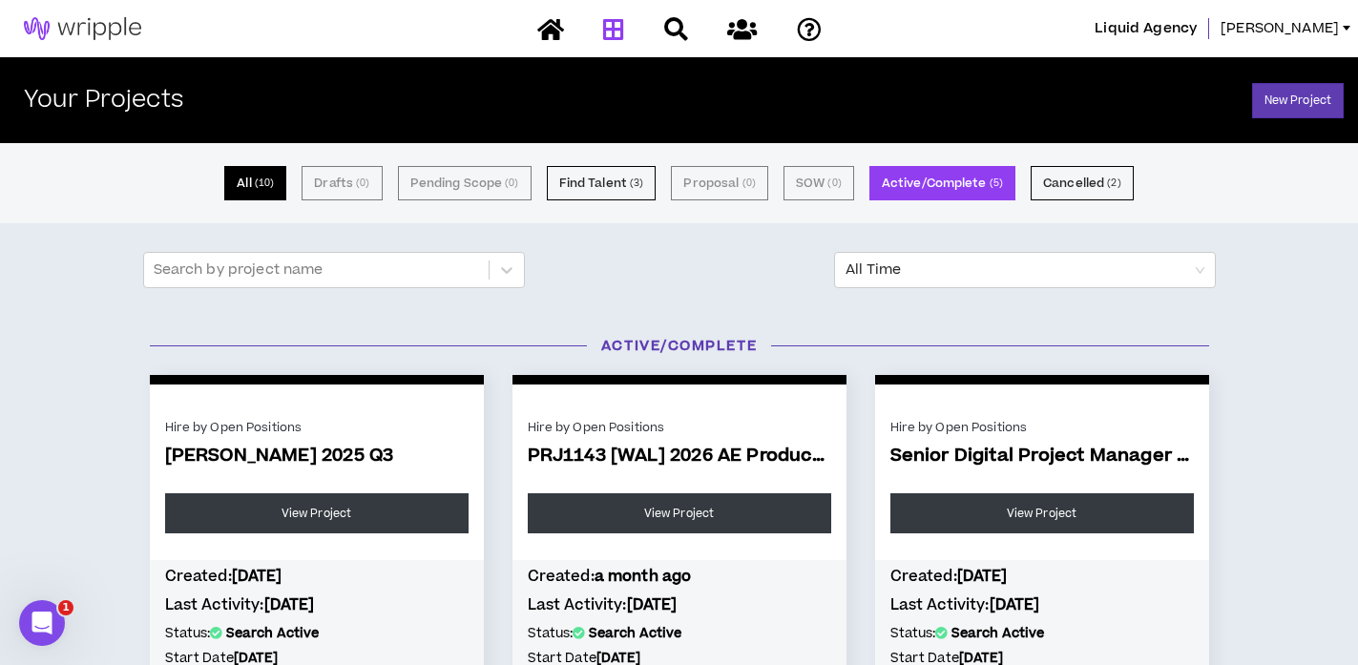
click at [281, 196] on button "All ( 10 )" at bounding box center [255, 183] width 62 height 34
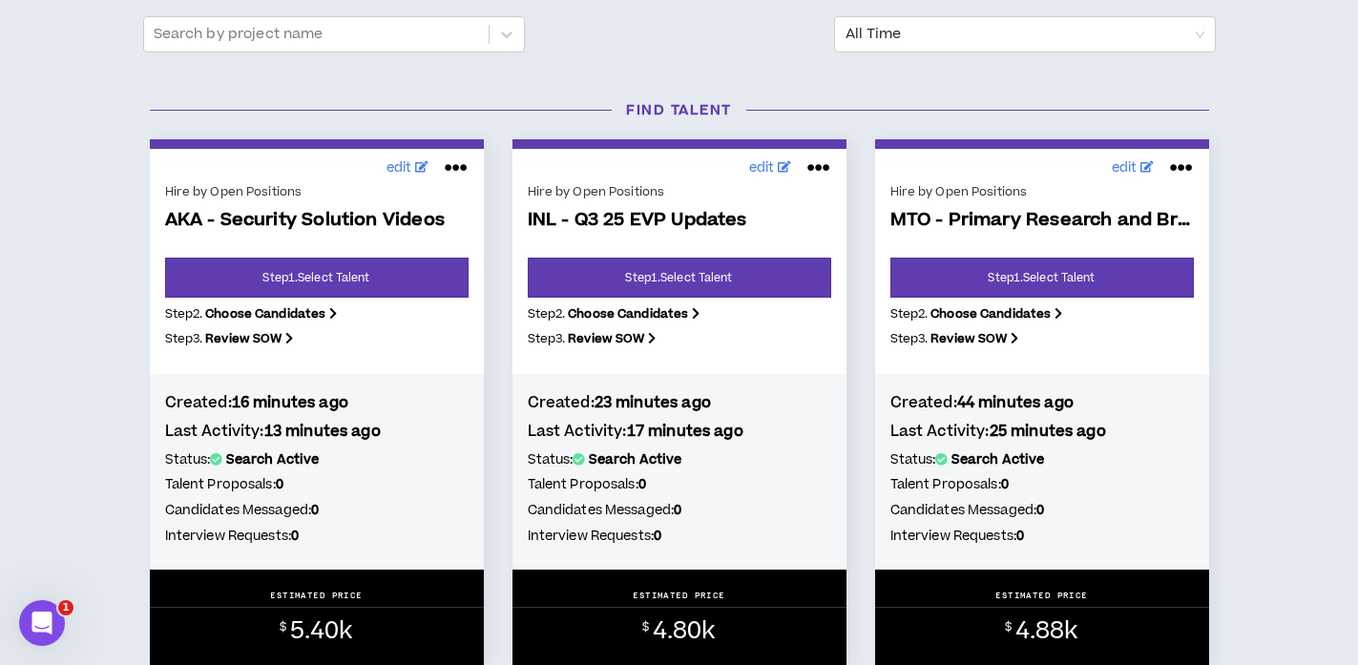
scroll to position [239, 0]
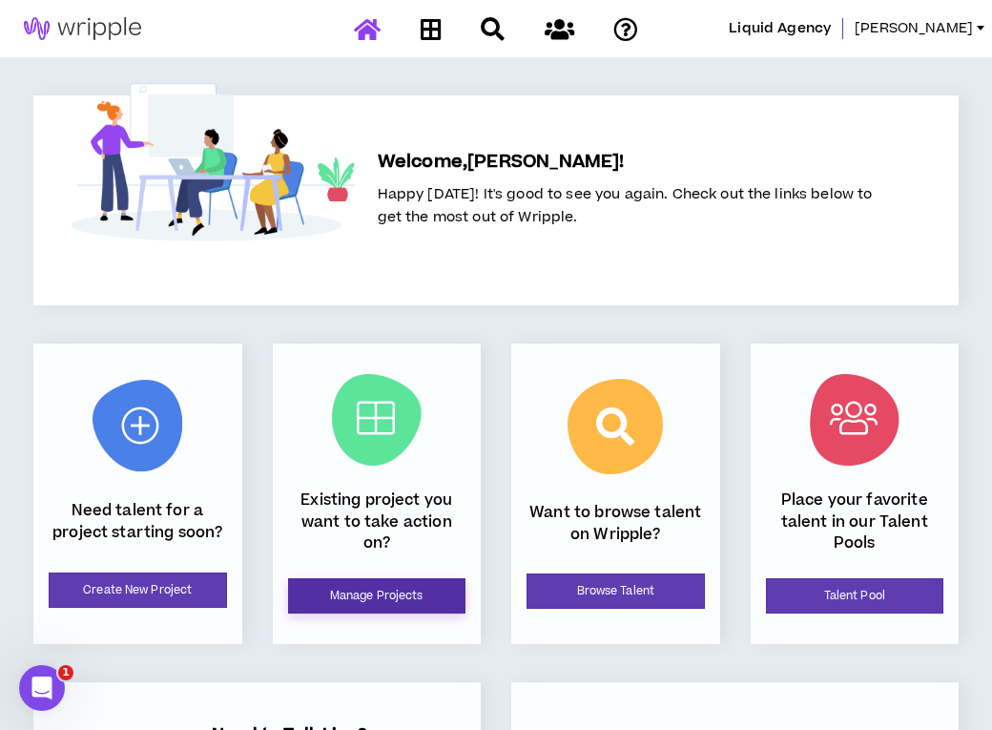
click at [436, 584] on link "Manage Projects" at bounding box center [377, 595] width 178 height 35
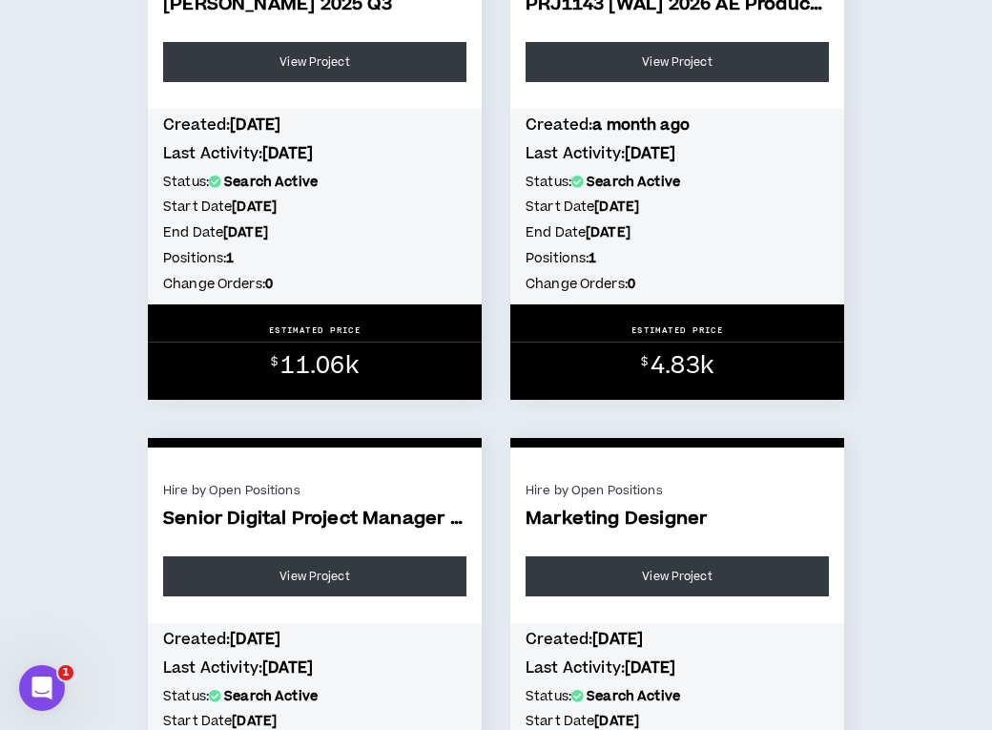
scroll to position [1134, 0]
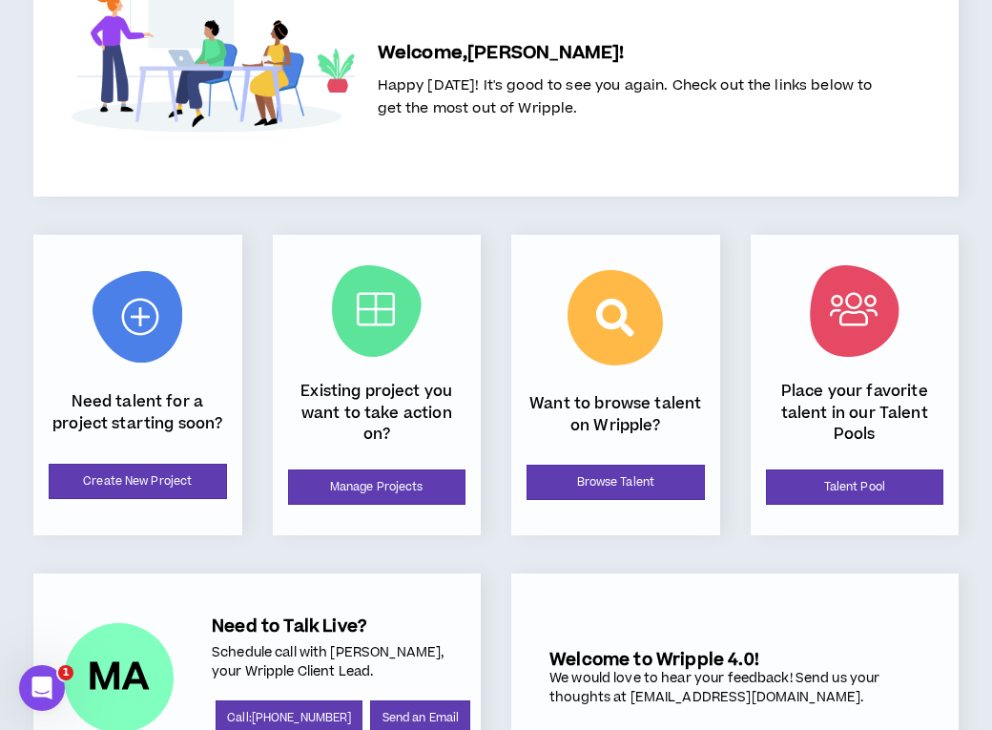
scroll to position [118, 0]
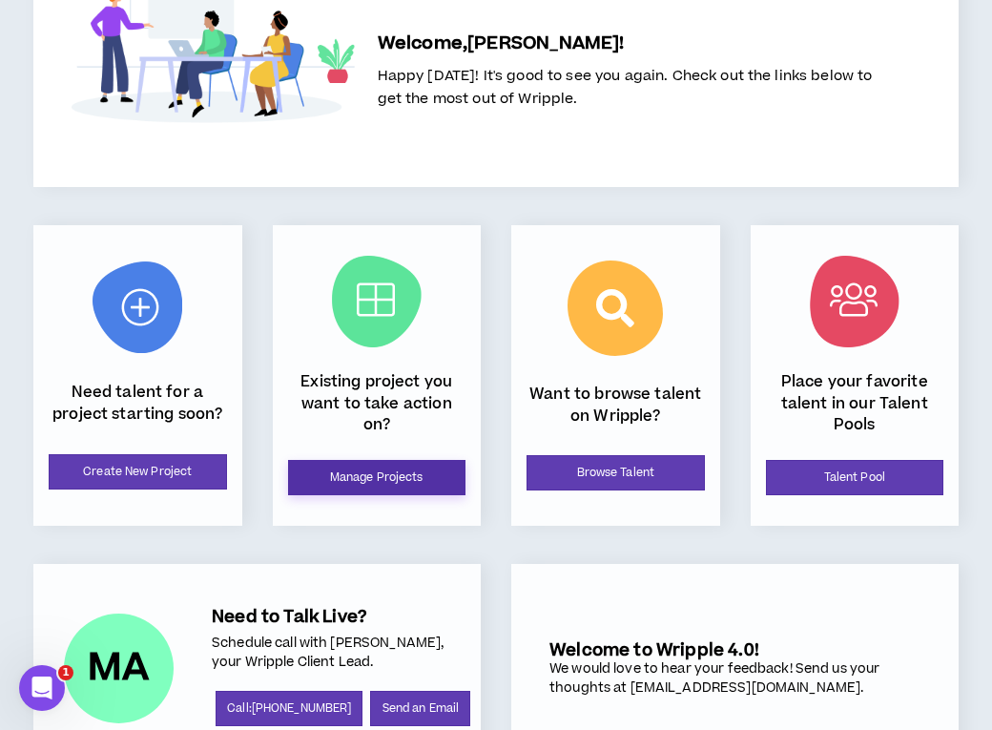
click at [330, 464] on link "Manage Projects" at bounding box center [377, 477] width 178 height 35
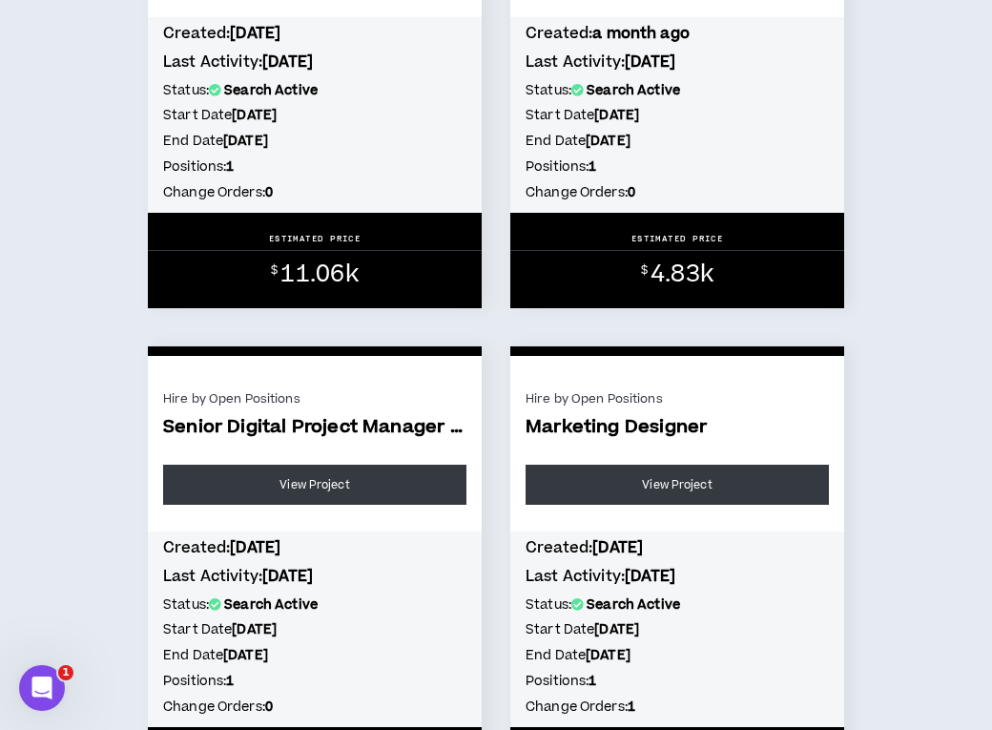
scroll to position [1159, 0]
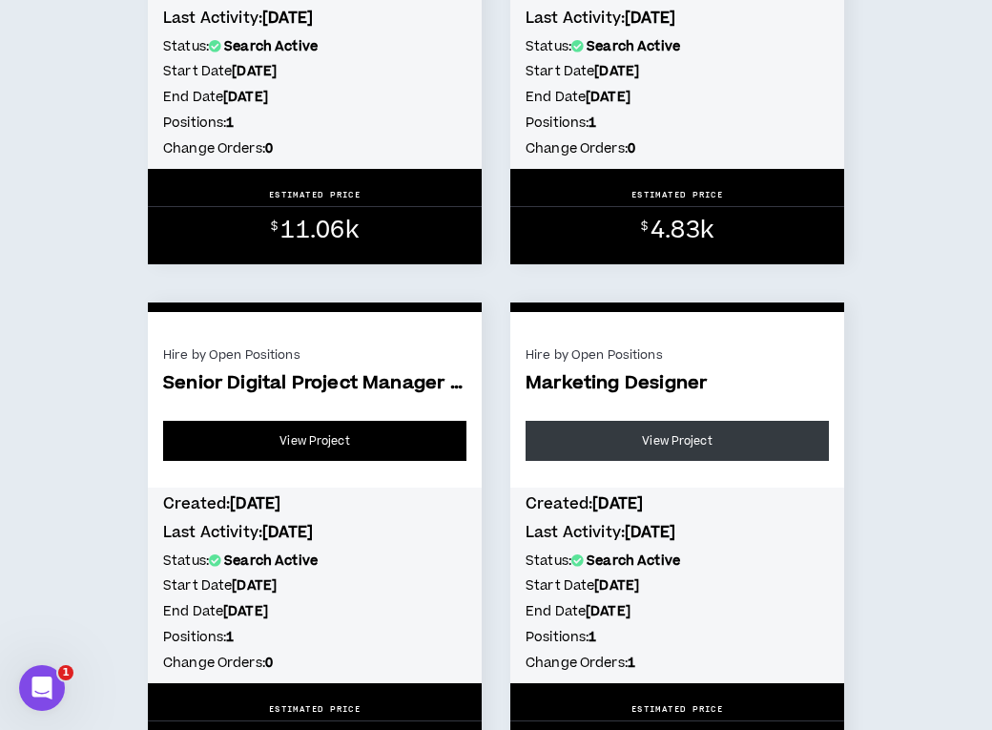
click at [327, 432] on link "View Project" at bounding box center [314, 441] width 303 height 40
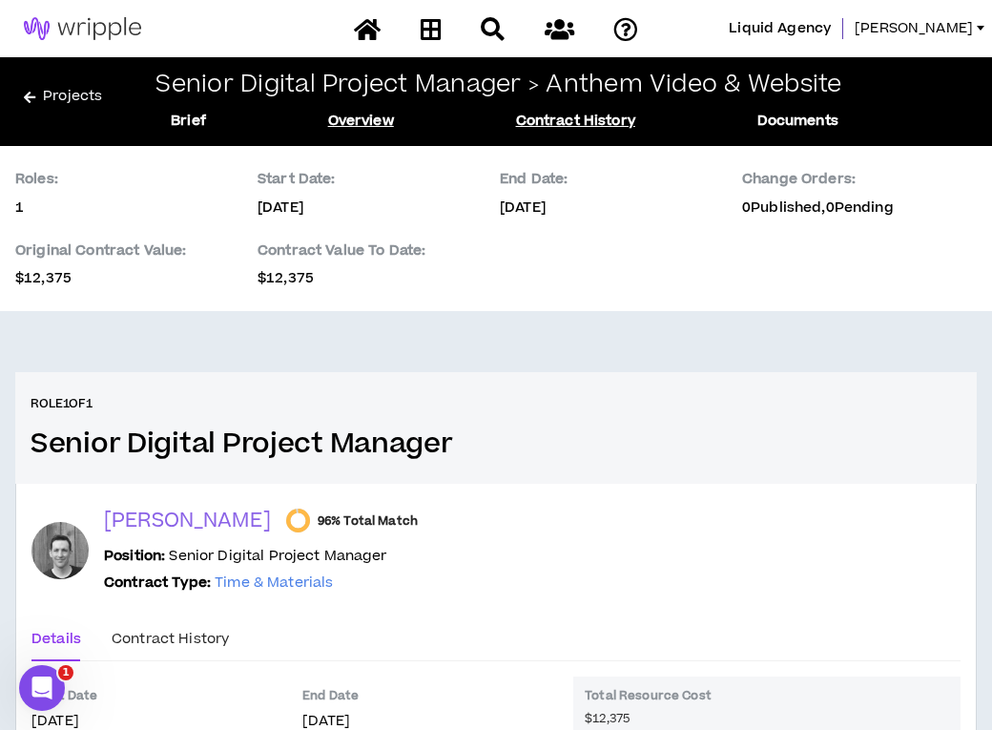
click at [603, 119] on link "Contract History" at bounding box center [575, 121] width 119 height 21
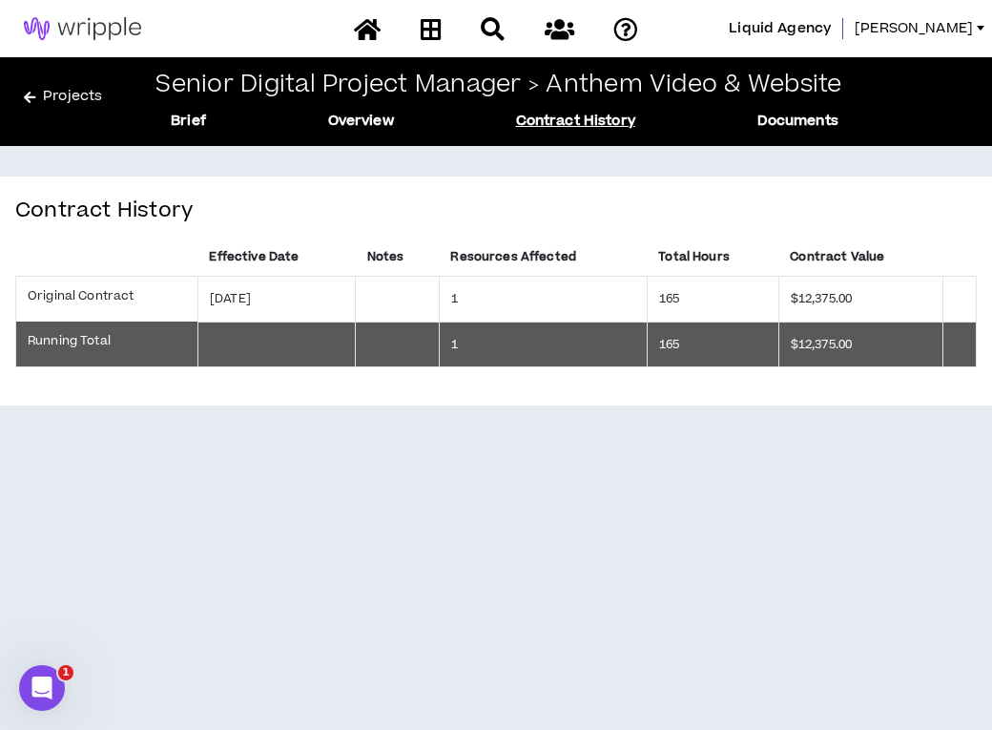
click at [405, 124] on div "Brief Overview Contract History Documents" at bounding box center [504, 121] width 774 height 21
click at [372, 122] on link "Overview" at bounding box center [361, 121] width 66 height 21
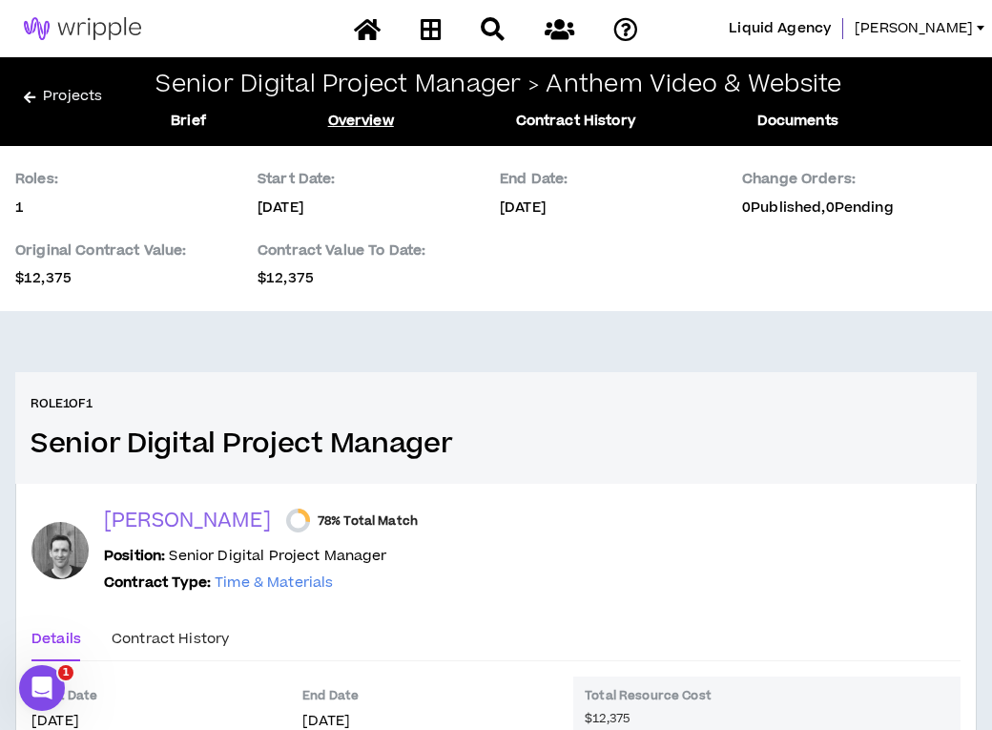
click at [210, 117] on div "Brief Overview Contract History Documents" at bounding box center [504, 121] width 774 height 21
click at [197, 120] on link "Brief" at bounding box center [188, 121] width 35 height 21
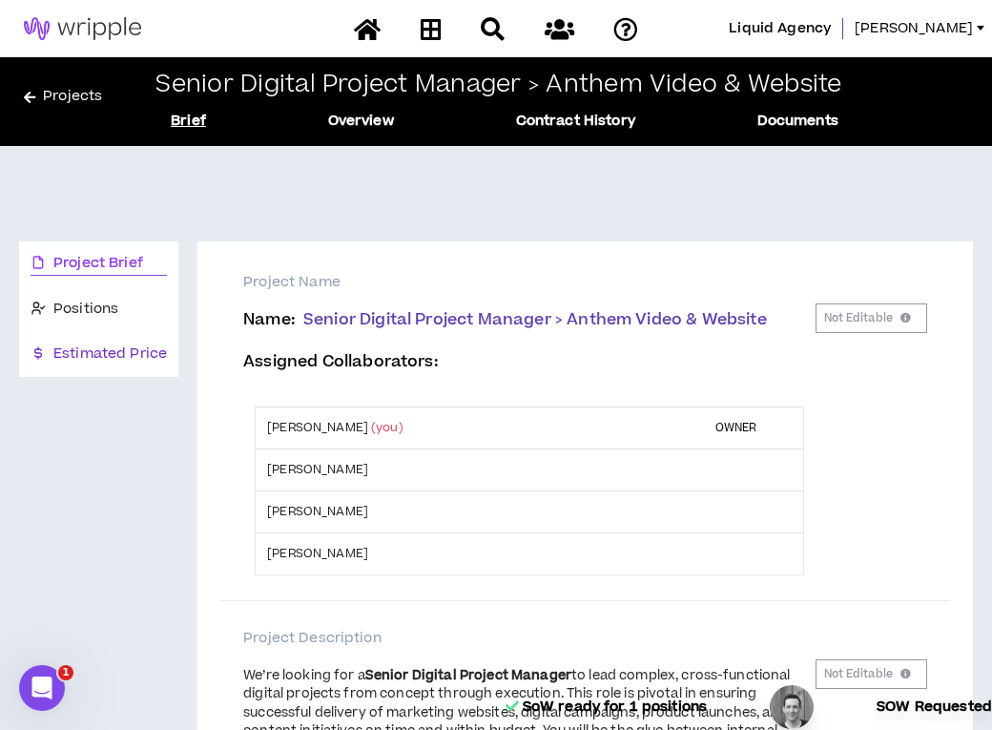
click at [139, 351] on span "Estimated Price" at bounding box center [110, 354] width 114 height 21
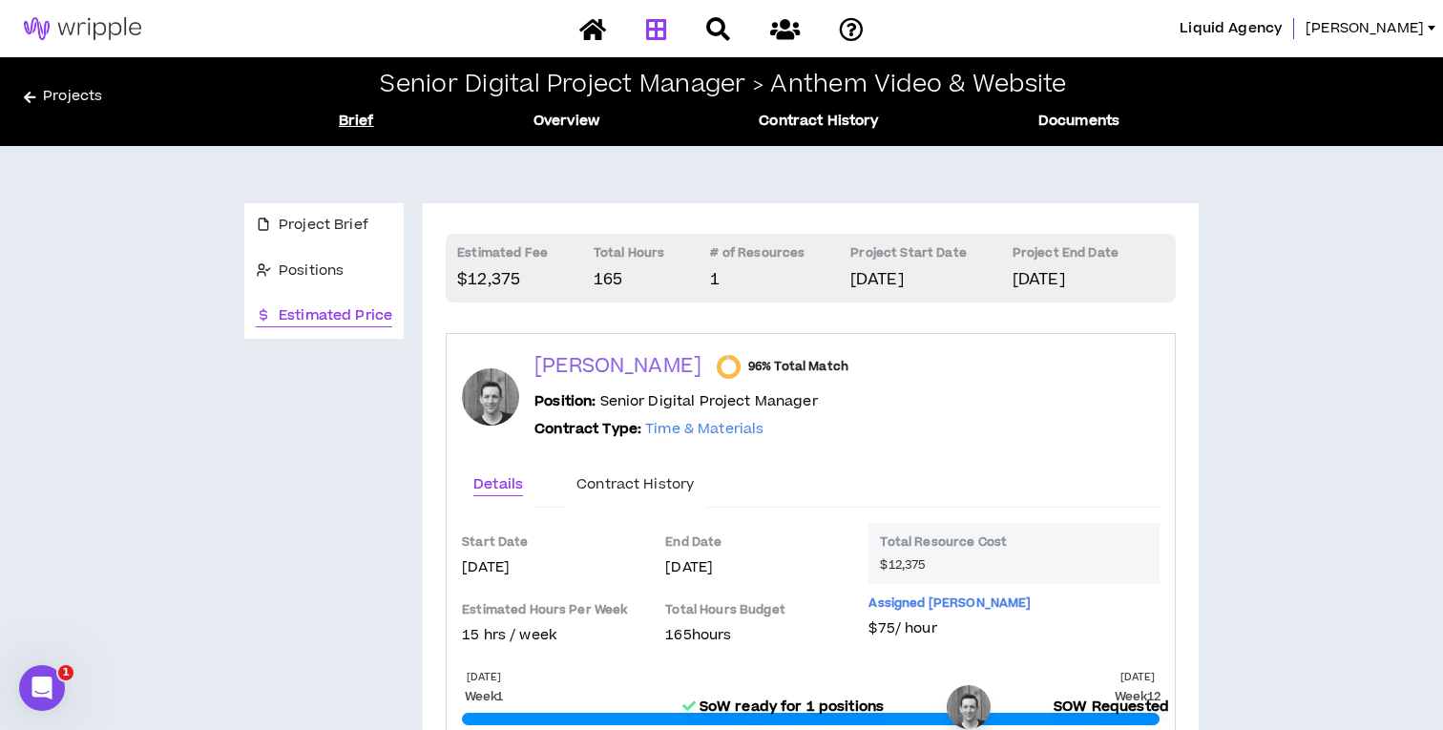
click at [662, 32] on icon at bounding box center [656, 29] width 21 height 24
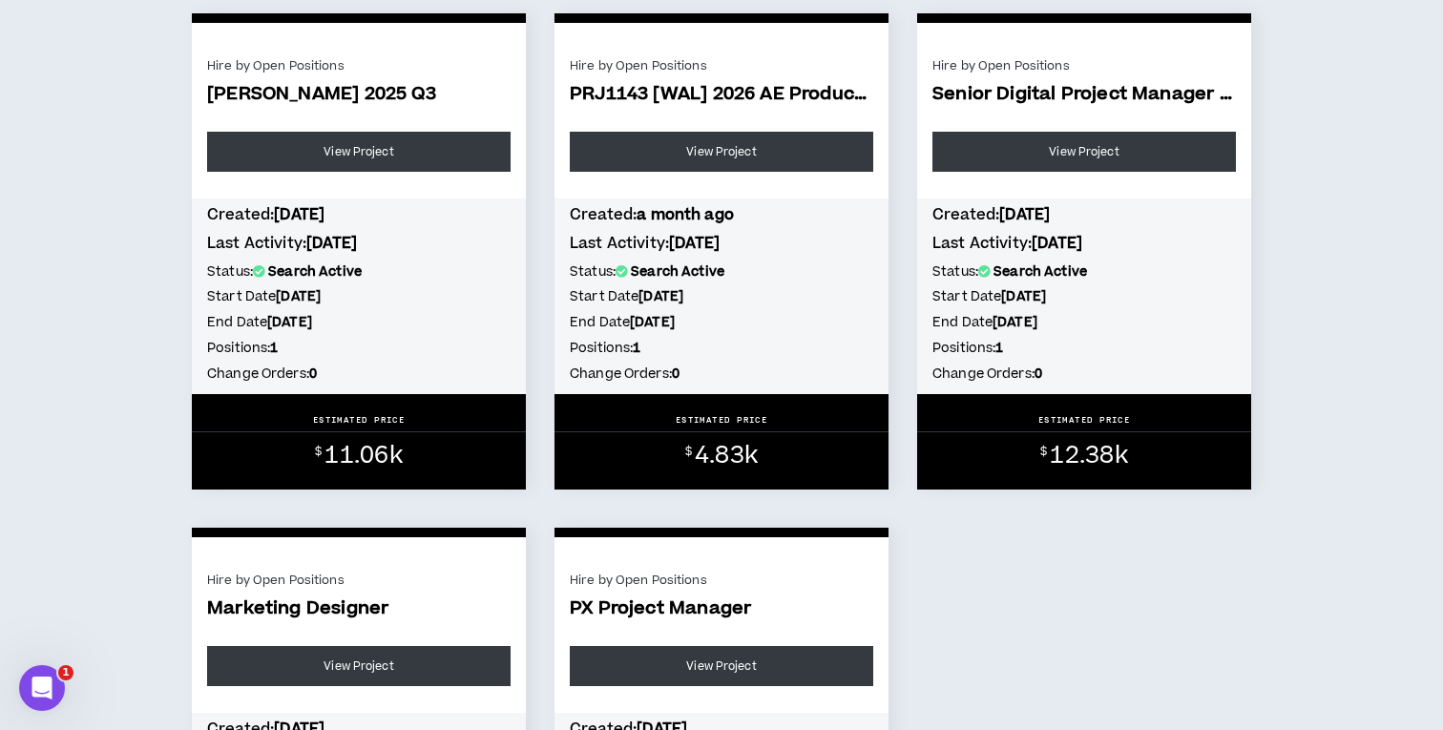
scroll to position [968, 0]
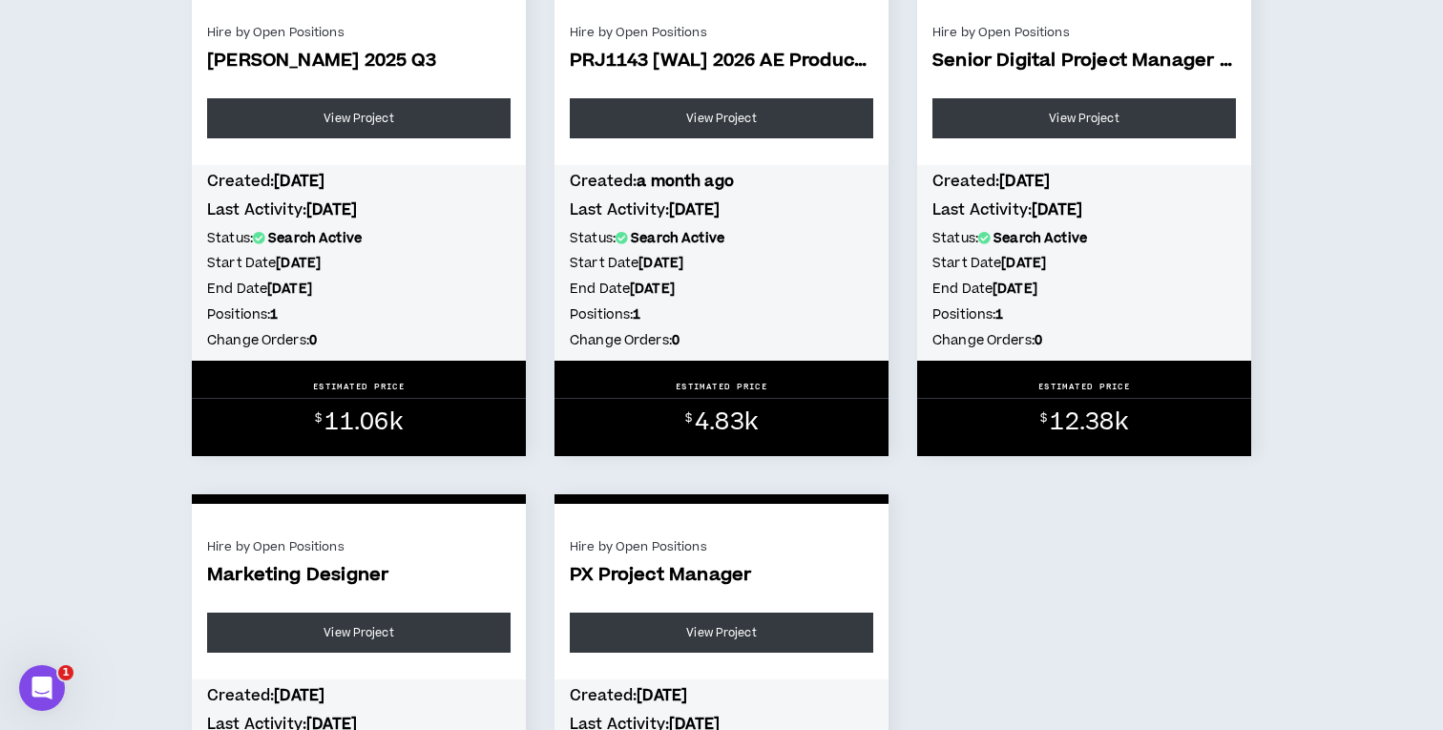
click at [447, 349] on h5 "Change Orders: 0" at bounding box center [358, 340] width 303 height 21
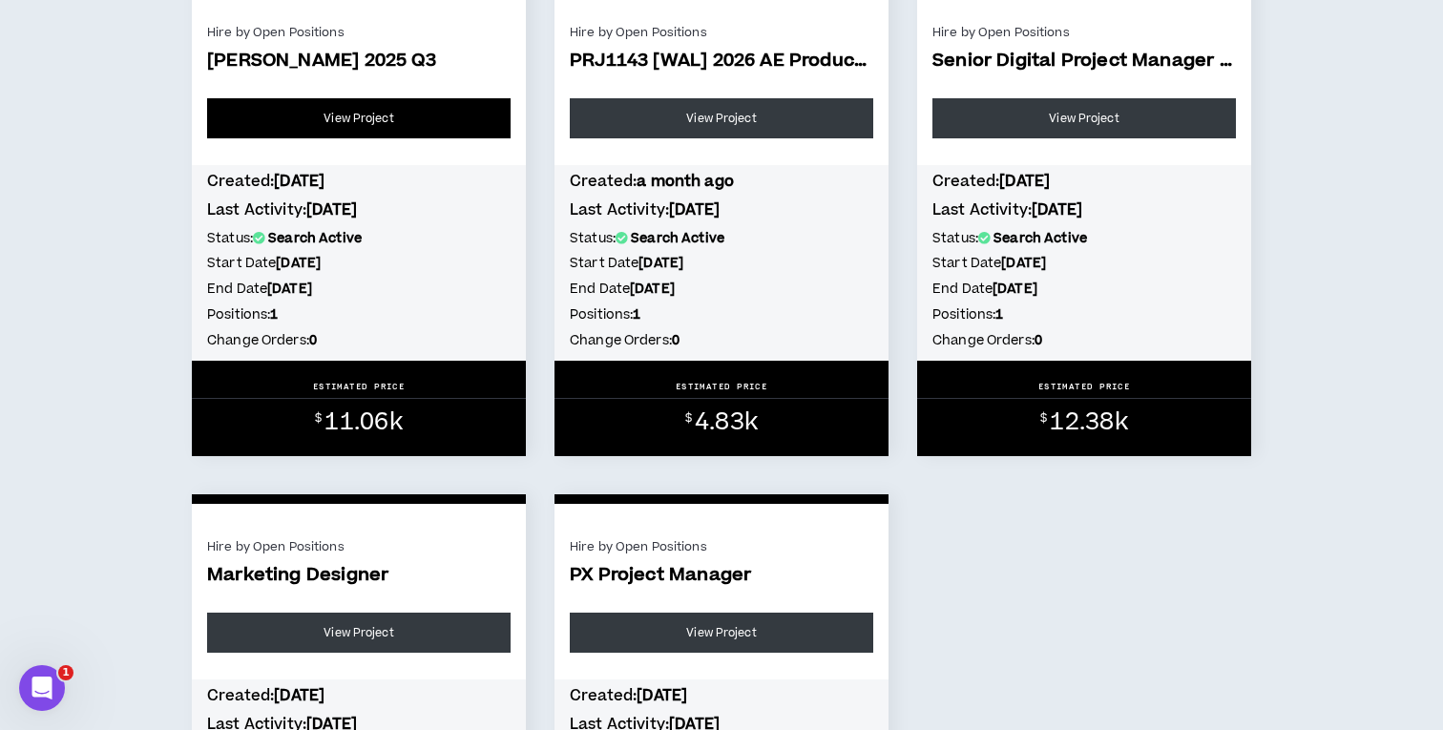
click at [429, 109] on link "View Project" at bounding box center [358, 118] width 303 height 40
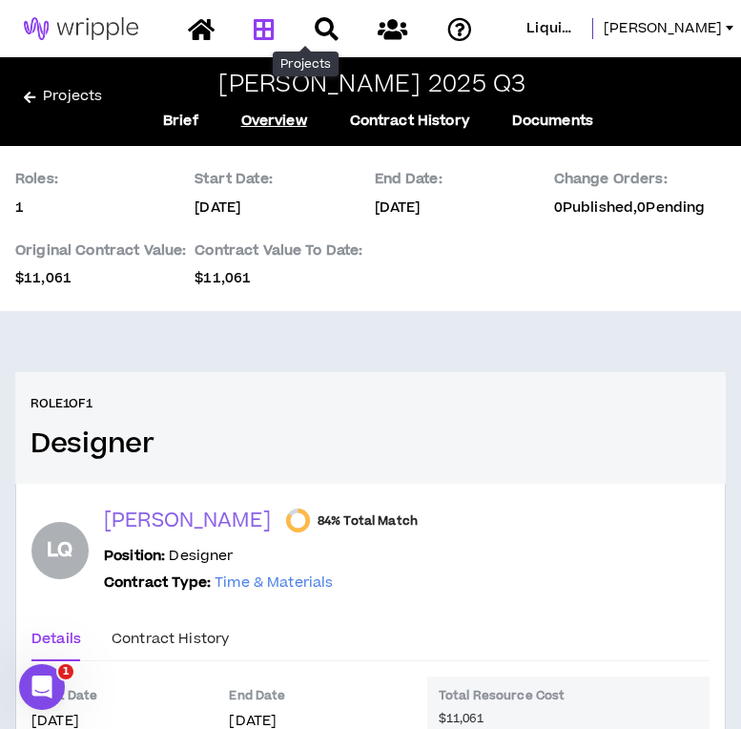
click at [275, 27] on icon at bounding box center [264, 29] width 21 height 24
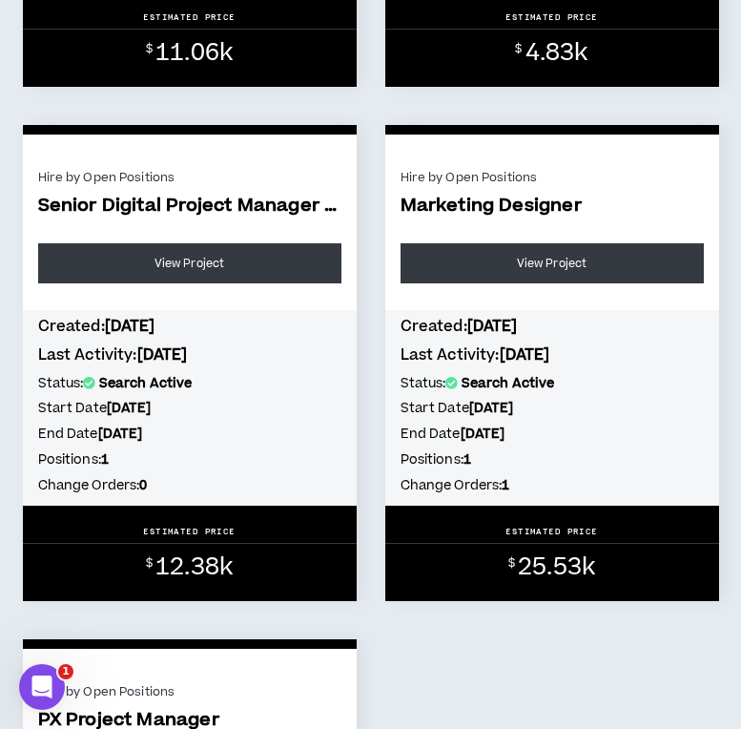
scroll to position [2011, 0]
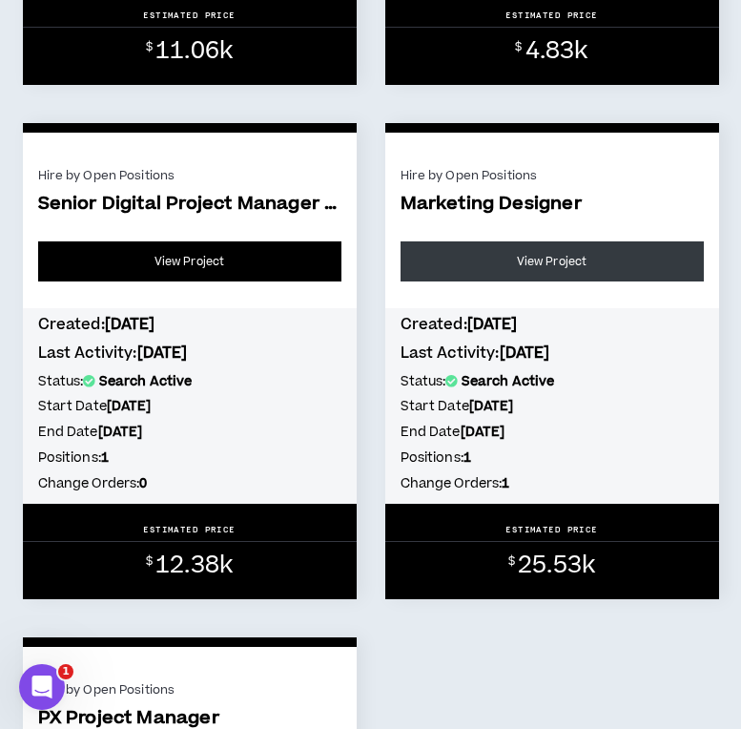
click at [281, 281] on link "View Project" at bounding box center [189, 261] width 303 height 40
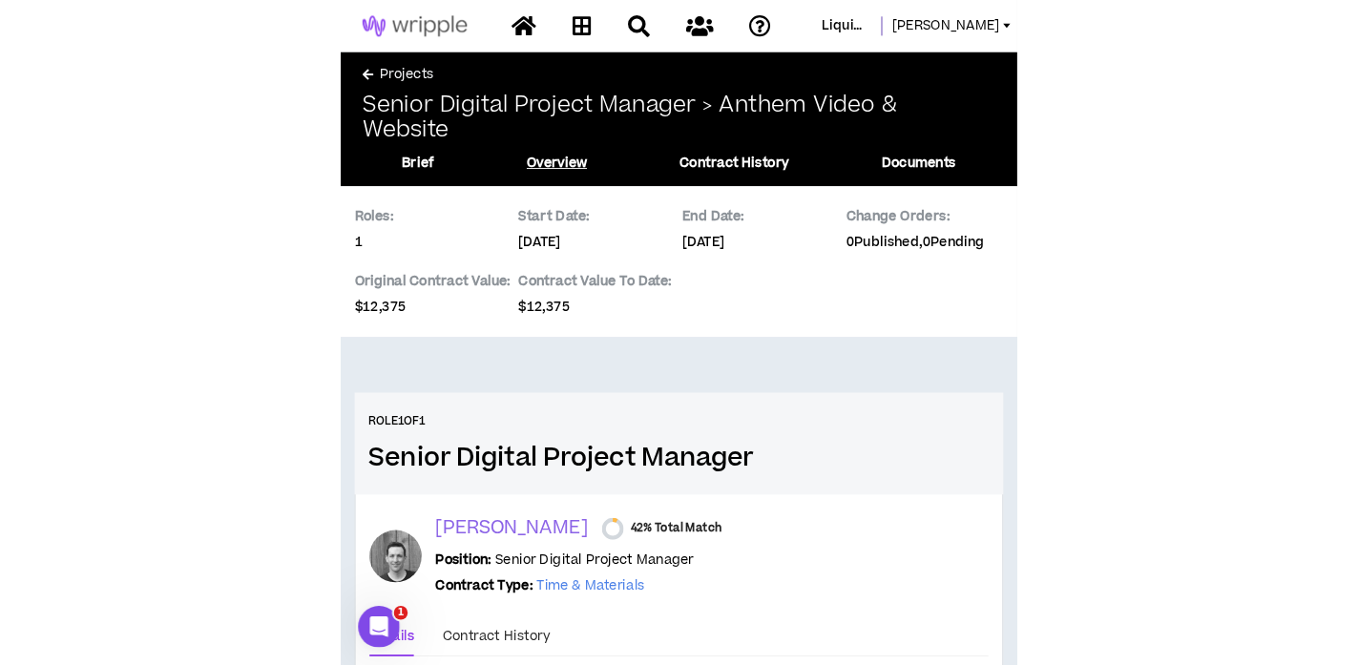
scroll to position [302, 0]
